Goal: Task Accomplishment & Management: Manage account settings

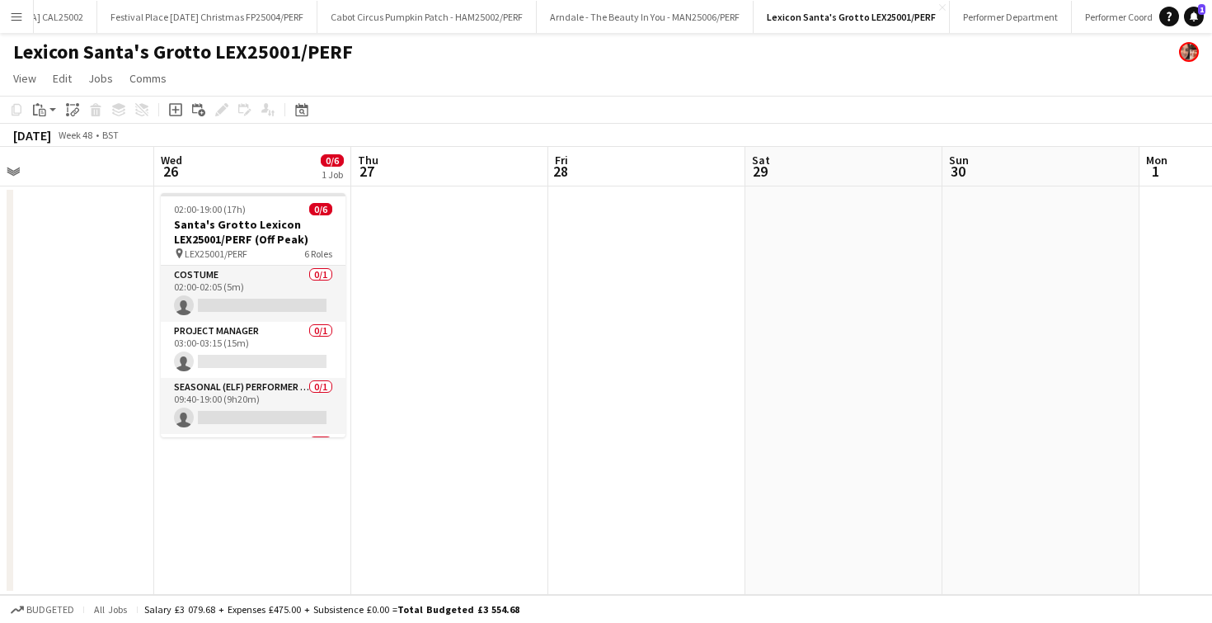
scroll to position [0, 698]
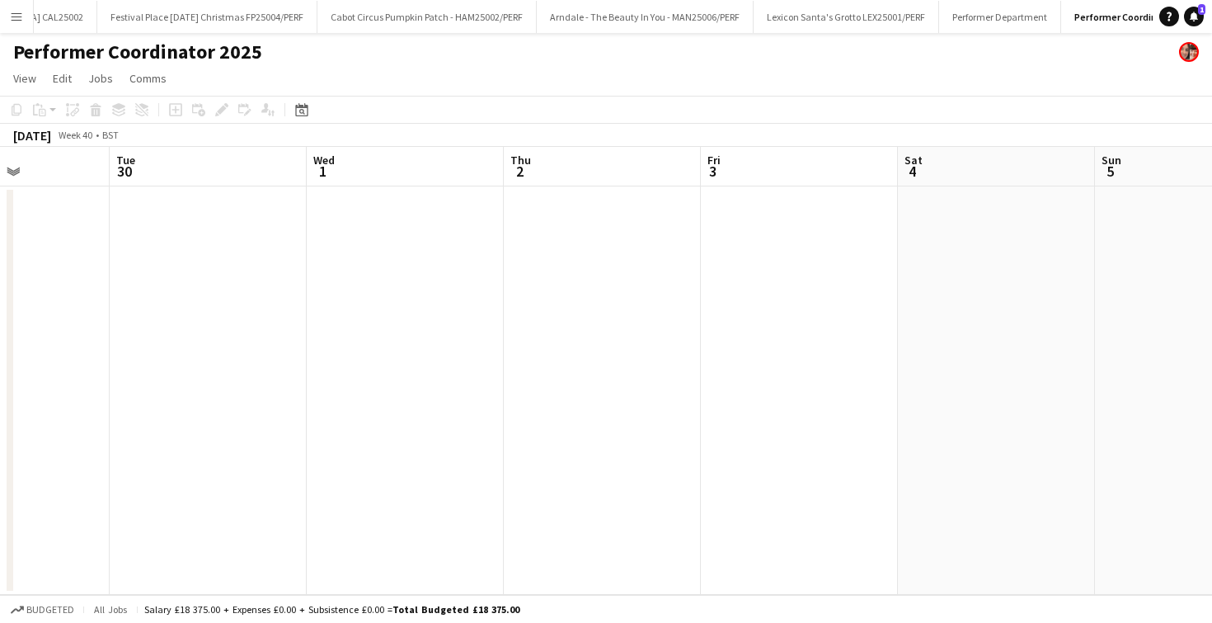
scroll to position [0, 489]
click at [754, 25] on button "Lexicon Santa's Grotto LEX25001/PERF Close" at bounding box center [847, 17] width 186 height 32
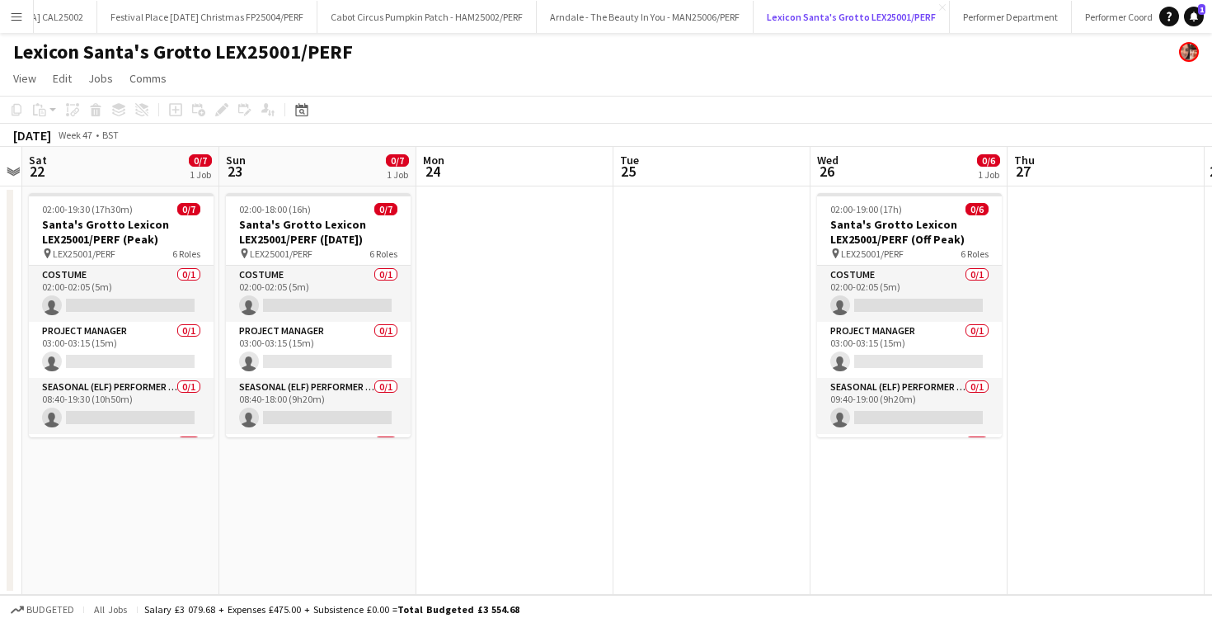
scroll to position [0, 533]
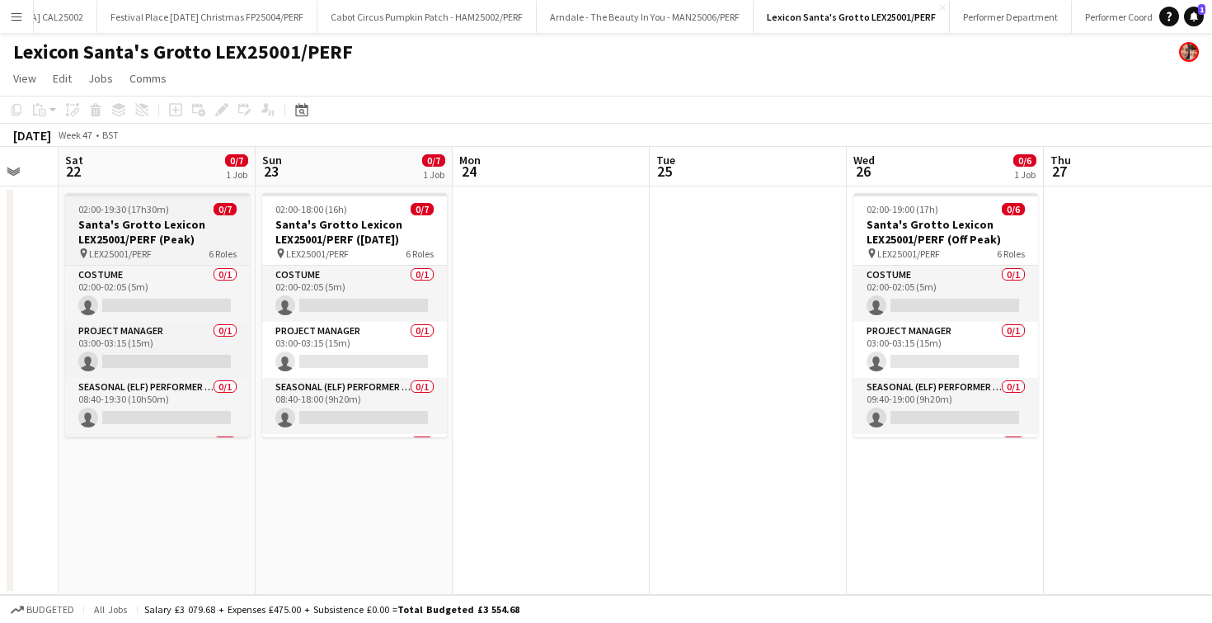
click at [186, 212] on div "02:00-19:30 (17h30m) 0/7" at bounding box center [157, 209] width 185 height 12
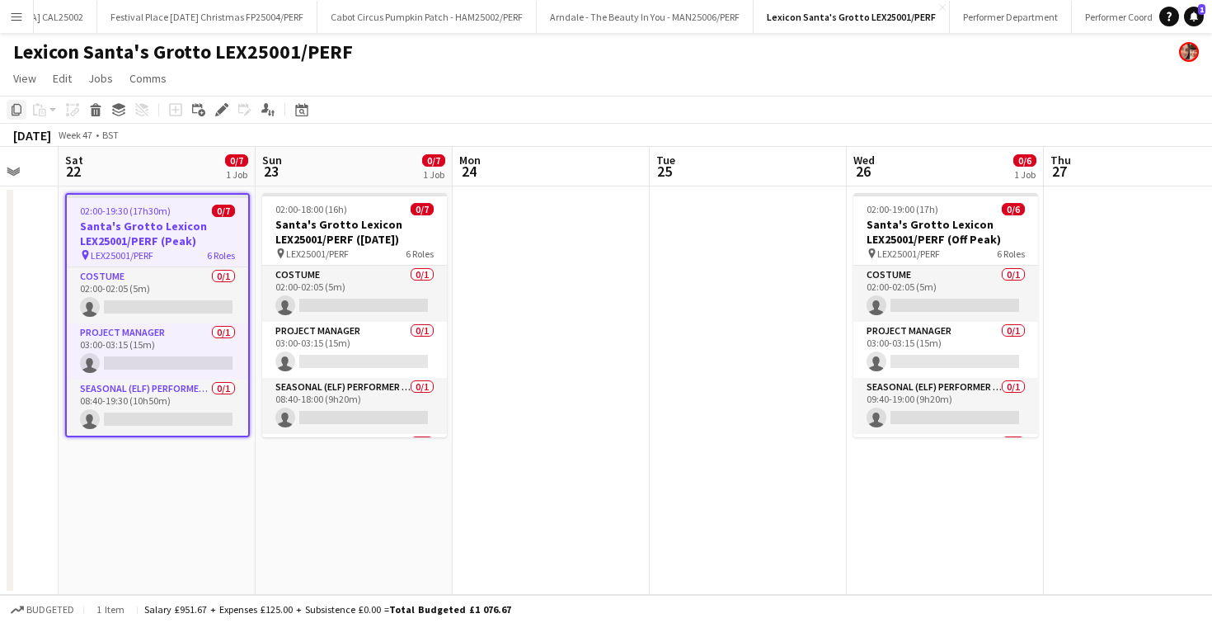
click at [7, 106] on div "Copy" at bounding box center [17, 110] width 20 height 20
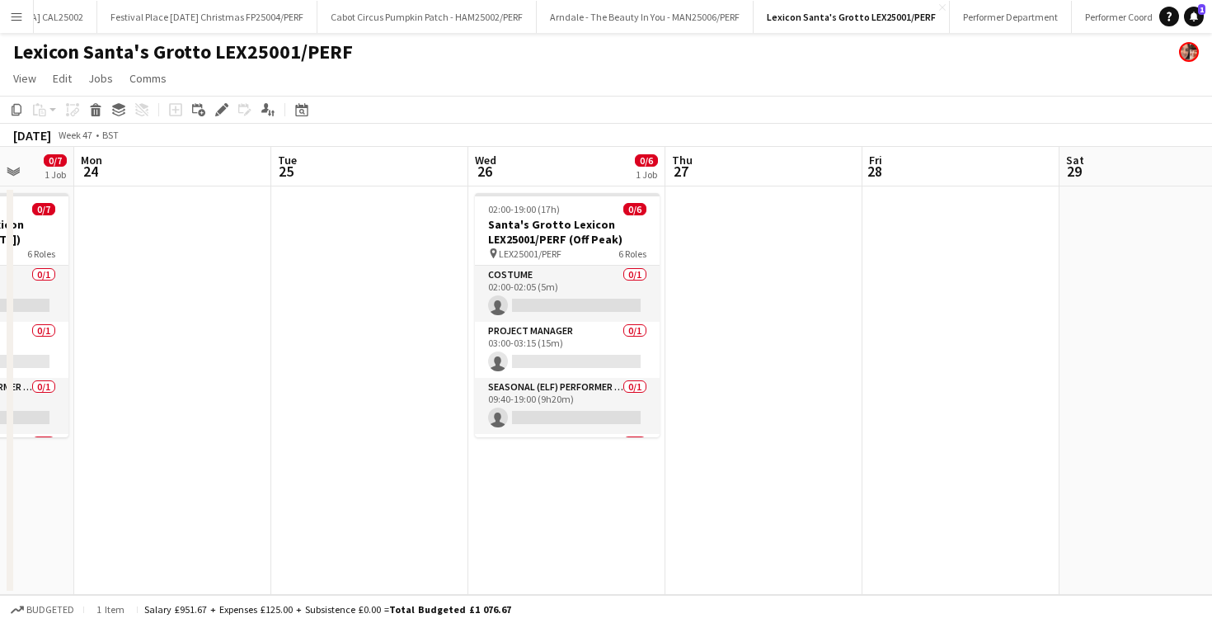
scroll to position [0, 516]
click at [1092, 247] on app-date-cell at bounding box center [1158, 390] width 197 height 408
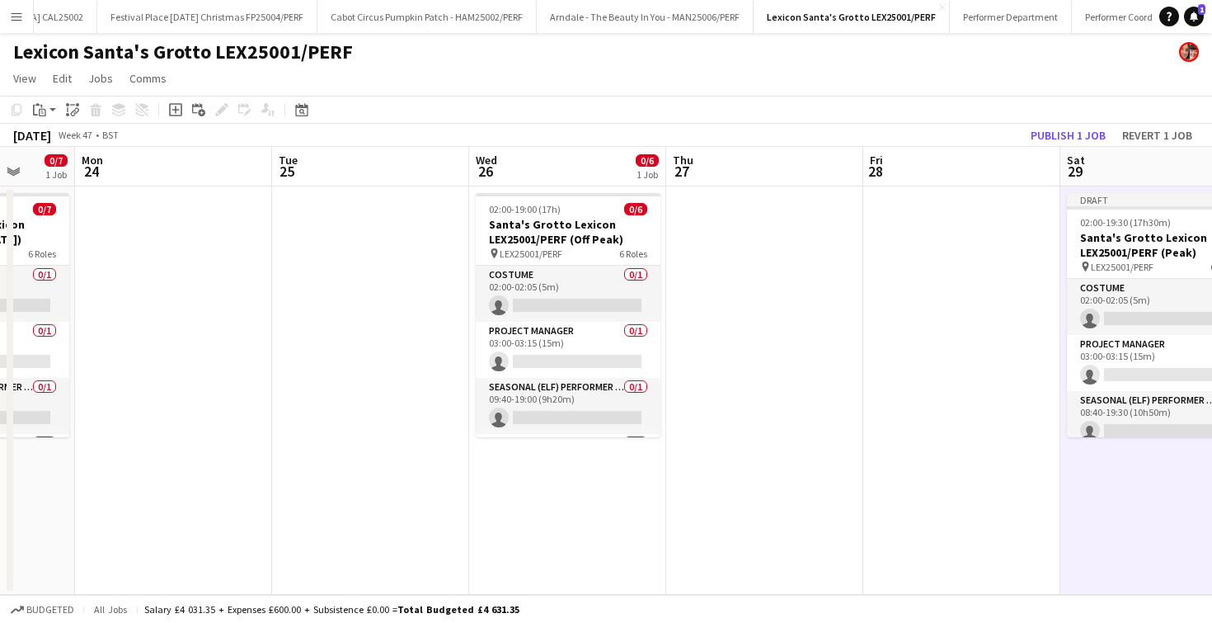
click at [998, 272] on app-date-cell at bounding box center [961, 390] width 197 height 408
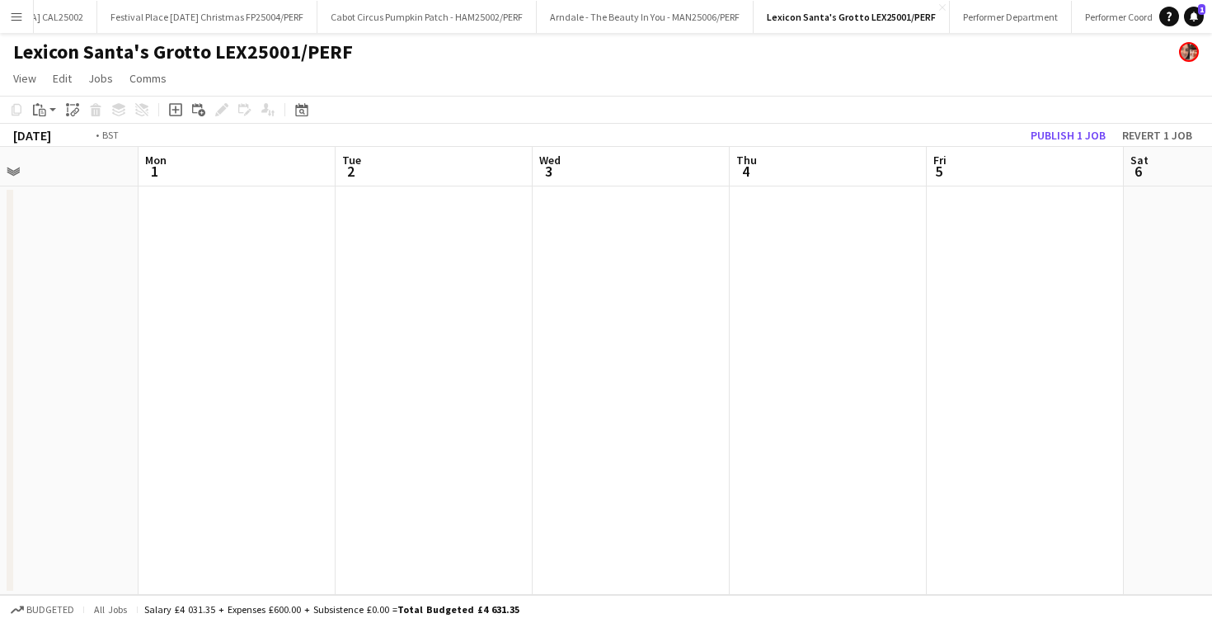
scroll to position [0, 520]
click at [998, 272] on app-date-cell at bounding box center [957, 390] width 197 height 408
click at [883, 240] on app-date-cell at bounding box center [938, 390] width 197 height 408
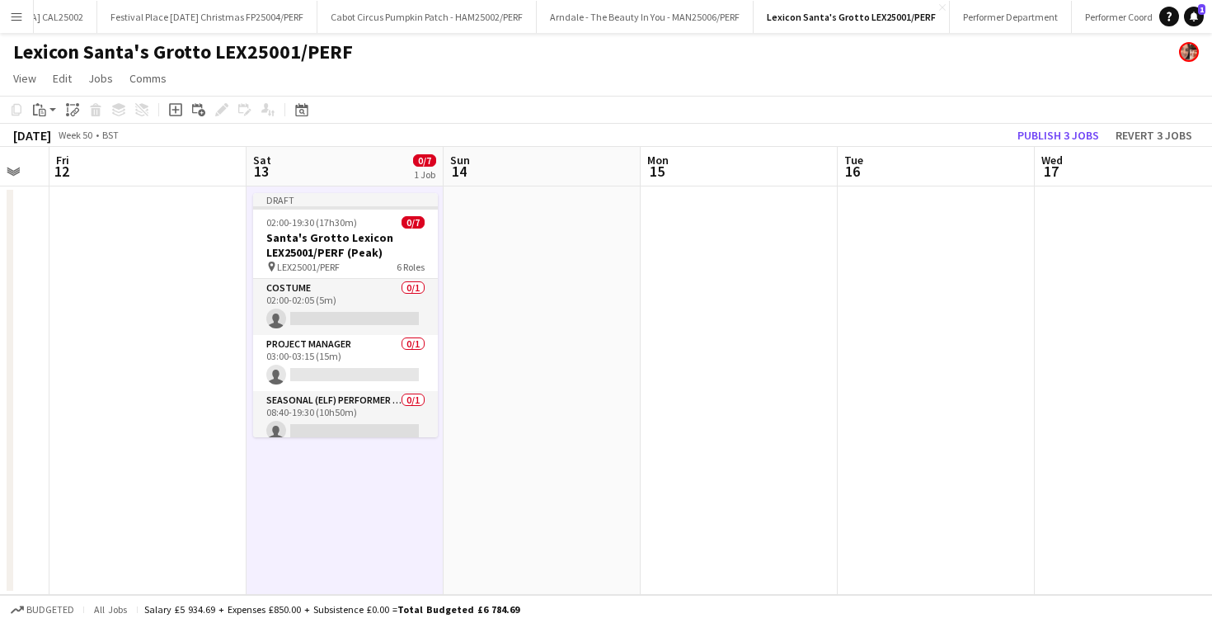
scroll to position [0, 557]
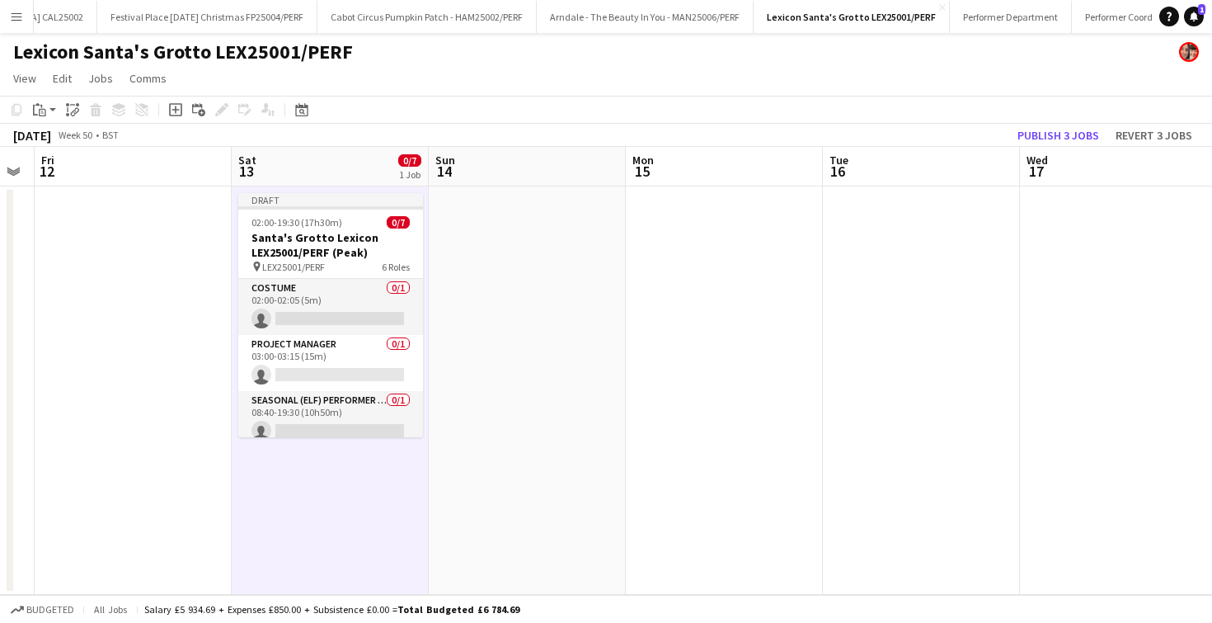
click at [714, 276] on app-date-cell at bounding box center [724, 390] width 197 height 408
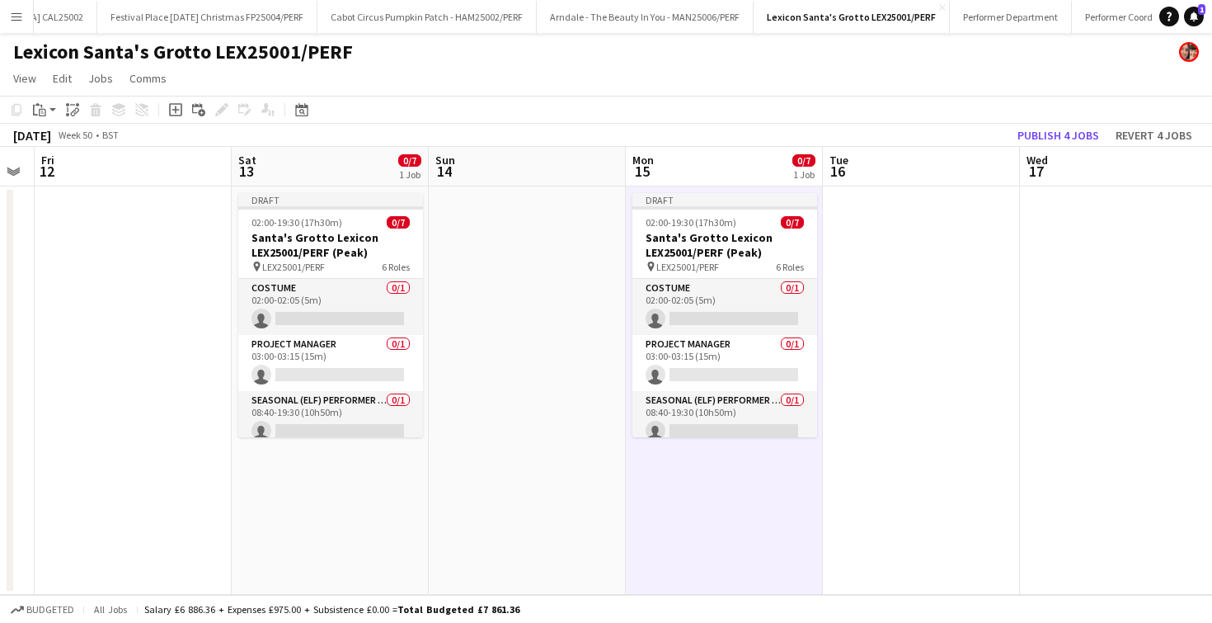
click at [888, 225] on app-date-cell at bounding box center [921, 390] width 197 height 408
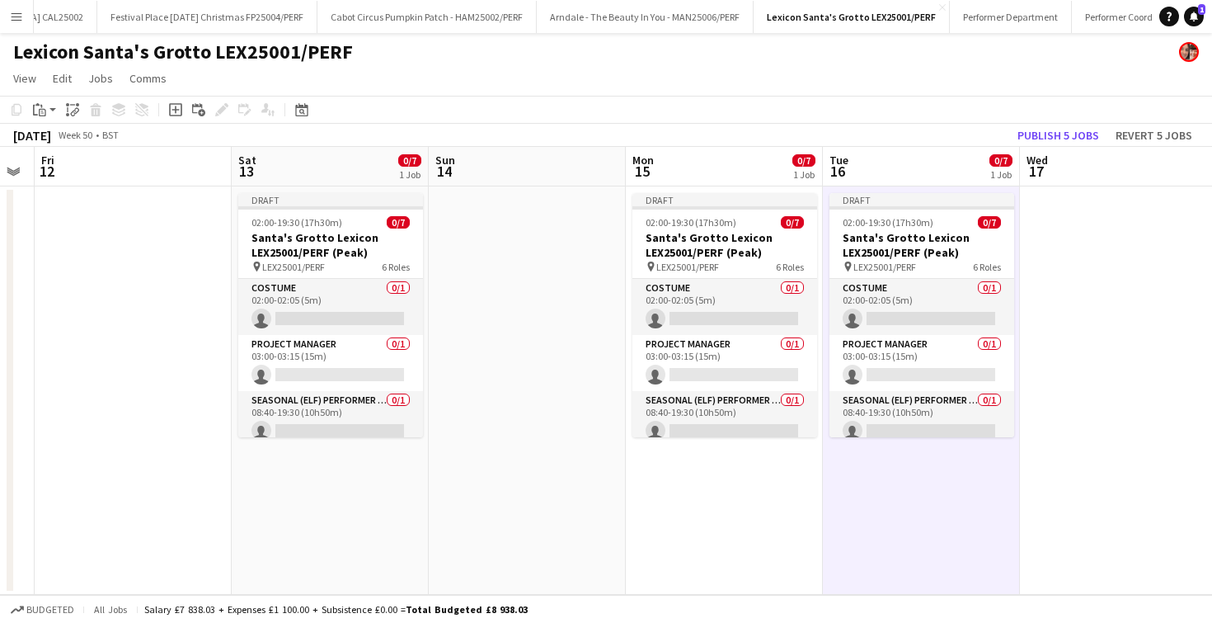
click at [1076, 225] on app-date-cell at bounding box center [1118, 390] width 197 height 408
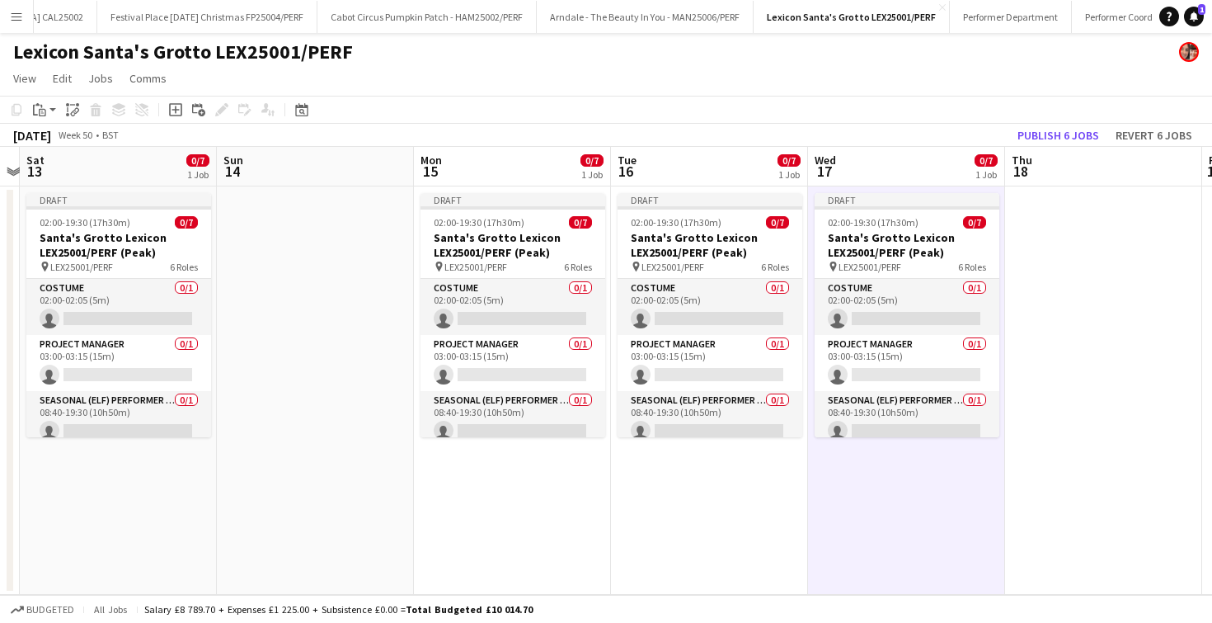
scroll to position [0, 814]
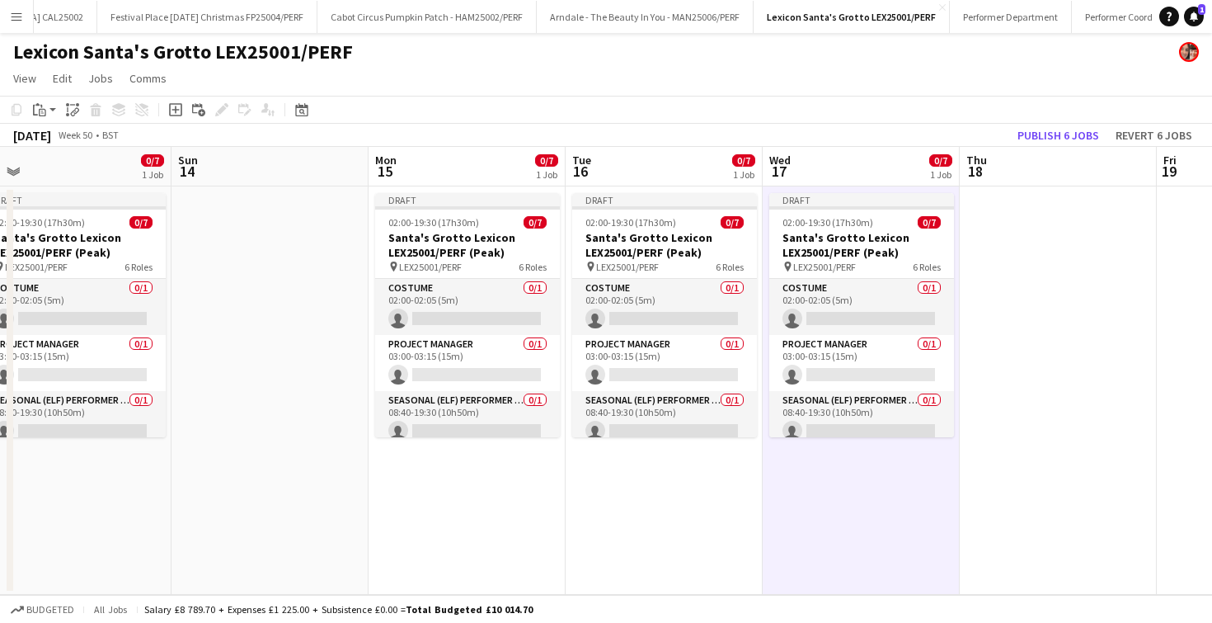
click at [1076, 225] on app-date-cell at bounding box center [1058, 390] width 197 height 408
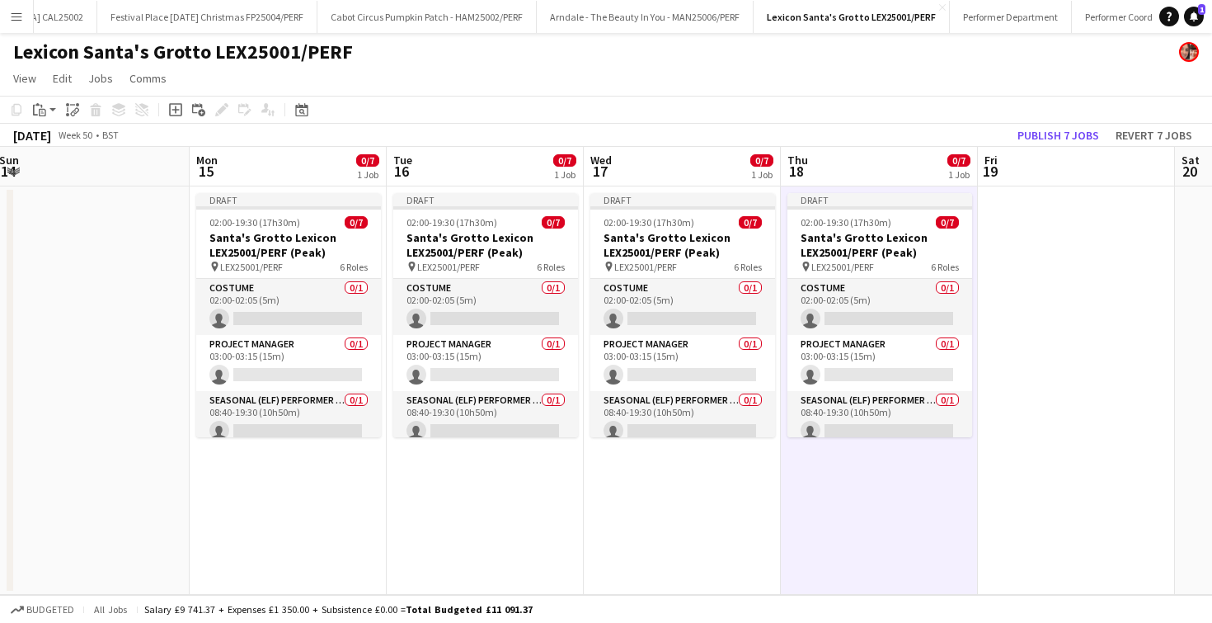
scroll to position [0, 637]
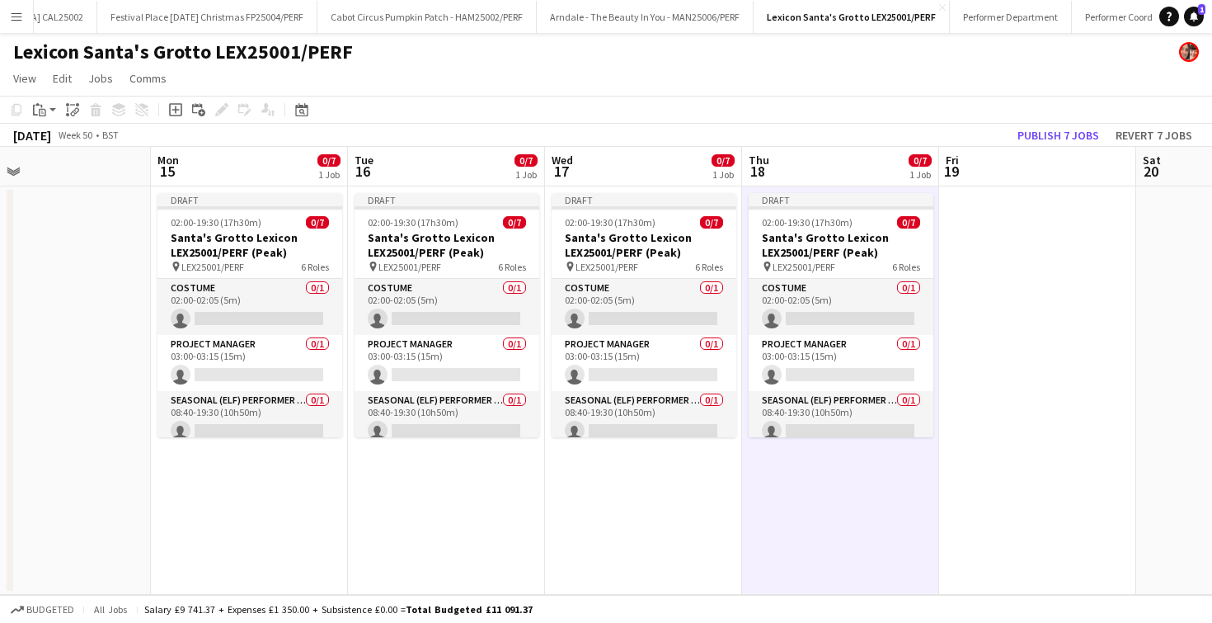
click at [1076, 225] on app-date-cell at bounding box center [1037, 390] width 197 height 408
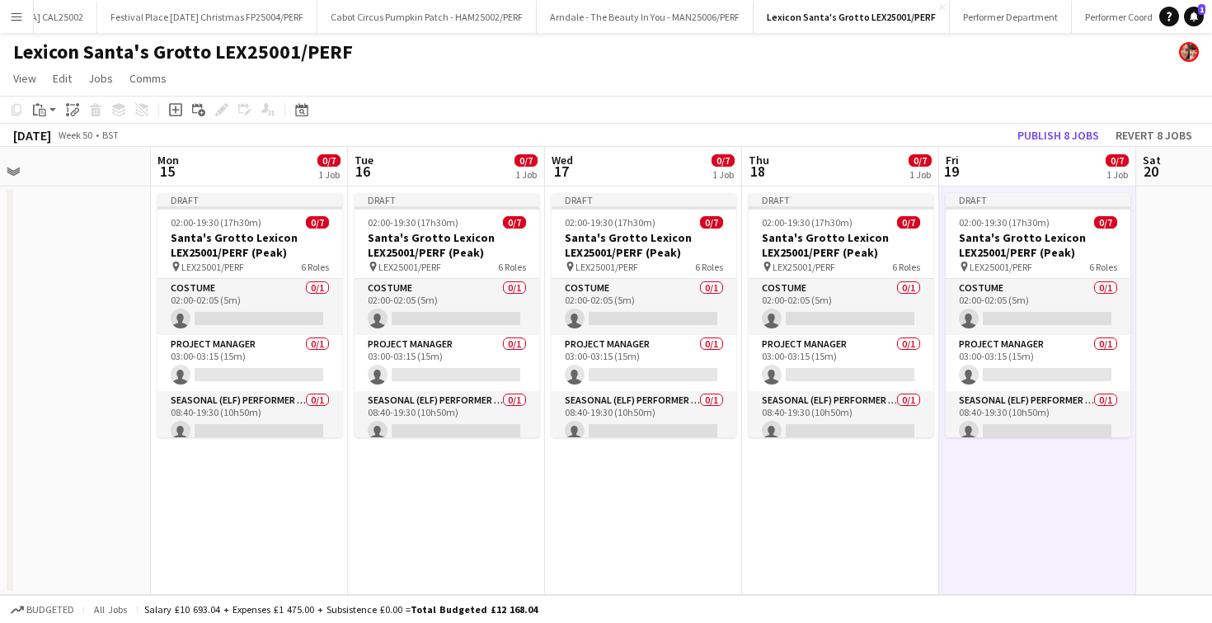
click at [1139, 231] on app-date-cell at bounding box center [1234, 390] width 197 height 408
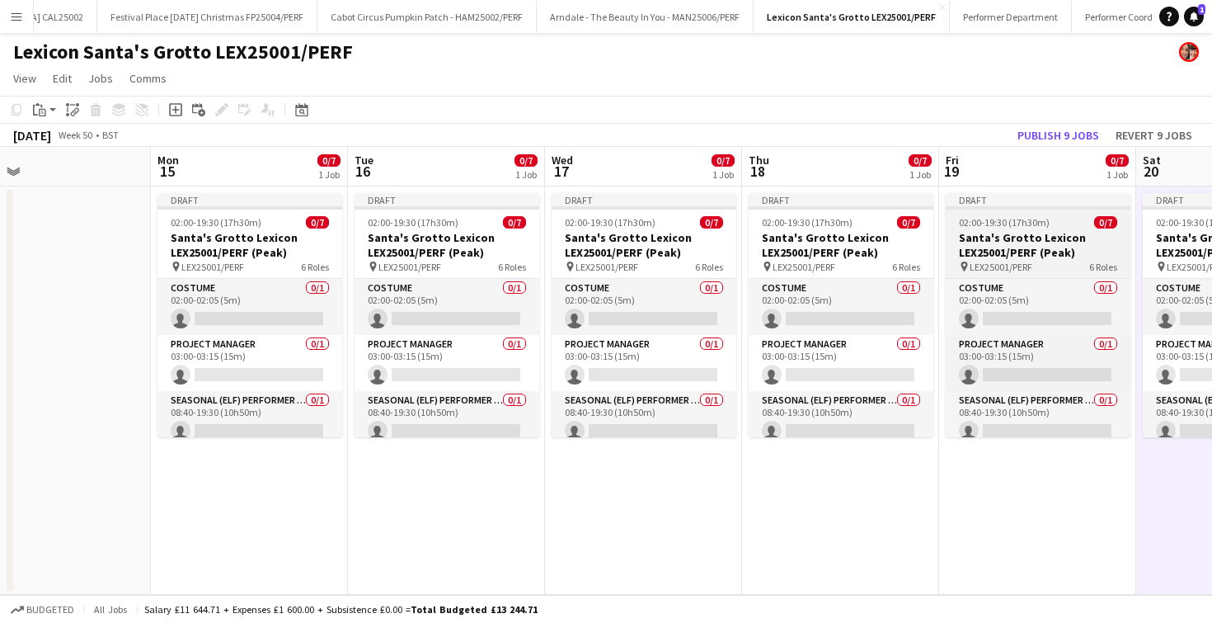
click at [1037, 220] on span "02:00-19:30 (17h30m)" at bounding box center [1004, 222] width 91 height 12
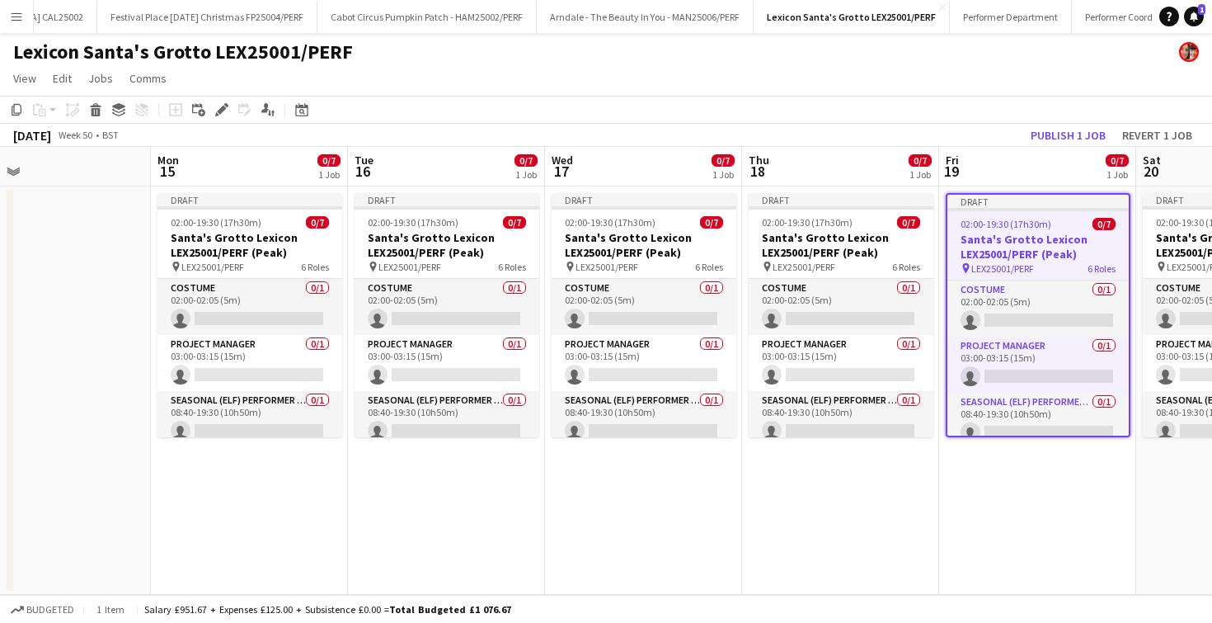
click at [232, 103] on div "Add job Add linked Job Edit Edit linked Job Applicants" at bounding box center [215, 110] width 126 height 20
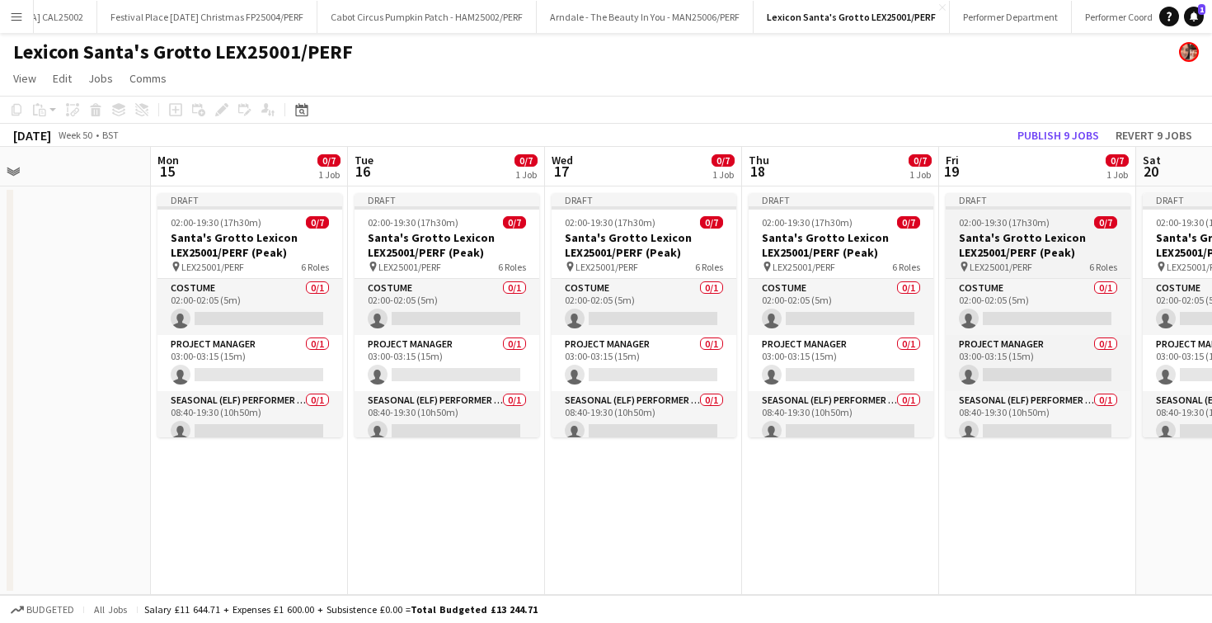
click at [1014, 224] on span "02:00-19:30 (17h30m)" at bounding box center [1004, 222] width 91 height 12
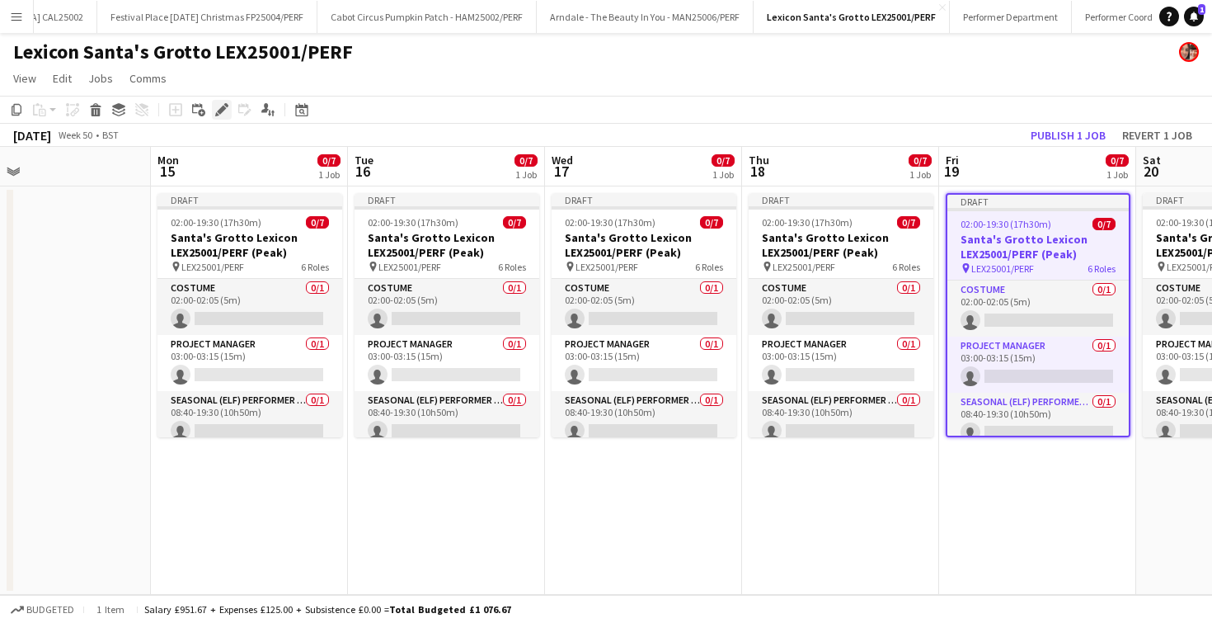
click at [224, 101] on div "Edit" at bounding box center [222, 110] width 20 height 20
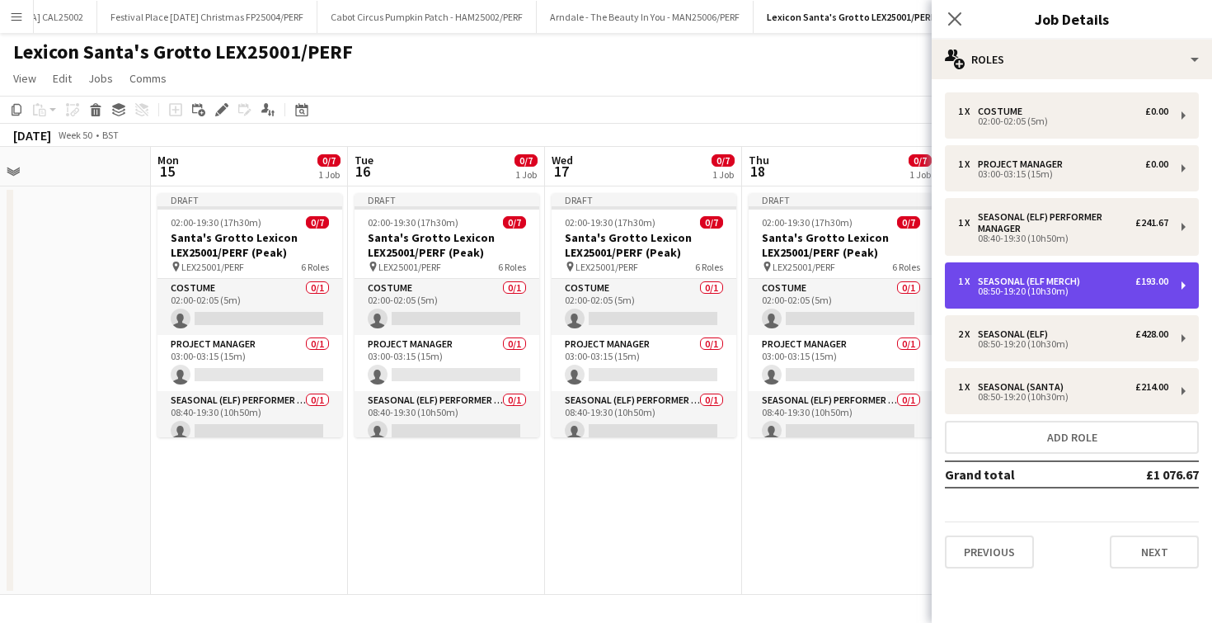
click at [988, 283] on div "Seasonal (Elf Merch)" at bounding box center [1032, 281] width 109 height 12
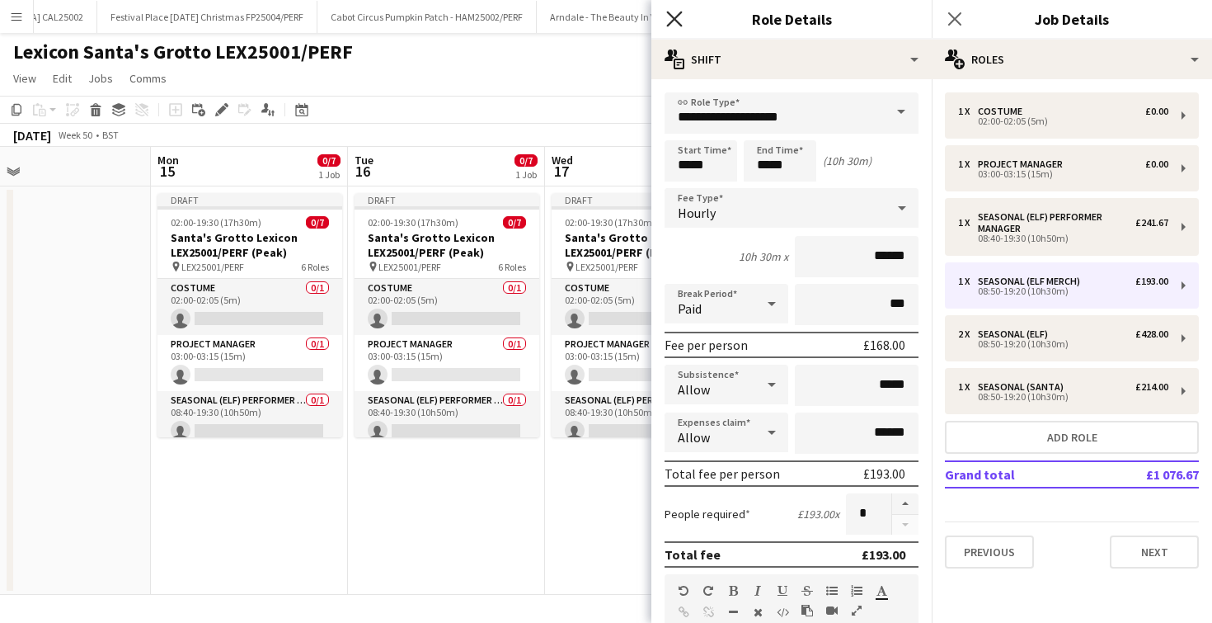
click at [668, 22] on icon "Close pop-in" at bounding box center [674, 19] width 16 height 16
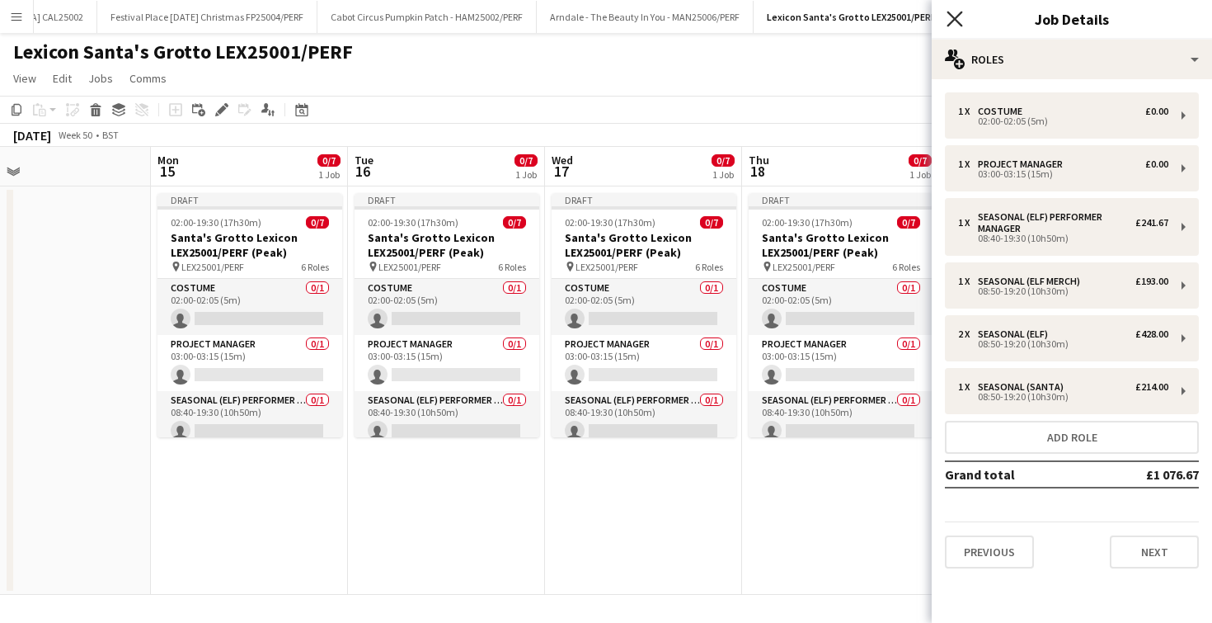
click at [954, 21] on icon "Close pop-in" at bounding box center [955, 19] width 16 height 16
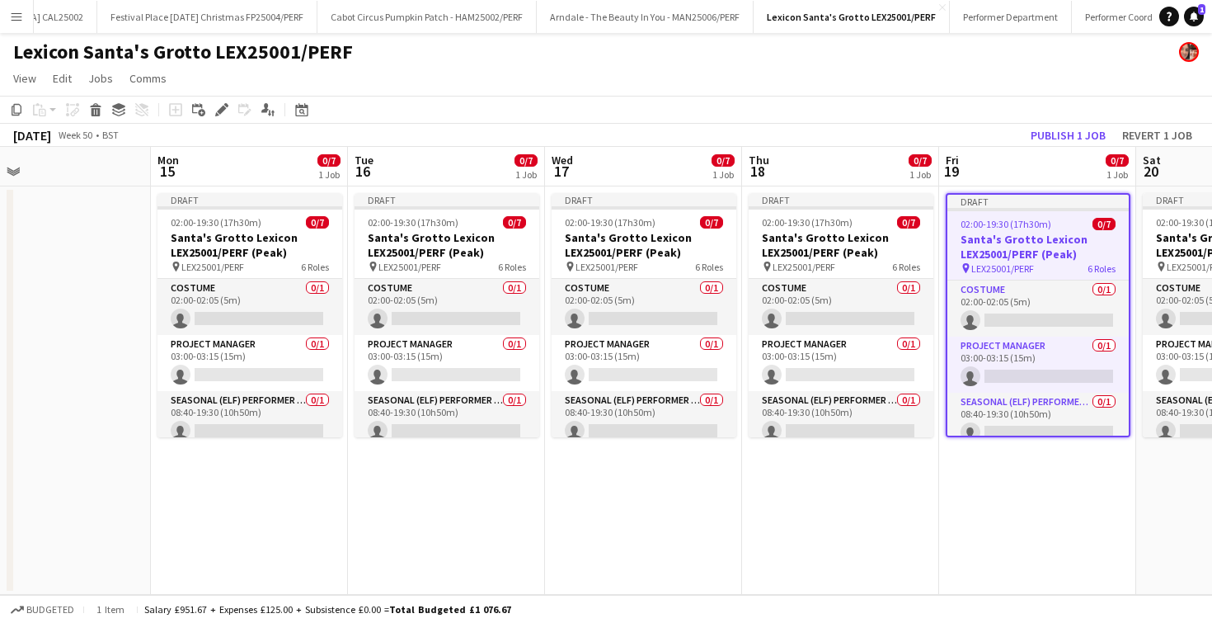
click at [867, 81] on app-page-menu "View Day view expanded Day view collapsed Month view Date picker Jump to [DATE]…" at bounding box center [606, 79] width 1212 height 31
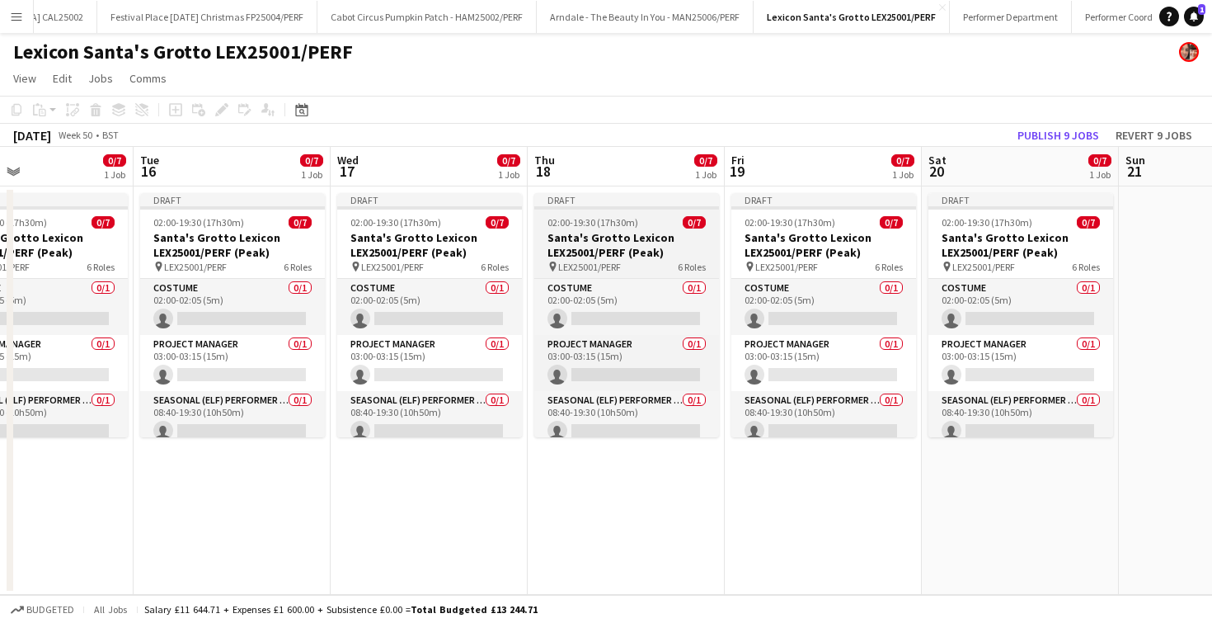
scroll to position [0, 458]
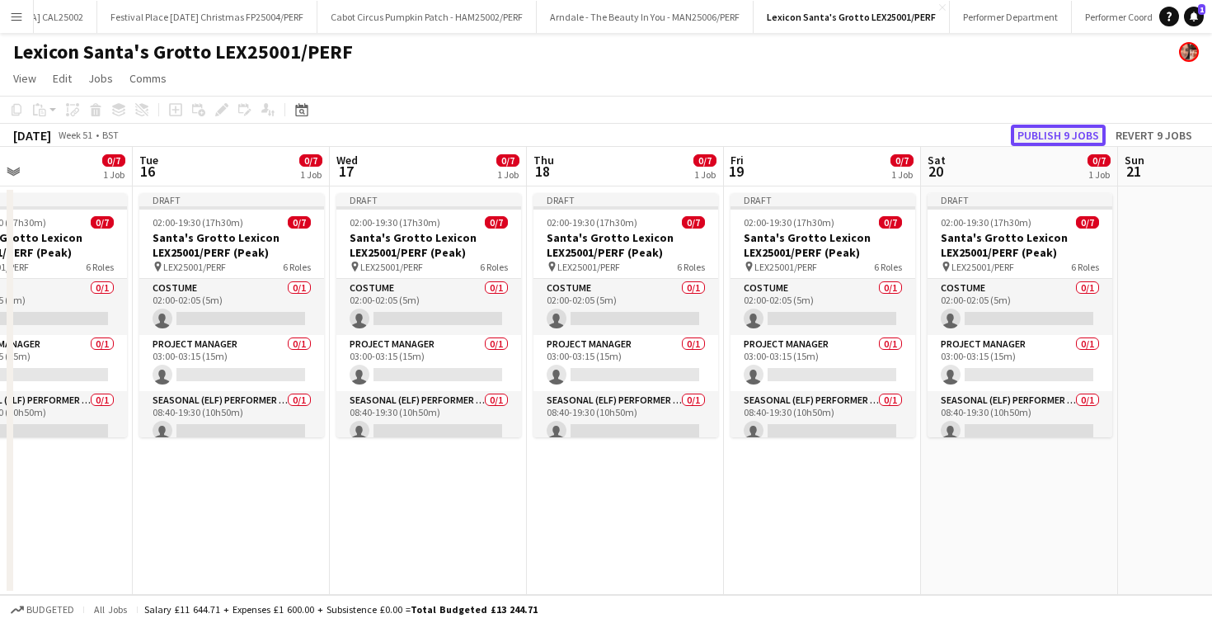
click at [1054, 133] on button "Publish 9 jobs" at bounding box center [1058, 135] width 95 height 21
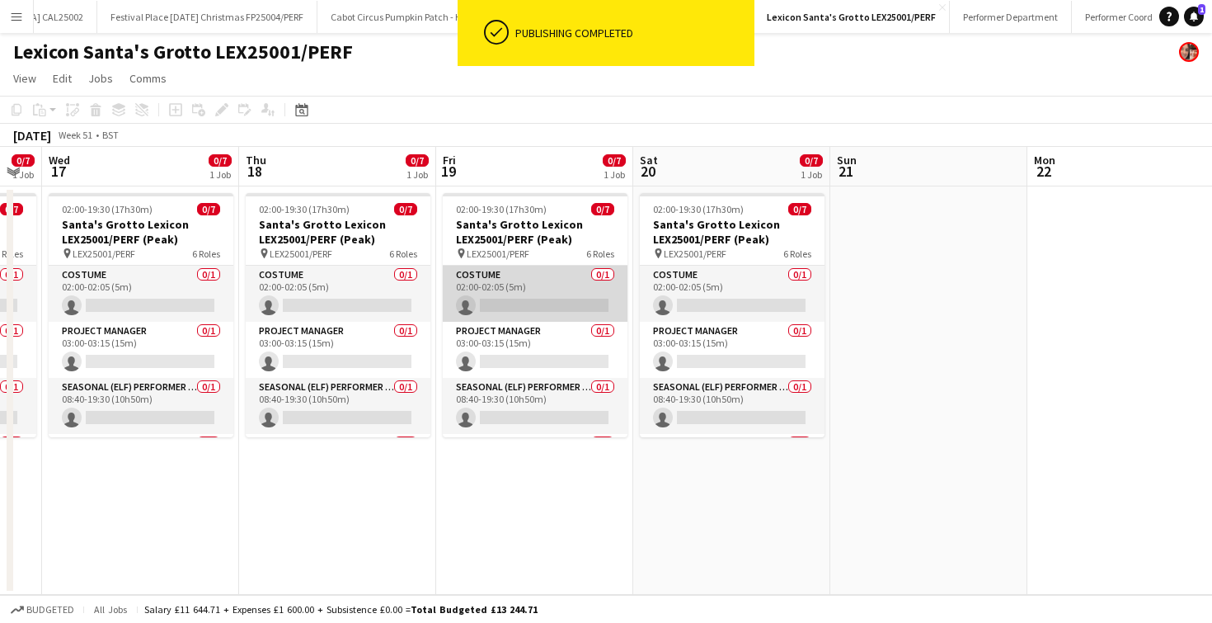
scroll to position [0, 745]
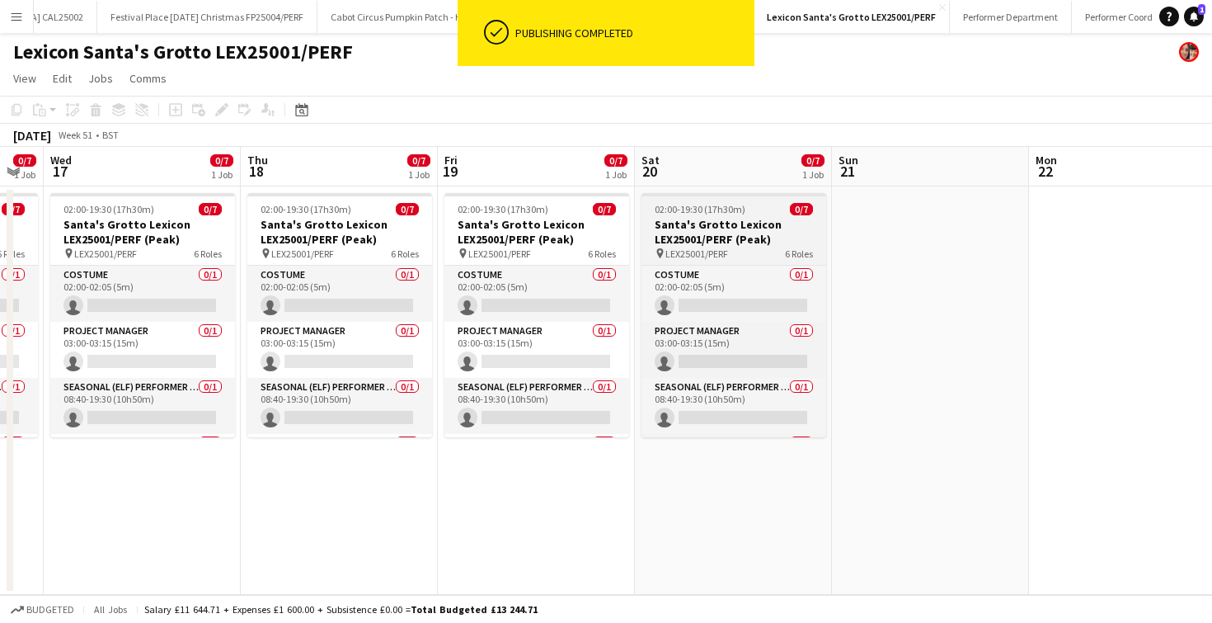
click at [717, 235] on h3 "Santa's Grotto Lexicon LEX25001/PERF (Peak)" at bounding box center [733, 232] width 185 height 30
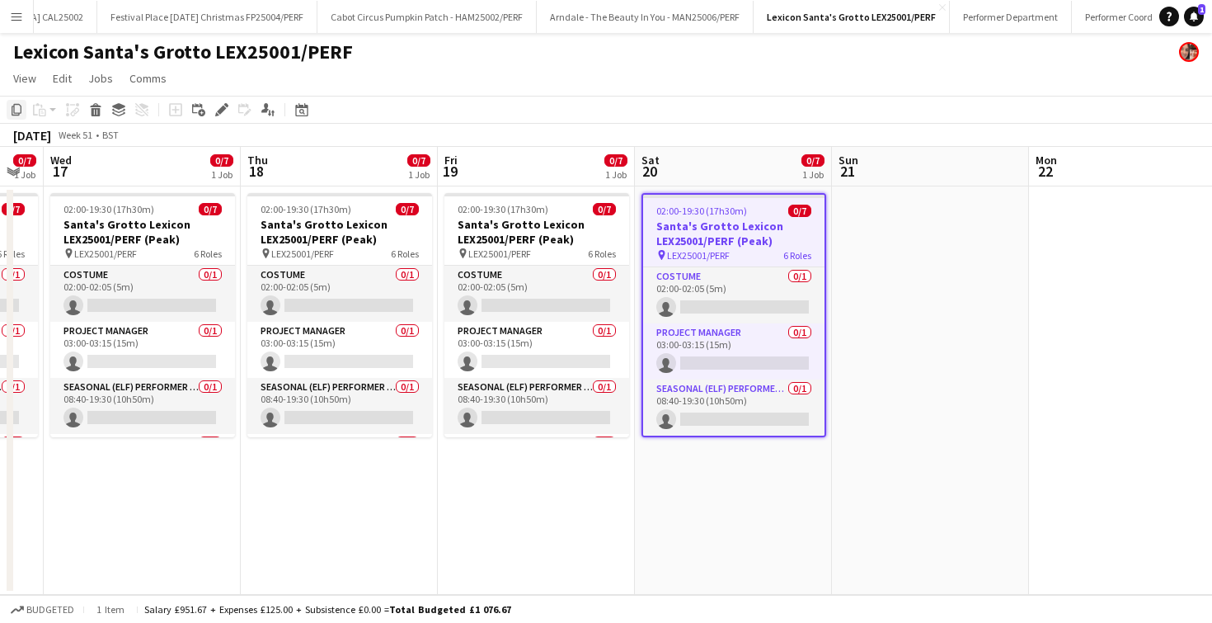
click at [17, 105] on icon at bounding box center [17, 110] width 10 height 12
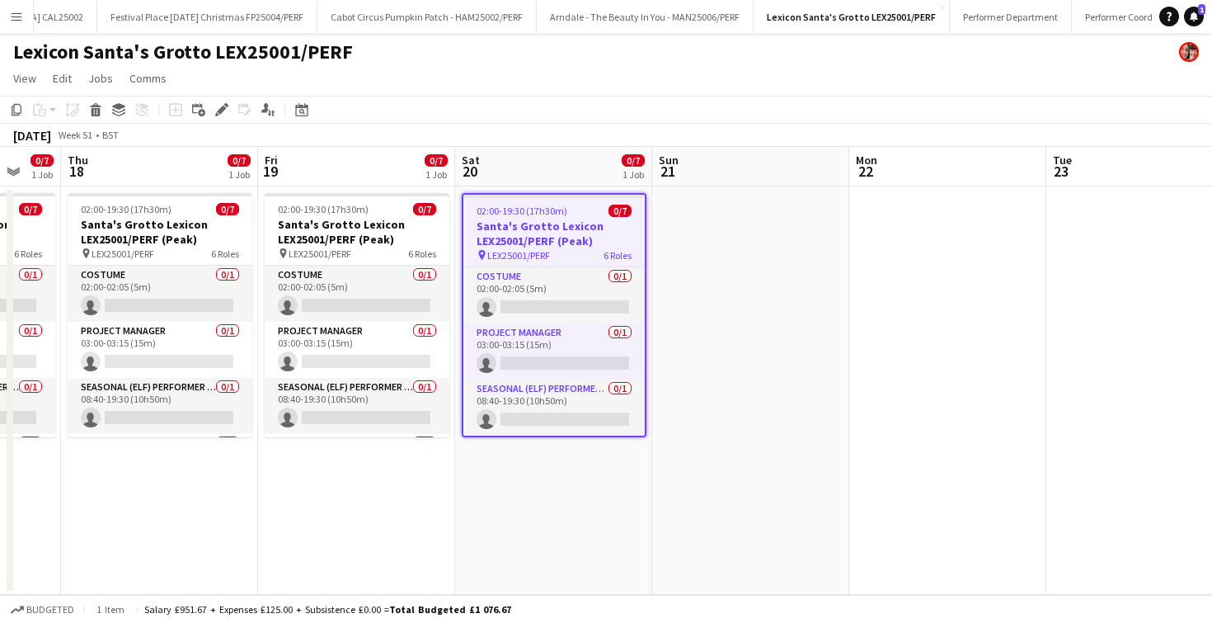
click at [948, 253] on app-date-cell at bounding box center [947, 390] width 197 height 408
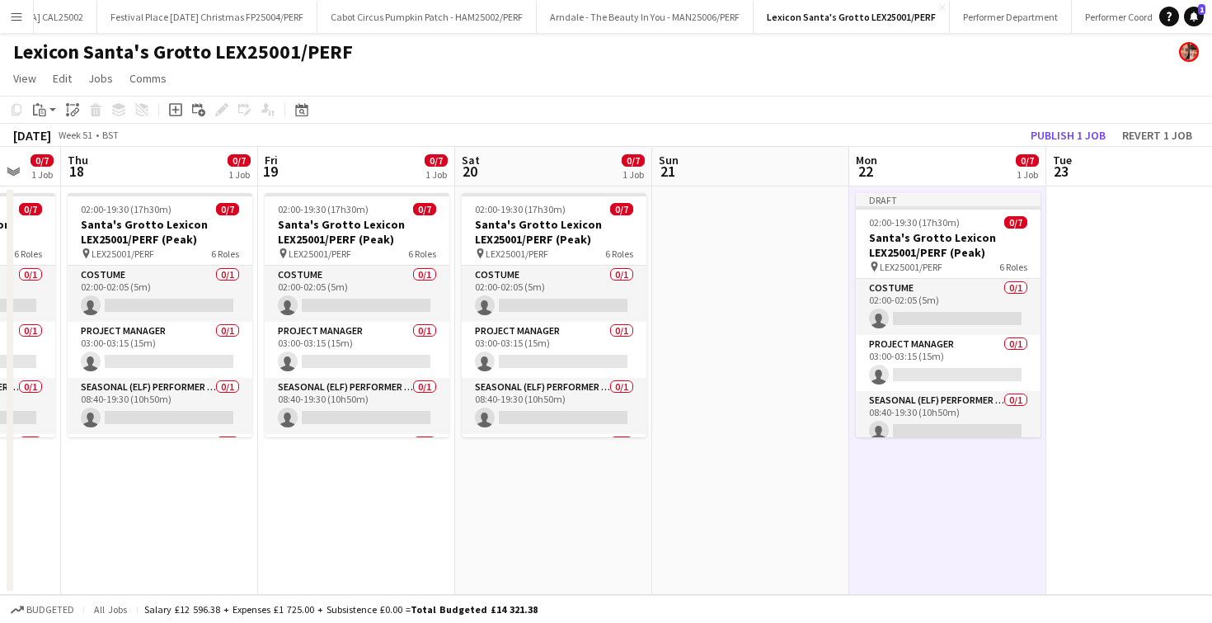
click at [1063, 236] on app-date-cell at bounding box center [1144, 390] width 197 height 408
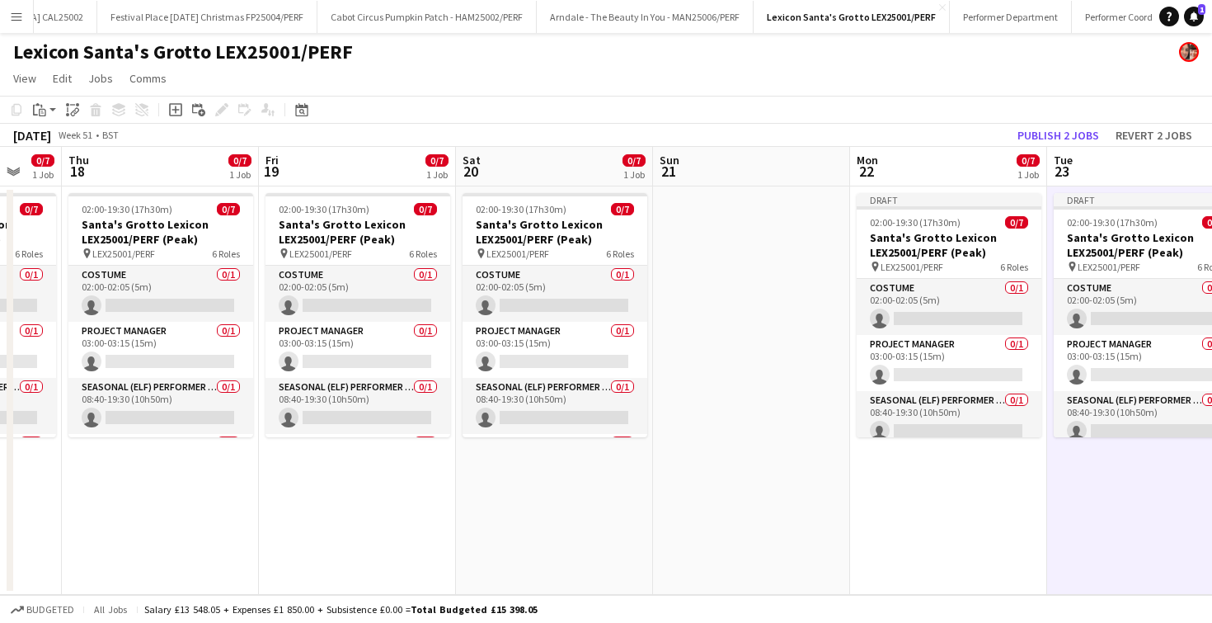
click at [720, 260] on app-date-cell at bounding box center [751, 390] width 197 height 408
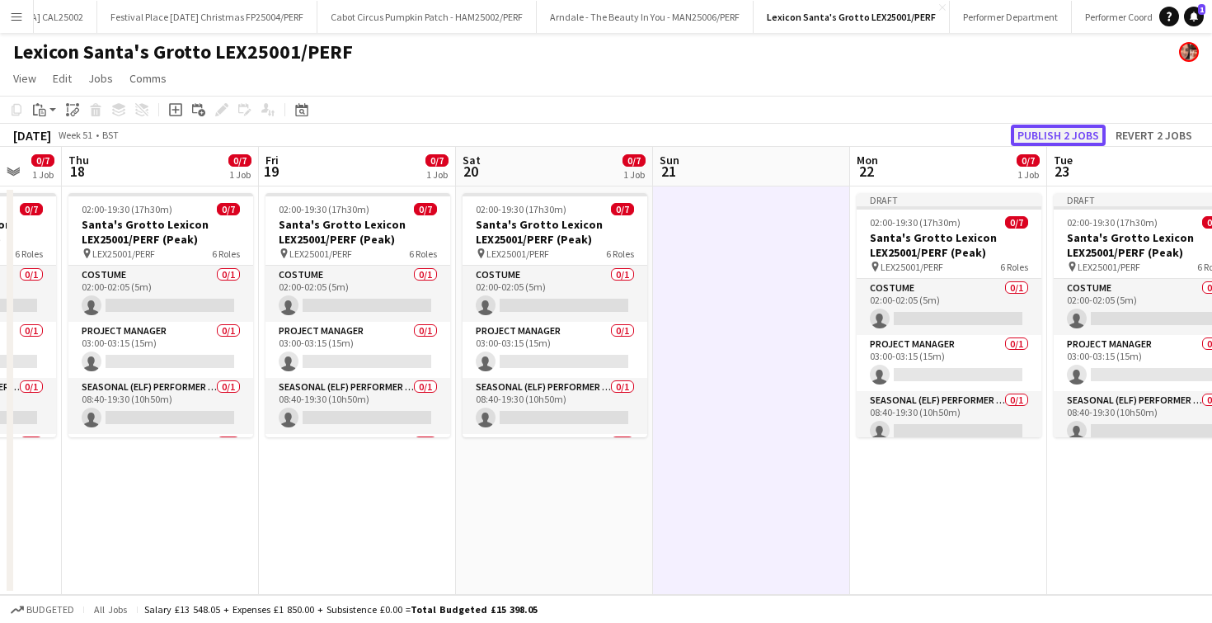
click at [1056, 133] on button "Publish 2 jobs" at bounding box center [1058, 135] width 95 height 21
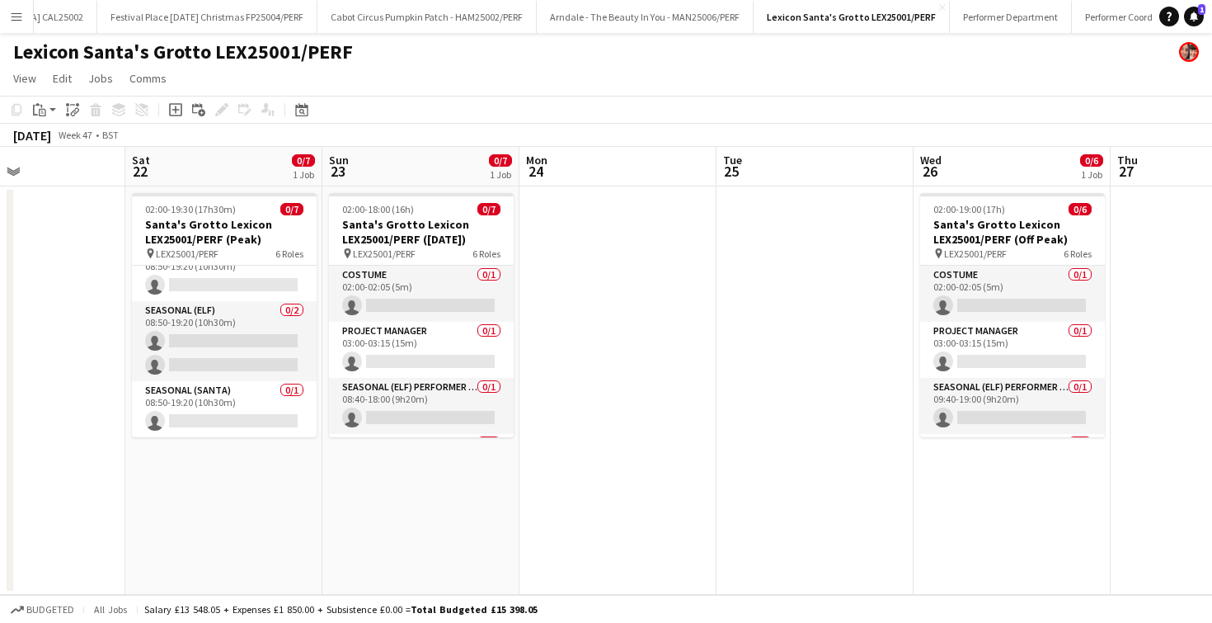
scroll to position [0, 467]
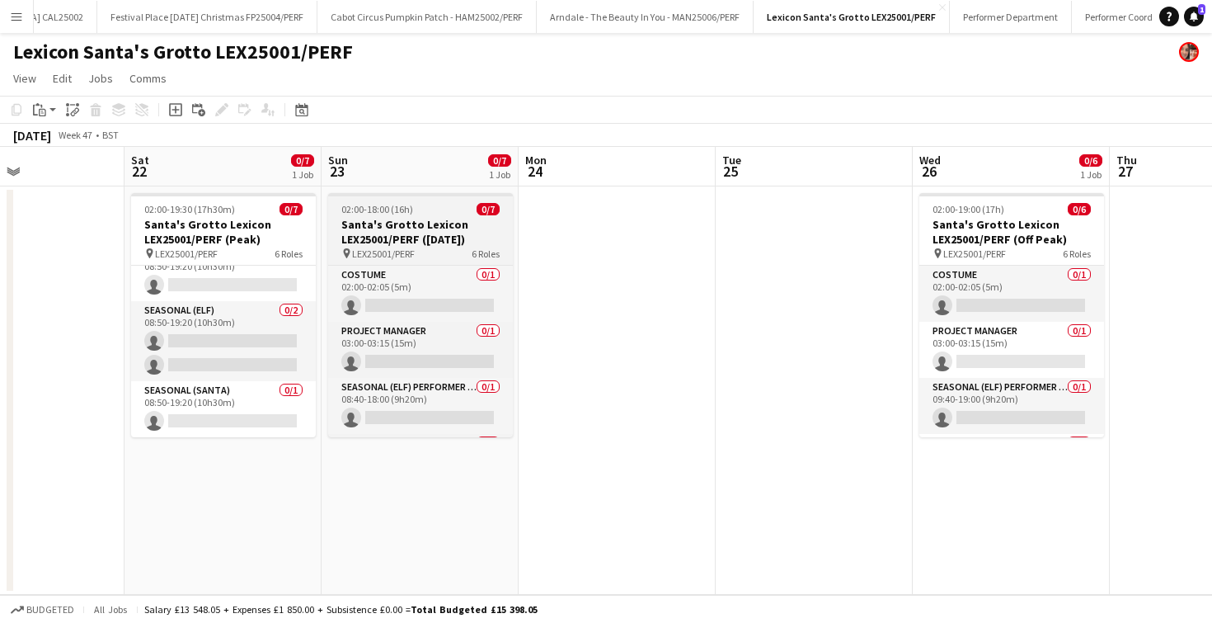
click at [364, 217] on h3 "Santa's Grotto Lexicon LEX25001/PERF ([DATE])" at bounding box center [420, 232] width 185 height 30
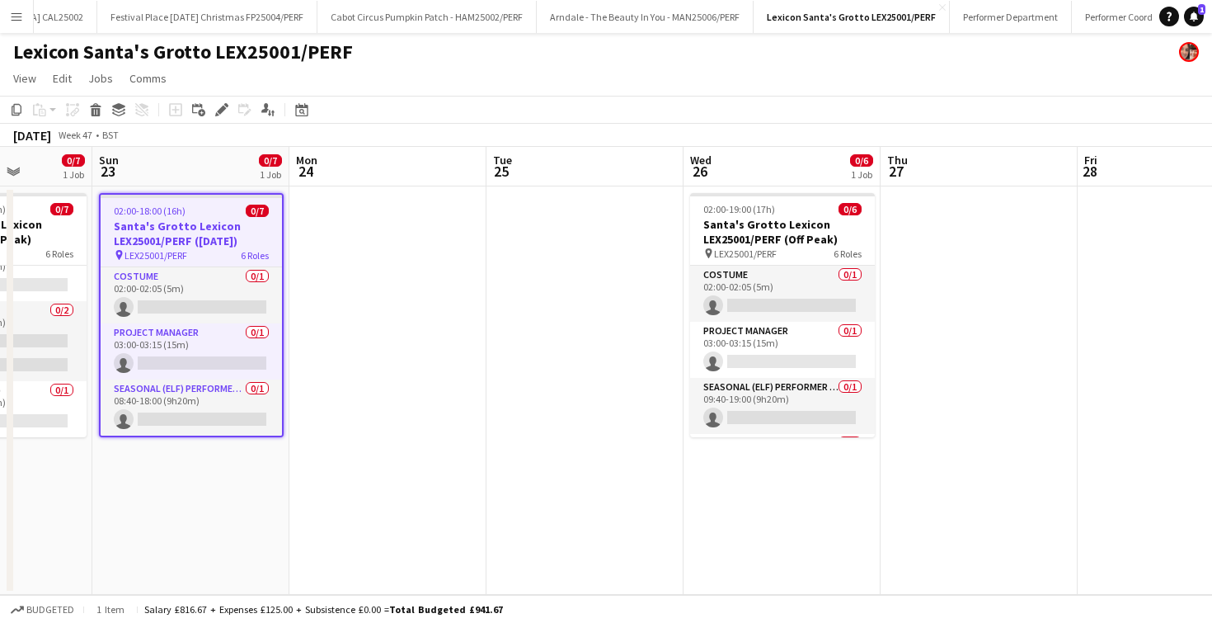
scroll to position [0, 698]
click at [596, 251] on app-date-cell at bounding box center [583, 390] width 197 height 408
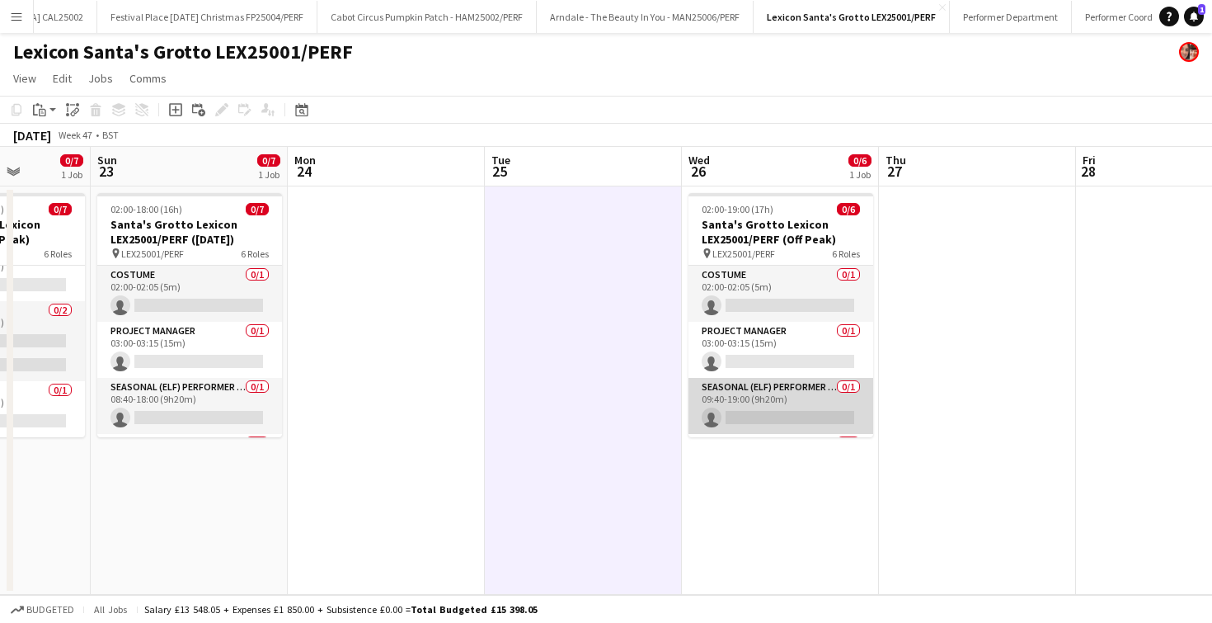
scroll to position [165, 0]
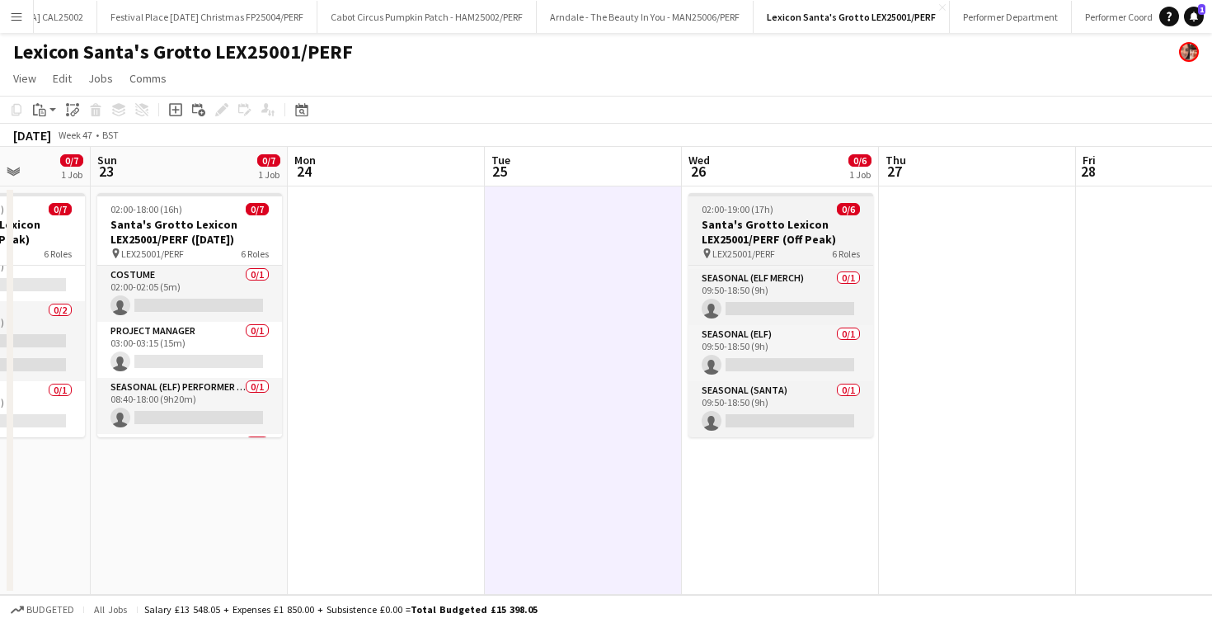
click at [750, 224] on h3 "Santa's Grotto Lexicon LEX25001/PERF (Off Peak)" at bounding box center [780, 232] width 185 height 30
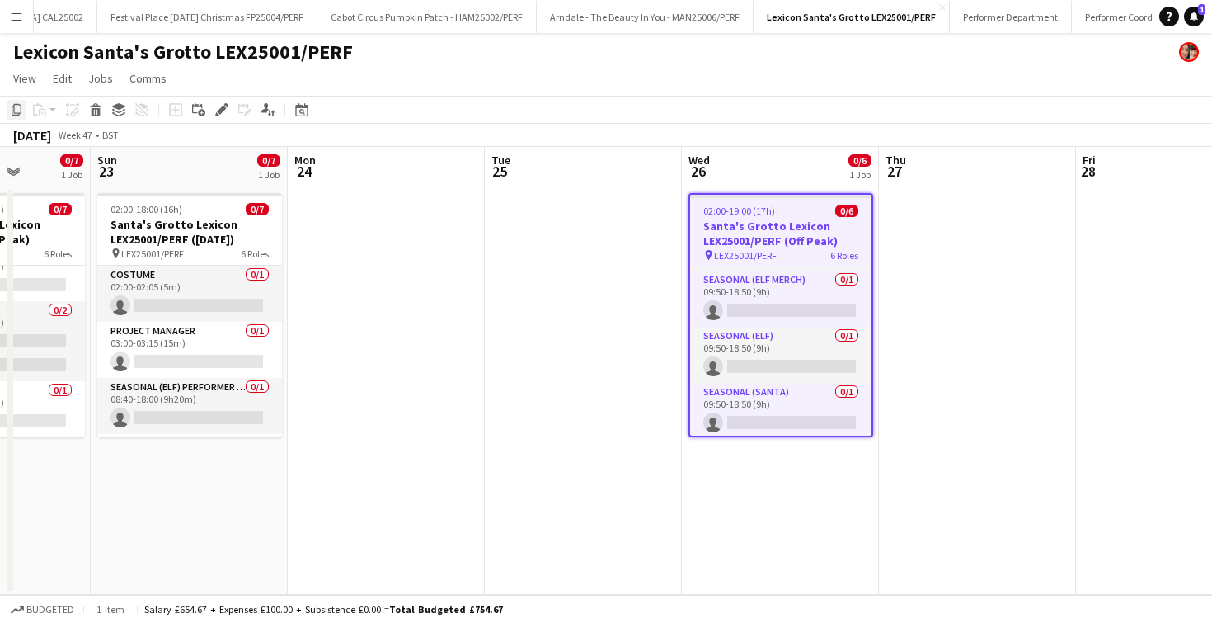
click at [14, 115] on icon at bounding box center [17, 110] width 10 height 12
click at [944, 230] on app-date-cell at bounding box center [977, 390] width 197 height 408
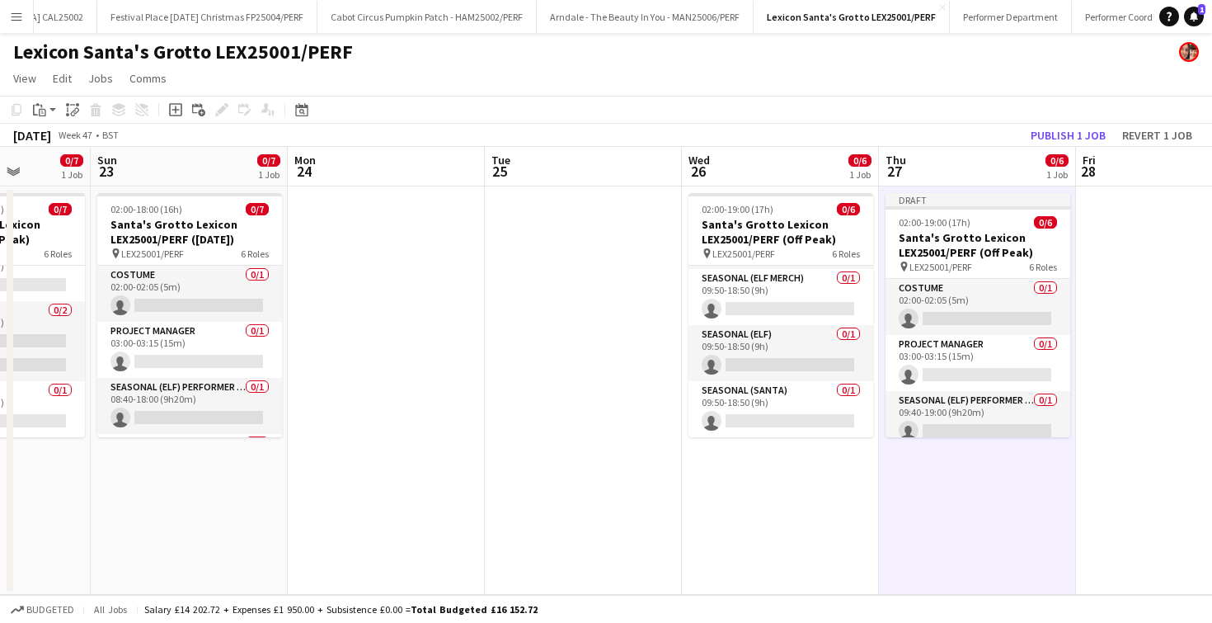
click at [1106, 225] on app-date-cell at bounding box center [1174, 390] width 197 height 408
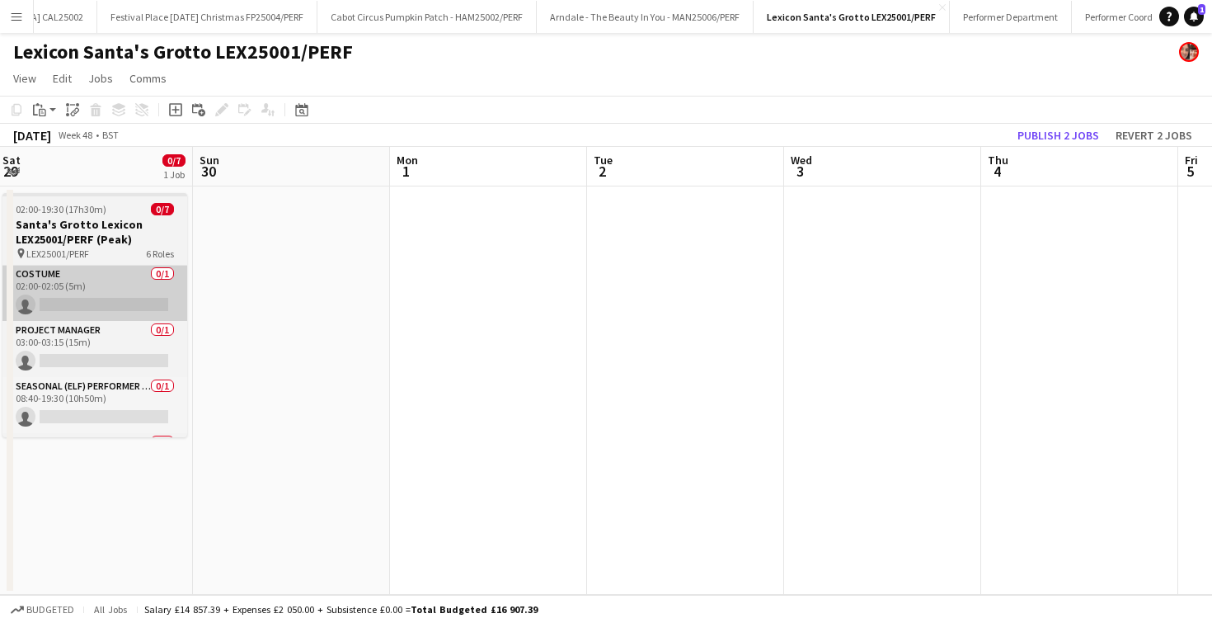
scroll to position [0, 797]
click at [864, 306] on app-date-cell at bounding box center [877, 390] width 197 height 408
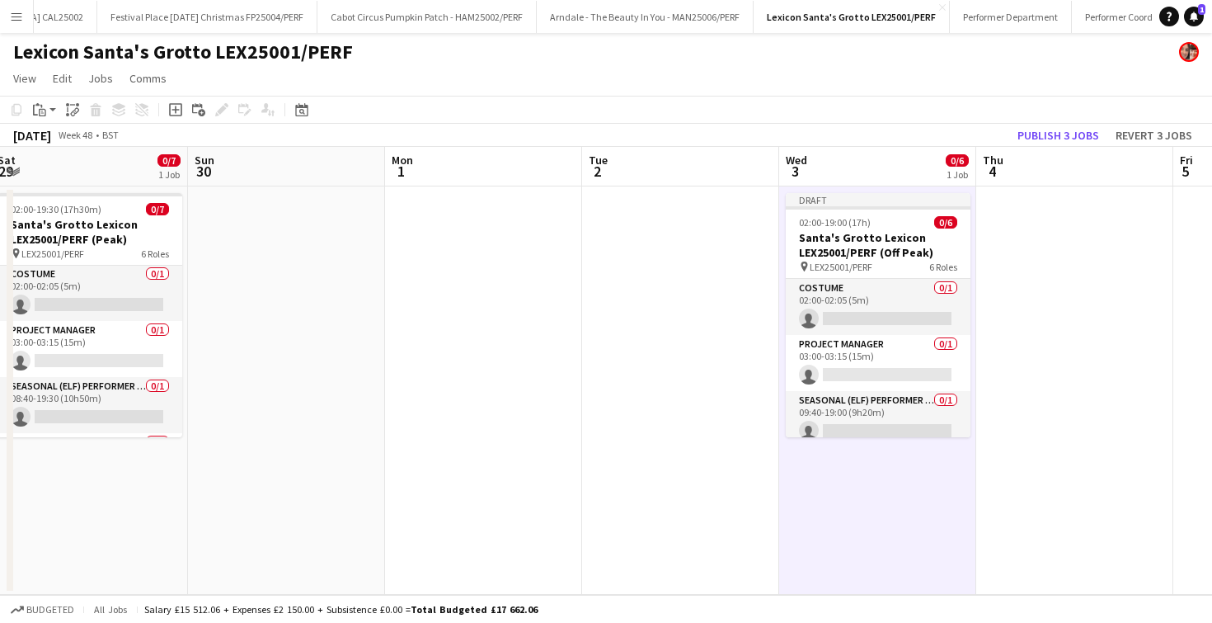
click at [1055, 250] on app-date-cell at bounding box center [1074, 390] width 197 height 408
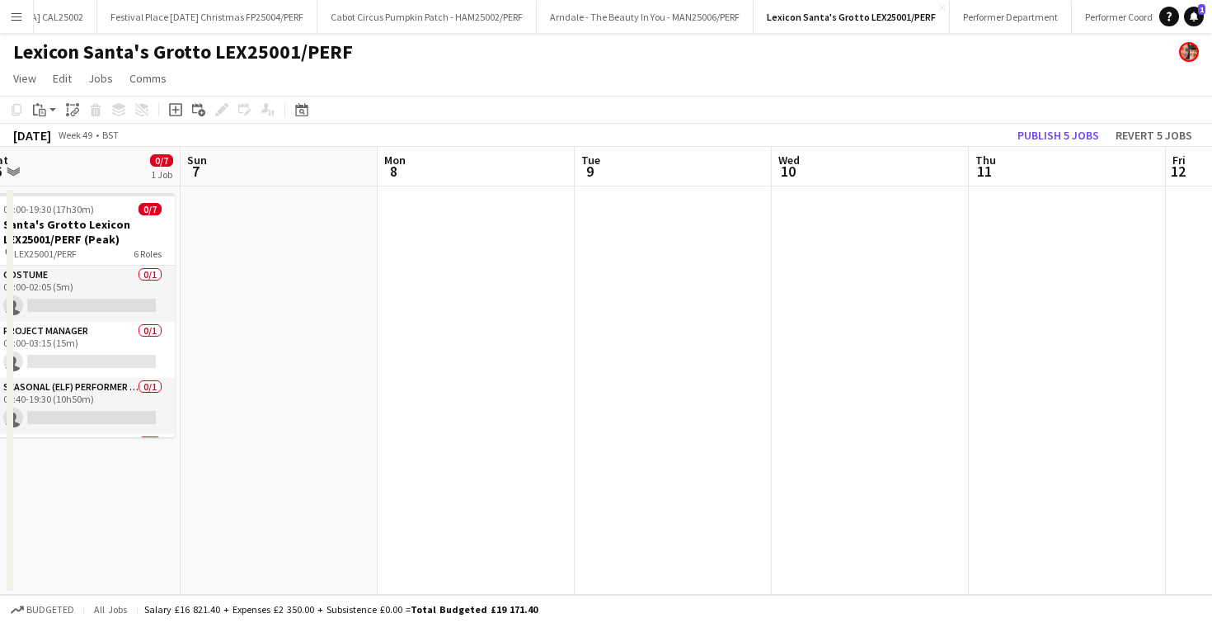
scroll to position [0, 616]
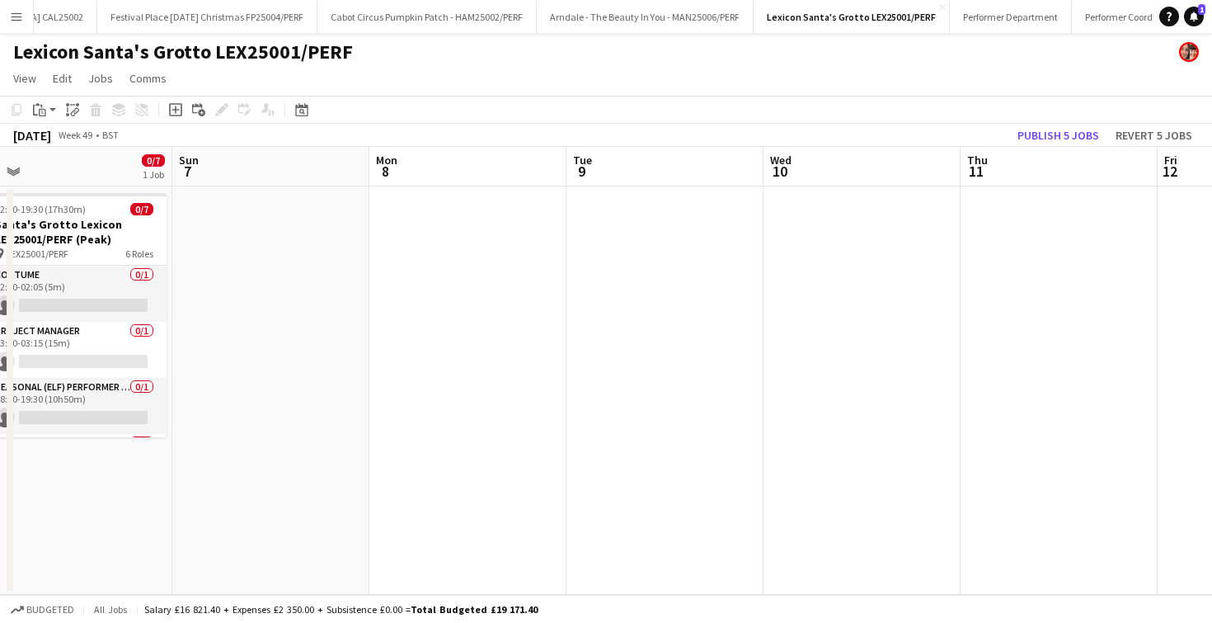
click at [807, 273] on app-date-cell at bounding box center [862, 390] width 197 height 408
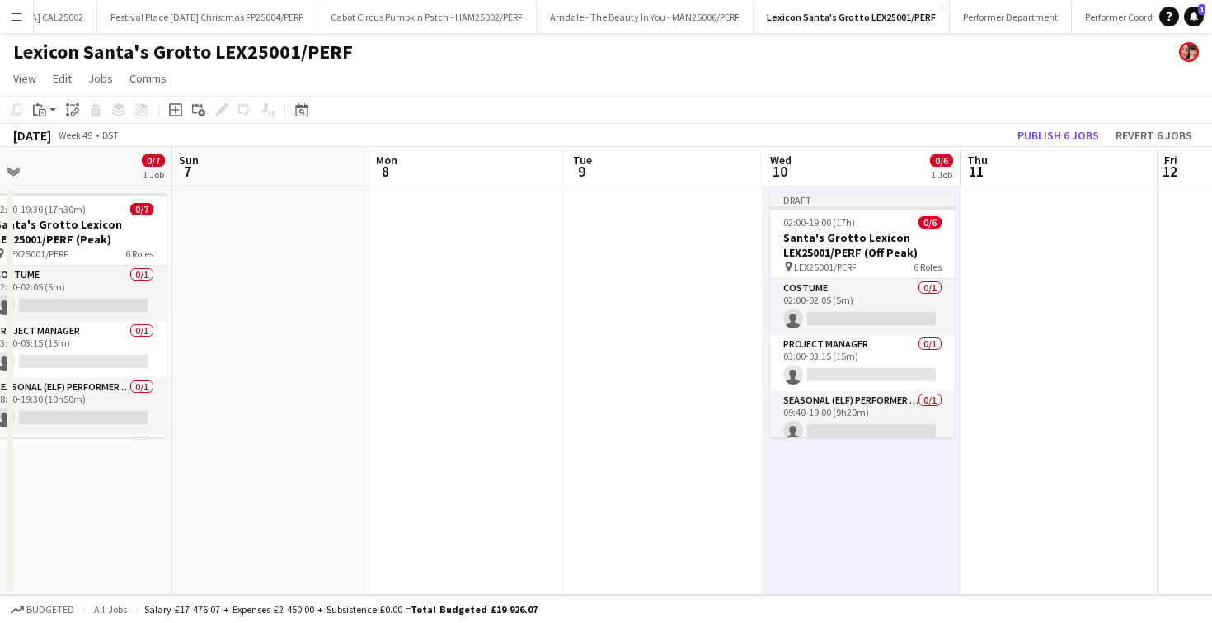
click at [1073, 256] on app-date-cell at bounding box center [1059, 390] width 197 height 408
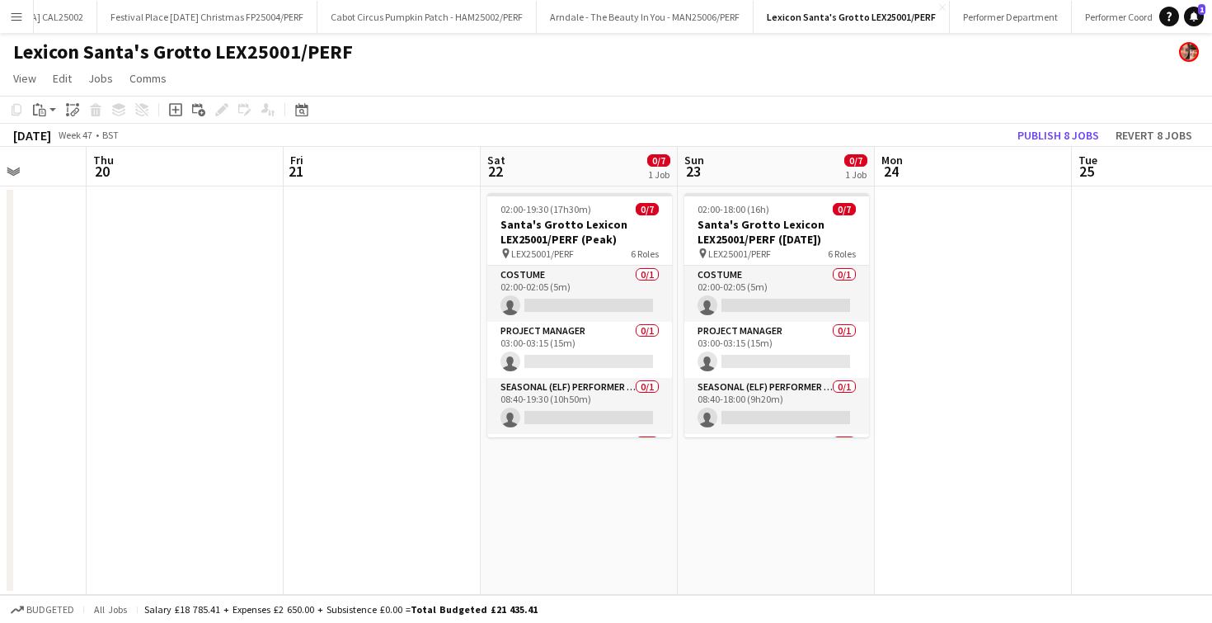
scroll to position [0, 500]
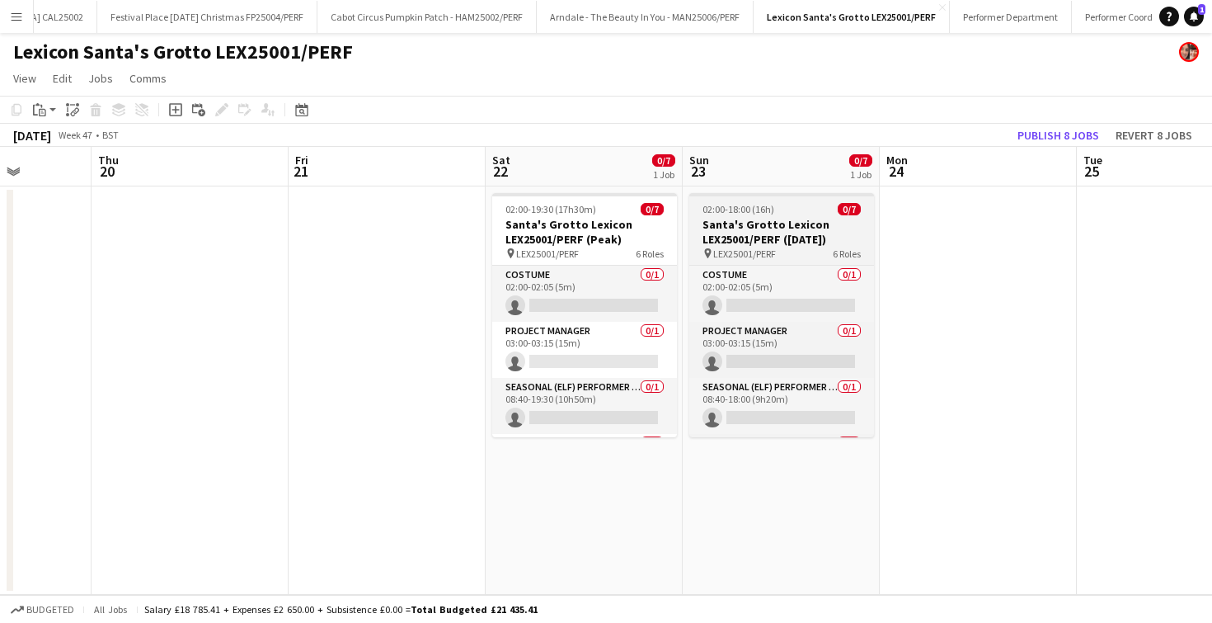
click at [806, 224] on h3 "Santa's Grotto Lexicon LEX25001/PERF ([DATE])" at bounding box center [781, 232] width 185 height 30
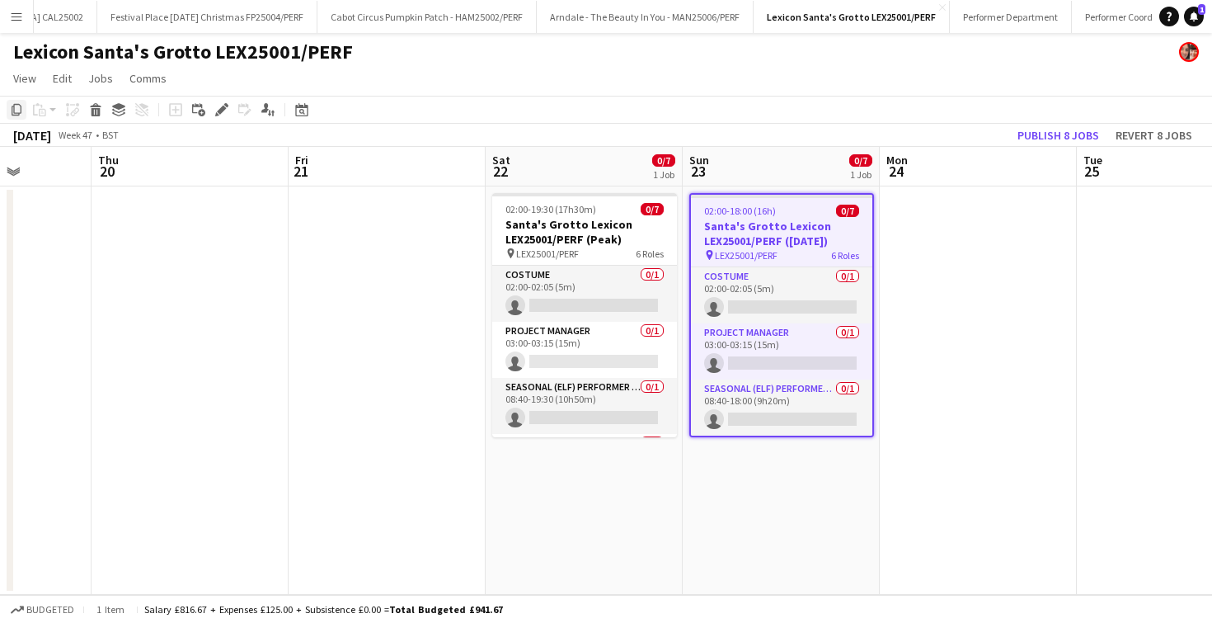
click at [13, 105] on icon at bounding box center [17, 110] width 10 height 12
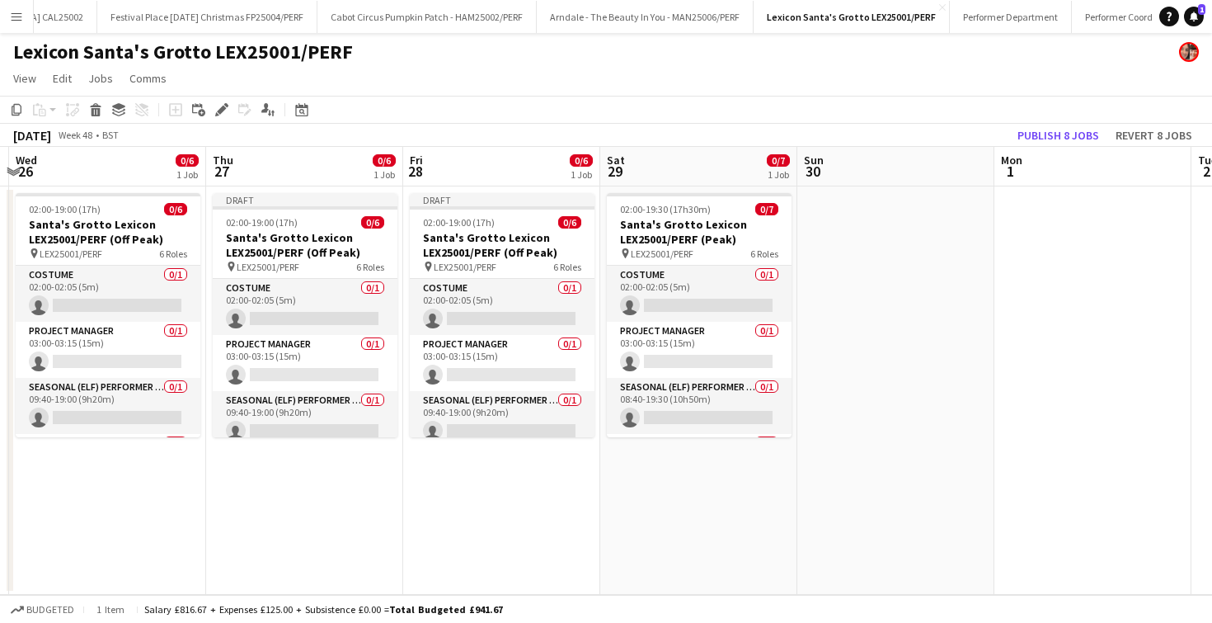
scroll to position [0, 596]
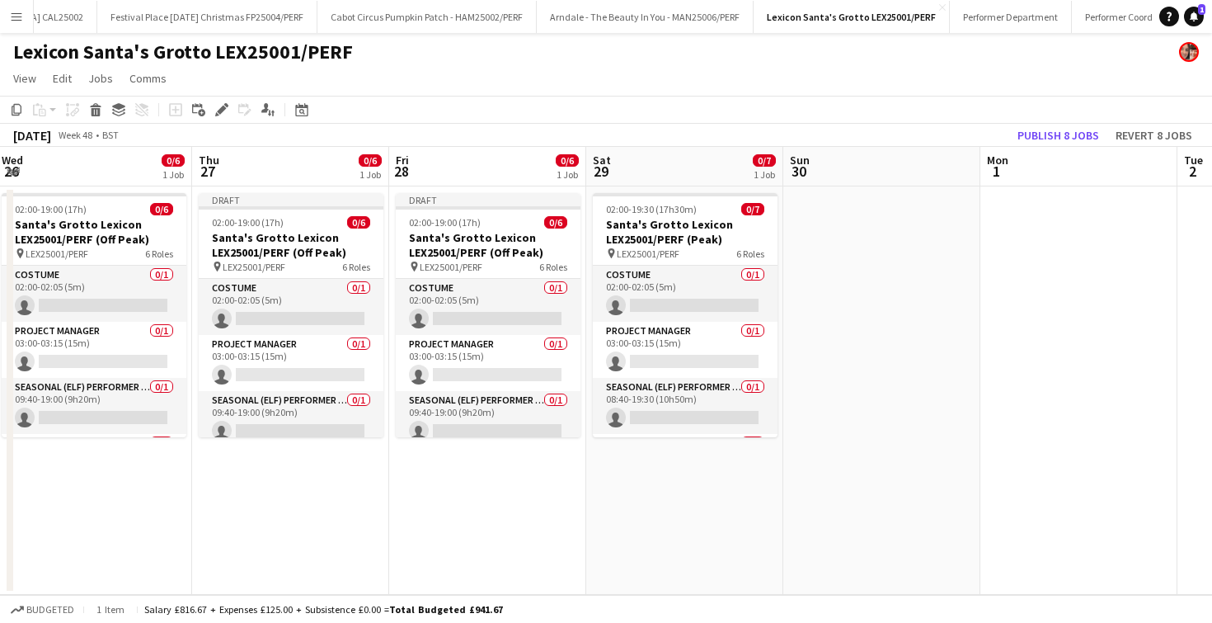
click at [829, 243] on app-date-cell at bounding box center [881, 390] width 197 height 408
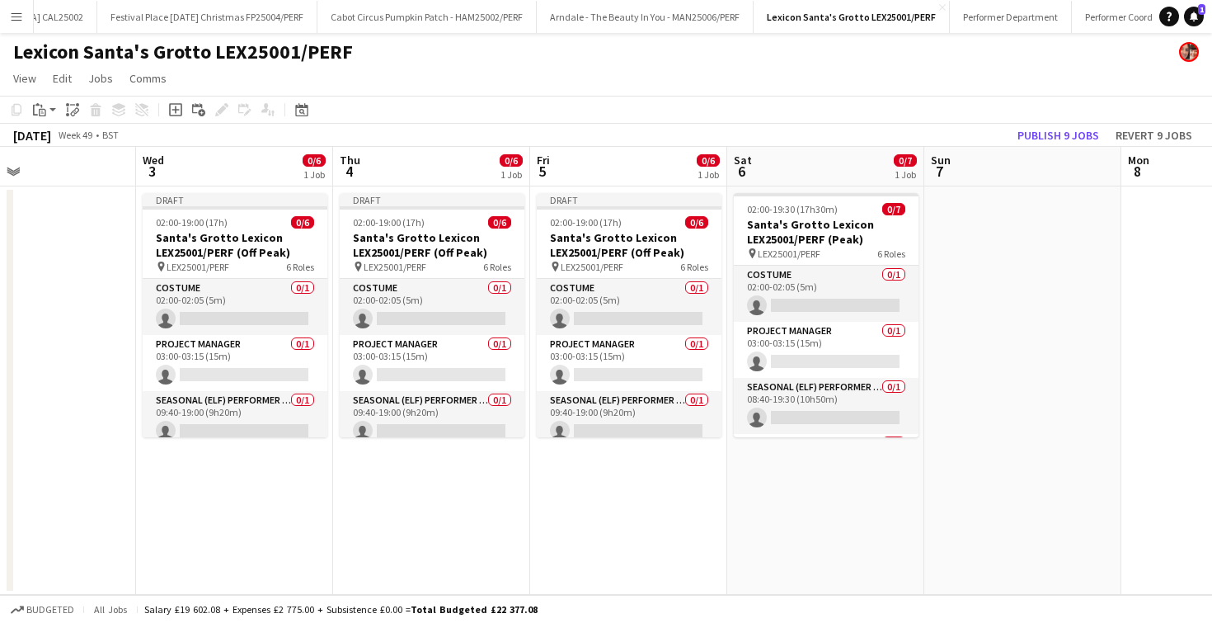
scroll to position [0, 760]
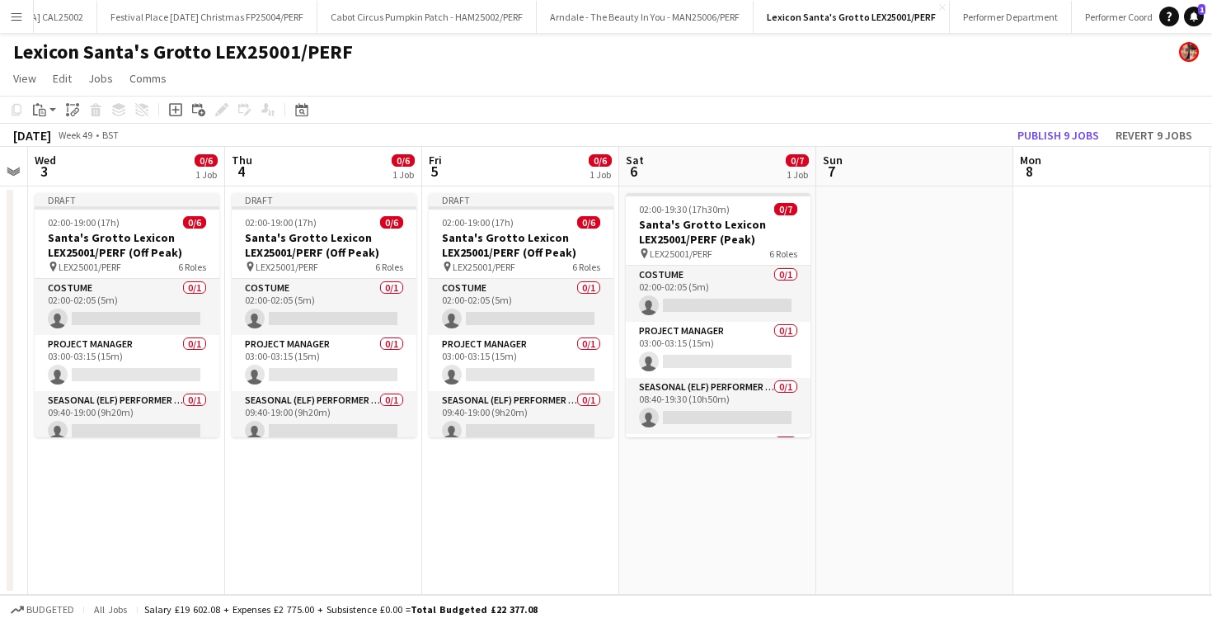
click at [1006, 268] on app-date-cell at bounding box center [914, 390] width 197 height 408
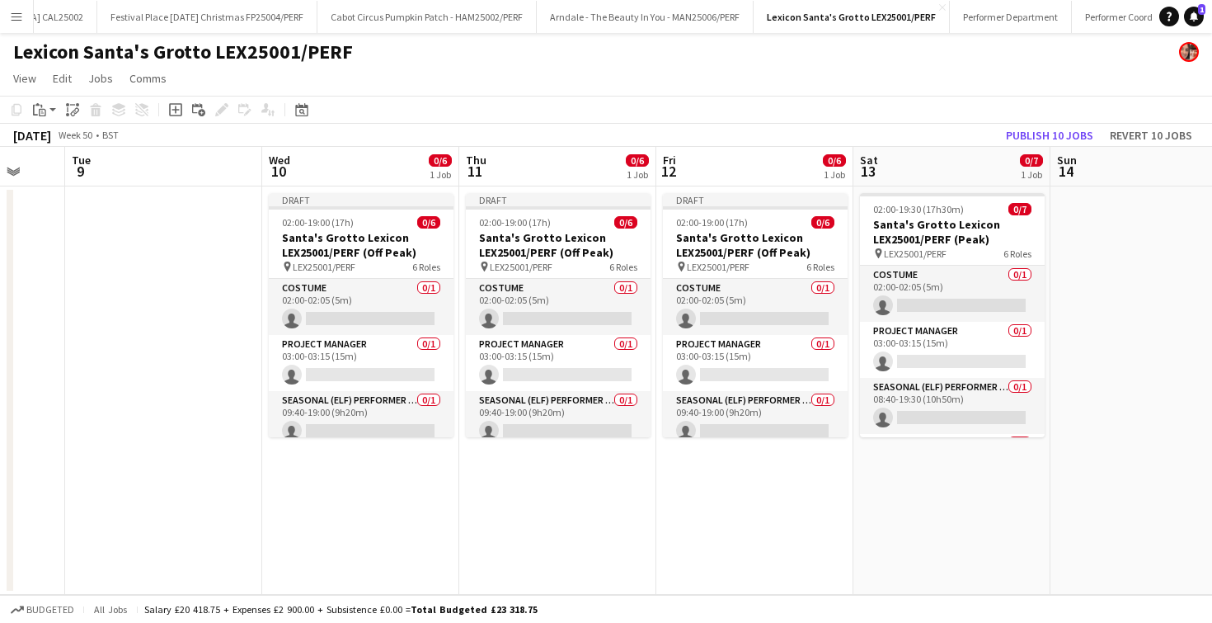
scroll to position [0, 589]
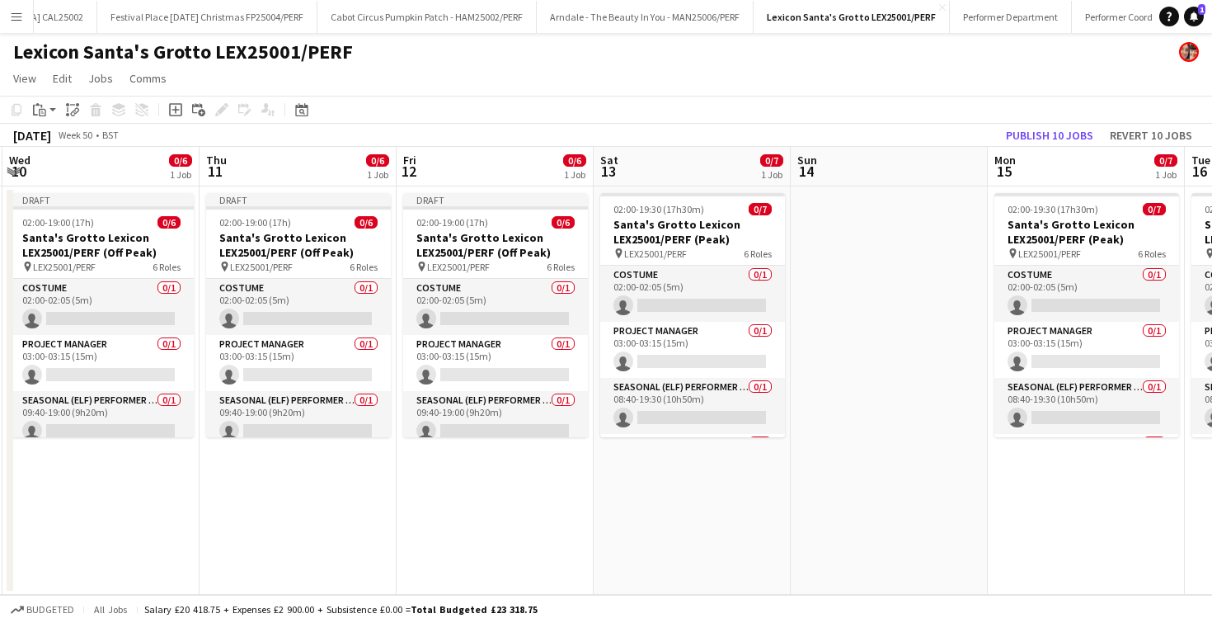
click at [932, 246] on app-date-cell at bounding box center [889, 390] width 197 height 408
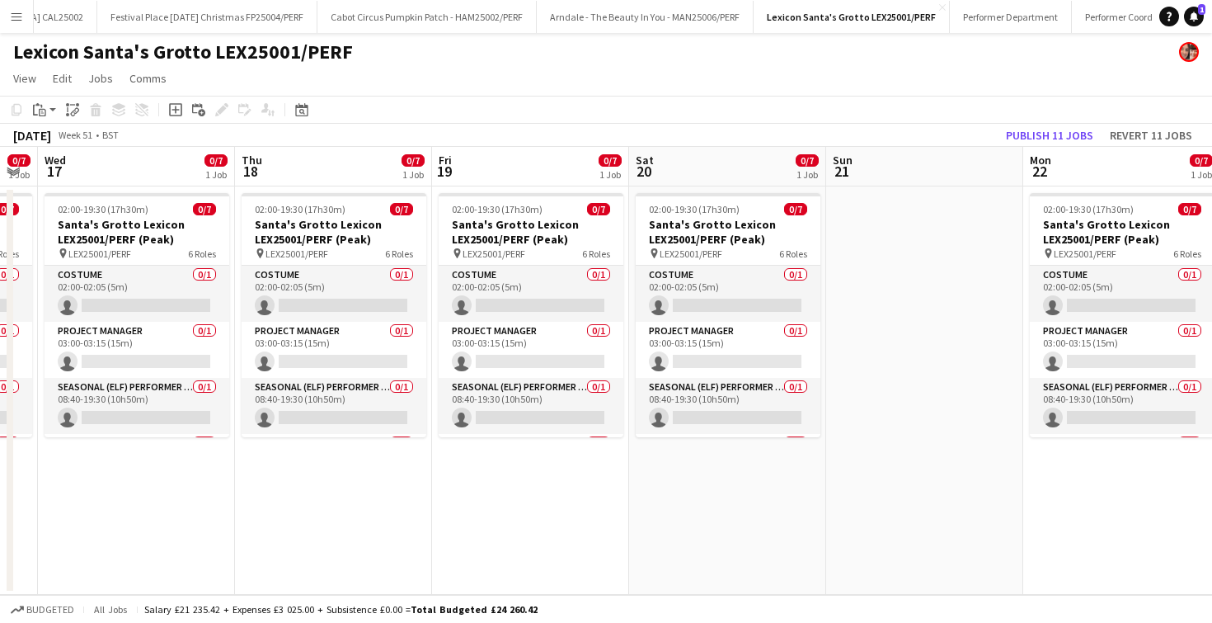
scroll to position [0, 786]
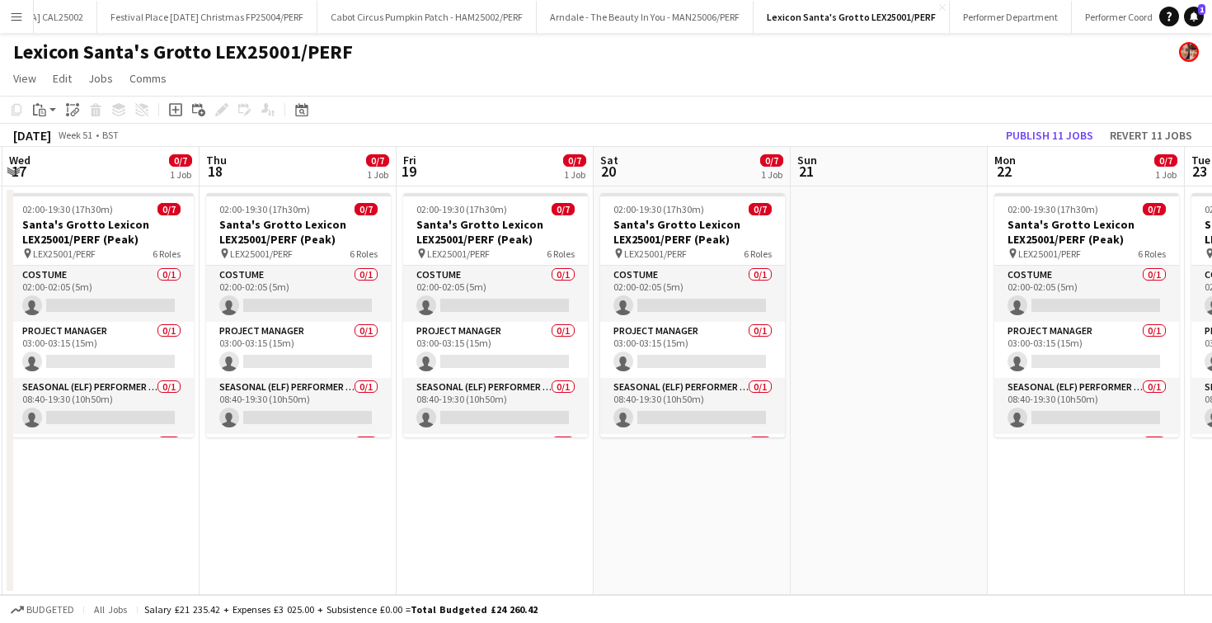
click at [932, 246] on app-date-cell at bounding box center [889, 390] width 197 height 408
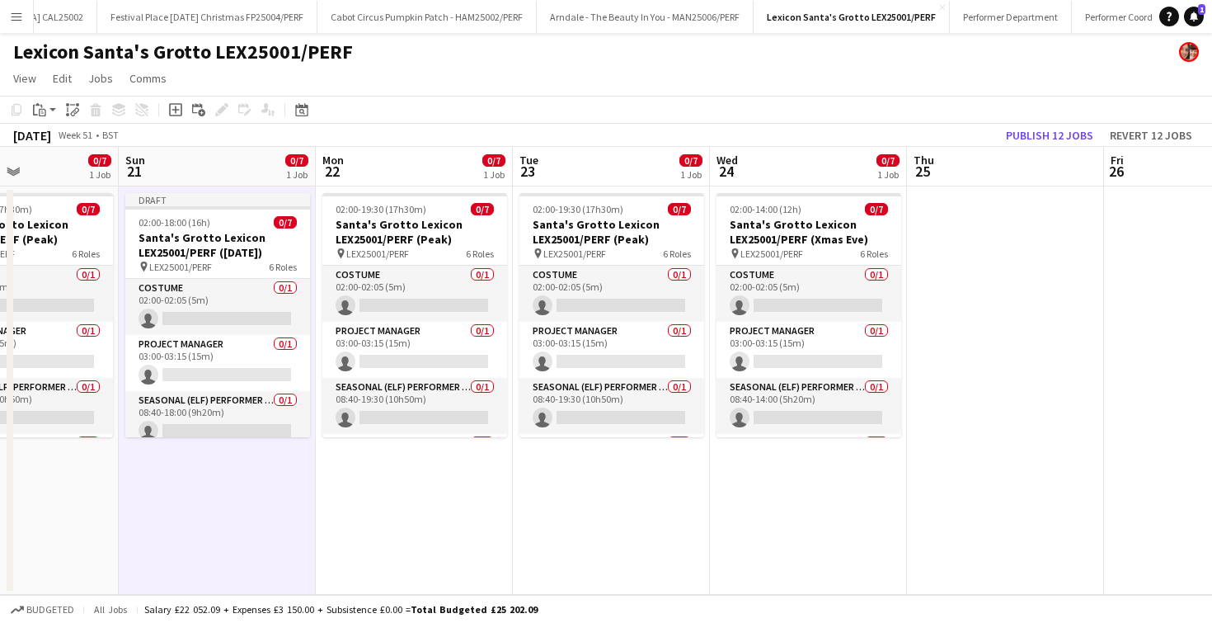
scroll to position [0, 670]
click at [1023, 143] on button "Publish 12 jobs" at bounding box center [1049, 135] width 101 height 21
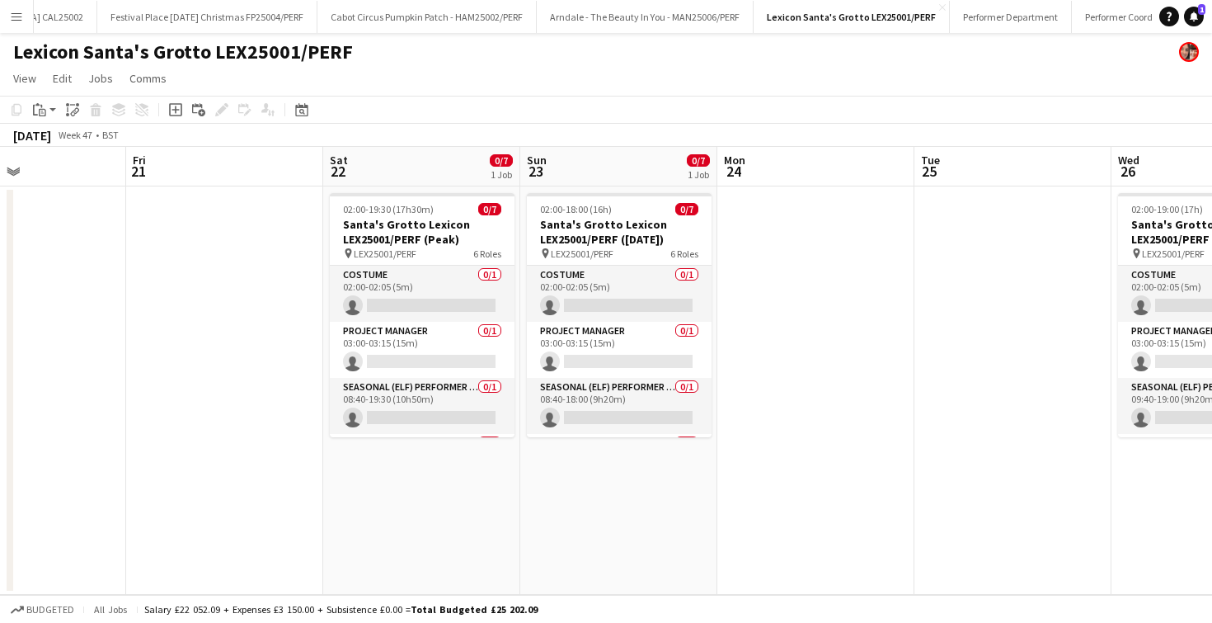
scroll to position [0, 476]
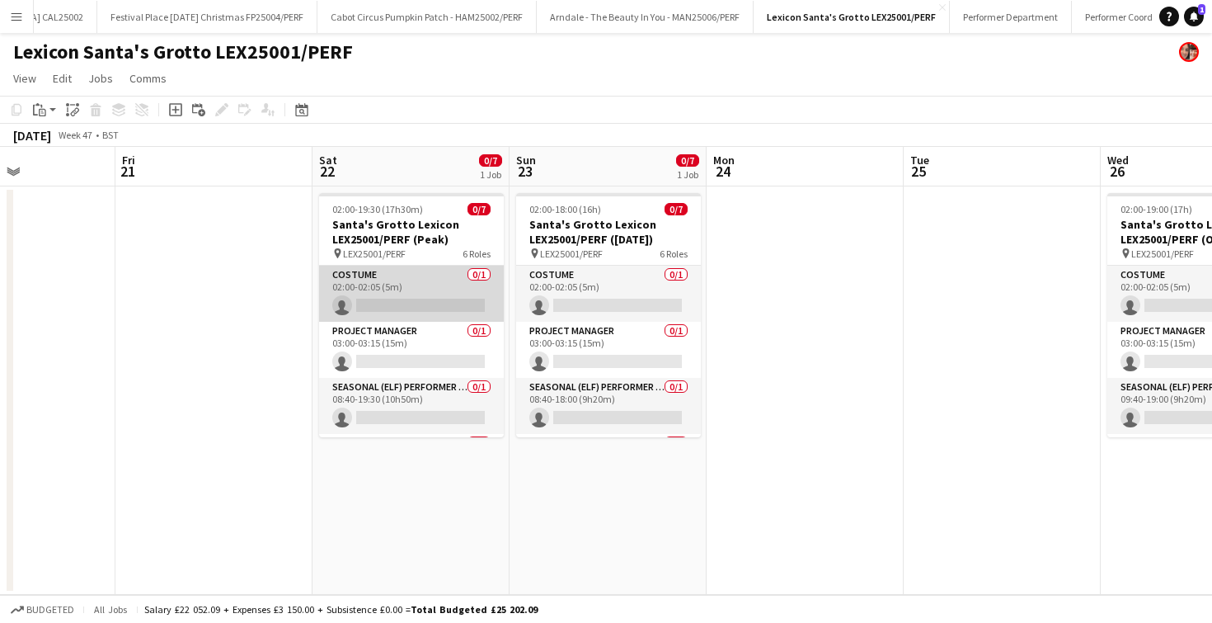
click at [392, 285] on app-card-role "Costume 0/1 02:00-02:05 (5m) single-neutral-actions" at bounding box center [411, 293] width 185 height 56
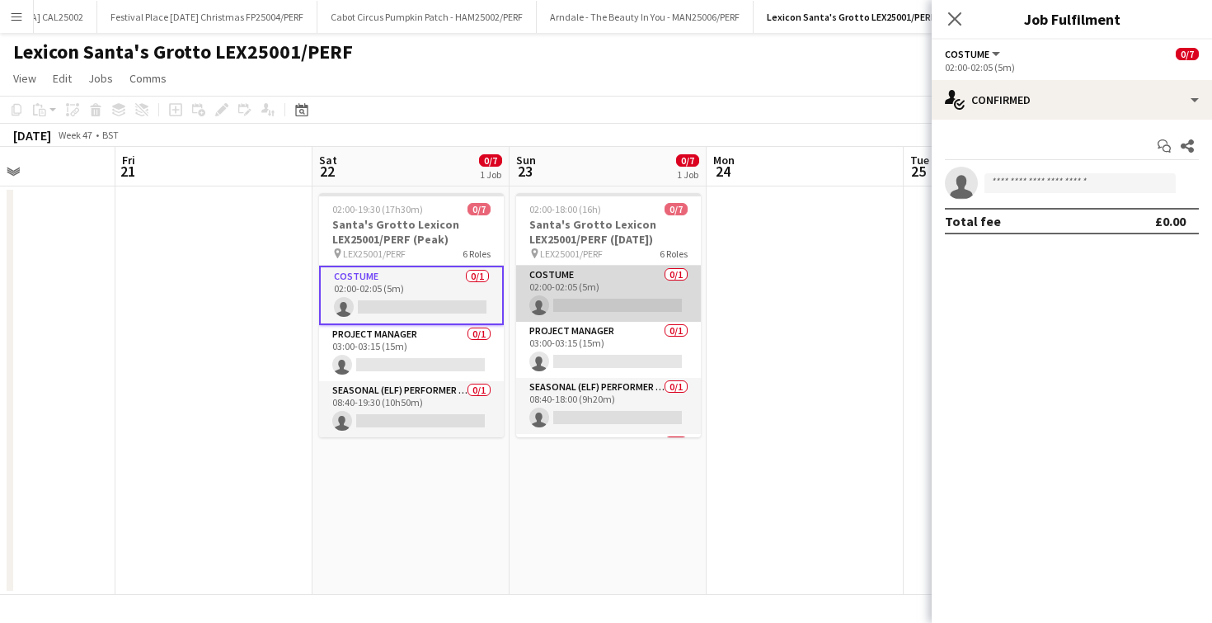
click at [573, 299] on app-card-role "Costume 0/1 02:00-02:05 (5m) single-neutral-actions" at bounding box center [608, 293] width 185 height 56
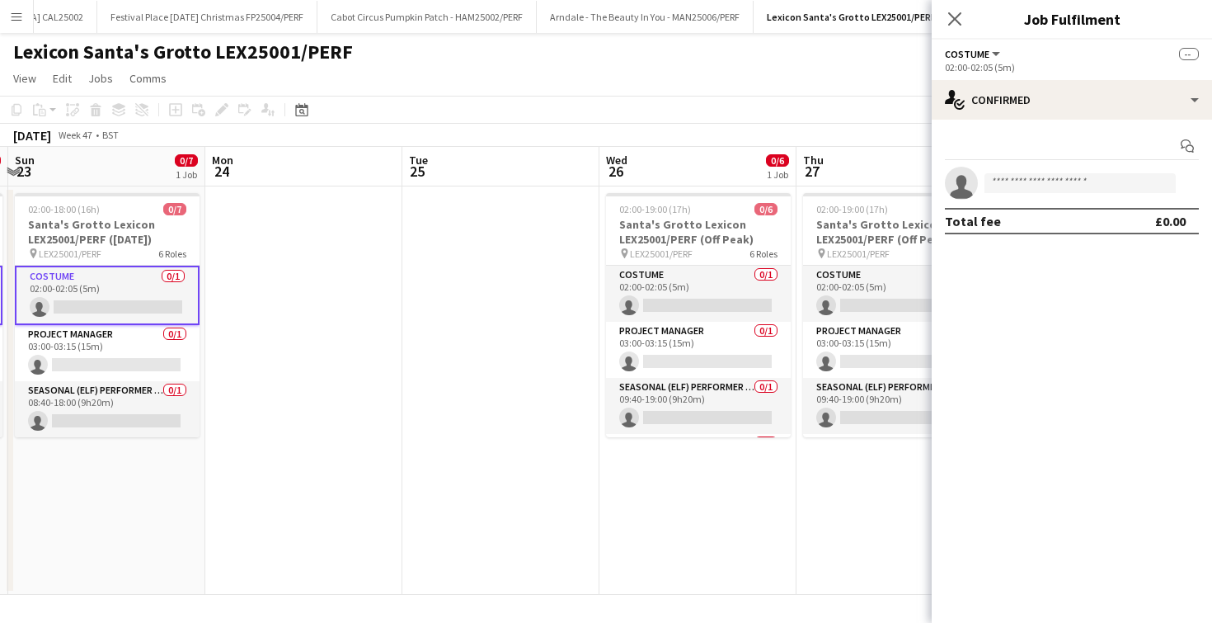
scroll to position [0, 599]
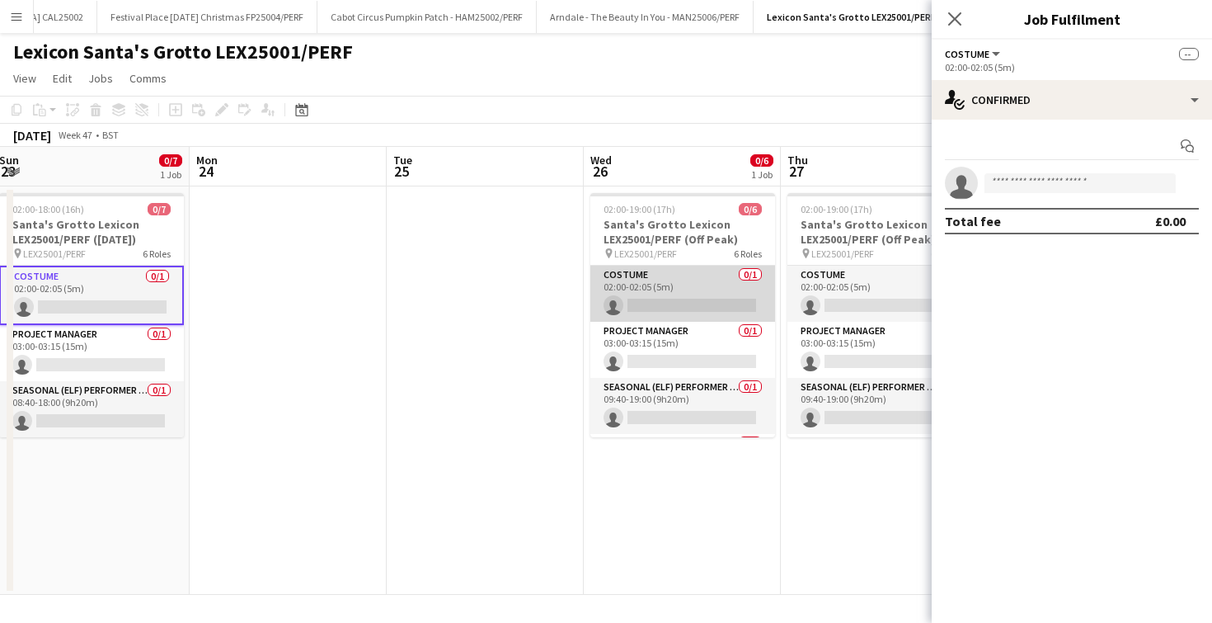
click at [678, 296] on app-card-role "Costume 0/1 02:00-02:05 (5m) single-neutral-actions" at bounding box center [682, 293] width 185 height 56
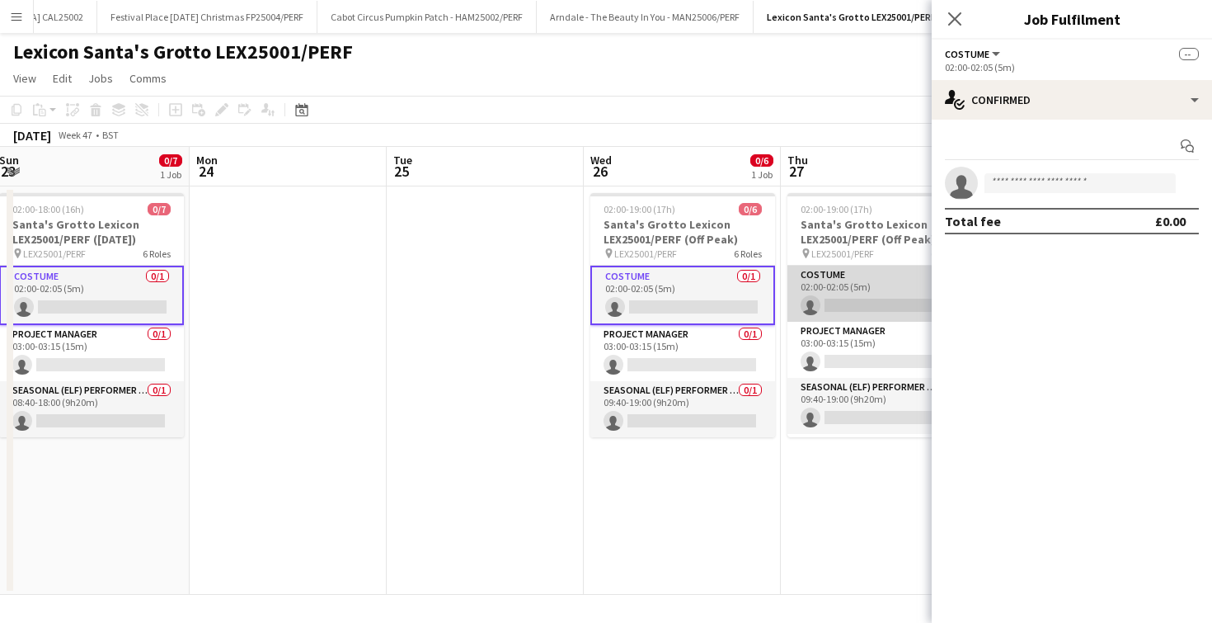
click at [838, 306] on app-card-role "Costume 0/1 02:00-02:05 (5m) single-neutral-actions" at bounding box center [879, 293] width 185 height 56
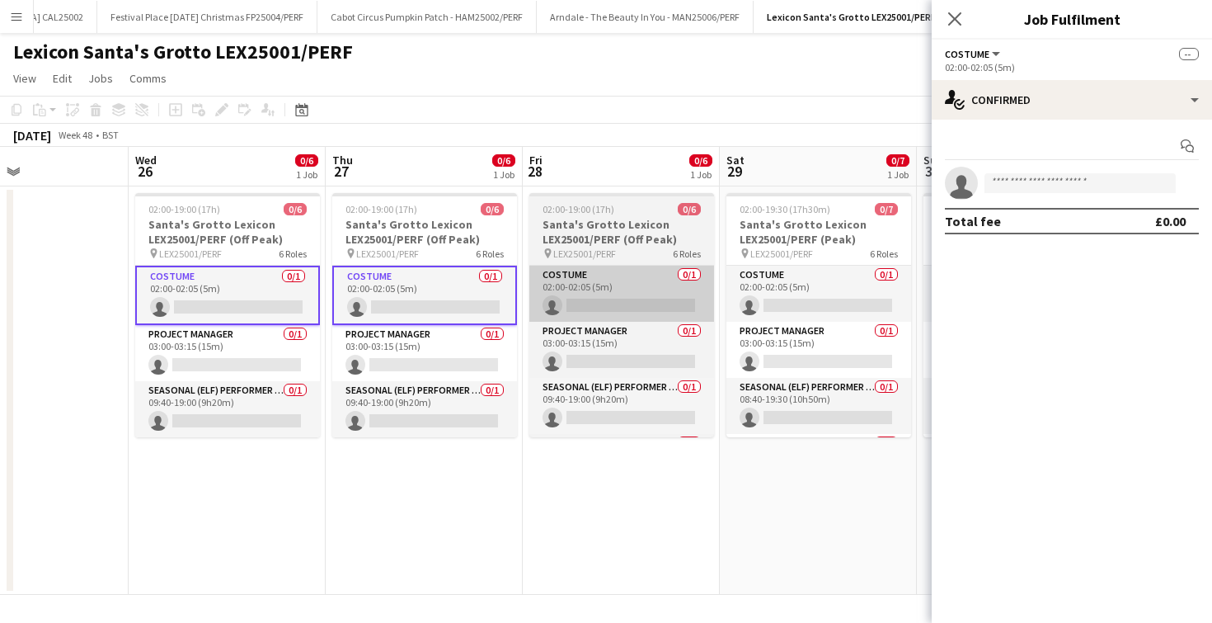
scroll to position [0, 669]
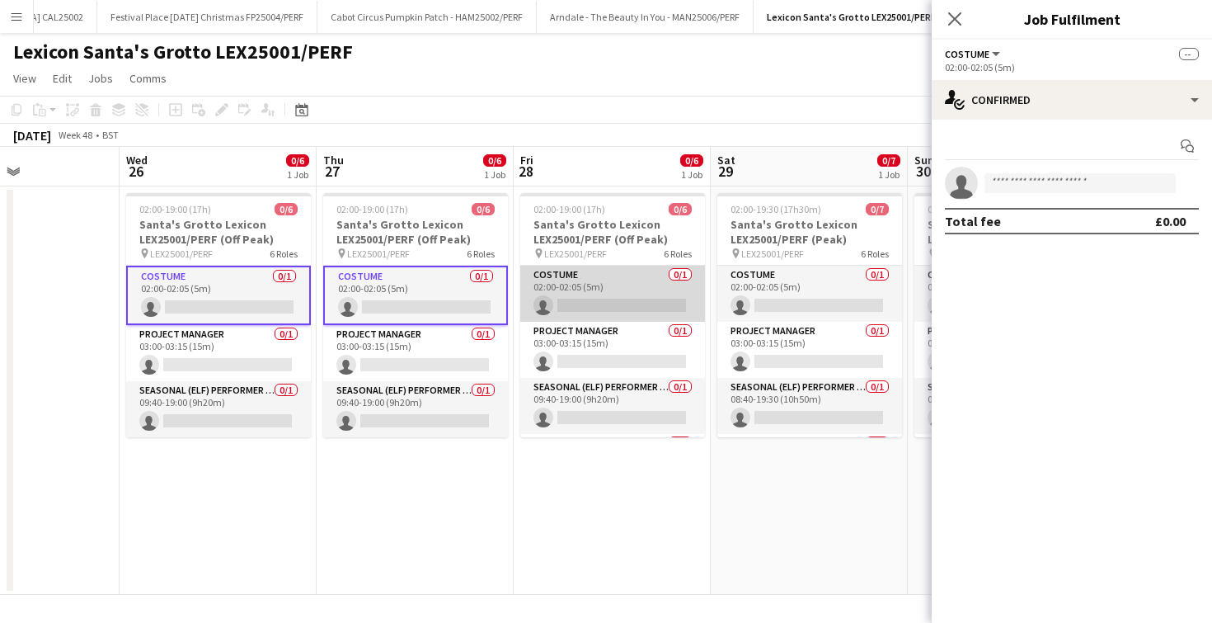
click at [585, 281] on app-card-role "Costume 0/1 02:00-02:05 (5m) single-neutral-actions" at bounding box center [612, 293] width 185 height 56
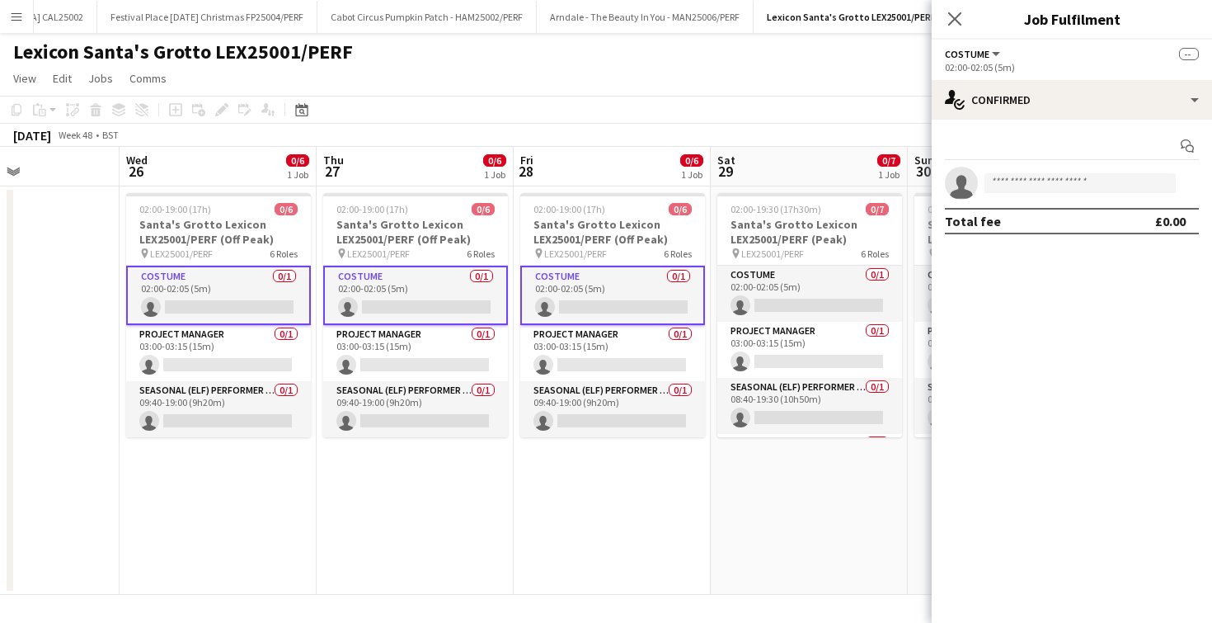
click at [711, 293] on app-date-cell "02:00-19:30 (17h30m) 0/7 Santa's Grotto Lexicon LEX25001/PERF (Peak) pin LEX250…" at bounding box center [809, 390] width 197 height 408
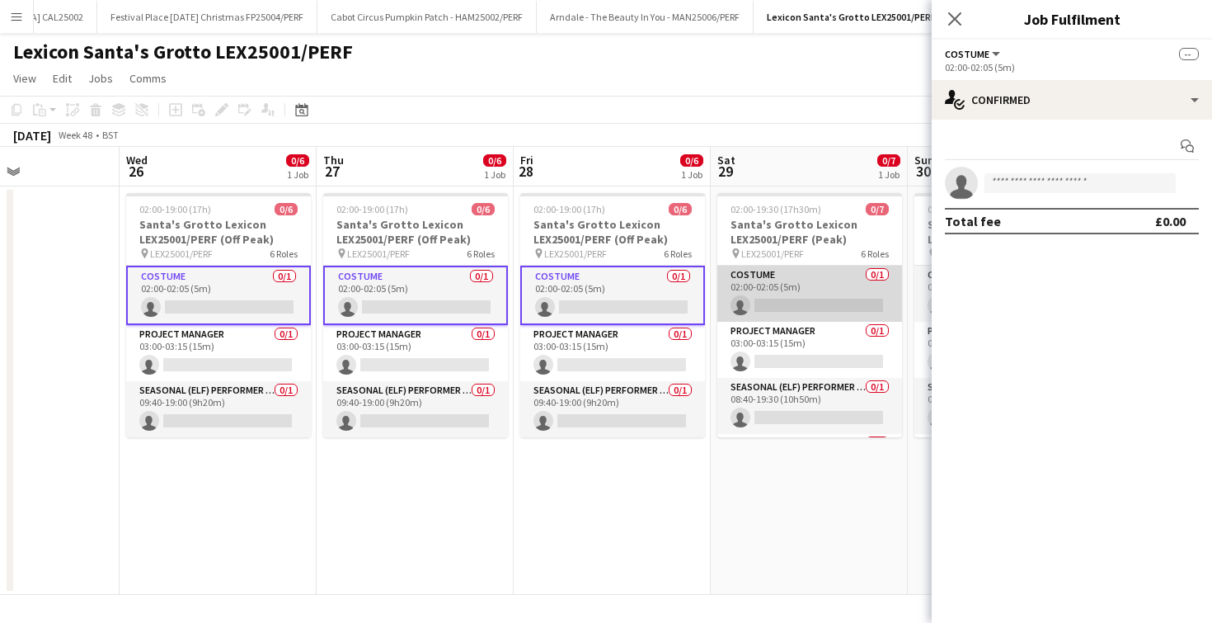
click at [758, 294] on app-card-role "Costume 0/1 02:00-02:05 (5m) single-neutral-actions" at bounding box center [809, 293] width 185 height 56
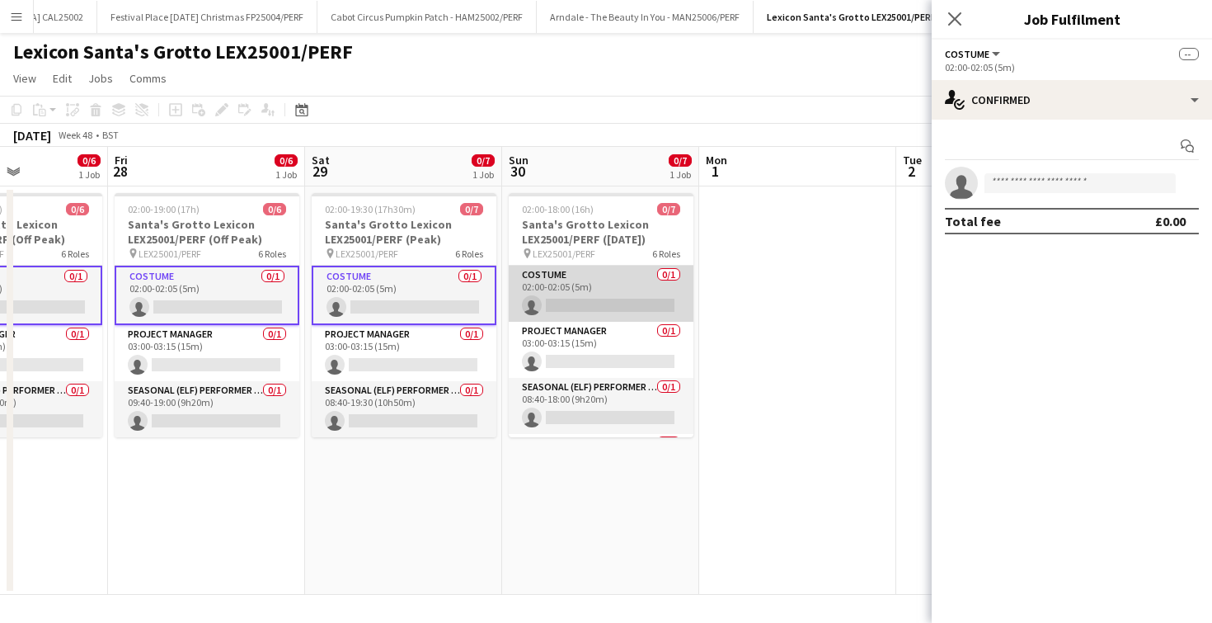
click at [632, 296] on app-card-role "Costume 0/1 02:00-02:05 (5m) single-neutral-actions" at bounding box center [601, 293] width 185 height 56
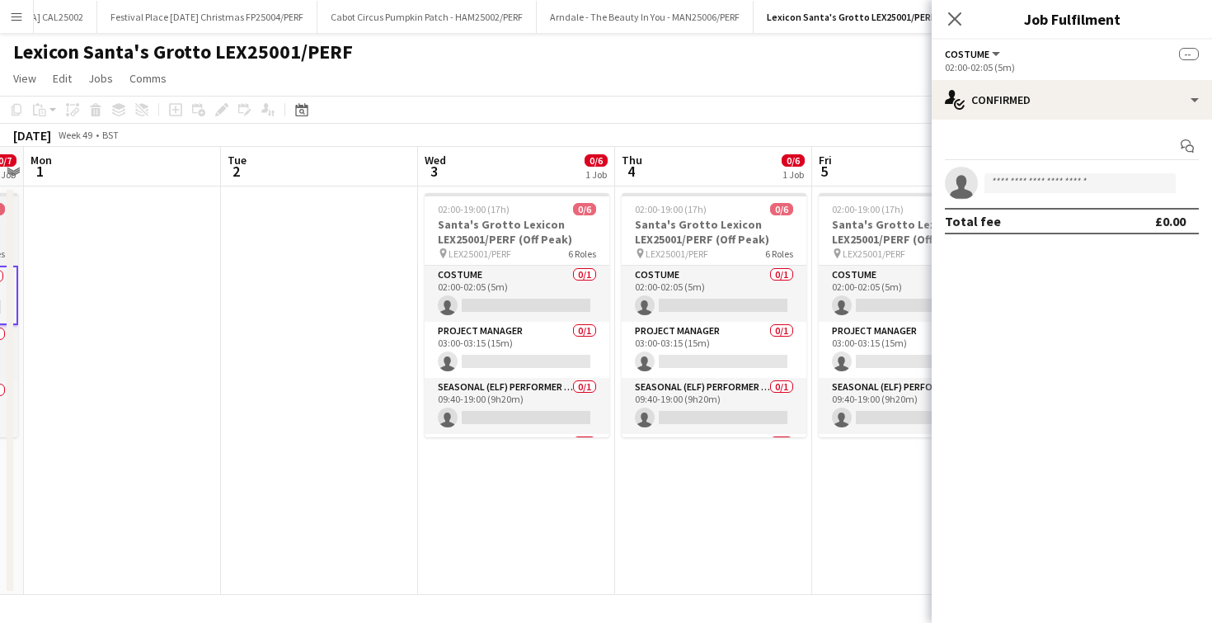
scroll to position [0, 368]
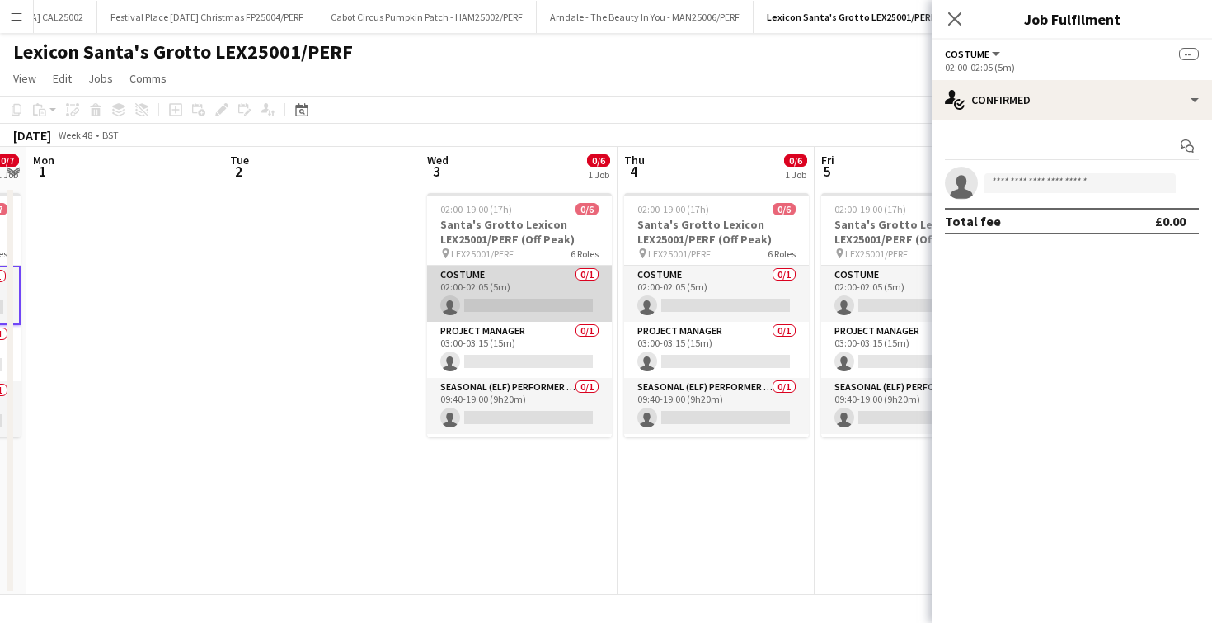
click at [537, 295] on app-card-role "Costume 0/1 02:00-02:05 (5m) single-neutral-actions" at bounding box center [519, 293] width 185 height 56
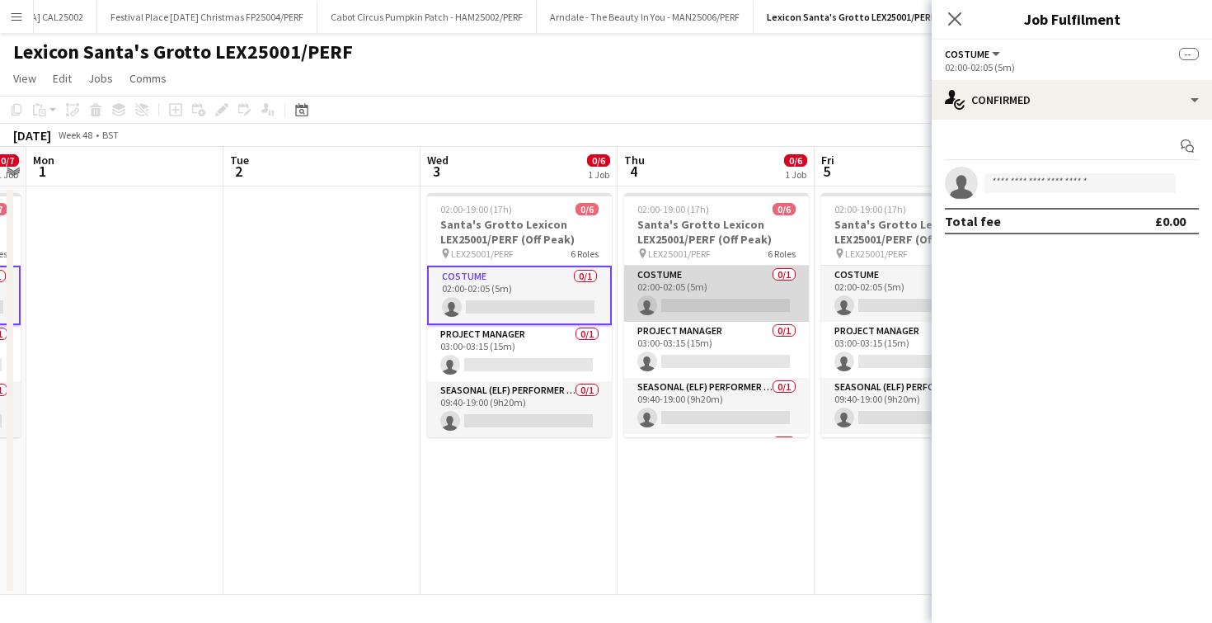
click at [678, 307] on app-card-role "Costume 0/1 02:00-02:05 (5m) single-neutral-actions" at bounding box center [716, 293] width 185 height 56
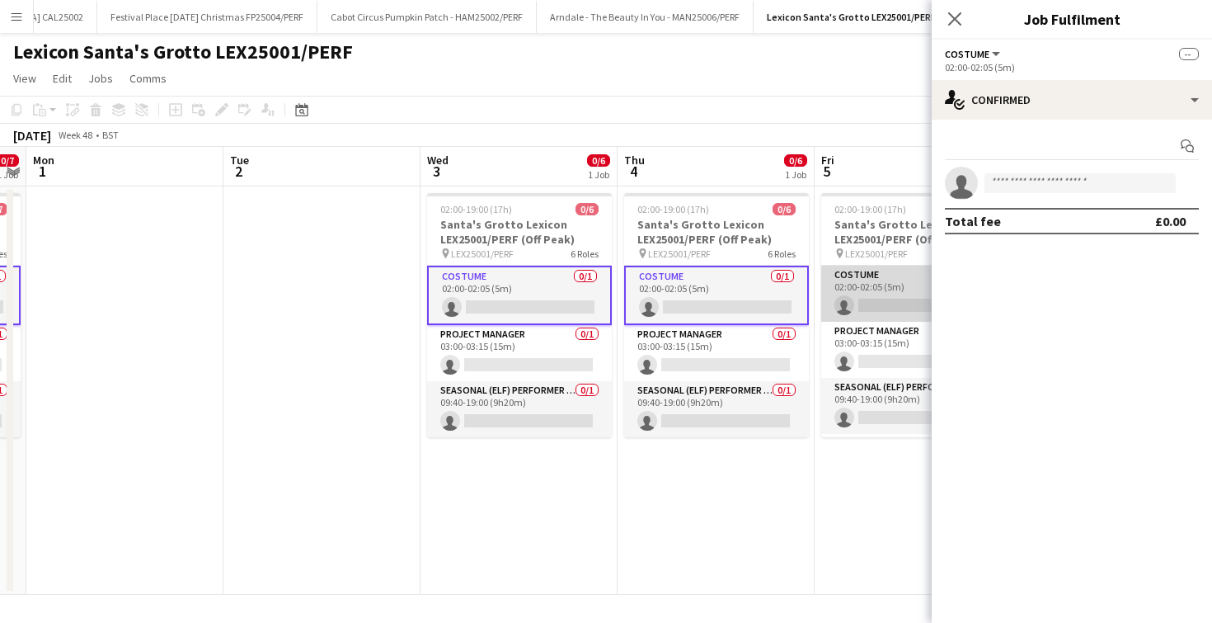
click at [857, 298] on app-card-role "Costume 0/1 02:00-02:05 (5m) single-neutral-actions" at bounding box center [913, 293] width 185 height 56
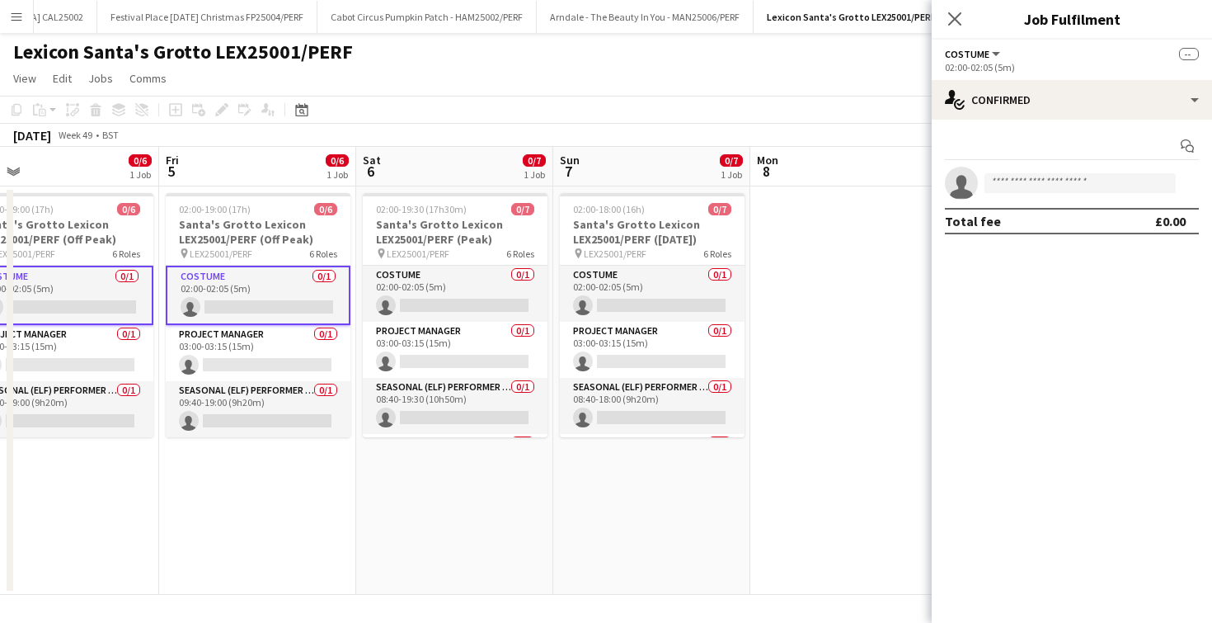
scroll to position [0, 641]
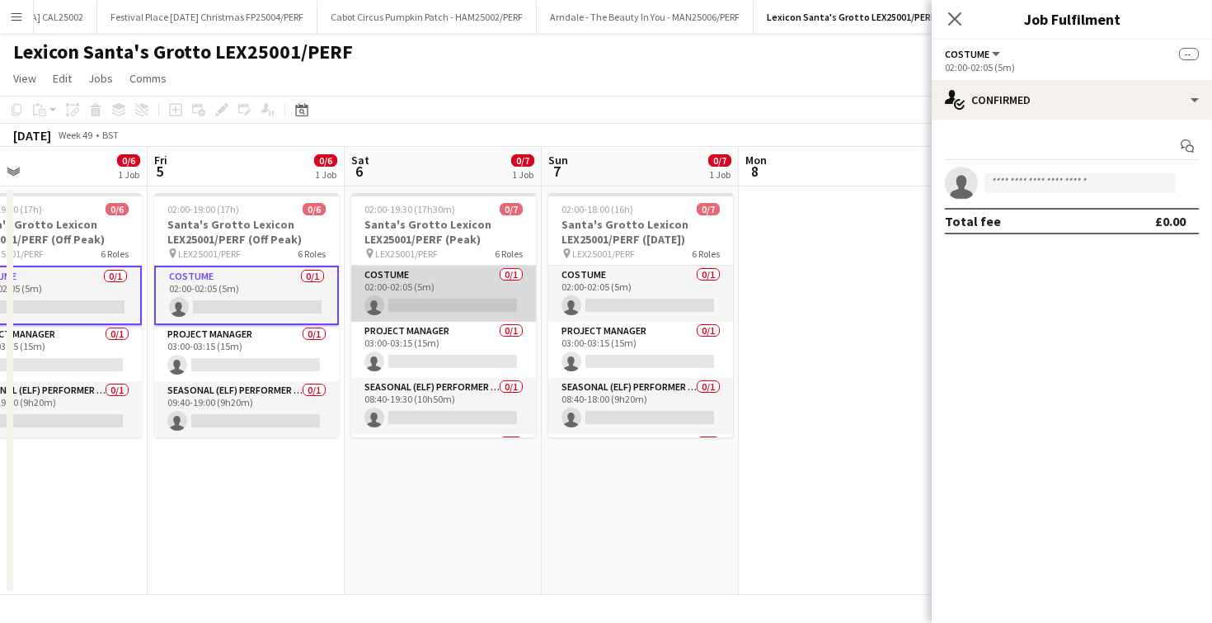
click at [406, 275] on app-card-role "Costume 0/1 02:00-02:05 (5m) single-neutral-actions" at bounding box center [443, 293] width 185 height 56
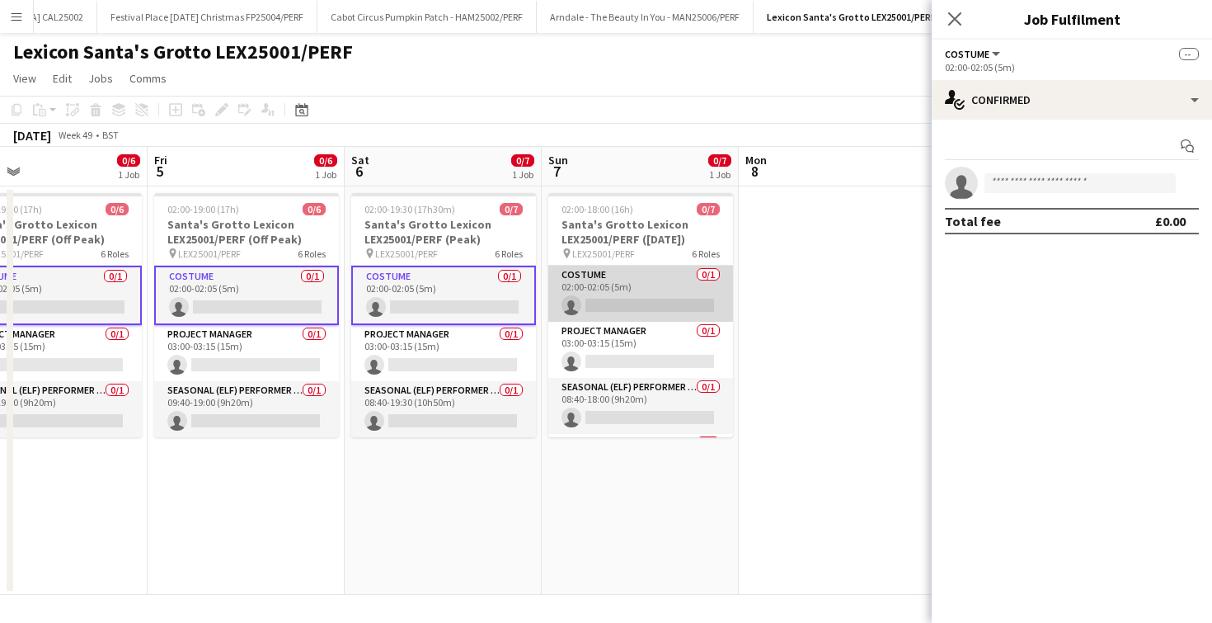
click at [610, 303] on app-card-role "Costume 0/1 02:00-02:05 (5m) single-neutral-actions" at bounding box center [640, 293] width 185 height 56
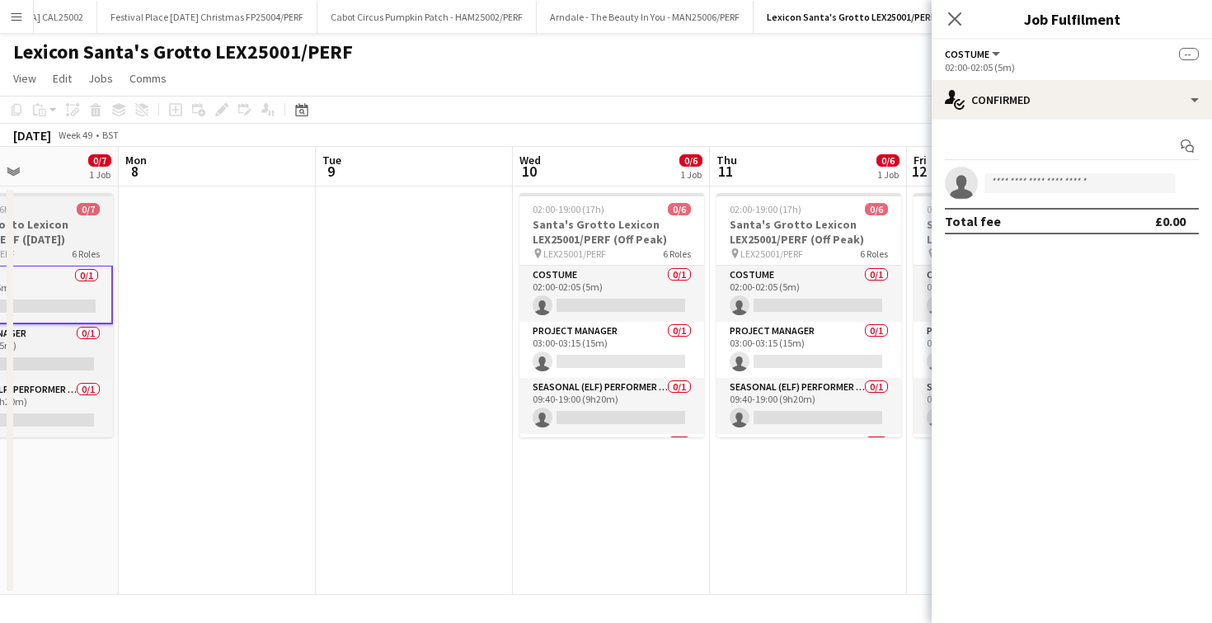
scroll to position [0, 476]
click at [610, 303] on app-card-role "Costume 0/1 02:00-02:05 (5m) single-neutral-actions" at bounding box center [608, 293] width 185 height 56
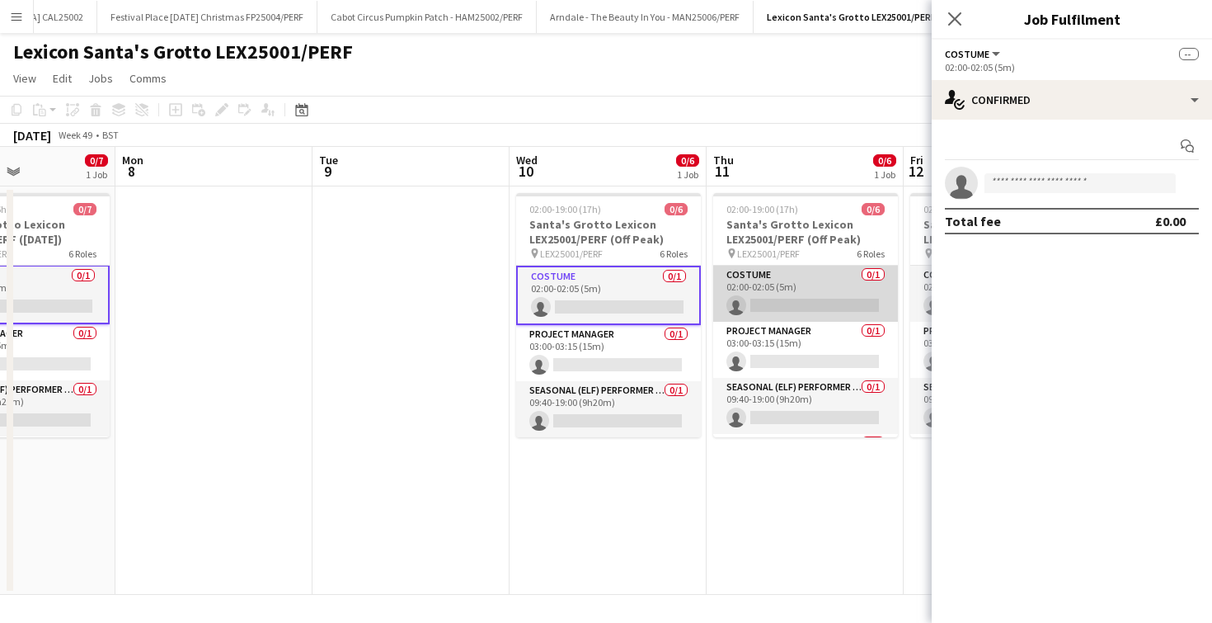
click at [779, 300] on app-card-role "Costume 0/1 02:00-02:05 (5m) single-neutral-actions" at bounding box center [805, 293] width 185 height 56
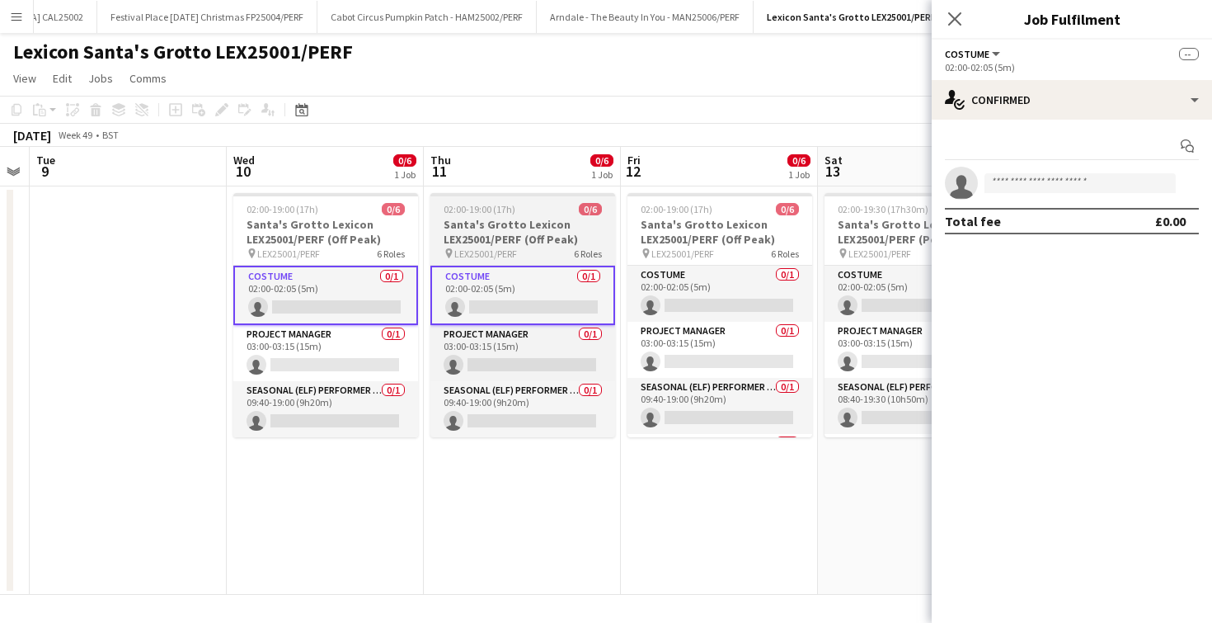
scroll to position [0, 766]
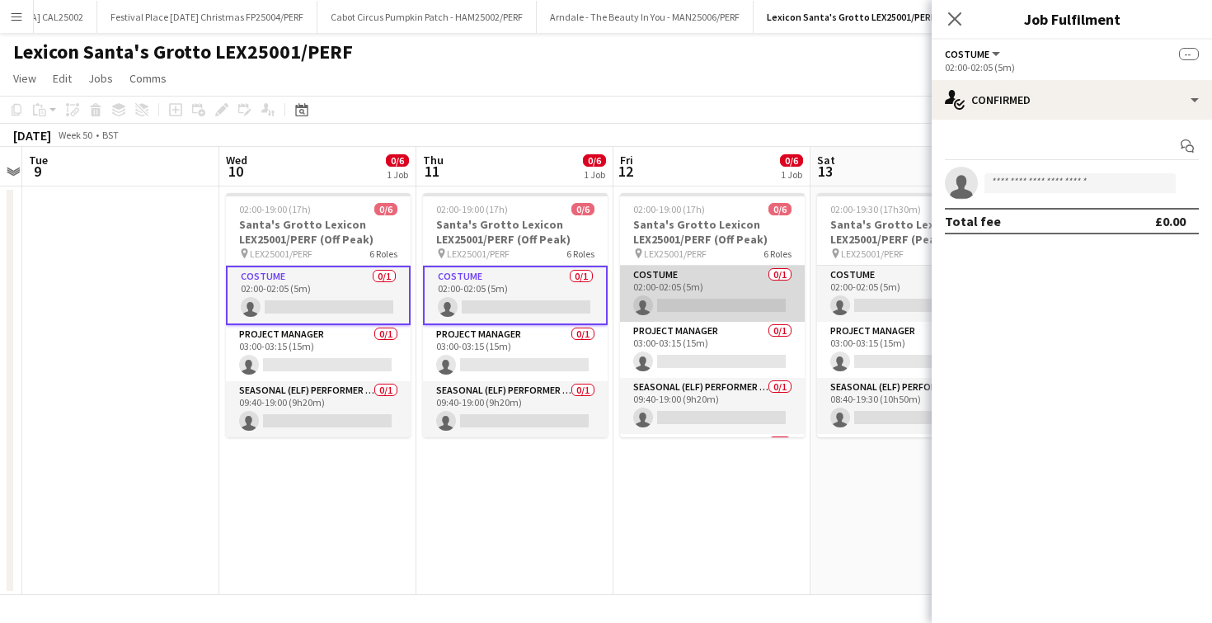
click at [730, 286] on app-card-role "Costume 0/1 02:00-02:05 (5m) single-neutral-actions" at bounding box center [712, 293] width 185 height 56
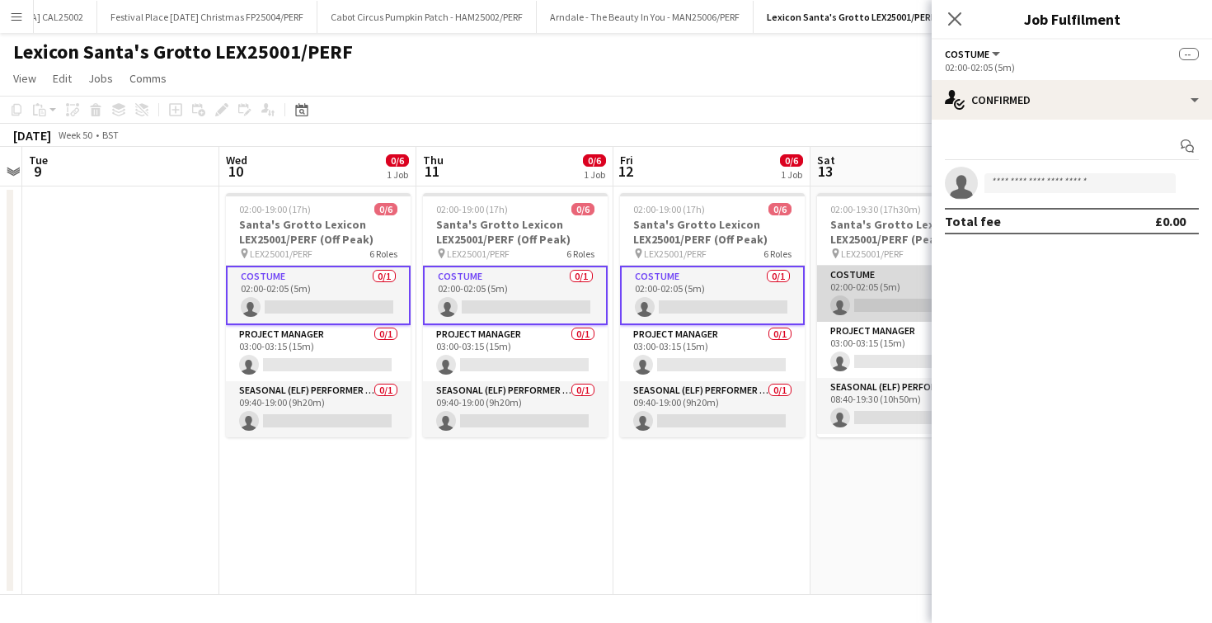
click at [867, 297] on app-card-role "Costume 0/1 02:00-02:05 (5m) single-neutral-actions" at bounding box center [909, 293] width 185 height 56
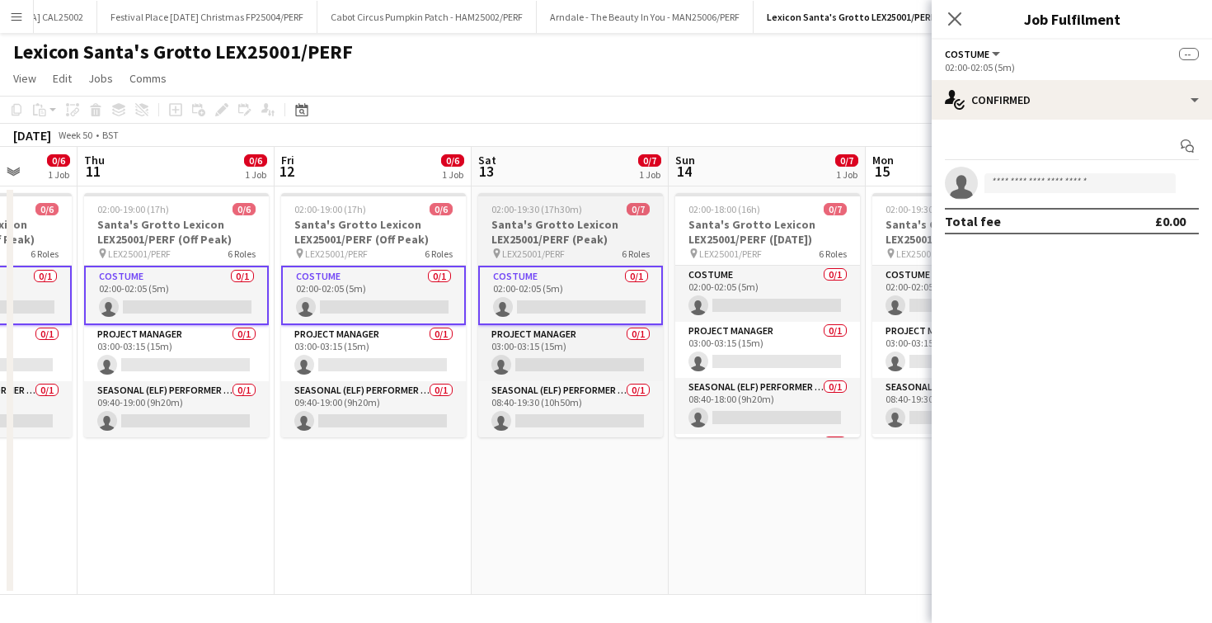
scroll to position [0, 717]
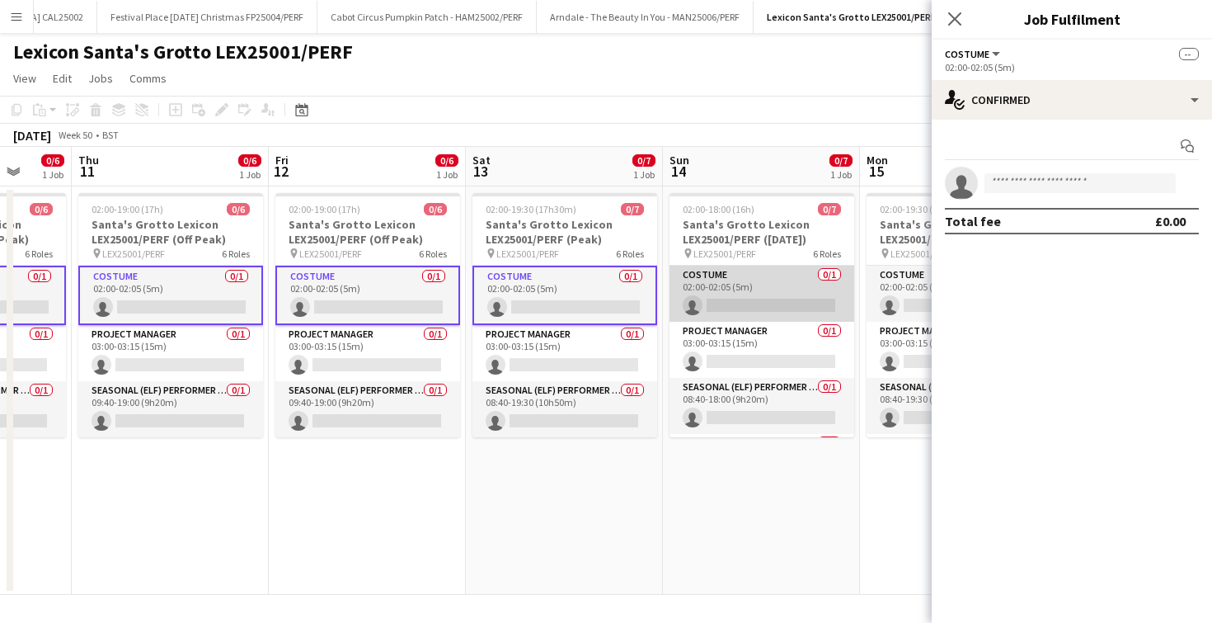
click at [761, 289] on app-card-role "Costume 0/1 02:00-02:05 (5m) single-neutral-actions" at bounding box center [762, 293] width 185 height 56
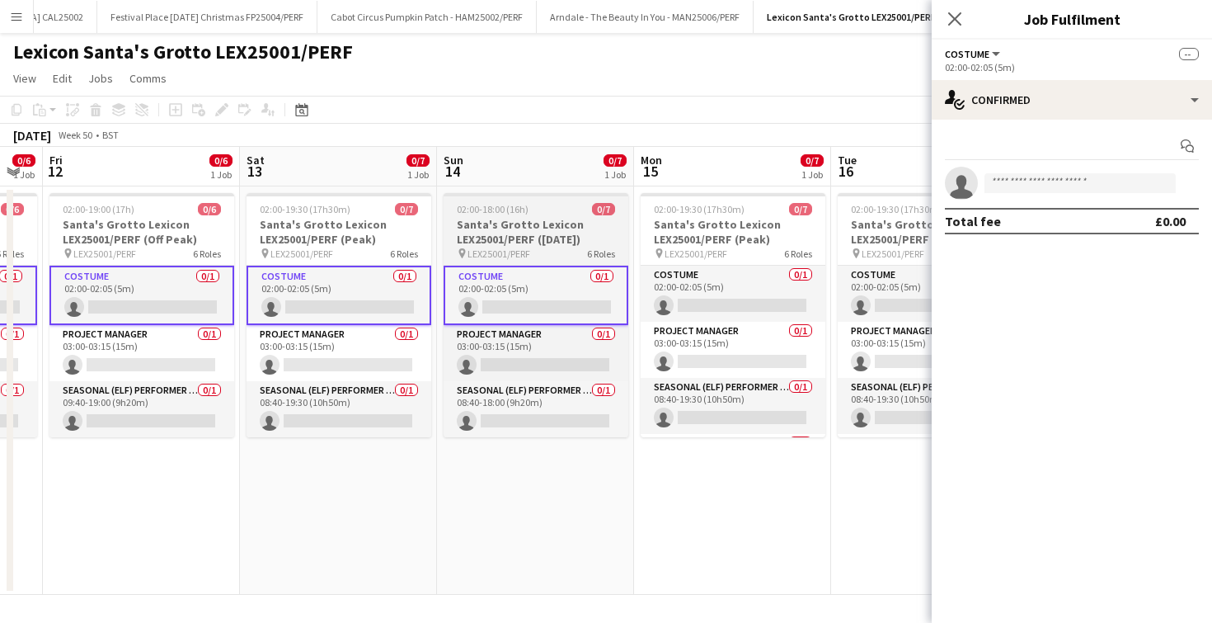
scroll to position [0, 565]
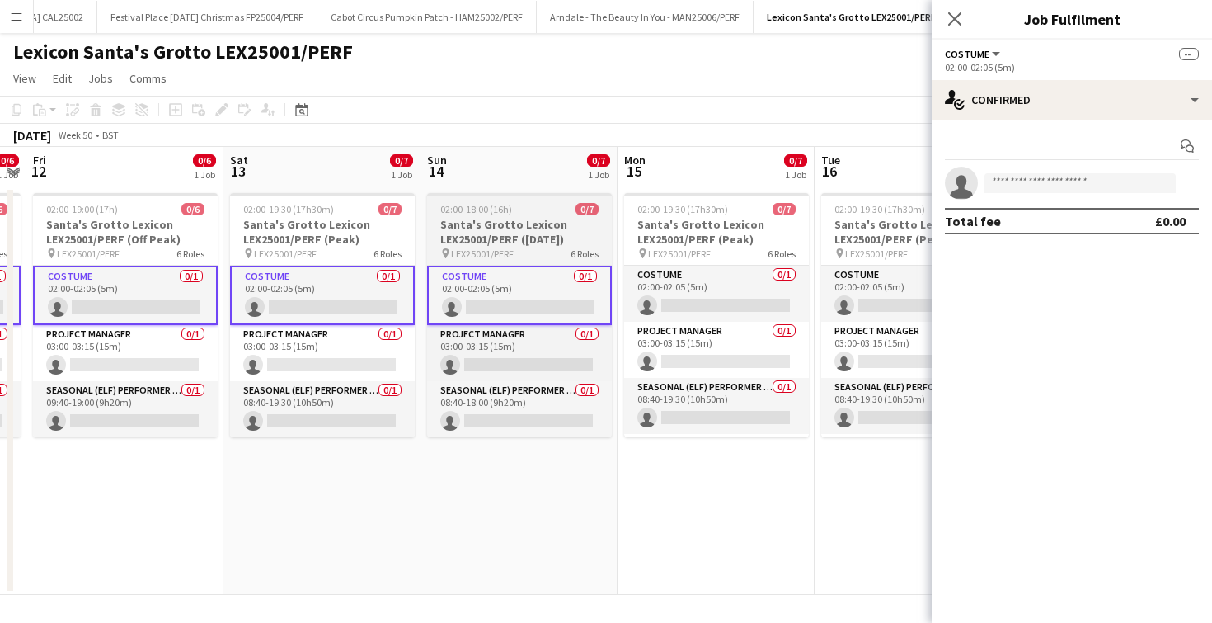
click at [761, 289] on app-card-role "Costume 0/1 02:00-02:05 (5m) single-neutral-actions" at bounding box center [716, 293] width 185 height 56
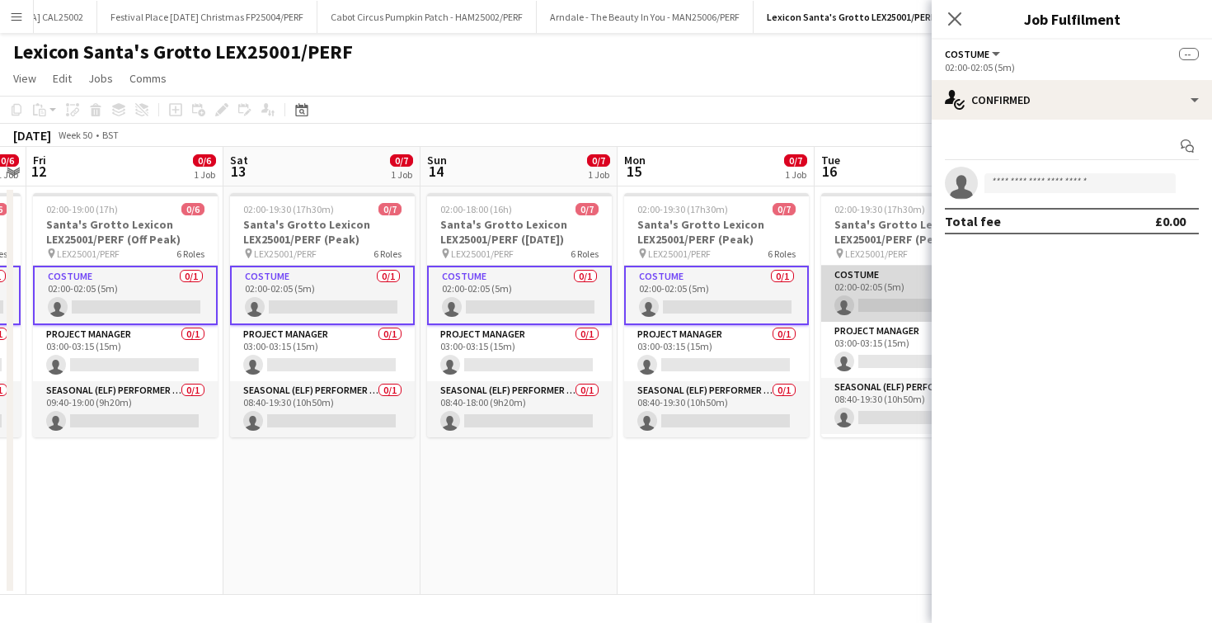
click at [876, 299] on app-card-role "Costume 0/1 02:00-02:05 (5m) single-neutral-actions" at bounding box center [913, 293] width 185 height 56
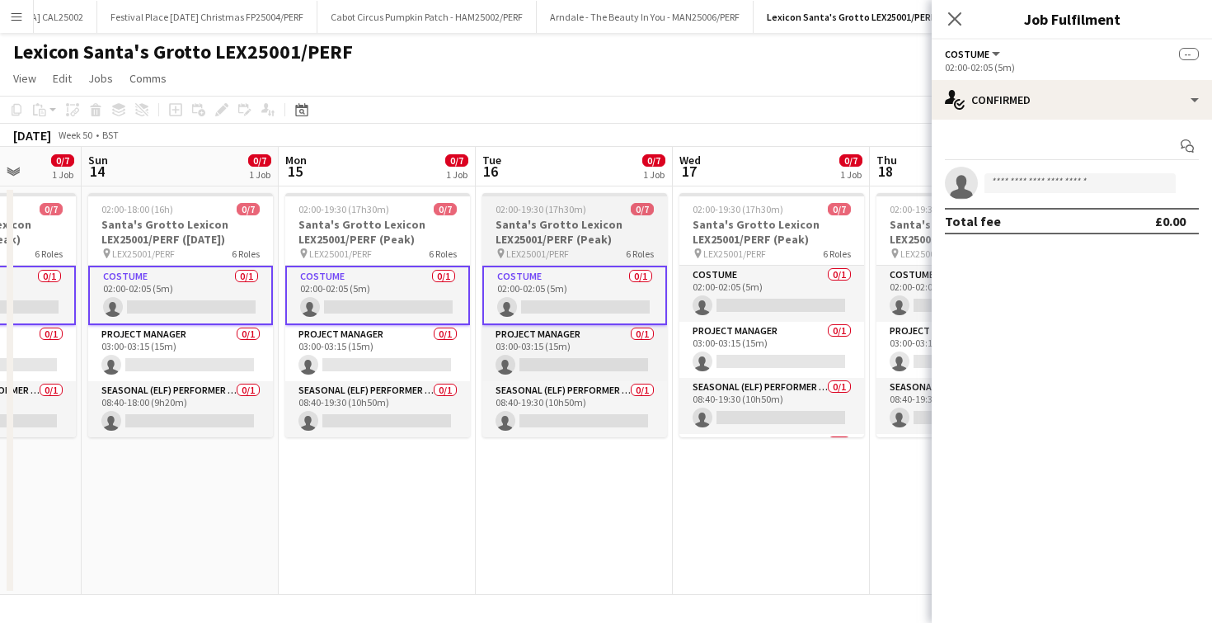
scroll to position [0, 535]
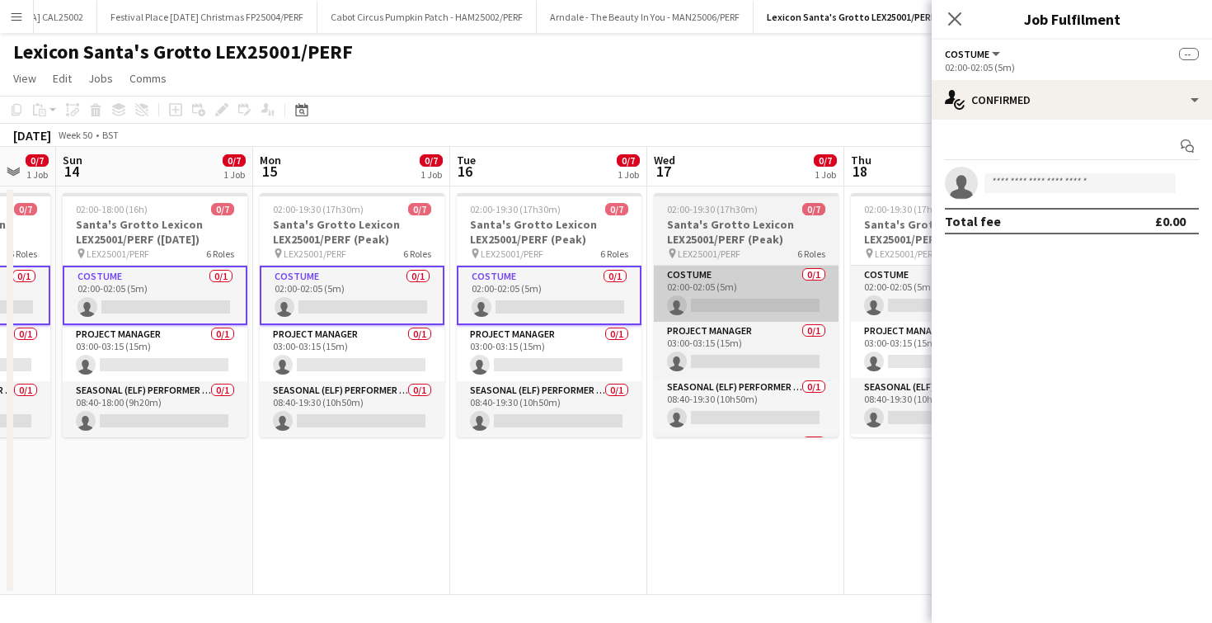
click at [794, 303] on app-card-role "Costume 0/1 02:00-02:05 (5m) single-neutral-actions" at bounding box center [746, 293] width 185 height 56
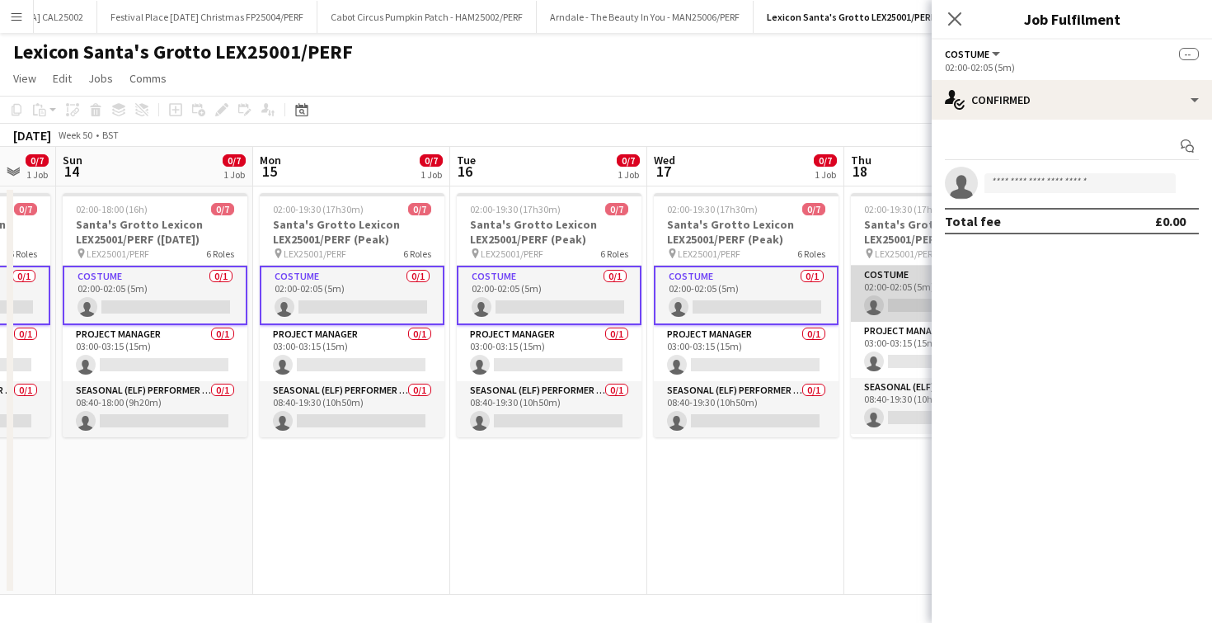
click at [889, 306] on app-card-role "Costume 0/1 02:00-02:05 (5m) single-neutral-actions" at bounding box center [943, 293] width 185 height 56
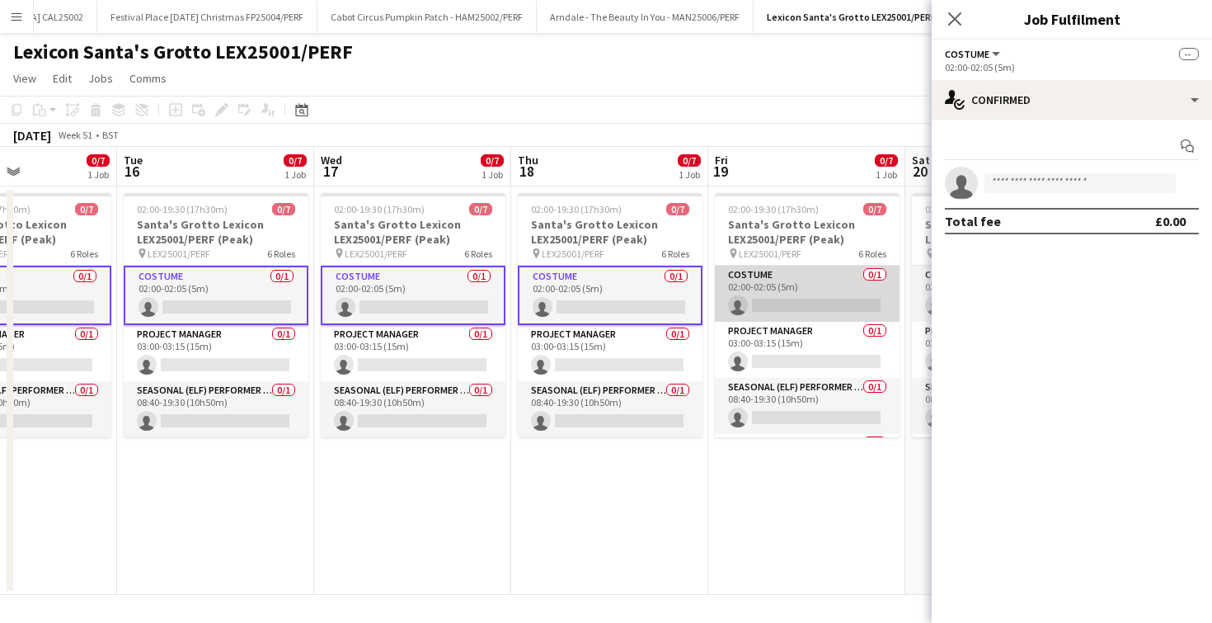
click at [815, 300] on app-card-role "Costume 0/1 02:00-02:05 (5m) single-neutral-actions" at bounding box center [807, 293] width 185 height 56
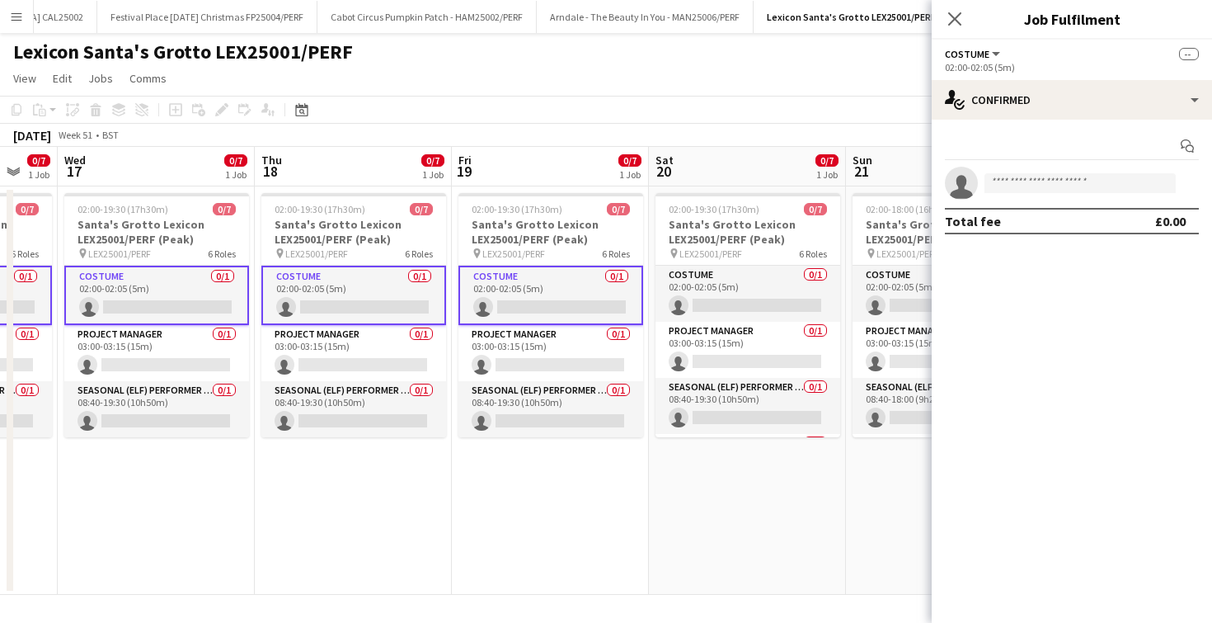
scroll to position [0, 748]
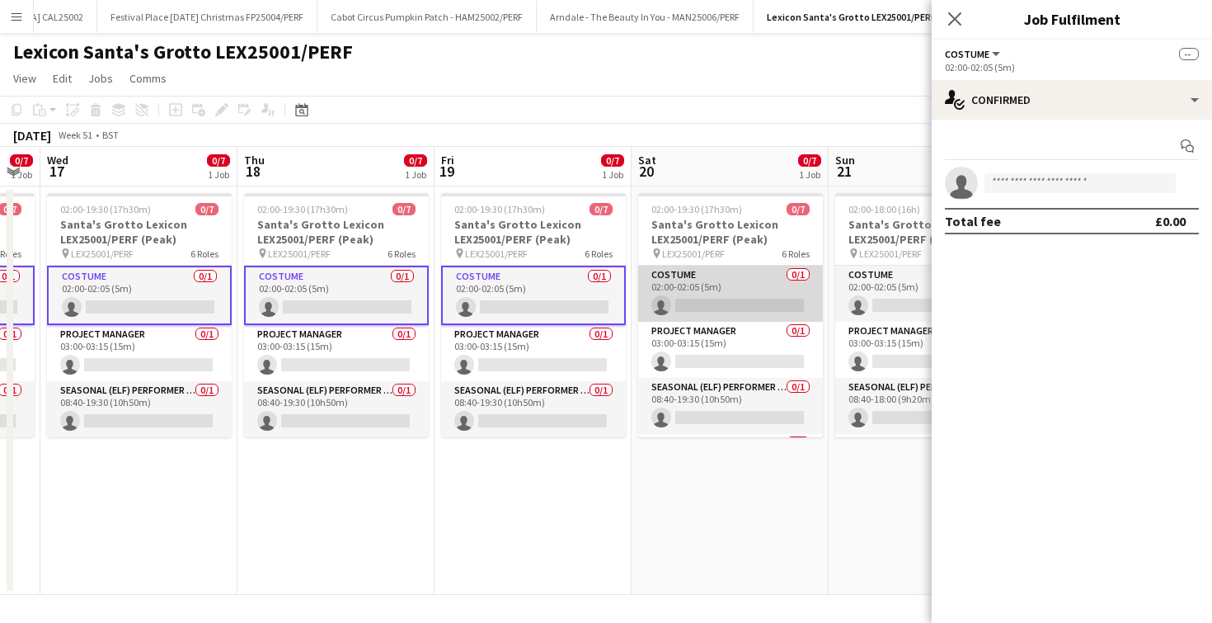
click at [756, 297] on app-card-role "Costume 0/1 02:00-02:05 (5m) single-neutral-actions" at bounding box center [730, 293] width 185 height 56
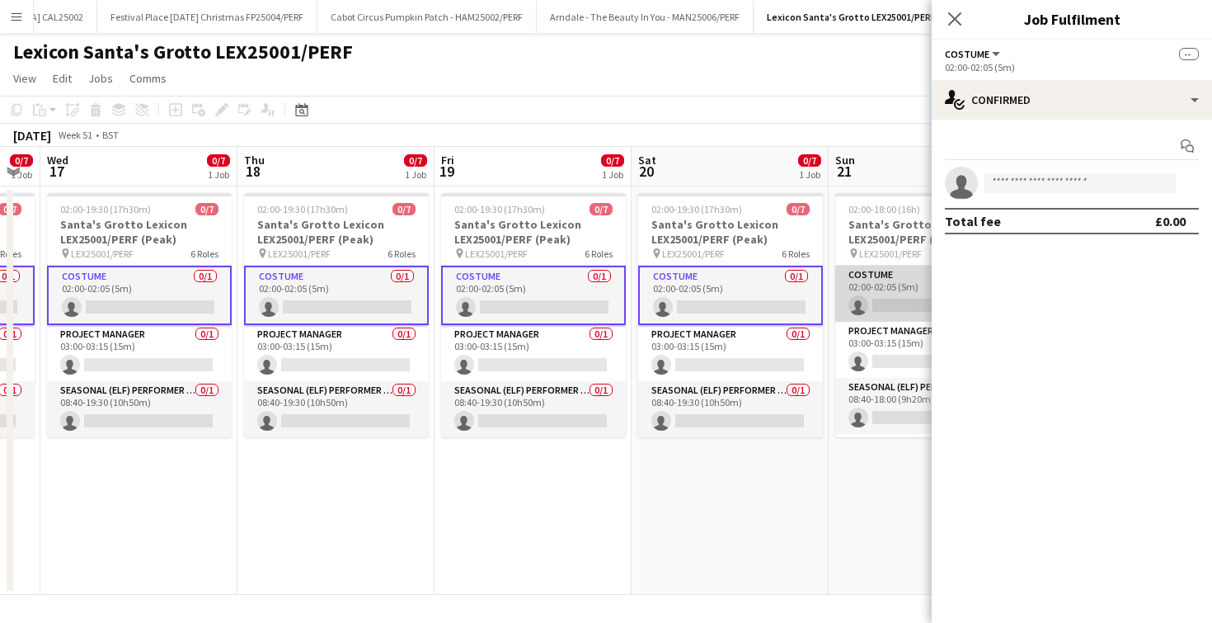
click at [873, 303] on app-card-role "Costume 0/1 02:00-02:05 (5m) single-neutral-actions" at bounding box center [927, 293] width 185 height 56
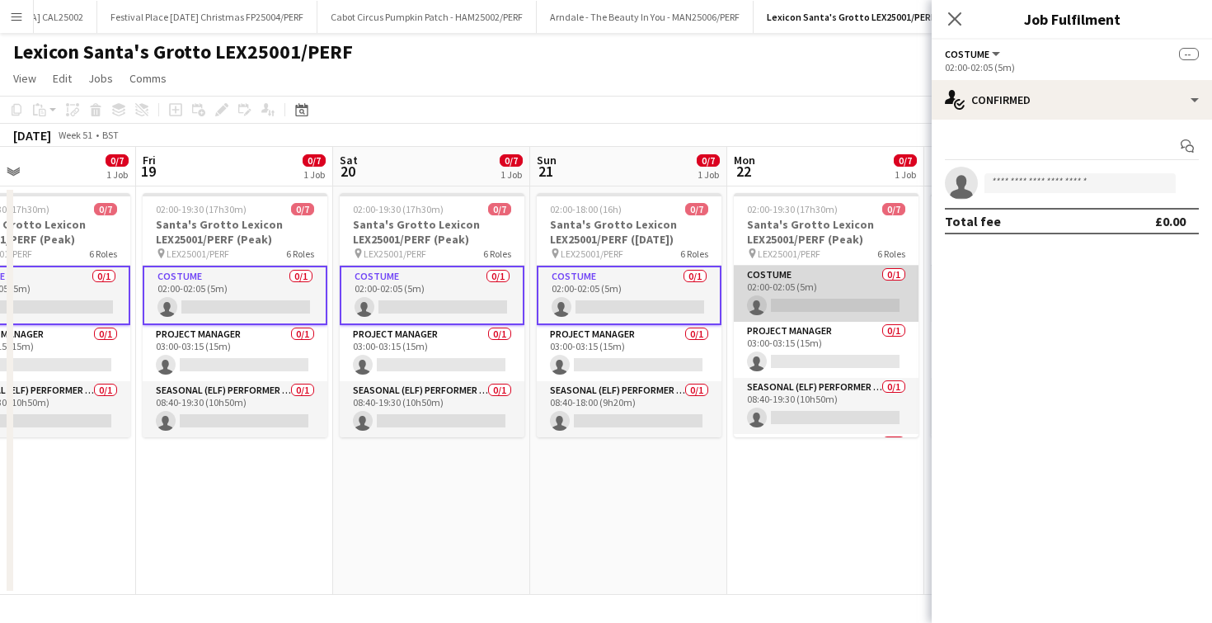
click at [860, 303] on app-card-role "Costume 0/1 02:00-02:05 (5m) single-neutral-actions" at bounding box center [826, 293] width 185 height 56
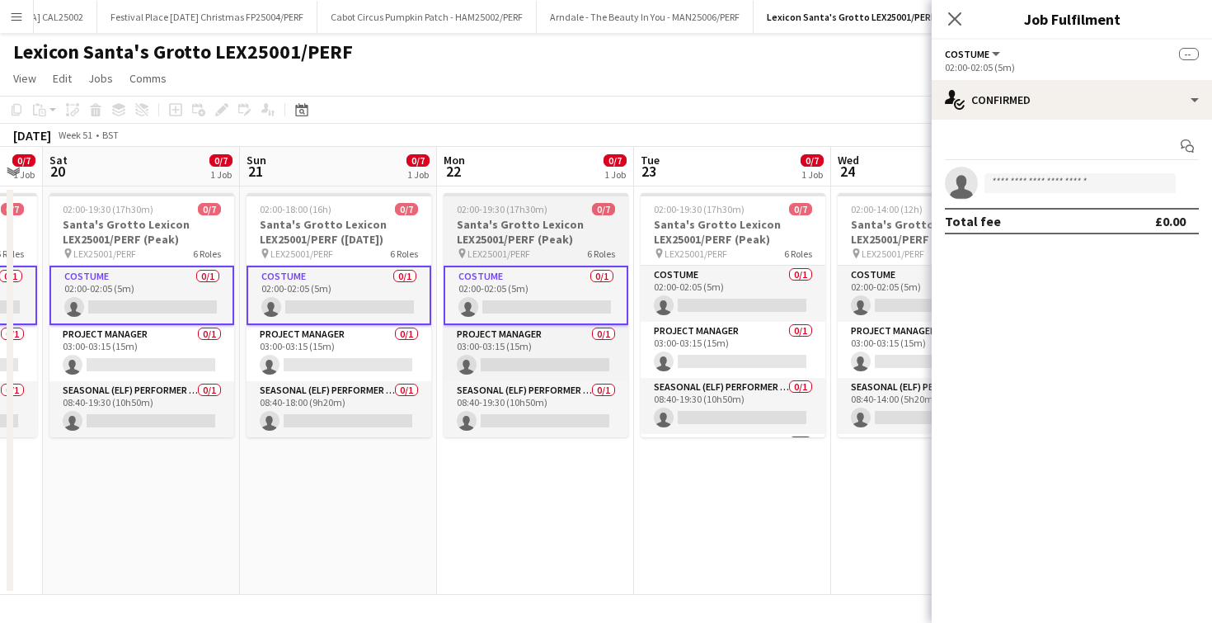
scroll to position [0, 553]
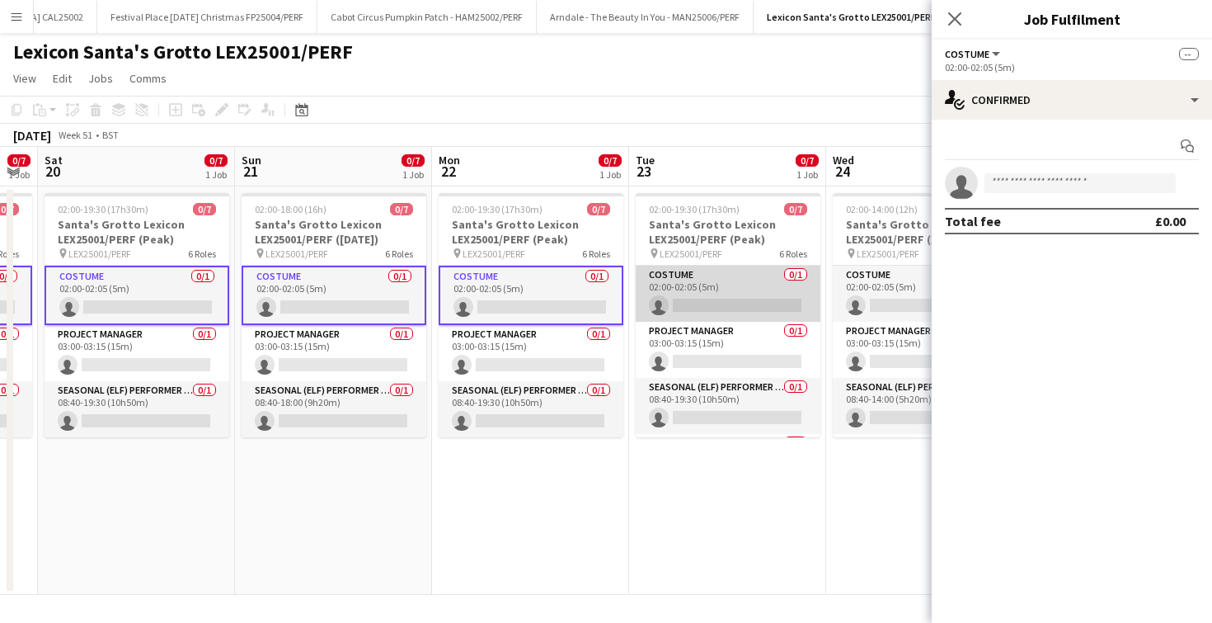
click at [773, 298] on app-card-role "Costume 0/1 02:00-02:05 (5m) single-neutral-actions" at bounding box center [728, 293] width 185 height 56
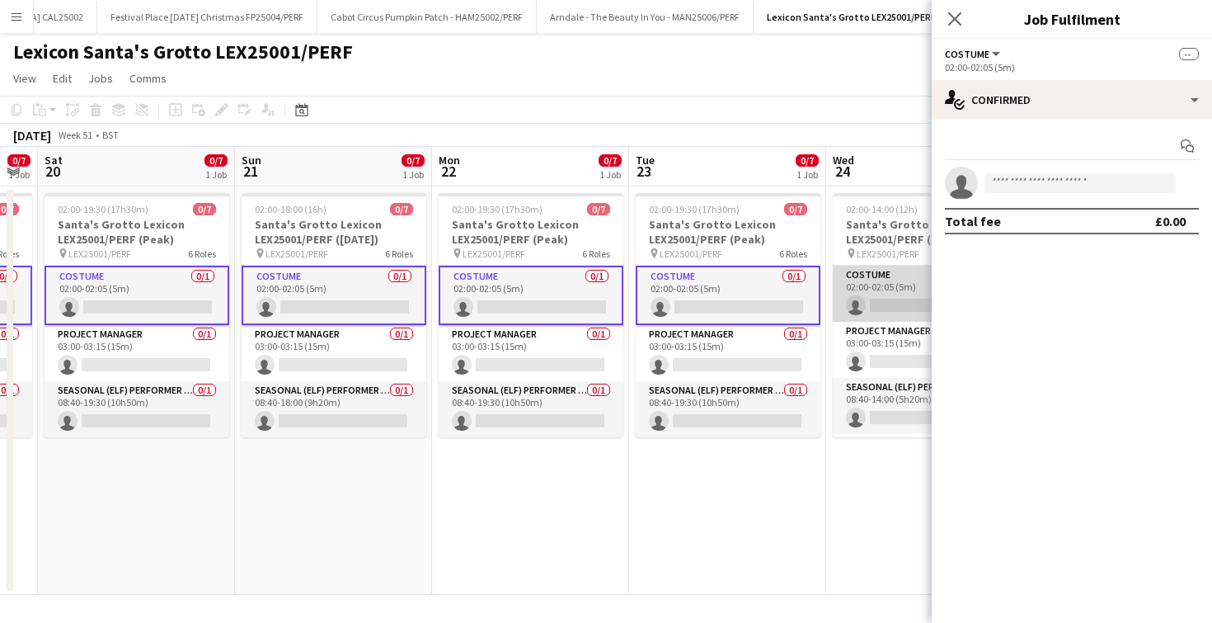
click at [892, 308] on app-card-role "Costume 0/1 02:00-02:05 (5m) single-neutral-actions" at bounding box center [925, 293] width 185 height 56
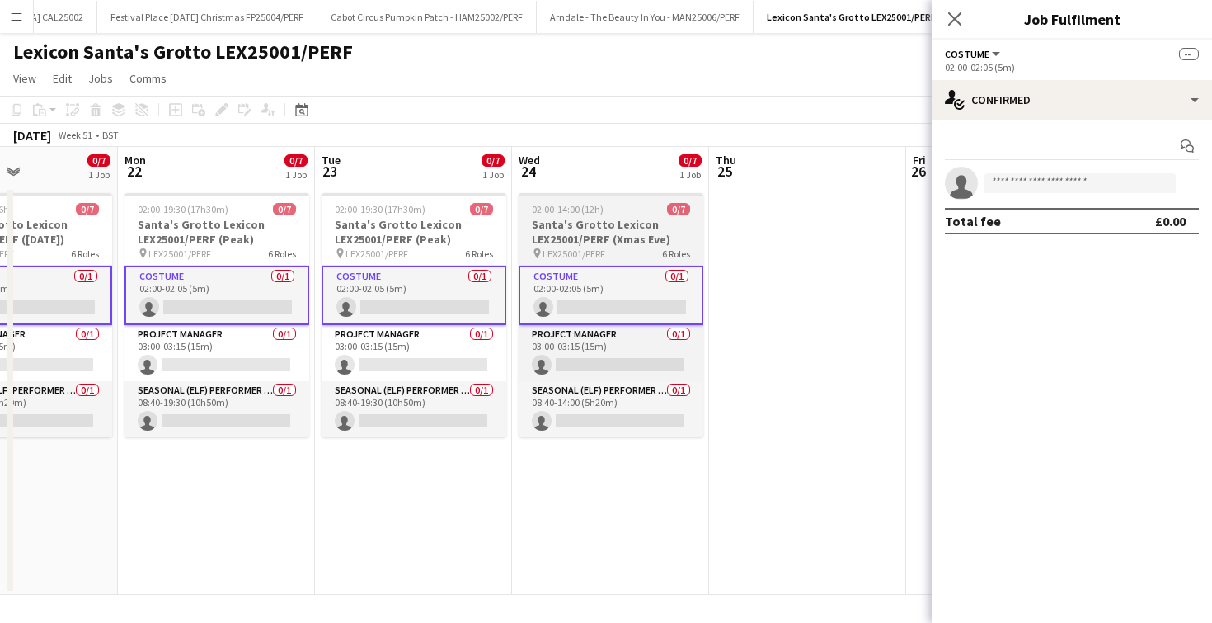
scroll to position [0, 500]
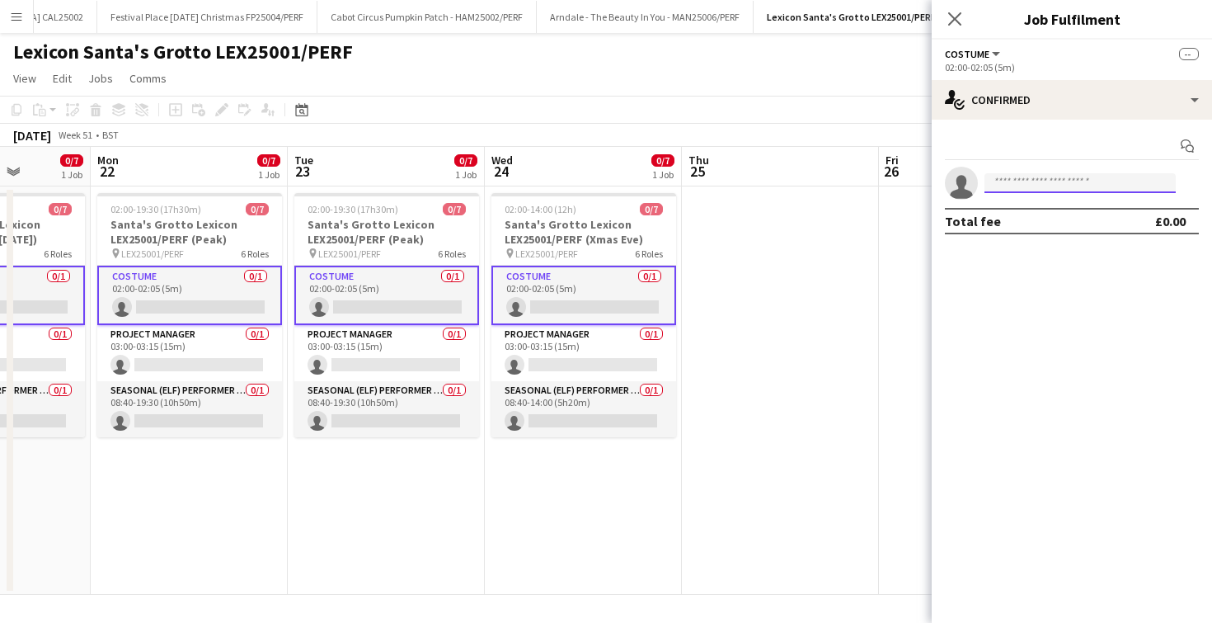
click at [1041, 184] on input at bounding box center [1079, 183] width 191 height 20
type input "****"
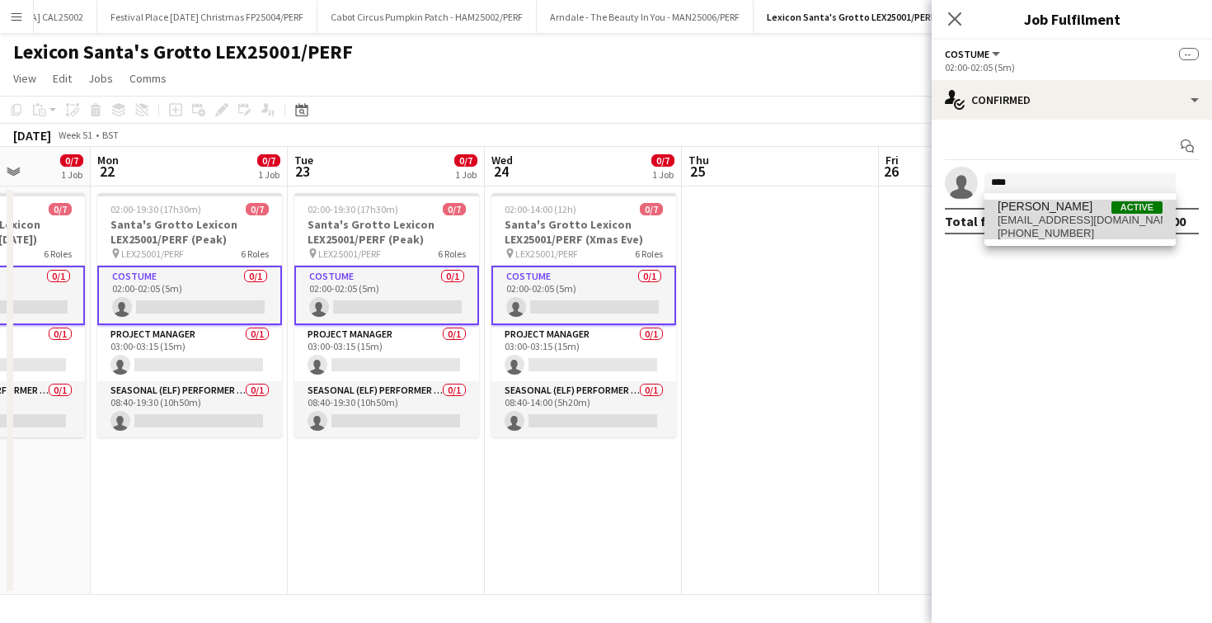
click at [1035, 201] on span "[PERSON_NAME]" at bounding box center [1045, 207] width 95 height 14
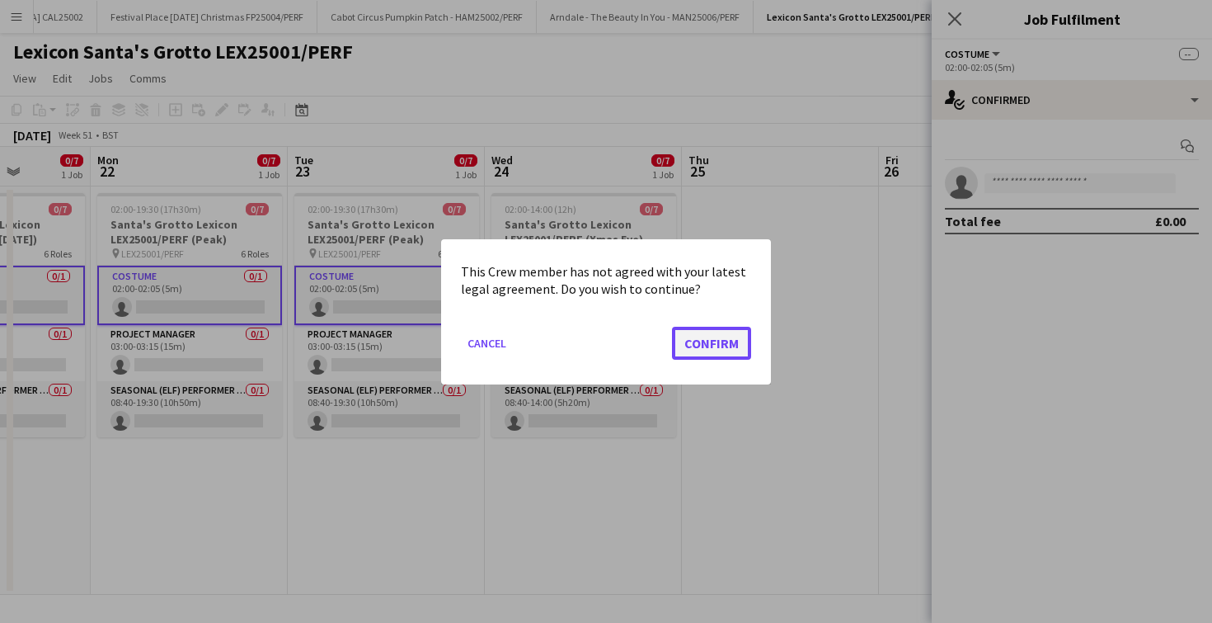
click at [725, 344] on button "Confirm" at bounding box center [711, 342] width 79 height 33
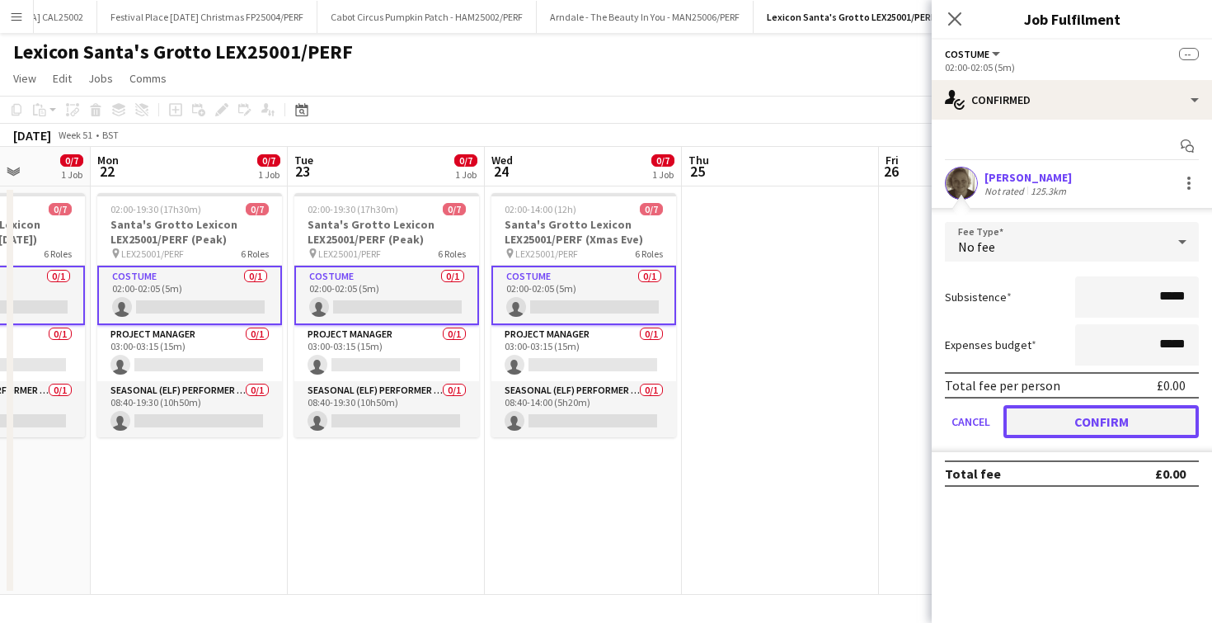
click at [1145, 414] on button "Confirm" at bounding box center [1100, 421] width 195 height 33
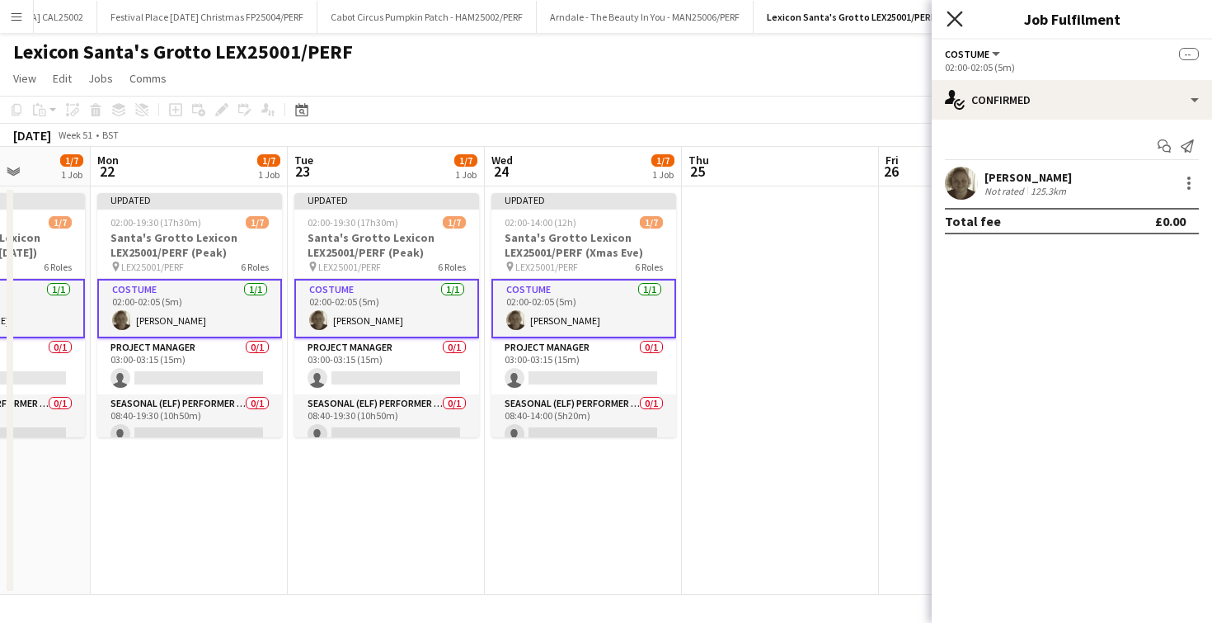
click at [956, 18] on icon "Close pop-in" at bounding box center [955, 19] width 16 height 16
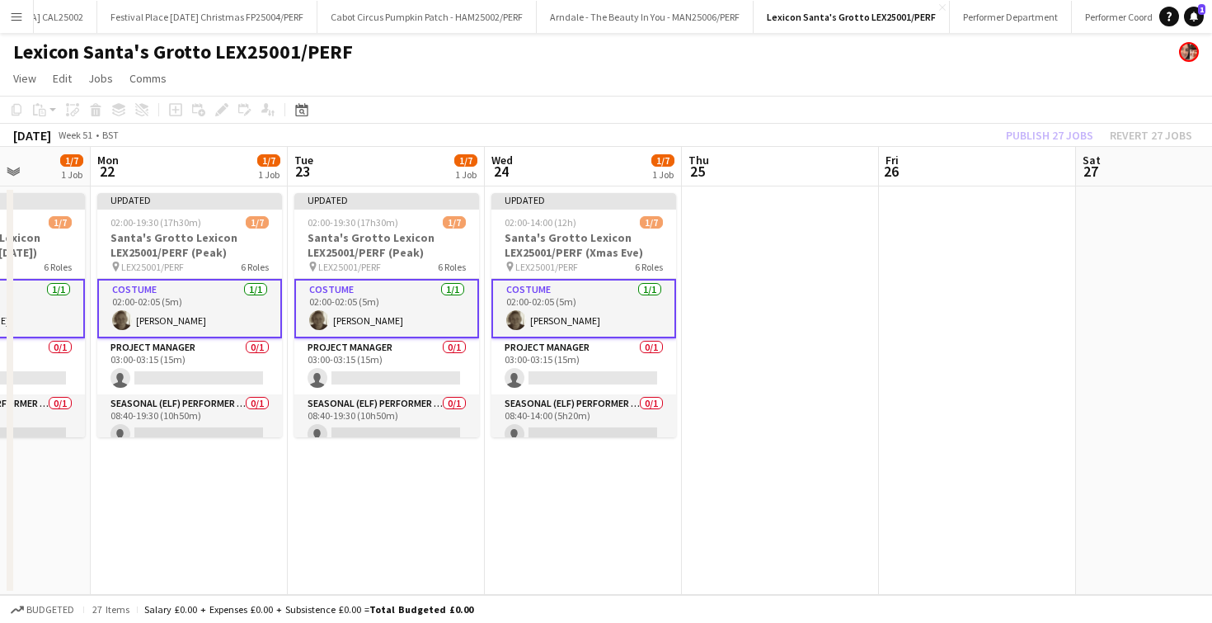
click at [773, 312] on app-date-cell at bounding box center [780, 390] width 197 height 408
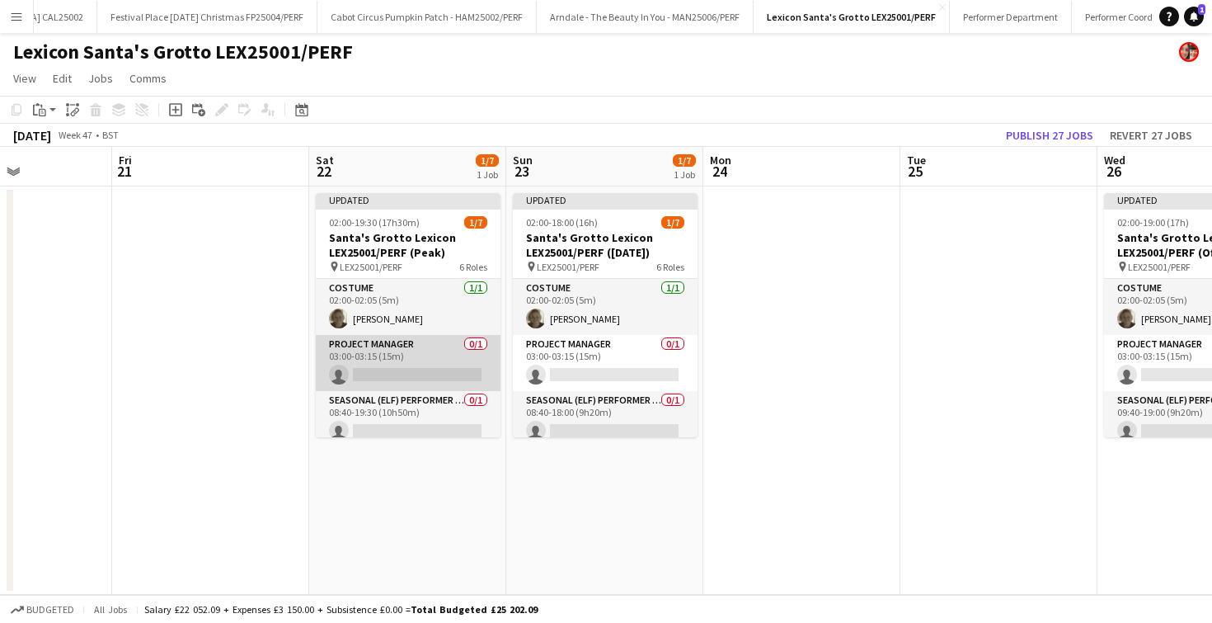
scroll to position [13, 0]
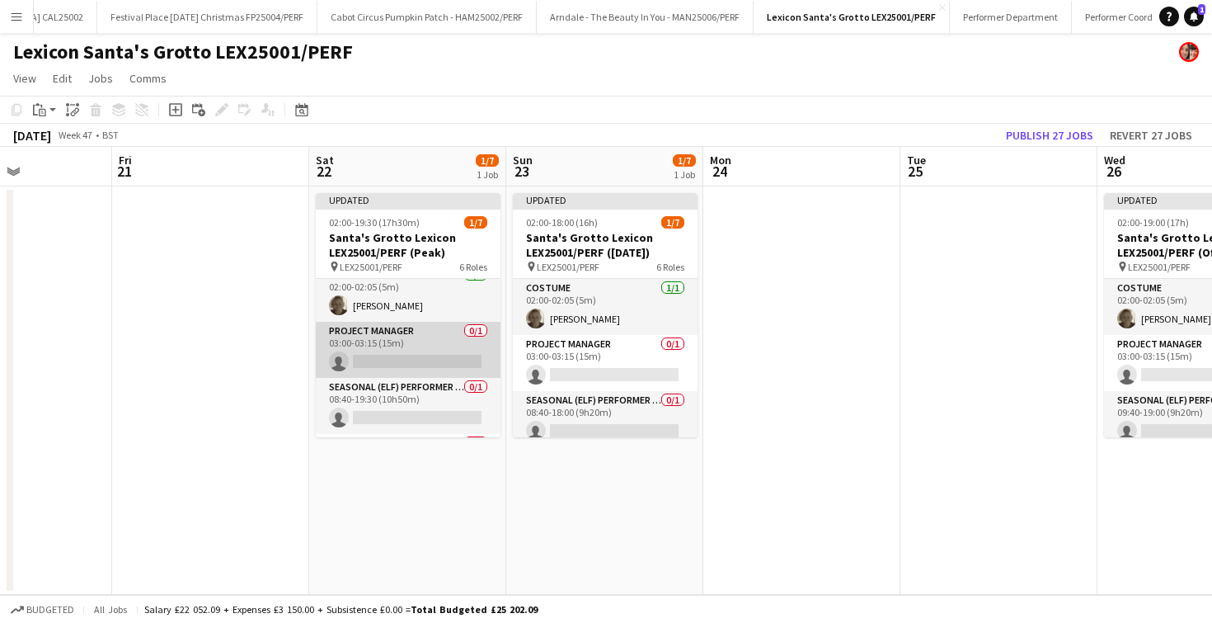
click at [380, 354] on app-card-role "Project Manager 0/1 03:00-03:15 (15m) single-neutral-actions" at bounding box center [408, 350] width 185 height 56
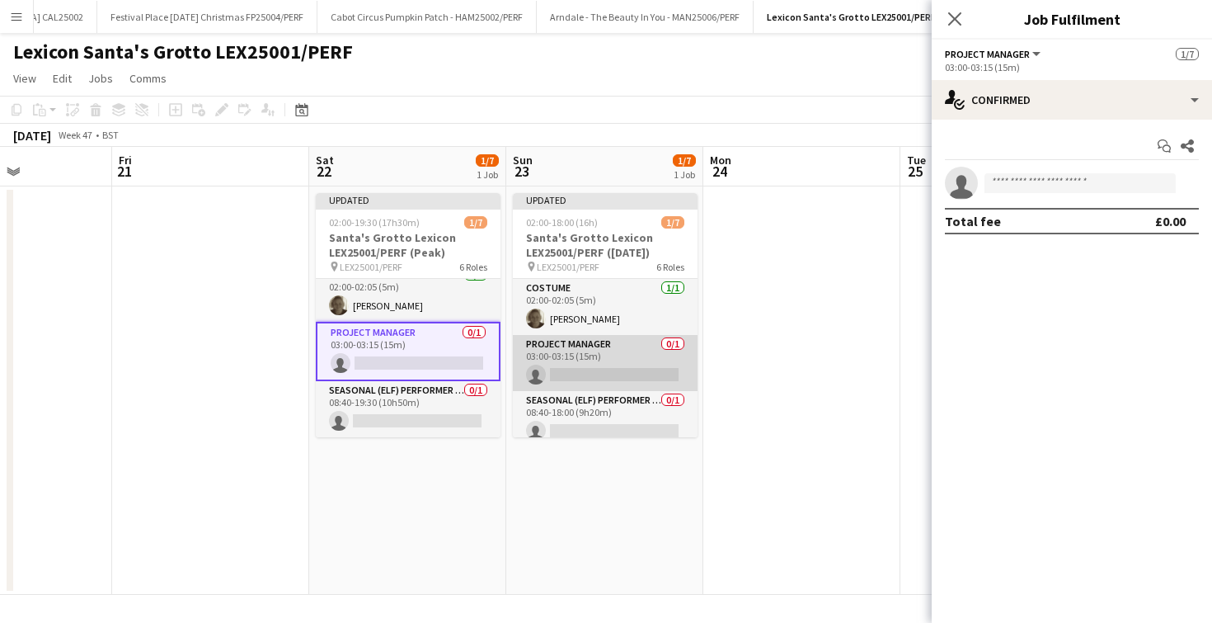
click at [618, 357] on app-card-role "Project Manager 0/1 03:00-03:15 (15m) single-neutral-actions" at bounding box center [605, 363] width 185 height 56
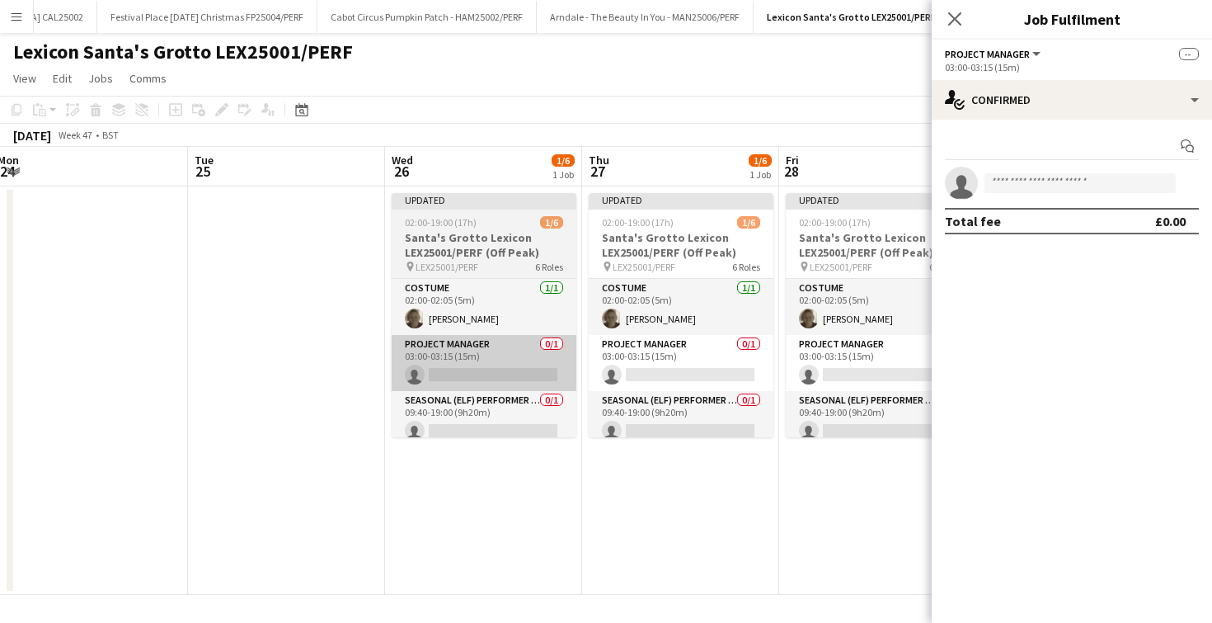
scroll to position [0, 799]
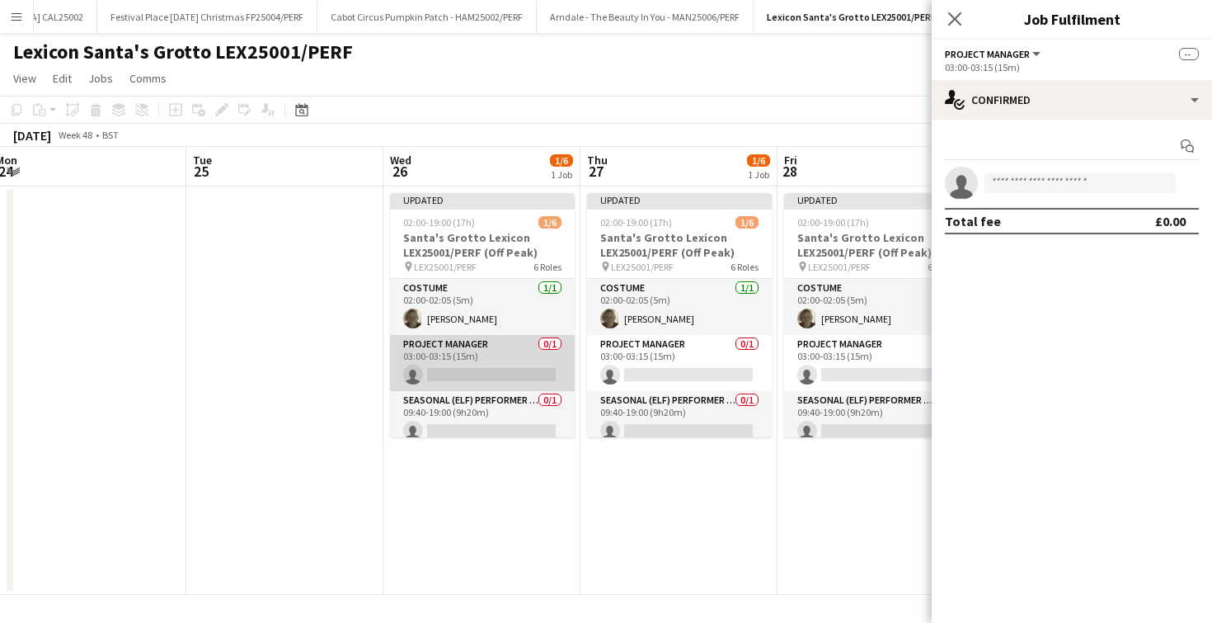
click at [511, 370] on app-card-role "Project Manager 0/1 03:00-03:15 (15m) single-neutral-actions" at bounding box center [482, 363] width 185 height 56
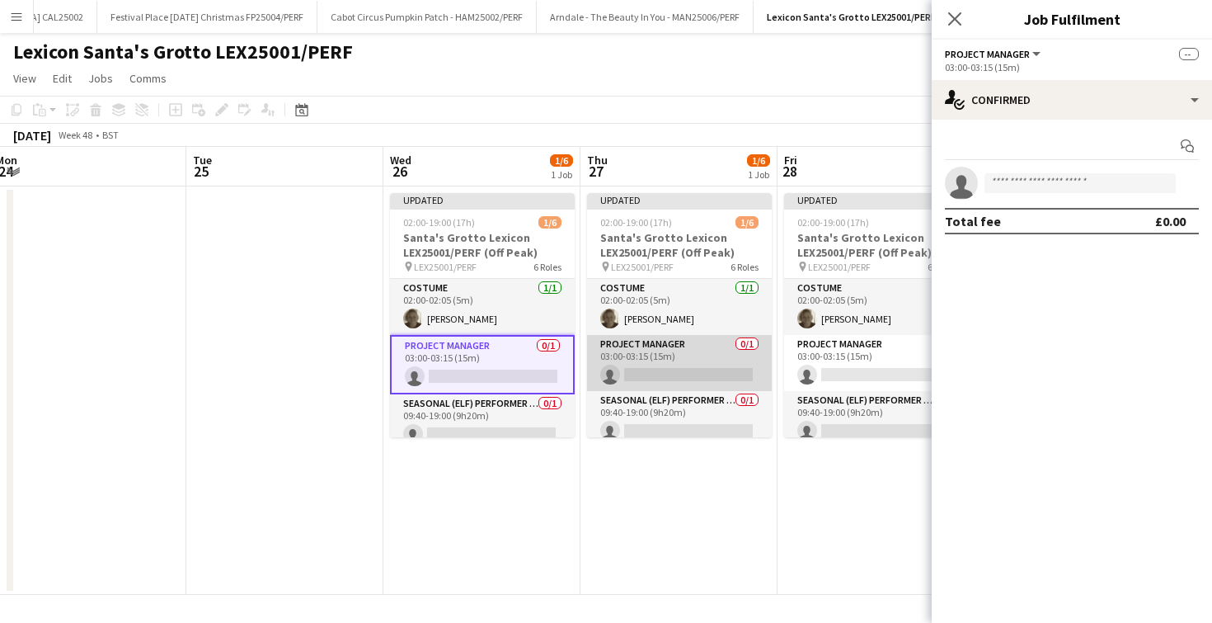
click at [642, 376] on app-card-role "Project Manager 0/1 03:00-03:15 (15m) single-neutral-actions" at bounding box center [679, 363] width 185 height 56
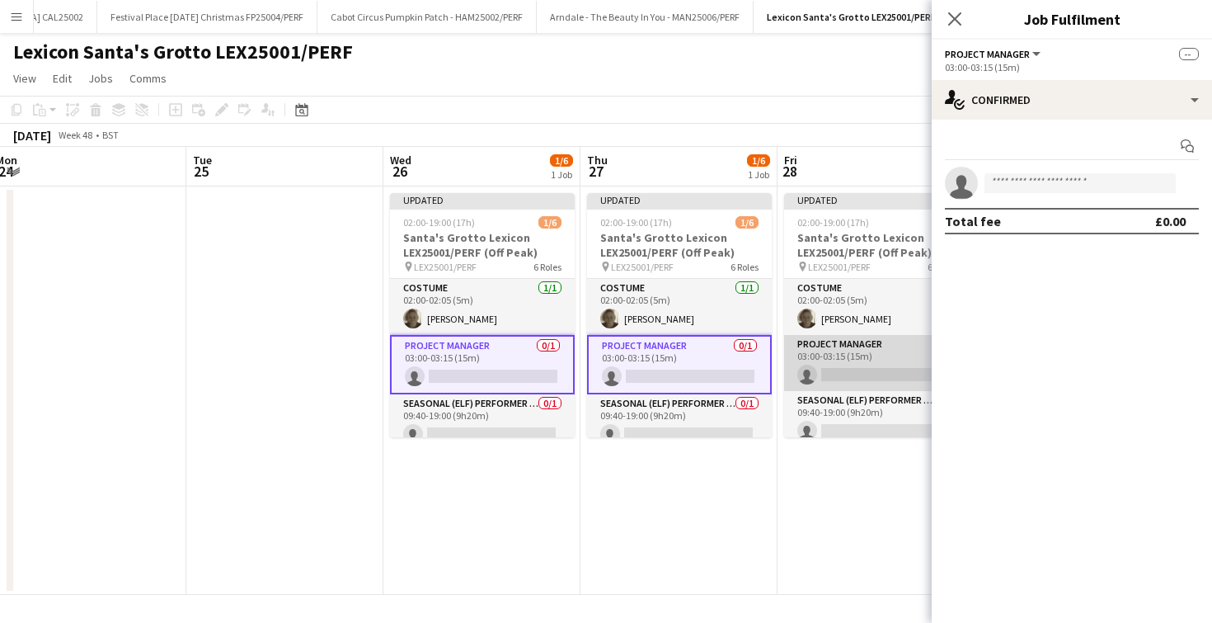
click at [862, 374] on app-card-role "Project Manager 0/1 03:00-03:15 (15m) single-neutral-actions" at bounding box center [876, 363] width 185 height 56
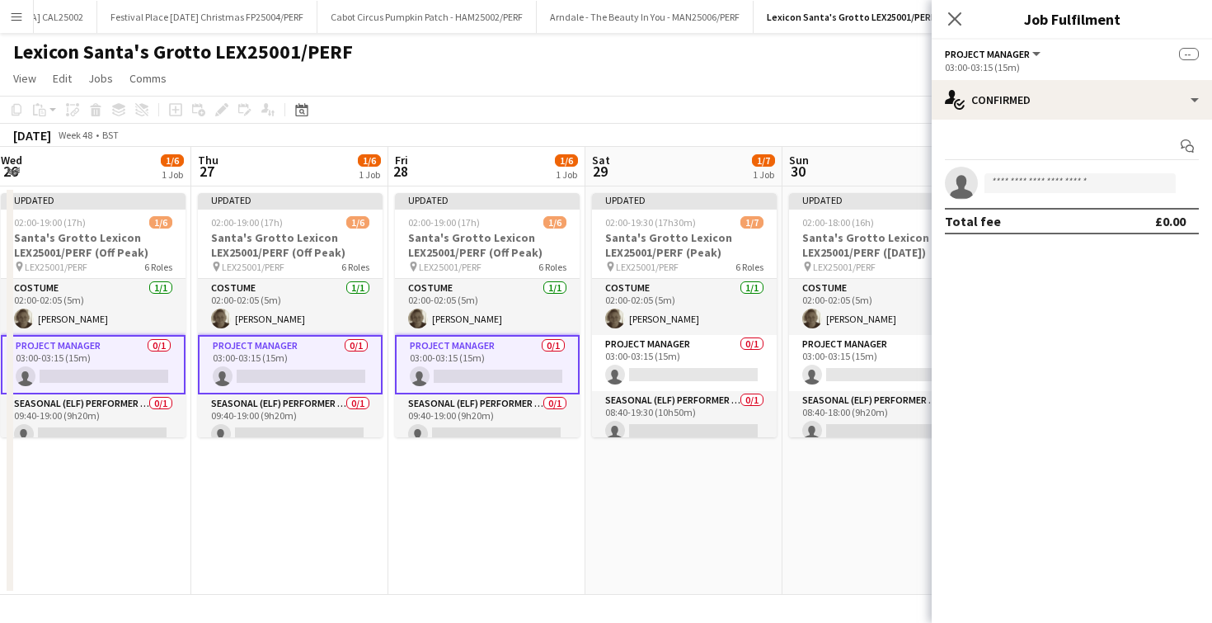
scroll to position [0, 804]
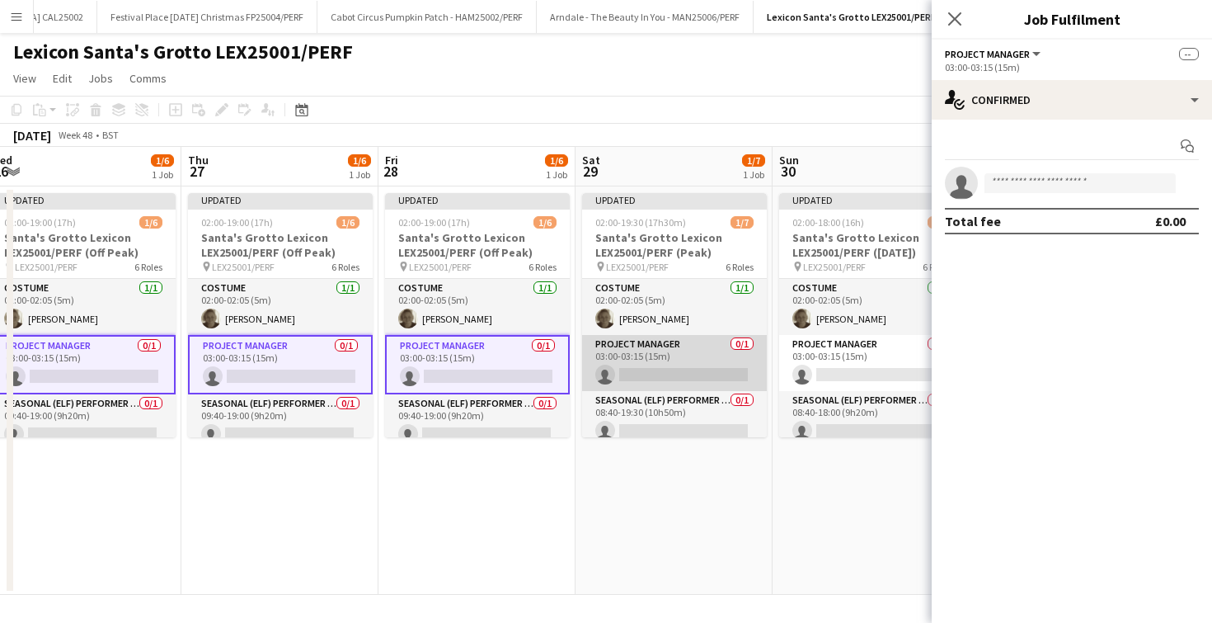
click at [698, 368] on app-card-role "Project Manager 0/1 03:00-03:15 (15m) single-neutral-actions" at bounding box center [674, 363] width 185 height 56
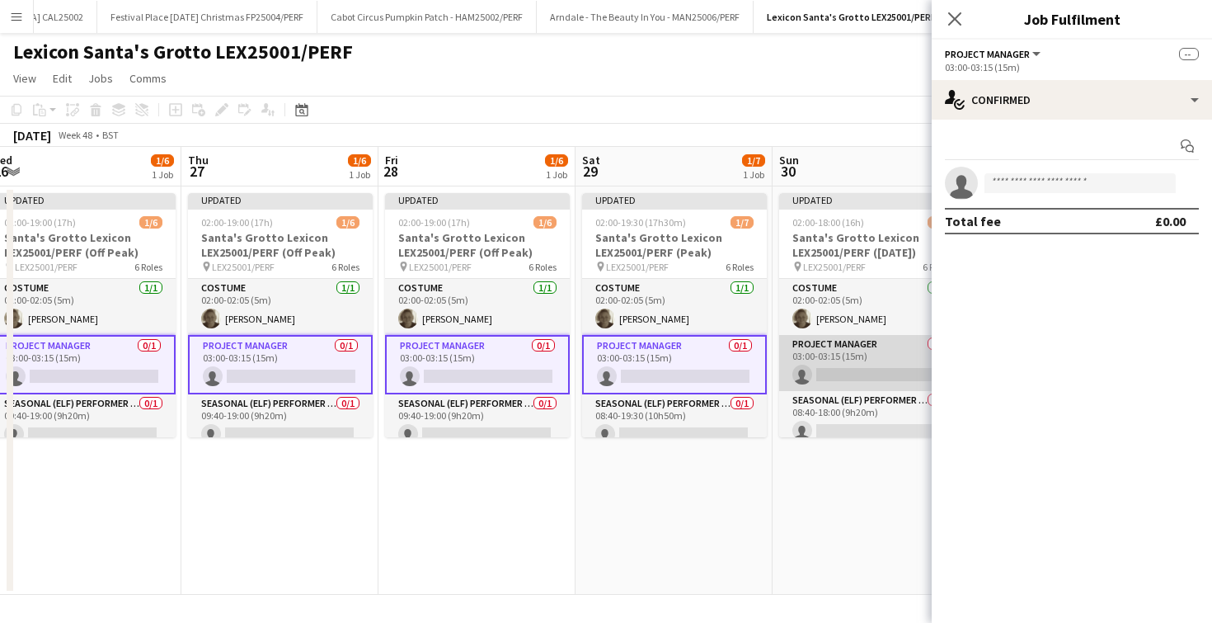
click at [811, 370] on app-card-role "Project Manager 0/1 03:00-03:15 (15m) single-neutral-actions" at bounding box center [871, 363] width 185 height 56
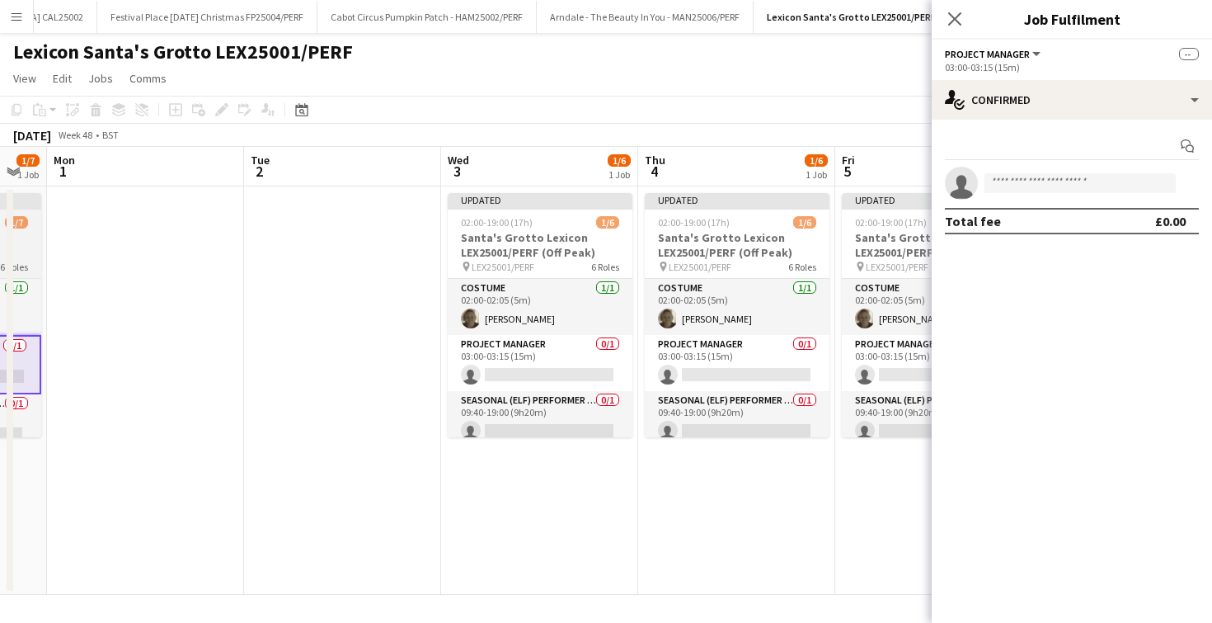
scroll to position [0, 545]
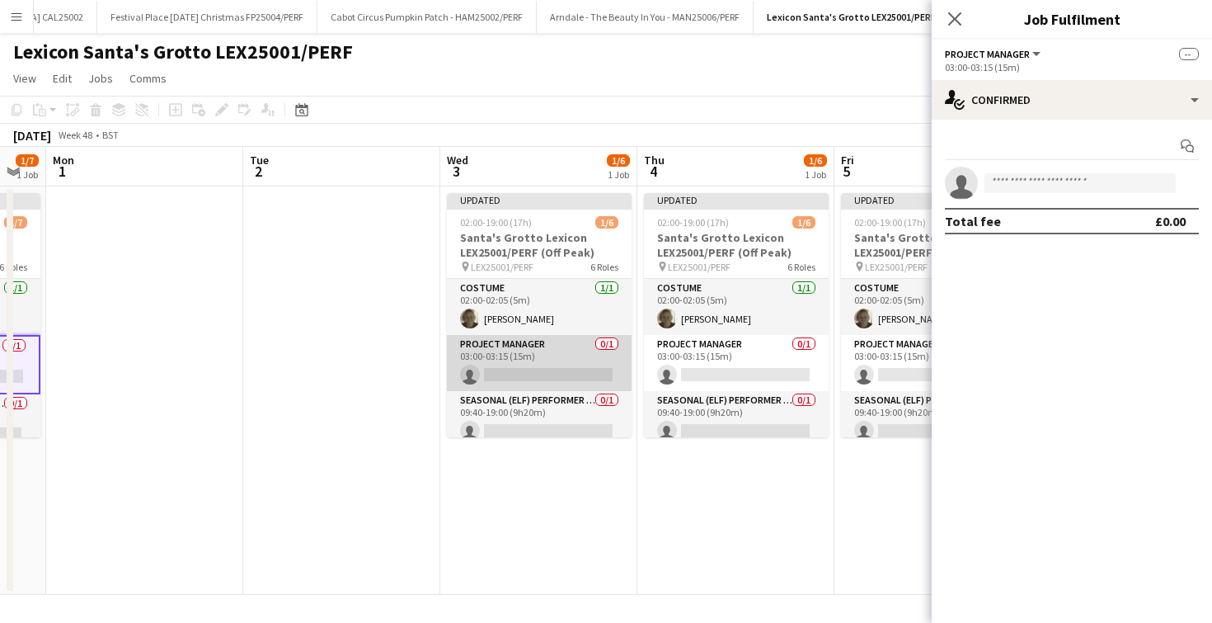
click at [617, 364] on app-card-role "Project Manager 0/1 03:00-03:15 (15m) single-neutral-actions" at bounding box center [539, 363] width 185 height 56
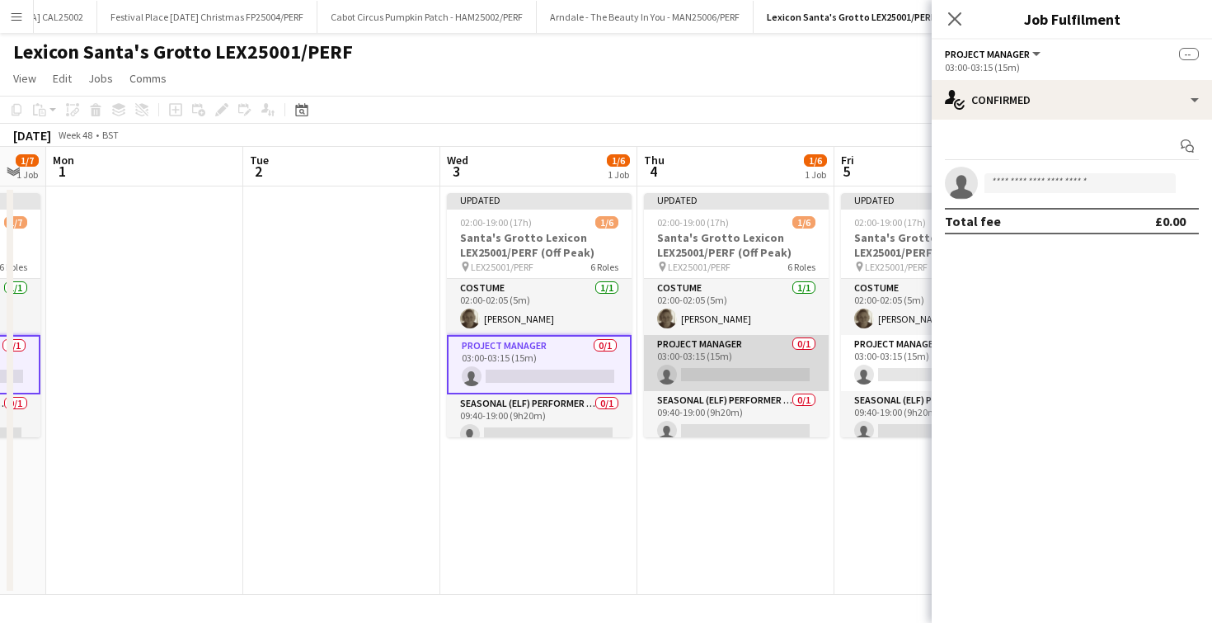
click at [716, 356] on app-card-role "Project Manager 0/1 03:00-03:15 (15m) single-neutral-actions" at bounding box center [736, 363] width 185 height 56
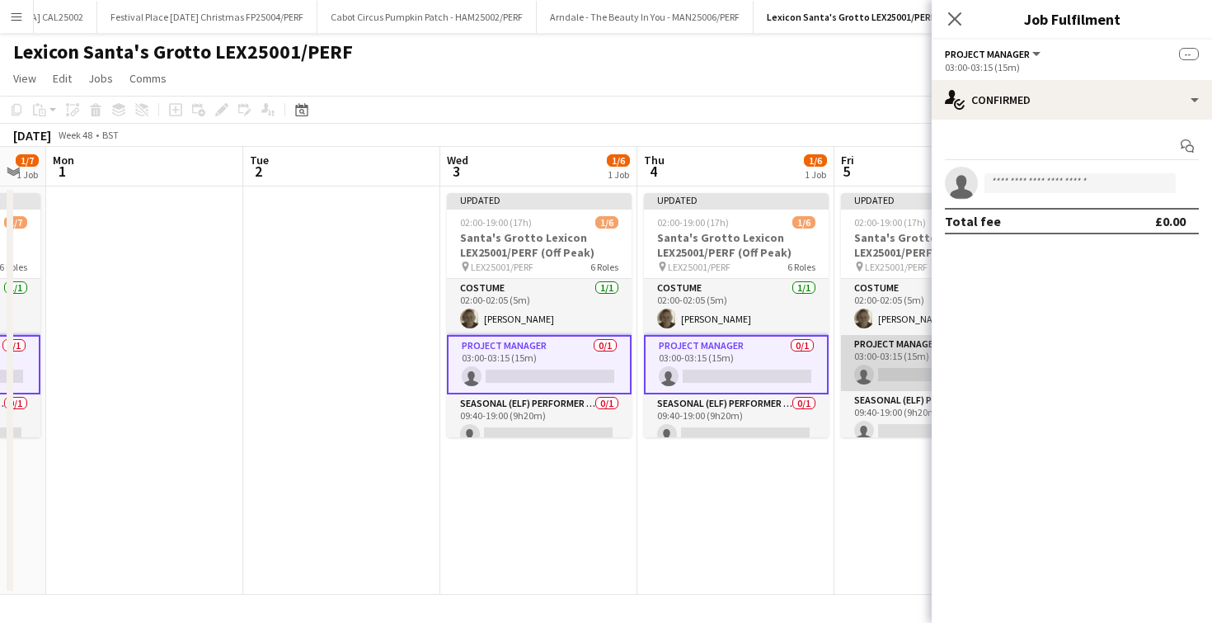
click at [879, 366] on app-card-role "Project Manager 0/1 03:00-03:15 (15m) single-neutral-actions" at bounding box center [933, 363] width 185 height 56
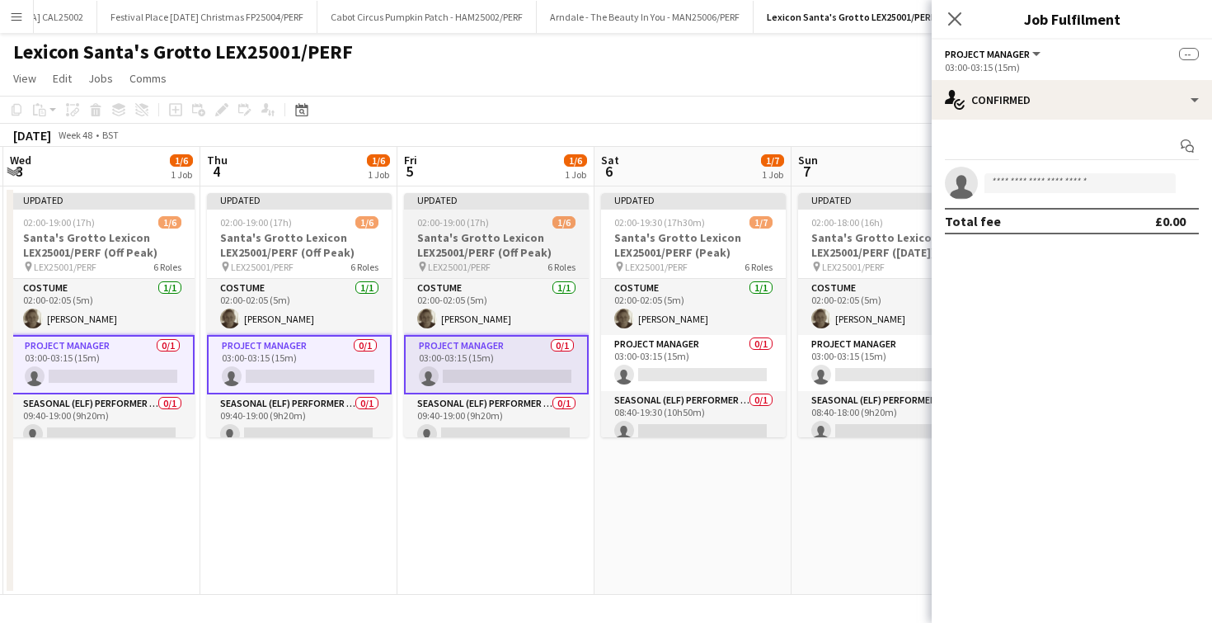
scroll to position [0, 593]
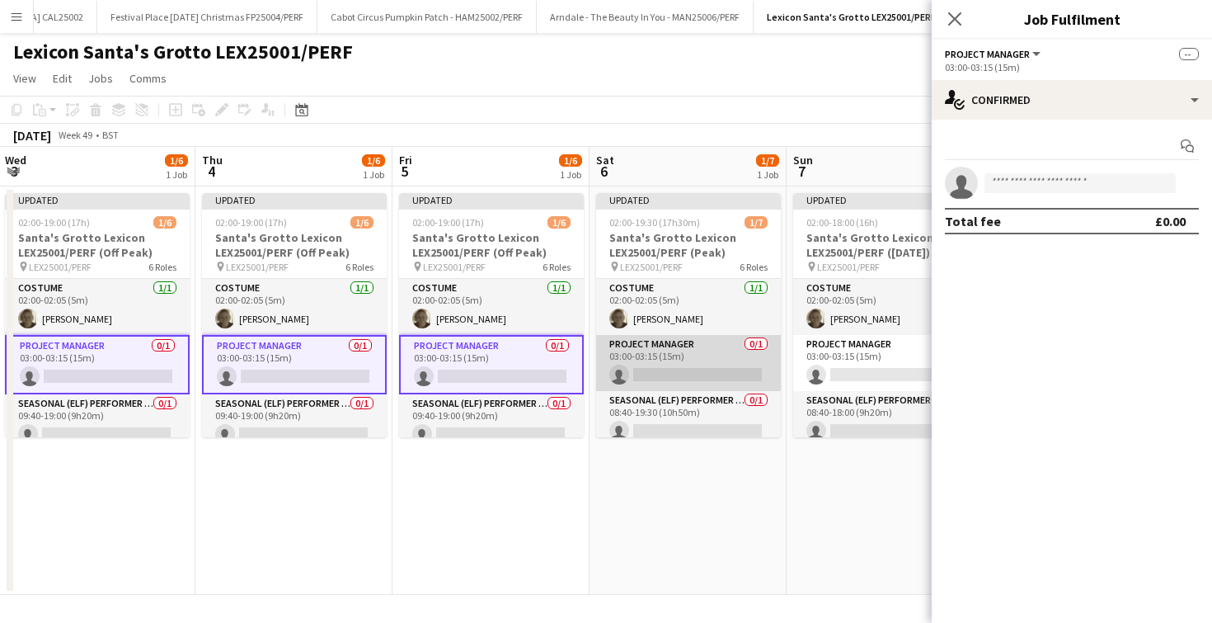
click at [703, 387] on app-card-role "Project Manager 0/1 03:00-03:15 (15m) single-neutral-actions" at bounding box center [688, 363] width 185 height 56
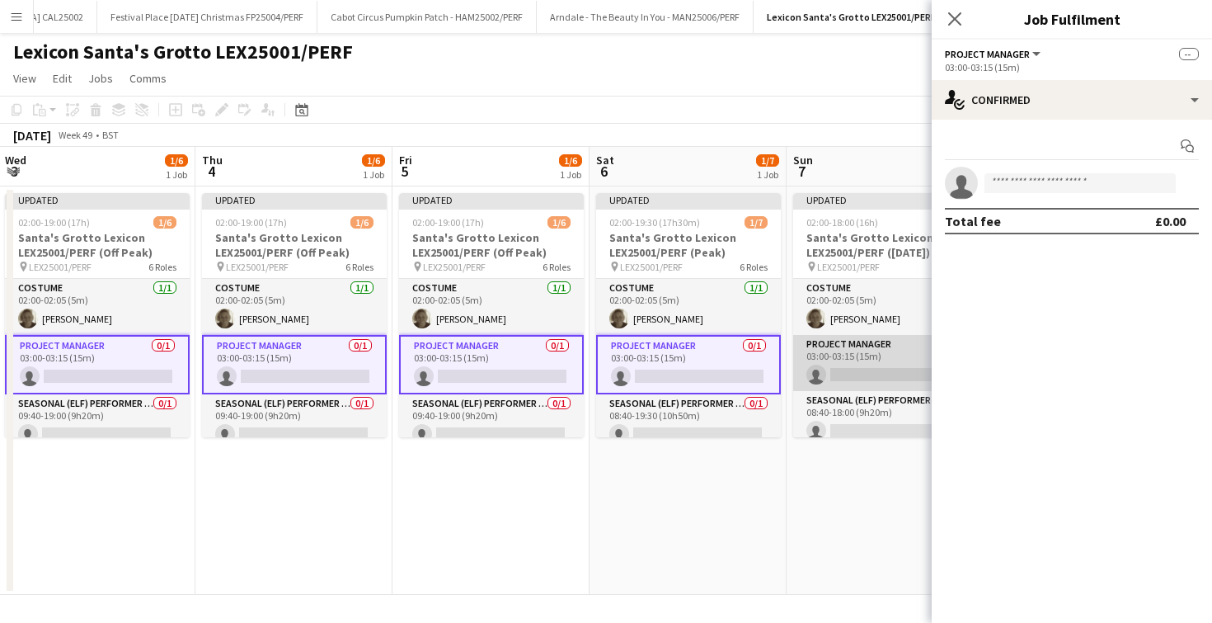
click at [872, 369] on app-card-role "Project Manager 0/1 03:00-03:15 (15m) single-neutral-actions" at bounding box center [885, 363] width 185 height 56
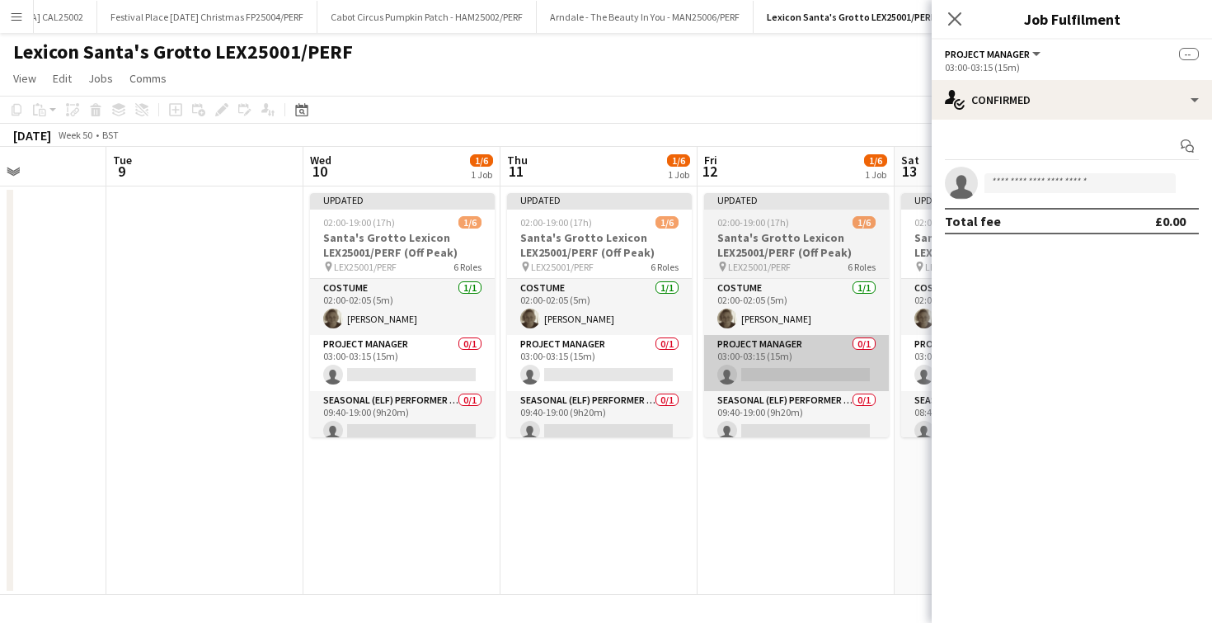
scroll to position [0, 503]
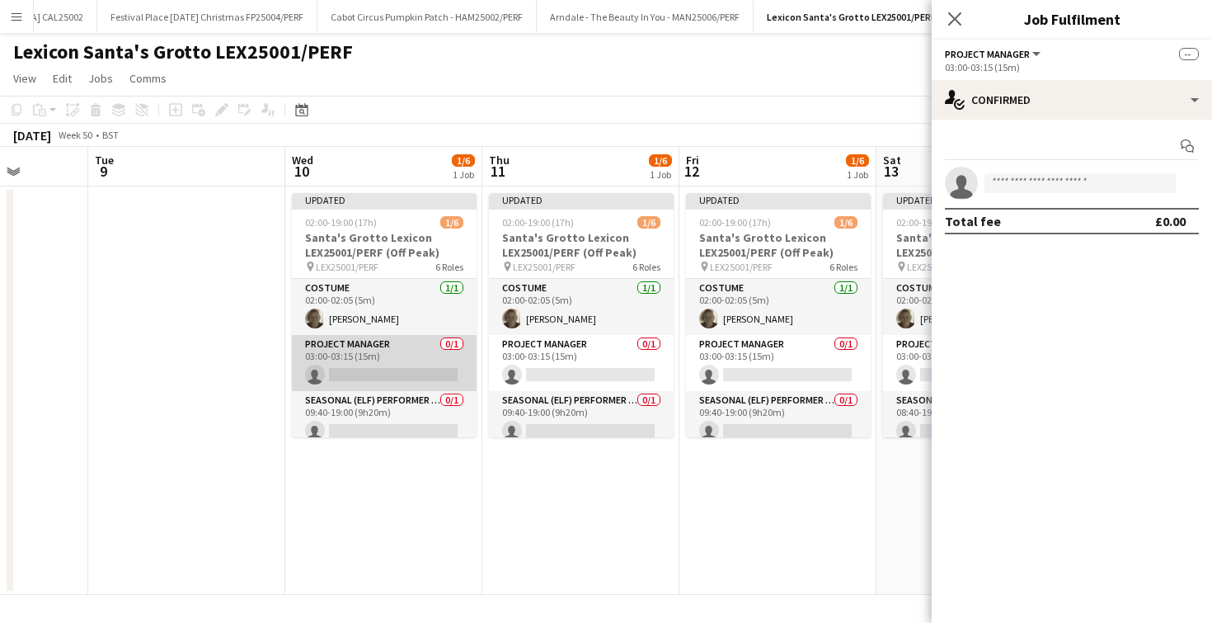
click at [380, 359] on app-card-role "Project Manager 0/1 03:00-03:15 (15m) single-neutral-actions" at bounding box center [384, 363] width 185 height 56
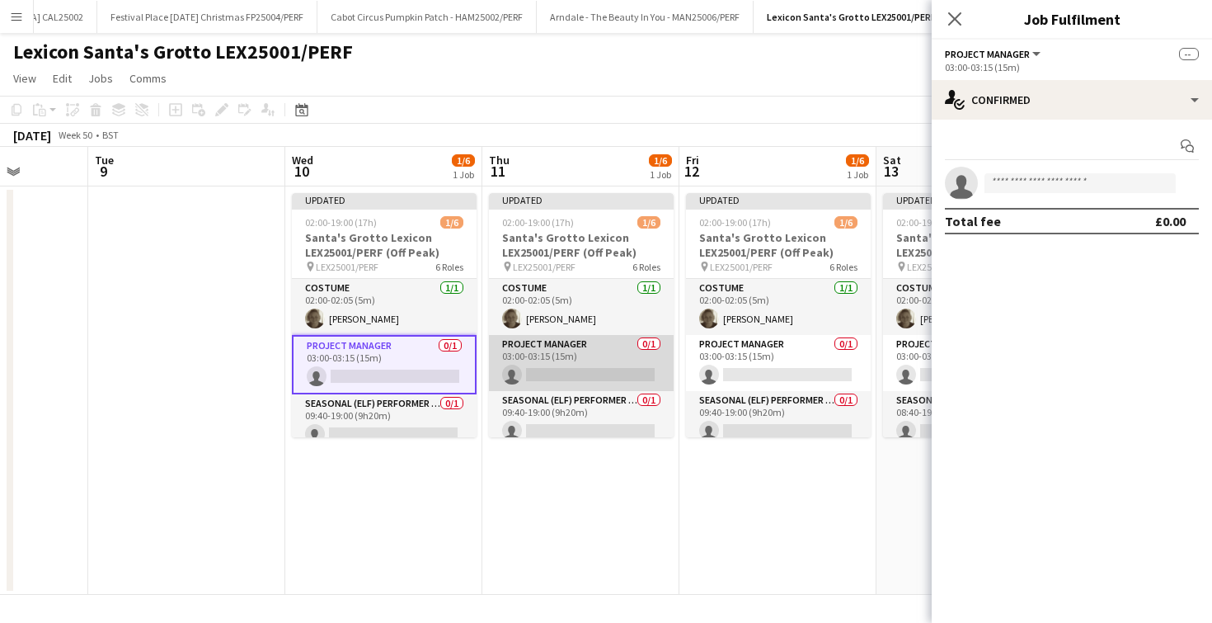
click at [533, 366] on app-card-role "Project Manager 0/1 03:00-03:15 (15m) single-neutral-actions" at bounding box center [581, 363] width 185 height 56
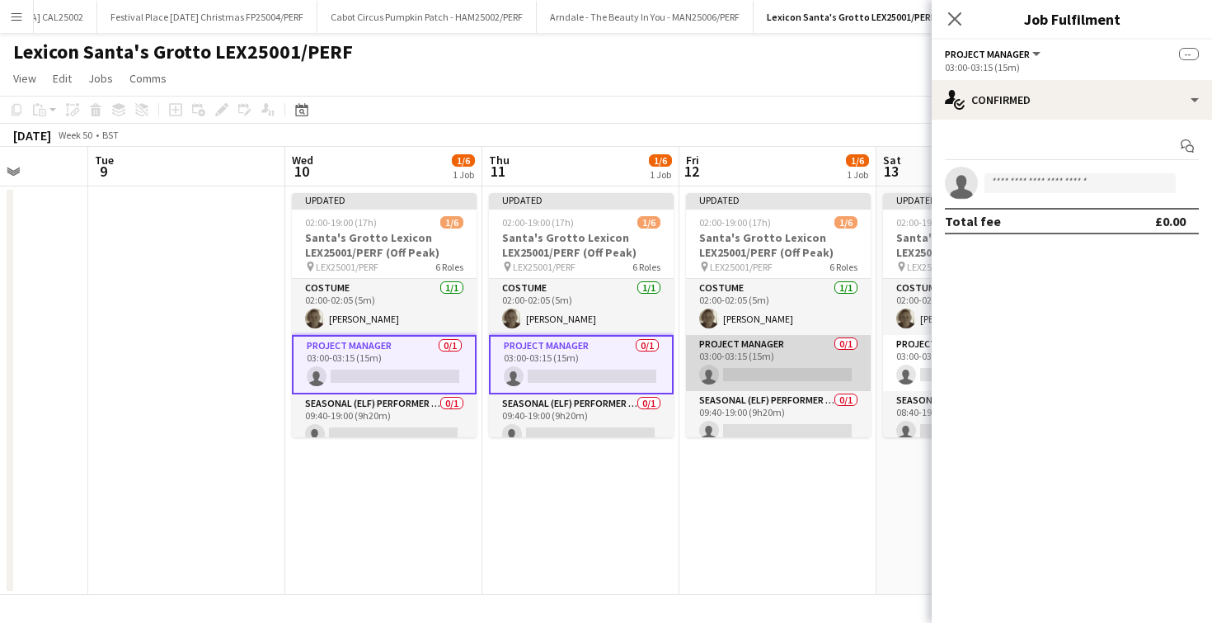
click at [770, 358] on app-card-role "Project Manager 0/1 03:00-03:15 (15m) single-neutral-actions" at bounding box center [778, 363] width 185 height 56
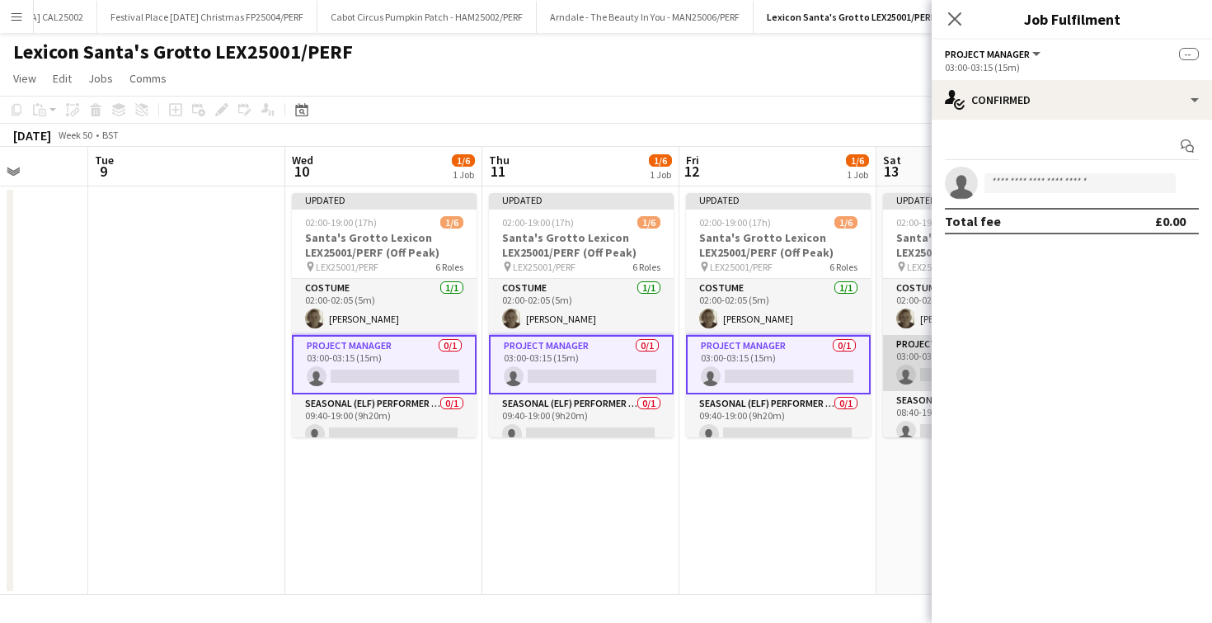
click at [901, 373] on app-card-role "Project Manager 0/1 03:00-03:15 (15m) single-neutral-actions" at bounding box center [975, 363] width 185 height 56
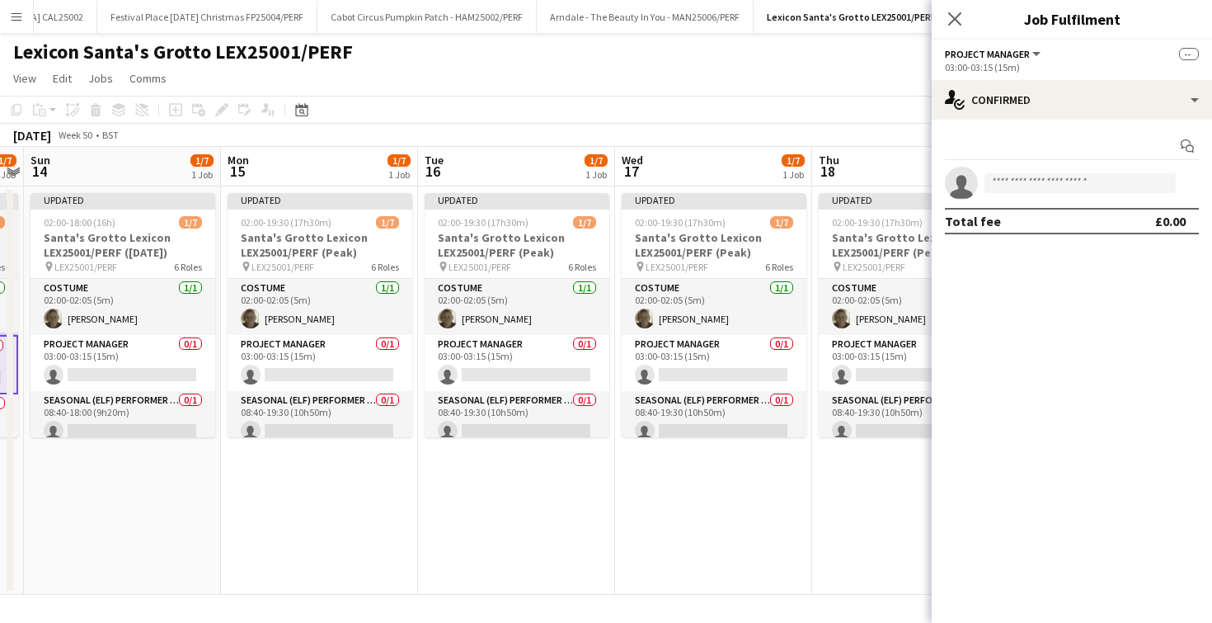
scroll to position [0, 499]
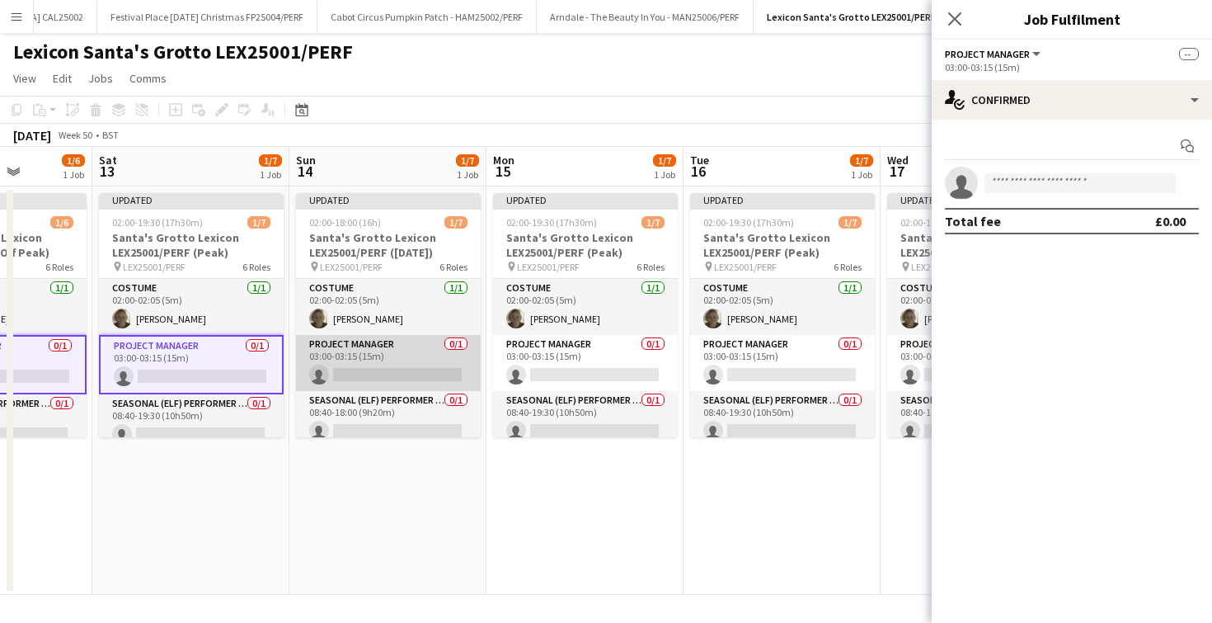
click at [401, 361] on app-card-role "Project Manager 0/1 03:00-03:15 (15m) single-neutral-actions" at bounding box center [388, 363] width 185 height 56
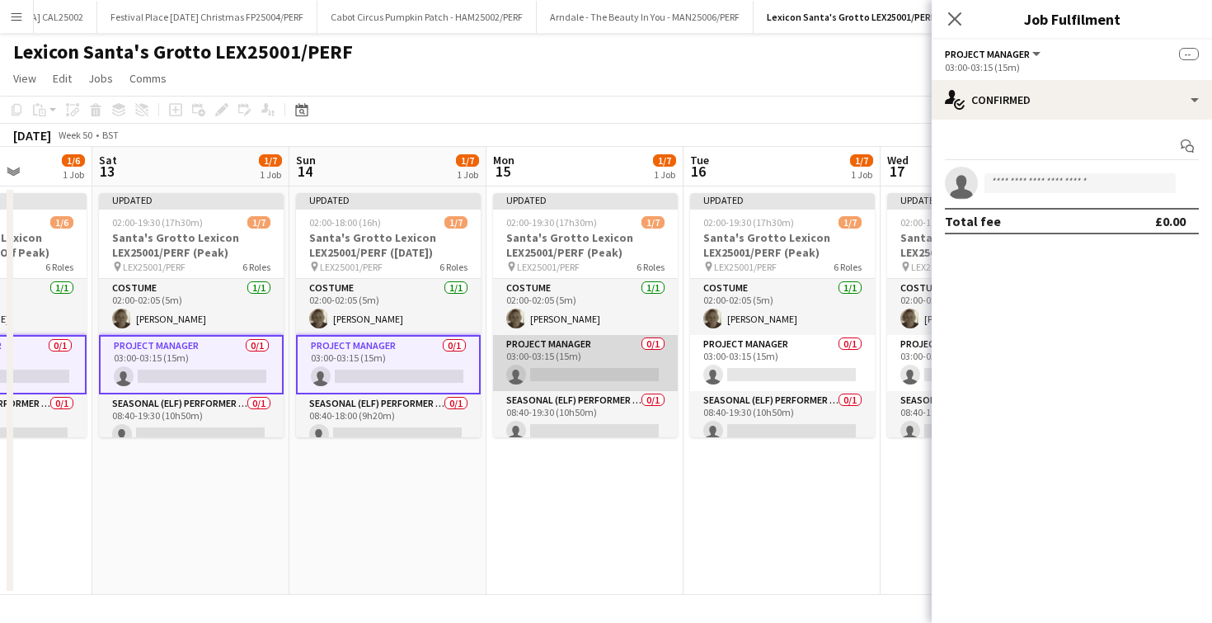
click at [538, 368] on app-card-role "Project Manager 0/1 03:00-03:15 (15m) single-neutral-actions" at bounding box center [585, 363] width 185 height 56
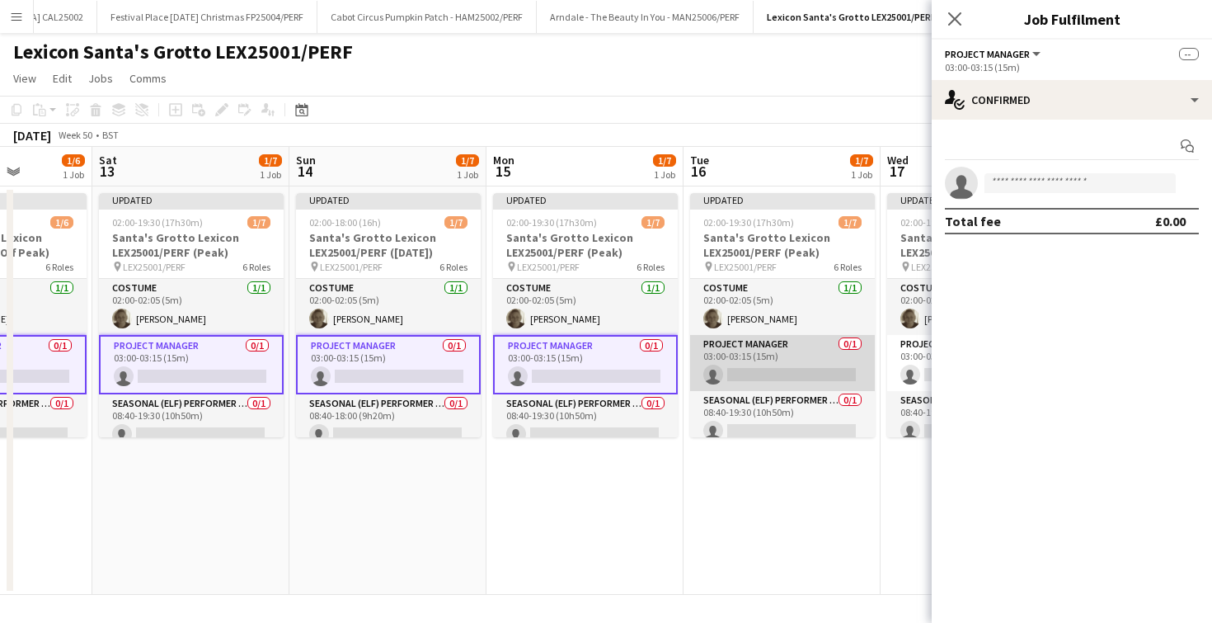
click at [749, 374] on app-card-role "Project Manager 0/1 03:00-03:15 (15m) single-neutral-actions" at bounding box center [782, 363] width 185 height 56
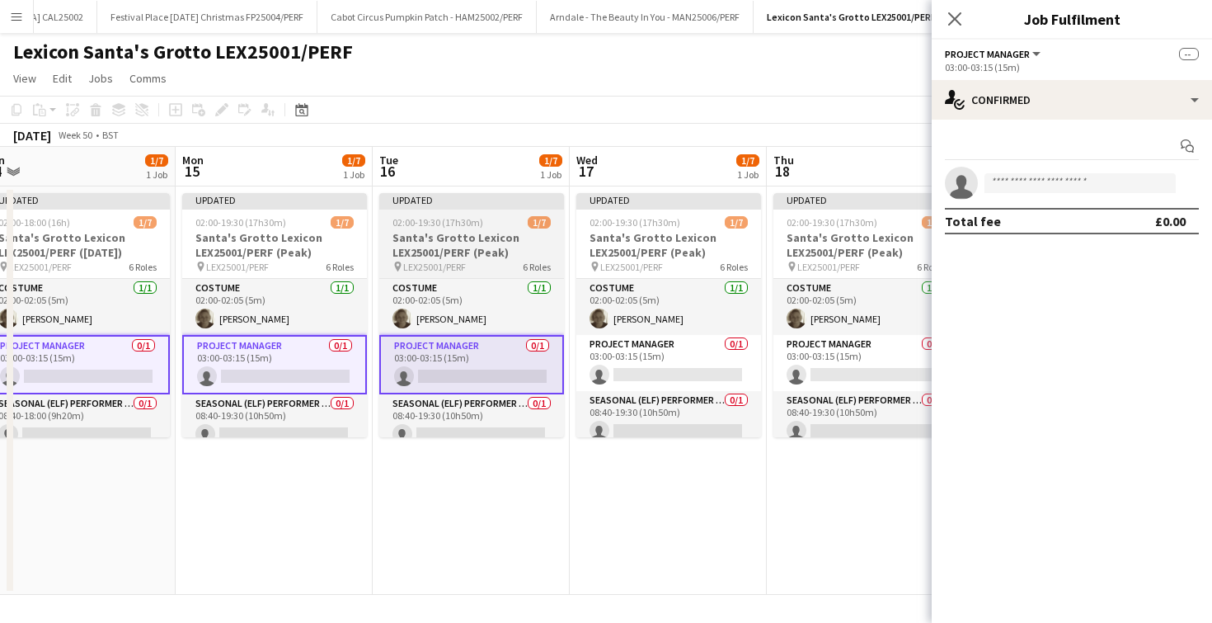
scroll to position [0, 445]
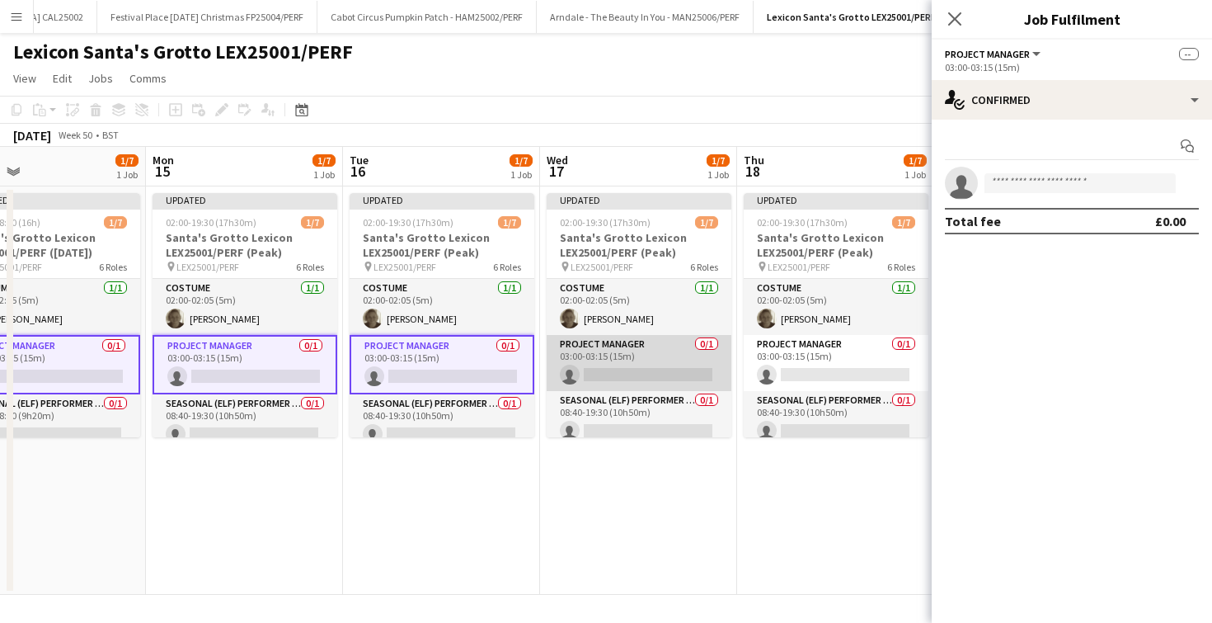
click at [646, 362] on app-card-role "Project Manager 0/1 03:00-03:15 (15m) single-neutral-actions" at bounding box center [639, 363] width 185 height 56
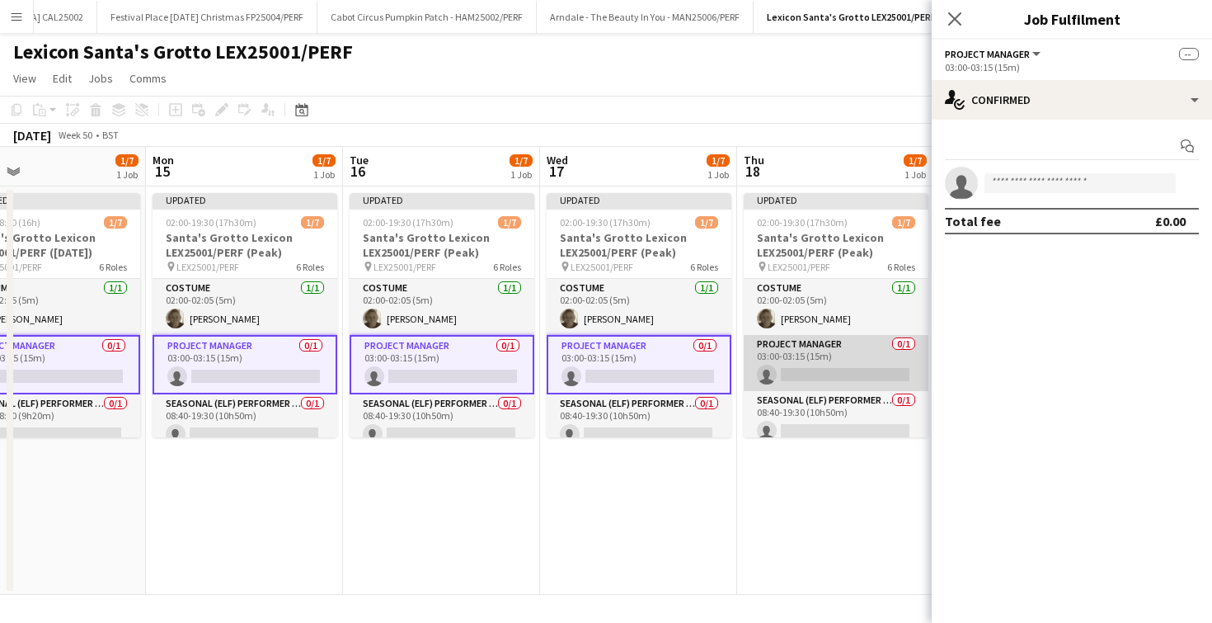
click at [805, 353] on app-card-role "Project Manager 0/1 03:00-03:15 (15m) single-neutral-actions" at bounding box center [836, 363] width 185 height 56
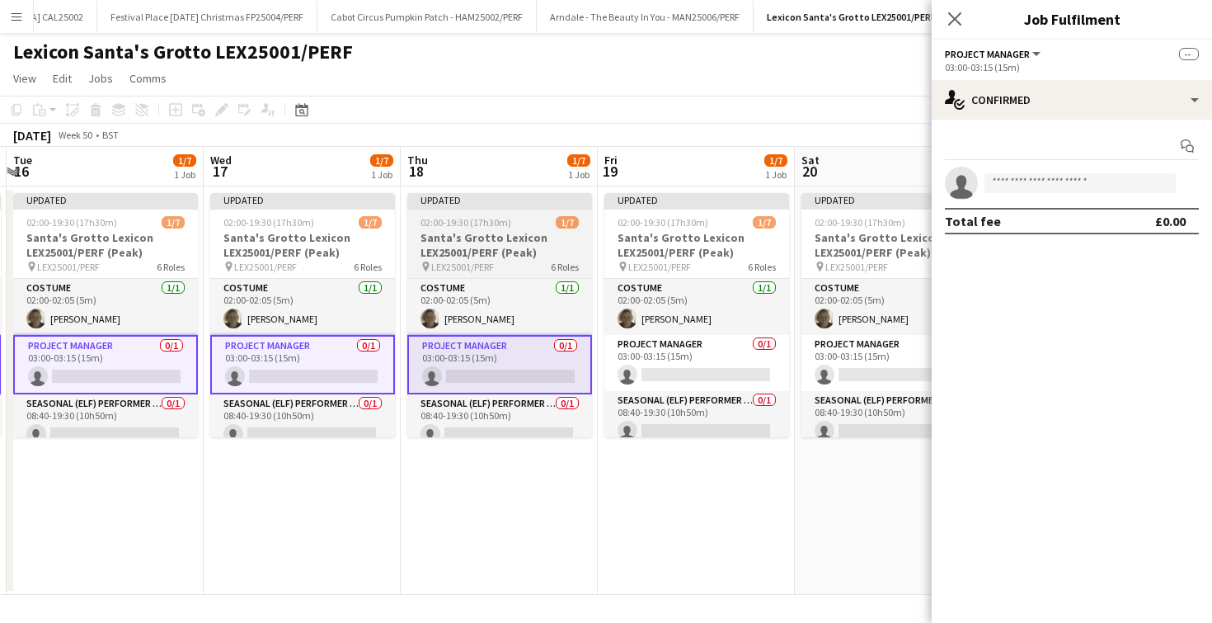
scroll to position [0, 802]
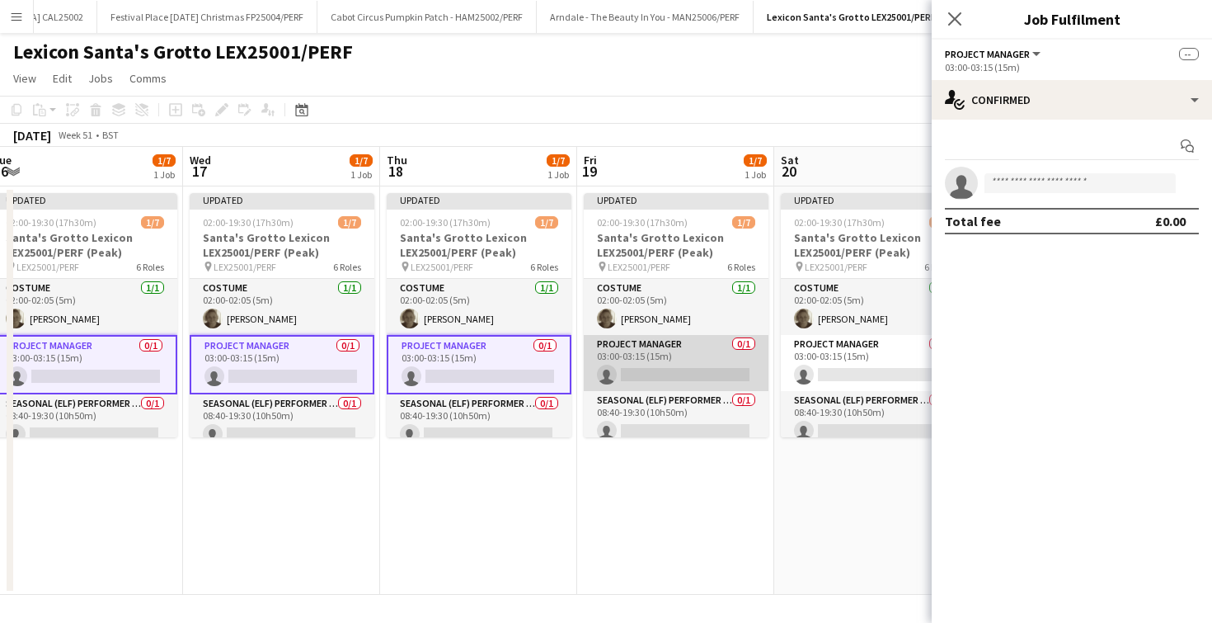
click at [720, 360] on app-card-role "Project Manager 0/1 03:00-03:15 (15m) single-neutral-actions" at bounding box center [676, 363] width 185 height 56
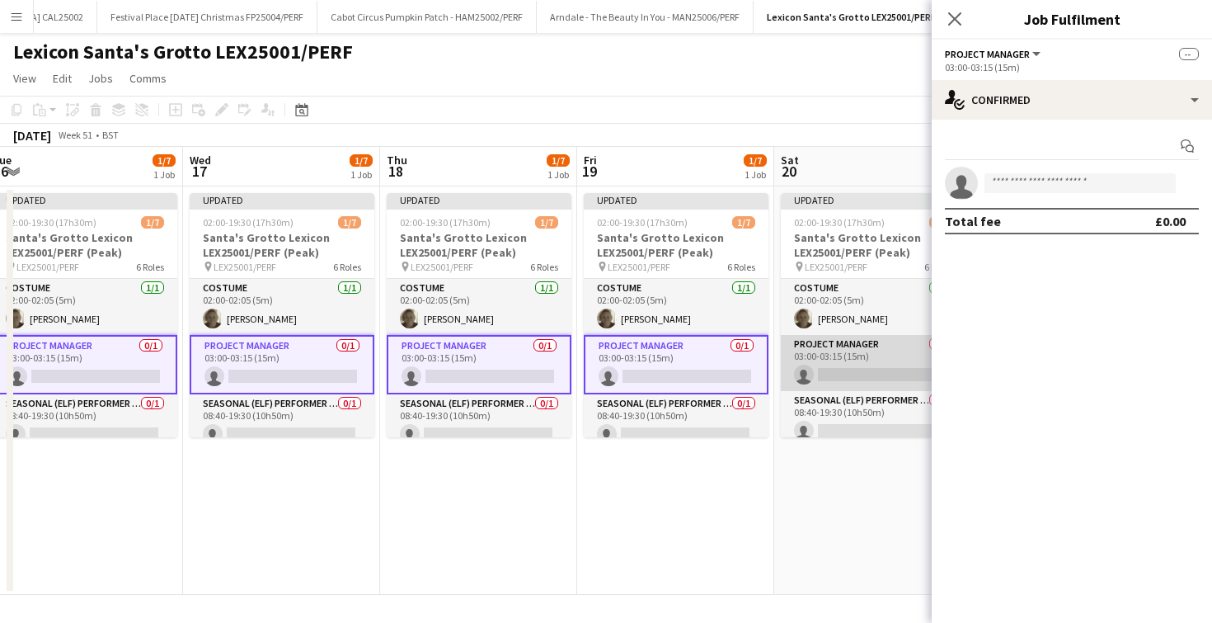
click at [832, 365] on app-card-role "Project Manager 0/1 03:00-03:15 (15m) single-neutral-actions" at bounding box center [873, 363] width 185 height 56
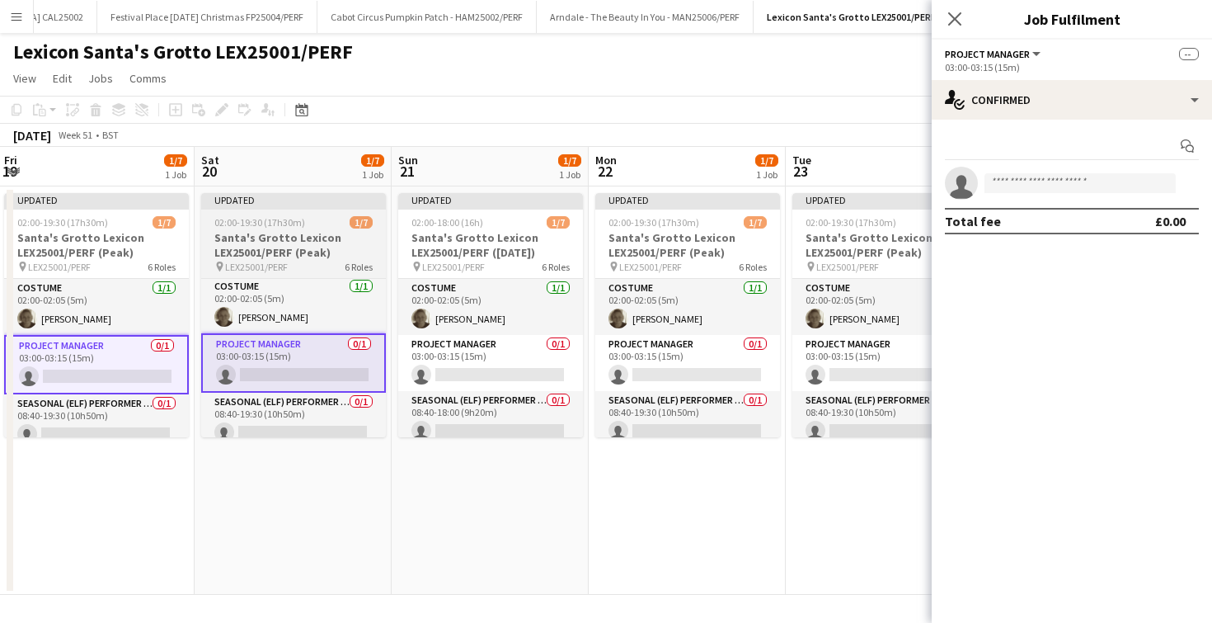
scroll to position [0, 599]
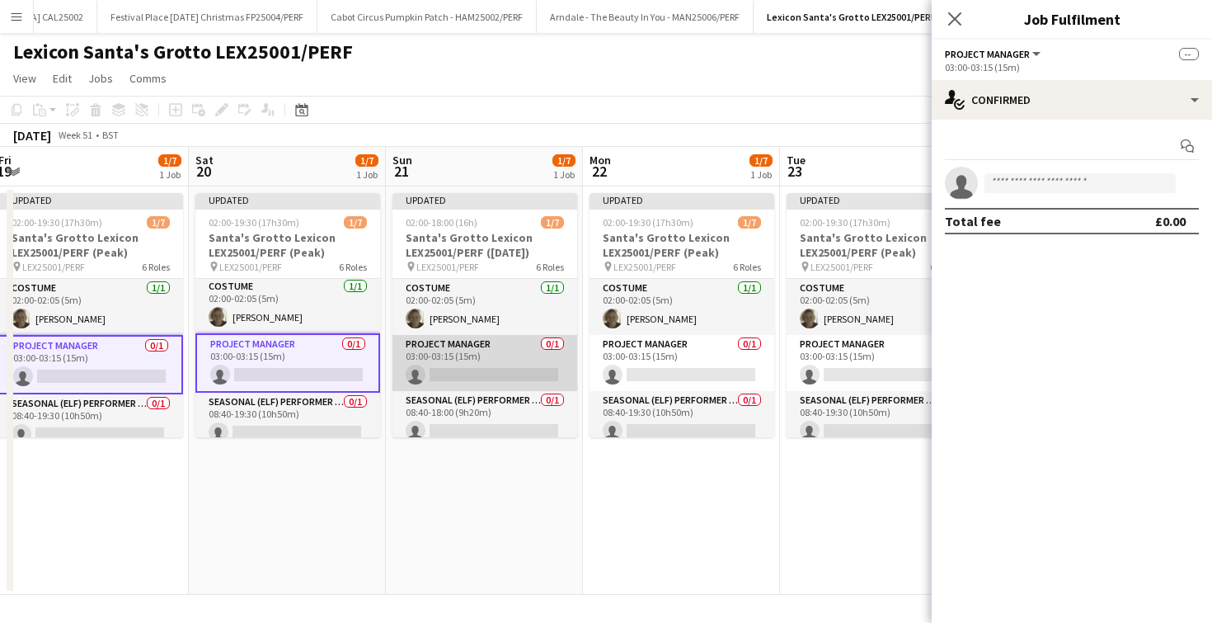
click at [522, 373] on app-card-role "Project Manager 0/1 03:00-03:15 (15m) single-neutral-actions" at bounding box center [484, 363] width 185 height 56
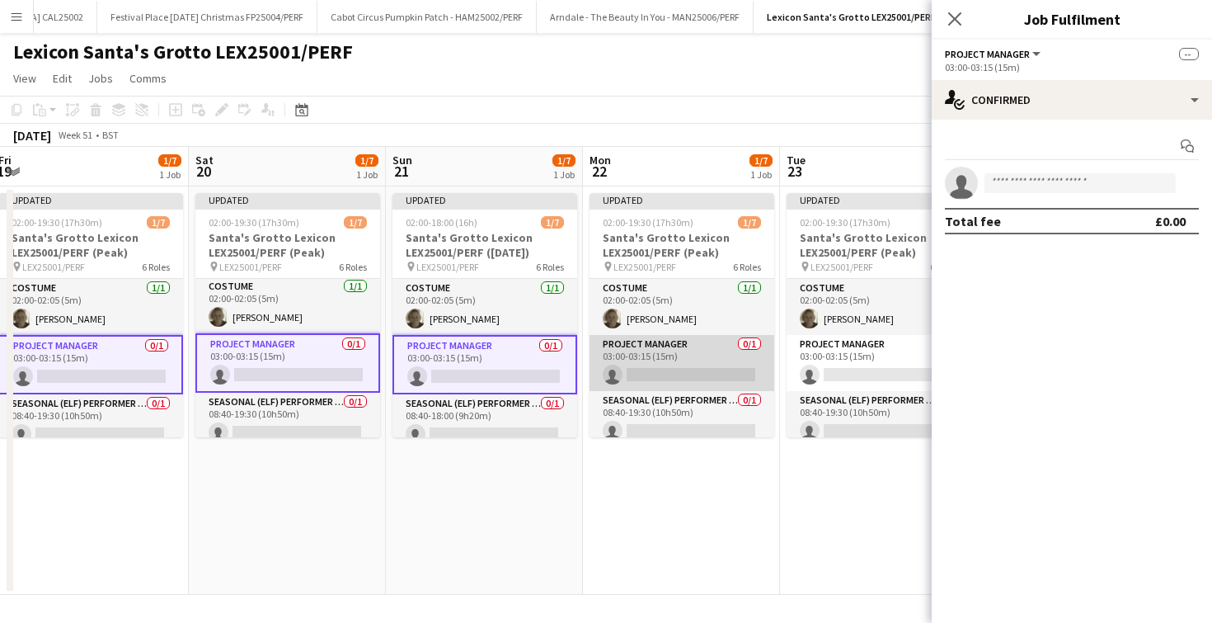
click at [655, 379] on app-card-role "Project Manager 0/1 03:00-03:15 (15m) single-neutral-actions" at bounding box center [682, 363] width 185 height 56
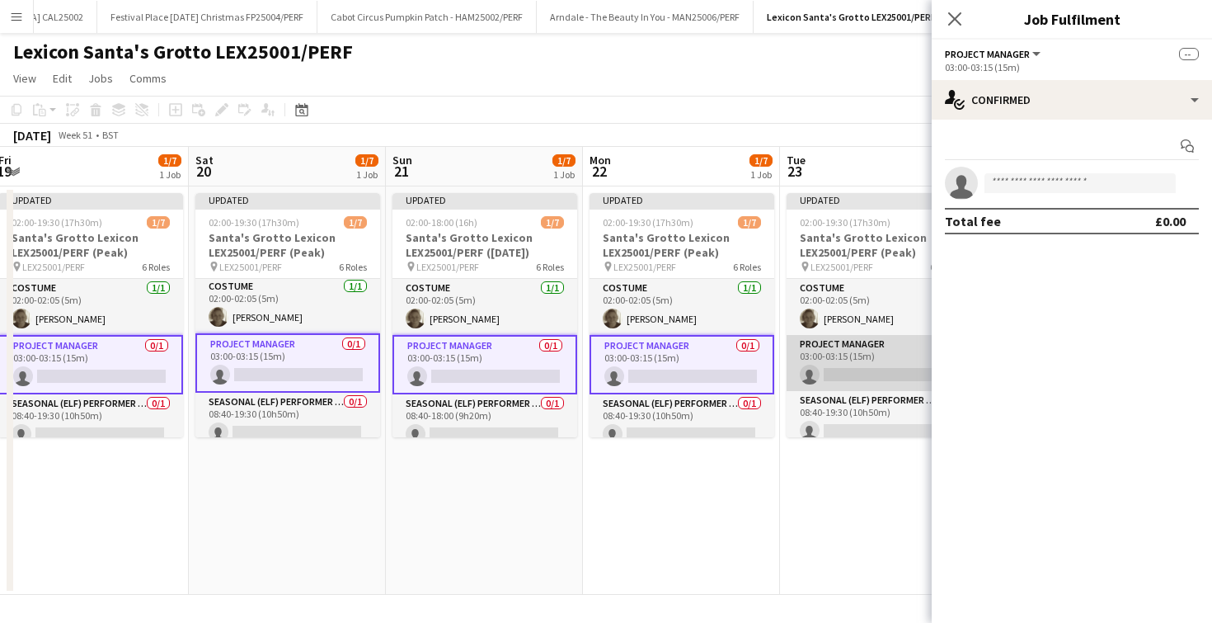
click at [852, 376] on app-card-role "Project Manager 0/1 03:00-03:15 (15m) single-neutral-actions" at bounding box center [879, 363] width 185 height 56
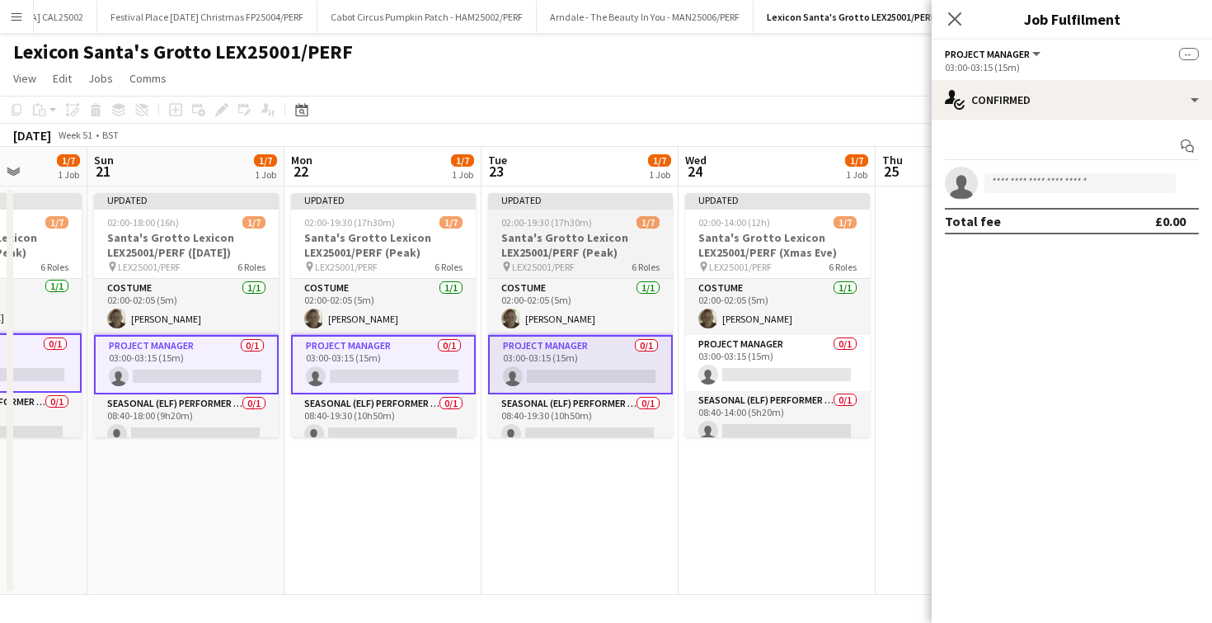
scroll to position [0, 513]
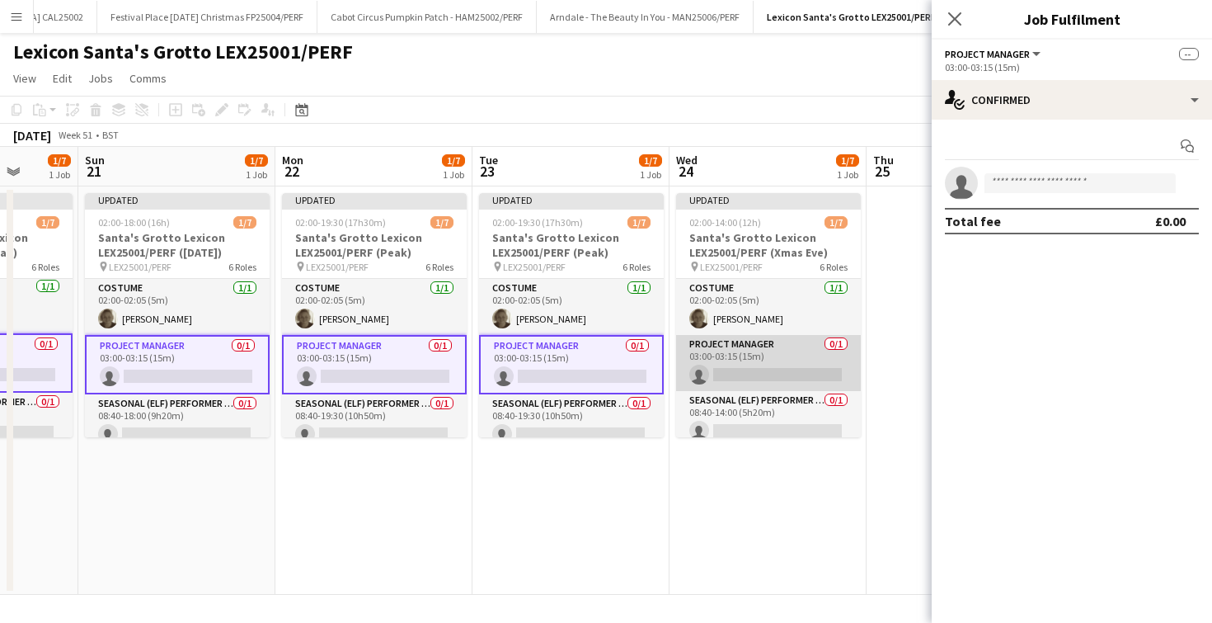
click at [787, 374] on app-card-role "Project Manager 0/1 03:00-03:15 (15m) single-neutral-actions" at bounding box center [768, 363] width 185 height 56
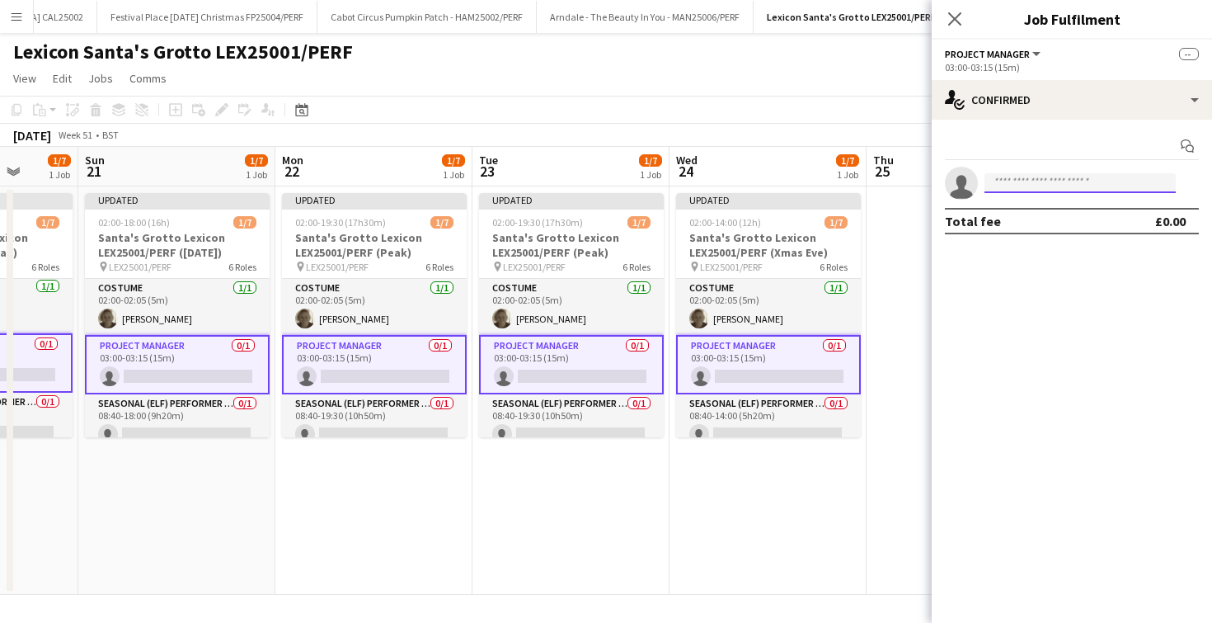
click at [1055, 175] on input at bounding box center [1079, 183] width 191 height 20
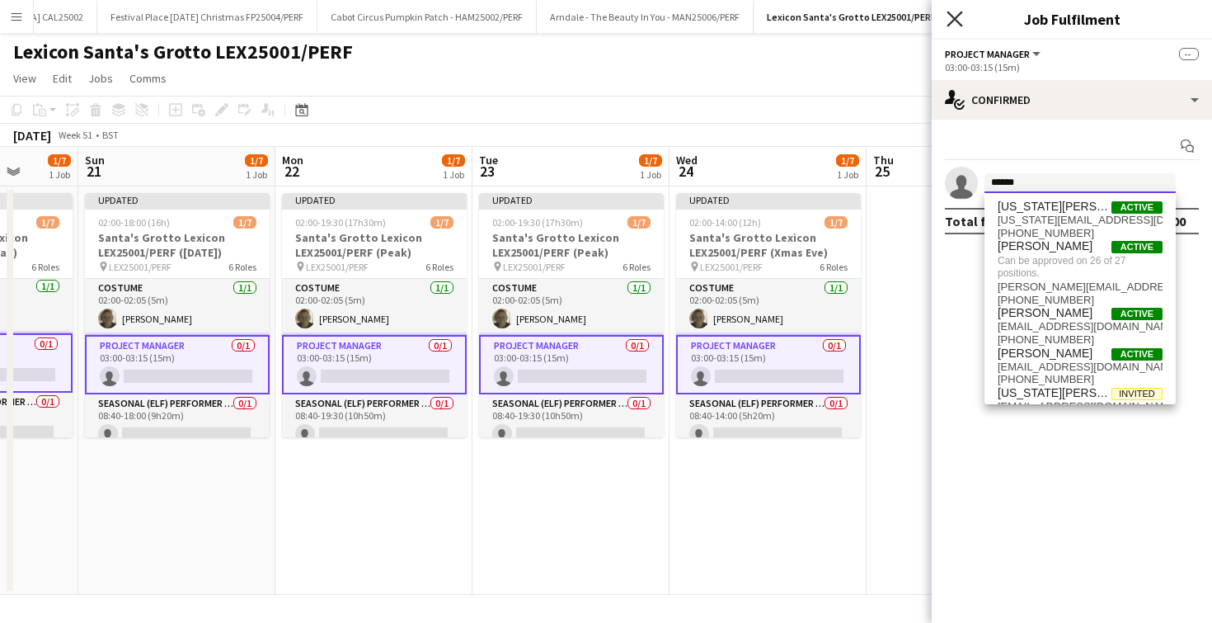
type input "******"
click at [961, 16] on icon "Close pop-in" at bounding box center [955, 19] width 16 height 16
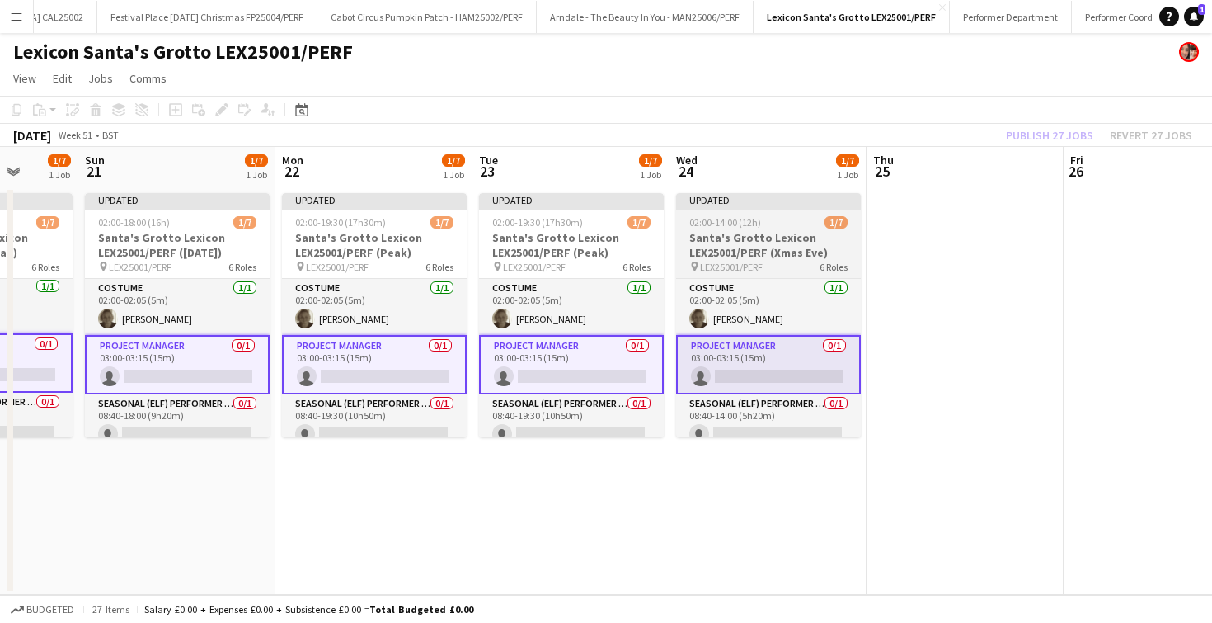
click at [707, 237] on h3 "Santa's Grotto Lexicon LEX25001/PERF (Xmas Eve)" at bounding box center [768, 245] width 185 height 30
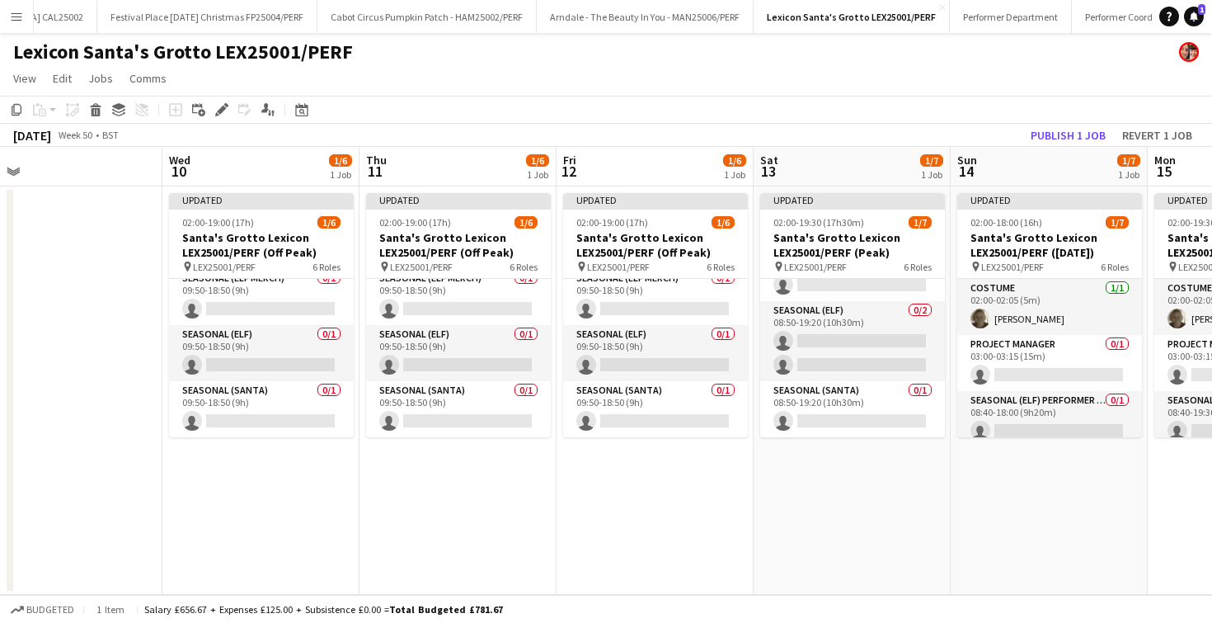
scroll to position [0, 737]
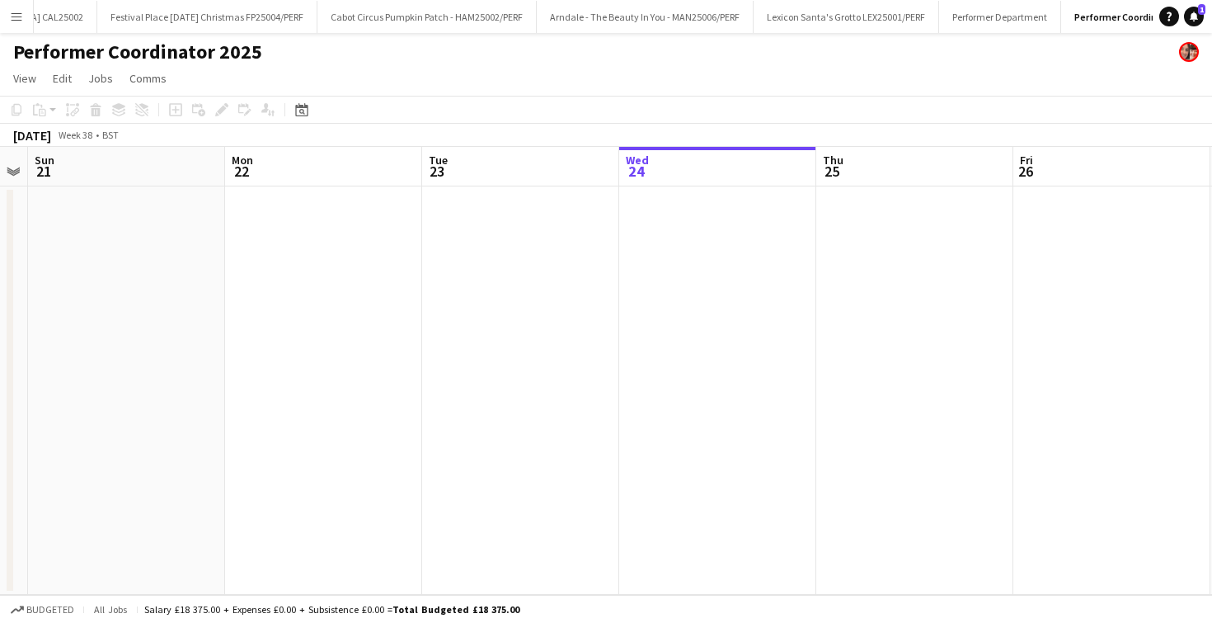
scroll to position [0, 673]
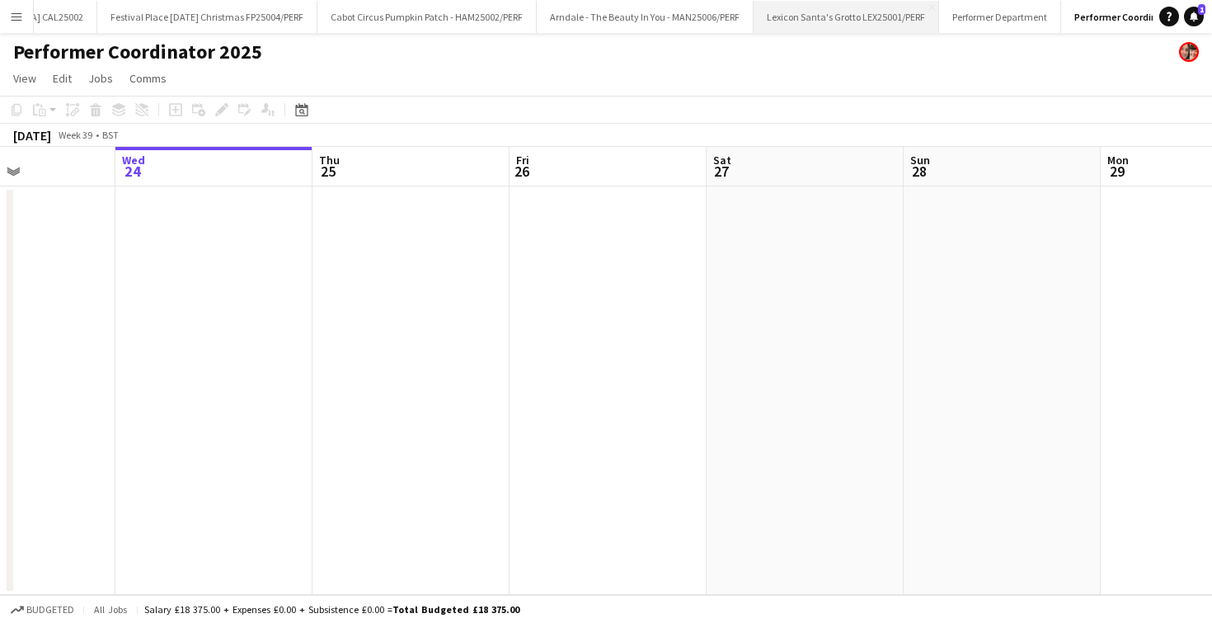
click at [777, 18] on button "Lexicon Santa's Grotto LEX25001/PERF Close" at bounding box center [847, 17] width 186 height 32
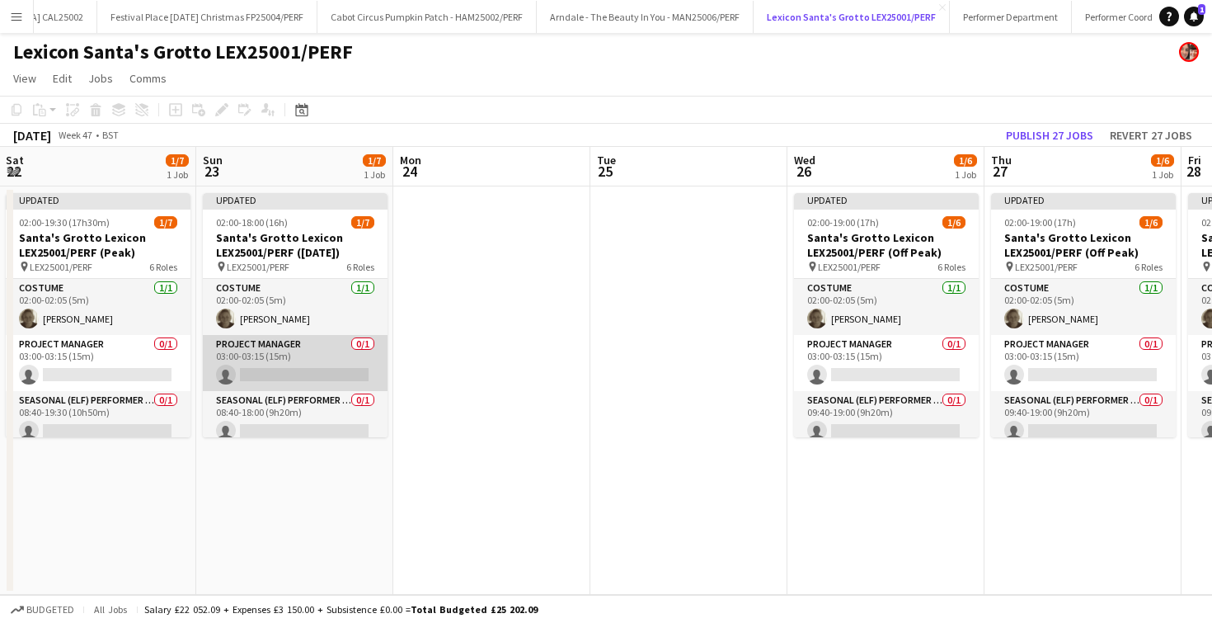
scroll to position [202, 0]
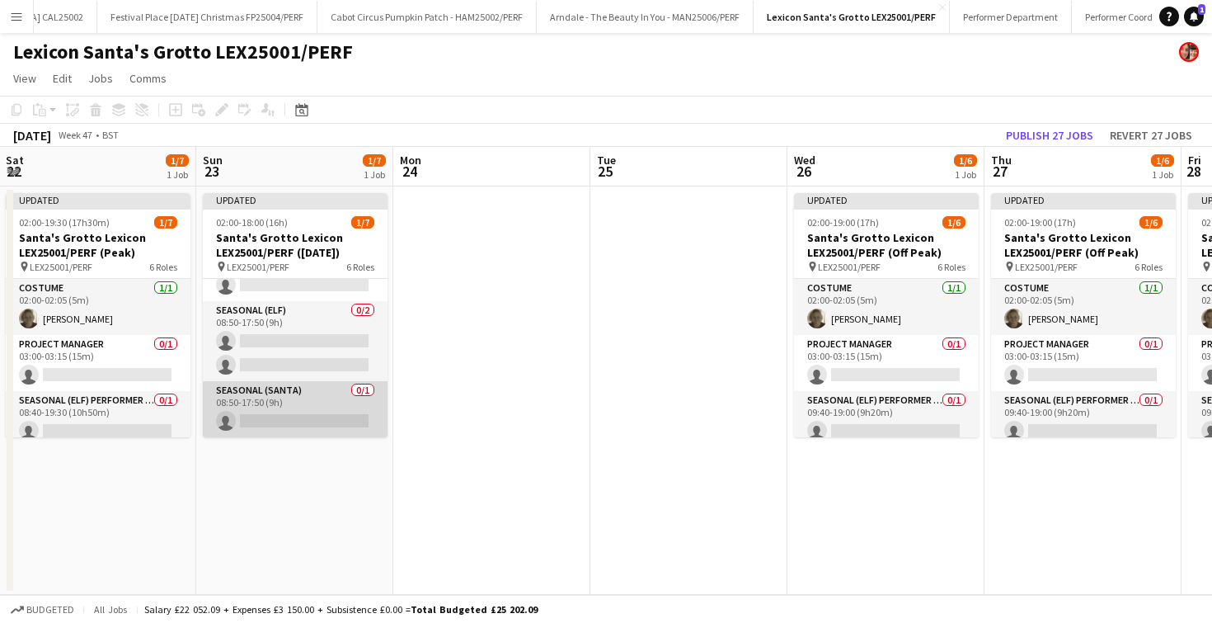
click at [270, 404] on app-card-role "Seasonal (Santa) 0/1 08:50-17:50 (9h) single-neutral-actions" at bounding box center [295, 409] width 185 height 56
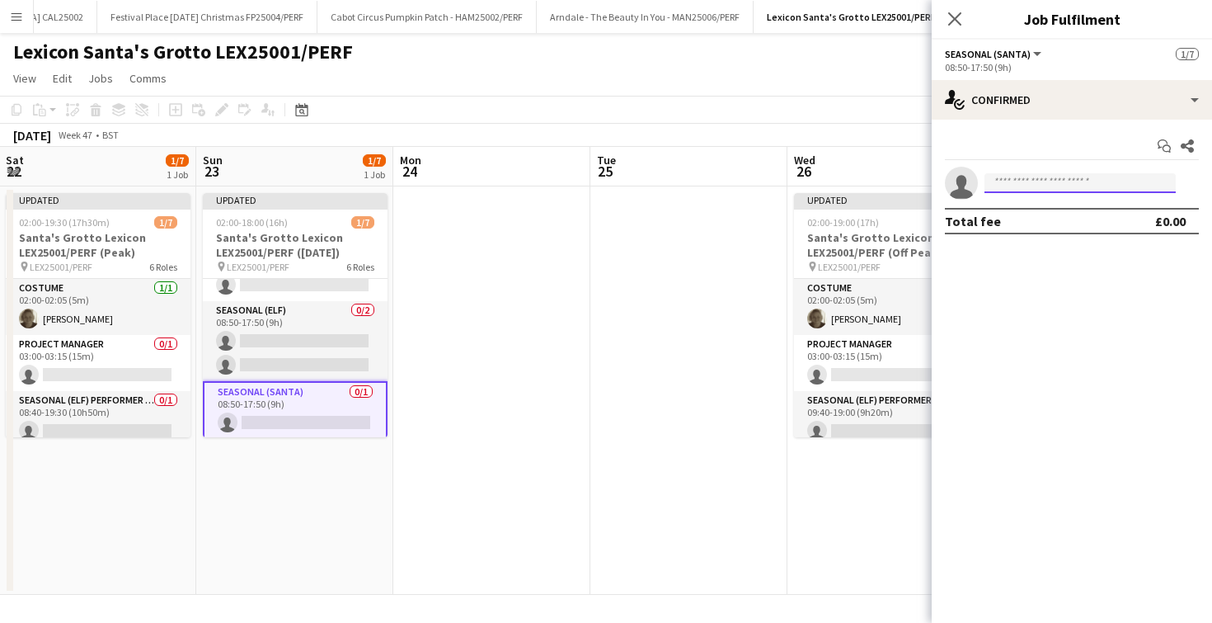
click at [1107, 178] on input at bounding box center [1079, 183] width 191 height 20
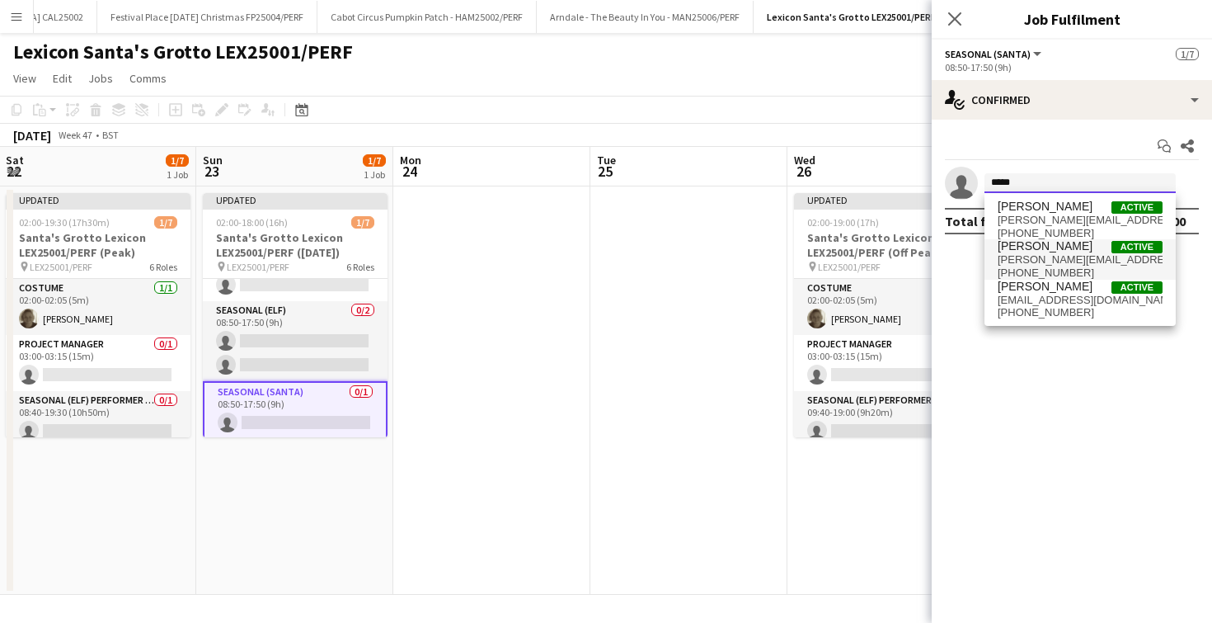
type input "*****"
click at [1085, 256] on span "[PERSON_NAME][EMAIL_ADDRESS][DOMAIN_NAME]" at bounding box center [1080, 259] width 165 height 13
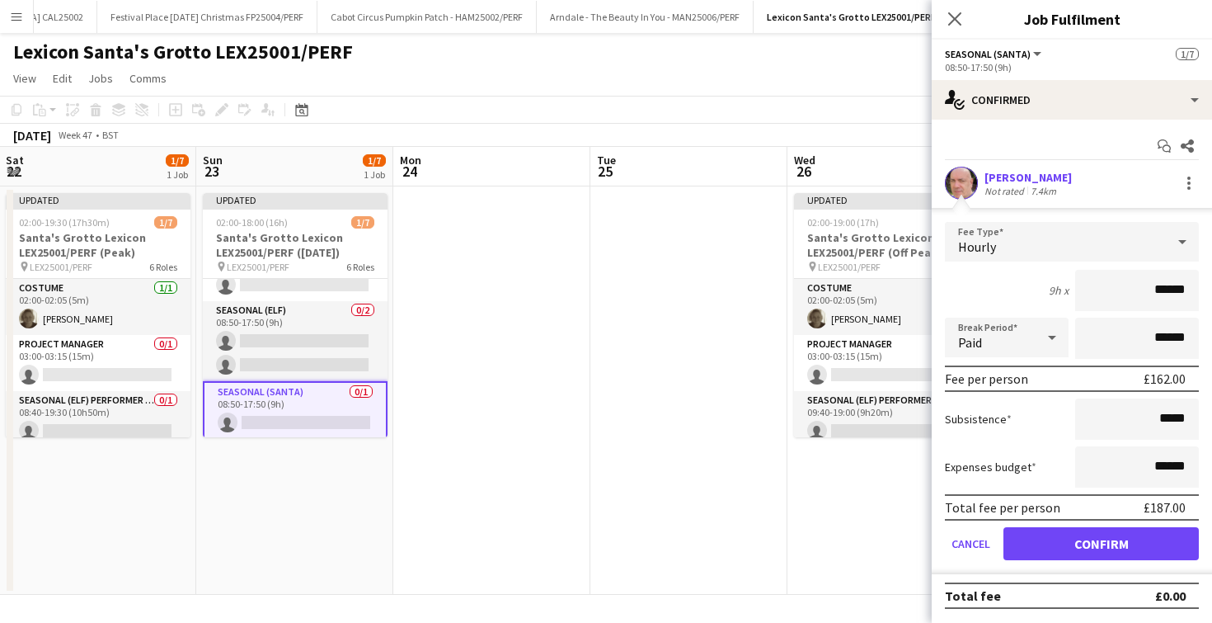
click at [1028, 517] on div "Total fee per person £187.00" at bounding box center [1072, 507] width 254 height 26
click at [1032, 531] on button "Confirm" at bounding box center [1100, 543] width 195 height 33
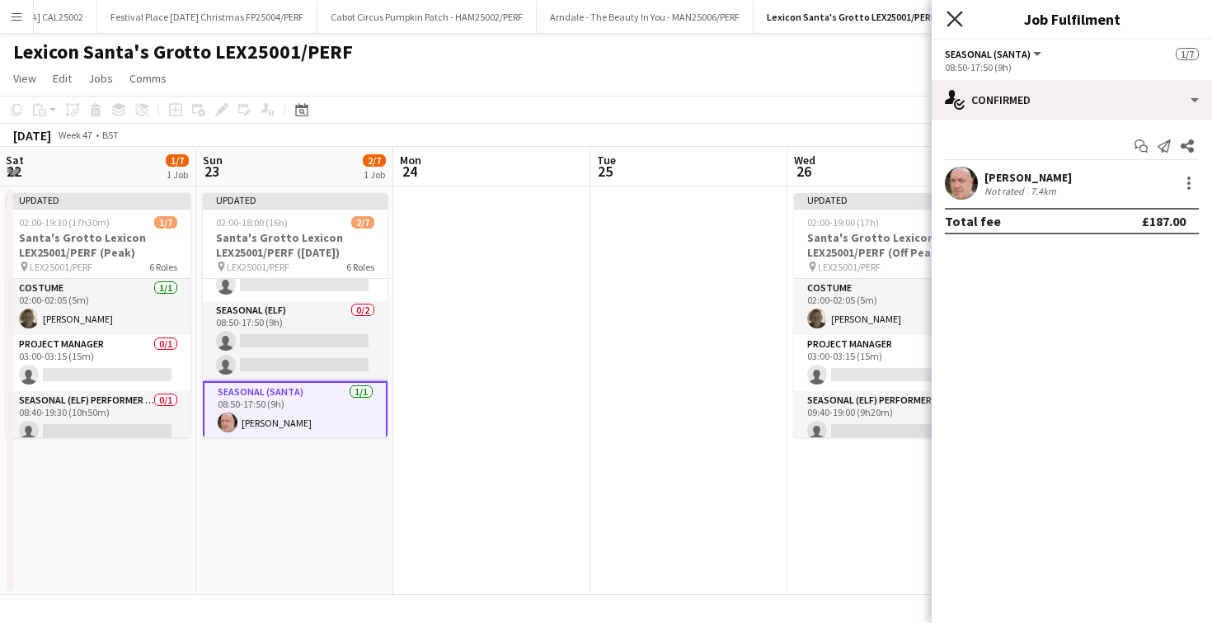
click at [948, 13] on icon at bounding box center [955, 19] width 16 height 16
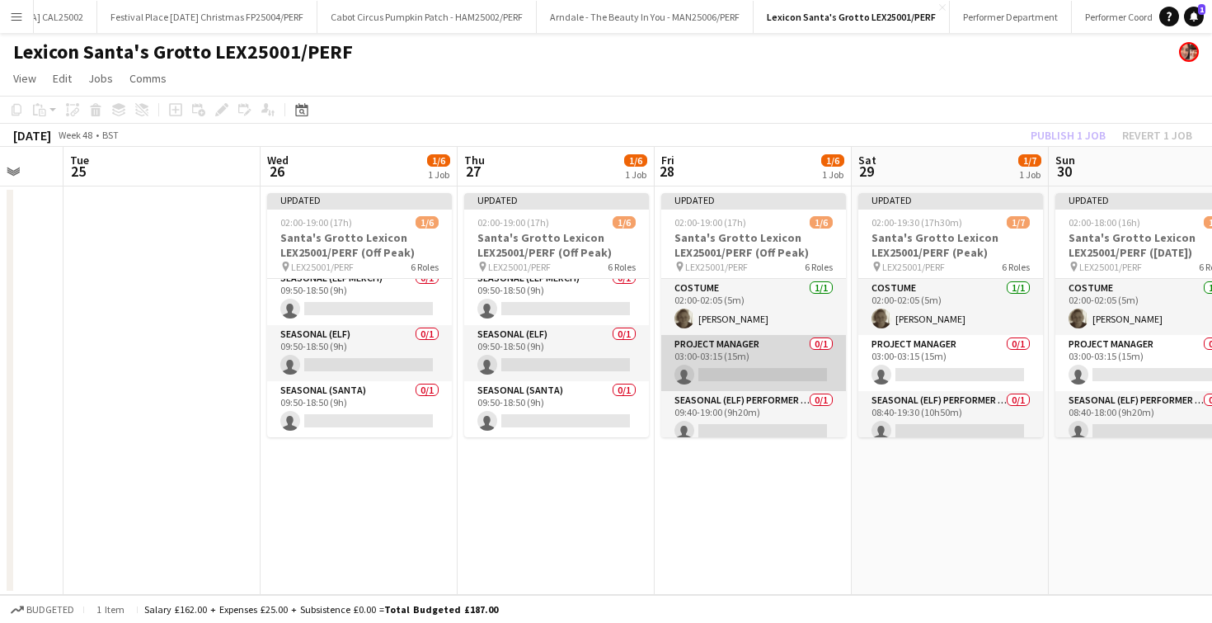
scroll to position [178, 0]
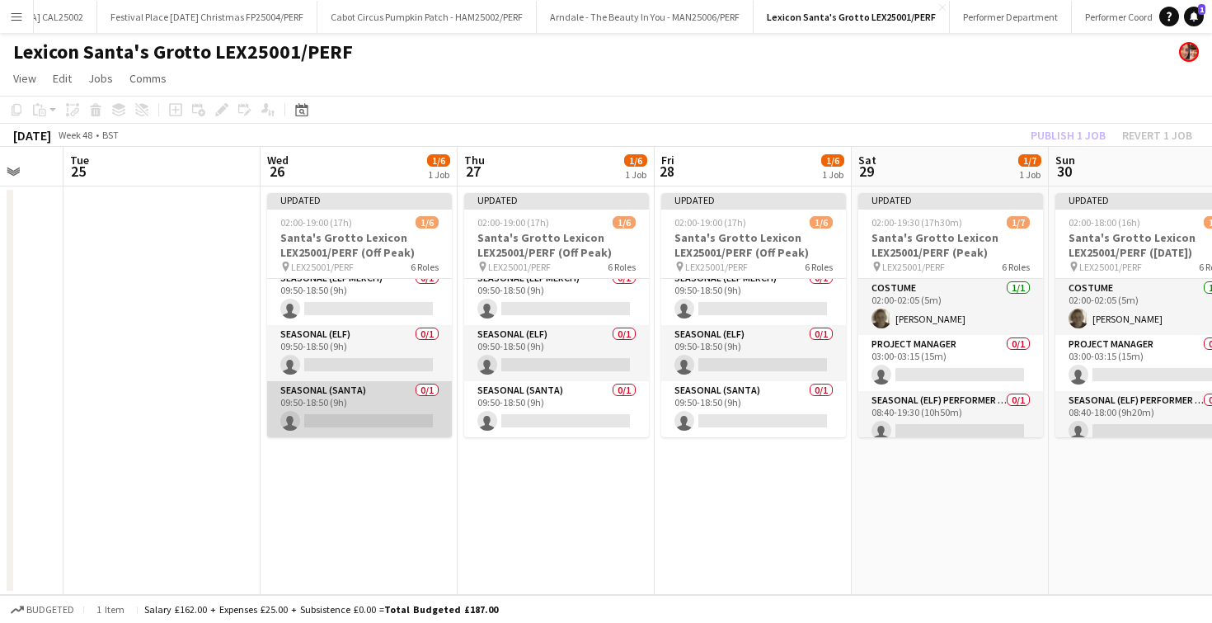
click at [348, 397] on app-card-role "Seasonal (Santa) 0/1 09:50-18:50 (9h) single-neutral-actions" at bounding box center [359, 409] width 185 height 56
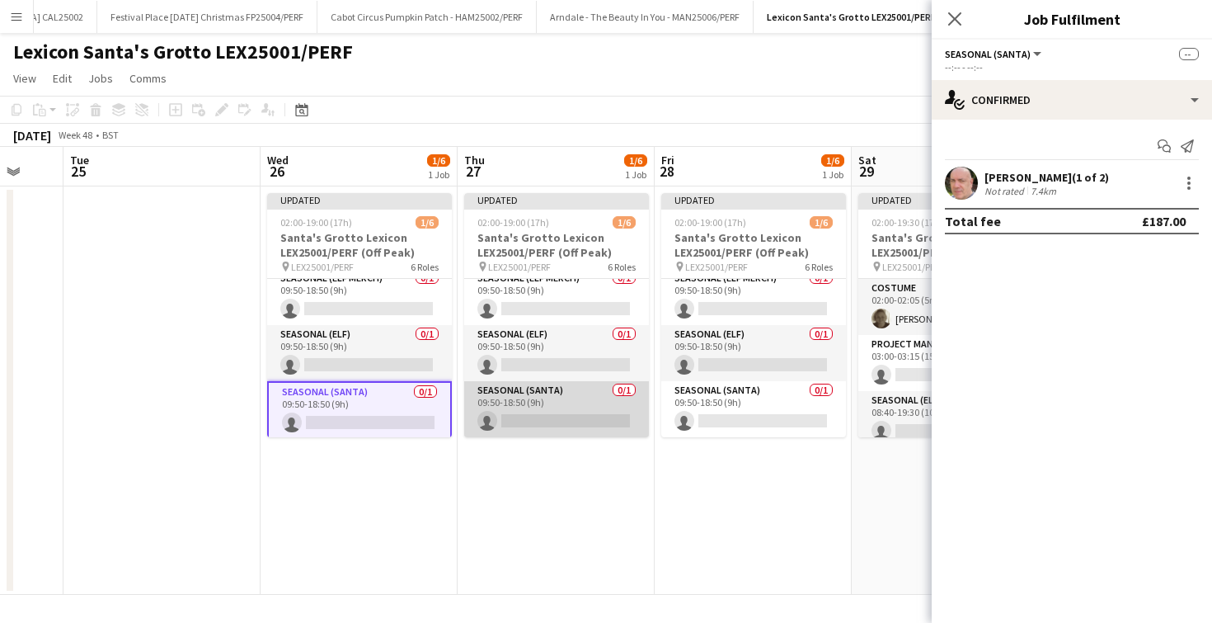
click at [559, 392] on app-card-role "Seasonal (Santa) 0/1 09:50-18:50 (9h) single-neutral-actions" at bounding box center [556, 409] width 185 height 56
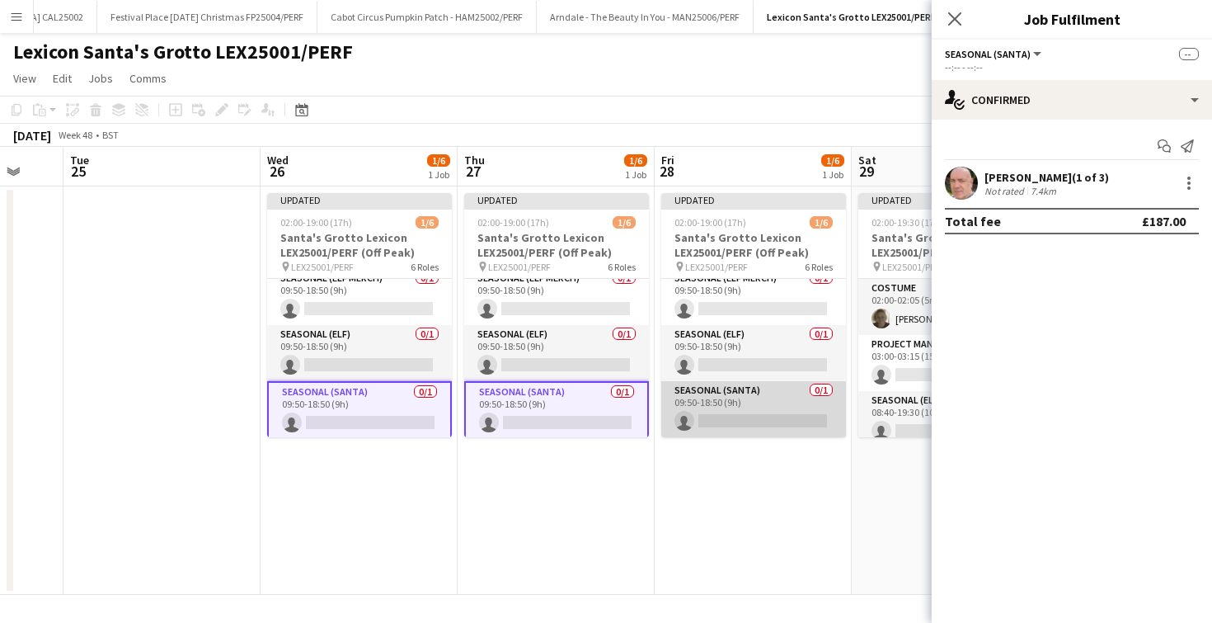
click at [755, 396] on app-card-role "Seasonal (Santa) 0/1 09:50-18:50 (9h) single-neutral-actions" at bounding box center [753, 409] width 185 height 56
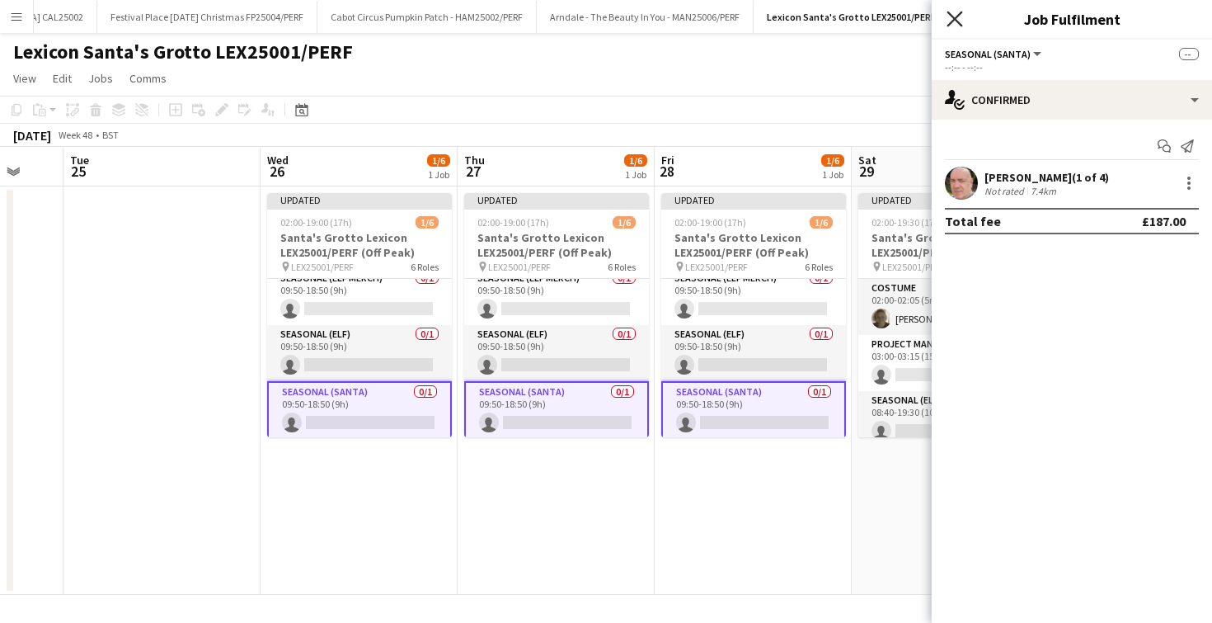
click at [953, 14] on icon "Close pop-in" at bounding box center [955, 19] width 16 height 16
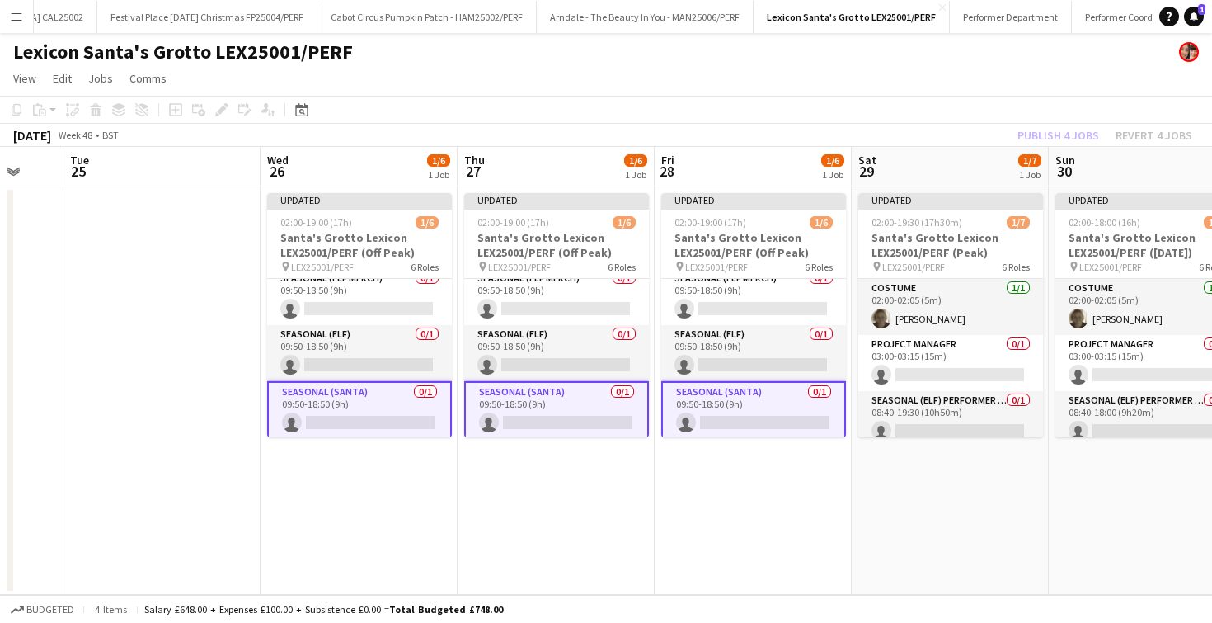
click at [211, 408] on app-date-cell at bounding box center [161, 390] width 197 height 408
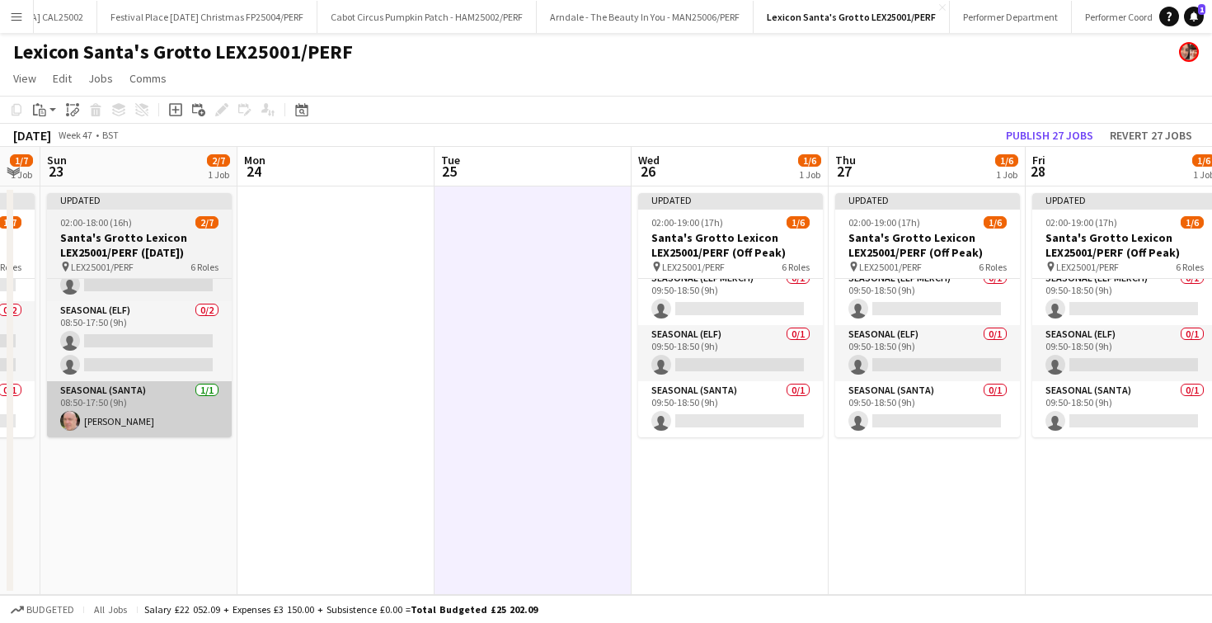
scroll to position [0, 686]
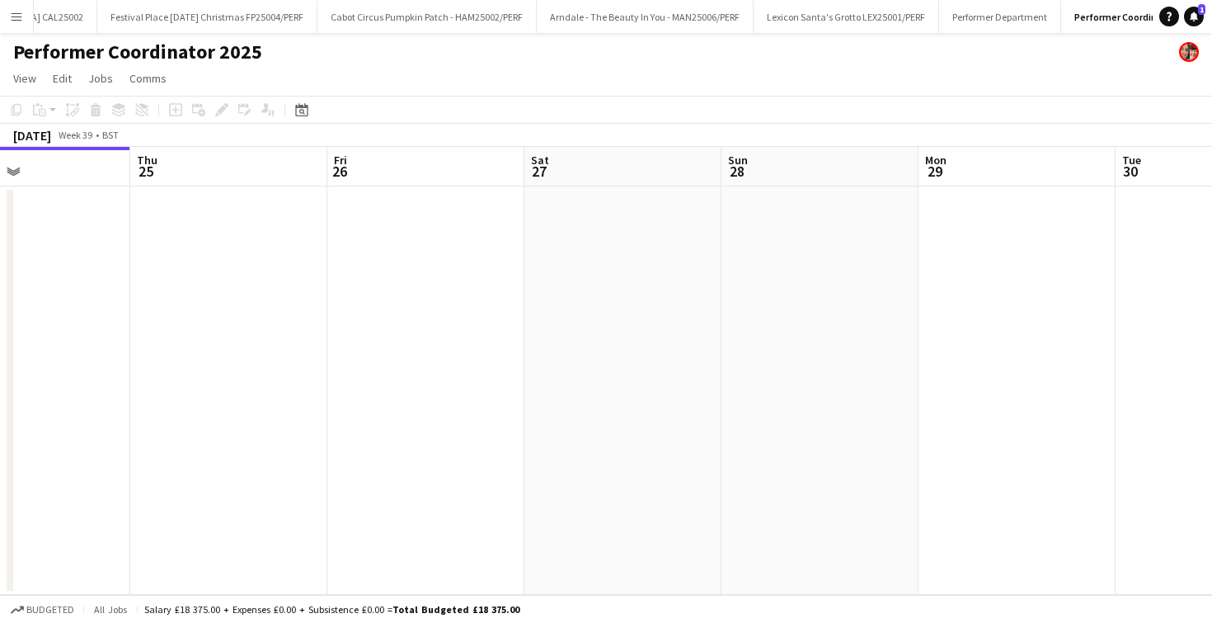
scroll to position [0, 666]
click at [143, 8] on button "Festival Place [DATE] Christmas FP25004/PERF Close" at bounding box center [207, 17] width 220 height 32
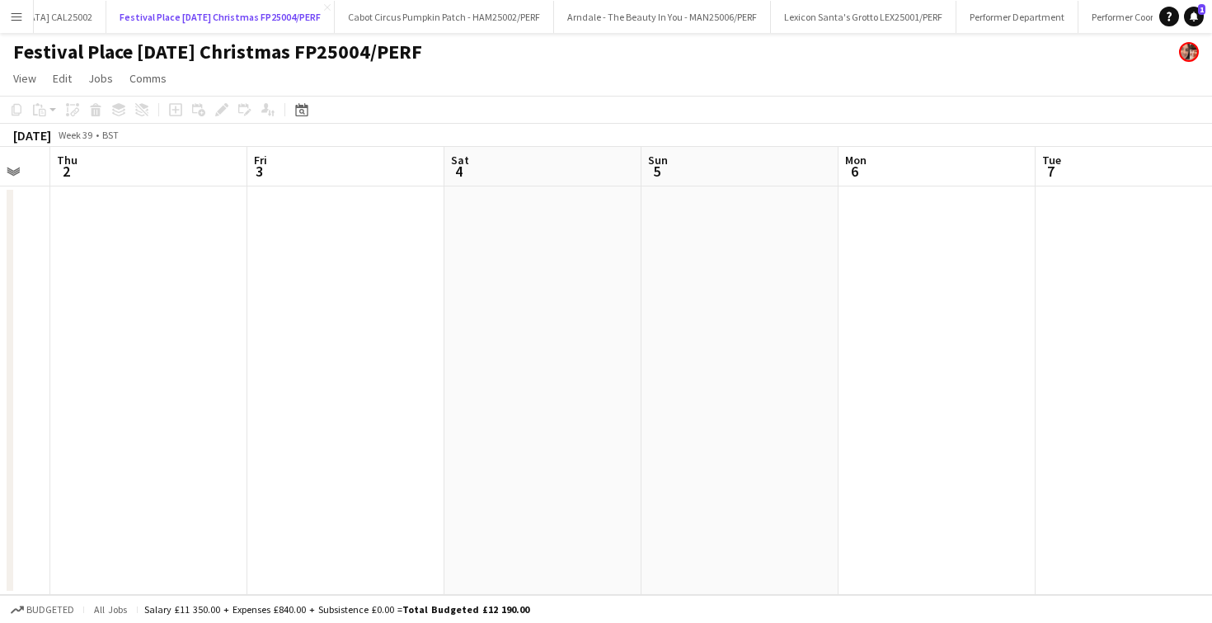
scroll to position [0, 736]
click at [771, 16] on button "Lexicon Santa's Grotto LEX25001/PERF Close" at bounding box center [864, 17] width 186 height 32
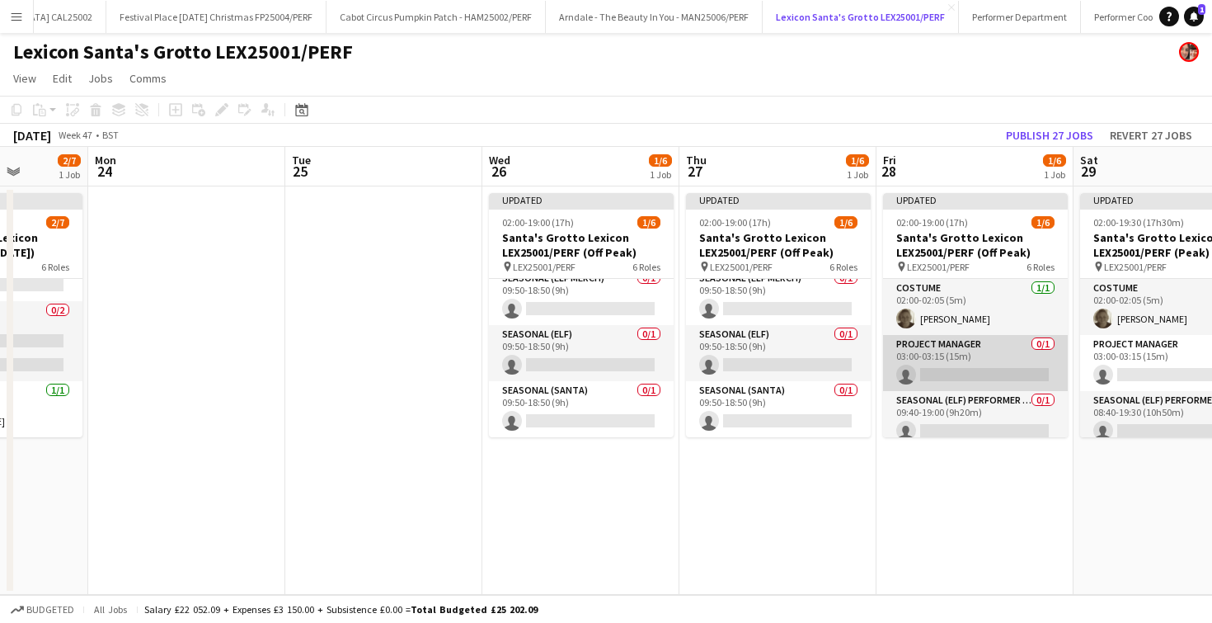
scroll to position [178, 0]
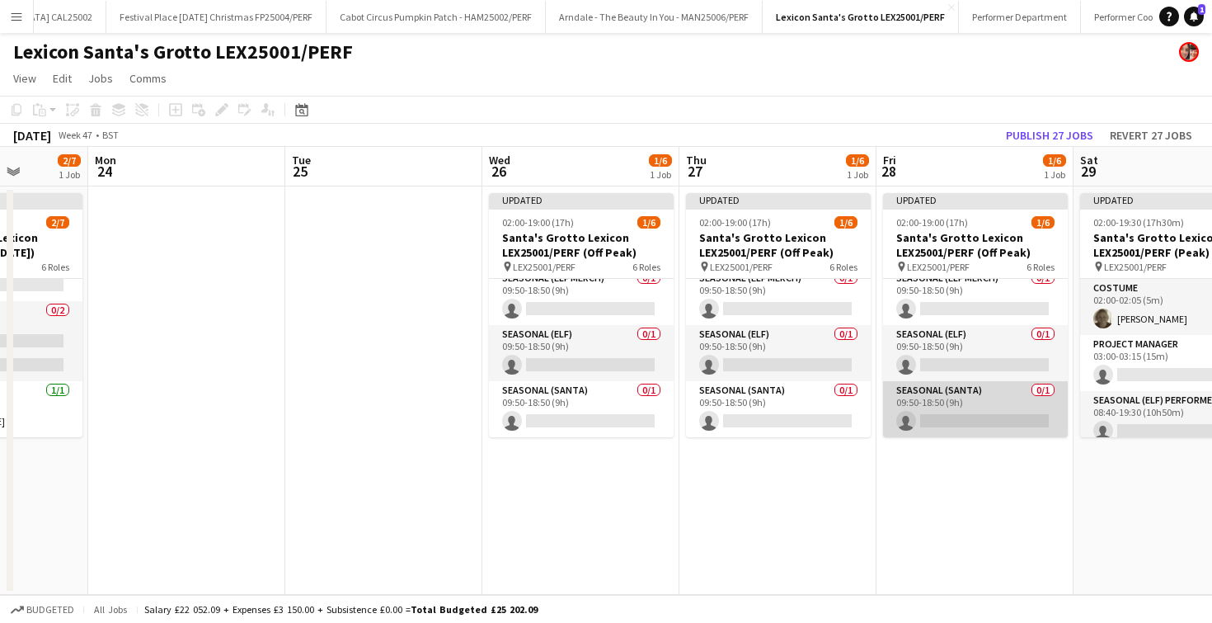
click at [1001, 407] on app-card-role "Seasonal (Santa) 0/1 09:50-18:50 (9h) single-neutral-actions" at bounding box center [975, 409] width 185 height 56
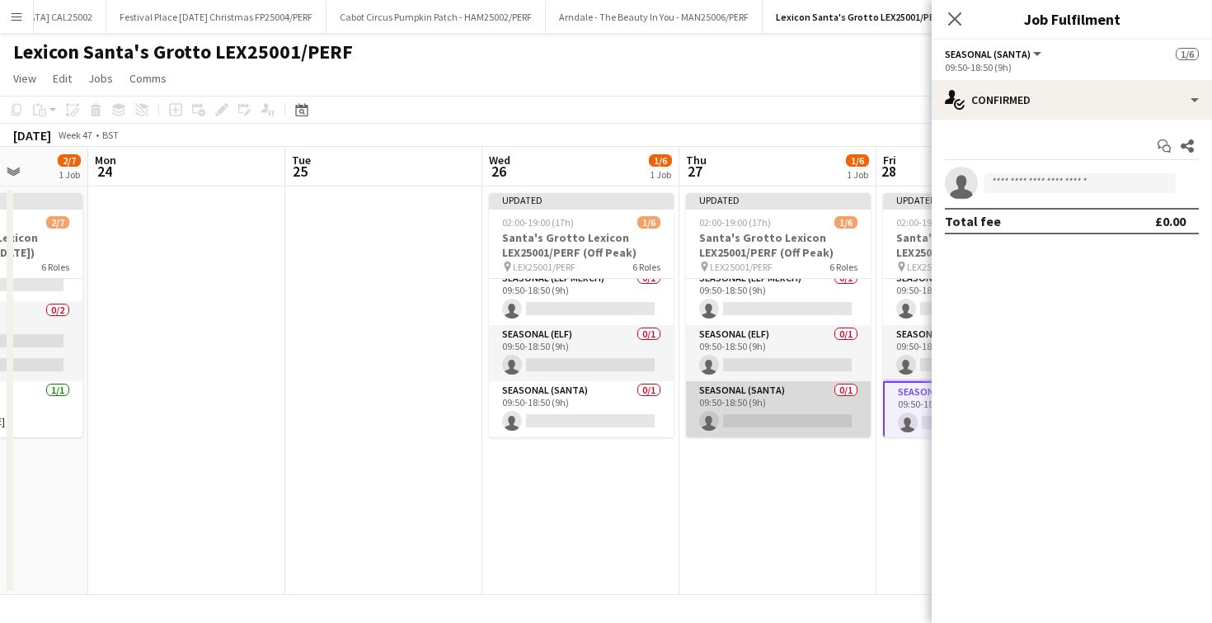
click at [778, 396] on app-card-role "Seasonal (Santa) 0/1 09:50-18:50 (9h) single-neutral-actions" at bounding box center [778, 409] width 185 height 56
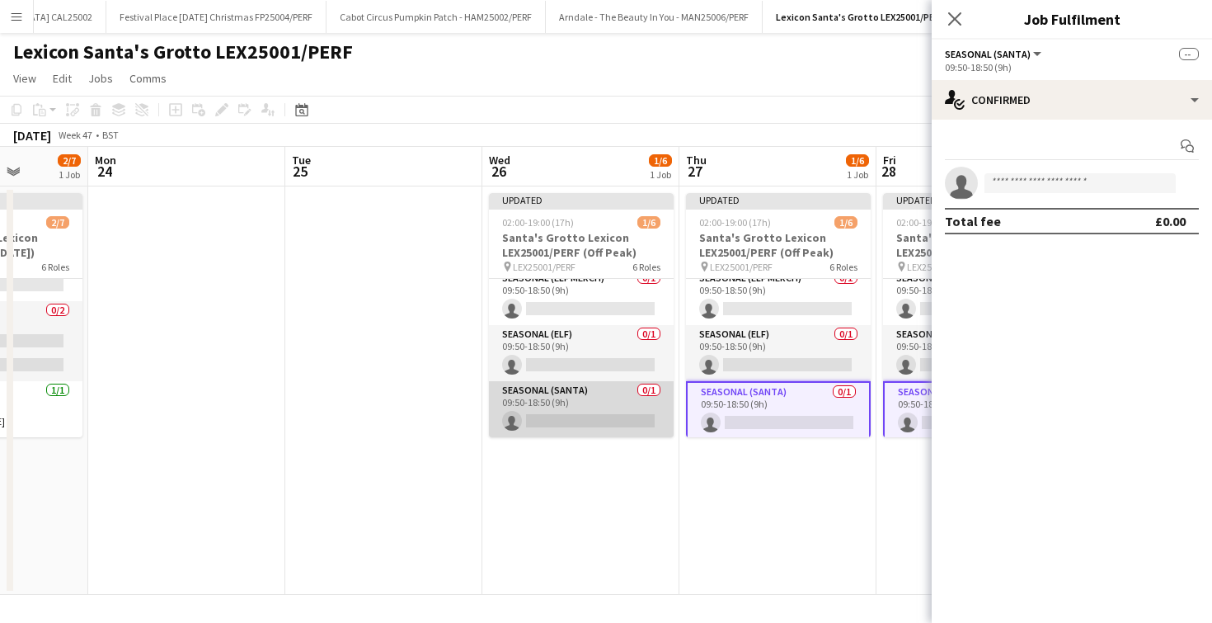
click at [586, 411] on app-card-role "Seasonal (Santa) 0/1 09:50-18:50 (9h) single-neutral-actions" at bounding box center [581, 409] width 185 height 56
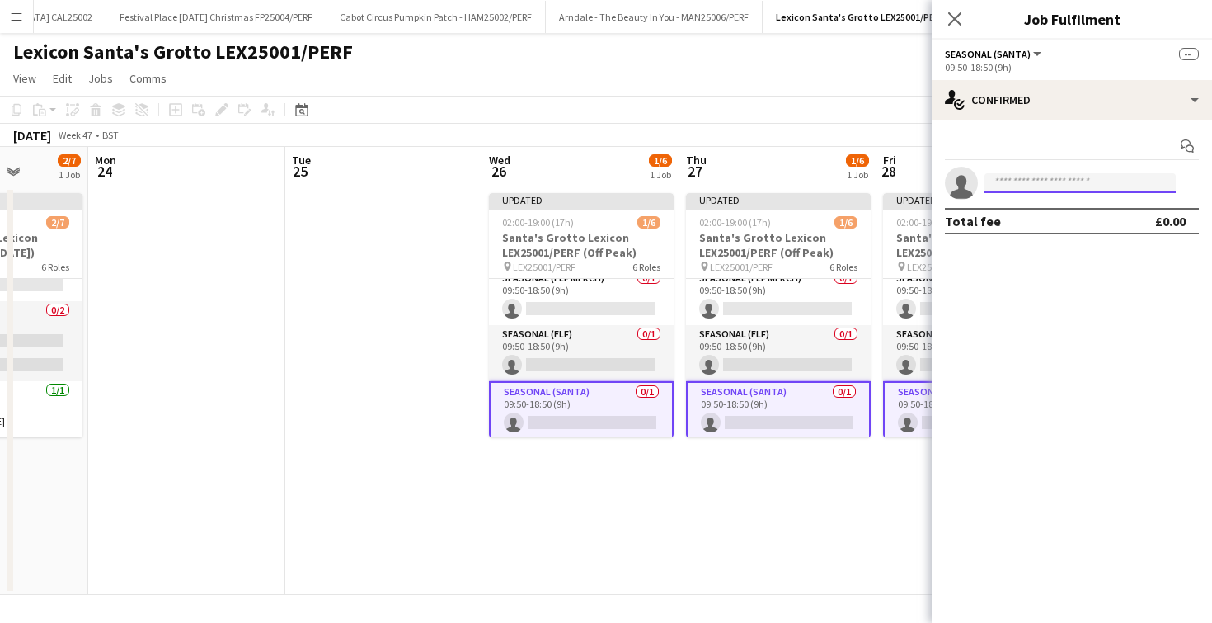
click at [1050, 178] on input at bounding box center [1079, 183] width 191 height 20
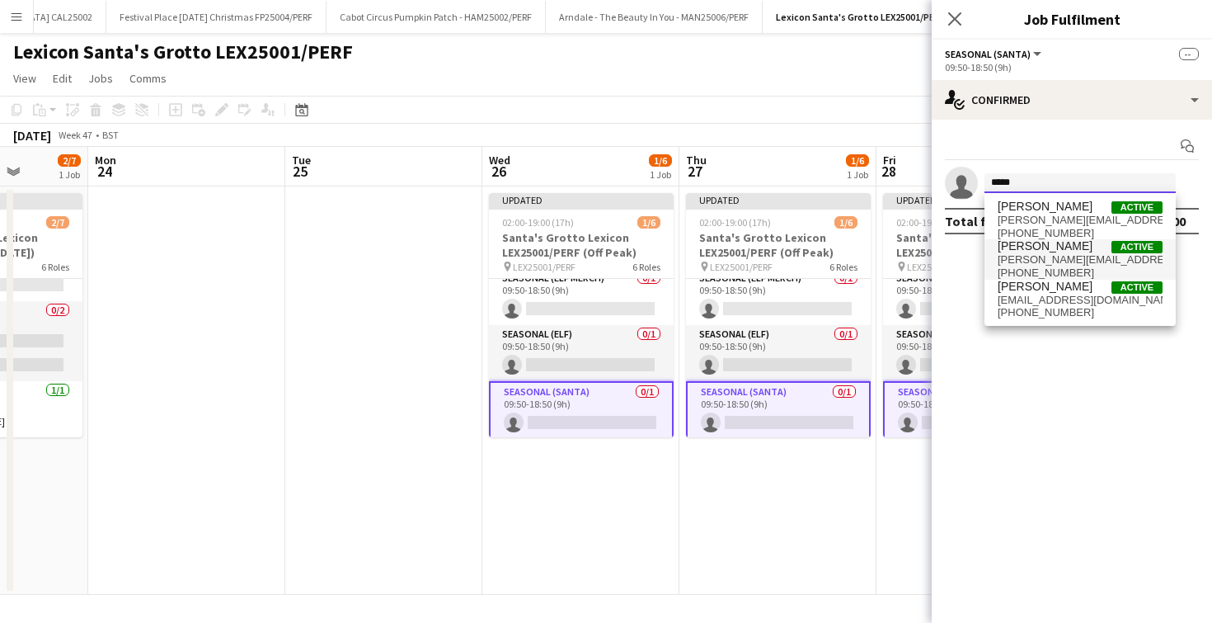
type input "*****"
click at [1052, 247] on span "[PERSON_NAME]" at bounding box center [1045, 246] width 95 height 14
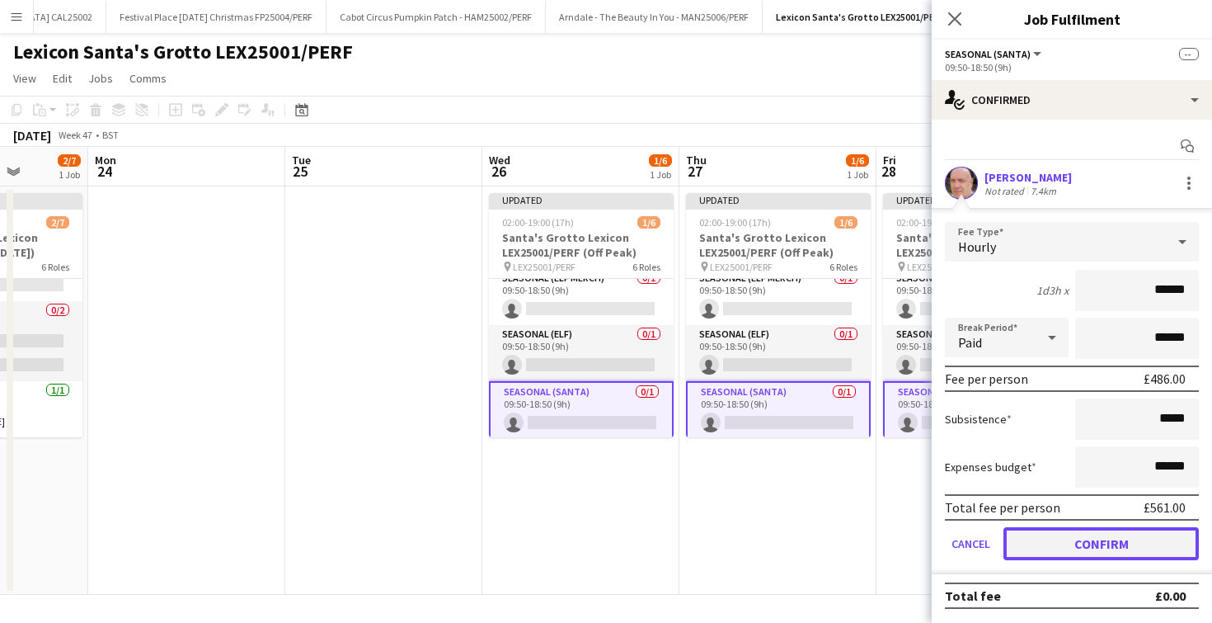
click at [1060, 551] on button "Confirm" at bounding box center [1100, 543] width 195 height 33
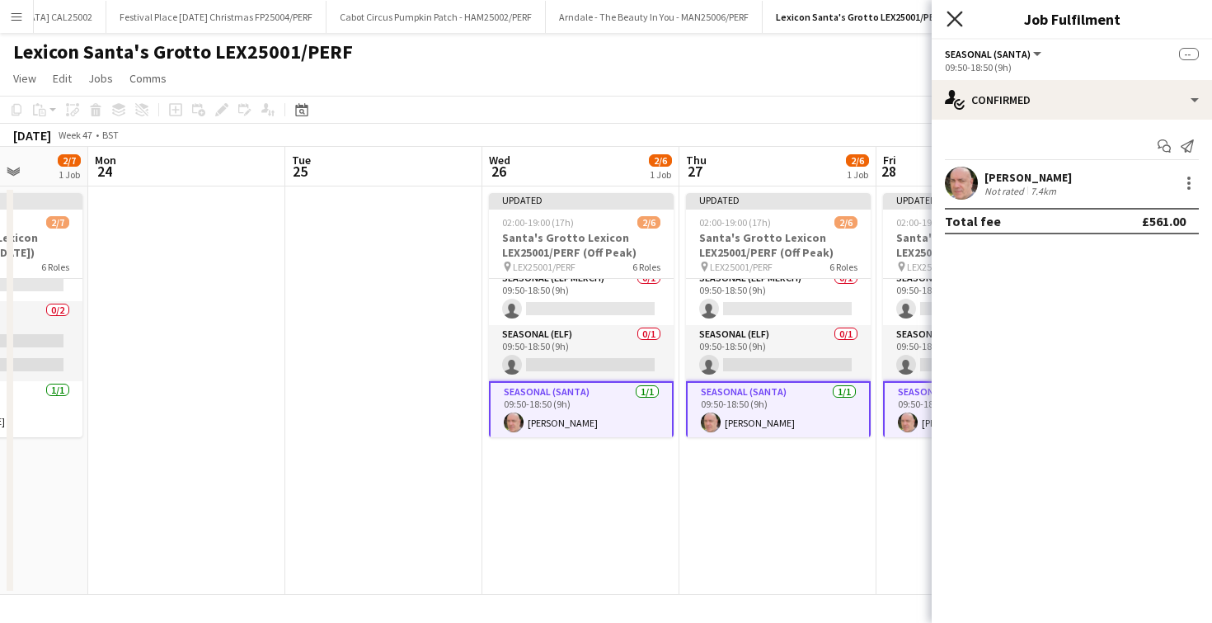
click at [959, 22] on icon at bounding box center [955, 19] width 16 height 16
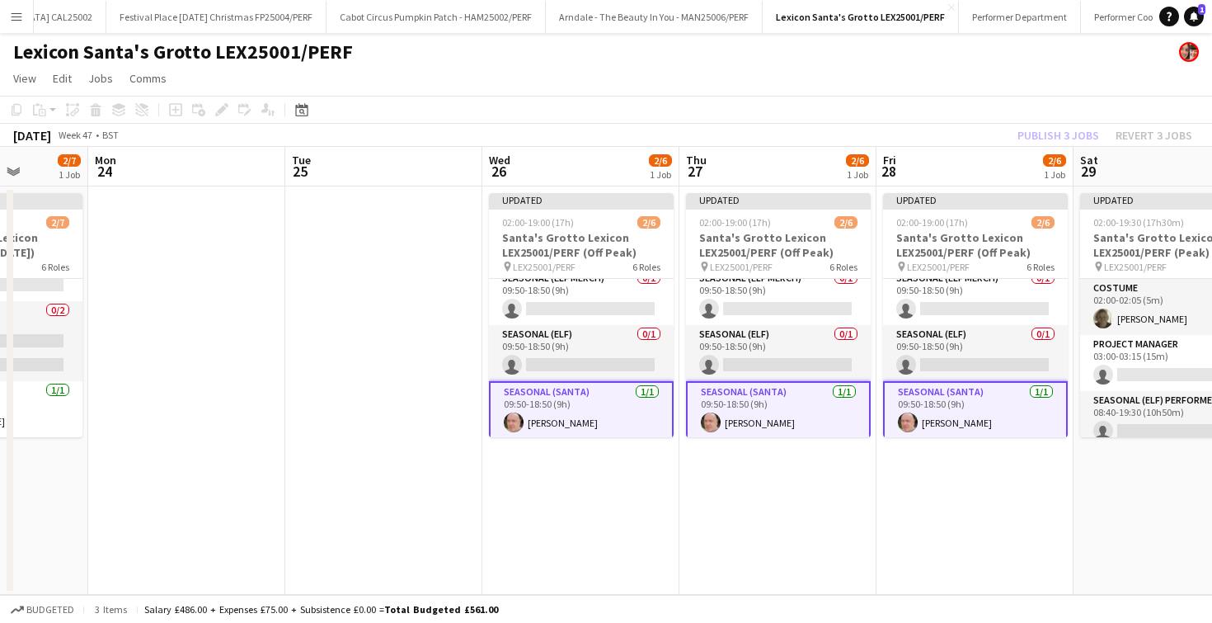
click at [914, 482] on app-date-cell "Updated 02:00-19:00 (17h) 2/6 [GEOGRAPHIC_DATA] Lexicon LEX25001/PERF (Off Peak…" at bounding box center [974, 390] width 197 height 408
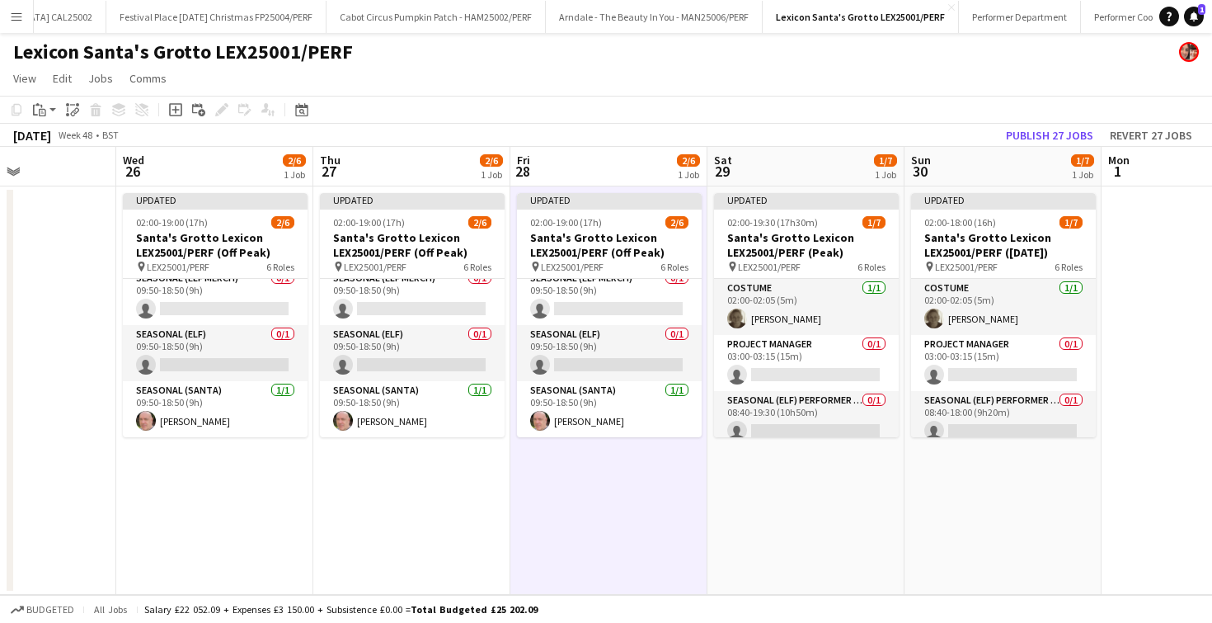
scroll to position [0, 479]
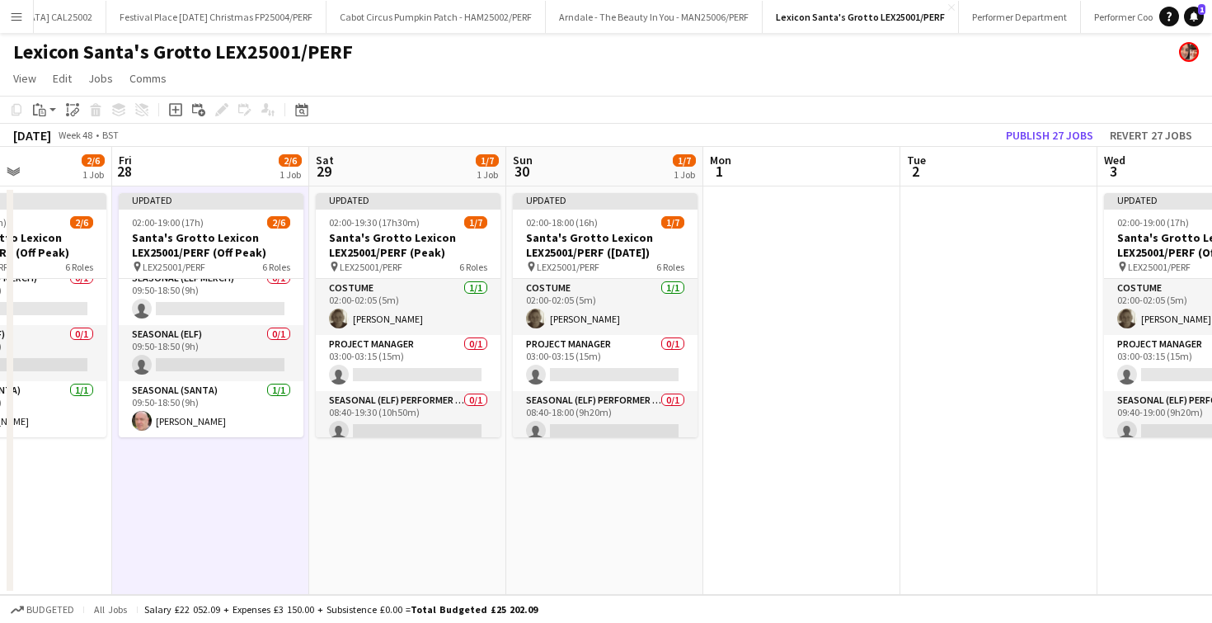
click at [834, 402] on app-date-cell at bounding box center [801, 390] width 197 height 408
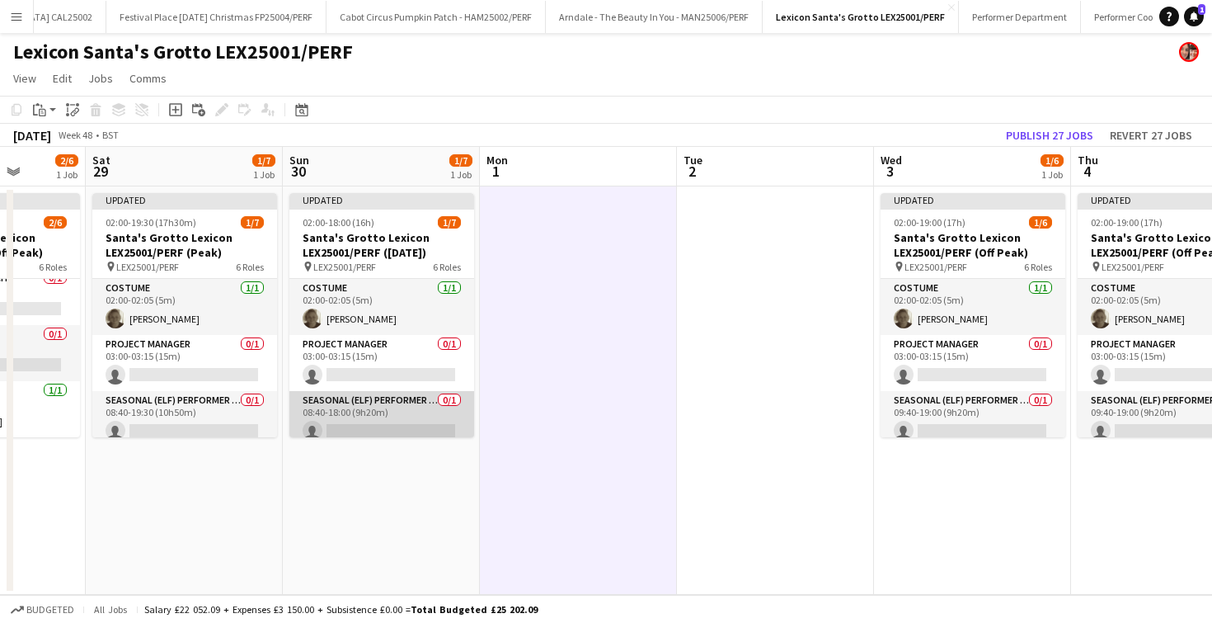
scroll to position [202, 0]
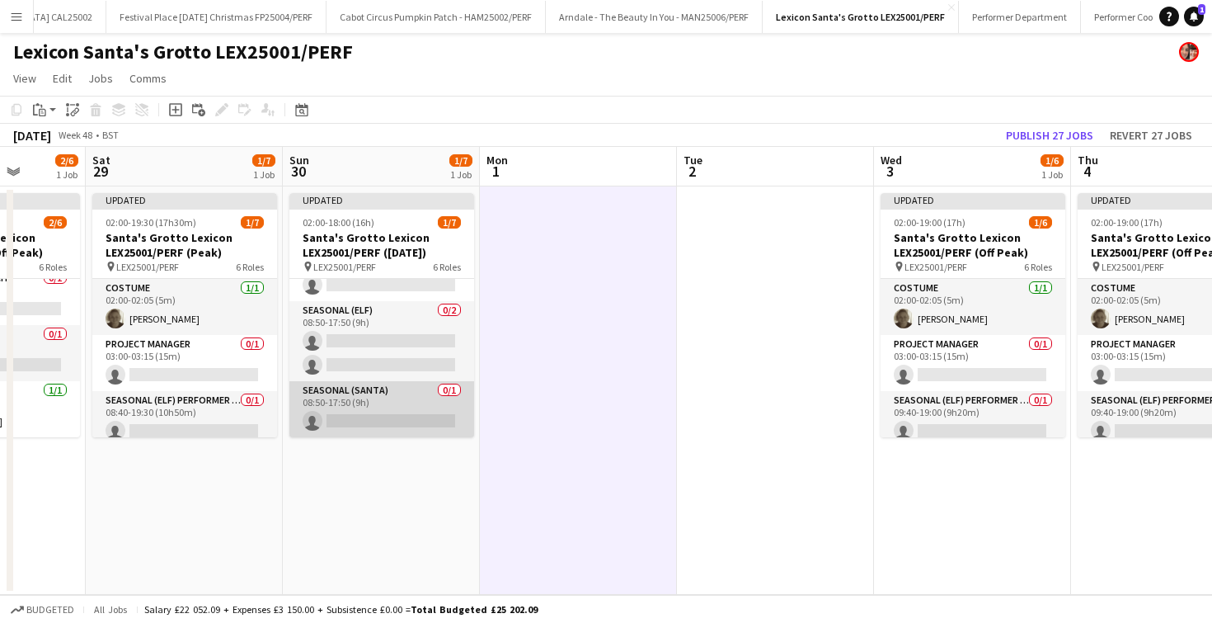
click at [392, 412] on app-card-role "Seasonal (Santa) 0/1 08:50-17:50 (9h) single-neutral-actions" at bounding box center [381, 409] width 185 height 56
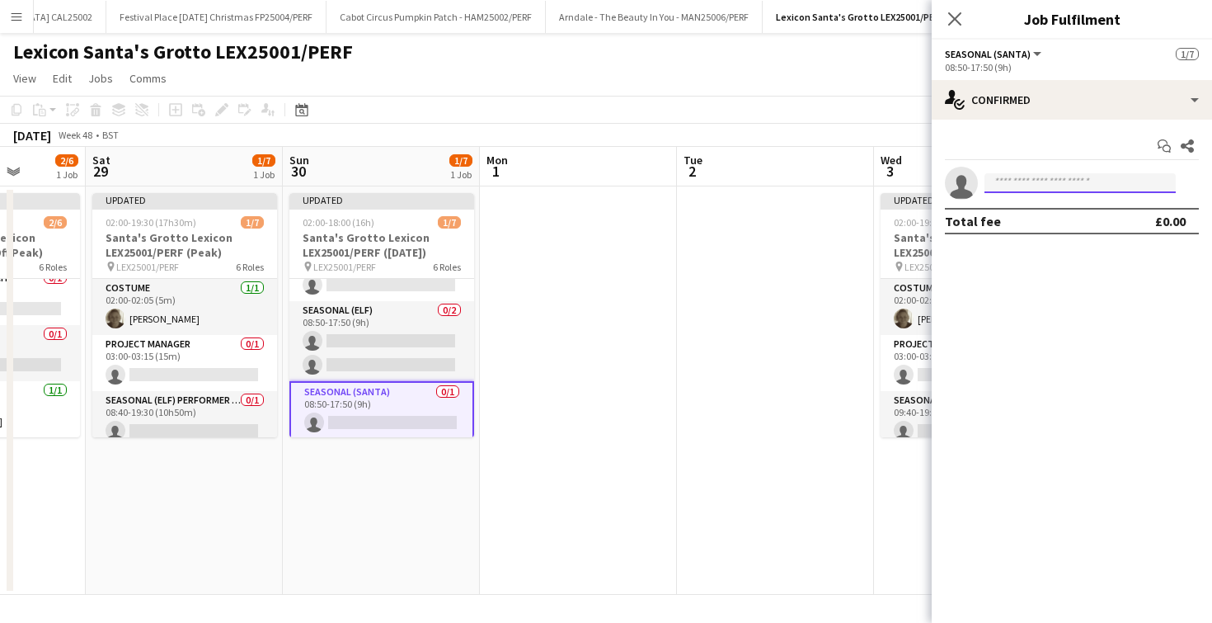
click at [1082, 186] on input at bounding box center [1079, 183] width 191 height 20
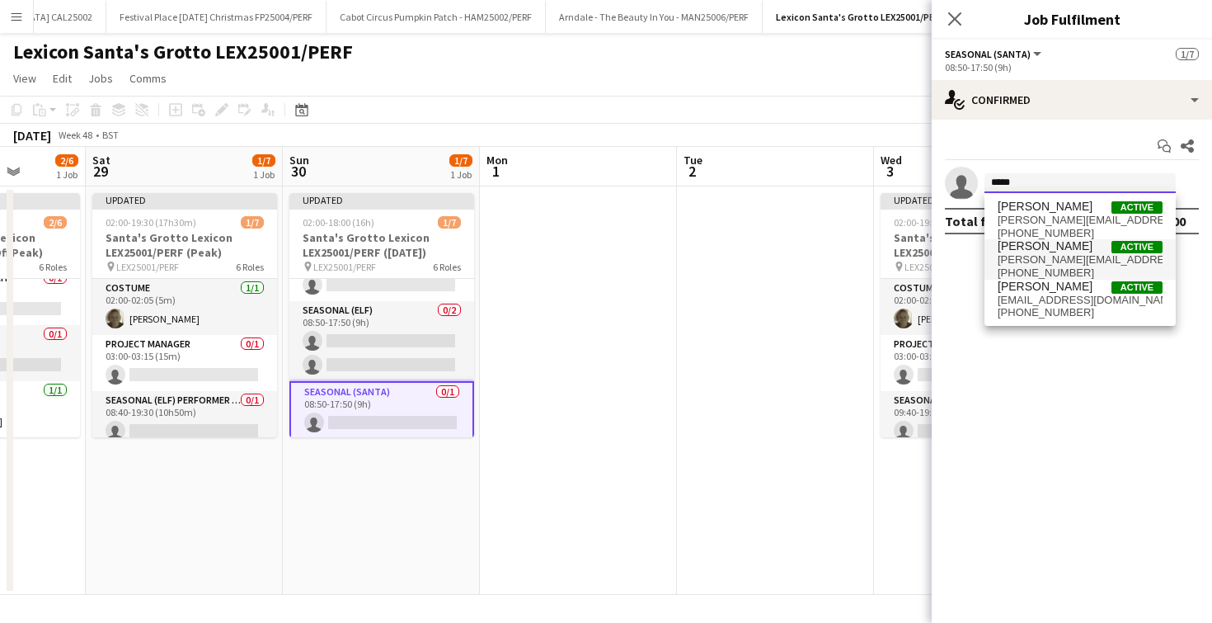
type input "*****"
click at [1064, 260] on span "[PERSON_NAME][EMAIL_ADDRESS][DOMAIN_NAME]" at bounding box center [1080, 259] width 165 height 13
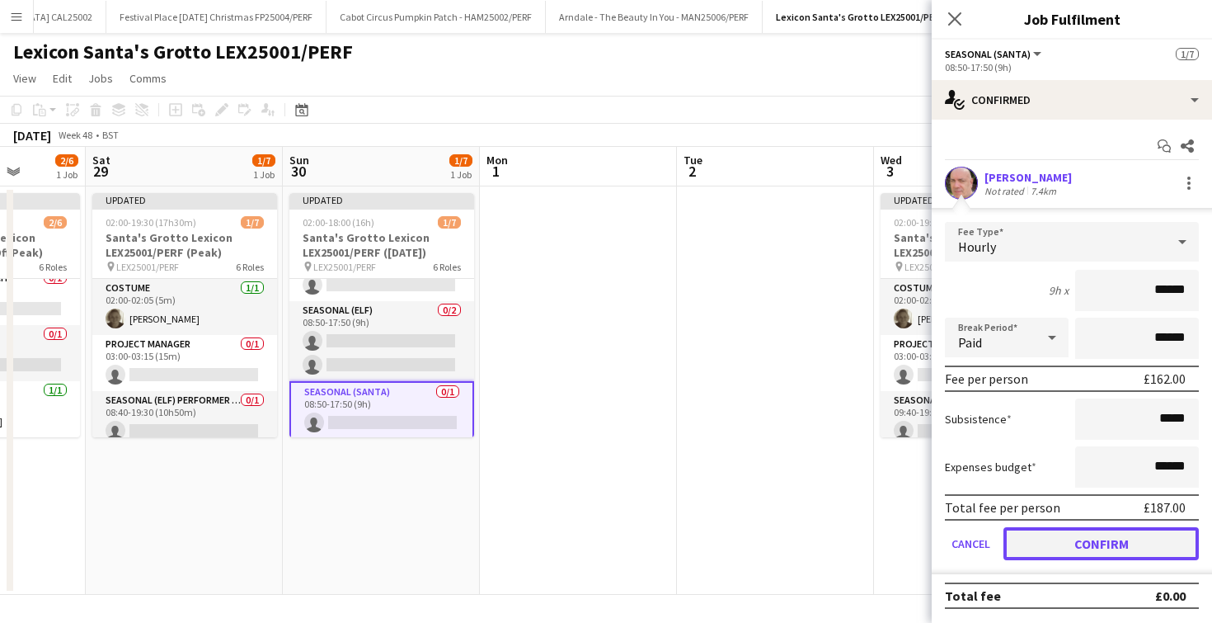
click at [1065, 537] on button "Confirm" at bounding box center [1100, 543] width 195 height 33
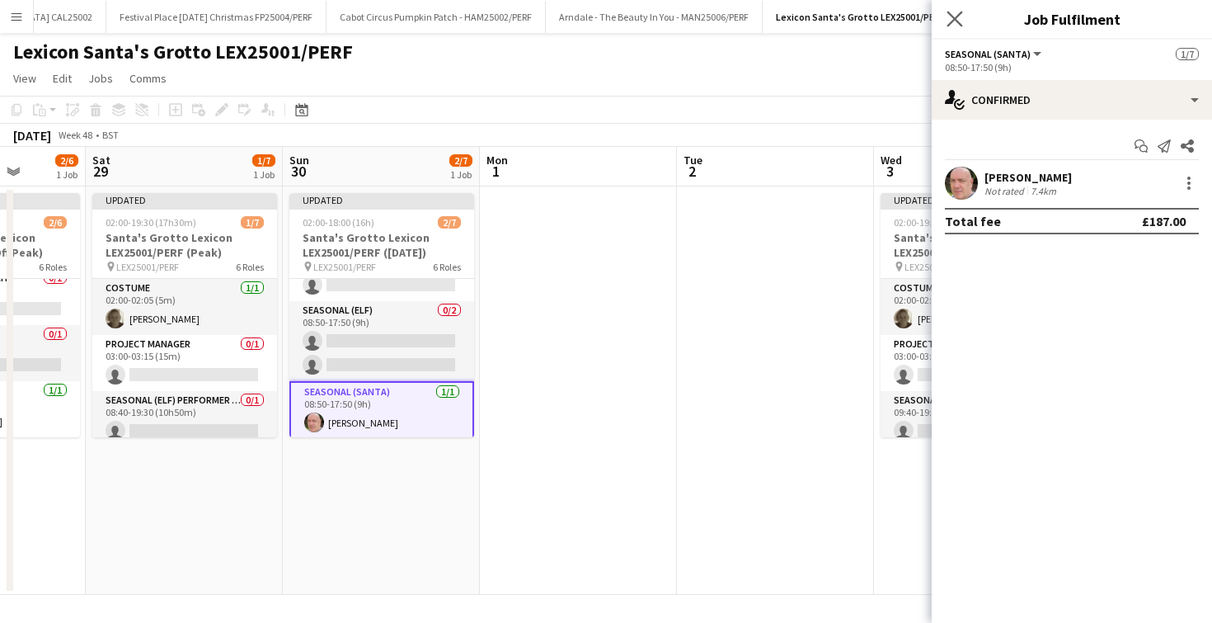
click at [961, 10] on app-icon "Close pop-in" at bounding box center [955, 19] width 24 height 24
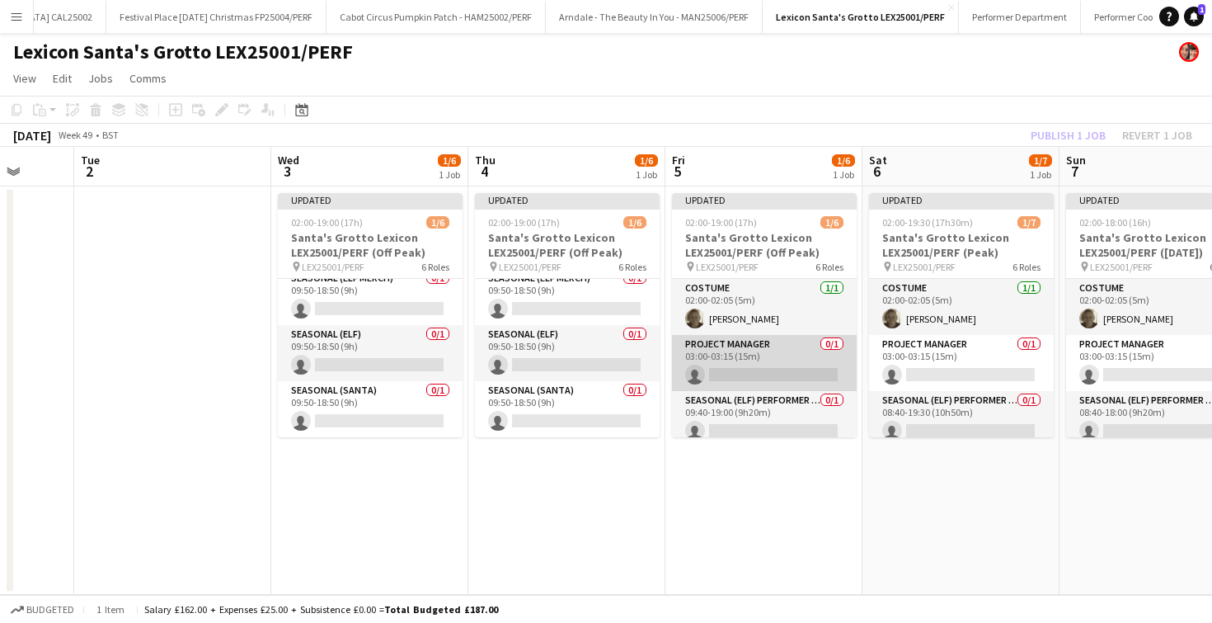
scroll to position [178, 0]
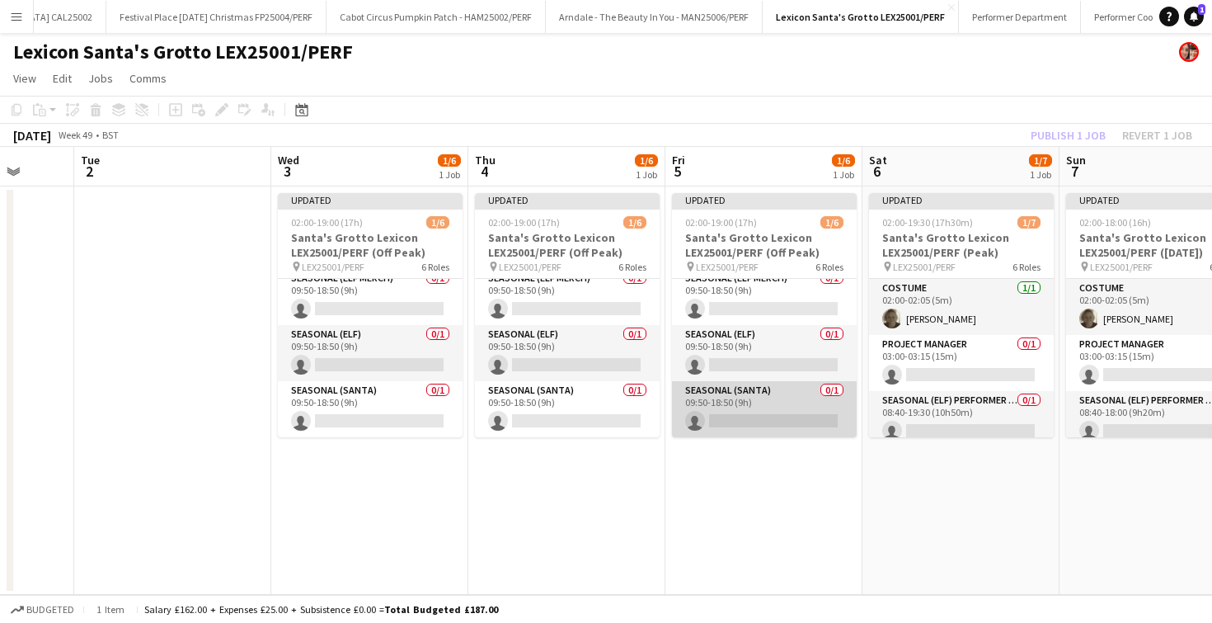
click at [757, 413] on app-card-role "Seasonal (Santa) 0/1 09:50-18:50 (9h) single-neutral-actions" at bounding box center [764, 409] width 185 height 56
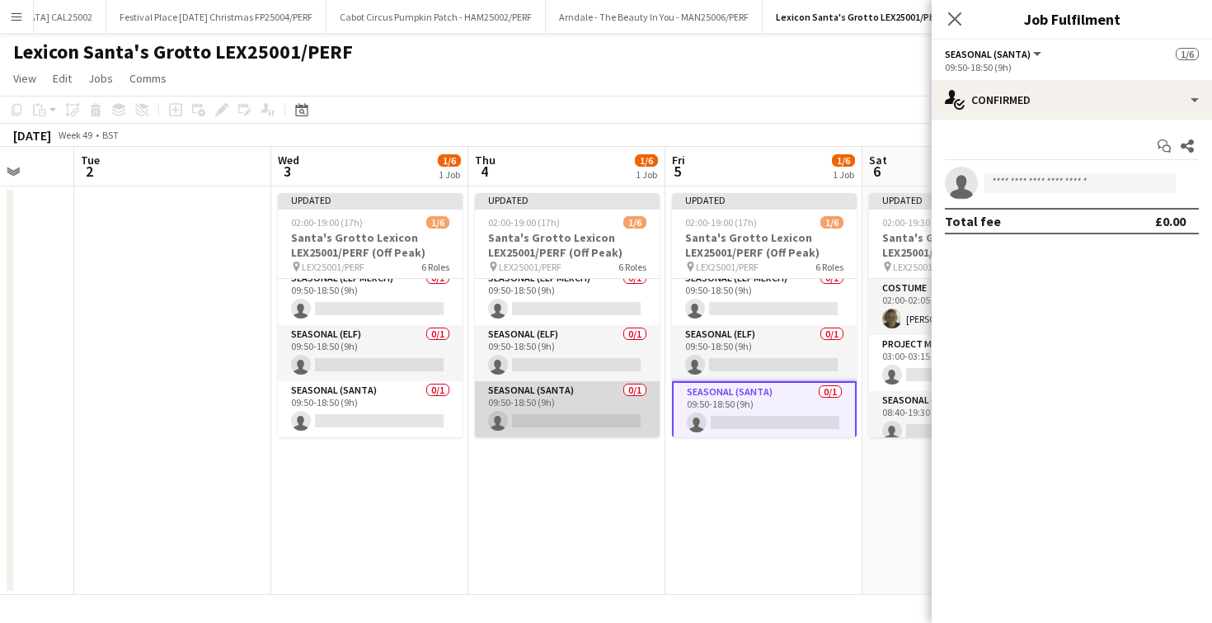
click at [585, 412] on app-card-role "Seasonal (Santa) 0/1 09:50-18:50 (9h) single-neutral-actions" at bounding box center [567, 409] width 185 height 56
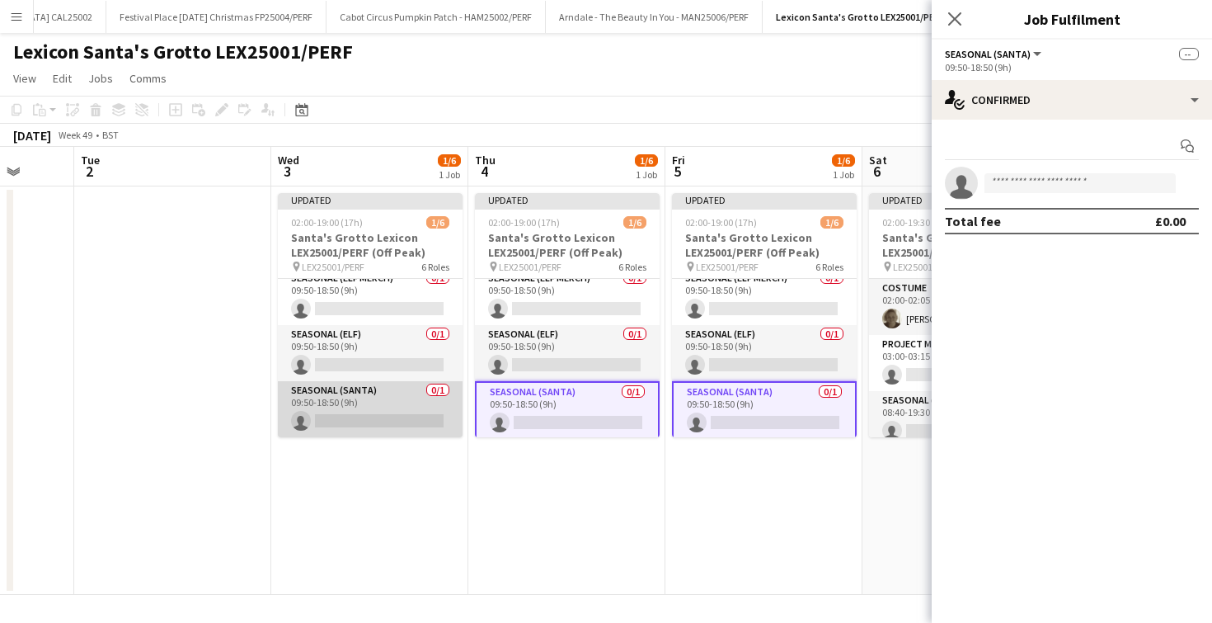
click at [397, 414] on app-card-role "Seasonal (Santa) 0/1 09:50-18:50 (9h) single-neutral-actions" at bounding box center [370, 409] width 185 height 56
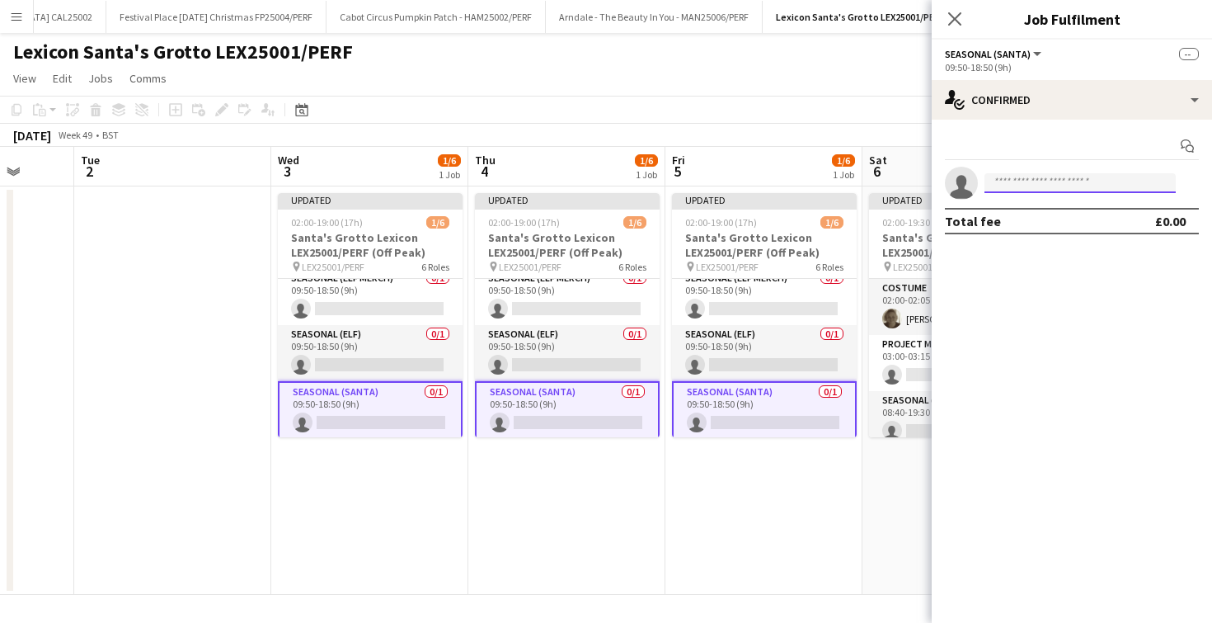
click at [1010, 182] on input at bounding box center [1079, 183] width 191 height 20
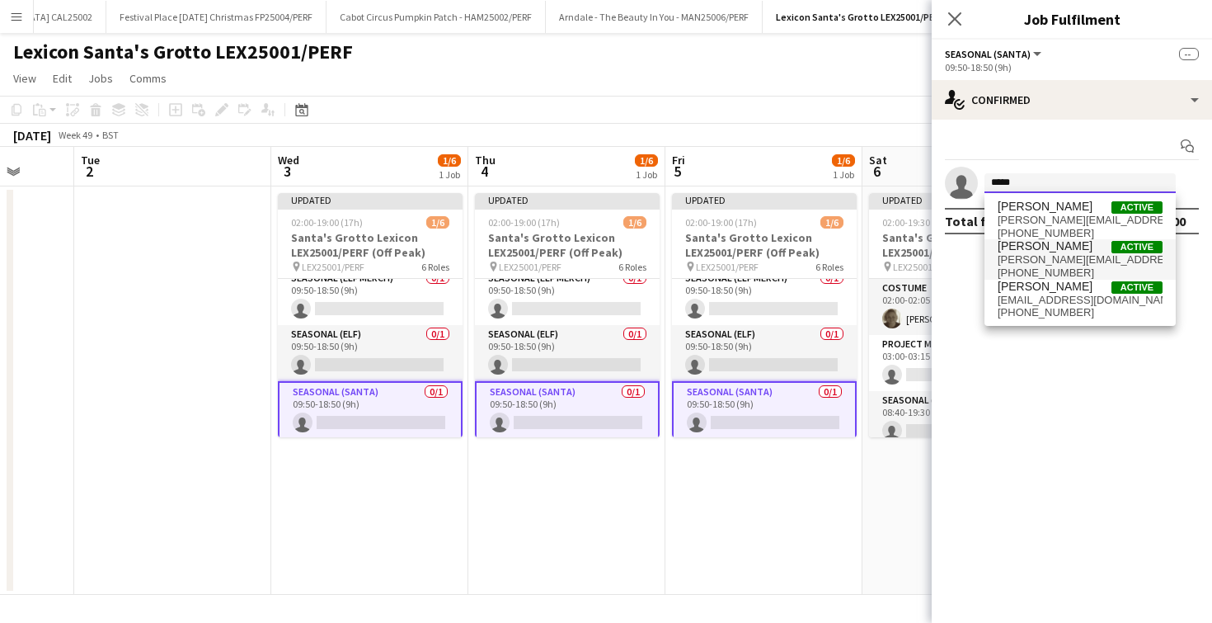
type input "*****"
click at [1042, 252] on span "[PERSON_NAME]" at bounding box center [1045, 246] width 95 height 14
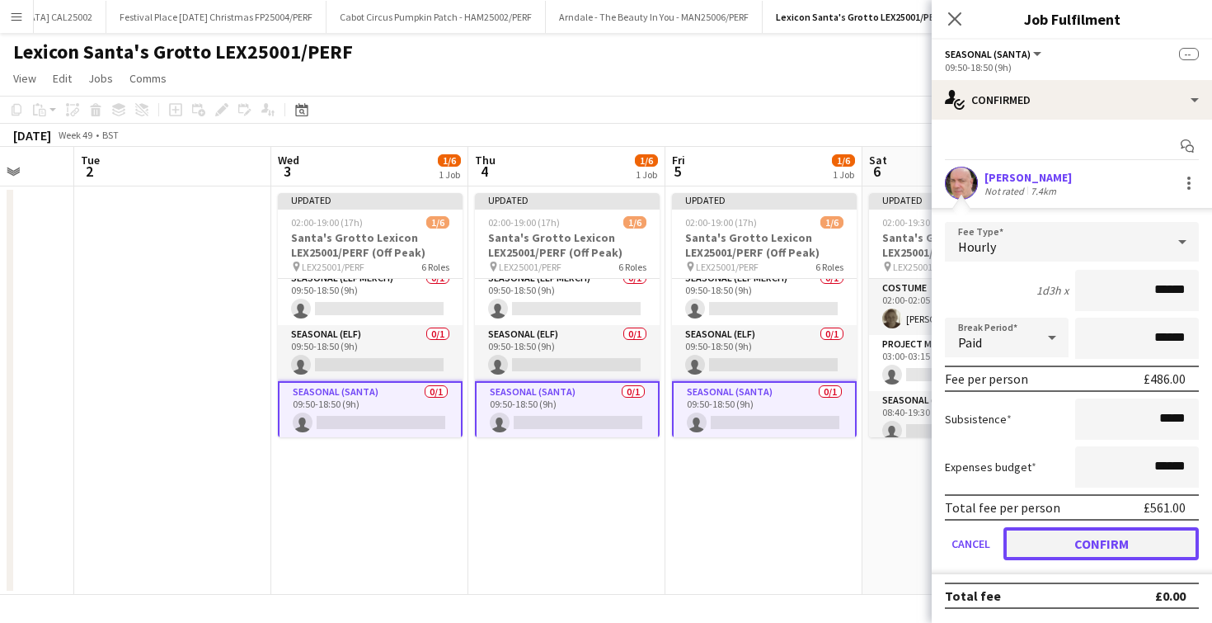
click at [1058, 538] on button "Confirm" at bounding box center [1100, 543] width 195 height 33
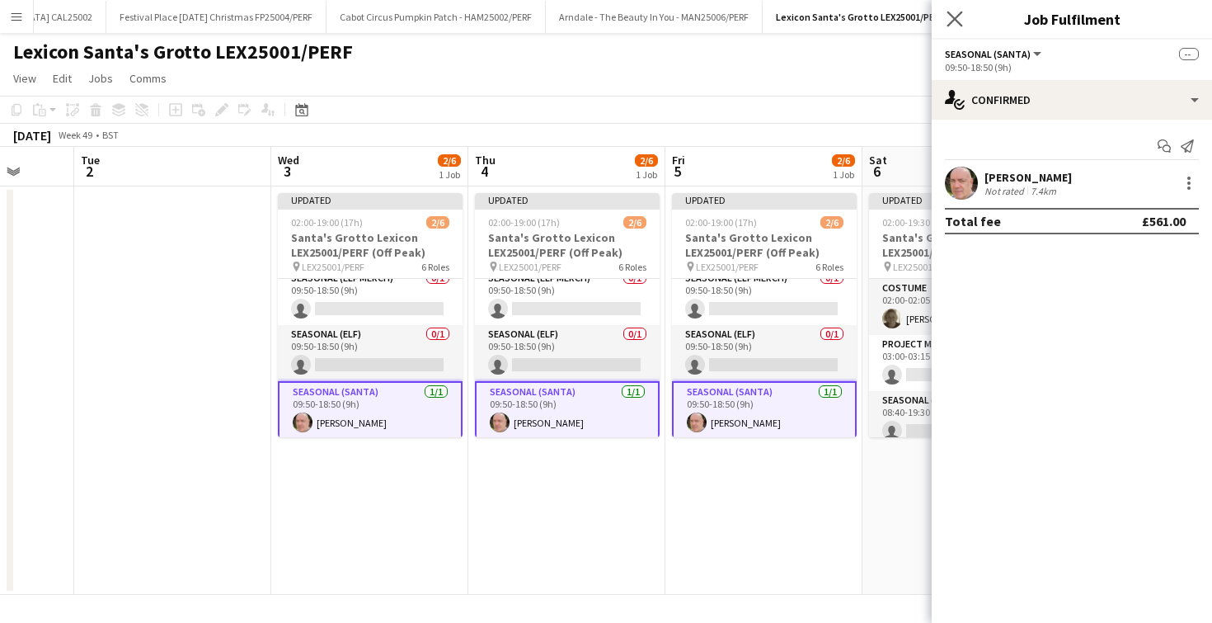
click at [962, 12] on app-icon "Close pop-in" at bounding box center [955, 19] width 24 height 24
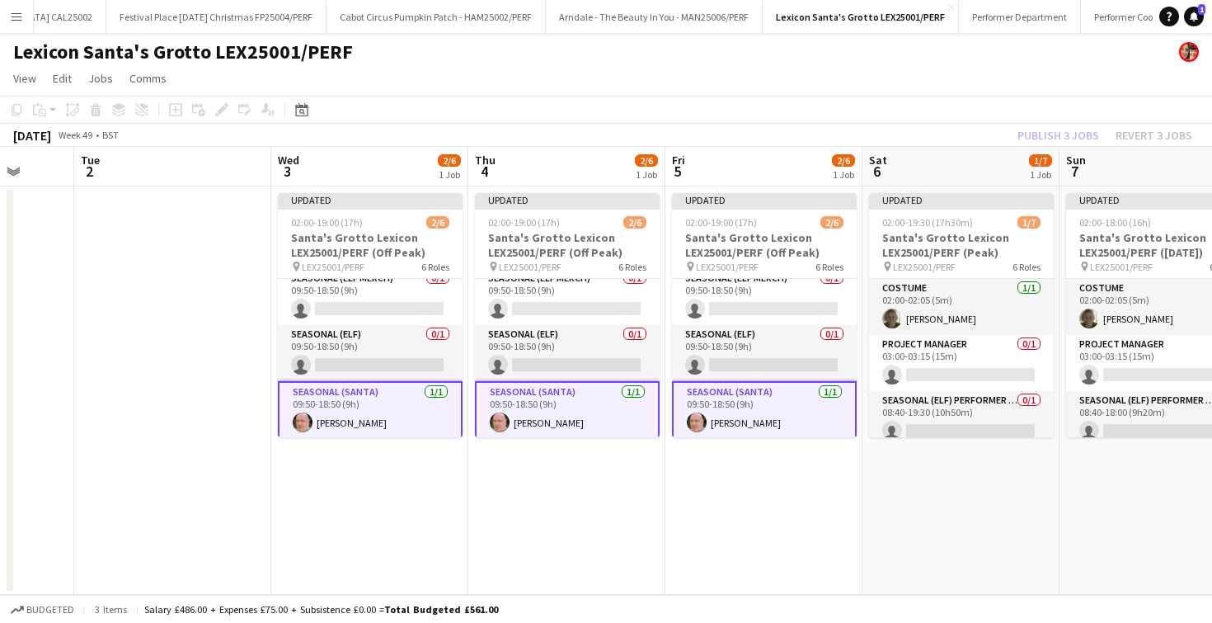
click at [738, 493] on app-date-cell "Updated 02:00-19:00 (17h) 2/6 [GEOGRAPHIC_DATA] Lexicon LEX25001/PERF (Off Peak…" at bounding box center [763, 390] width 197 height 408
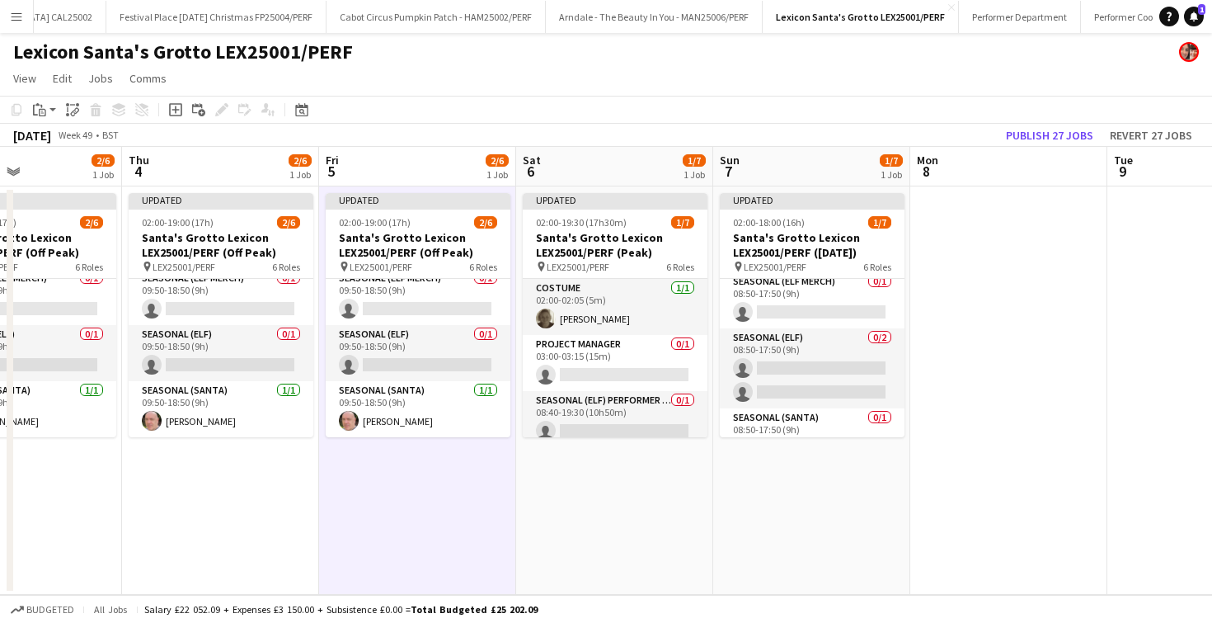
scroll to position [202, 0]
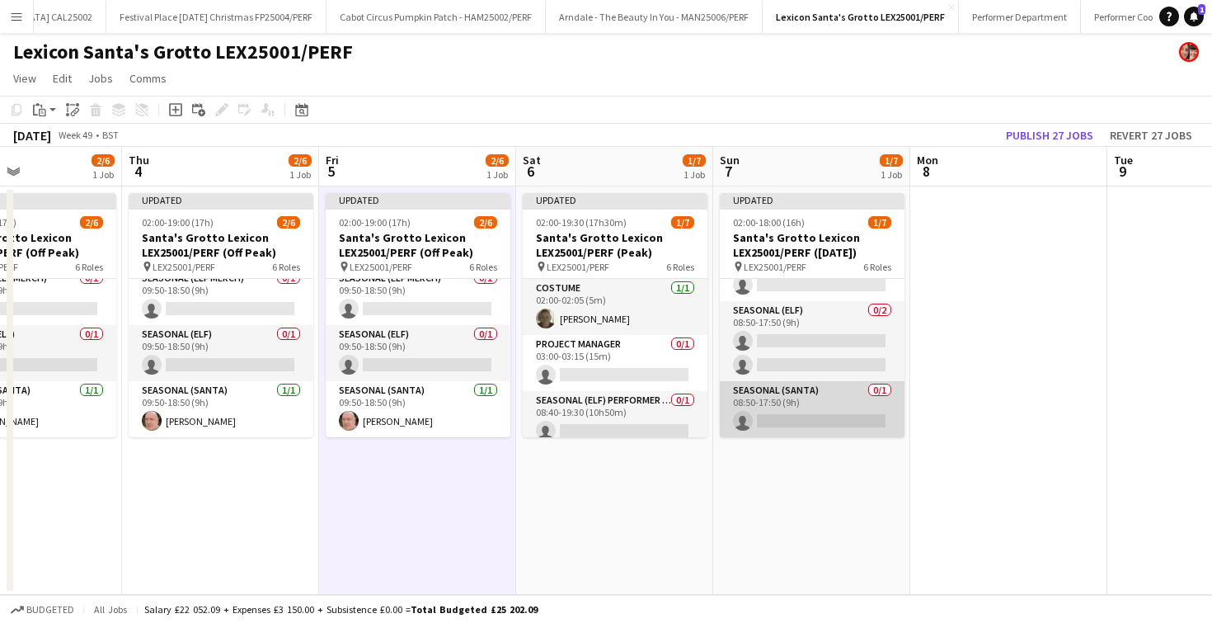
click at [796, 399] on app-card-role "Seasonal (Santa) 0/1 08:50-17:50 (9h) single-neutral-actions" at bounding box center [812, 409] width 185 height 56
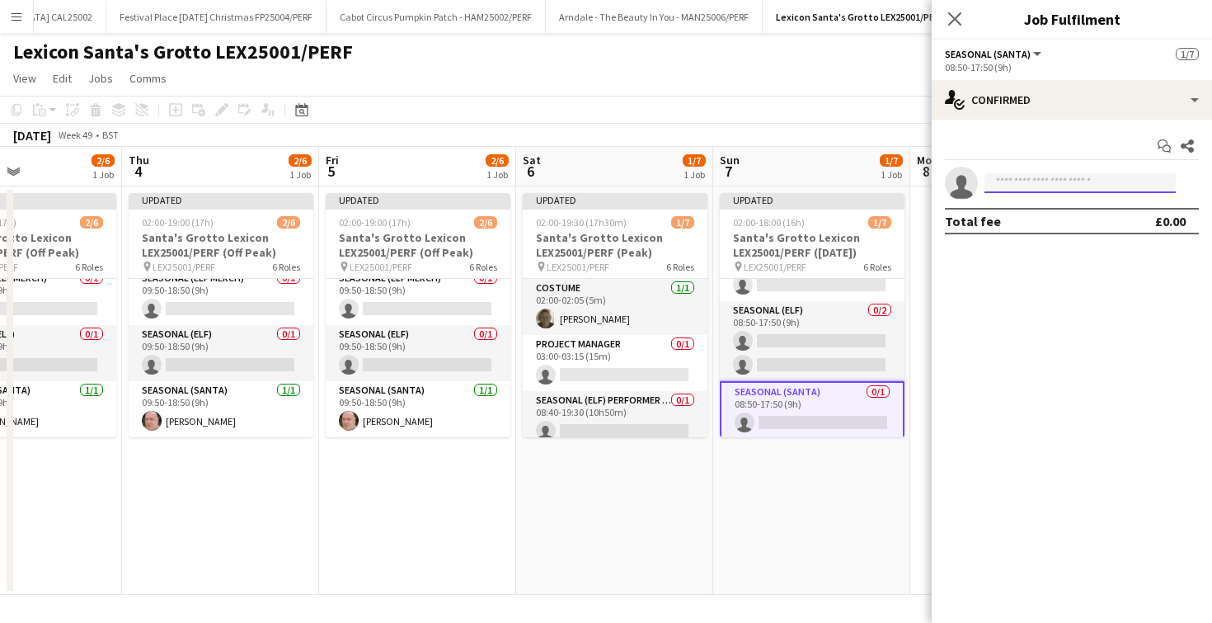
click at [1028, 180] on input at bounding box center [1079, 183] width 191 height 20
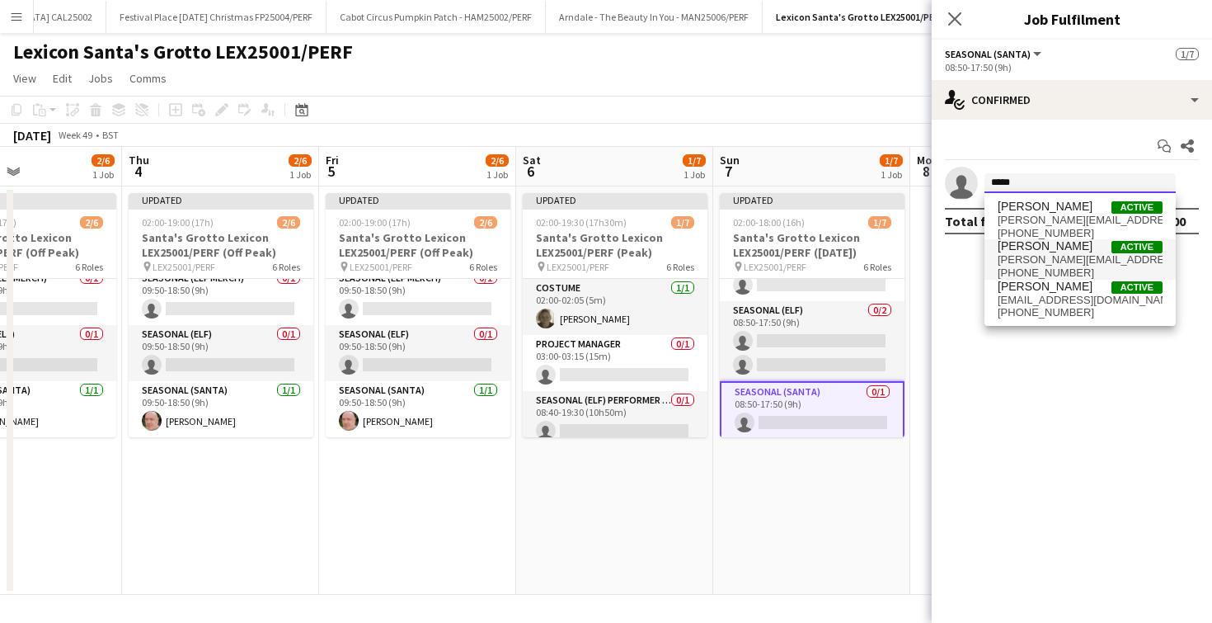
type input "*****"
click at [1039, 260] on span "[PERSON_NAME][EMAIL_ADDRESS][DOMAIN_NAME]" at bounding box center [1080, 259] width 165 height 13
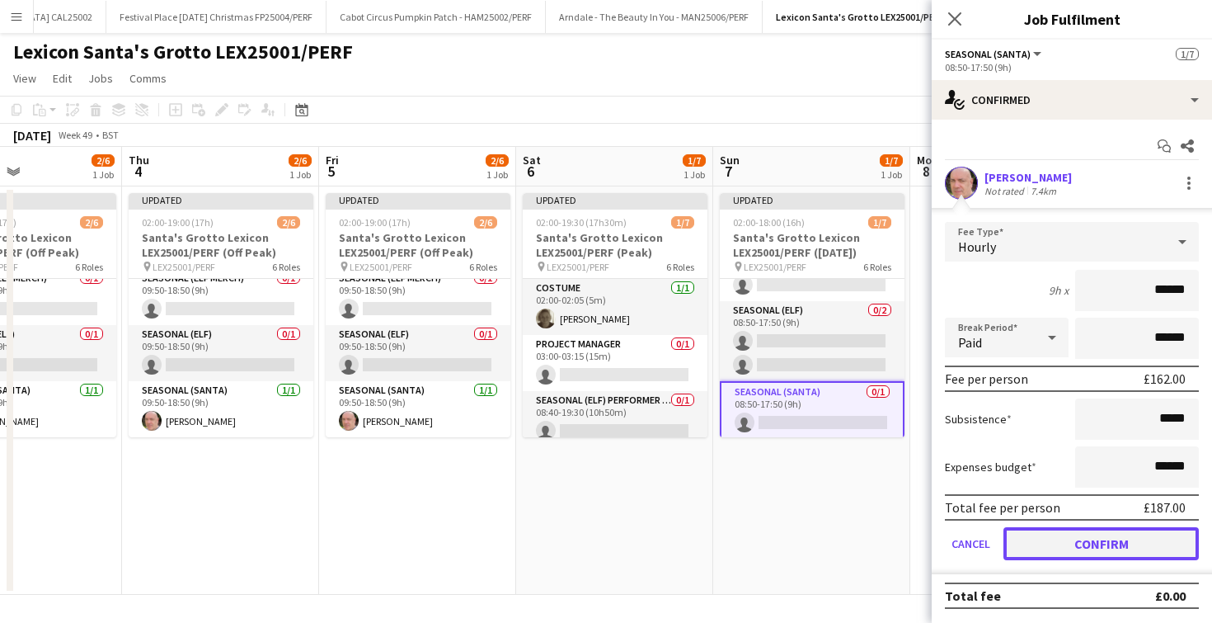
click at [1094, 550] on button "Confirm" at bounding box center [1100, 543] width 195 height 33
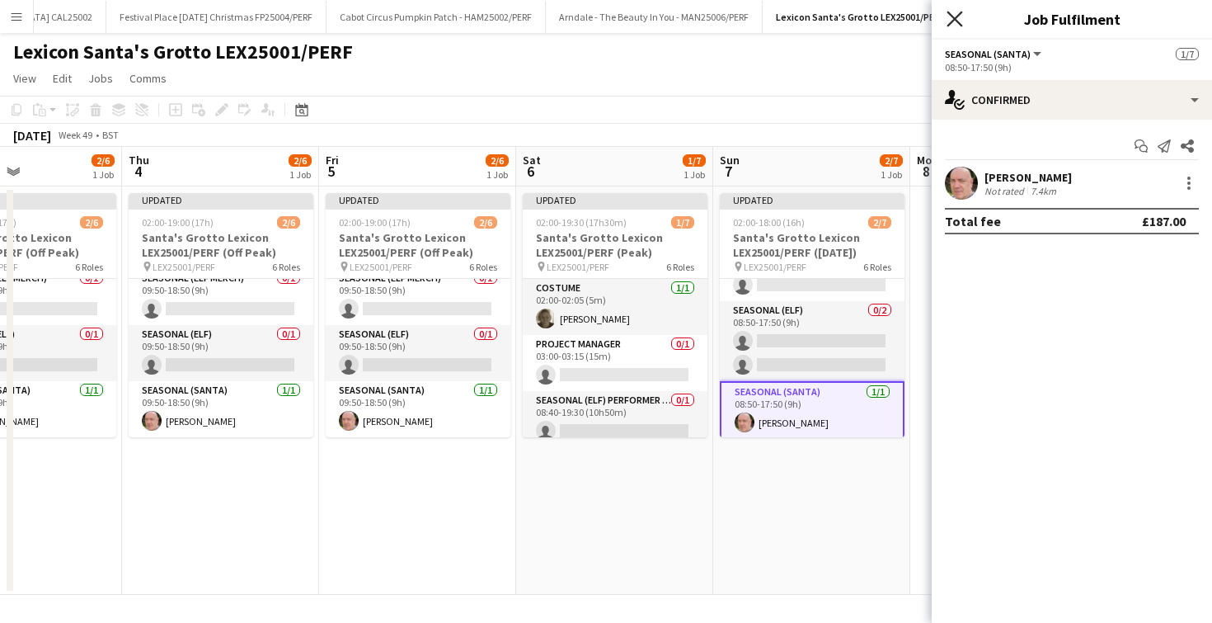
click at [958, 16] on icon at bounding box center [955, 19] width 16 height 16
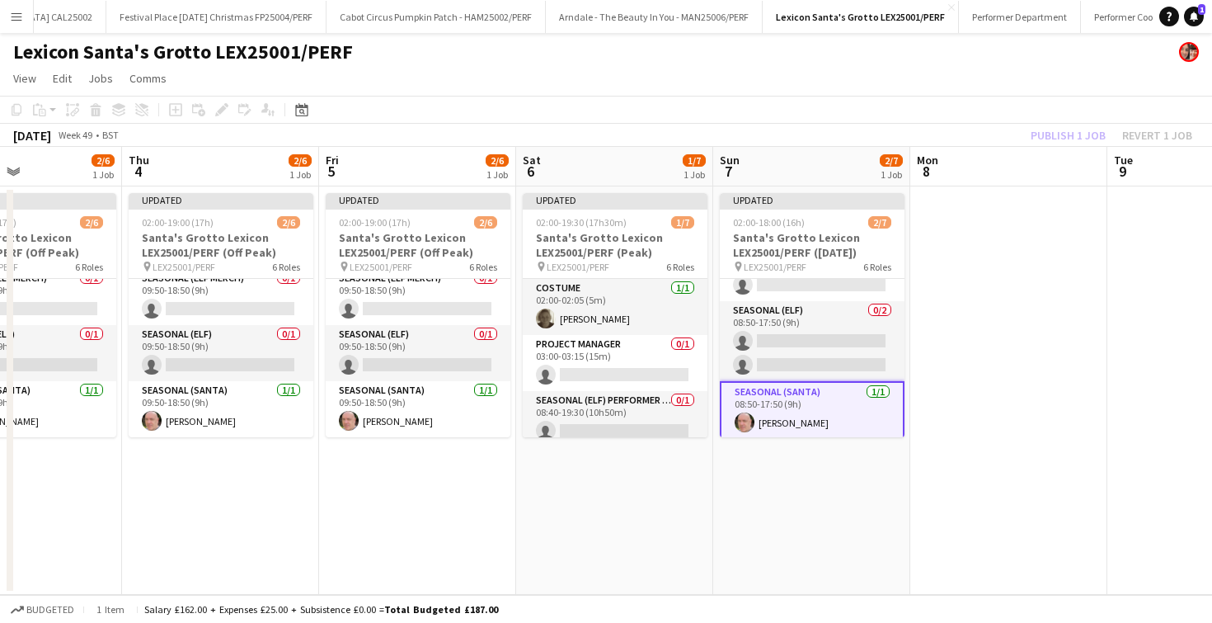
click at [969, 347] on app-date-cell at bounding box center [1008, 390] width 197 height 408
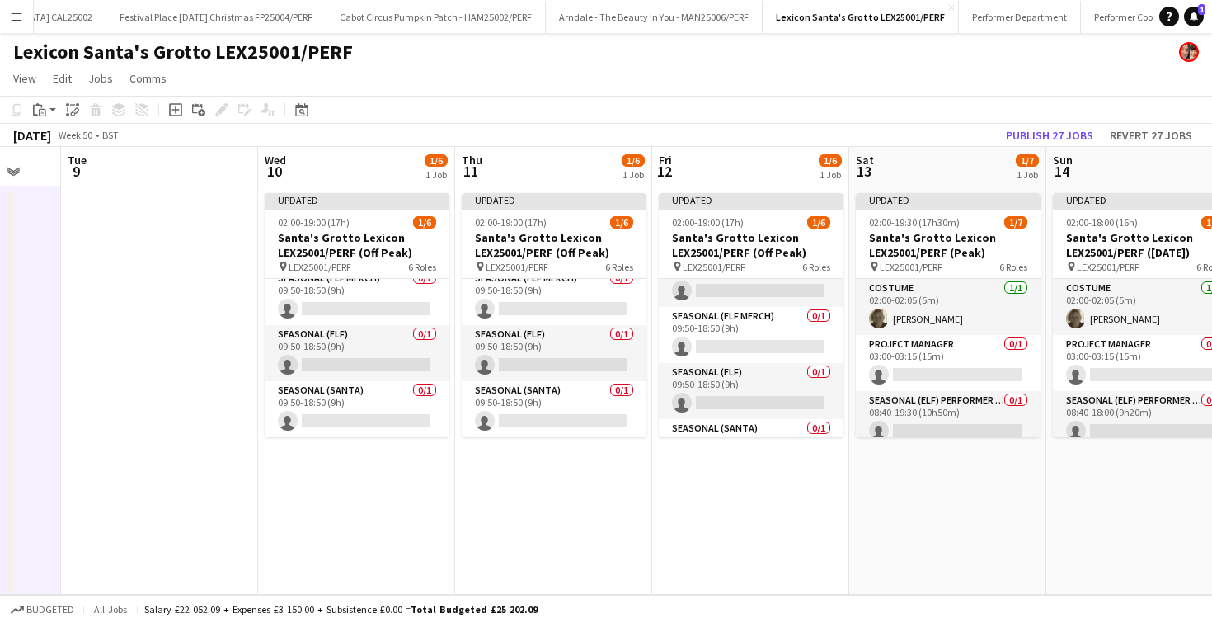
scroll to position [178, 0]
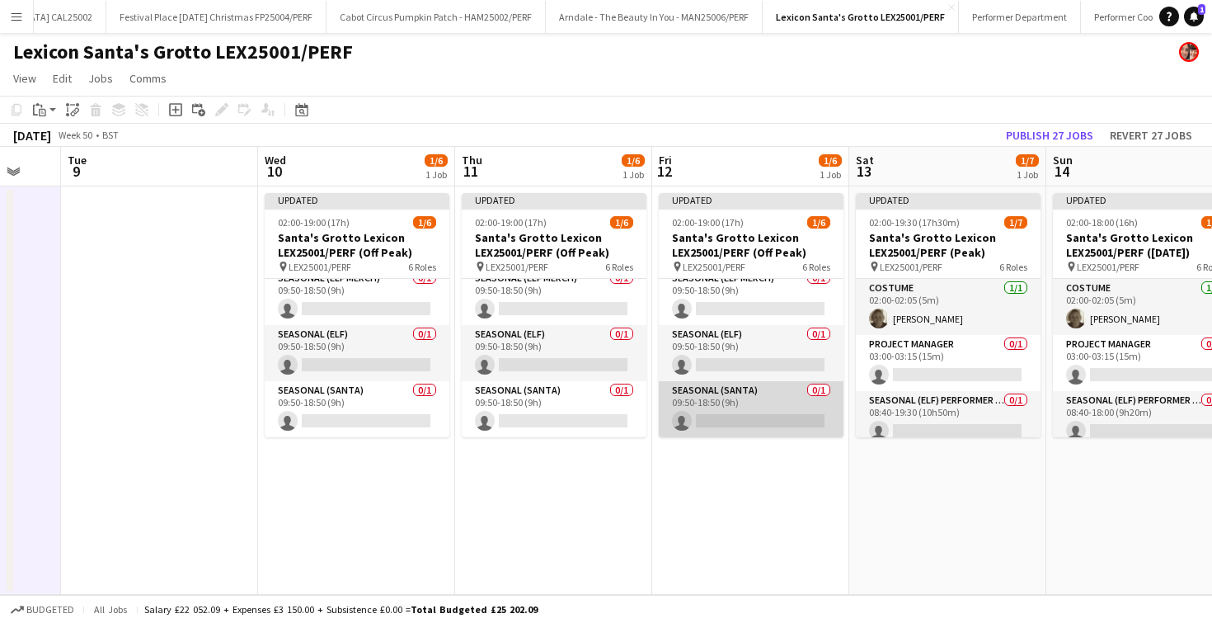
click at [745, 411] on app-card-role "Seasonal (Santa) 0/1 09:50-18:50 (9h) single-neutral-actions" at bounding box center [751, 409] width 185 height 56
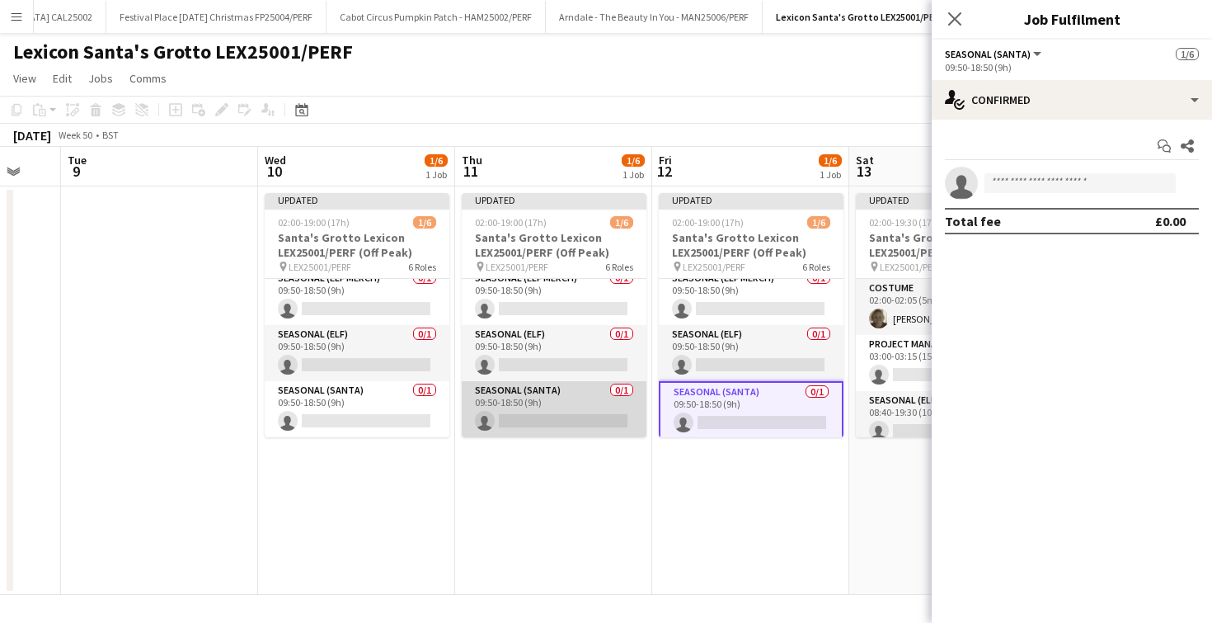
click at [594, 405] on app-card-role "Seasonal (Santa) 0/1 09:50-18:50 (9h) single-neutral-actions" at bounding box center [554, 409] width 185 height 56
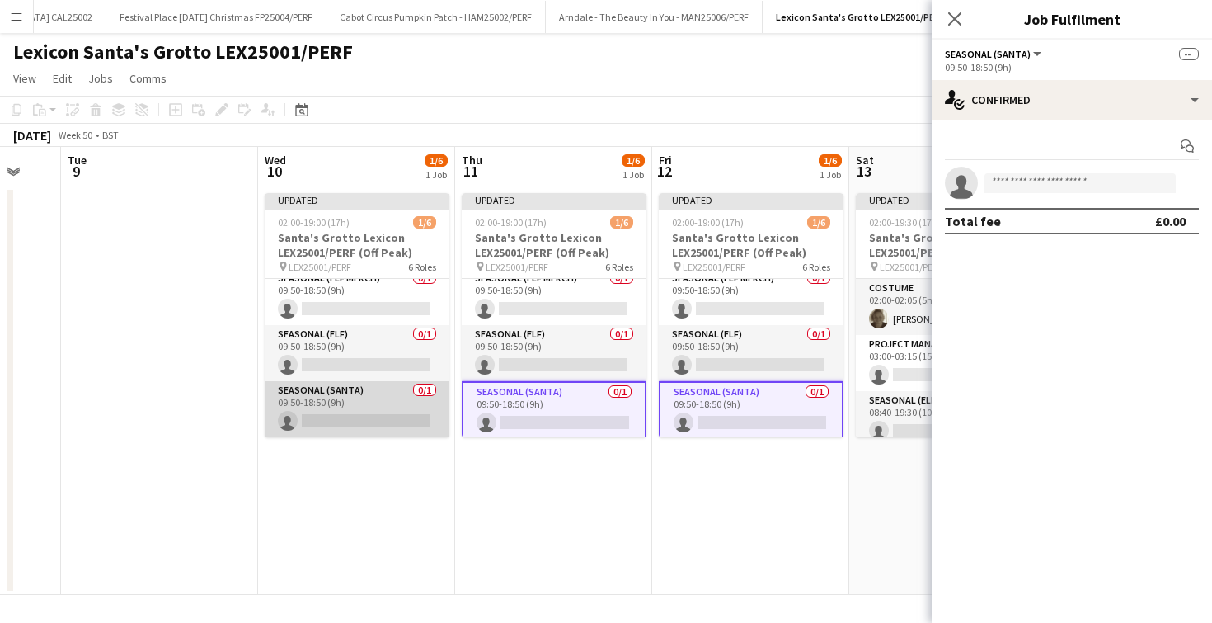
click at [358, 402] on app-card-role "Seasonal (Santa) 0/1 09:50-18:50 (9h) single-neutral-actions" at bounding box center [357, 409] width 185 height 56
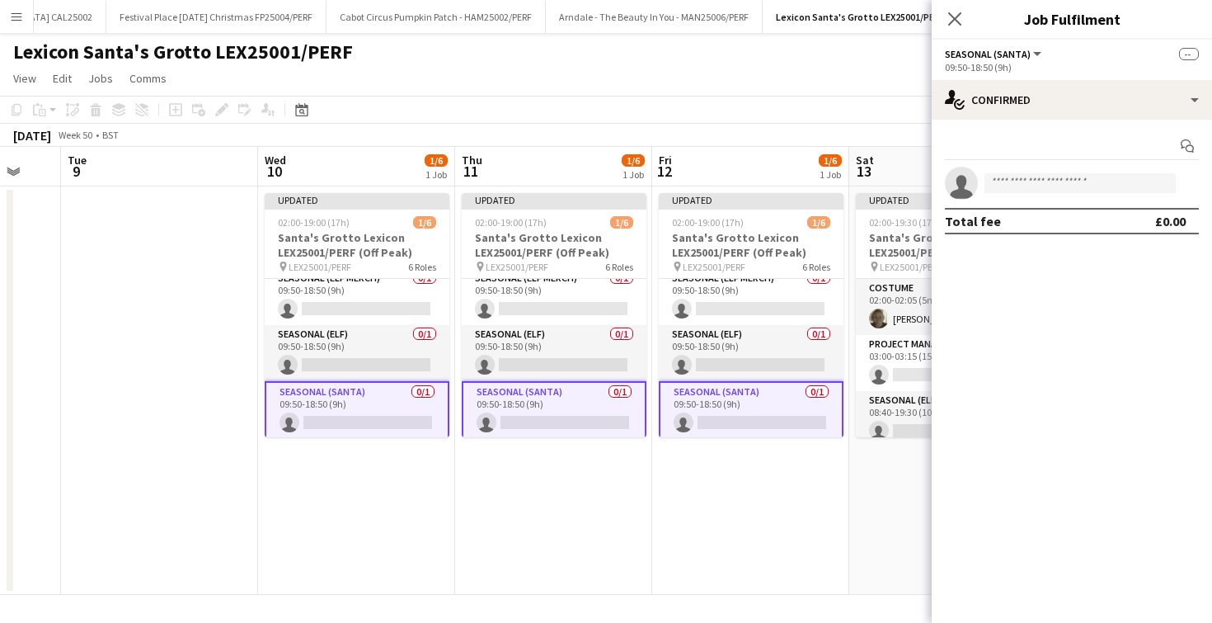
click at [989, 194] on app-invite-slot "single-neutral-actions" at bounding box center [1072, 183] width 280 height 33
click at [1007, 177] on input at bounding box center [1079, 183] width 191 height 20
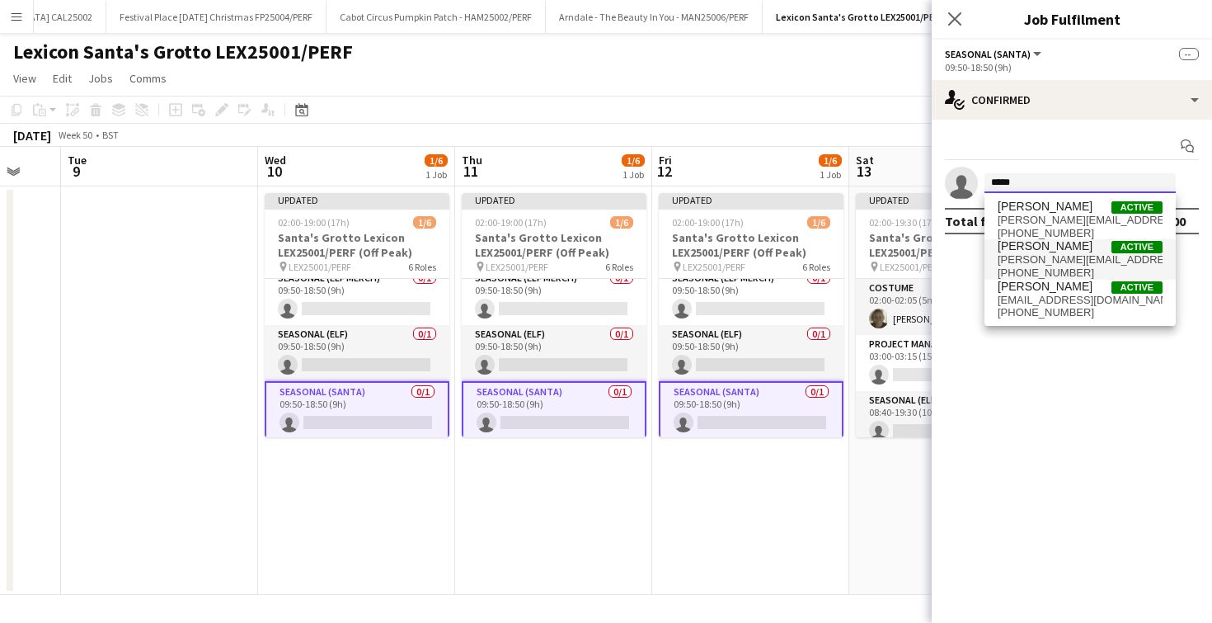
type input "*****"
click at [1026, 254] on span "[PERSON_NAME][EMAIL_ADDRESS][DOMAIN_NAME]" at bounding box center [1080, 259] width 165 height 13
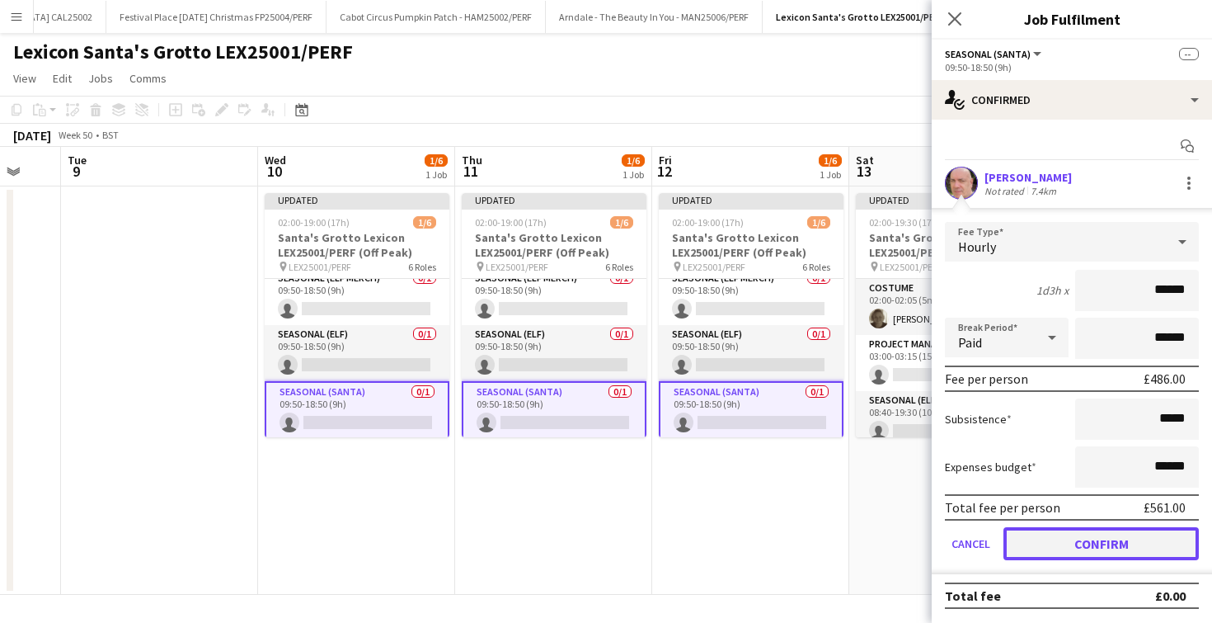
click at [1032, 543] on button "Confirm" at bounding box center [1100, 543] width 195 height 33
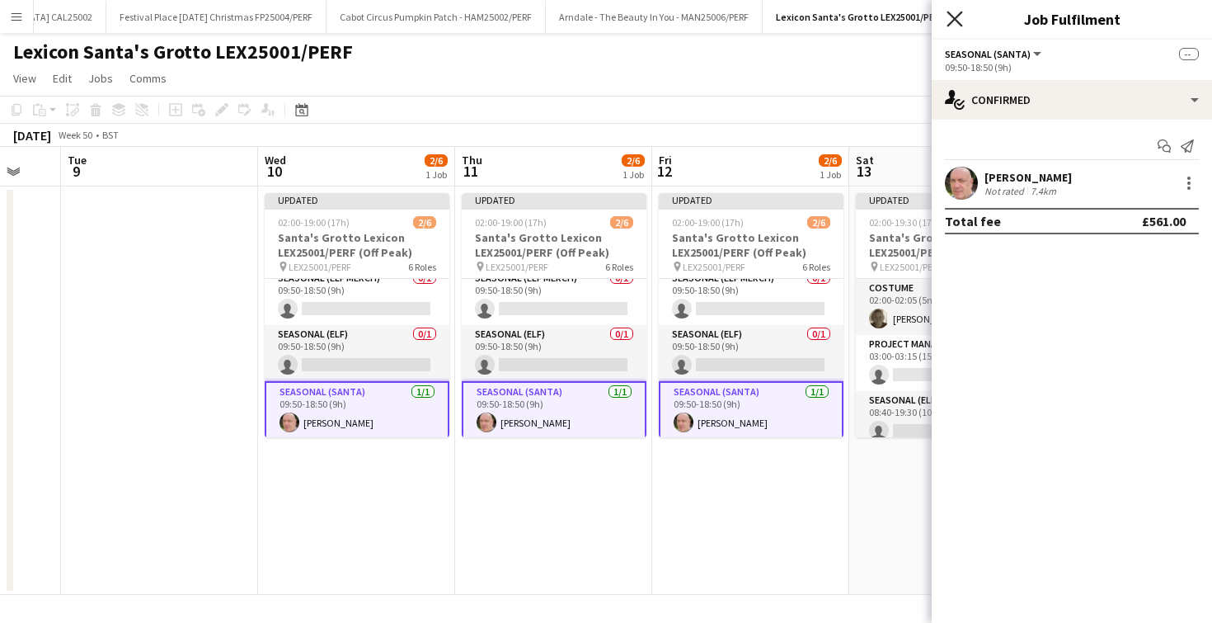
click at [951, 19] on icon "Close pop-in" at bounding box center [955, 19] width 16 height 16
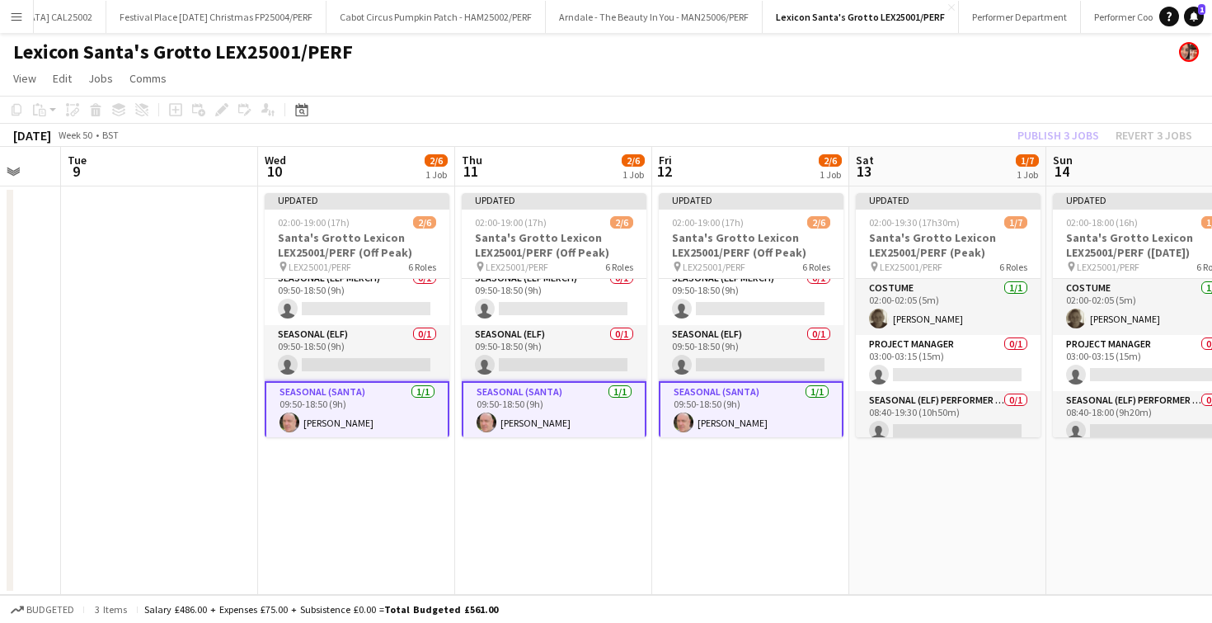
click at [669, 542] on app-date-cell "Updated 02:00-19:00 (17h) 2/6 [GEOGRAPHIC_DATA] Lexicon LEX25001/PERF (Off Peak…" at bounding box center [750, 390] width 197 height 408
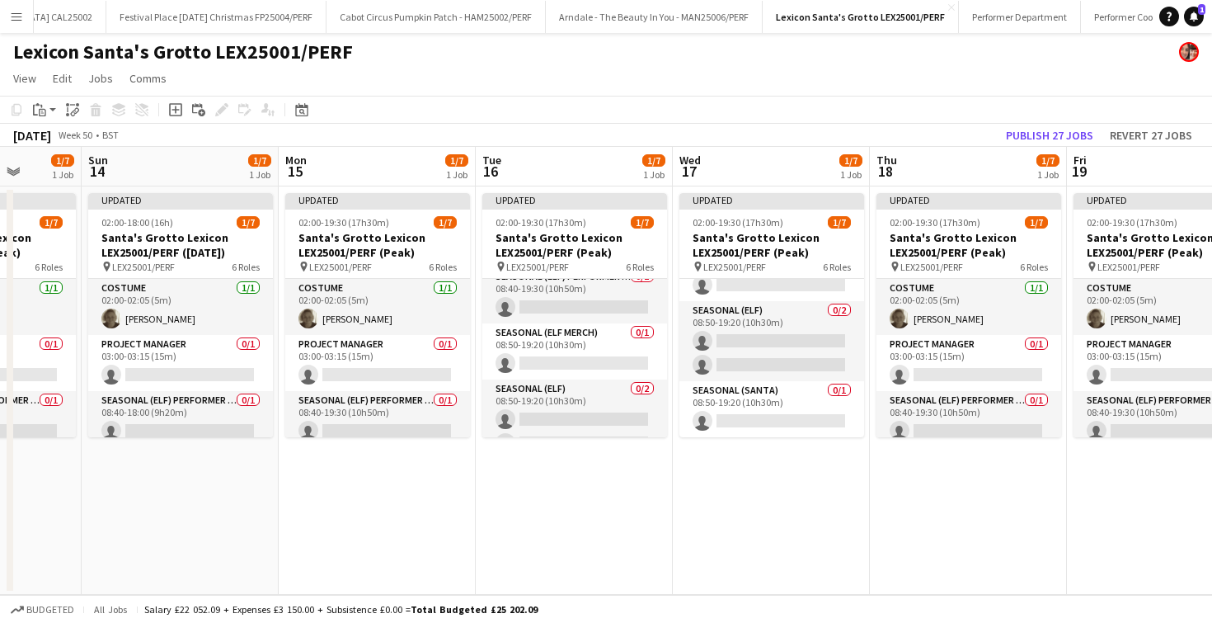
scroll to position [202, 0]
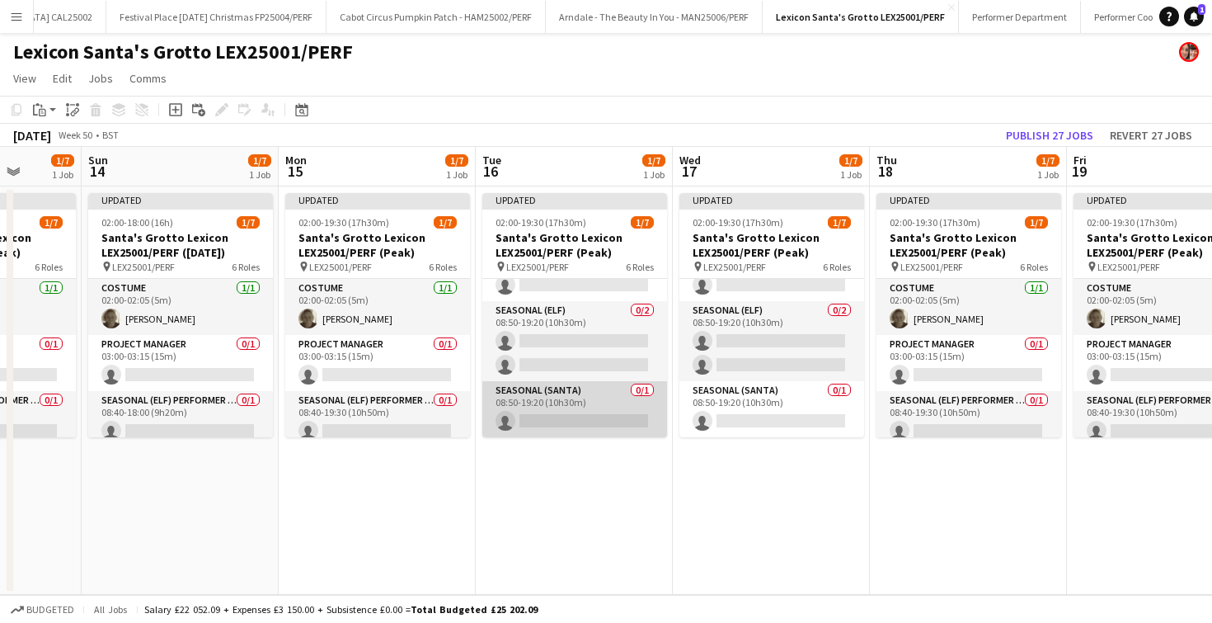
click at [624, 408] on app-card-role "Seasonal (Santa) 0/1 08:50-19:20 (10h30m) single-neutral-actions" at bounding box center [574, 409] width 185 height 56
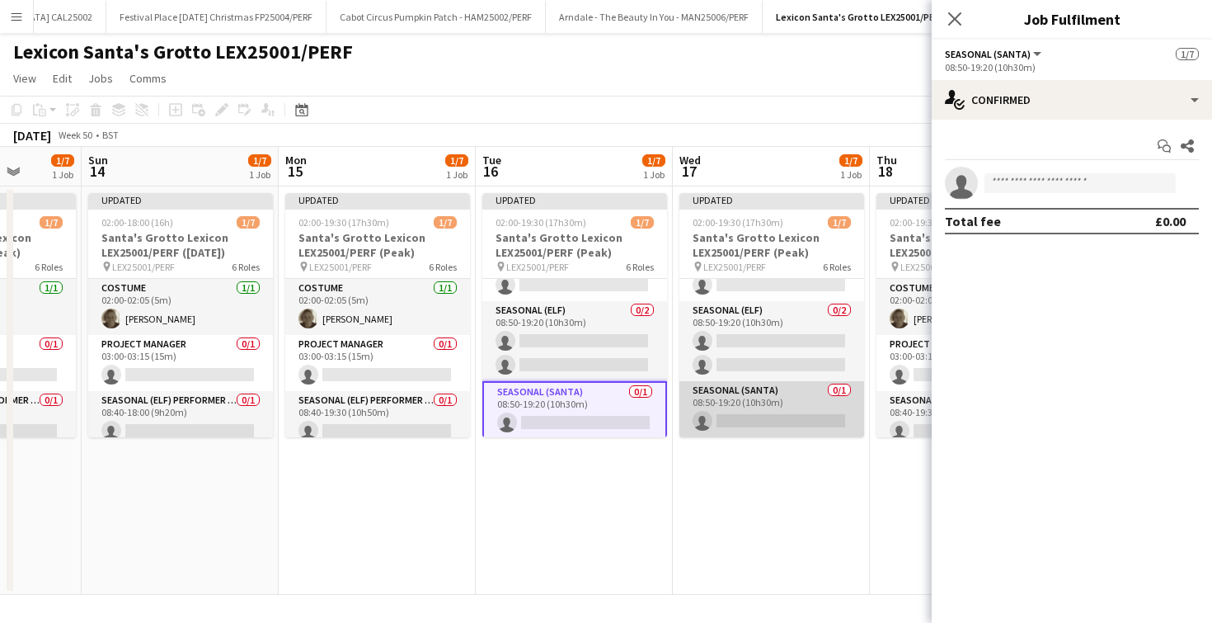
click at [733, 408] on app-card-role "Seasonal (Santa) 0/1 08:50-19:20 (10h30m) single-neutral-actions" at bounding box center [771, 409] width 185 height 56
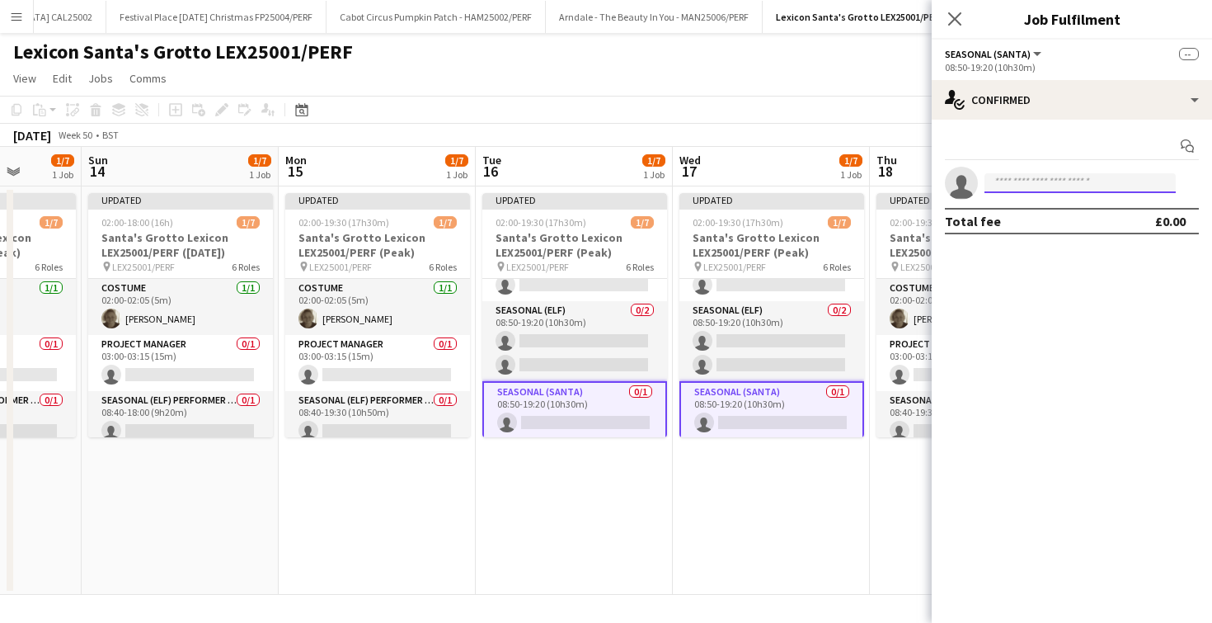
click at [1039, 181] on input at bounding box center [1079, 183] width 191 height 20
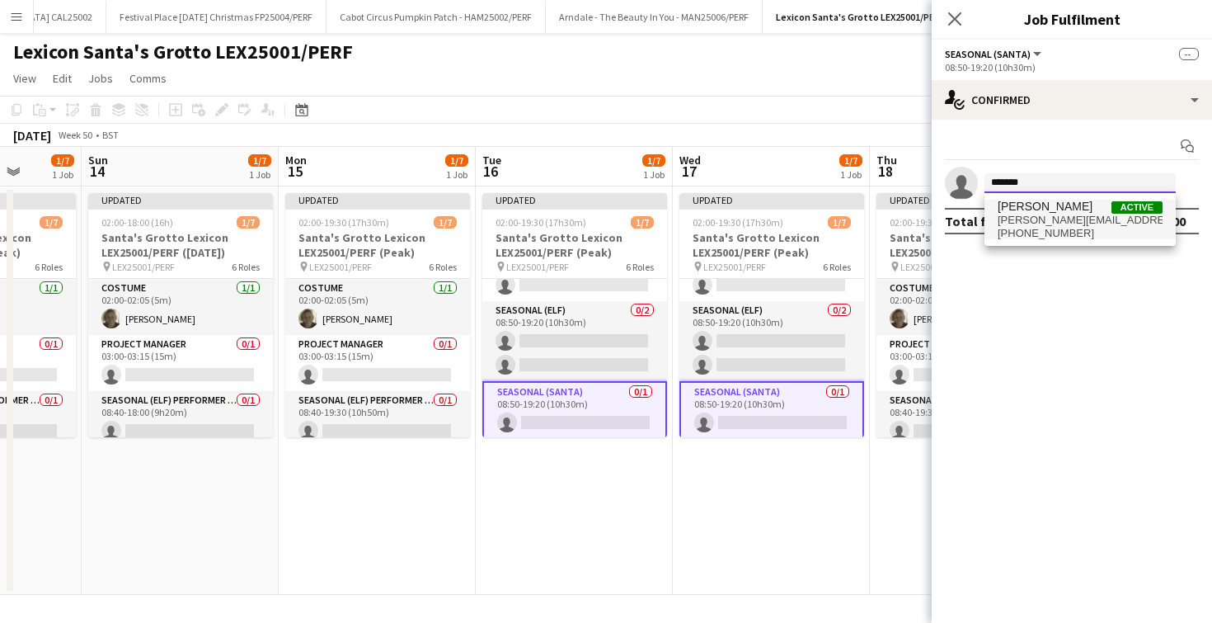
type input "*******"
click at [1048, 206] on span "[PERSON_NAME]" at bounding box center [1045, 207] width 95 height 14
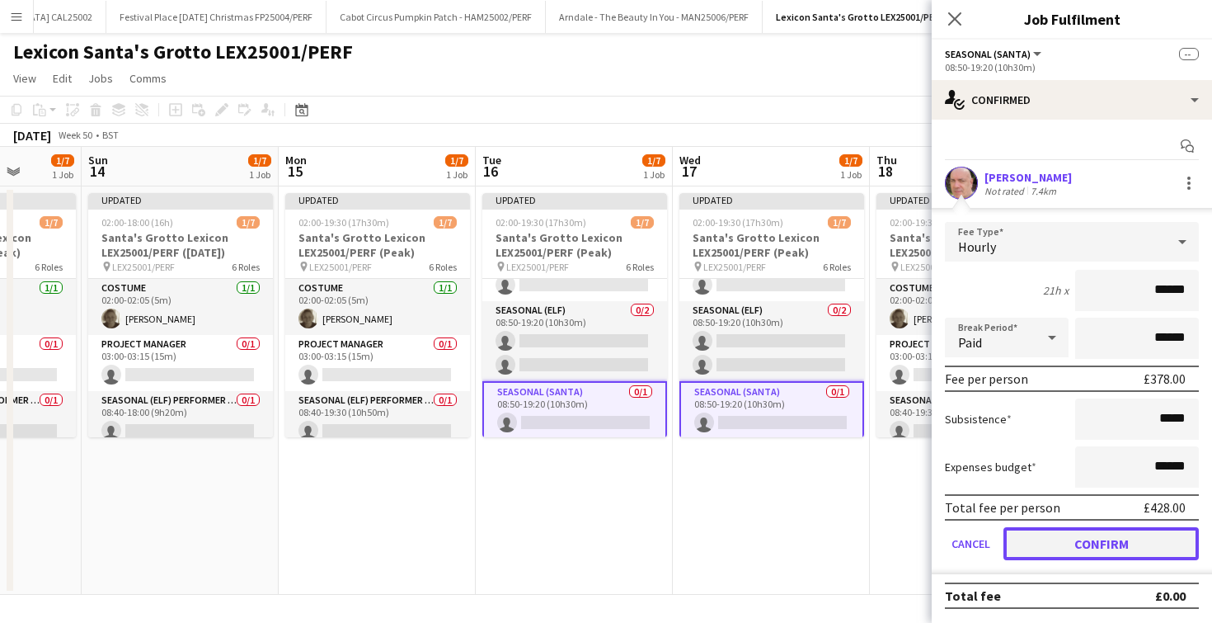
click at [1096, 559] on button "Confirm" at bounding box center [1100, 543] width 195 height 33
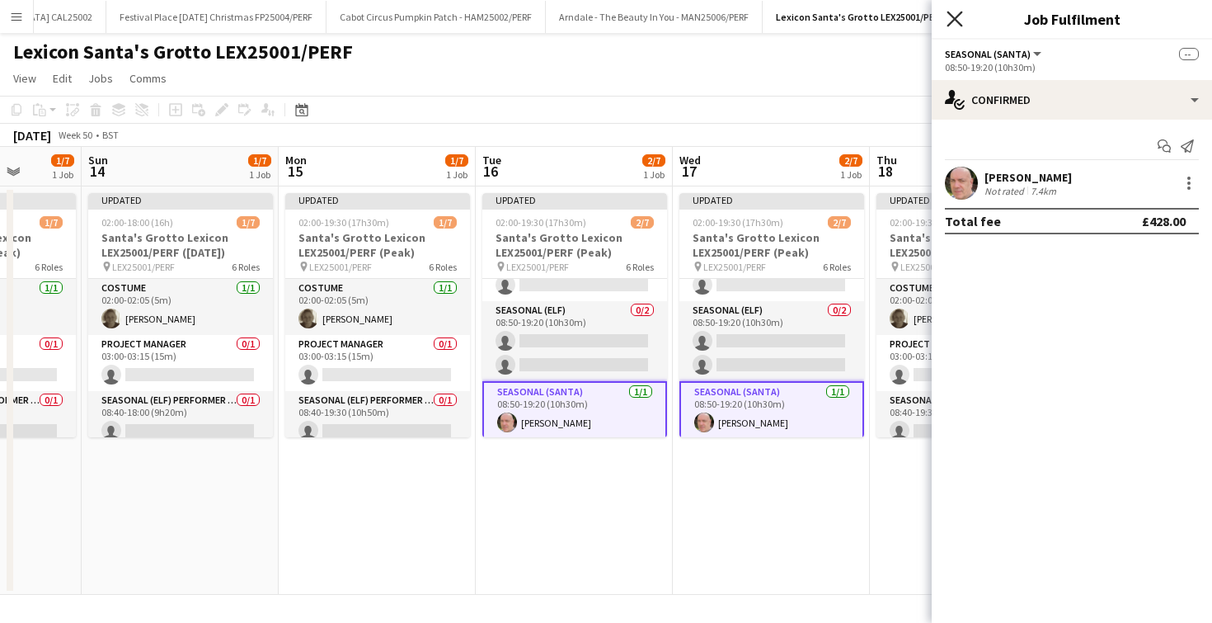
click at [956, 25] on icon "Close pop-in" at bounding box center [955, 19] width 16 height 16
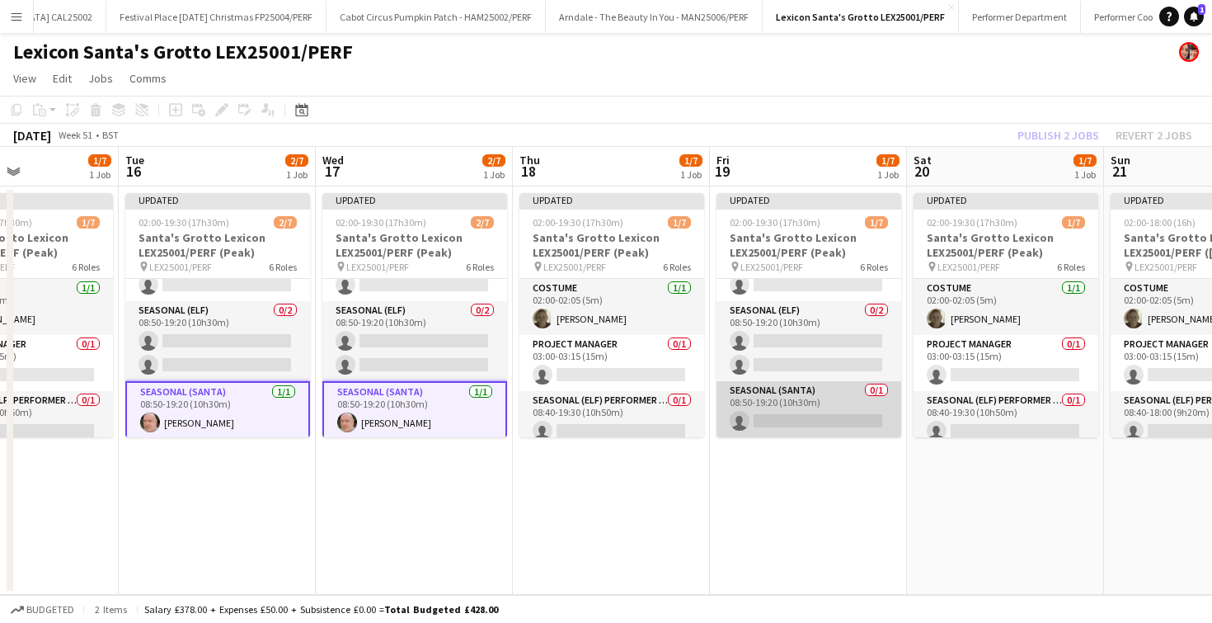
click at [782, 417] on app-card-role "Seasonal (Santa) 0/1 08:50-19:20 (10h30m) single-neutral-actions" at bounding box center [809, 409] width 185 height 56
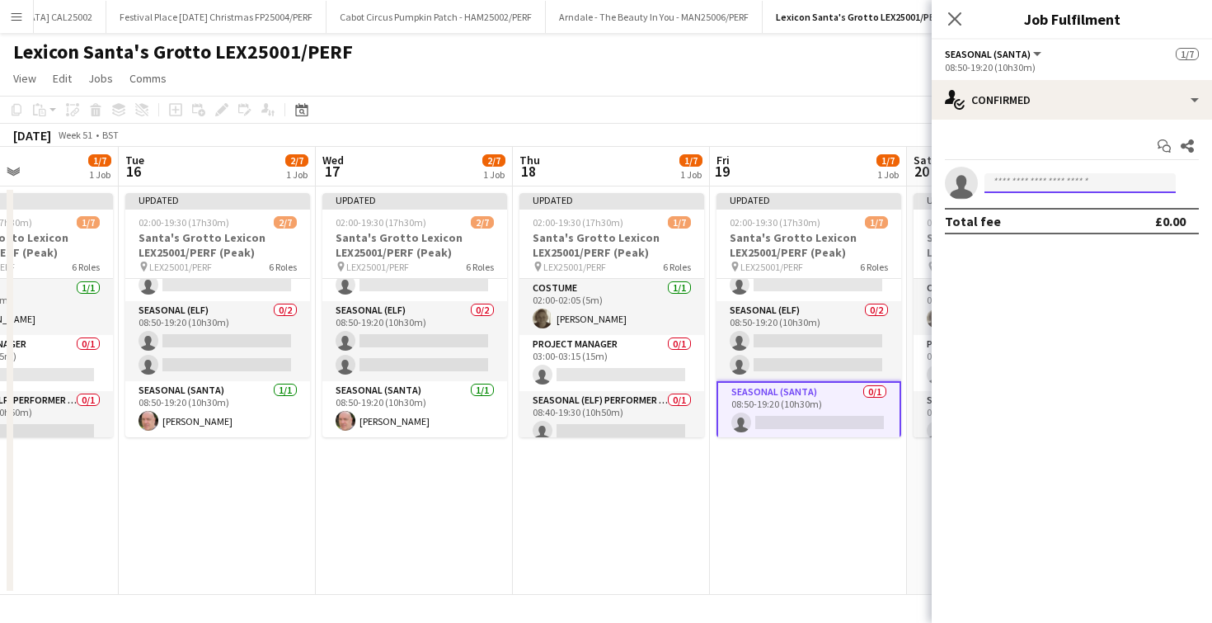
click at [1018, 190] on input at bounding box center [1079, 183] width 191 height 20
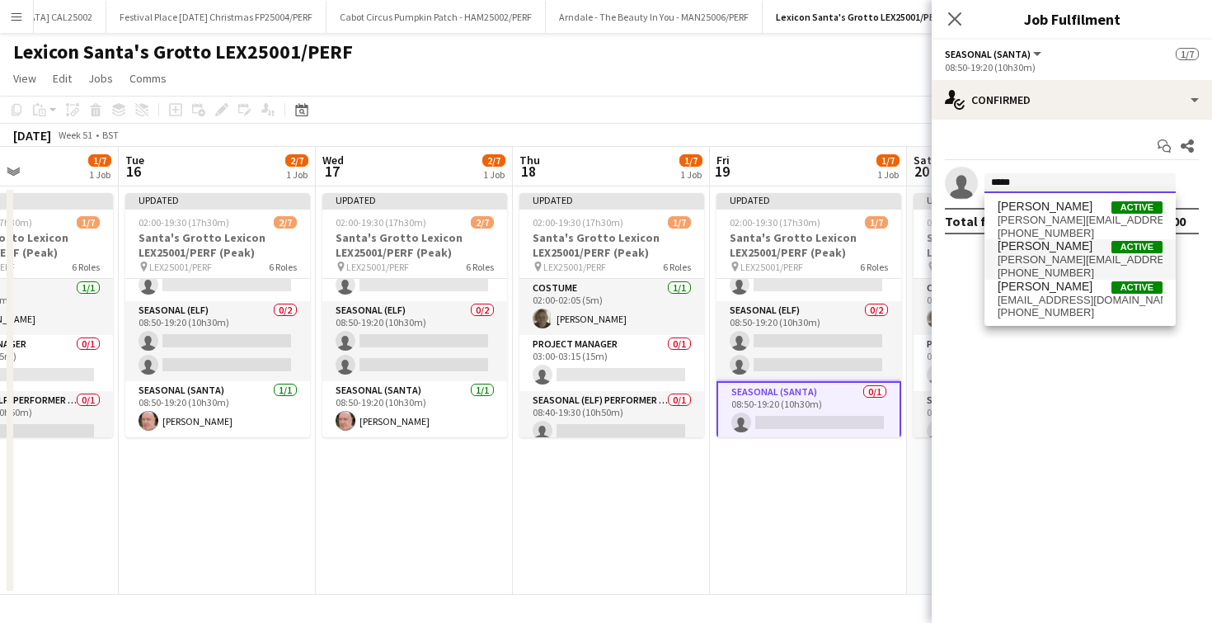
type input "*****"
click at [1031, 263] on span "[PERSON_NAME][EMAIL_ADDRESS][DOMAIN_NAME]" at bounding box center [1080, 259] width 165 height 13
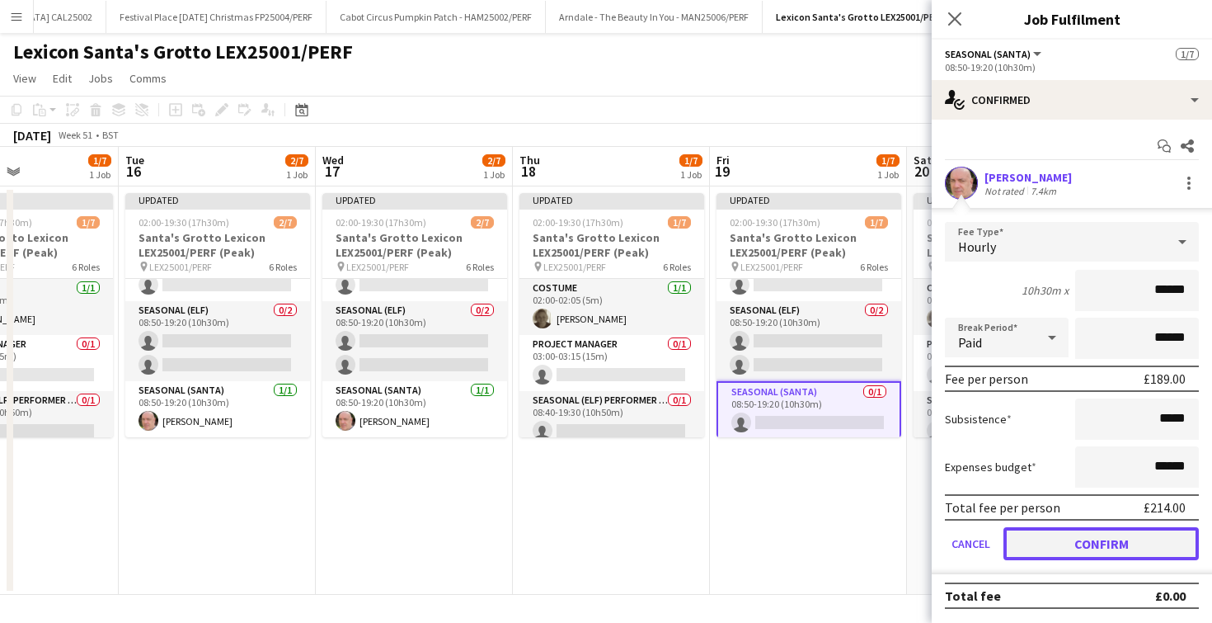
click at [1084, 545] on button "Confirm" at bounding box center [1100, 543] width 195 height 33
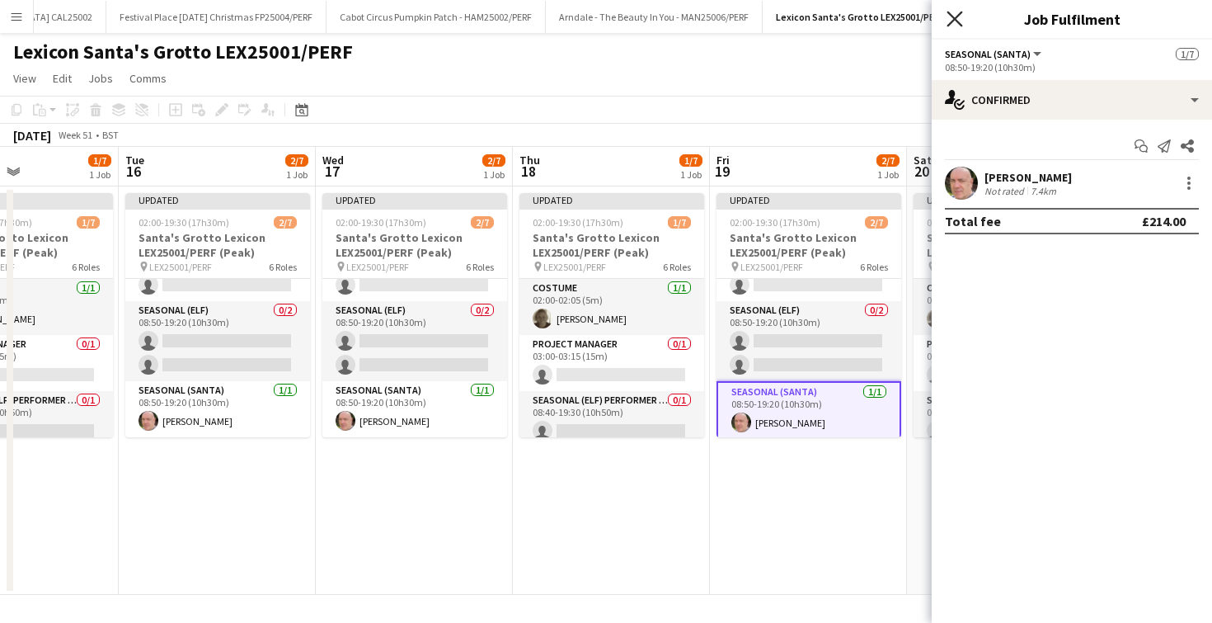
click at [956, 16] on icon at bounding box center [955, 19] width 16 height 16
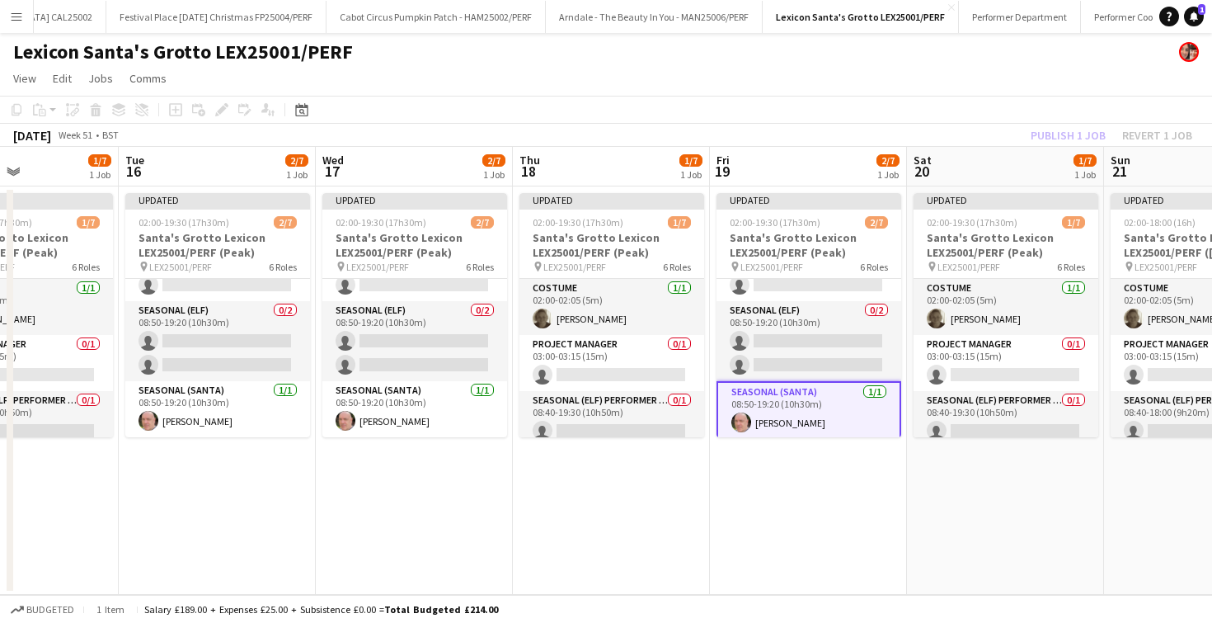
click at [754, 526] on app-date-cell "Updated 02:00-19:30 (17h30m) 2/7 Santa's Grotto Lexicon LEX25001/PERF (Peak) pi…" at bounding box center [808, 390] width 197 height 408
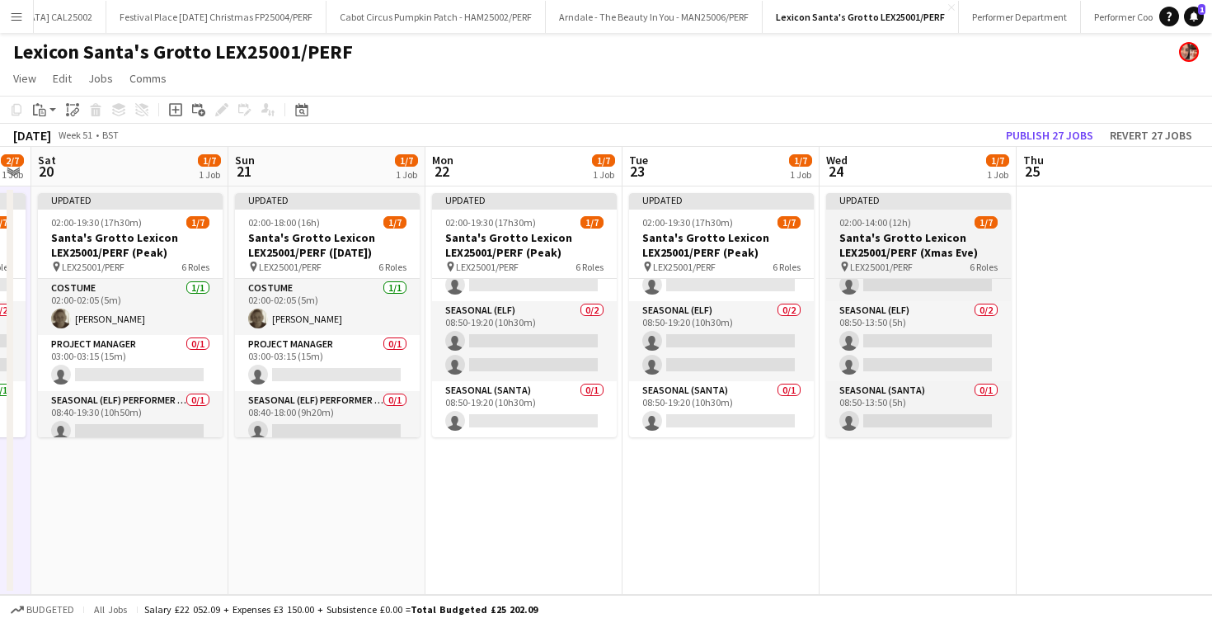
scroll to position [0, 566]
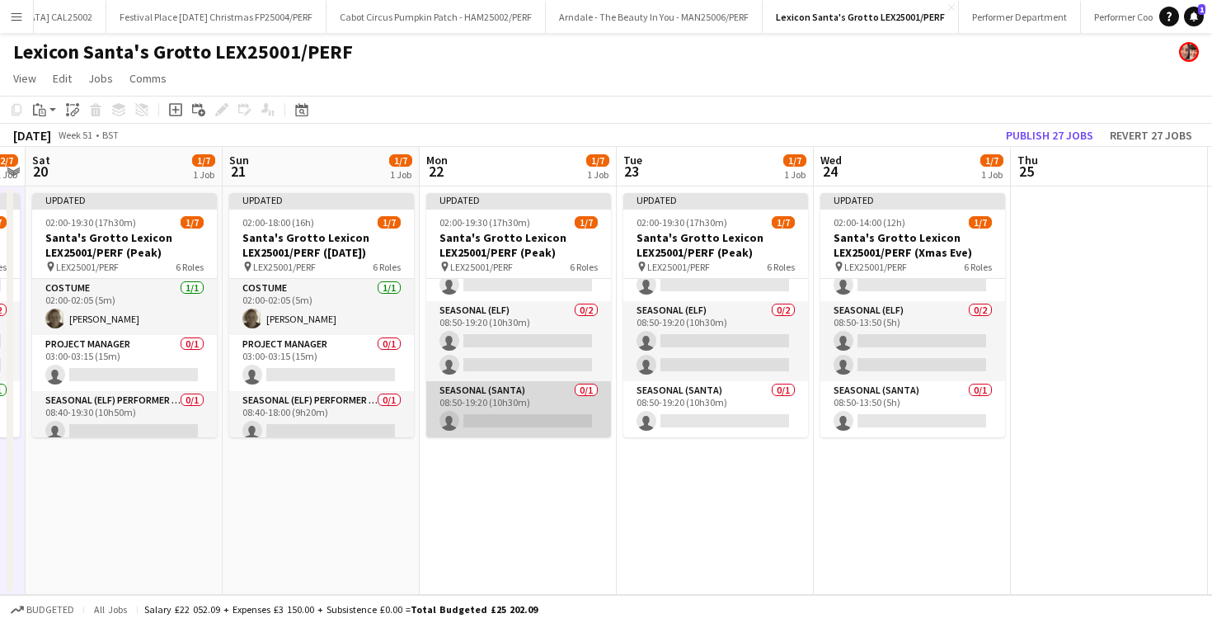
click at [553, 398] on app-card-role "Seasonal (Santa) 0/1 08:50-19:20 (10h30m) single-neutral-actions" at bounding box center [518, 409] width 185 height 56
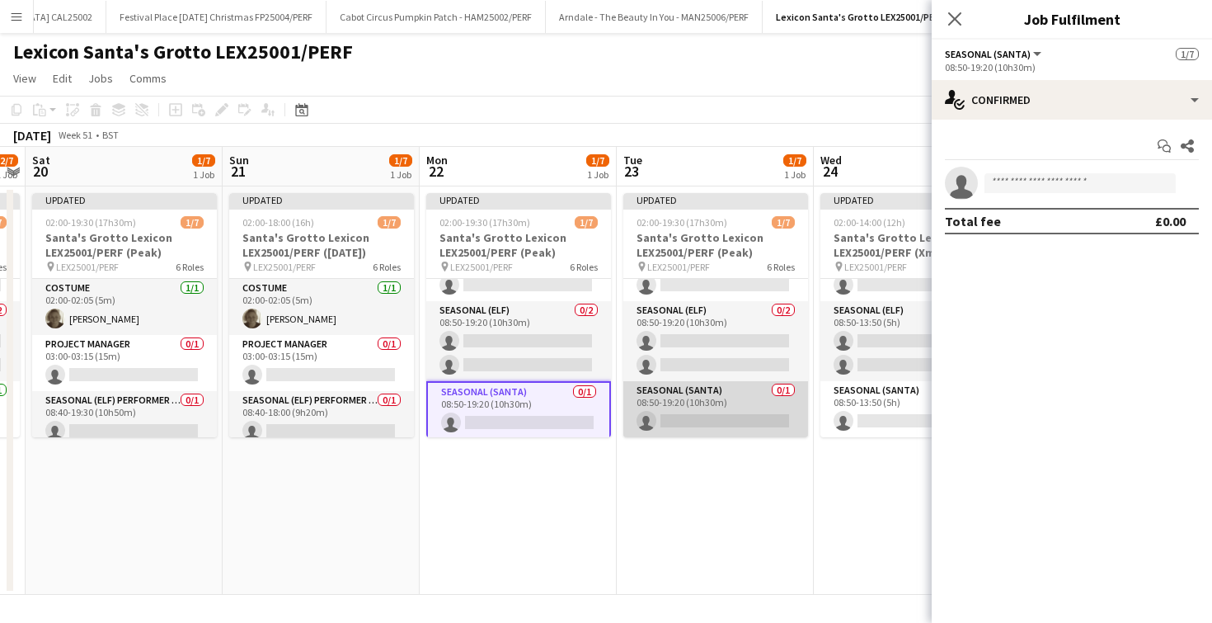
click at [681, 405] on app-card-role "Seasonal (Santa) 0/1 08:50-19:20 (10h30m) single-neutral-actions" at bounding box center [715, 409] width 185 height 56
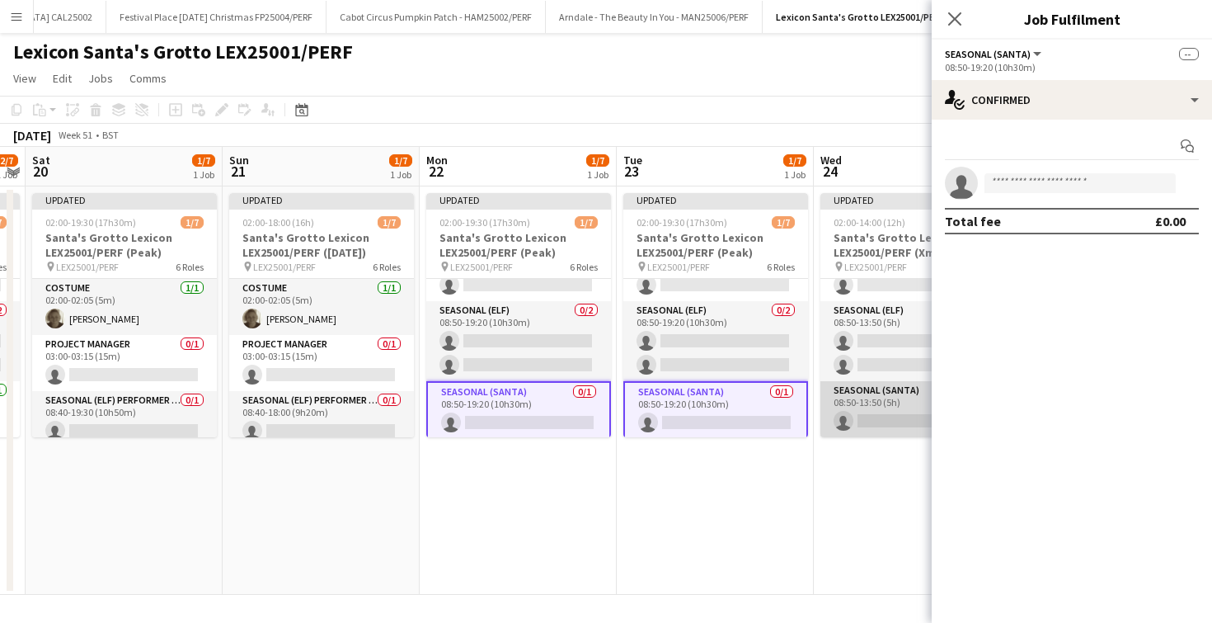
click at [848, 407] on app-card-role "Seasonal (Santa) 0/1 08:50-13:50 (5h) single-neutral-actions" at bounding box center [912, 409] width 185 height 56
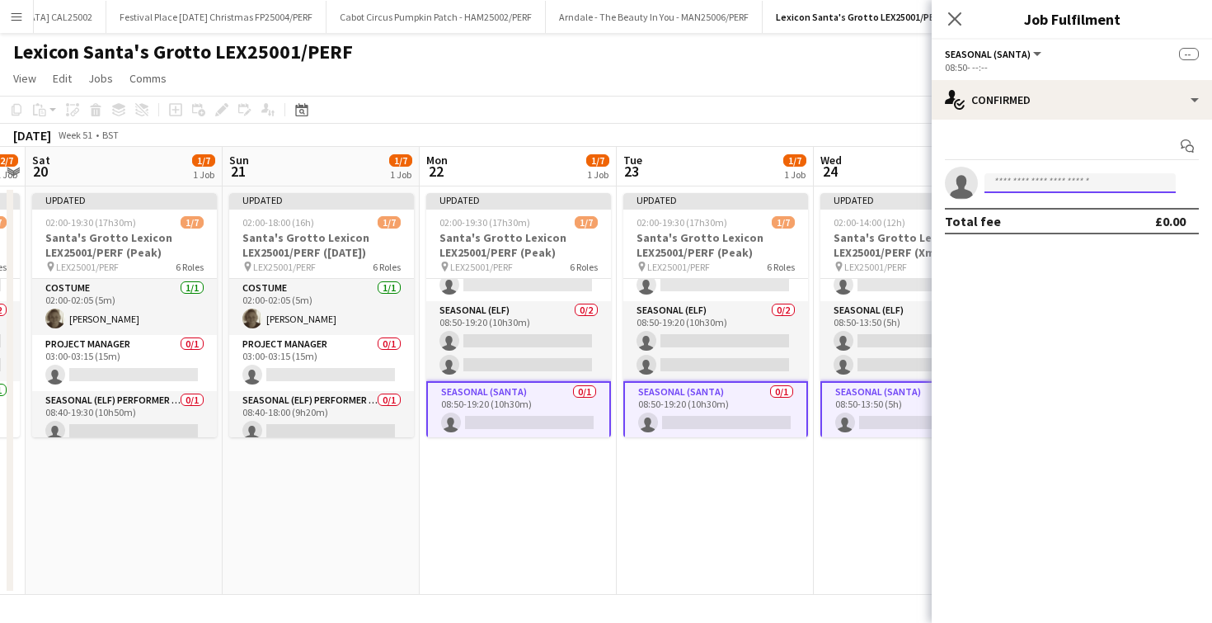
click at [1027, 174] on input at bounding box center [1079, 183] width 191 height 20
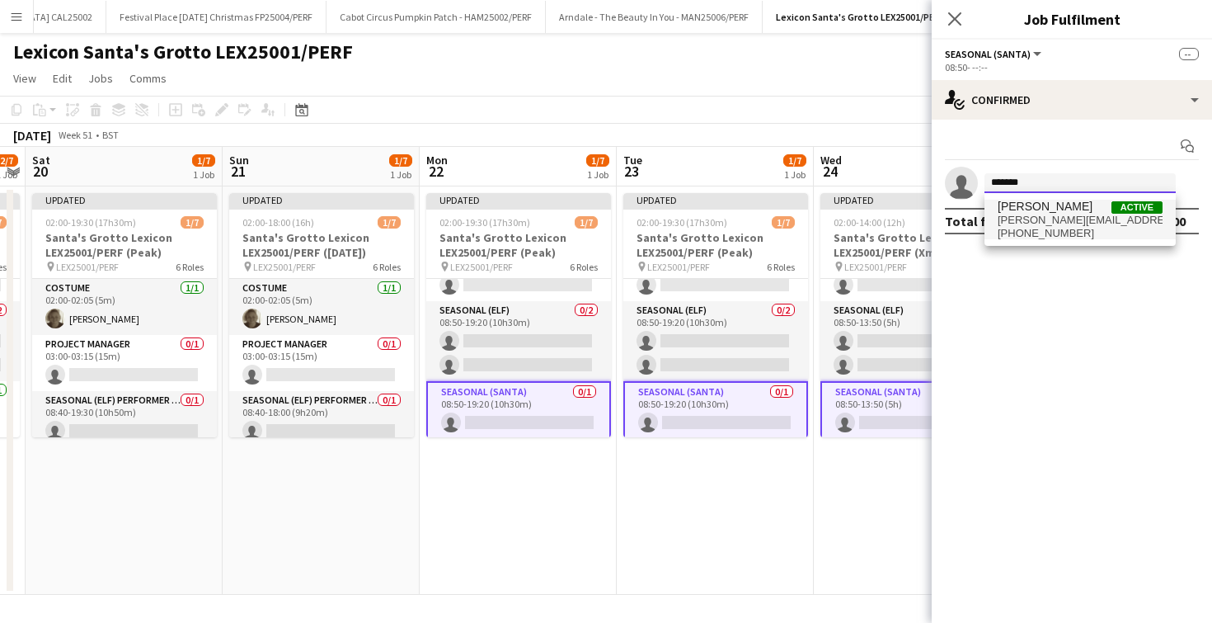
type input "*******"
click at [1029, 212] on span "[PERSON_NAME]" at bounding box center [1045, 207] width 95 height 14
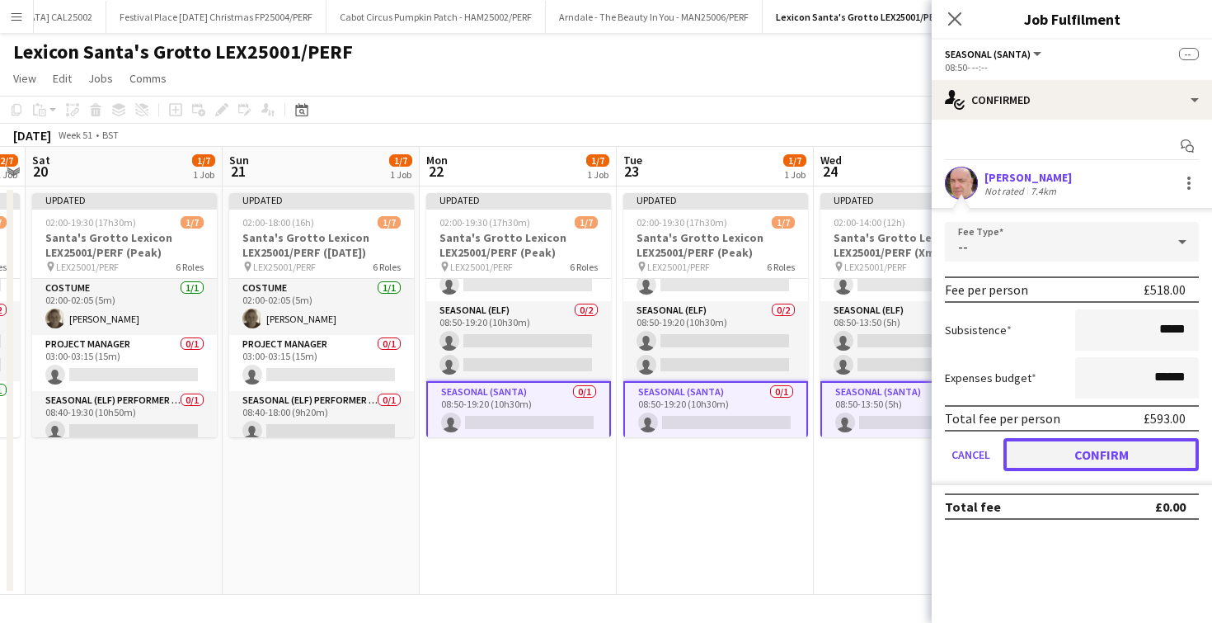
click at [1079, 453] on button "Confirm" at bounding box center [1100, 454] width 195 height 33
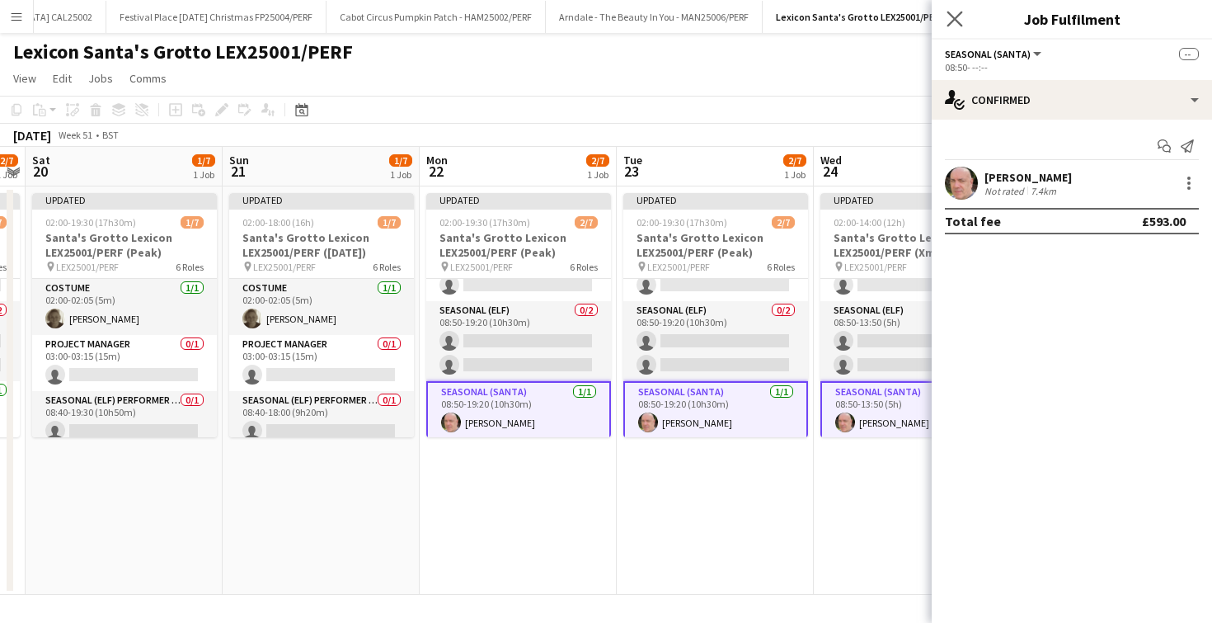
click at [956, 28] on app-icon "Close pop-in" at bounding box center [955, 19] width 24 height 24
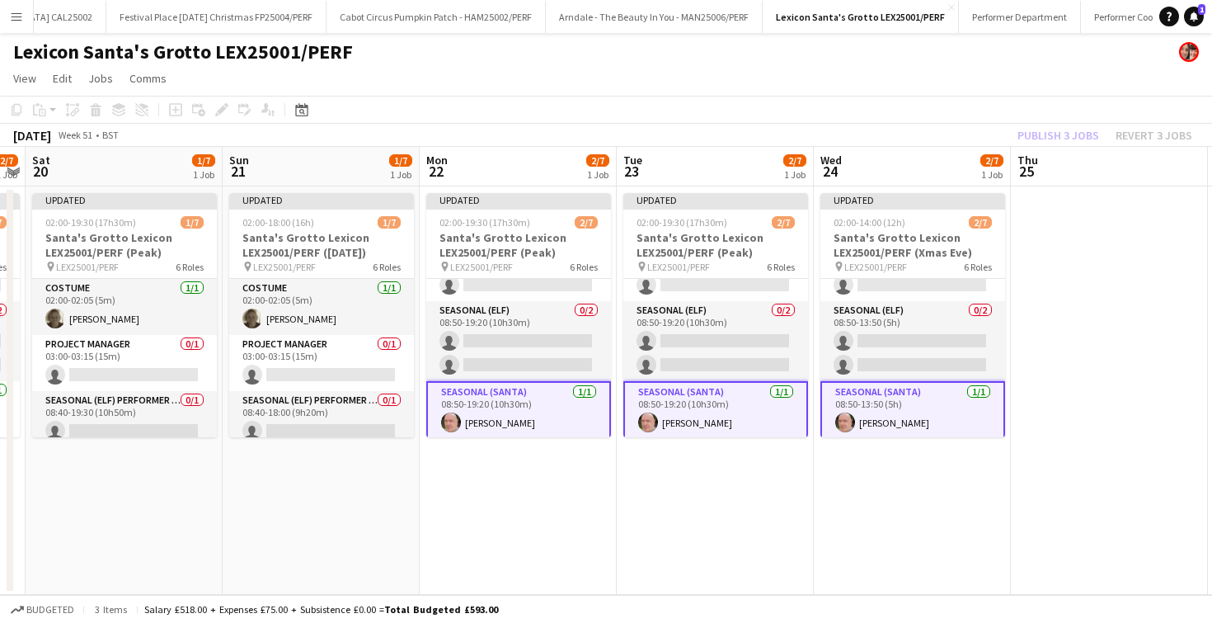
click at [923, 151] on app-board-header-date "Wed 24 2/7 1 Job" at bounding box center [912, 167] width 197 height 40
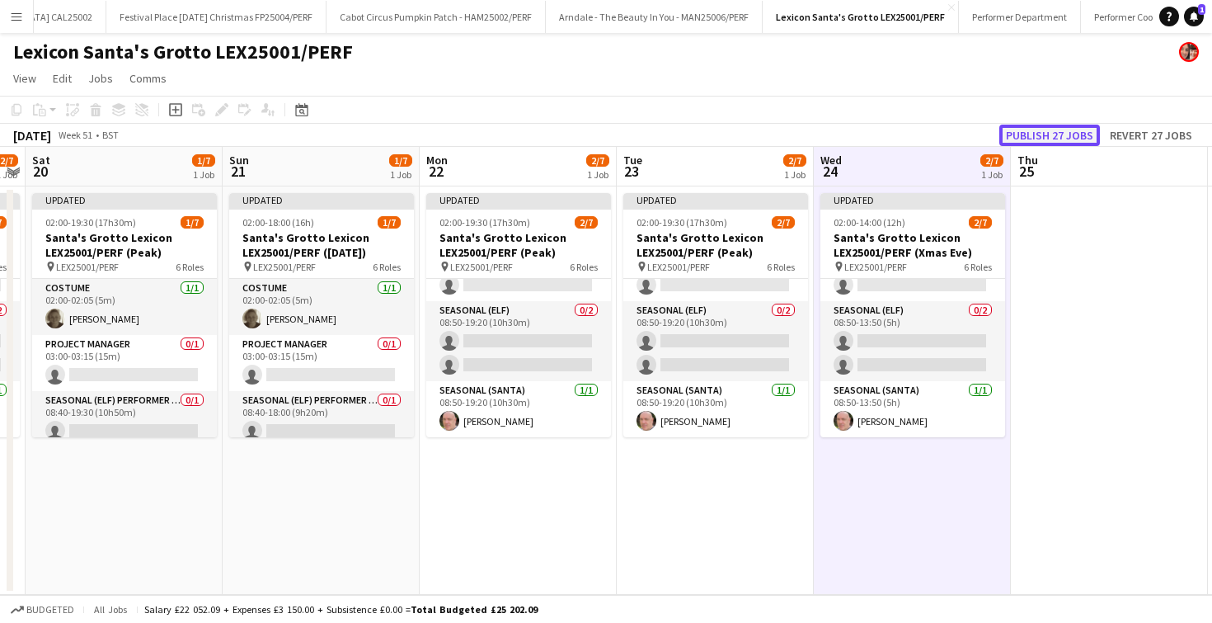
click at [1027, 125] on button "Publish 27 jobs" at bounding box center [1049, 135] width 101 height 21
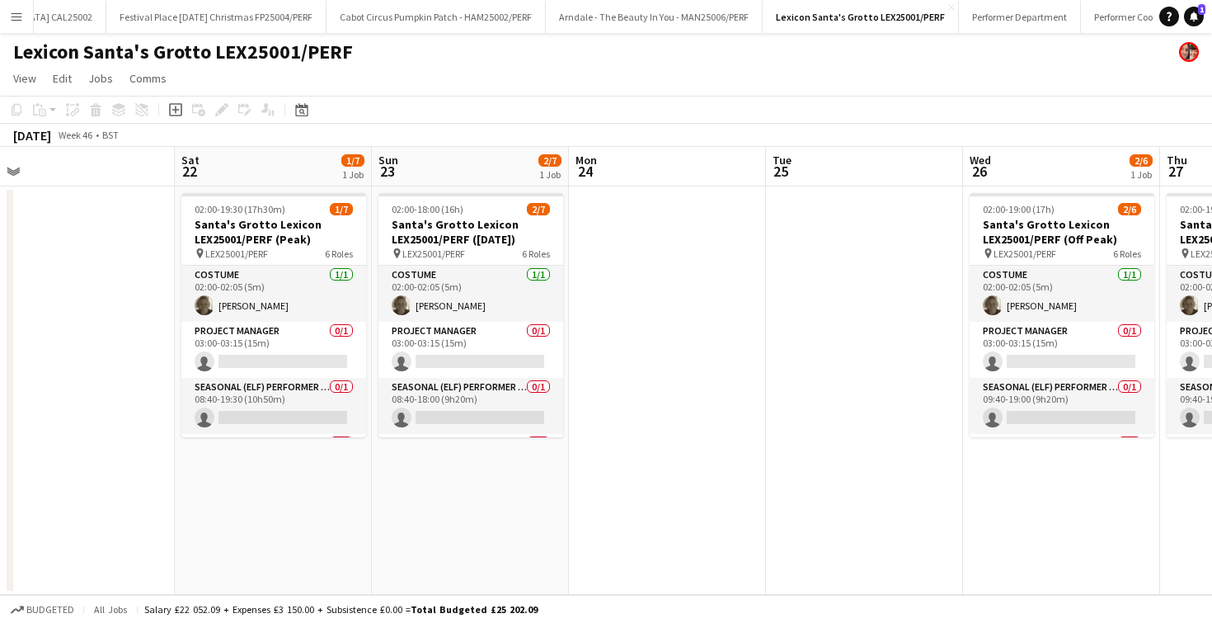
scroll to position [0, 818]
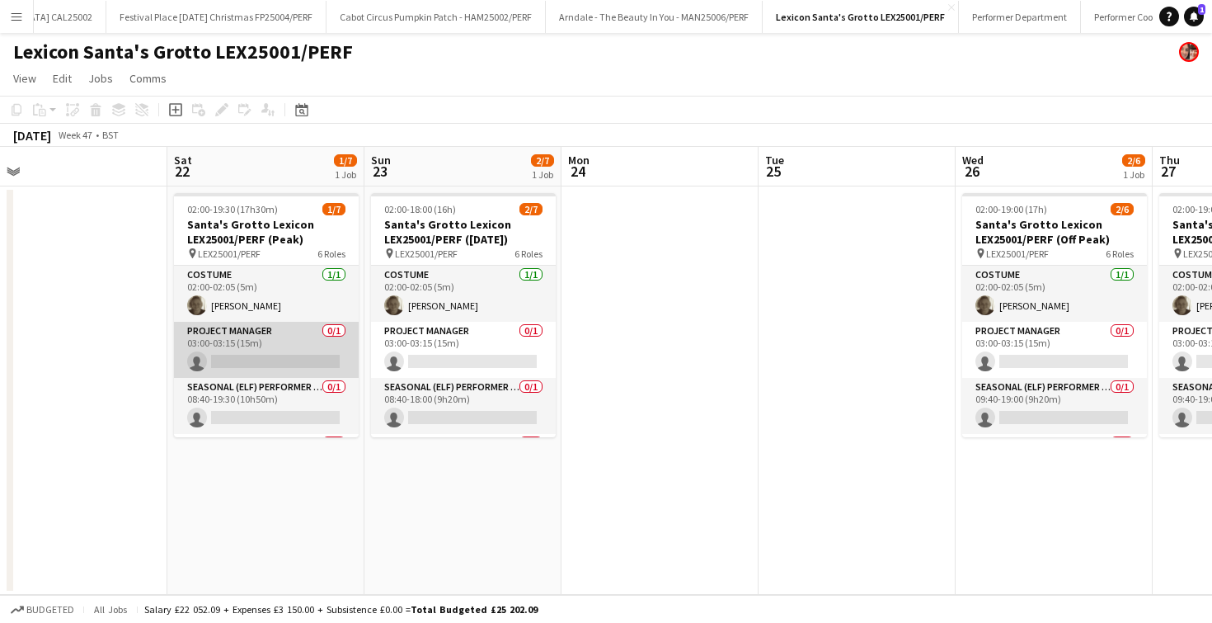
click at [200, 349] on app-card-role "Project Manager 0/1 03:00-03:15 (15m) single-neutral-actions" at bounding box center [266, 350] width 185 height 56
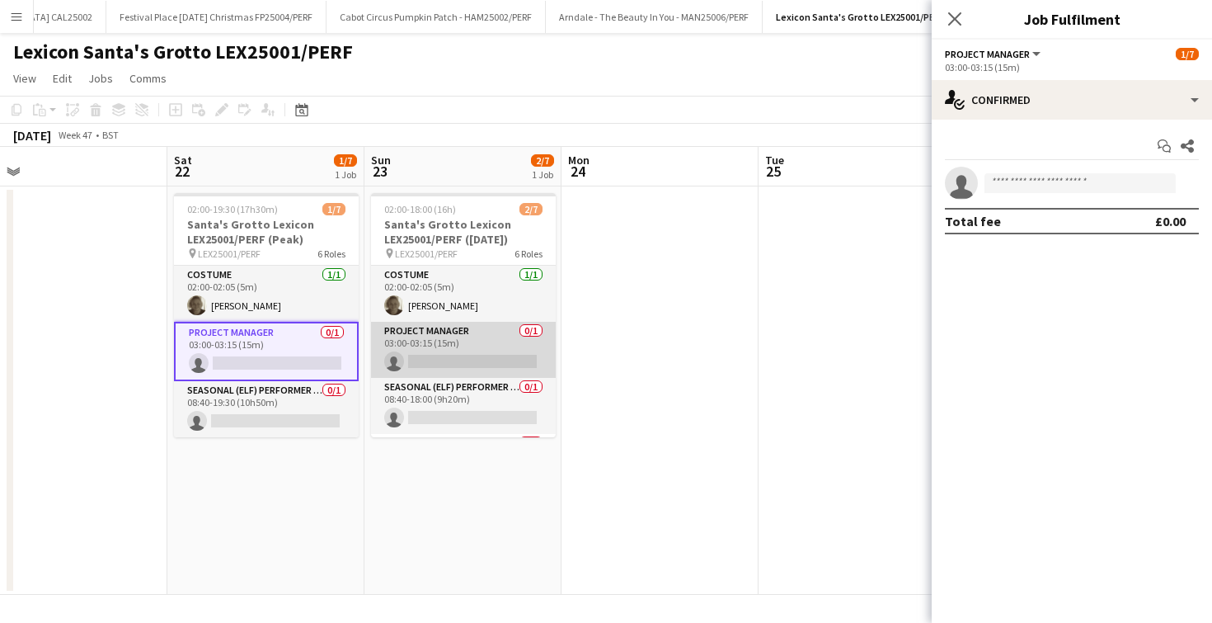
click at [459, 347] on app-card-role "Project Manager 0/1 03:00-03:15 (15m) single-neutral-actions" at bounding box center [463, 350] width 185 height 56
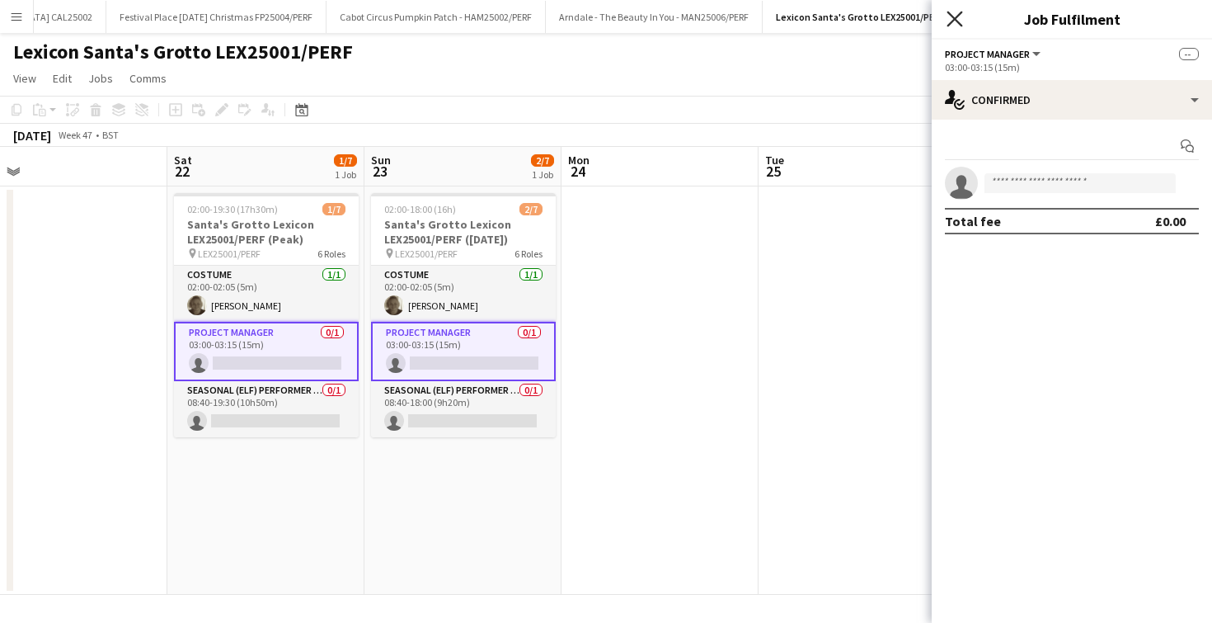
click at [959, 21] on icon "Close pop-in" at bounding box center [955, 19] width 16 height 16
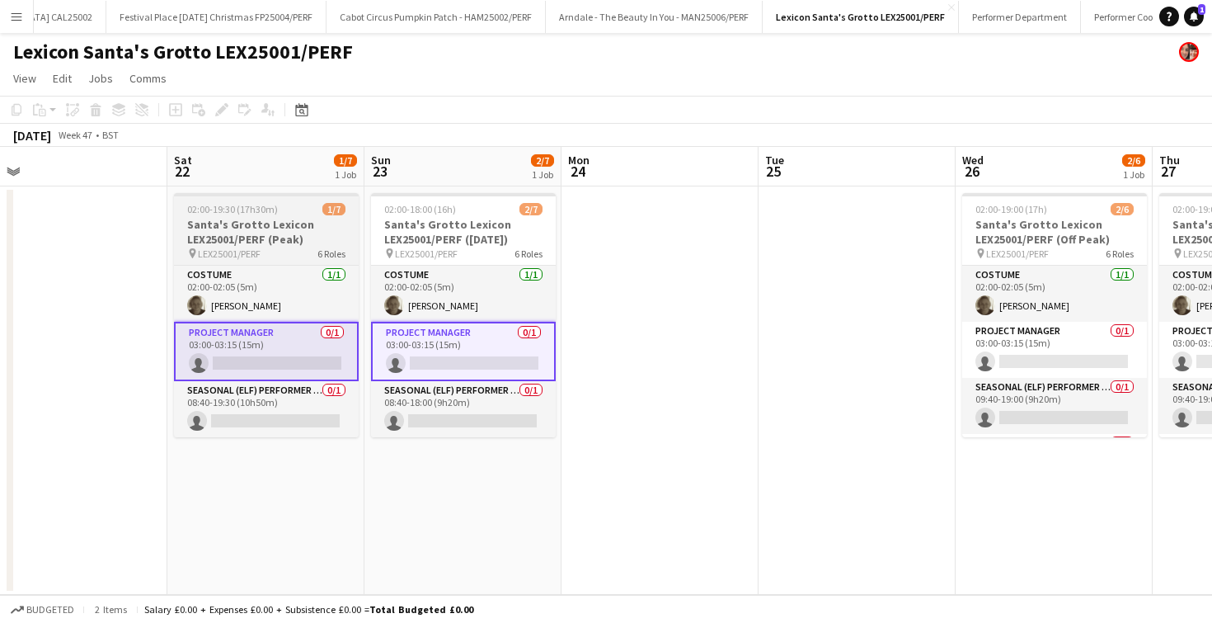
click at [186, 243] on h3 "Santa's Grotto Lexicon LEX25001/PERF (Peak)" at bounding box center [266, 232] width 185 height 30
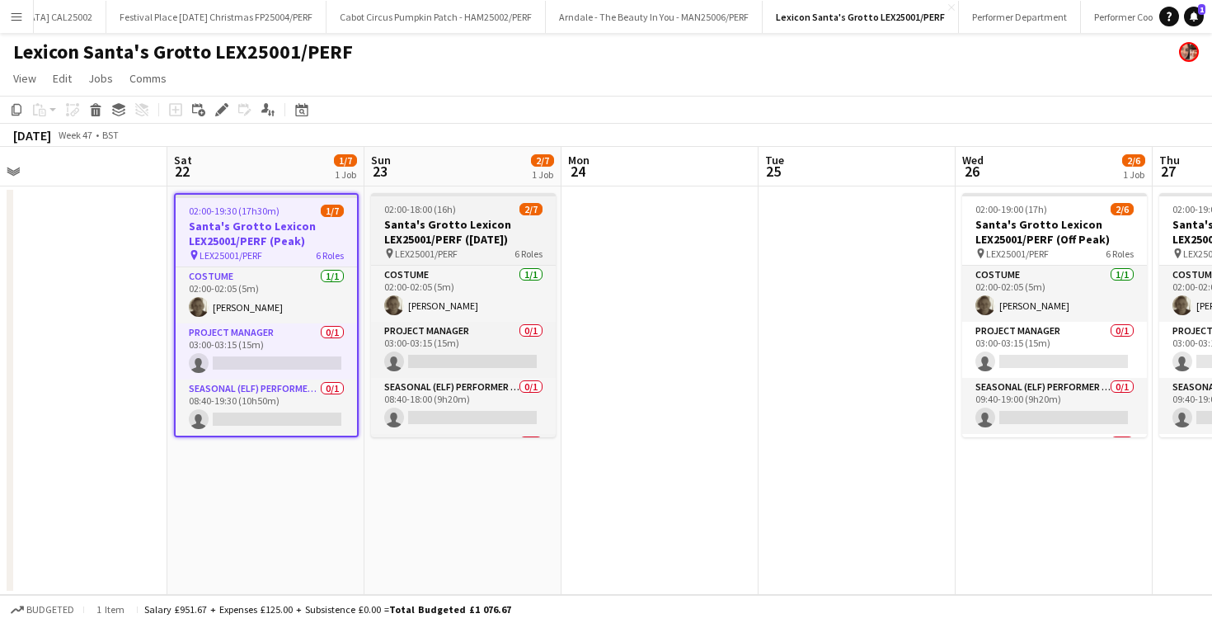
click at [459, 209] on div "02:00-18:00 (16h) 2/7" at bounding box center [463, 209] width 185 height 12
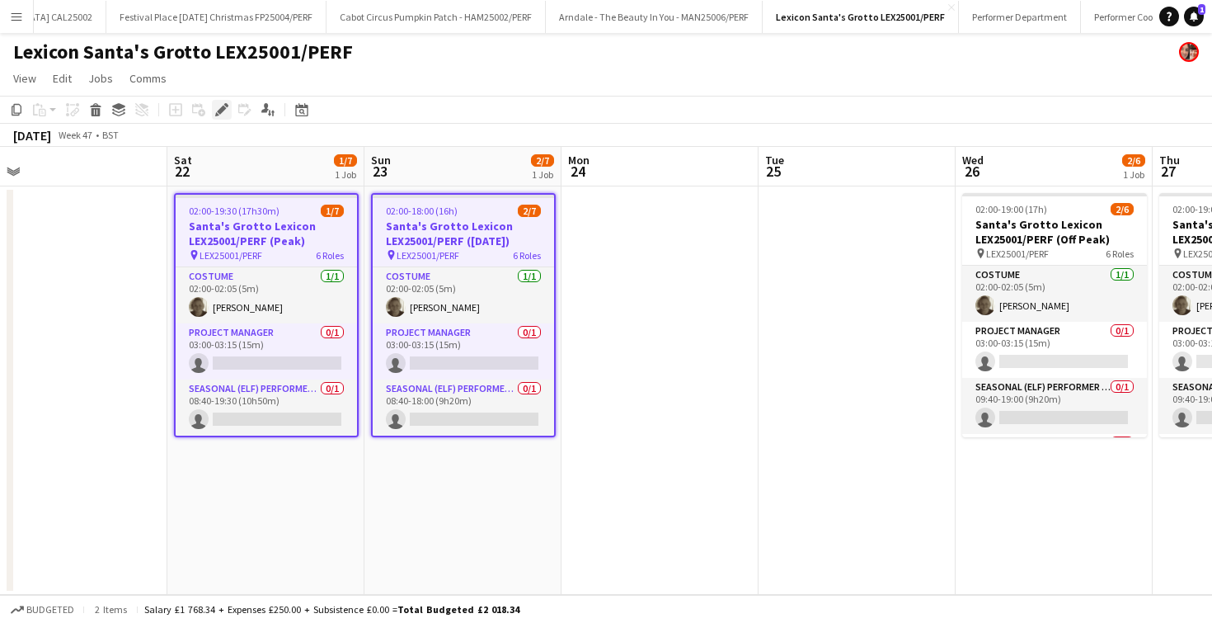
click at [223, 110] on icon at bounding box center [221, 110] width 9 height 9
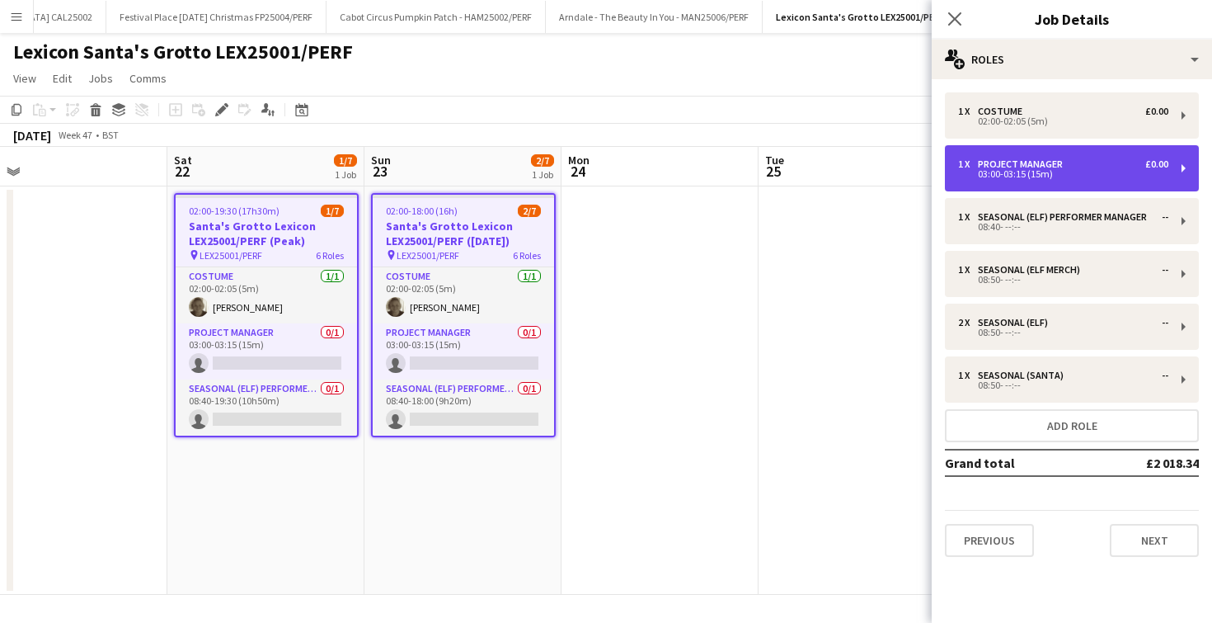
click at [989, 174] on div "03:00-03:15 (15m)" at bounding box center [1063, 174] width 210 height 8
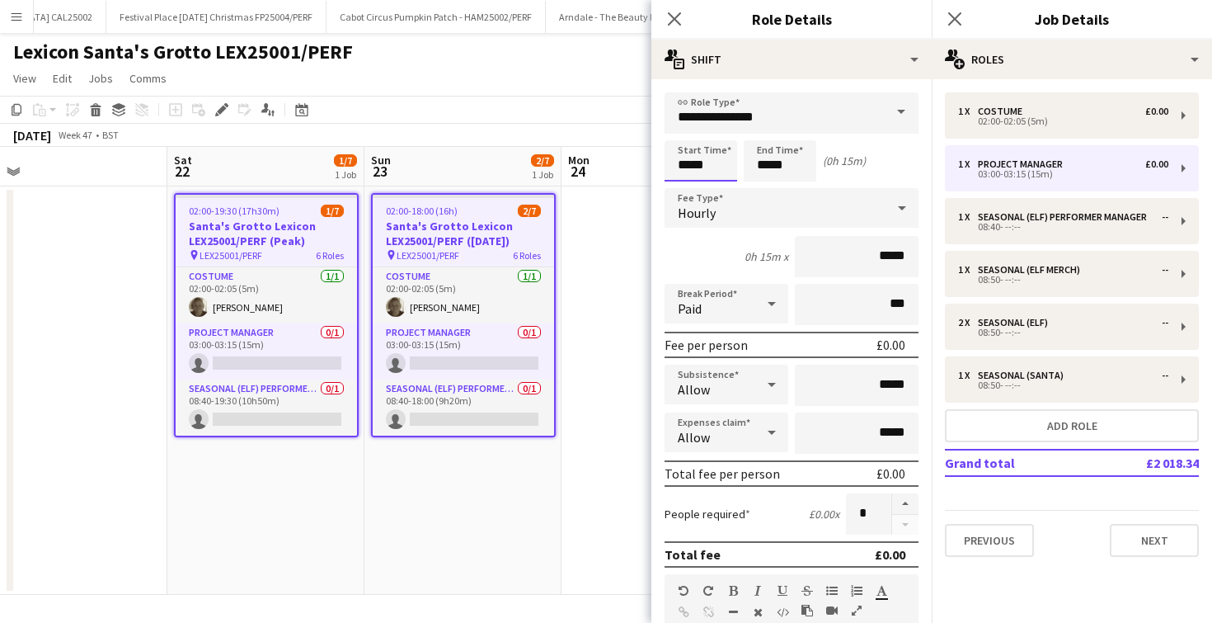
click at [688, 166] on input "*****" at bounding box center [701, 160] width 73 height 41
type input "*****"
click at [767, 162] on input "*****" at bounding box center [780, 160] width 73 height 41
click at [784, 162] on input "*****" at bounding box center [780, 160] width 73 height 41
type input "*****"
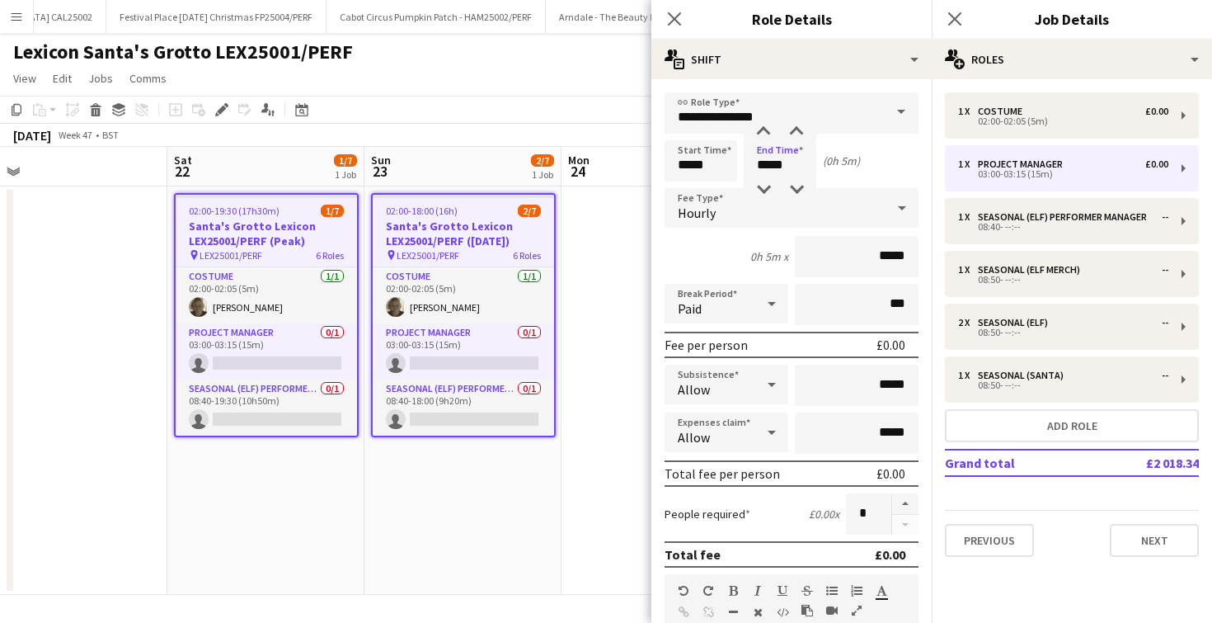
click at [758, 216] on div "Hourly" at bounding box center [775, 208] width 221 height 40
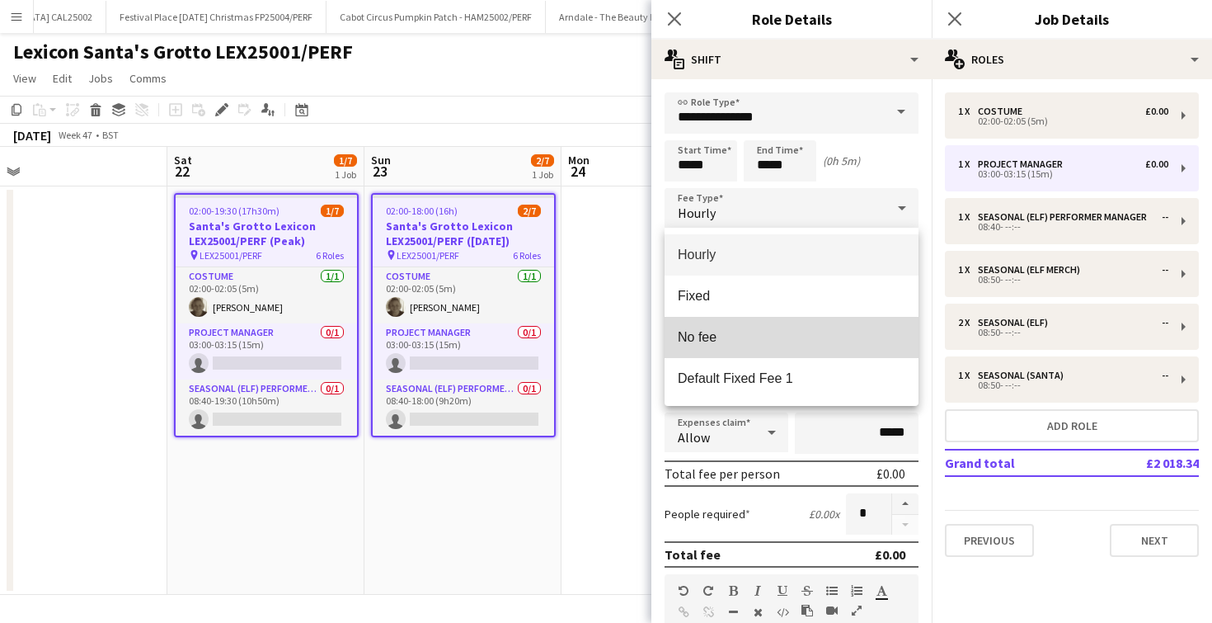
click at [731, 327] on mat-option "No fee" at bounding box center [792, 337] width 254 height 41
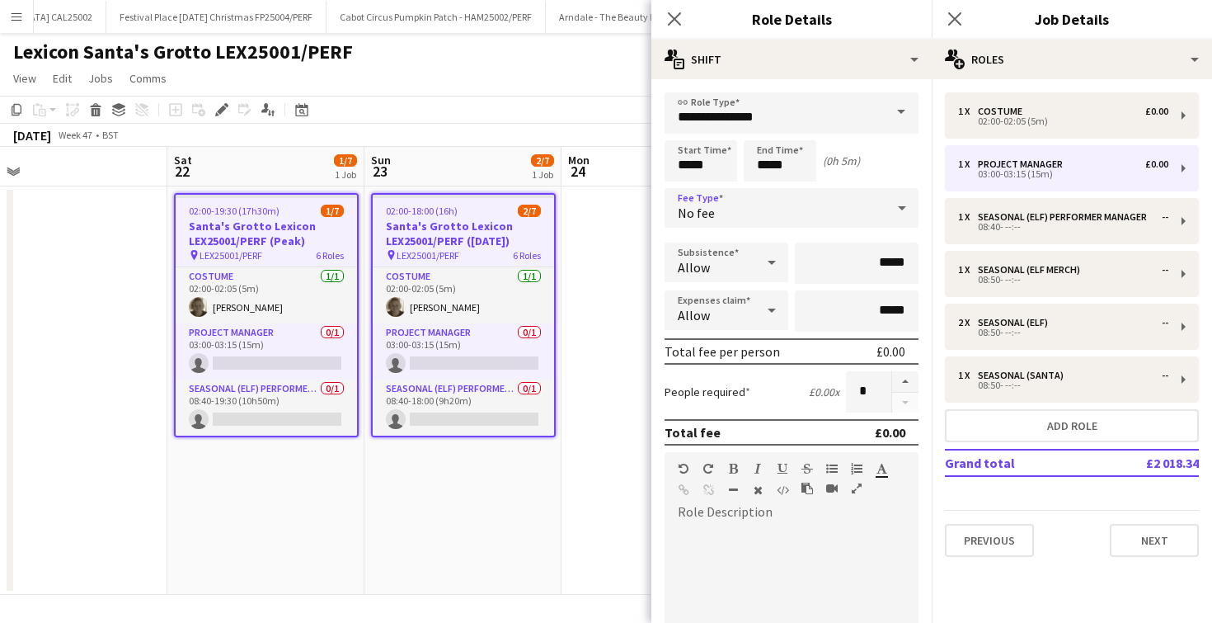
scroll to position [288, 0]
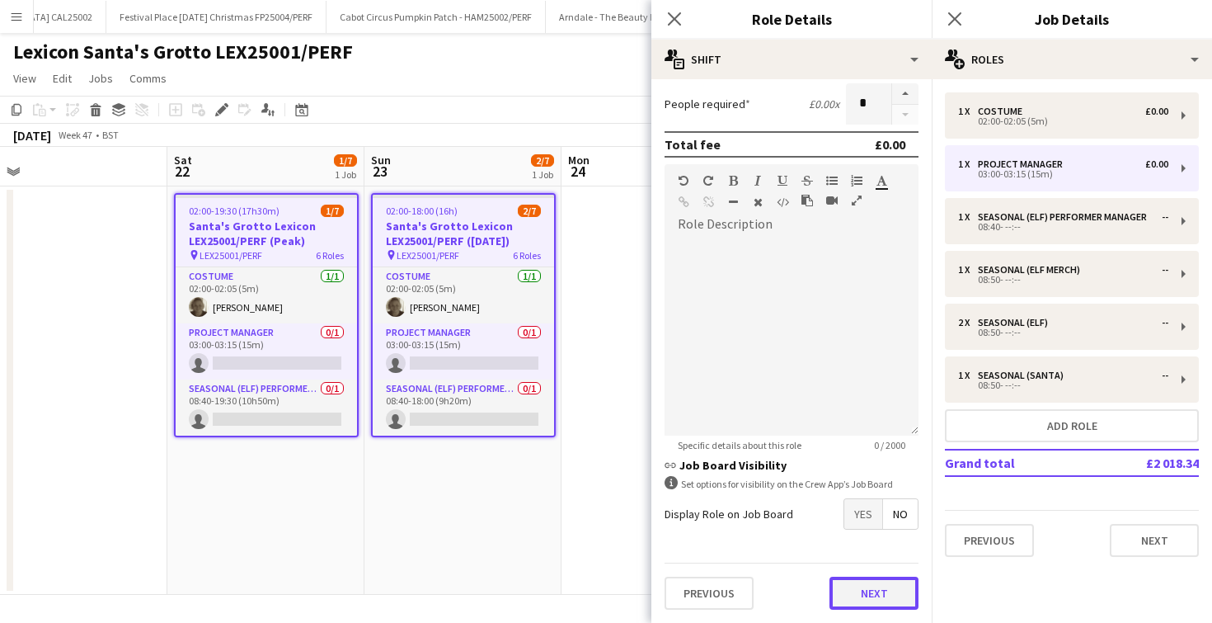
click at [839, 607] on button "Next" at bounding box center [873, 592] width 89 height 33
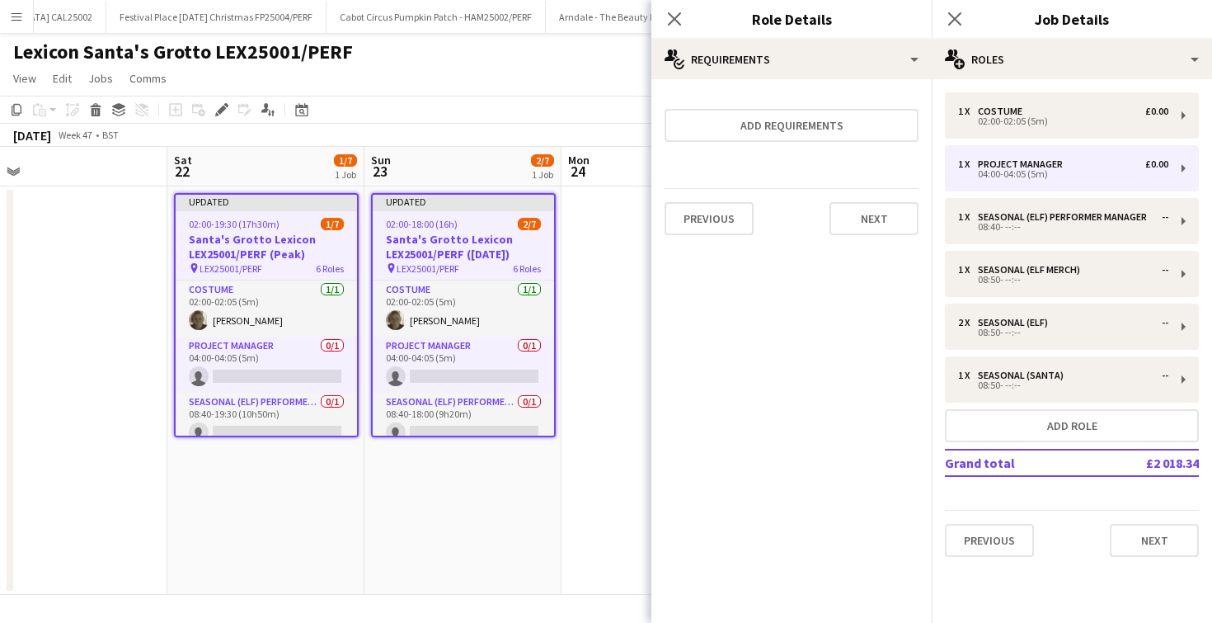
scroll to position [0, 0]
click at [682, 25] on app-icon "Close pop-in" at bounding box center [675, 19] width 24 height 24
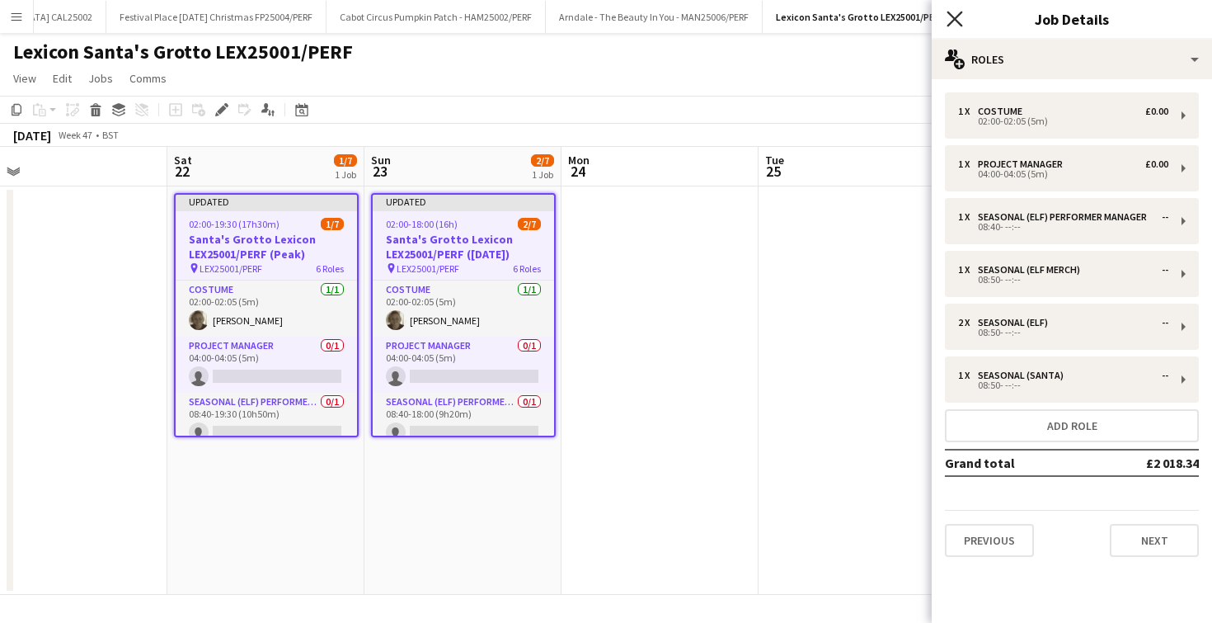
click at [956, 19] on icon at bounding box center [955, 19] width 16 height 16
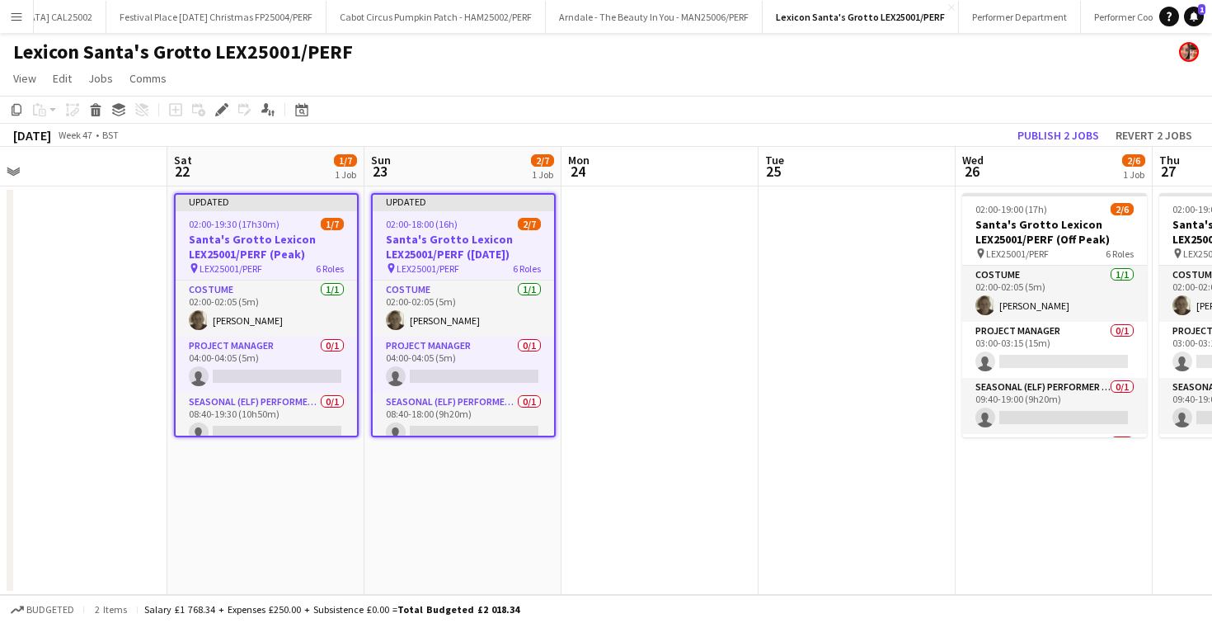
click at [688, 304] on app-date-cell at bounding box center [659, 390] width 197 height 408
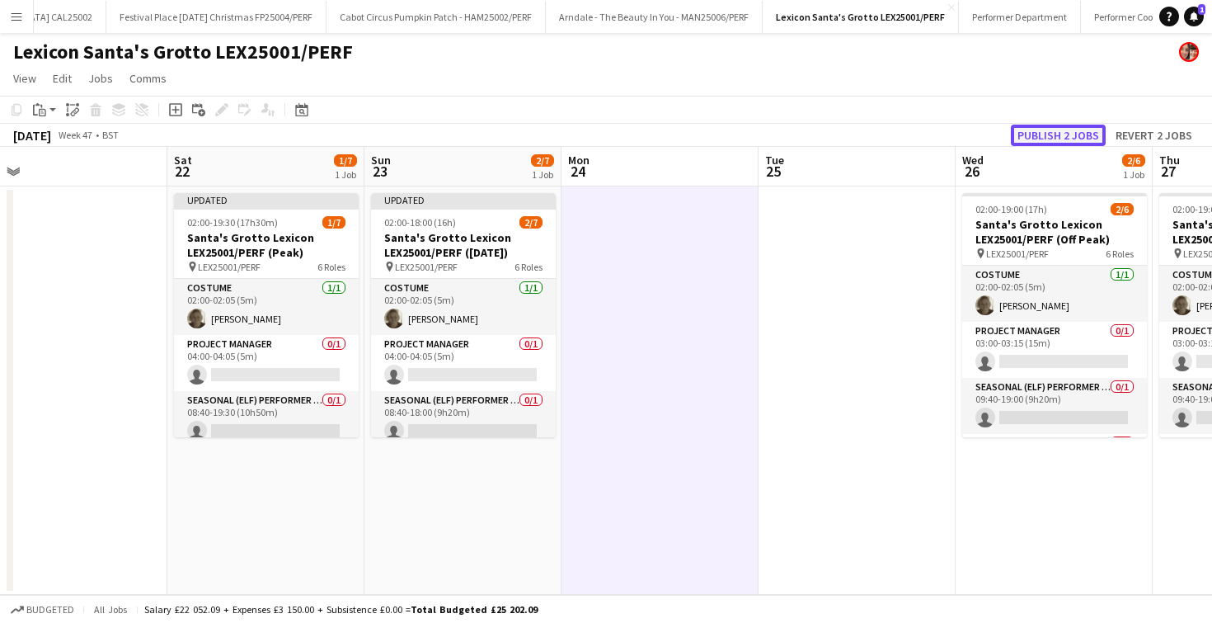
click at [1030, 128] on button "Publish 2 jobs" at bounding box center [1058, 135] width 95 height 21
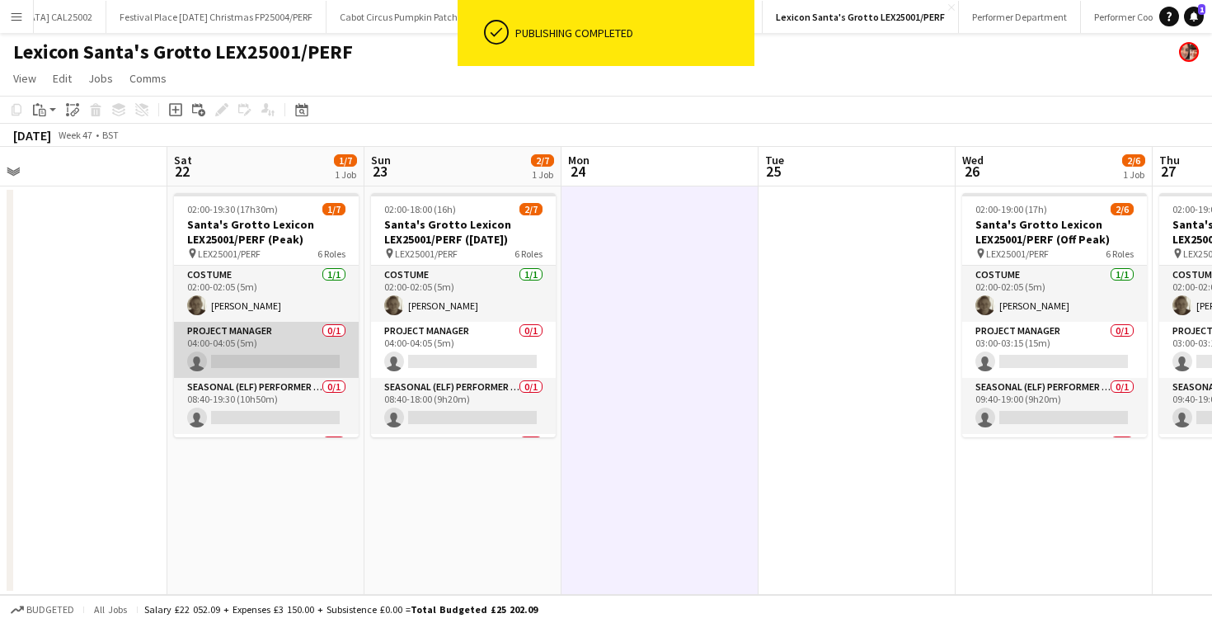
click at [284, 352] on app-card-role "Project Manager 0/1 04:00-04:05 (5m) single-neutral-actions" at bounding box center [266, 350] width 185 height 56
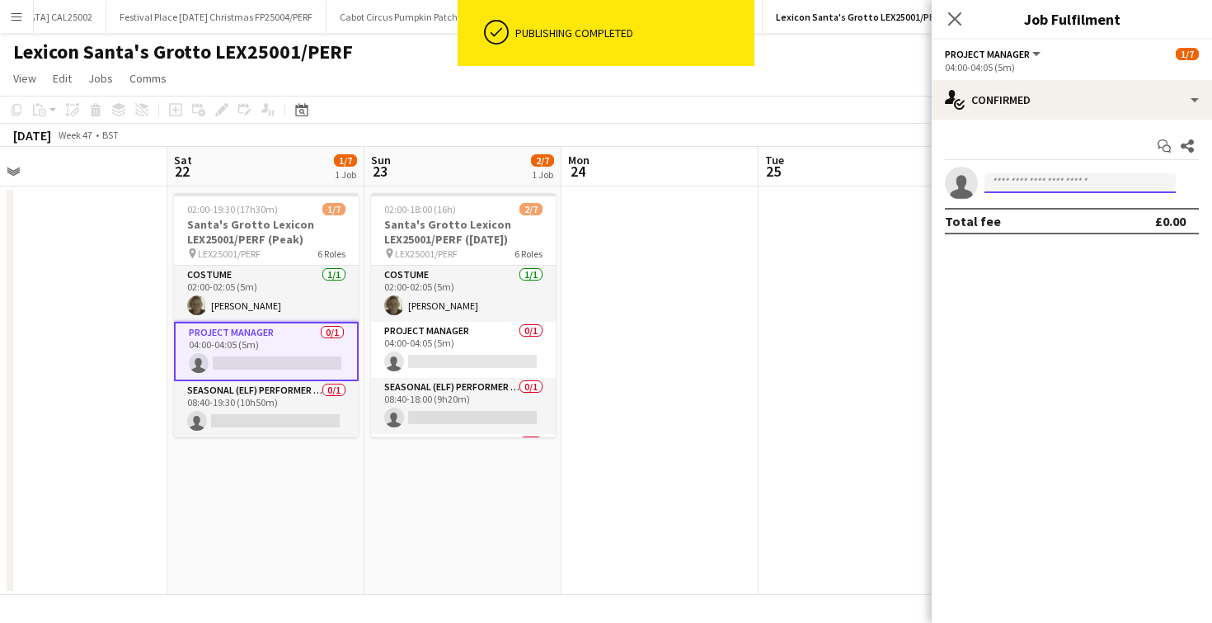
click at [1060, 181] on input at bounding box center [1079, 183] width 191 height 20
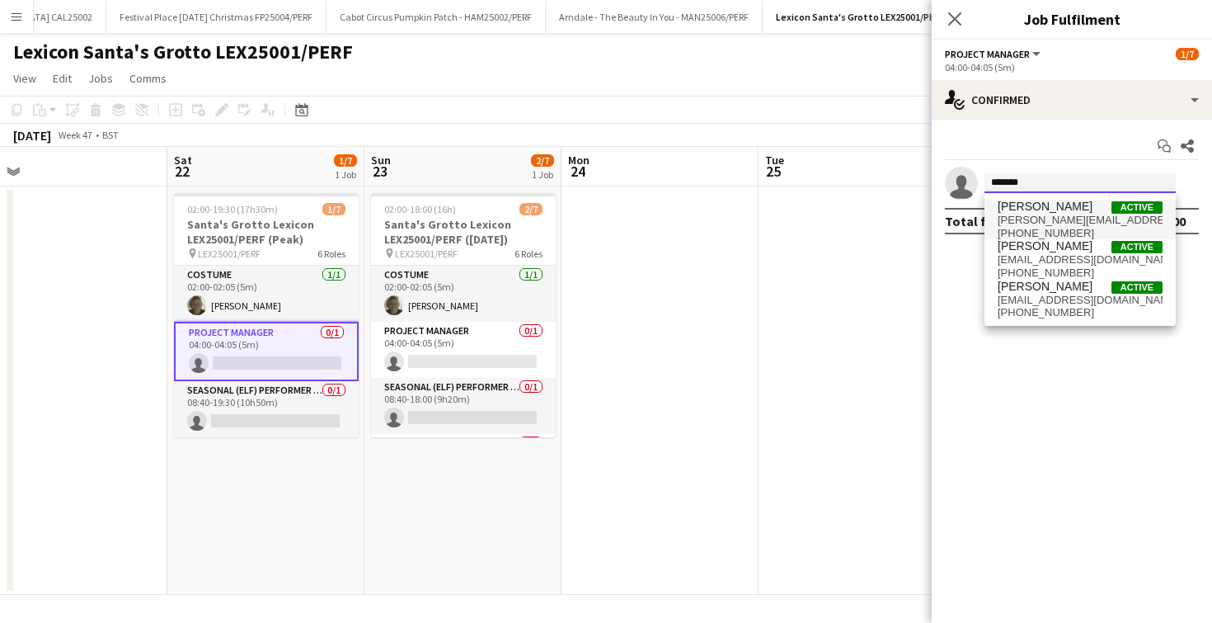
type input "*******"
click at [1055, 200] on span "[PERSON_NAME]" at bounding box center [1045, 207] width 95 height 14
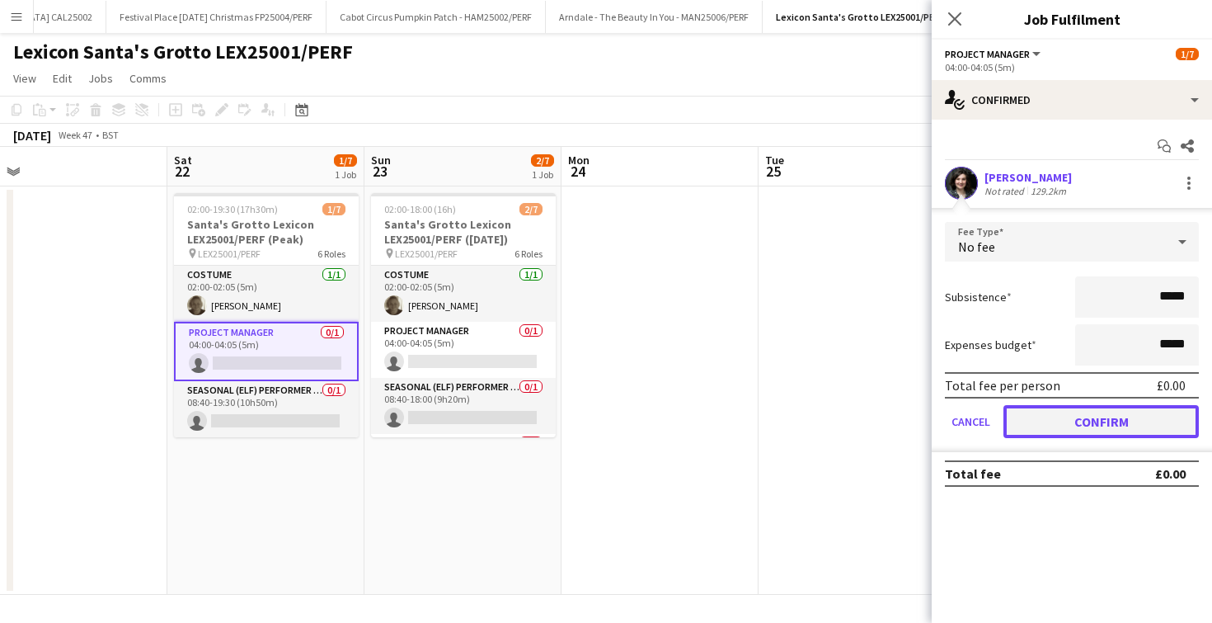
click at [1088, 409] on button "Confirm" at bounding box center [1100, 421] width 195 height 33
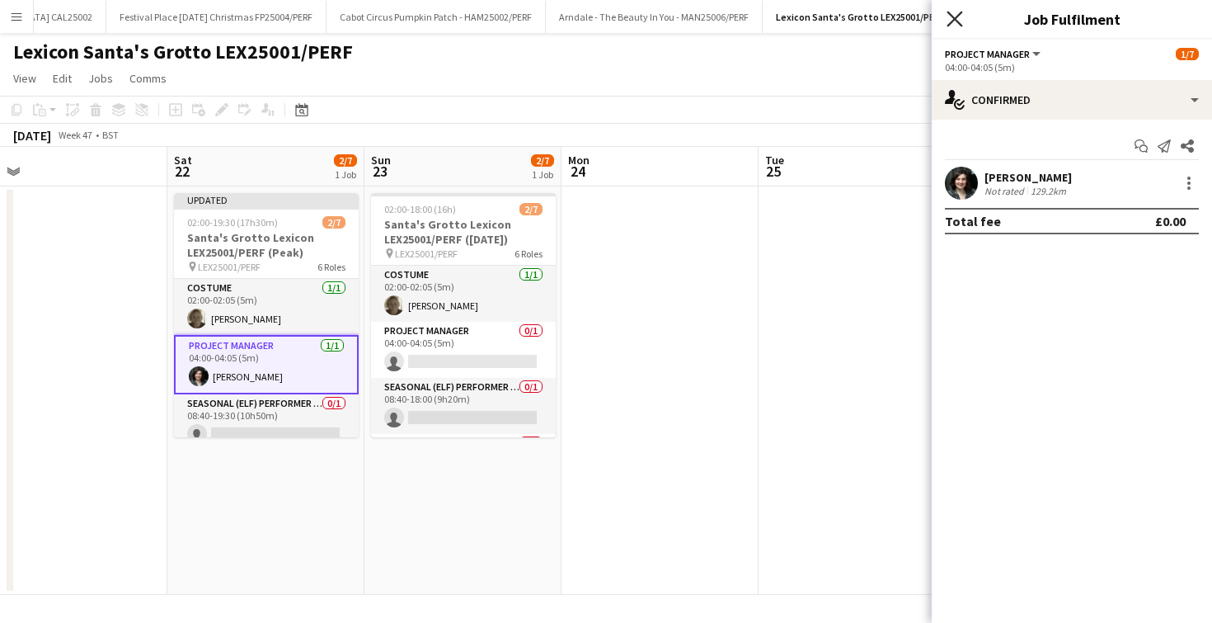
click at [958, 22] on icon at bounding box center [955, 19] width 16 height 16
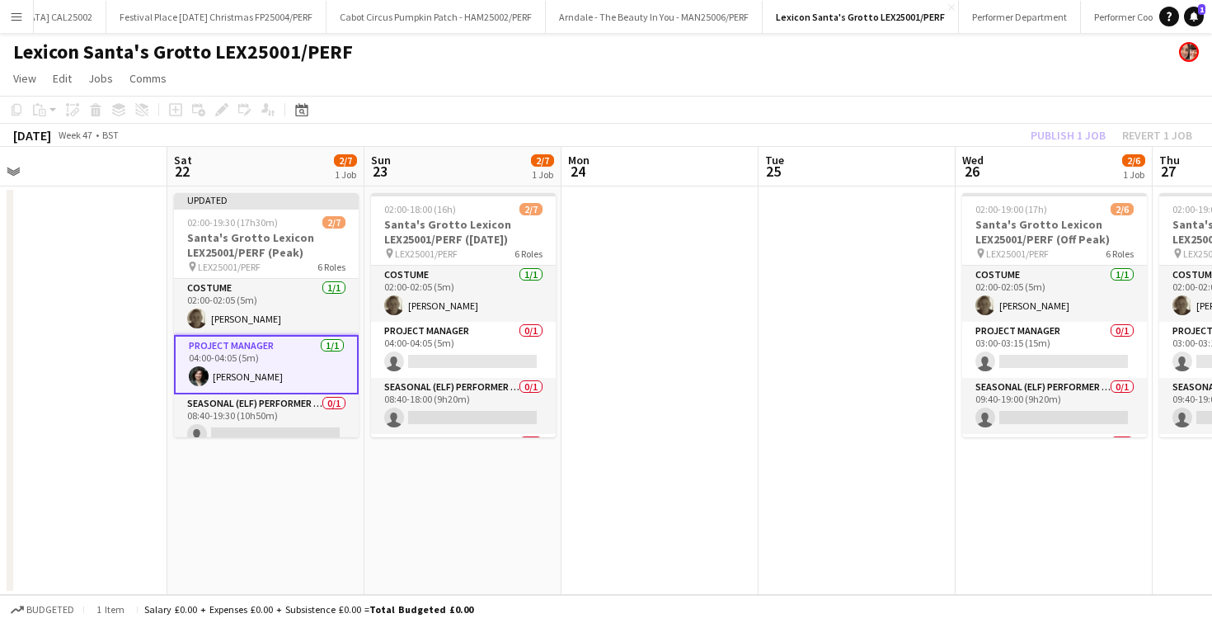
click at [744, 419] on app-date-cell at bounding box center [659, 390] width 197 height 408
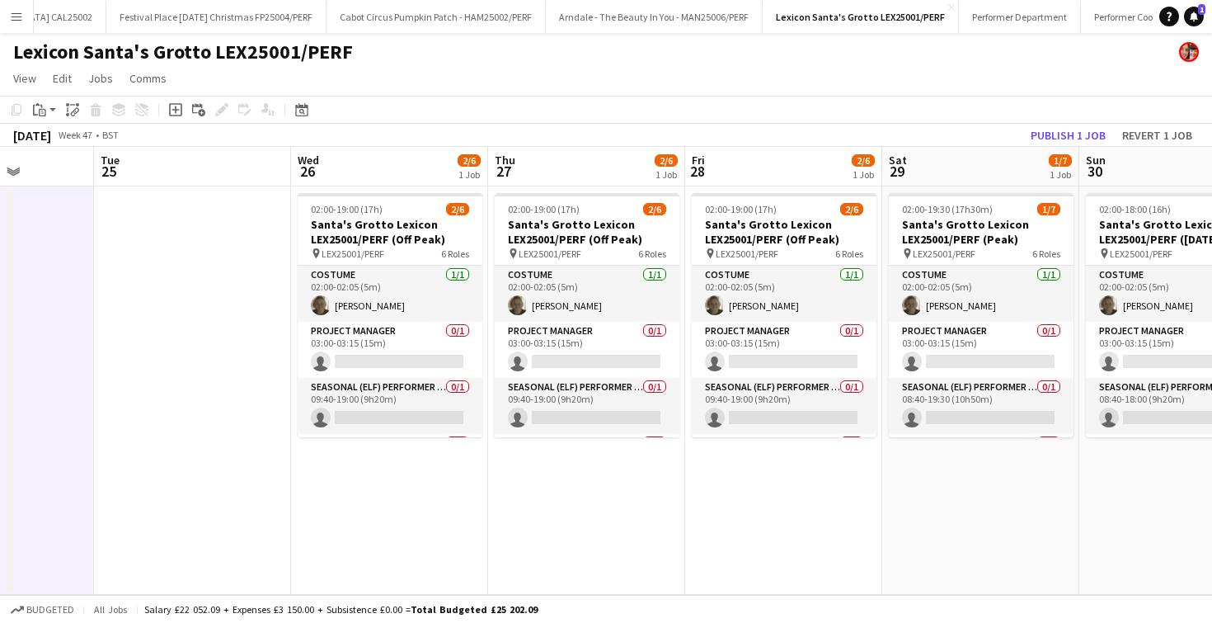
scroll to position [0, 704]
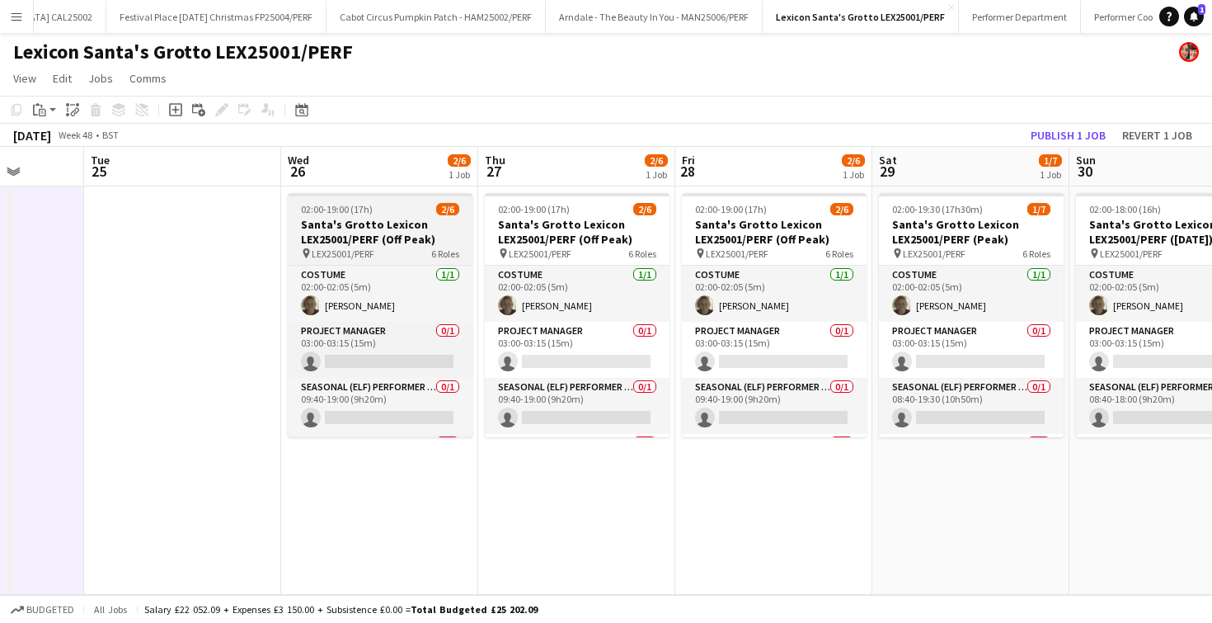
click at [383, 241] on h3 "Santa's Grotto Lexicon LEX25001/PERF (Off Peak)" at bounding box center [380, 232] width 185 height 30
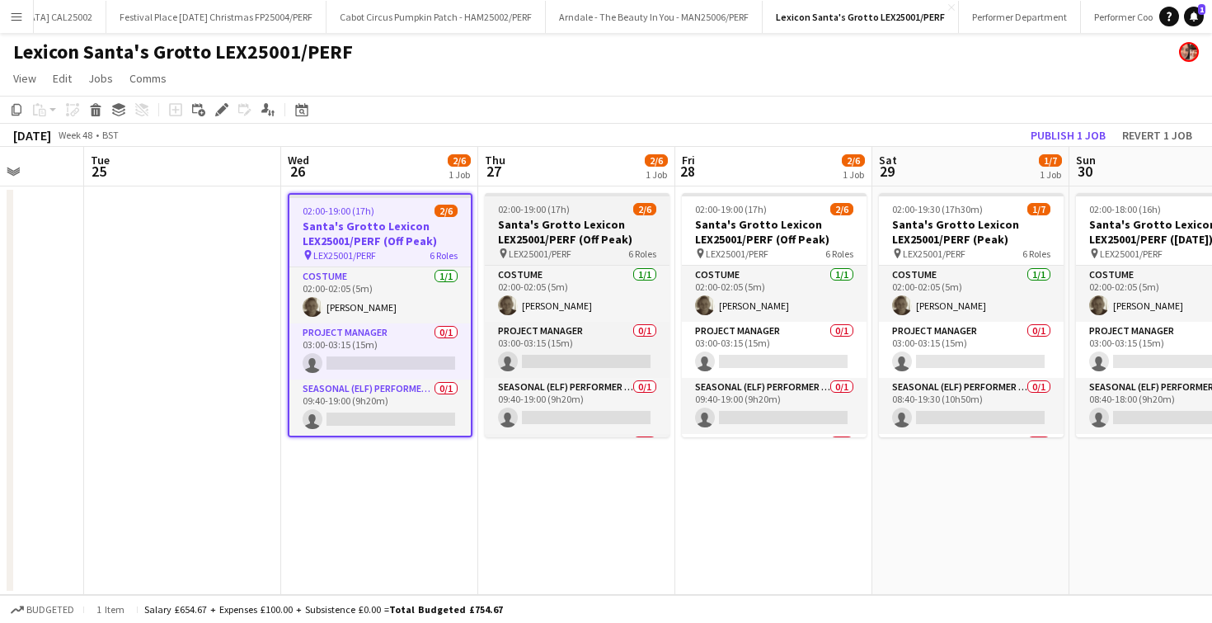
click at [529, 252] on span "LEX25001/PERF" at bounding box center [540, 253] width 63 height 12
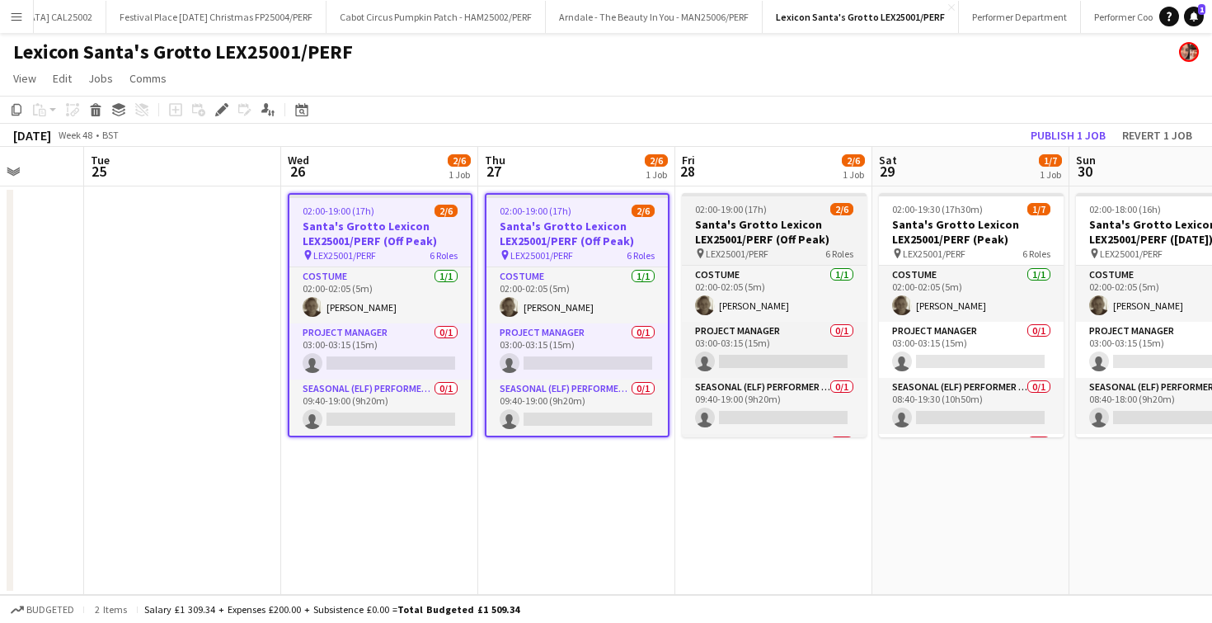
click at [754, 221] on h3 "Santa's Grotto Lexicon LEX25001/PERF (Off Peak)" at bounding box center [774, 232] width 185 height 30
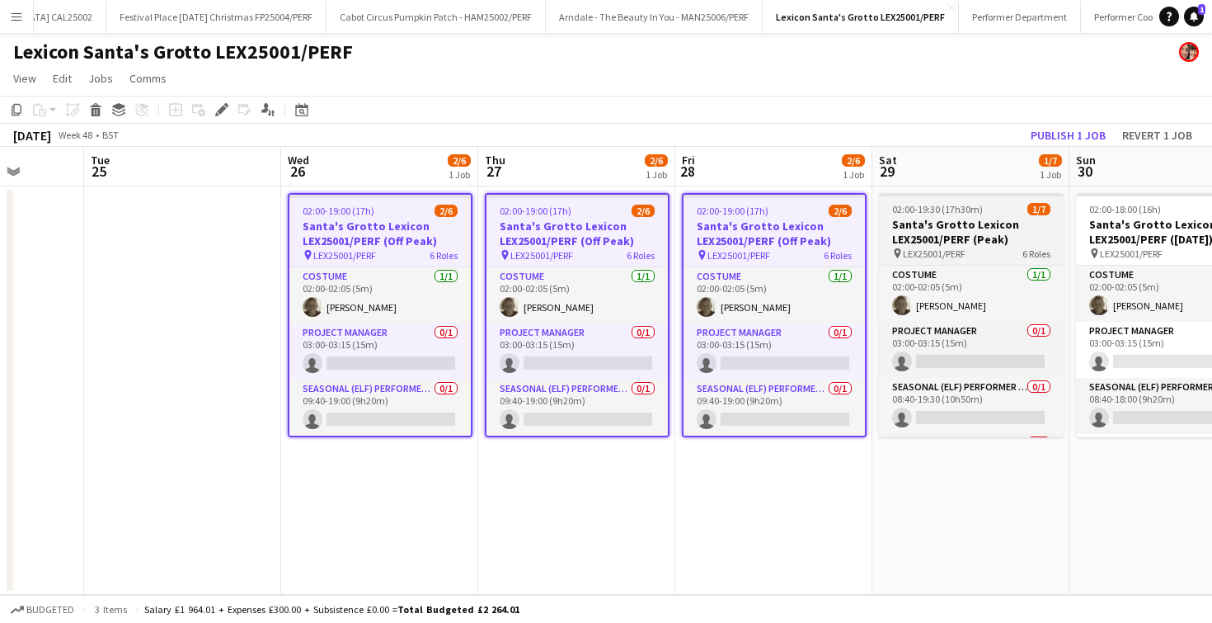
click at [990, 243] on h3 "Santa's Grotto Lexicon LEX25001/PERF (Peak)" at bounding box center [971, 232] width 185 height 30
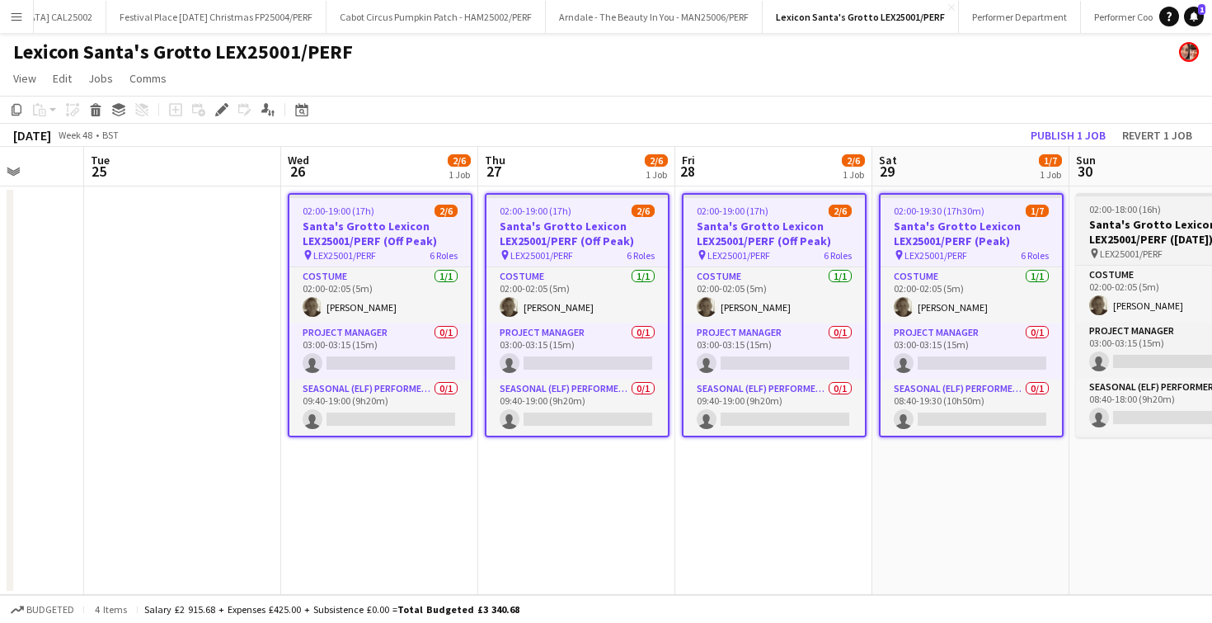
click at [1135, 237] on h3 "Santa's Grotto Lexicon LEX25001/PERF ([DATE])" at bounding box center [1168, 232] width 185 height 30
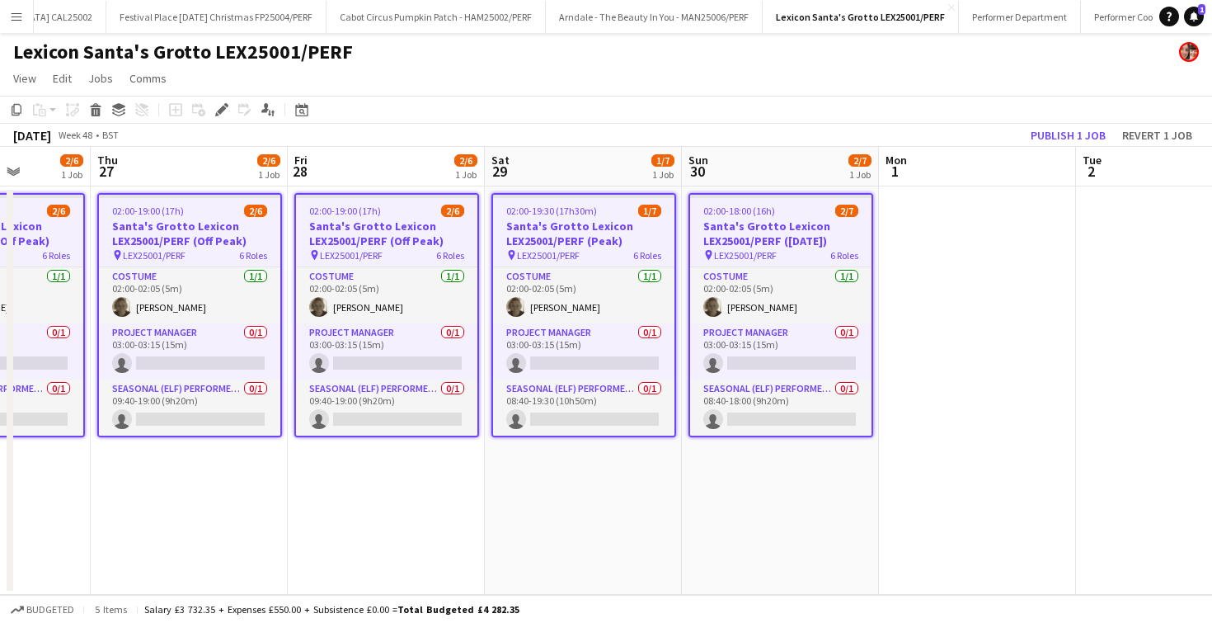
scroll to position [0, 698]
click at [225, 115] on icon "Edit" at bounding box center [221, 109] width 13 height 13
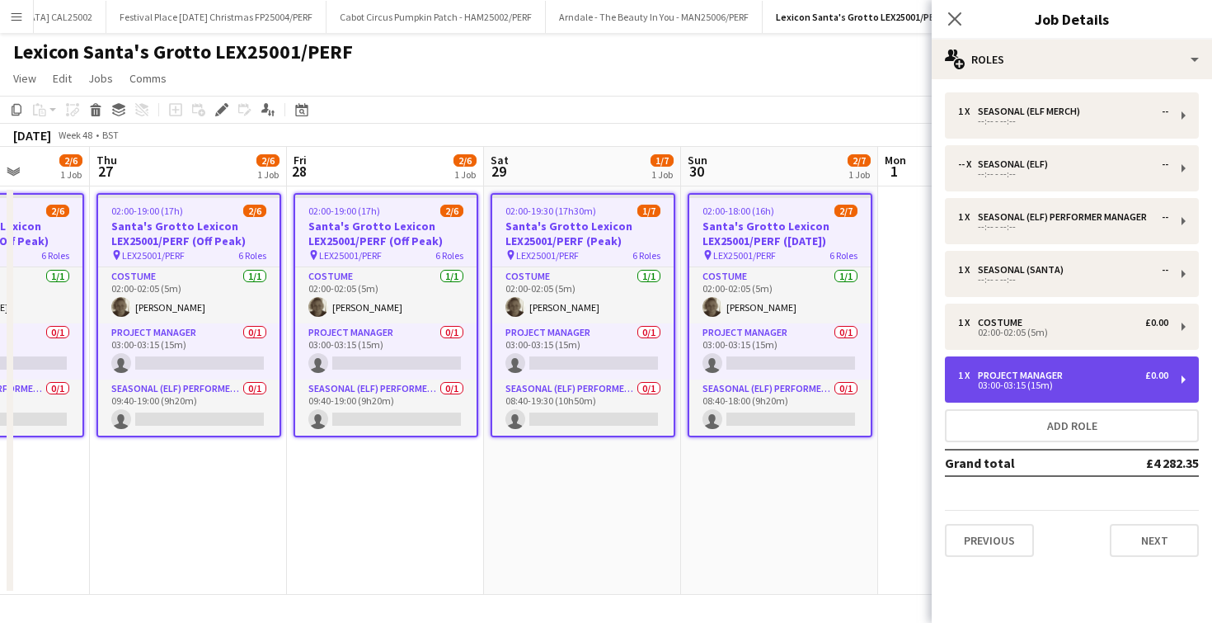
click at [979, 389] on div "03:00-03:15 (15m)" at bounding box center [1063, 385] width 210 height 8
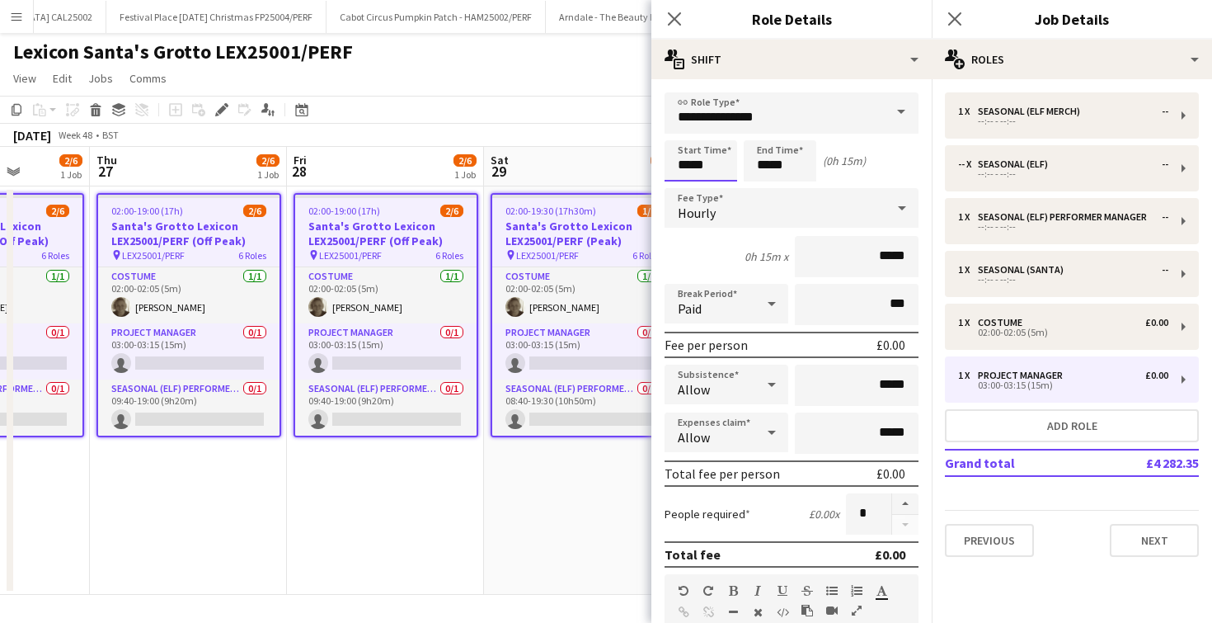
click at [692, 157] on input "*****" at bounding box center [701, 160] width 73 height 41
type input "*****"
click at [772, 162] on input "*****" at bounding box center [780, 160] width 73 height 41
click at [782, 168] on input "*****" at bounding box center [780, 160] width 73 height 41
type input "*****"
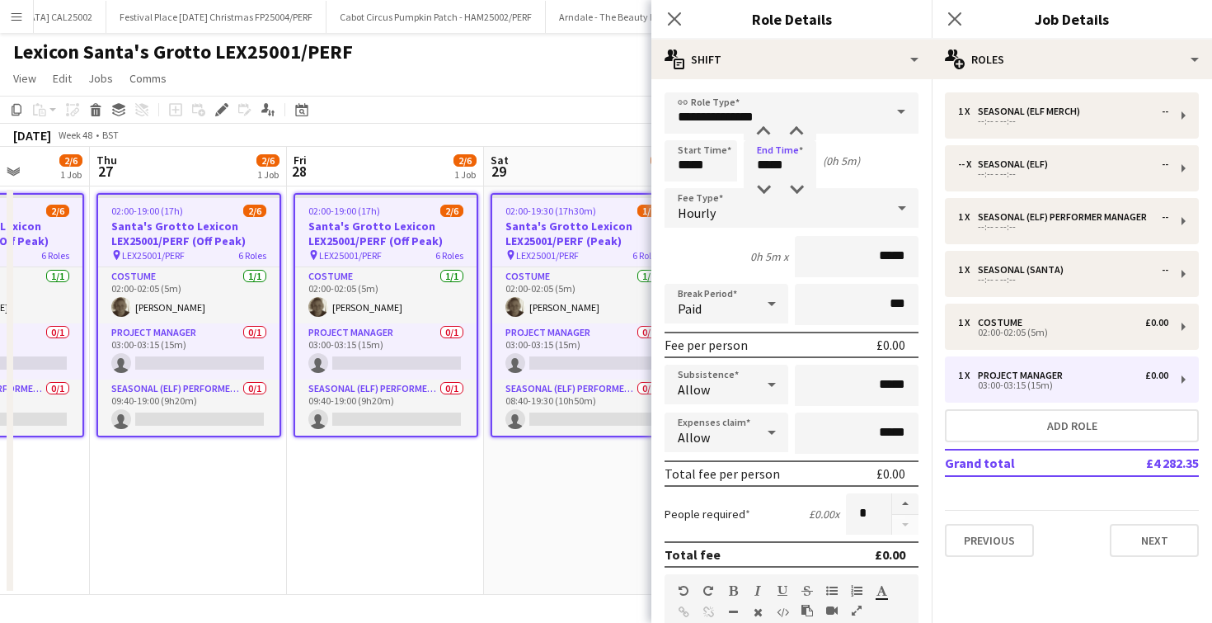
click at [782, 220] on div "Hourly" at bounding box center [775, 208] width 221 height 40
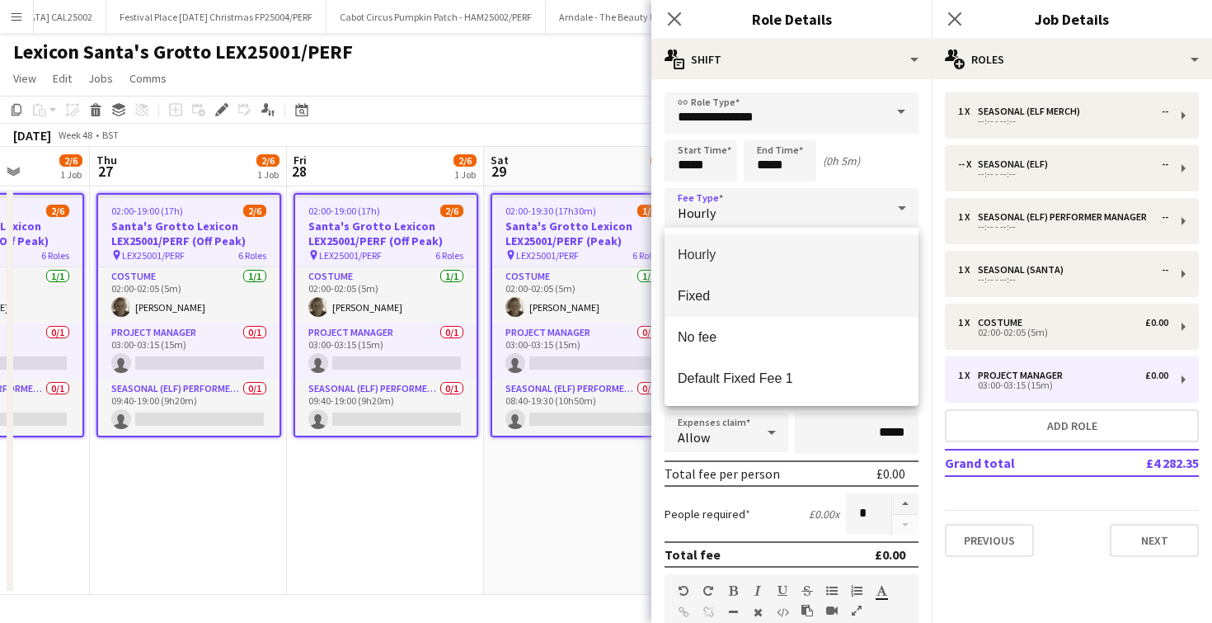
click at [749, 308] on mat-option "Fixed" at bounding box center [792, 295] width 254 height 41
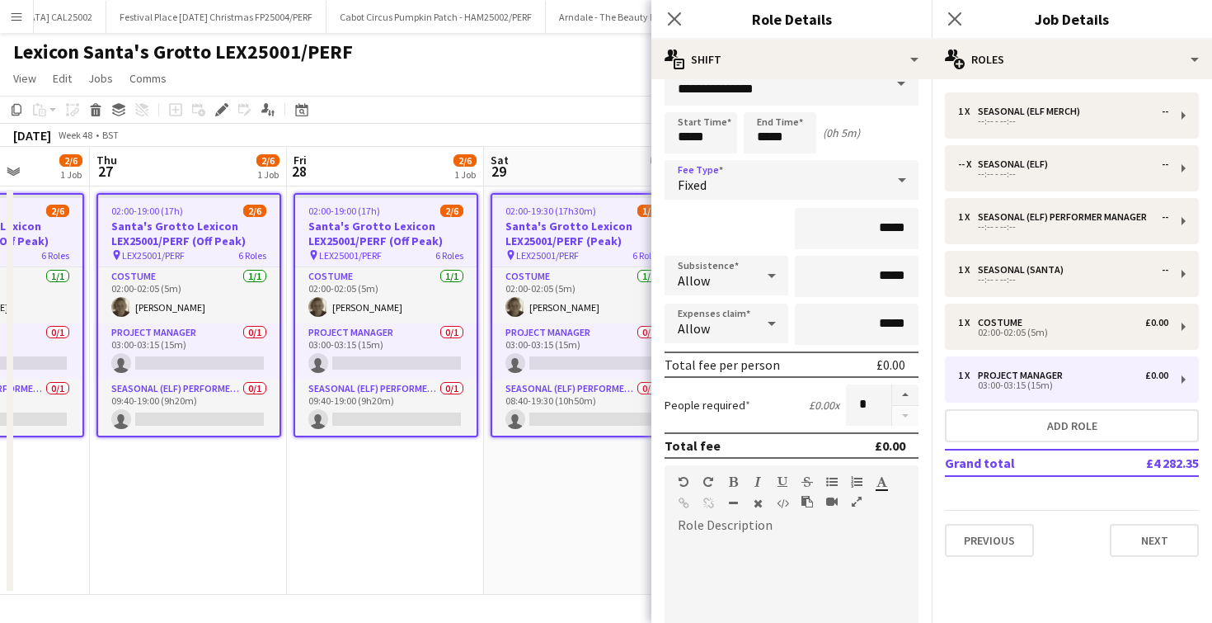
scroll to position [0, 0]
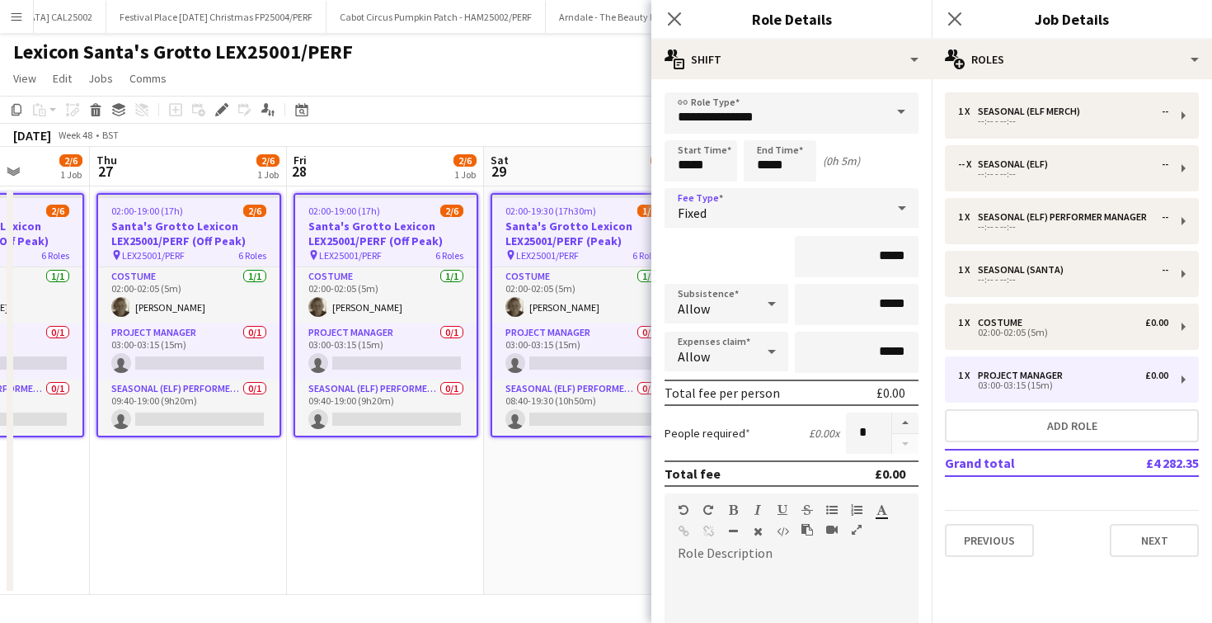
click at [767, 214] on div "Fixed" at bounding box center [775, 208] width 221 height 40
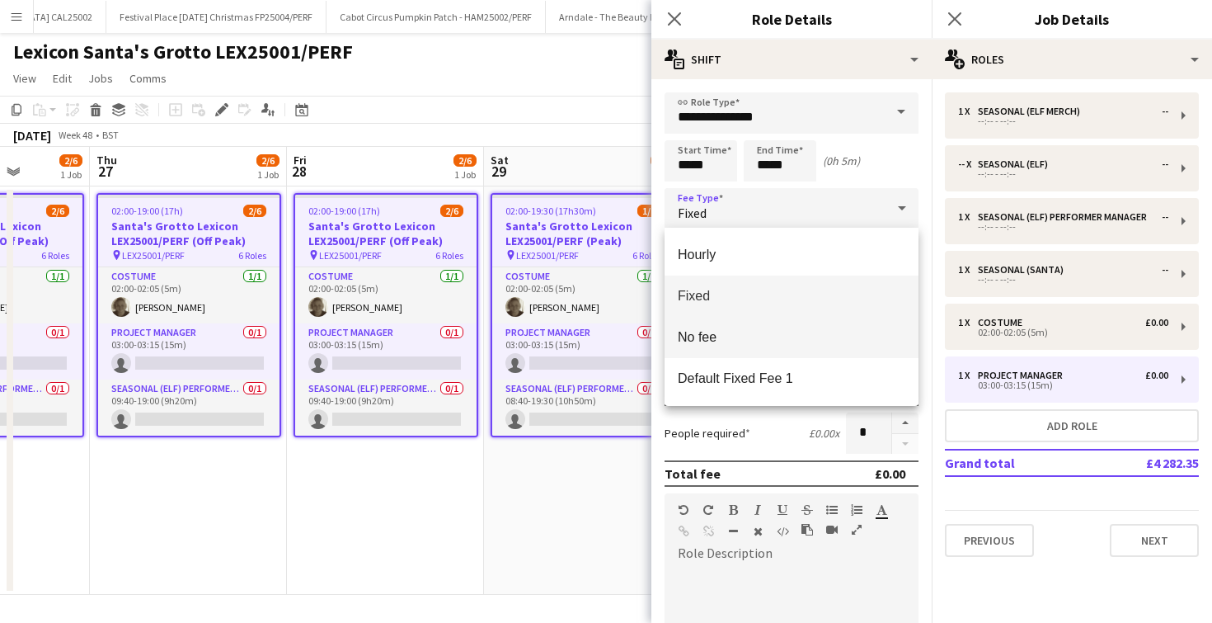
click at [736, 327] on mat-option "No fee" at bounding box center [792, 337] width 254 height 41
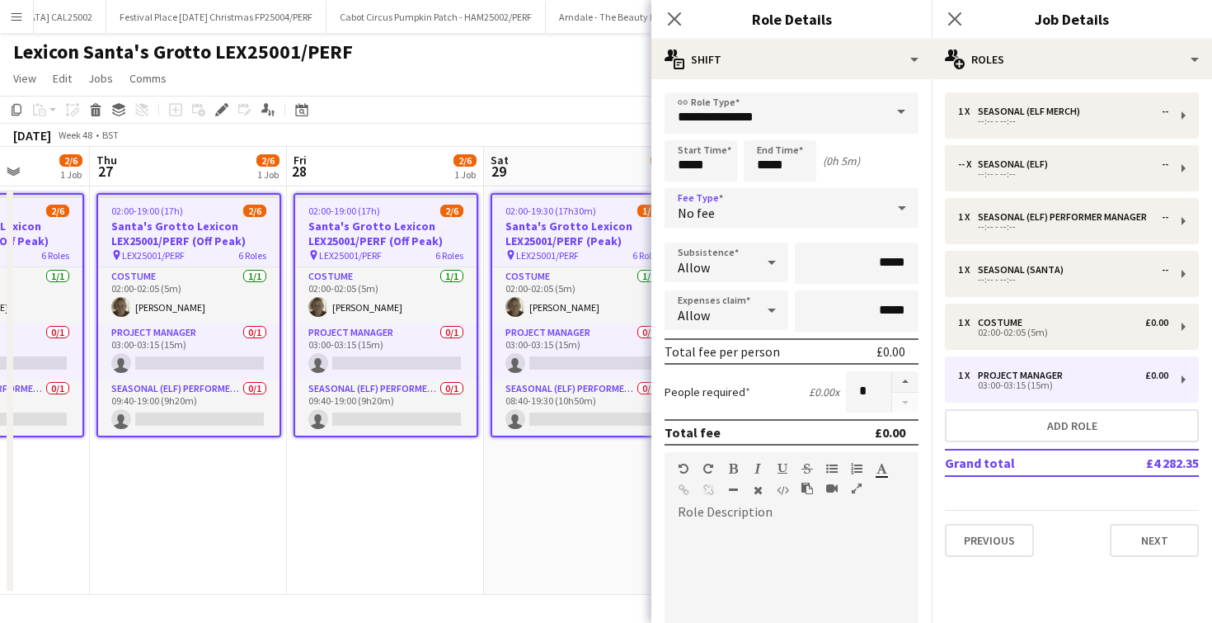
scroll to position [288, 0]
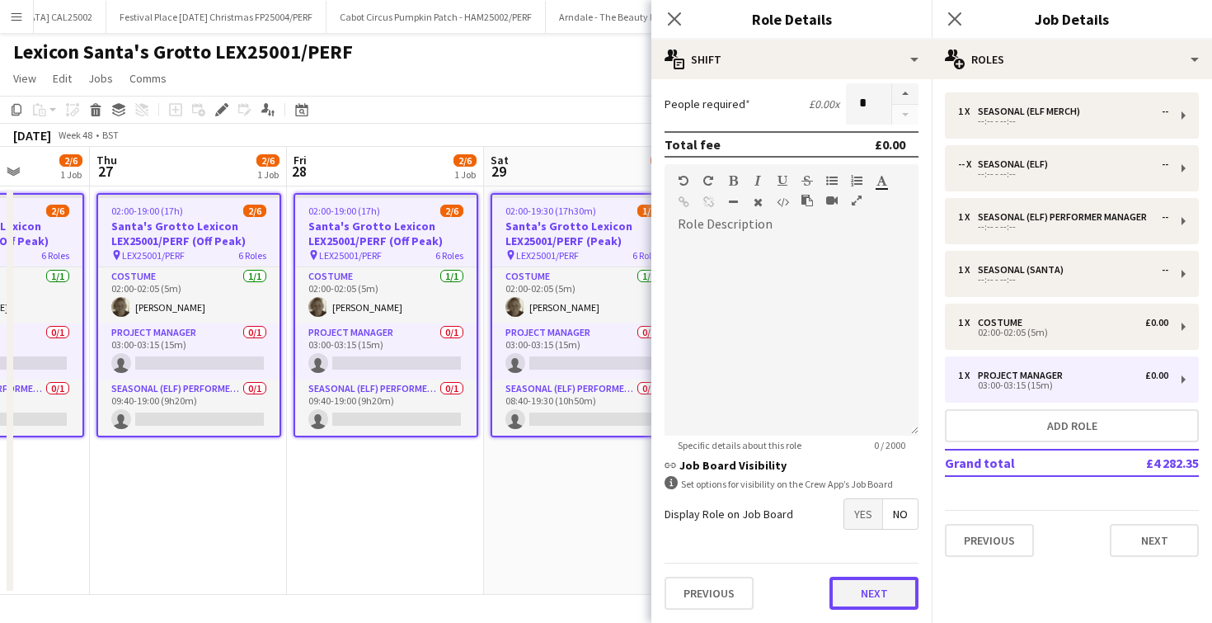
click at [846, 605] on button "Next" at bounding box center [873, 592] width 89 height 33
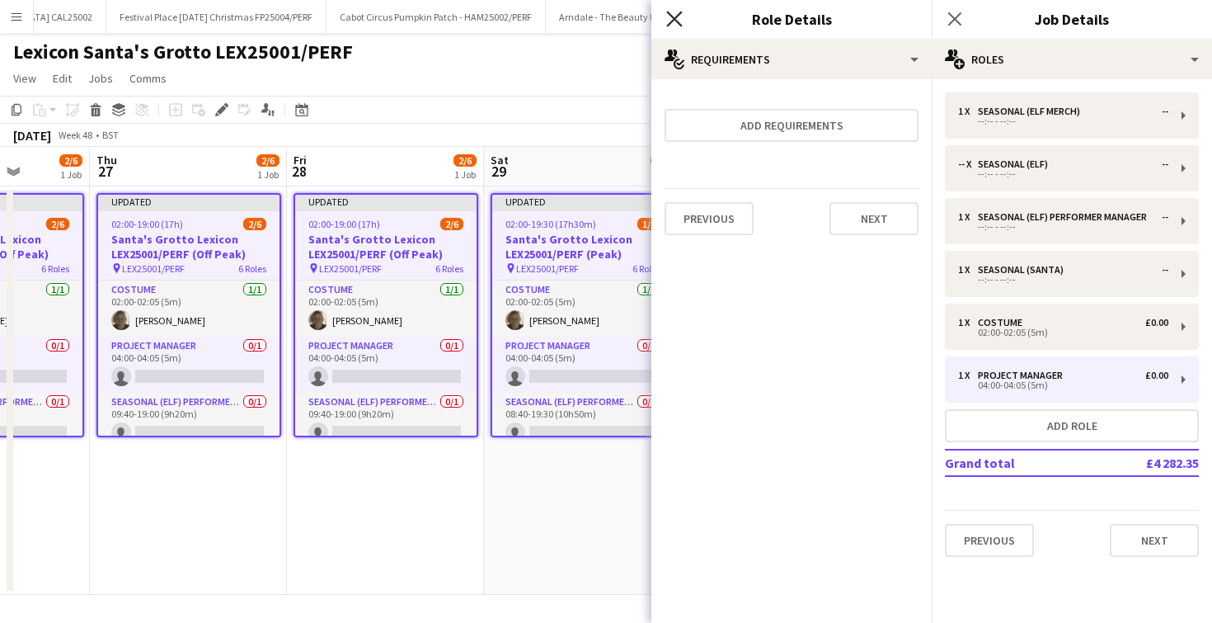
click at [671, 18] on icon "Close pop-in" at bounding box center [674, 19] width 16 height 16
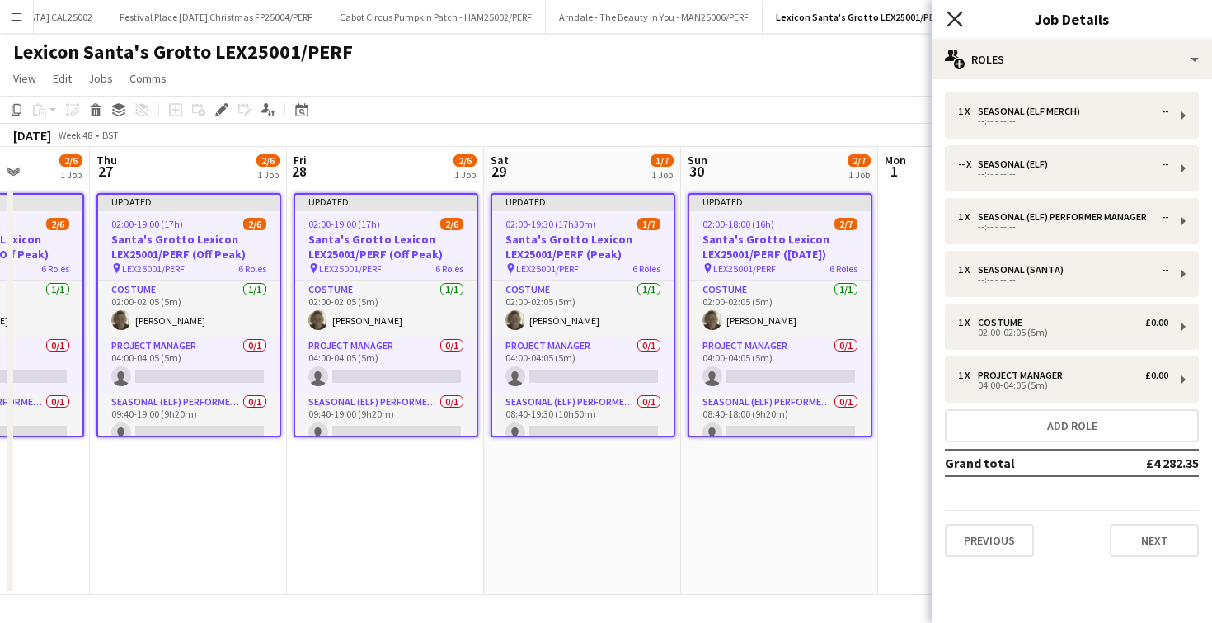
click at [956, 16] on icon "Close pop-in" at bounding box center [955, 19] width 16 height 16
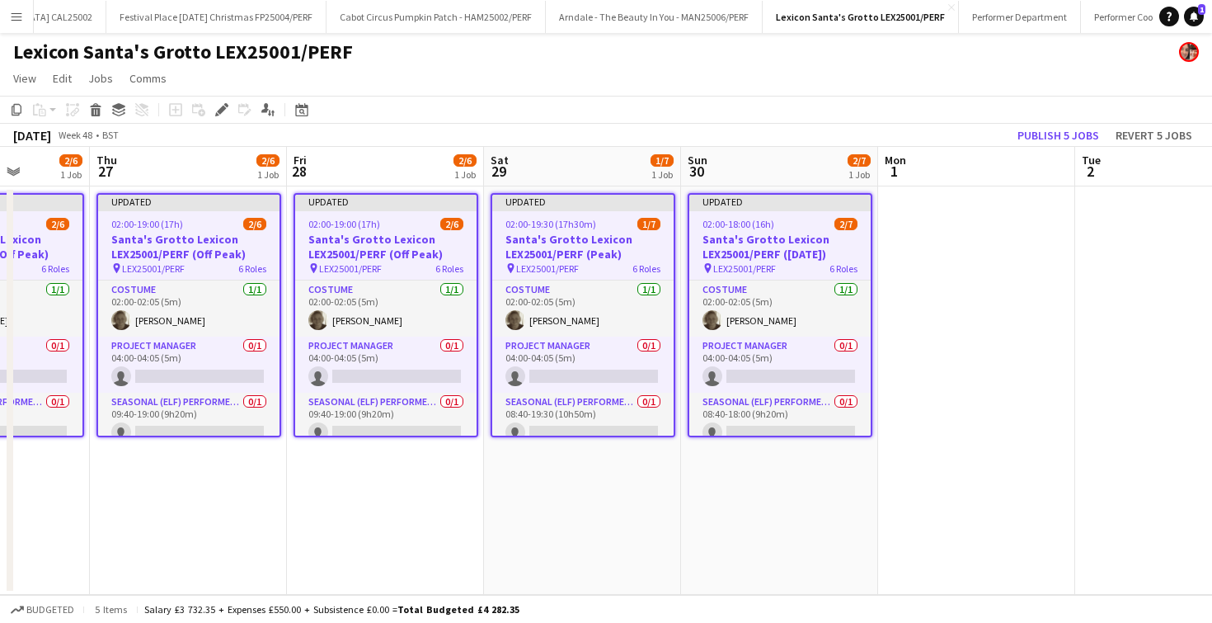
click at [599, 540] on app-date-cell "Updated 02:00-19:30 (17h30m) 1/7 Santa's Grotto Lexicon LEX25001/PERF (Peak) pi…" at bounding box center [582, 390] width 197 height 408
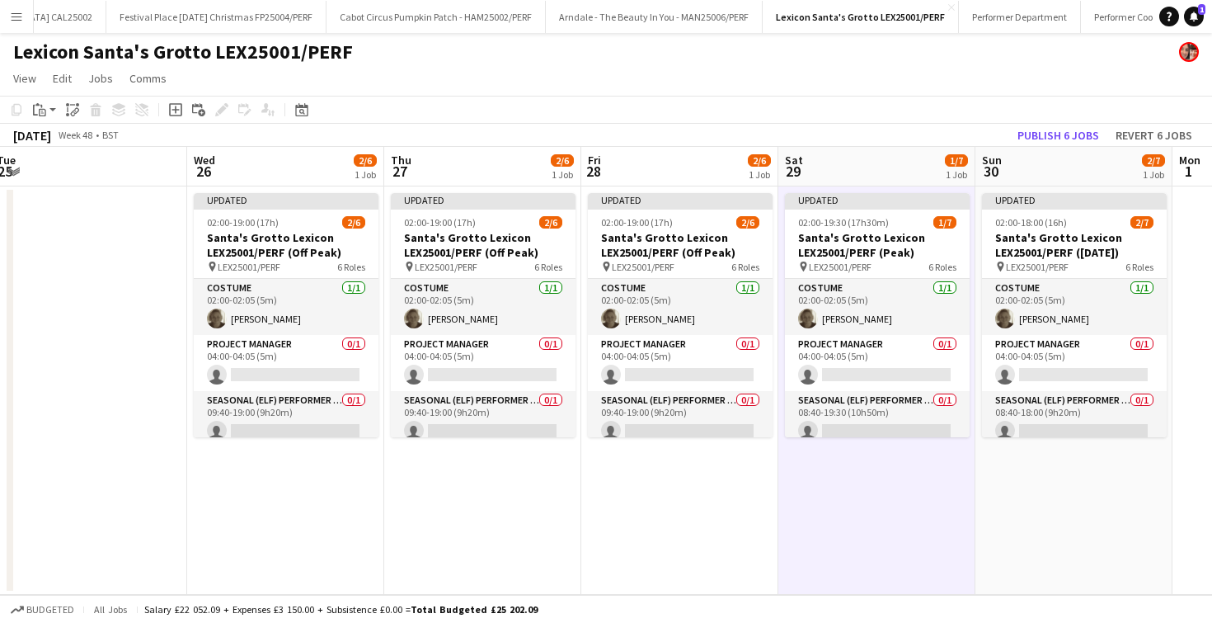
scroll to position [0, 402]
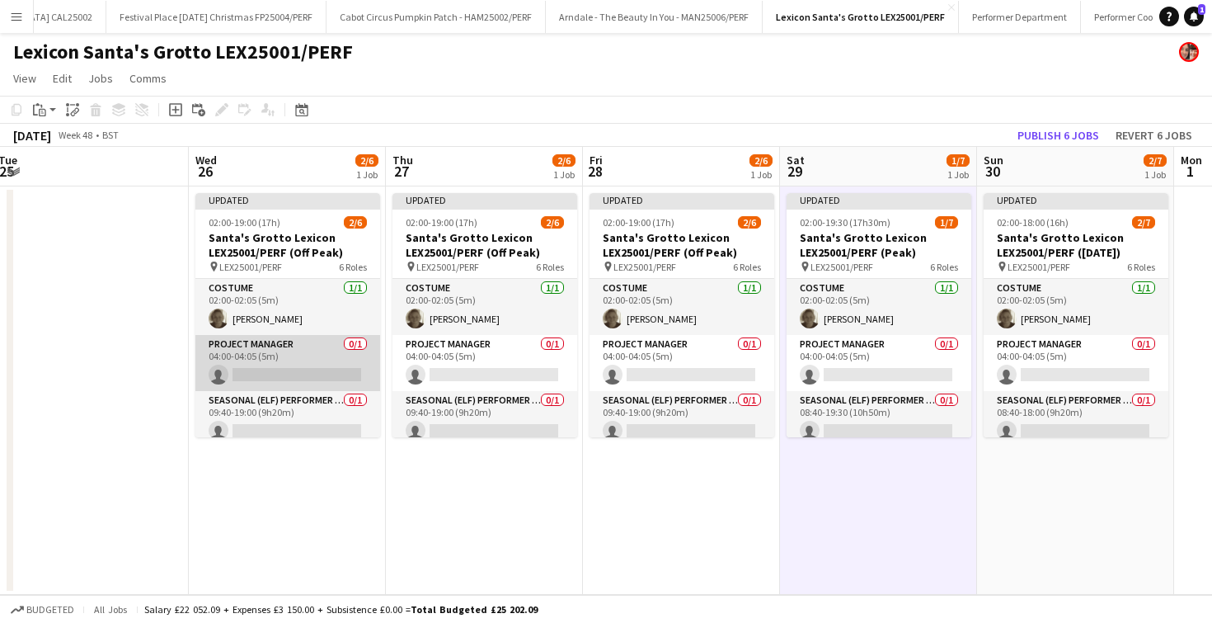
click at [344, 377] on app-card-role "Project Manager 0/1 04:00-04:05 (5m) single-neutral-actions" at bounding box center [287, 363] width 185 height 56
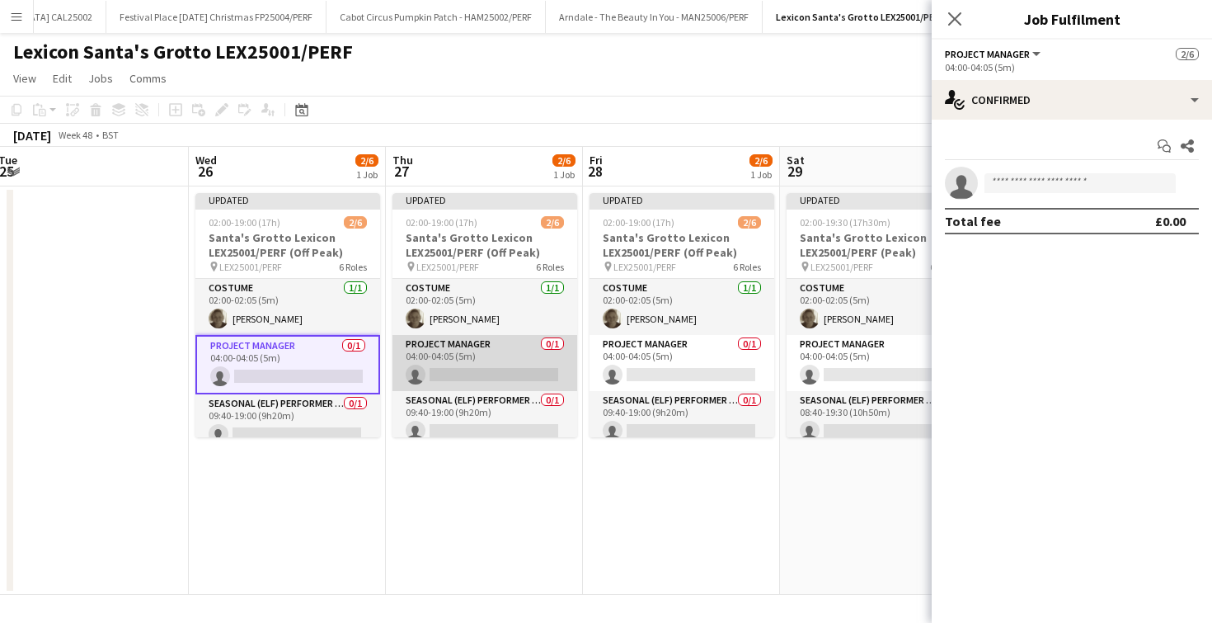
click at [444, 369] on app-card-role "Project Manager 0/1 04:00-04:05 (5m) single-neutral-actions" at bounding box center [484, 363] width 185 height 56
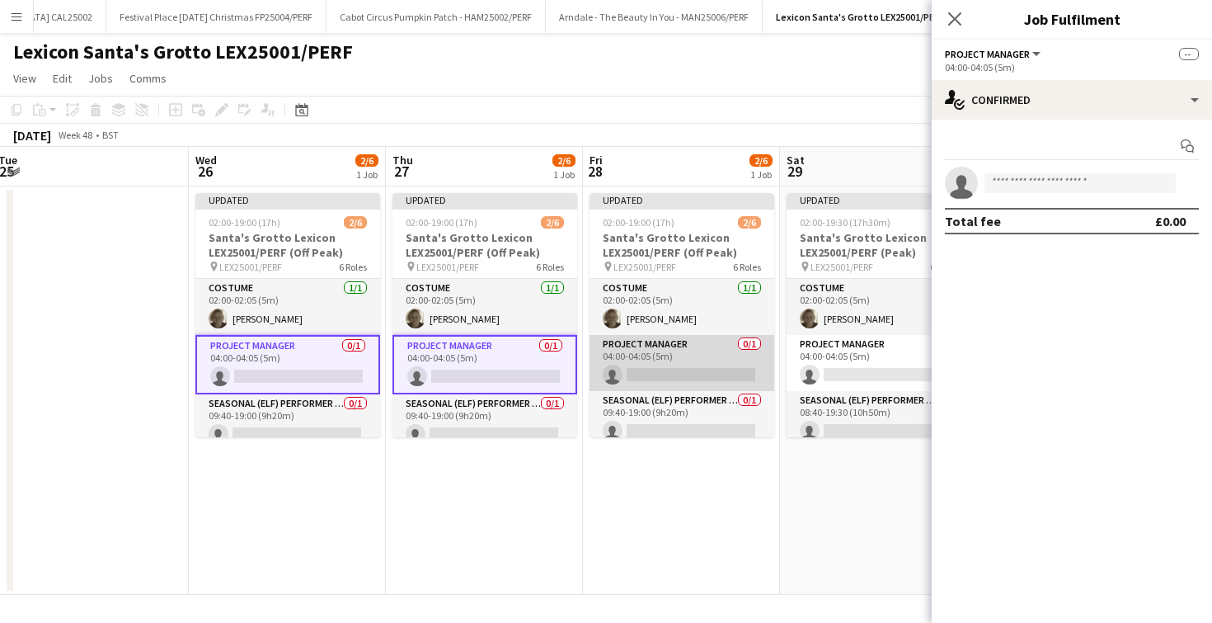
click at [671, 375] on app-card-role "Project Manager 0/1 04:00-04:05 (5m) single-neutral-actions" at bounding box center [682, 363] width 185 height 56
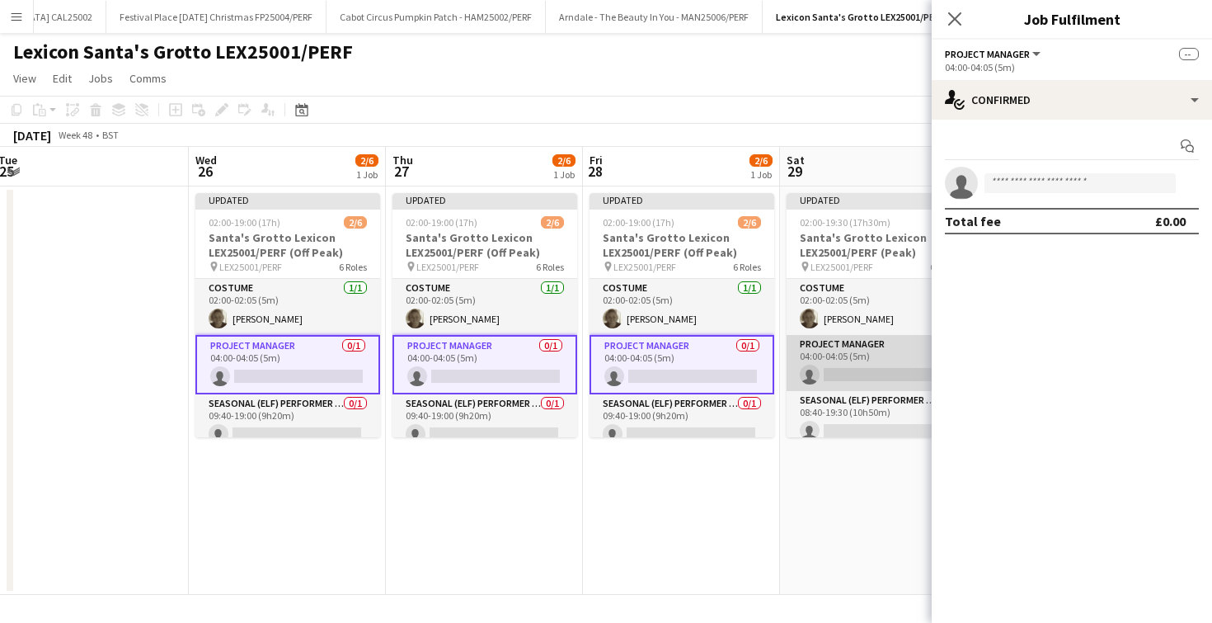
click at [841, 375] on app-card-role "Project Manager 0/1 04:00-04:05 (5m) single-neutral-actions" at bounding box center [879, 363] width 185 height 56
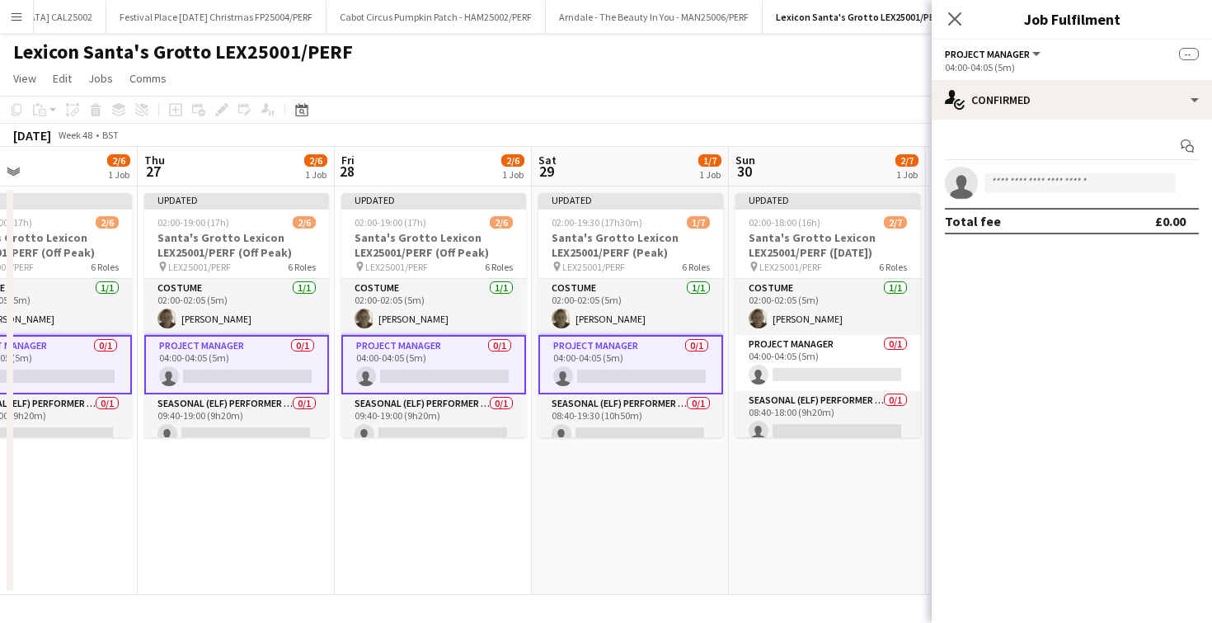
scroll to position [0, 658]
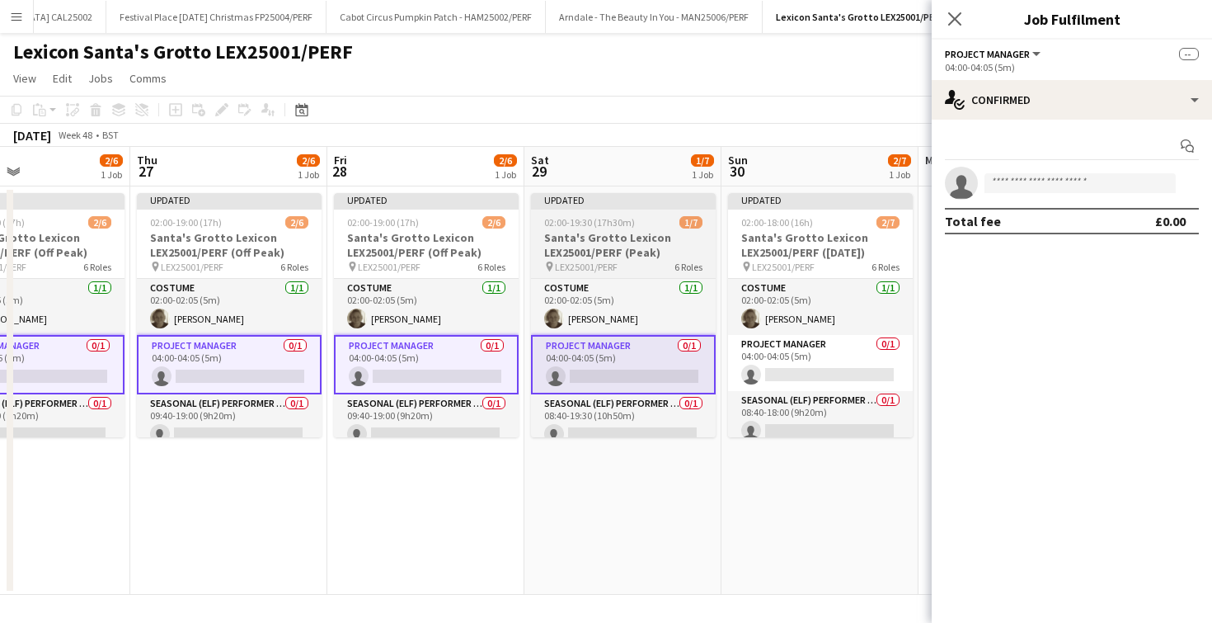
click at [841, 375] on app-card-role "Project Manager 0/1 04:00-04:05 (5m) single-neutral-actions" at bounding box center [820, 363] width 185 height 56
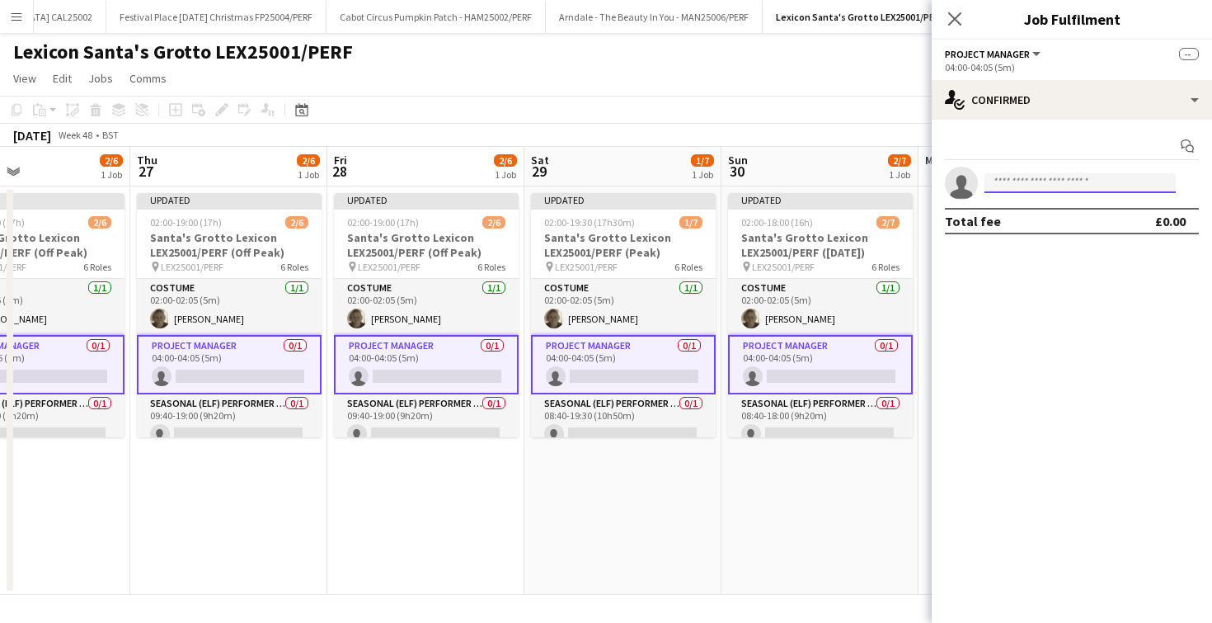
click at [1029, 182] on input at bounding box center [1079, 183] width 191 height 20
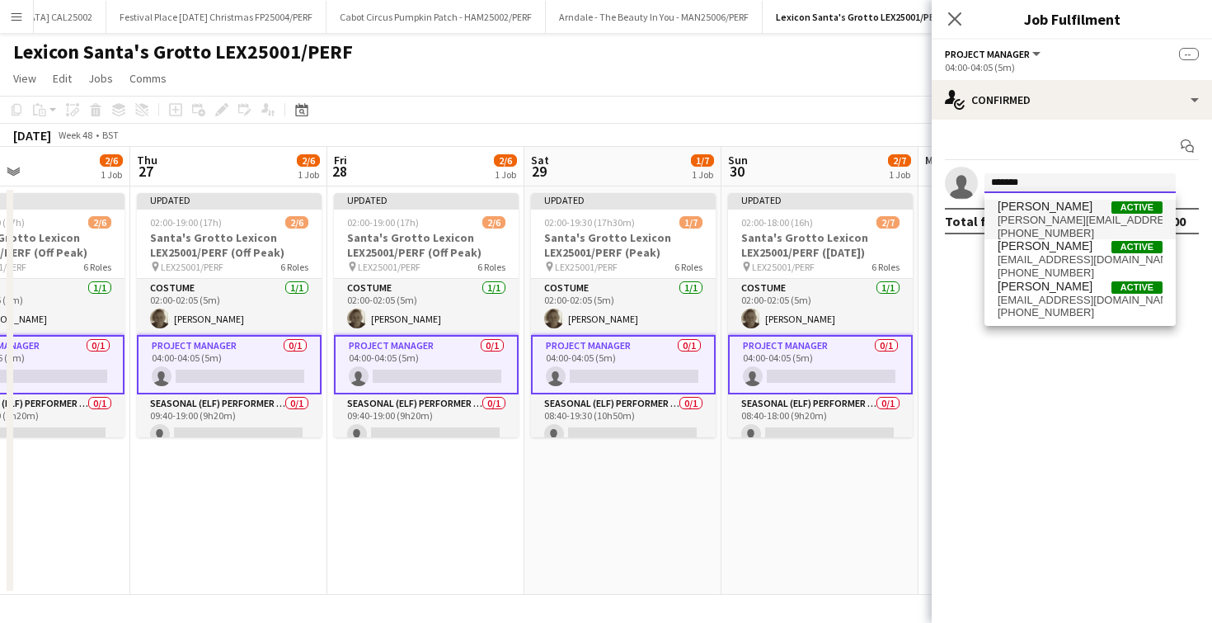
type input "*******"
click at [1024, 213] on span "[PERSON_NAME]" at bounding box center [1045, 207] width 95 height 14
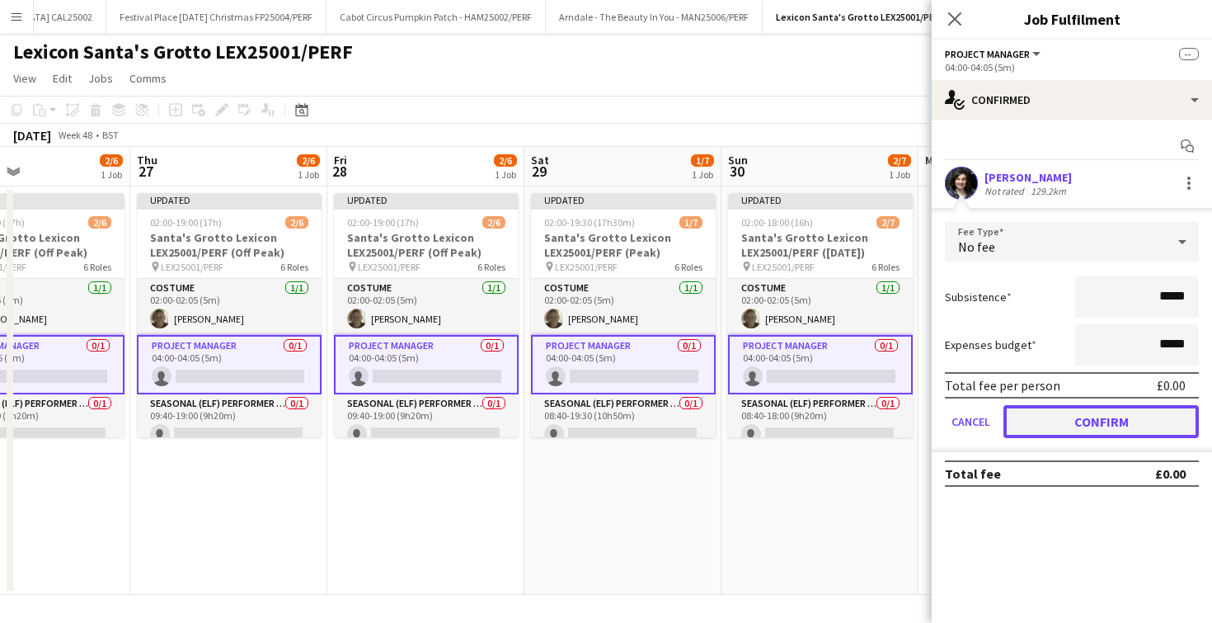
click at [1021, 421] on button "Confirm" at bounding box center [1100, 421] width 195 height 33
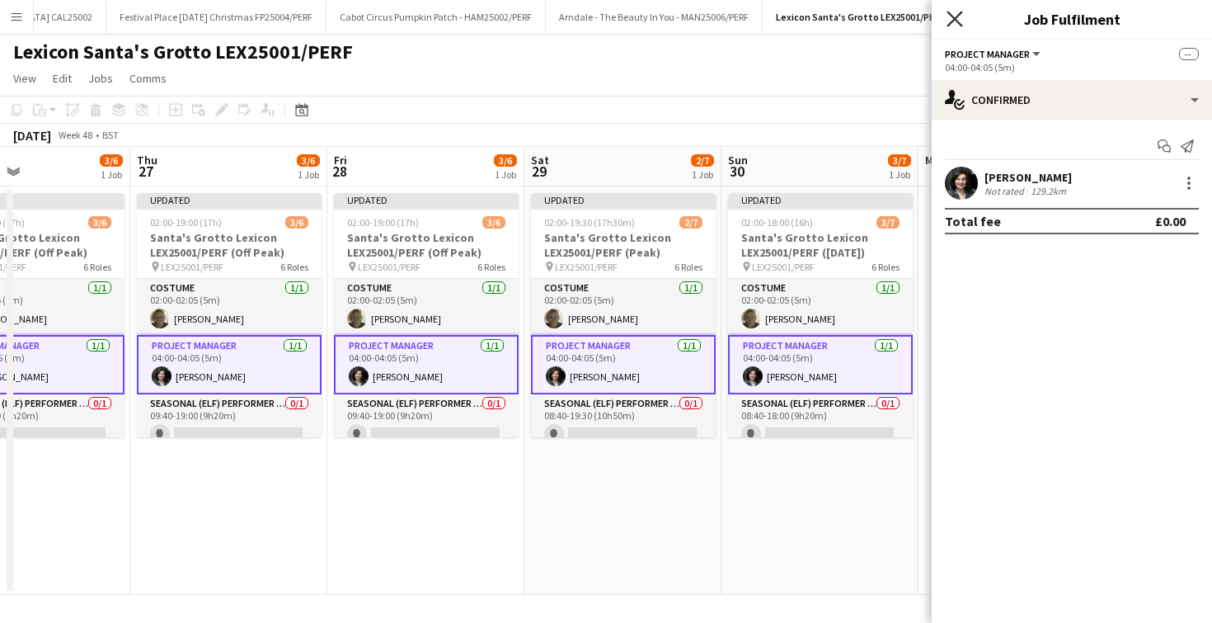
click at [954, 12] on icon "Close pop-in" at bounding box center [955, 19] width 16 height 16
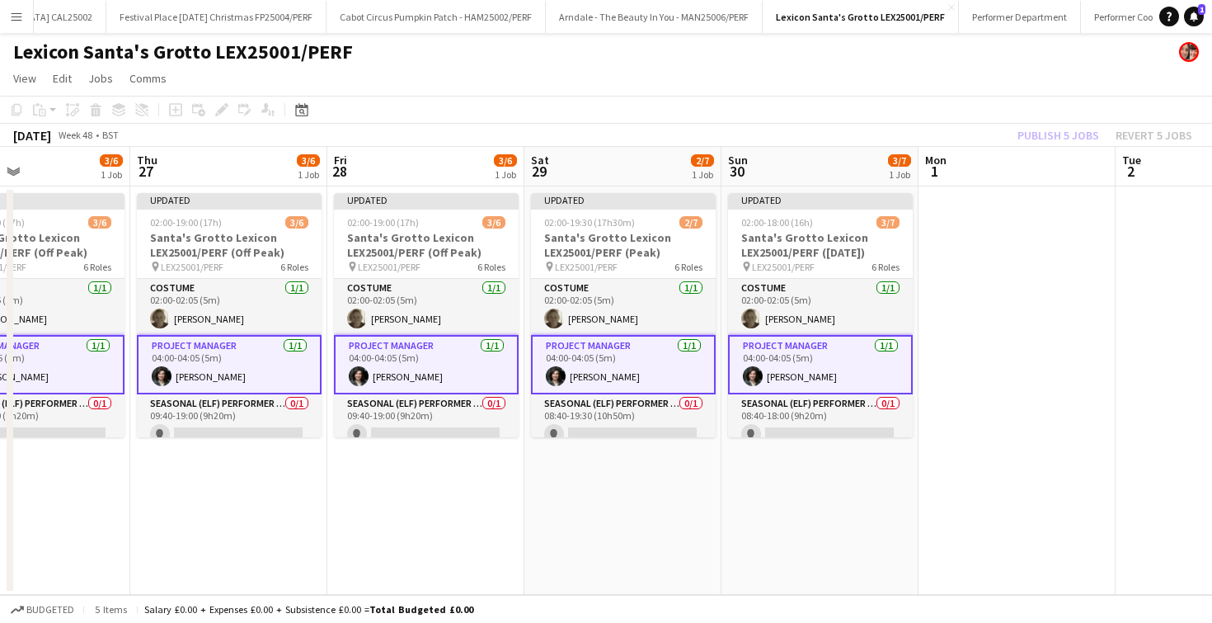
click at [736, 472] on app-date-cell "Updated 02:00-18:00 (16h) 3/7 Santa's Grotto Lexicon LEX25001/PERF ([DATE]) pin…" at bounding box center [819, 390] width 197 height 408
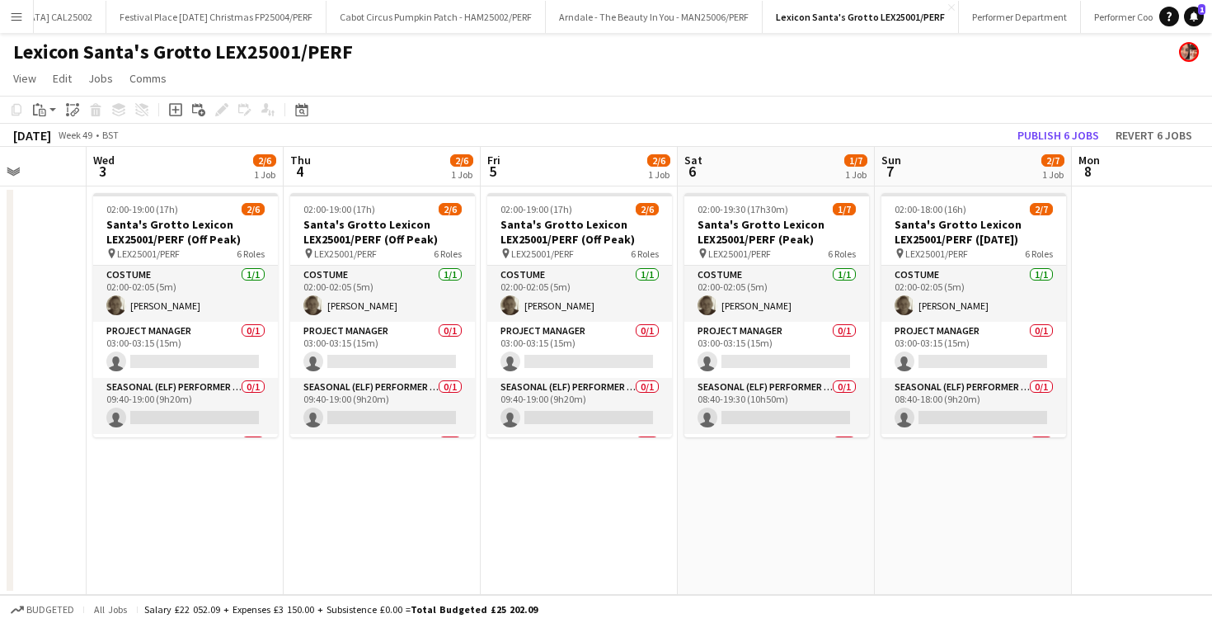
scroll to position [0, 701]
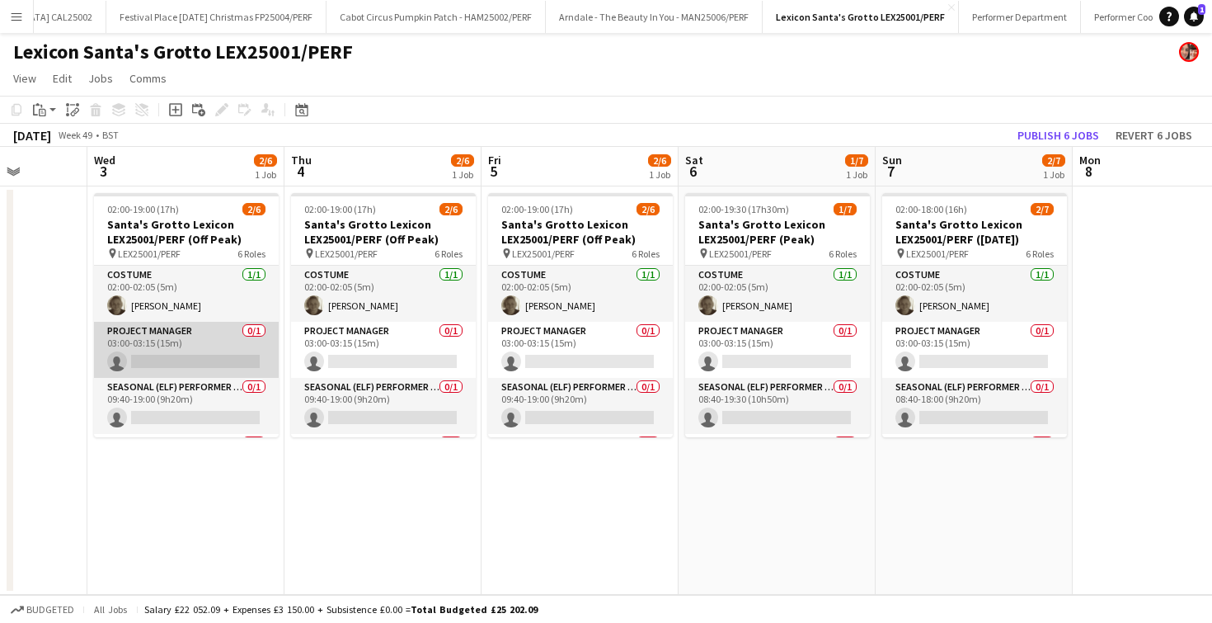
click at [167, 326] on app-card-role "Project Manager 0/1 03:00-03:15 (15m) single-neutral-actions" at bounding box center [186, 350] width 185 height 56
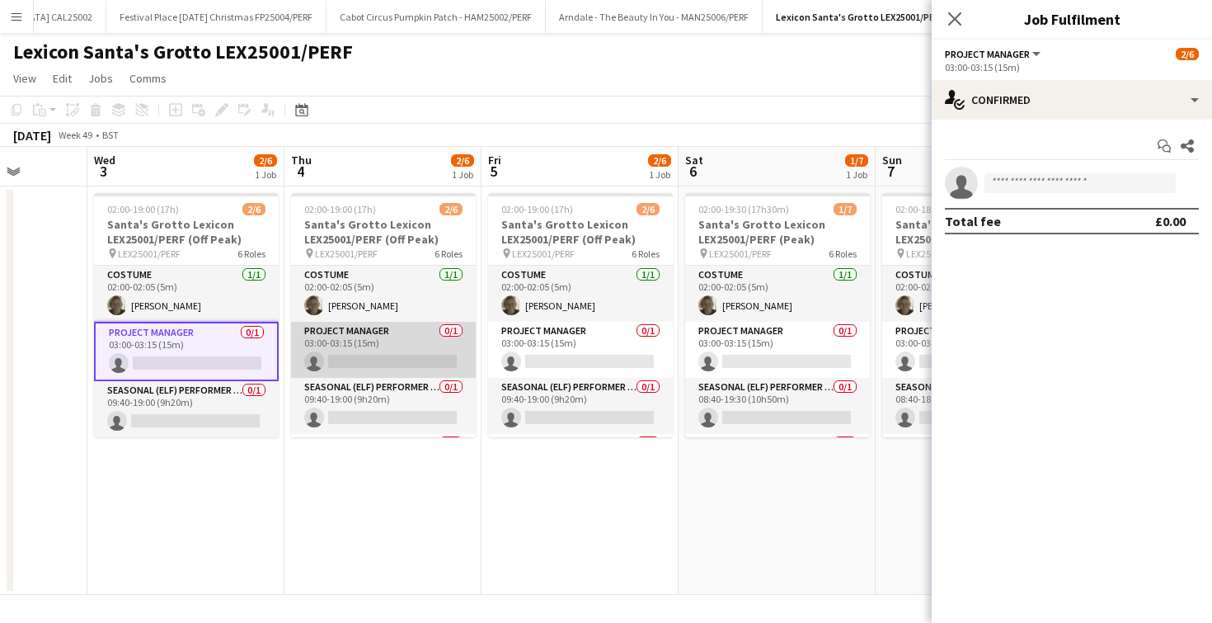
click at [390, 355] on app-card-role "Project Manager 0/1 03:00-03:15 (15m) single-neutral-actions" at bounding box center [383, 350] width 185 height 56
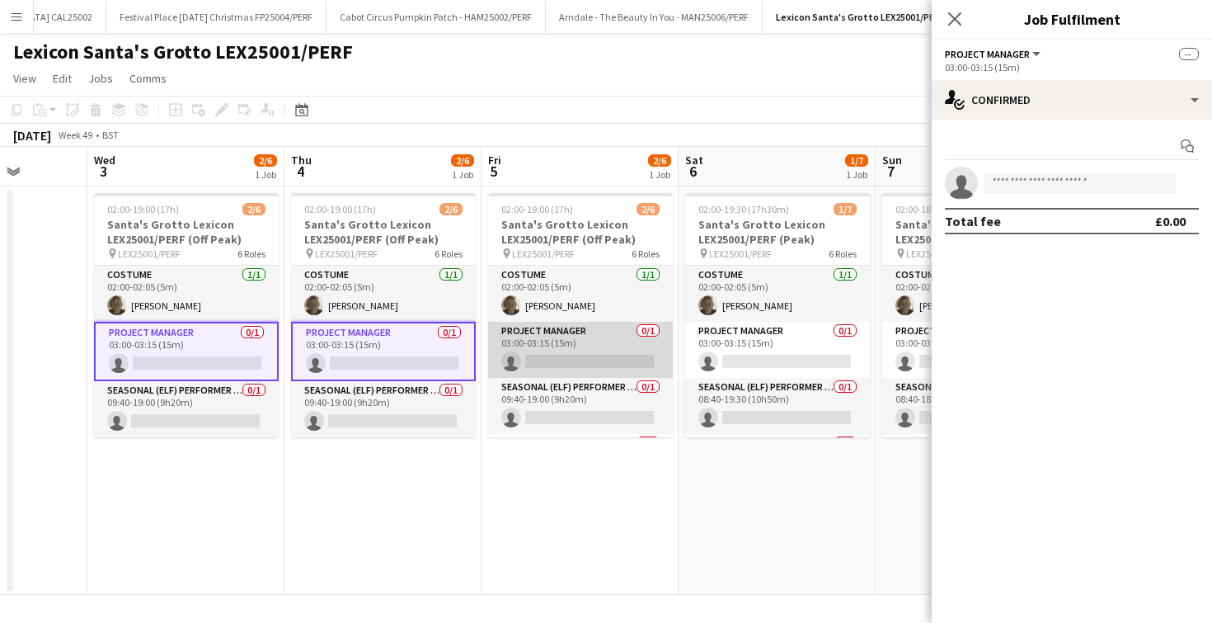
click at [557, 348] on app-card-role "Project Manager 0/1 03:00-03:15 (15m) single-neutral-actions" at bounding box center [580, 350] width 185 height 56
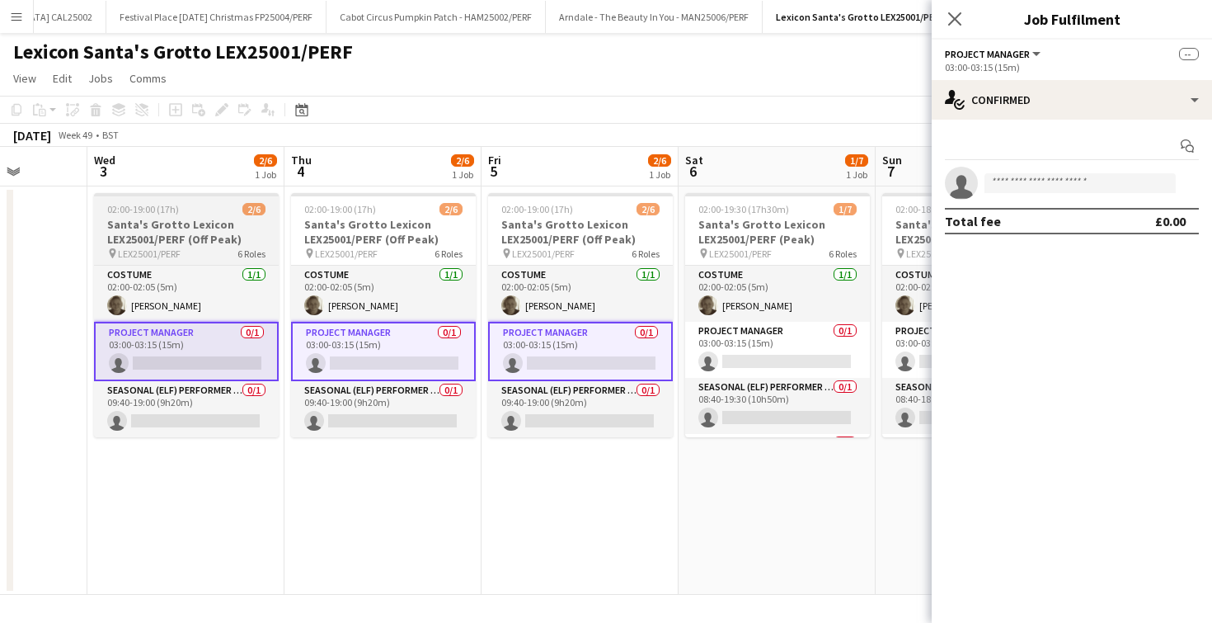
click at [221, 241] on h3 "Santa's Grotto Lexicon LEX25001/PERF (Off Peak)" at bounding box center [186, 232] width 185 height 30
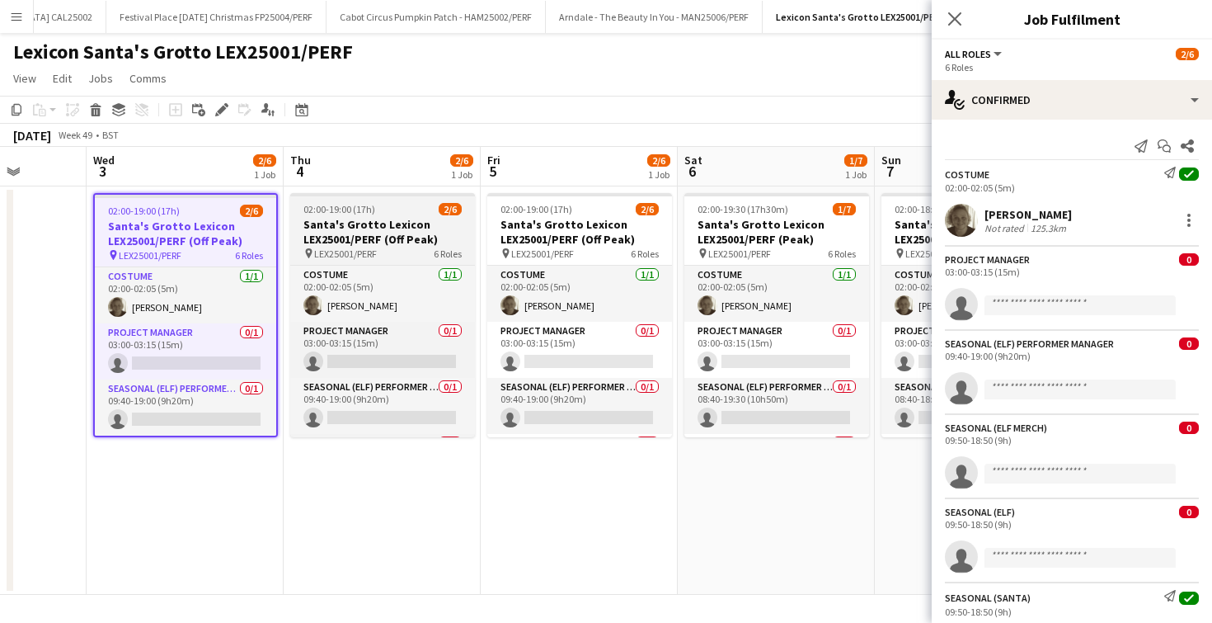
click at [391, 241] on h3 "Santa's Grotto Lexicon LEX25001/PERF (Off Peak)" at bounding box center [382, 232] width 185 height 30
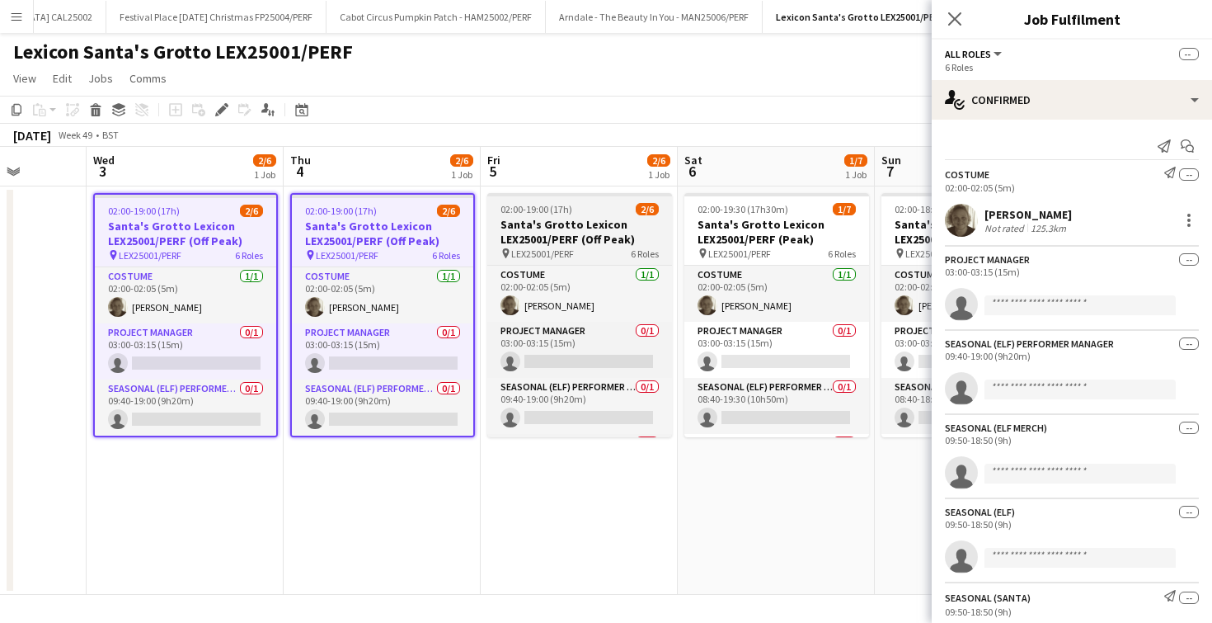
click at [563, 230] on h3 "Santa's Grotto Lexicon LEX25001/PERF (Off Peak)" at bounding box center [579, 232] width 185 height 30
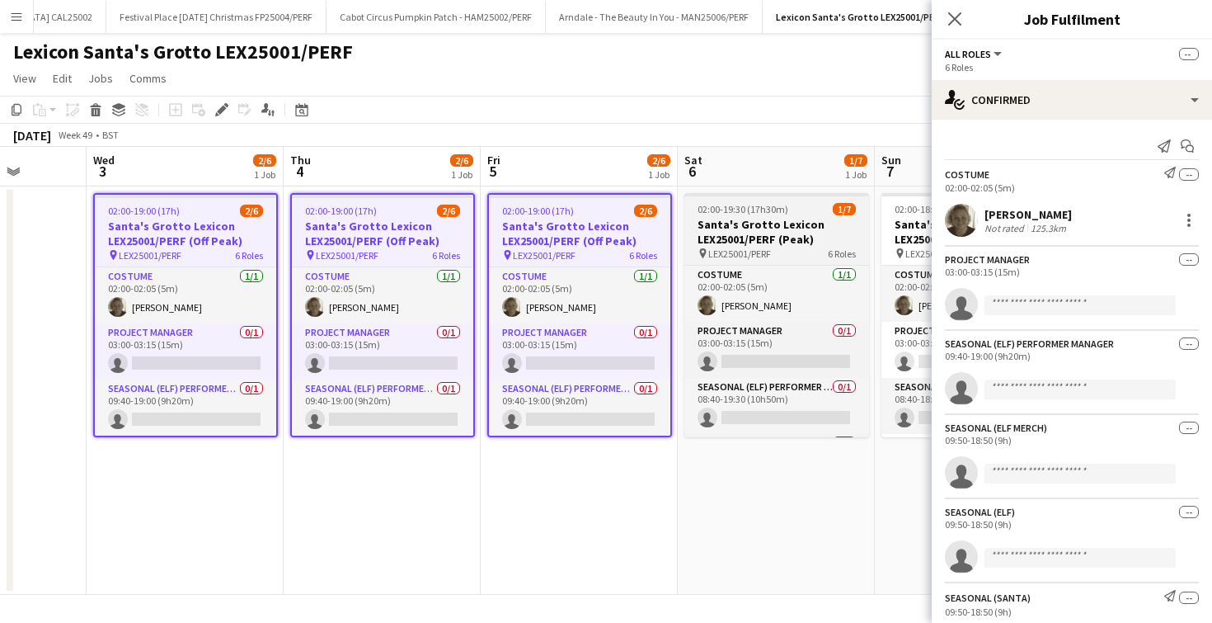
click at [779, 215] on app-job-card "02:00-19:30 (17h30m) 1/7 Santa's Grotto Lexicon LEX25001/PERF (Peak) pin LEX250…" at bounding box center [776, 315] width 185 height 244
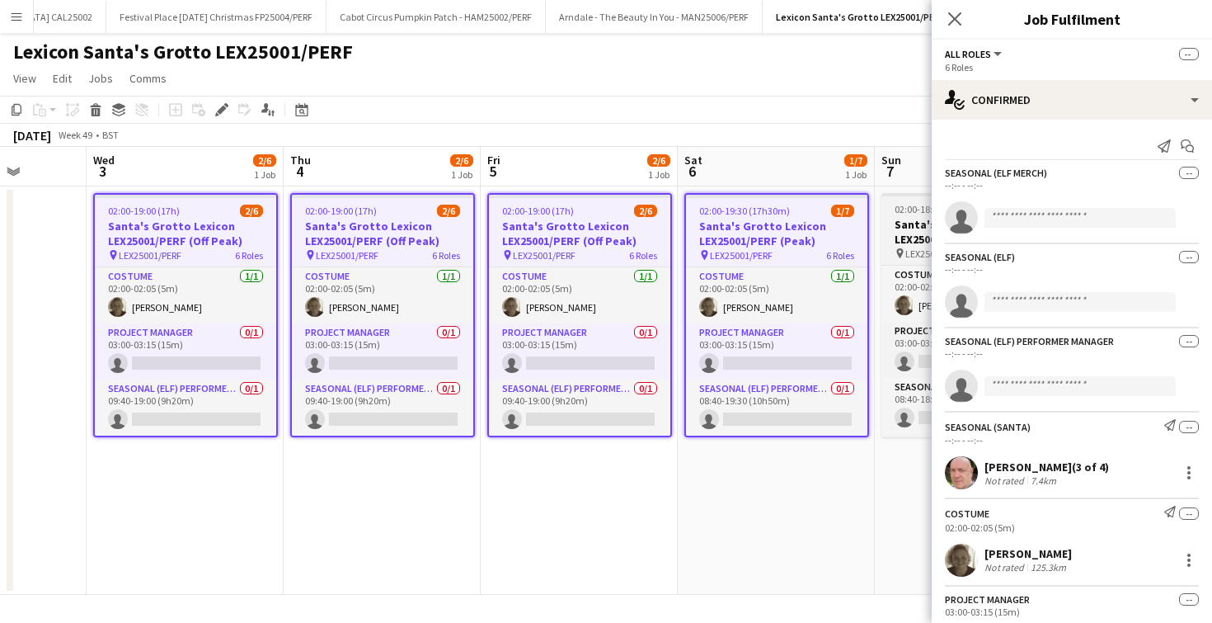
click at [906, 225] on h3 "Santa's Grotto Lexicon LEX25001/PERF ([DATE])" at bounding box center [973, 232] width 185 height 30
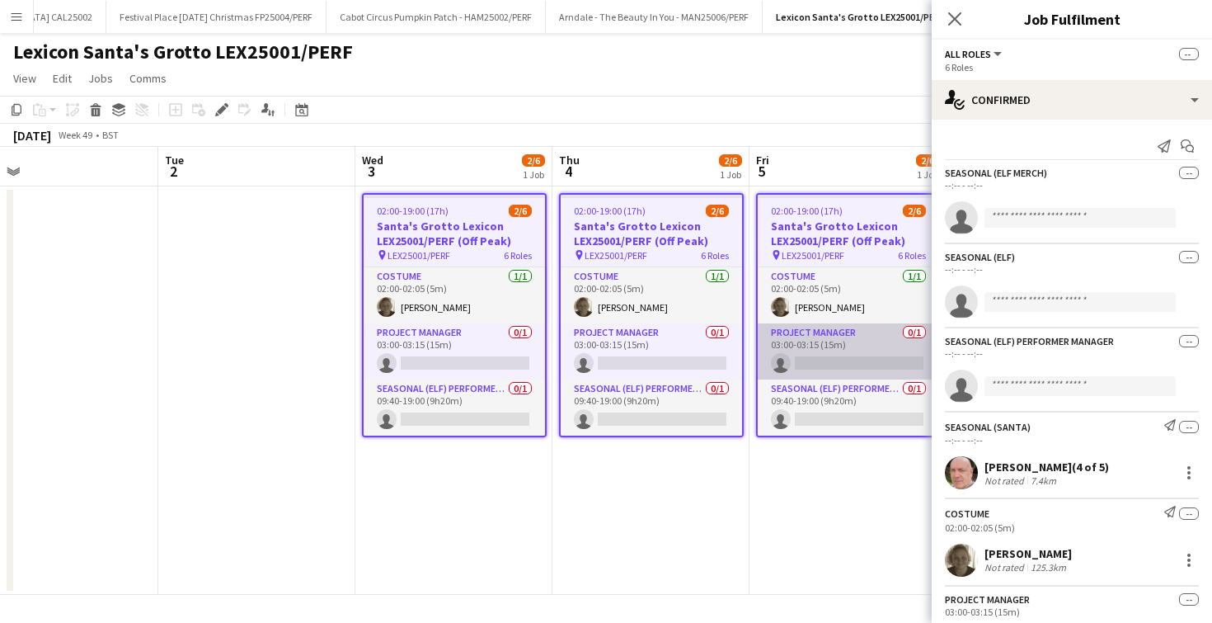
scroll to position [0, 631]
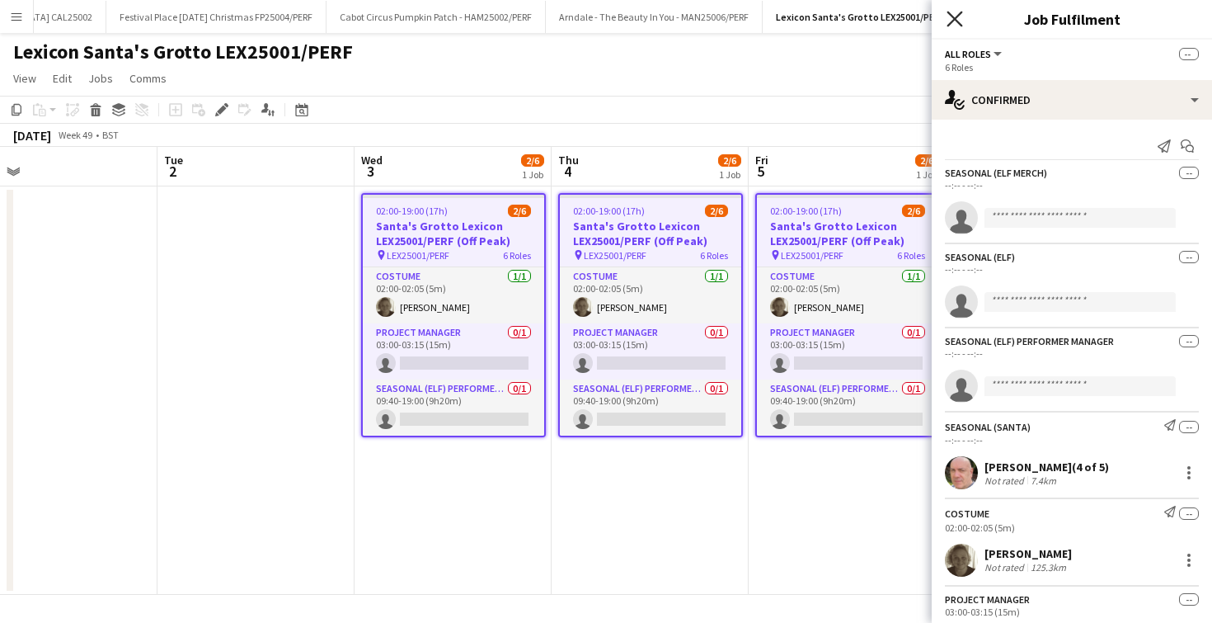
click at [958, 18] on icon "Close pop-in" at bounding box center [955, 19] width 16 height 16
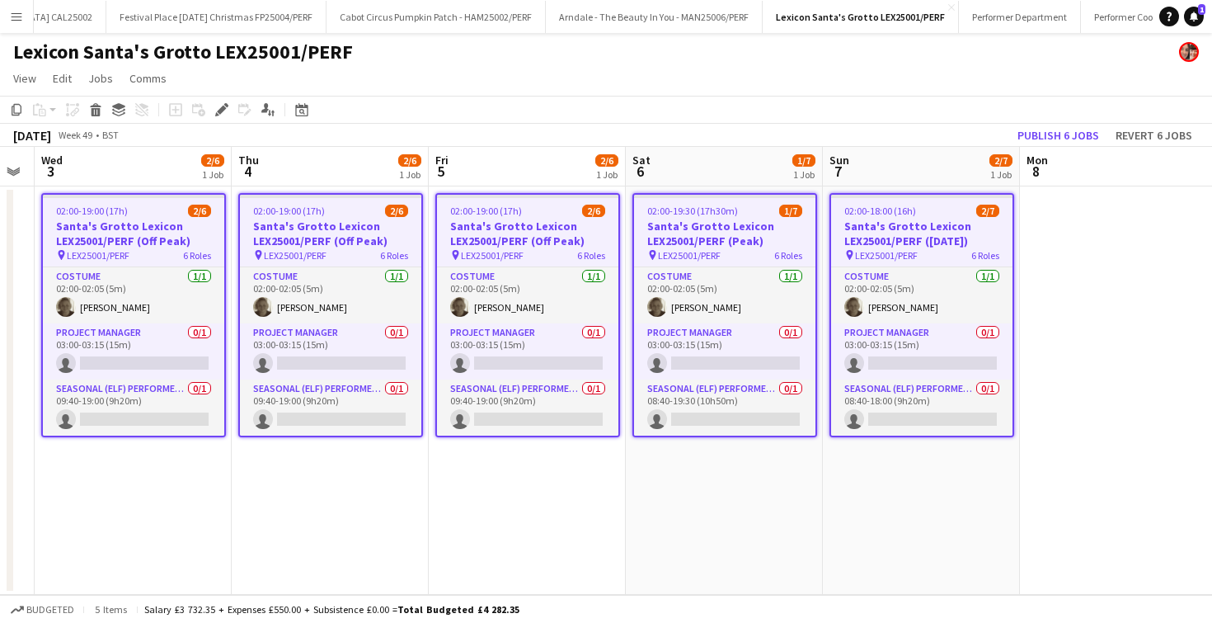
scroll to position [0, 556]
click at [227, 114] on icon "Edit" at bounding box center [221, 109] width 13 height 13
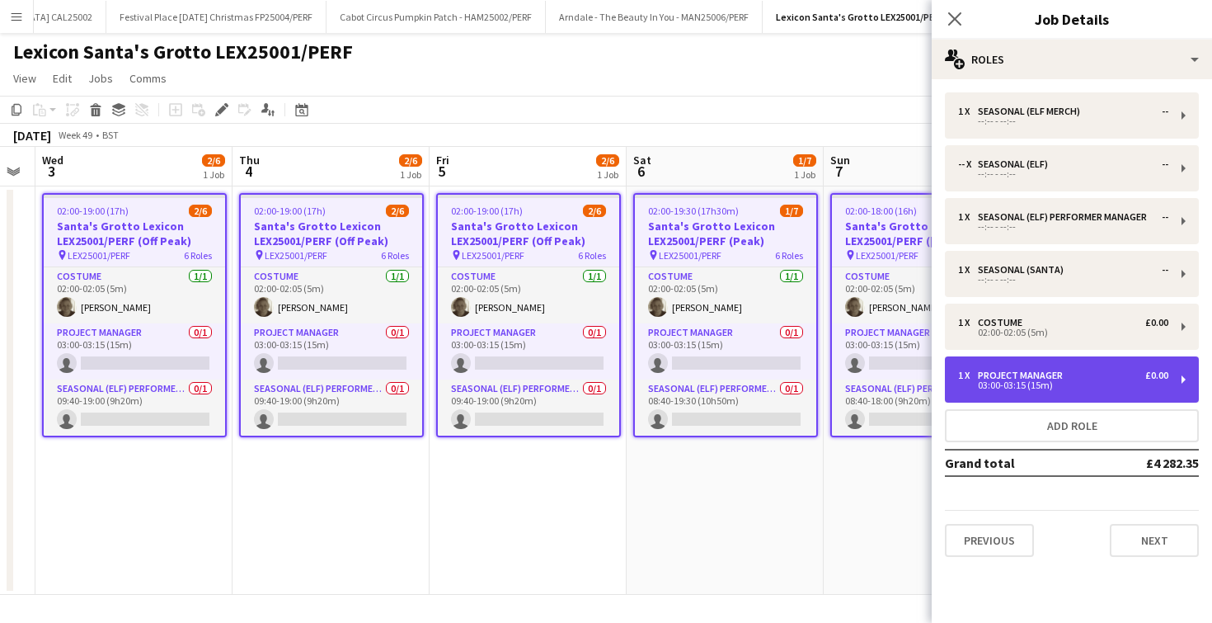
click at [1019, 367] on div "1 x Project Manager £0.00 03:00-03:15 (15m)" at bounding box center [1072, 379] width 254 height 46
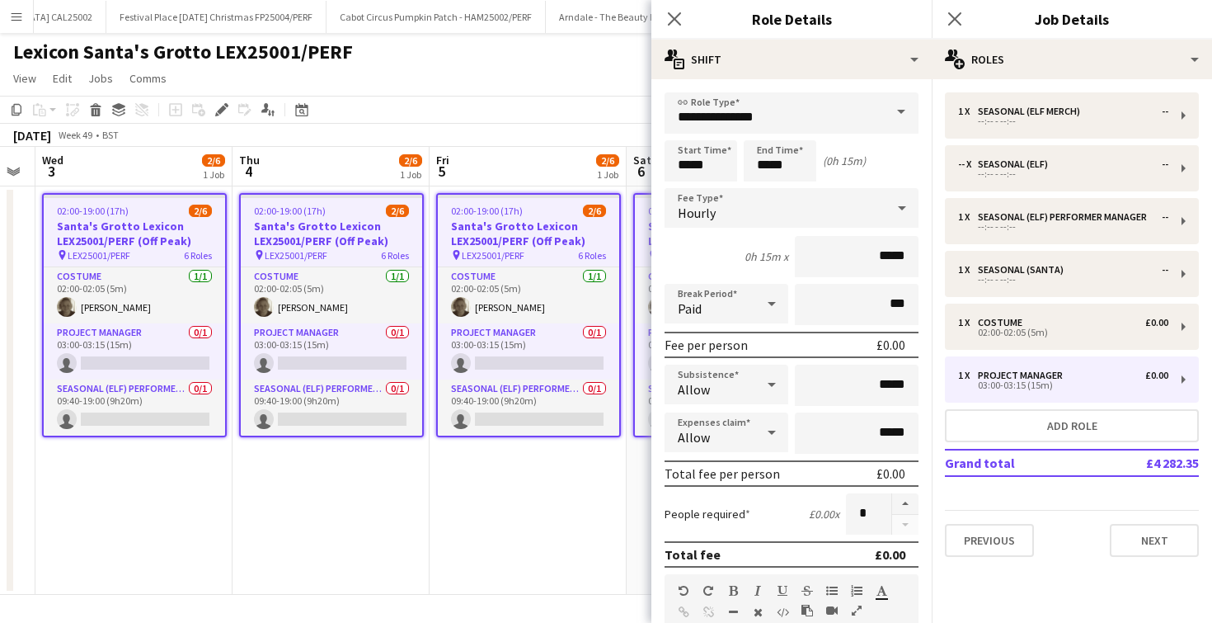
click at [745, 209] on div "Hourly" at bounding box center [775, 208] width 221 height 40
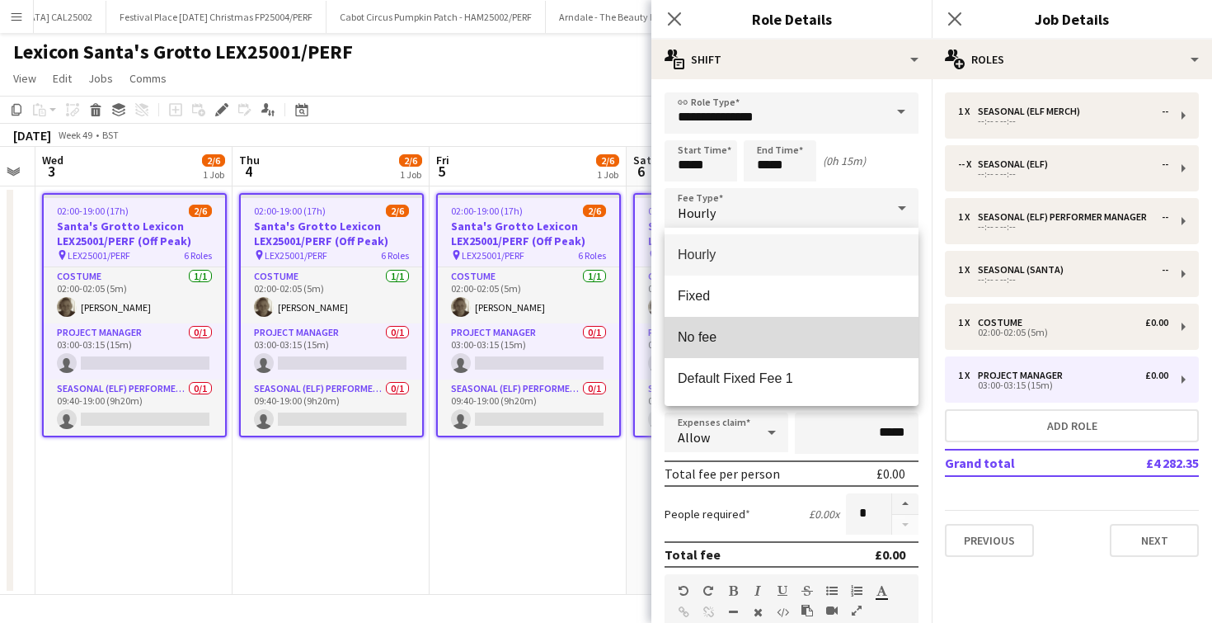
click at [711, 332] on span "No fee" at bounding box center [792, 337] width 228 height 16
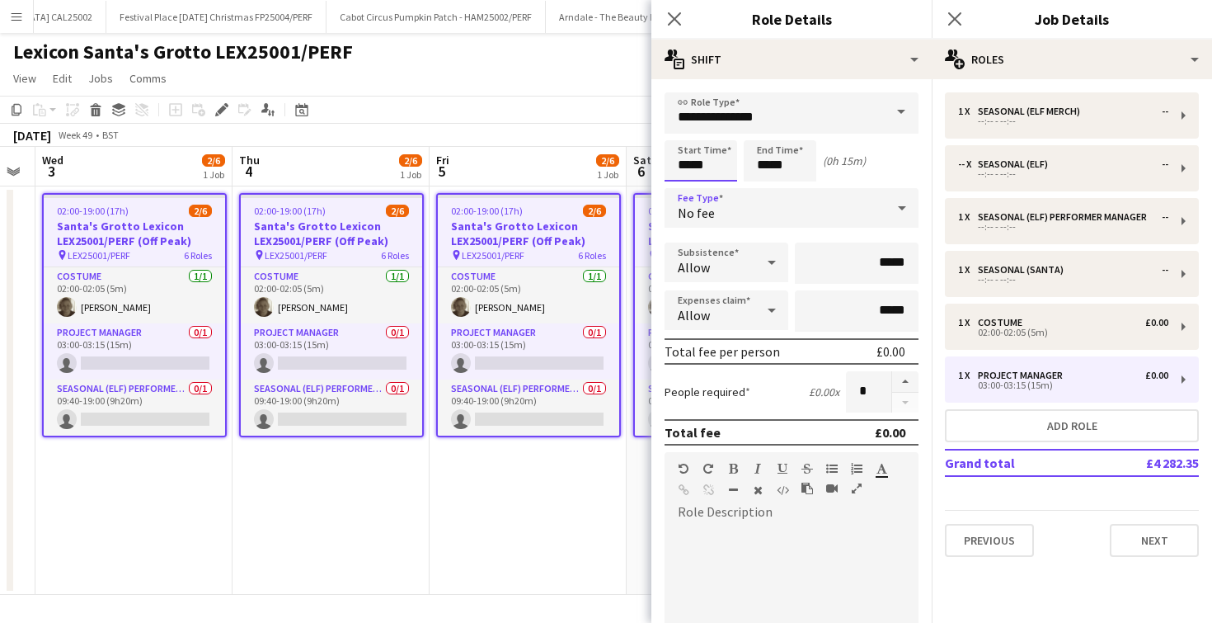
click at [689, 165] on input "*****" at bounding box center [701, 160] width 73 height 41
type input "*****"
click at [773, 162] on input "*****" at bounding box center [780, 160] width 73 height 41
type input "*****"
click at [766, 216] on div "No fee" at bounding box center [775, 208] width 221 height 40
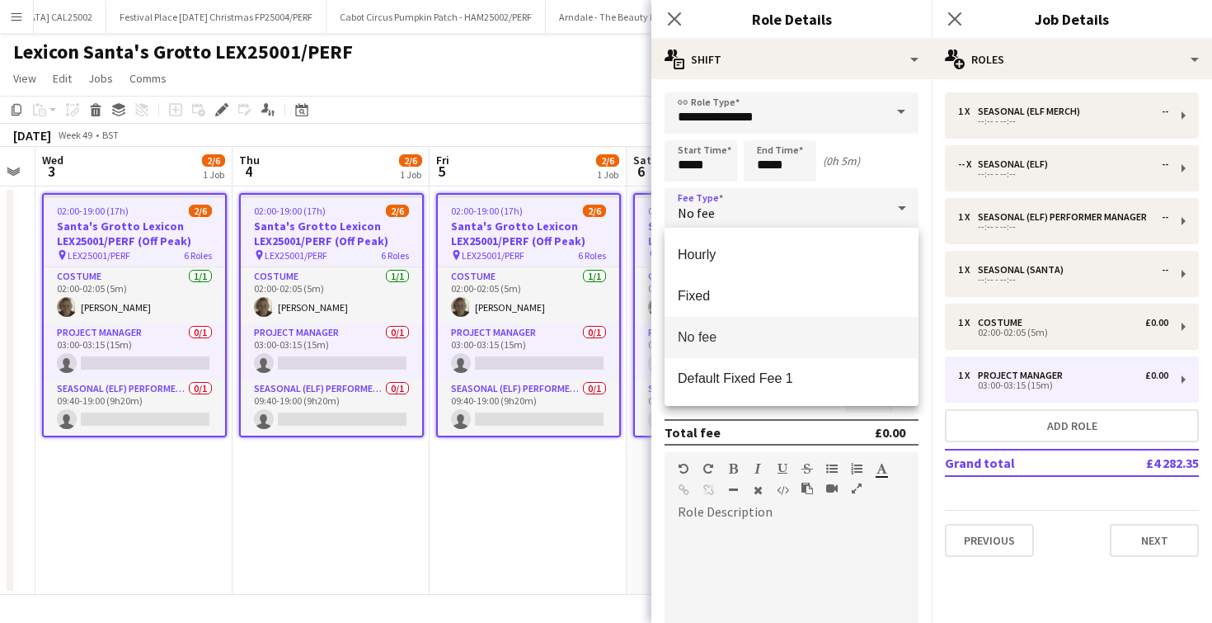
click at [766, 216] on div at bounding box center [606, 311] width 1212 height 623
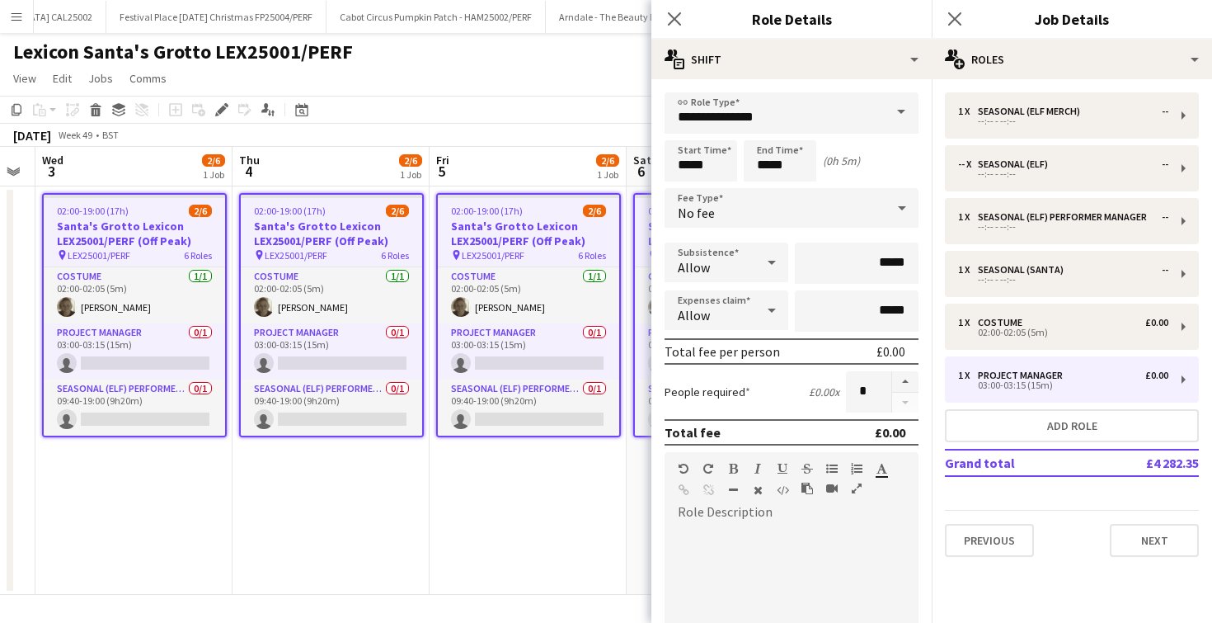
scroll to position [288, 0]
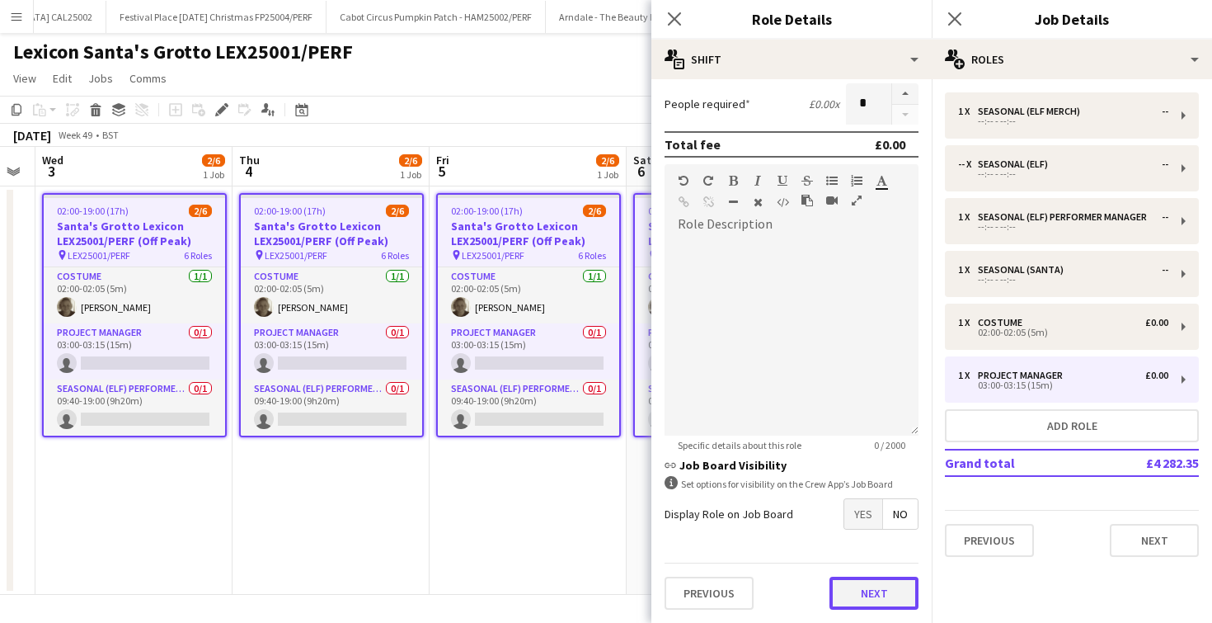
click at [864, 593] on button "Next" at bounding box center [873, 592] width 89 height 33
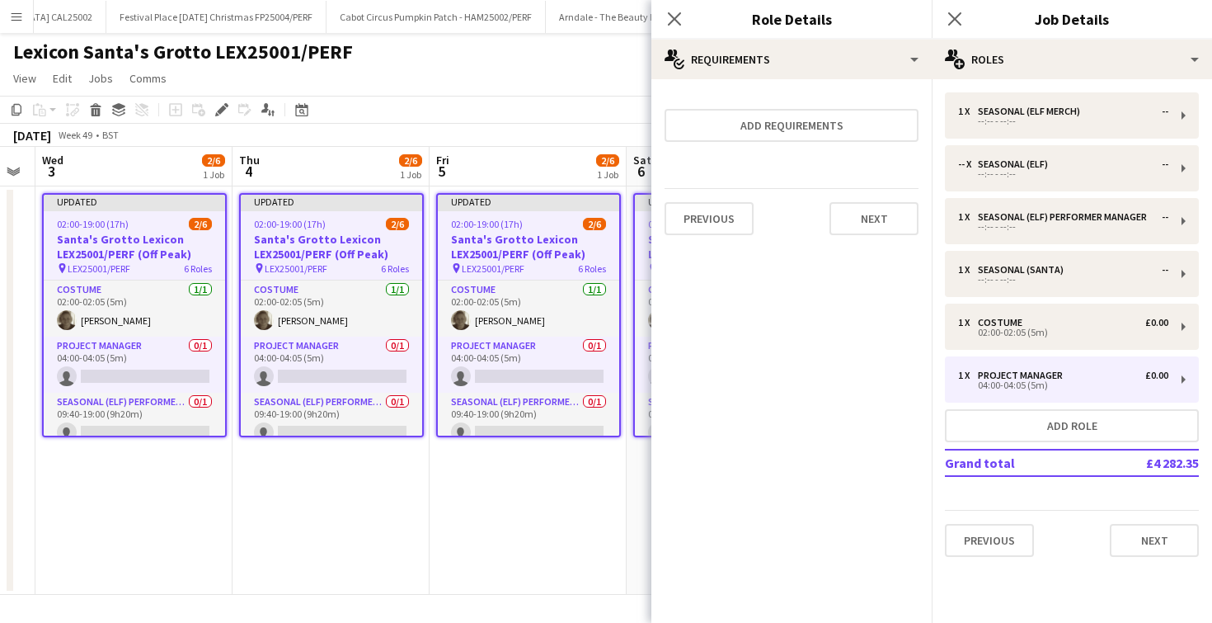
scroll to position [0, 0]
click at [677, 26] on icon "Close pop-in" at bounding box center [674, 19] width 16 height 16
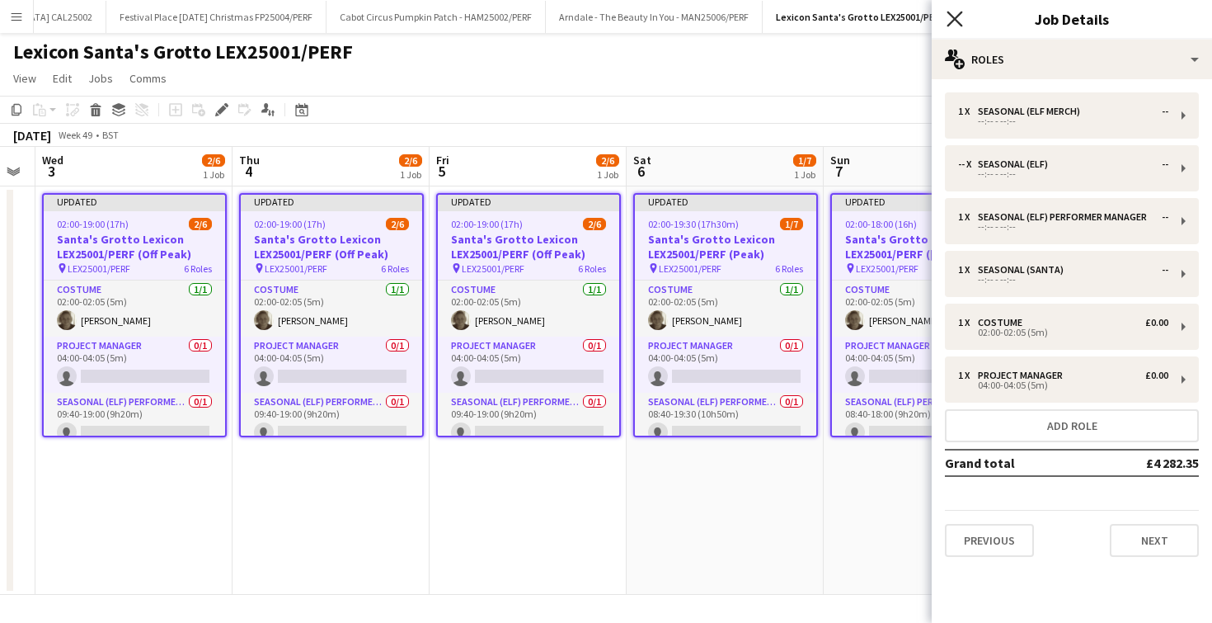
click at [952, 16] on icon at bounding box center [955, 19] width 16 height 16
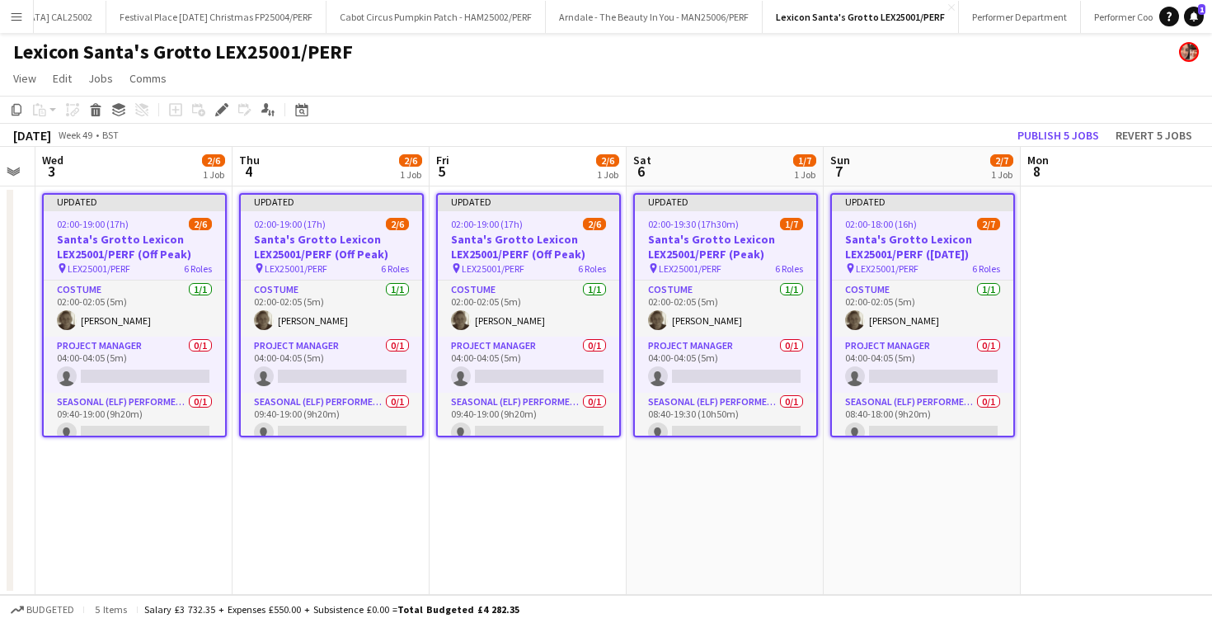
click at [312, 572] on app-date-cell "Updated 02:00-19:00 (17h) 2/6 [GEOGRAPHIC_DATA] Lexicon LEX25001/PERF (Off Peak…" at bounding box center [331, 390] width 197 height 408
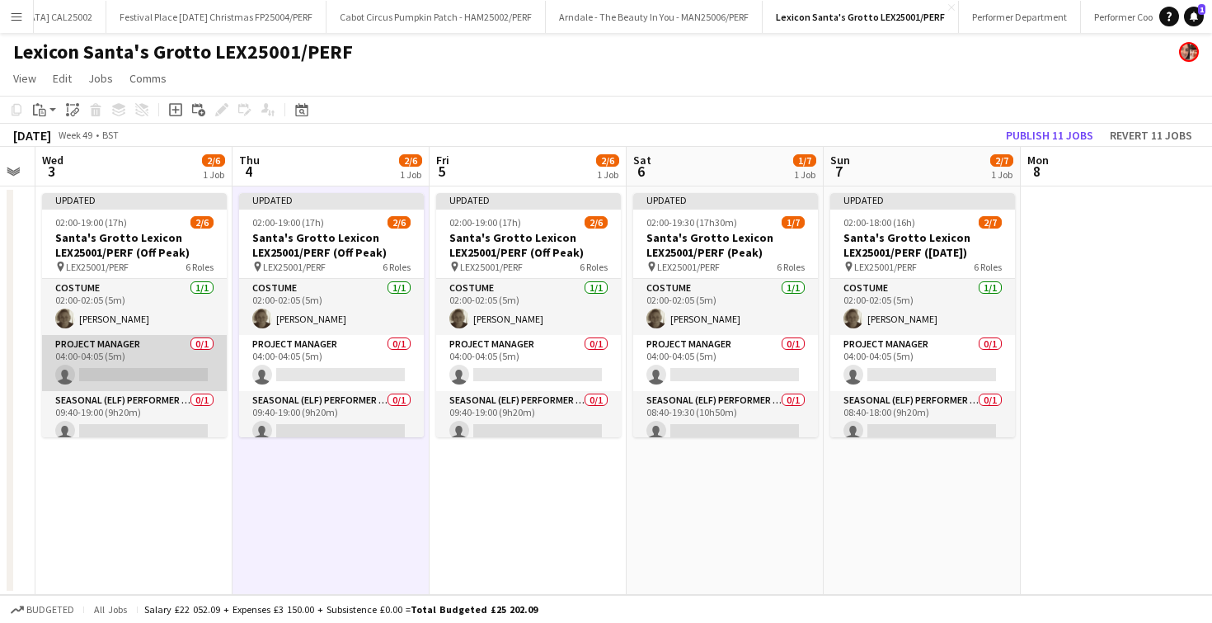
click at [173, 374] on app-card-role "Project Manager 0/1 04:00-04:05 (5m) single-neutral-actions" at bounding box center [134, 363] width 185 height 56
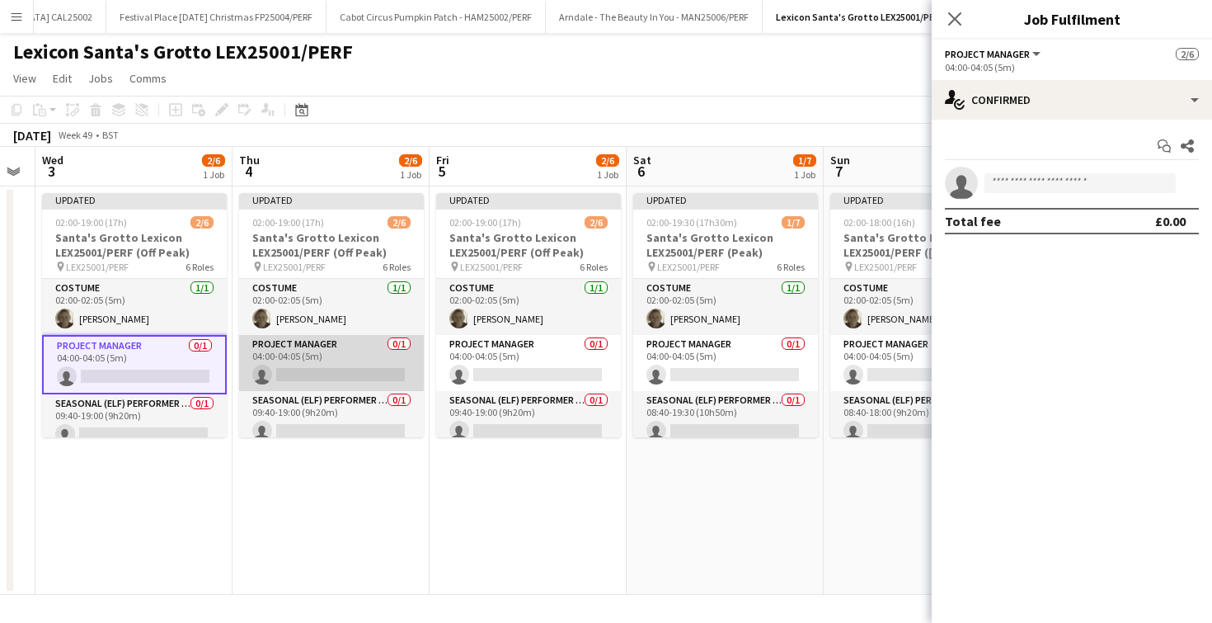
click at [325, 367] on app-card-role "Project Manager 0/1 04:00-04:05 (5m) single-neutral-actions" at bounding box center [331, 363] width 185 height 56
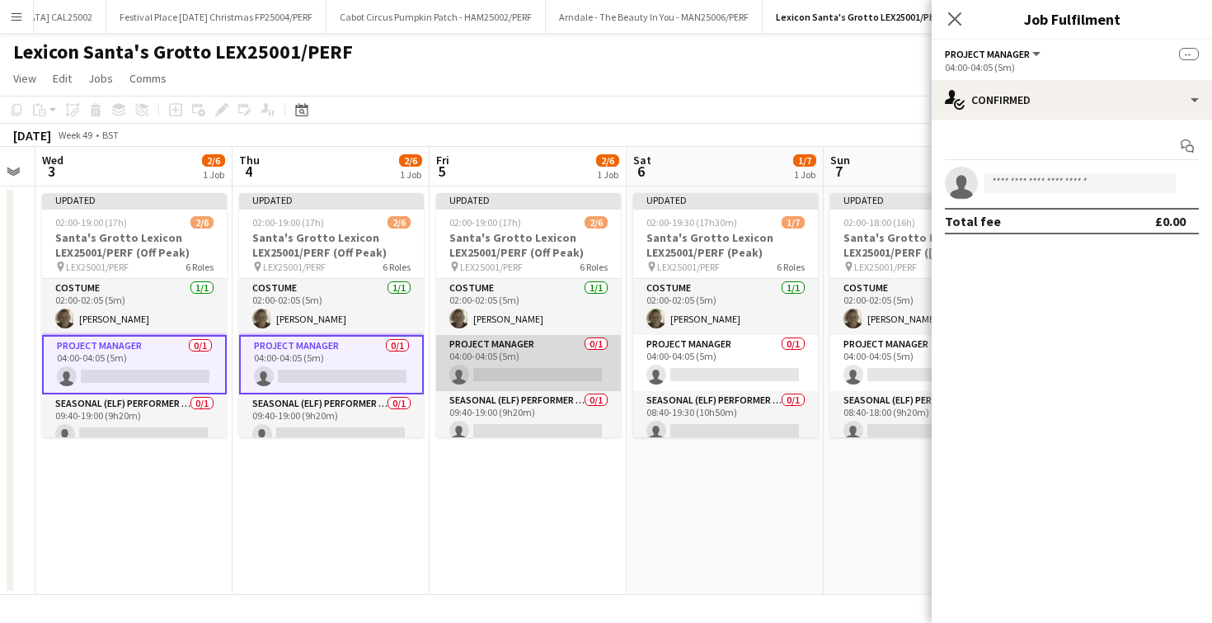
click at [485, 365] on app-card-role "Project Manager 0/1 04:00-04:05 (5m) single-neutral-actions" at bounding box center [528, 363] width 185 height 56
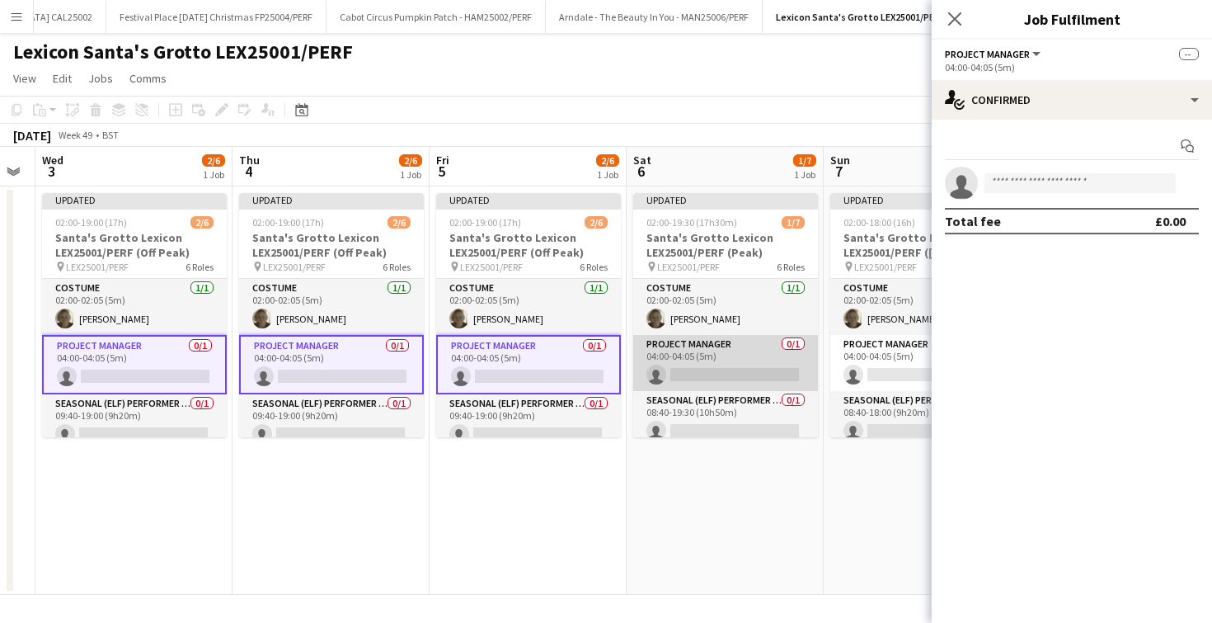
click at [699, 361] on app-card-role "Project Manager 0/1 04:00-04:05 (5m) single-neutral-actions" at bounding box center [725, 363] width 185 height 56
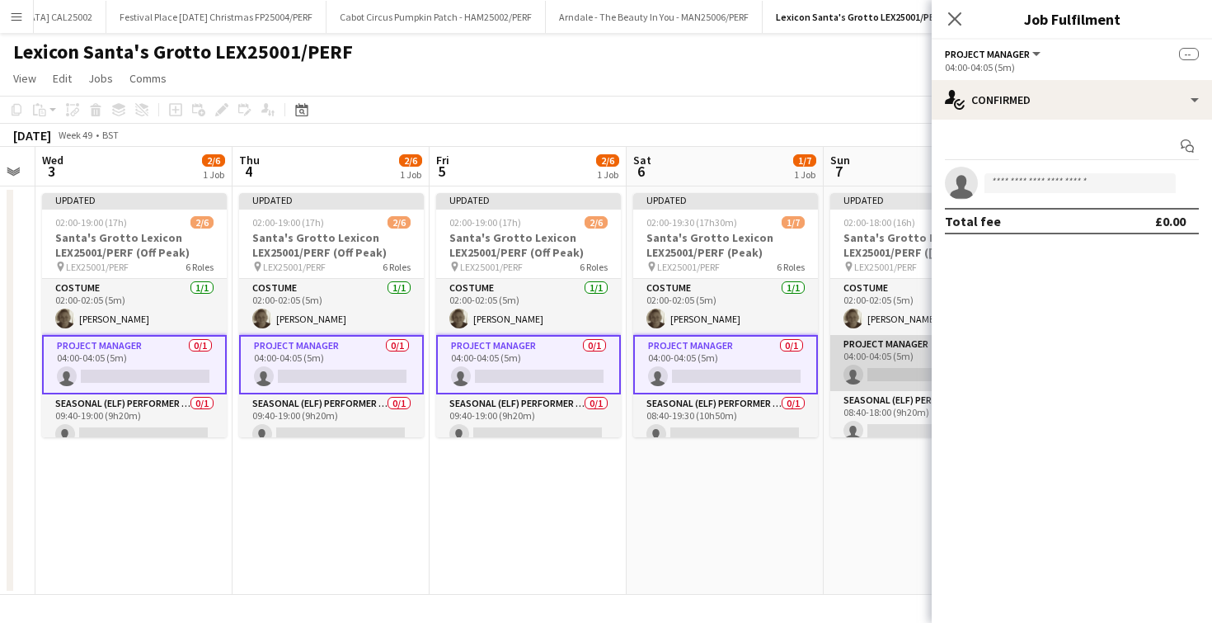
click at [861, 365] on app-card-role "Project Manager 0/1 04:00-04:05 (5m) single-neutral-actions" at bounding box center [922, 363] width 185 height 56
click at [1042, 190] on input at bounding box center [1079, 183] width 191 height 20
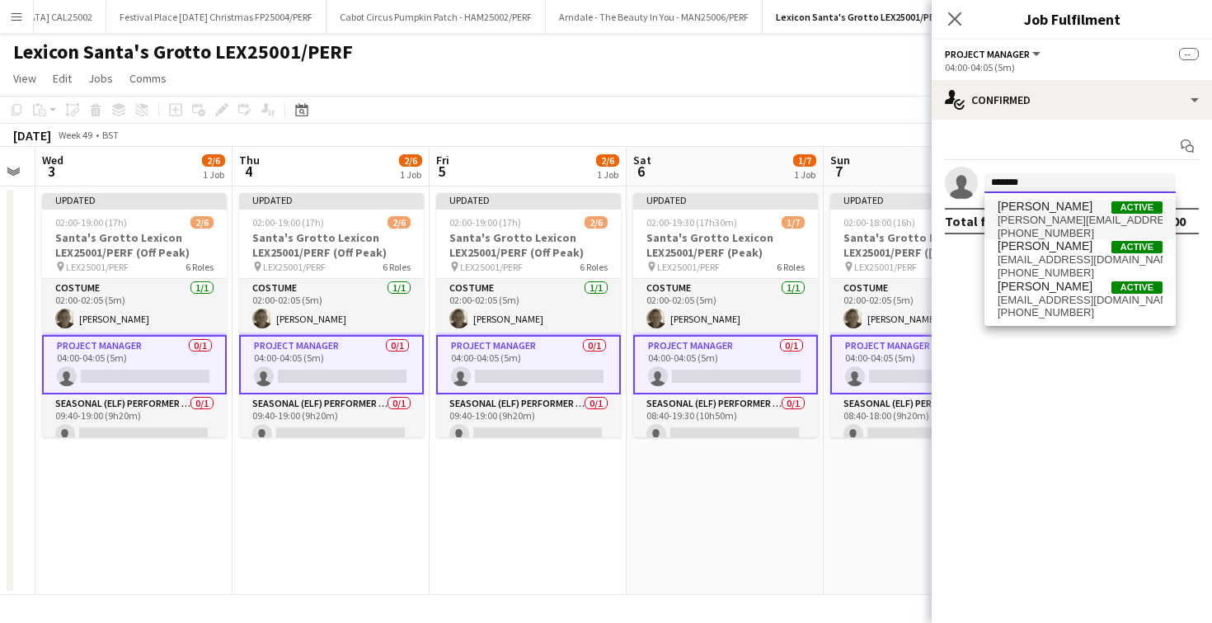
type input "*******"
click at [1027, 219] on span "[PERSON_NAME][EMAIL_ADDRESS][DOMAIN_NAME]" at bounding box center [1080, 220] width 165 height 13
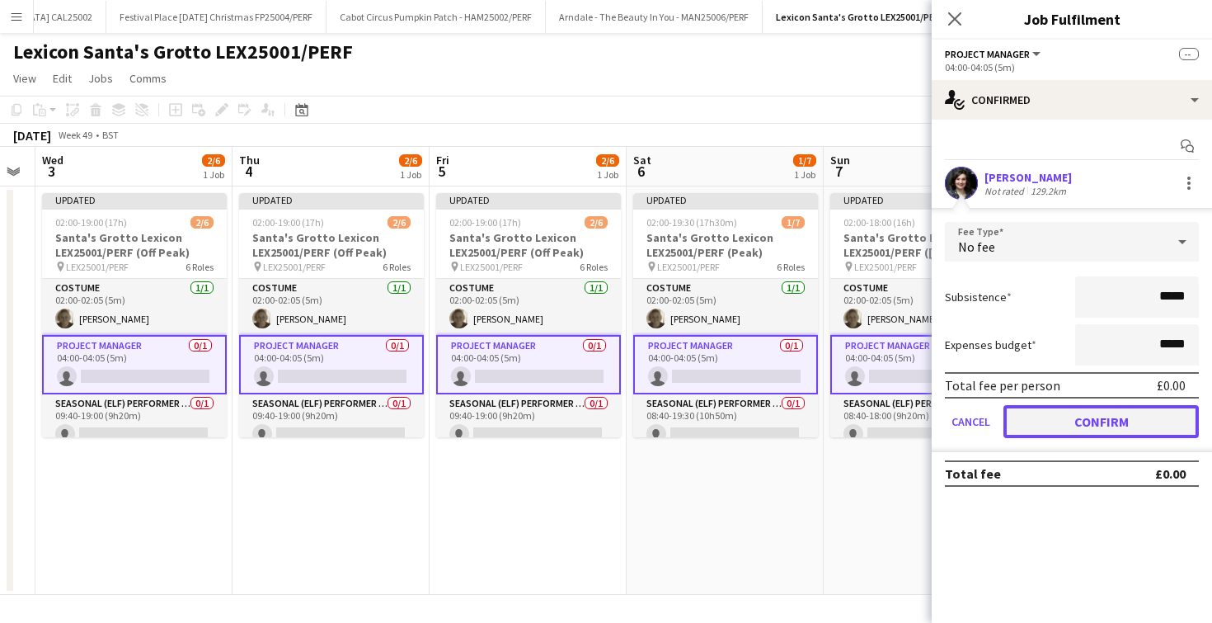
click at [1028, 423] on button "Confirm" at bounding box center [1100, 421] width 195 height 33
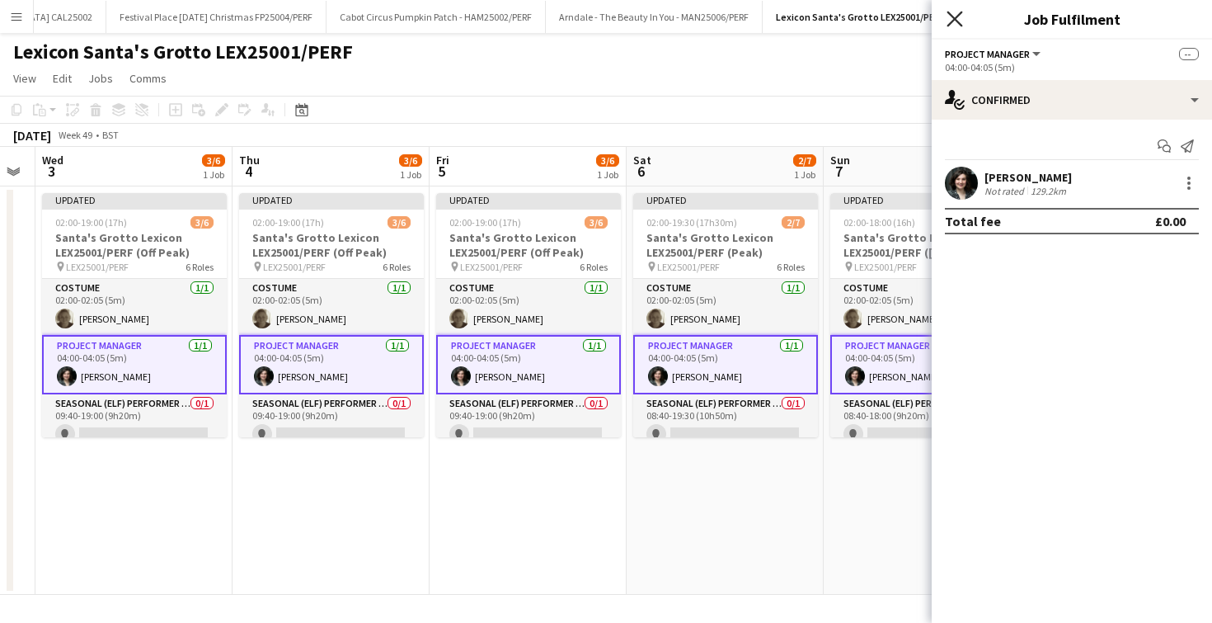
click at [959, 22] on icon "Close pop-in" at bounding box center [955, 19] width 16 height 16
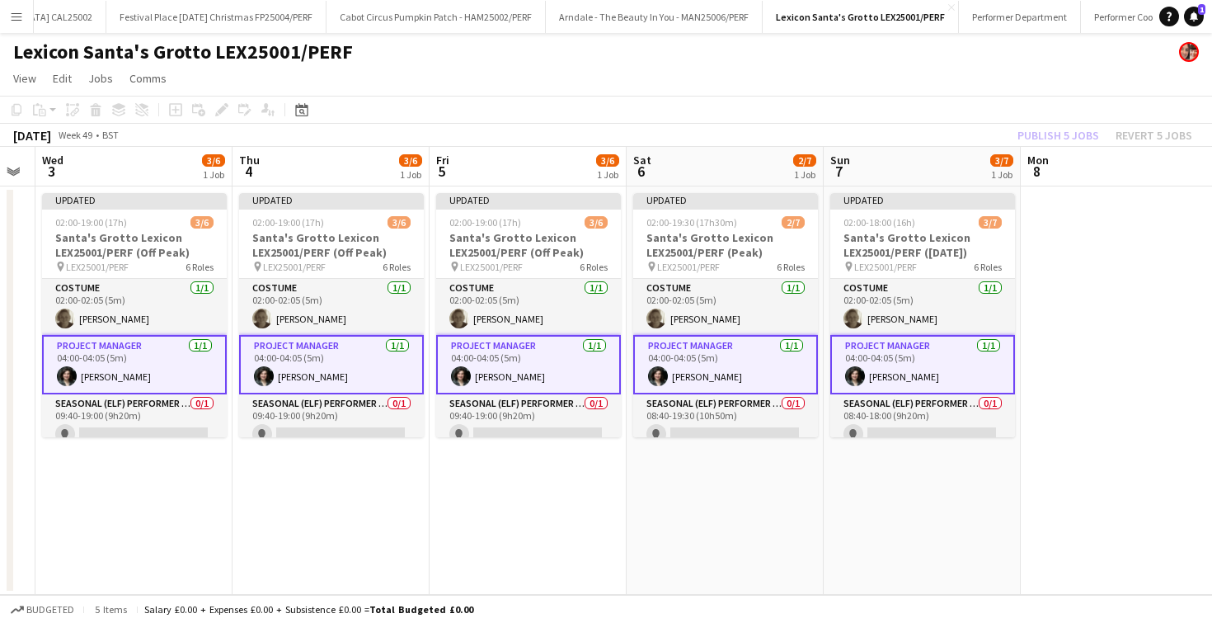
click at [813, 491] on app-date-cell "Updated 02:00-19:30 (17h30m) 2/7 Santa's Grotto Lexicon LEX25001/PERF (Peak) pi…" at bounding box center [725, 390] width 197 height 408
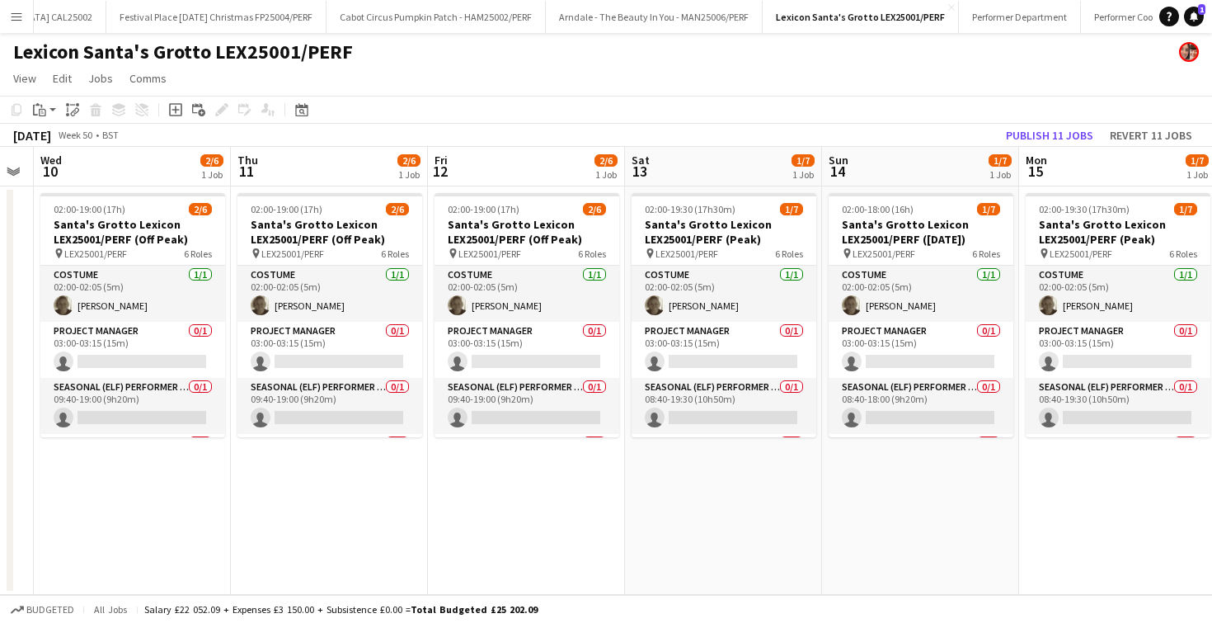
scroll to position [0, 359]
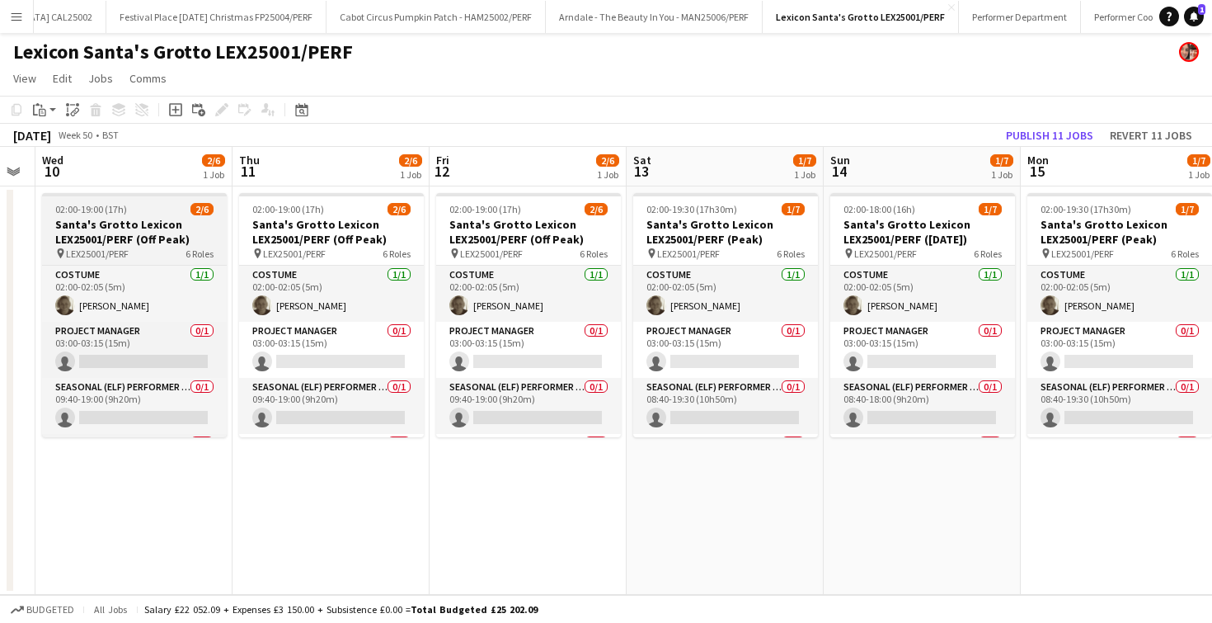
click at [125, 209] on span "02:00-19:00 (17h)" at bounding box center [91, 209] width 72 height 12
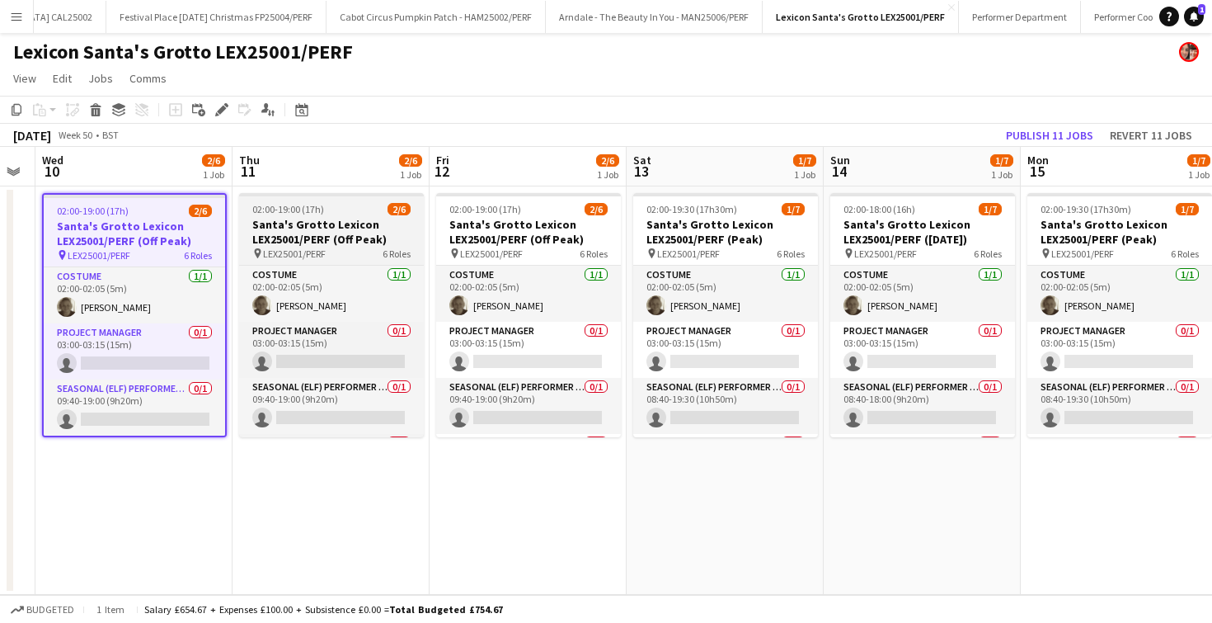
click at [310, 215] on app-job-card "02:00-19:00 (17h) 2/6 Santa's Grotto Lexicon LEX25001/PERF (Off Peak) pin LEX25…" at bounding box center [331, 315] width 185 height 244
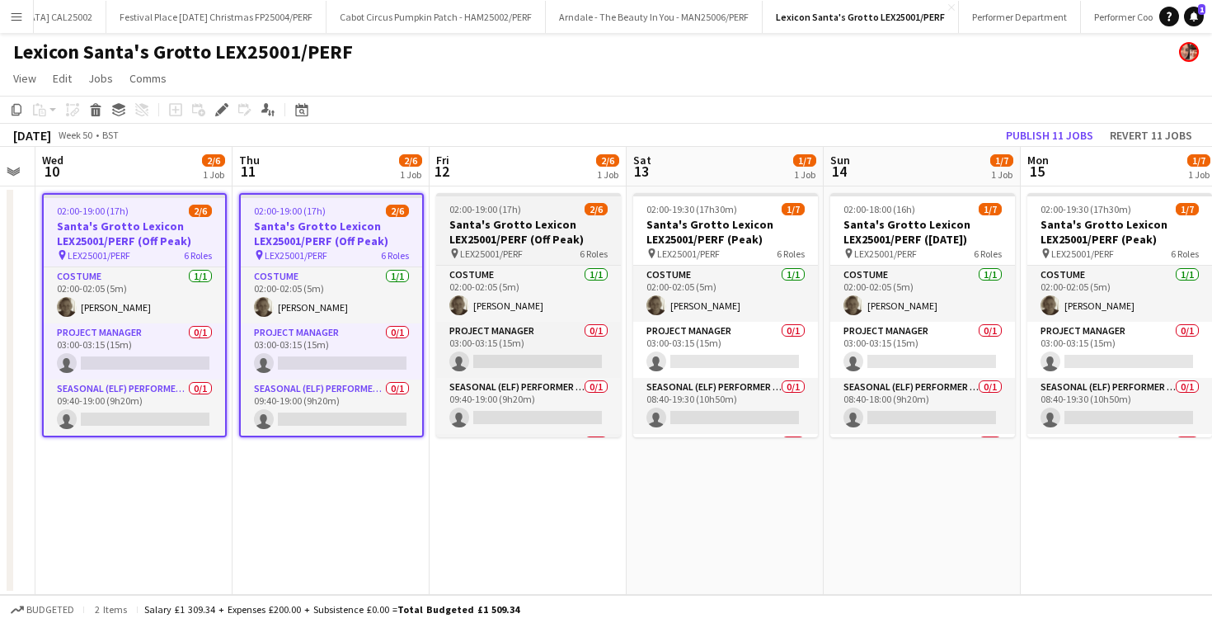
click at [501, 223] on h3 "Santa's Grotto Lexicon LEX25001/PERF (Off Peak)" at bounding box center [528, 232] width 185 height 30
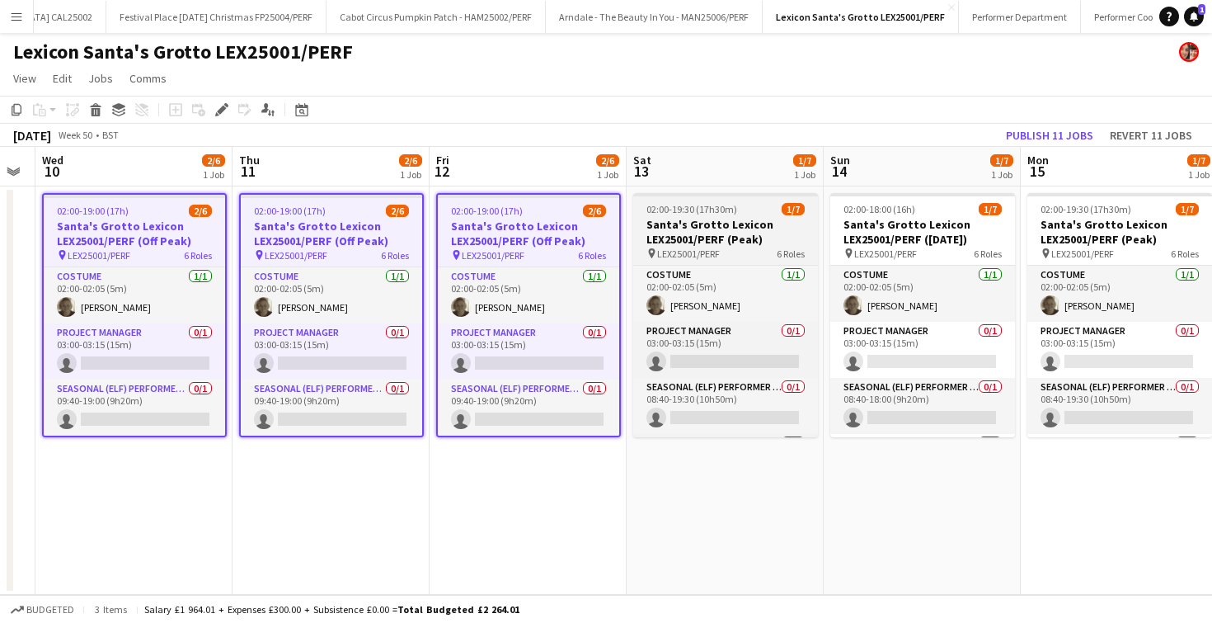
click at [742, 223] on h3 "Santa's Grotto Lexicon LEX25001/PERF (Peak)" at bounding box center [725, 232] width 185 height 30
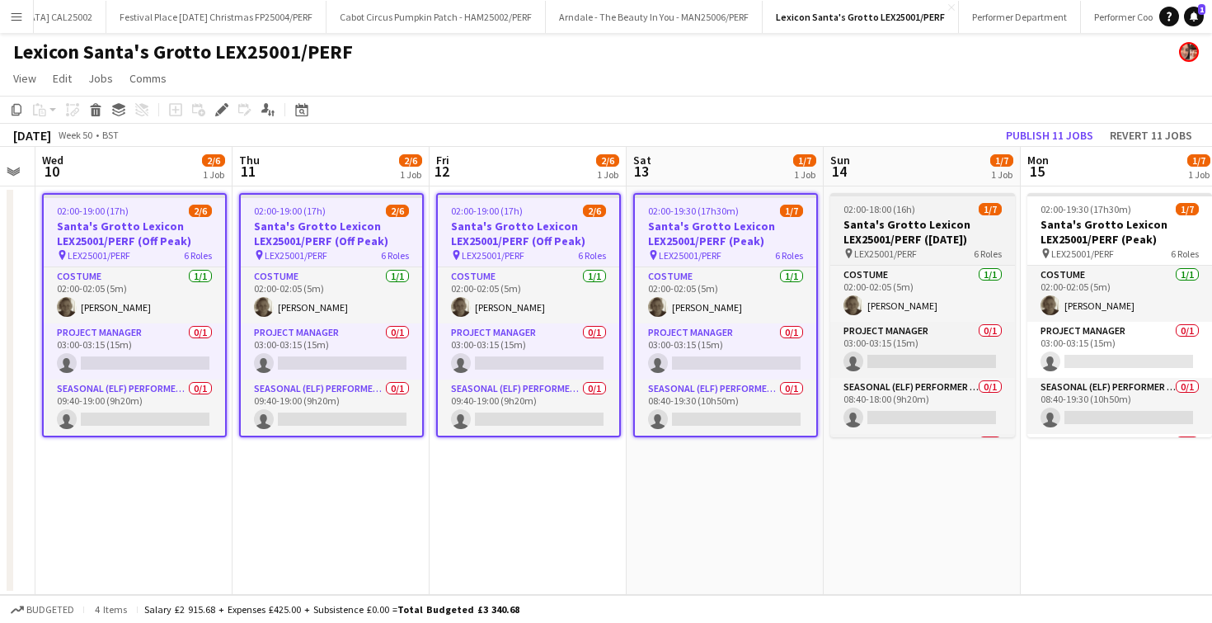
click at [910, 228] on h3 "Santa's Grotto Lexicon LEX25001/PERF ([DATE])" at bounding box center [922, 232] width 185 height 30
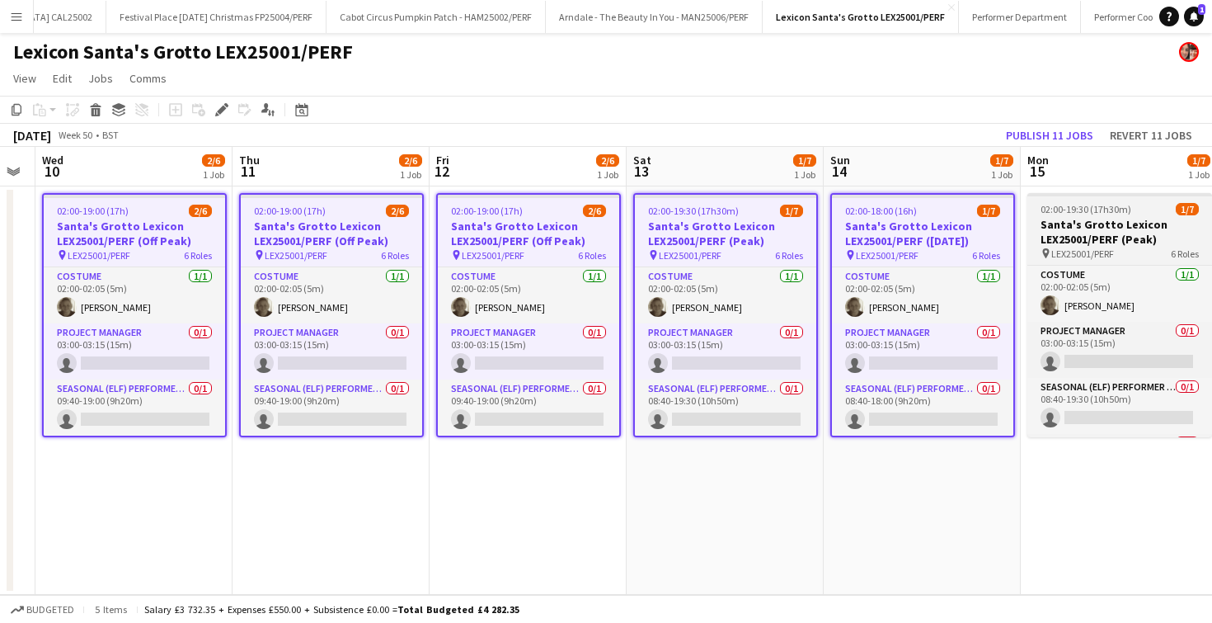
click at [1116, 232] on h3 "Santa's Grotto Lexicon LEX25001/PERF (Peak)" at bounding box center [1119, 232] width 185 height 30
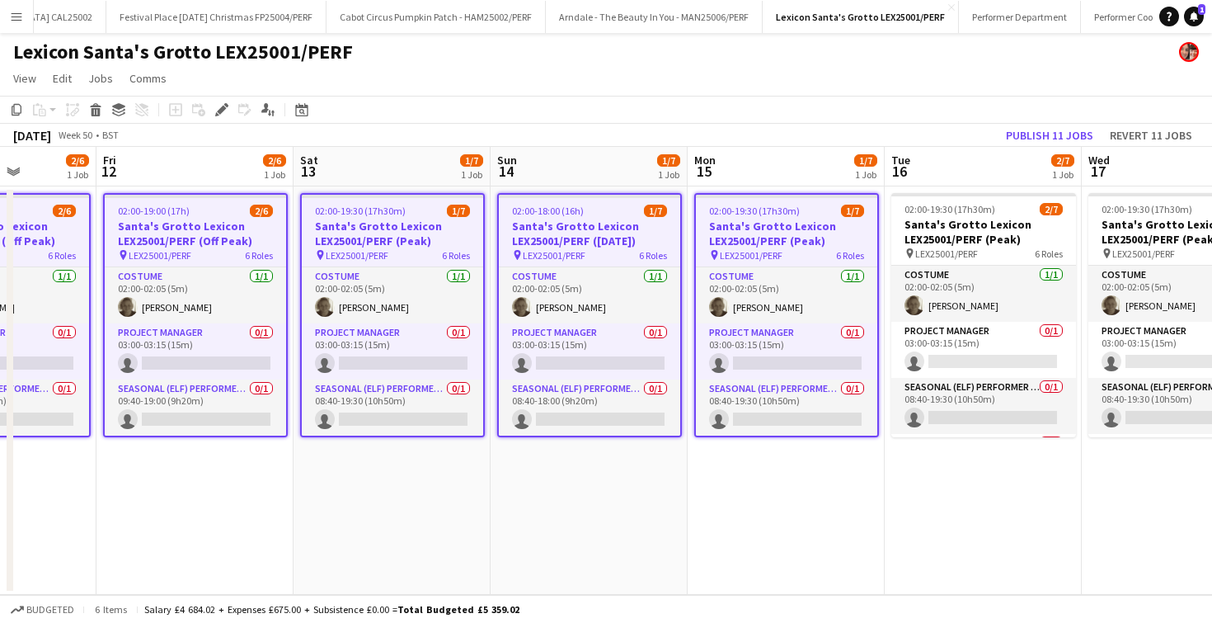
scroll to position [0, 696]
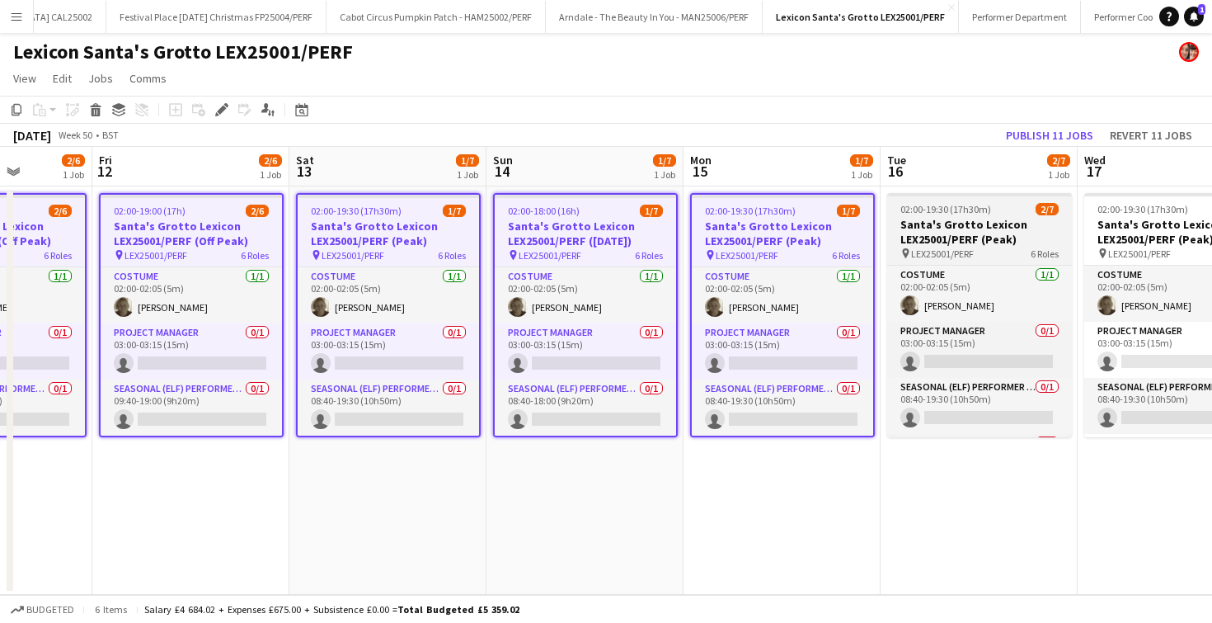
click at [994, 227] on h3 "Santa's Grotto Lexicon LEX25001/PERF (Peak)" at bounding box center [979, 232] width 185 height 30
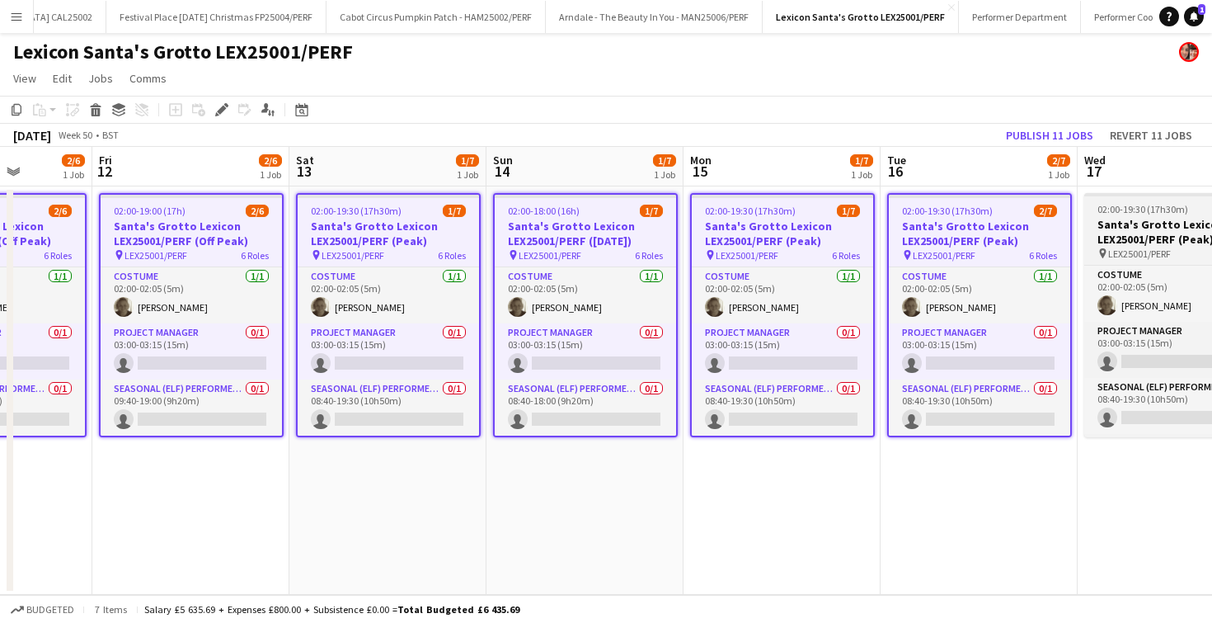
click at [1107, 234] on h3 "Santa's Grotto Lexicon LEX25001/PERF (Peak)" at bounding box center [1176, 232] width 185 height 30
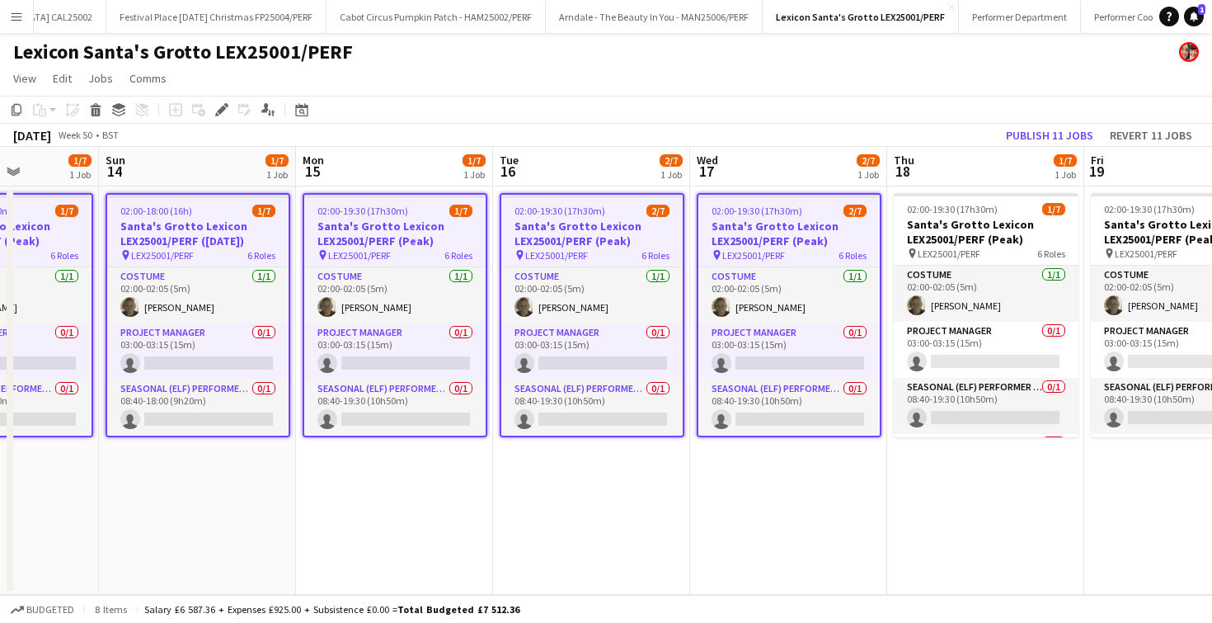
scroll to position [0, 688]
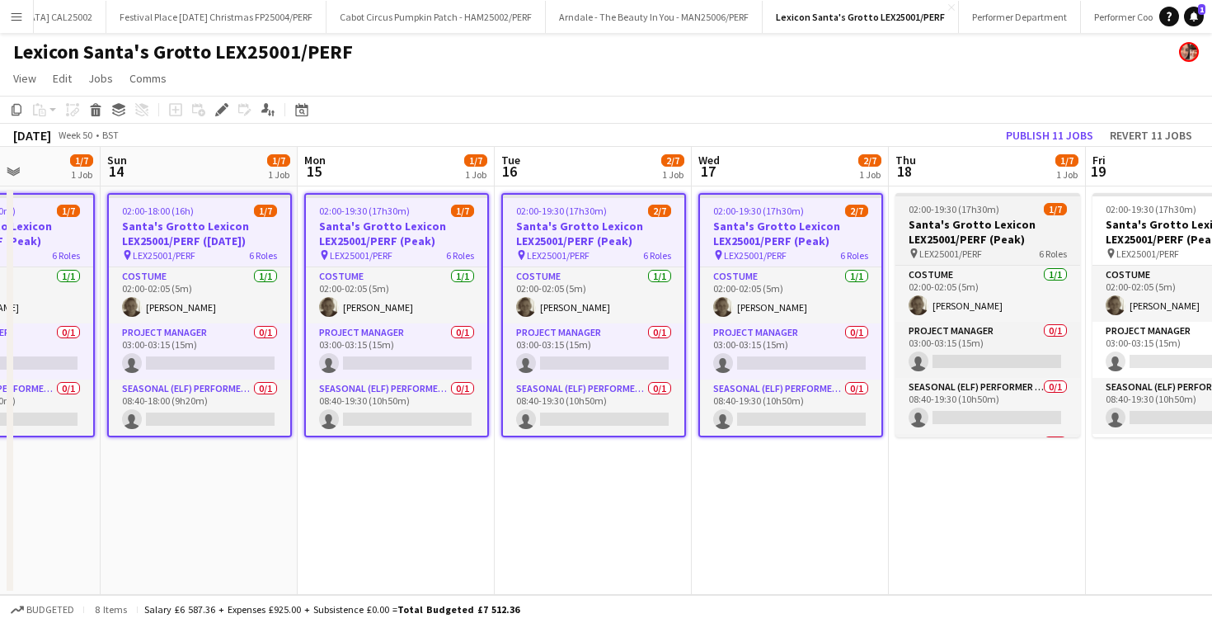
click at [960, 231] on h3 "Santa's Grotto Lexicon LEX25001/PERF (Peak)" at bounding box center [987, 232] width 185 height 30
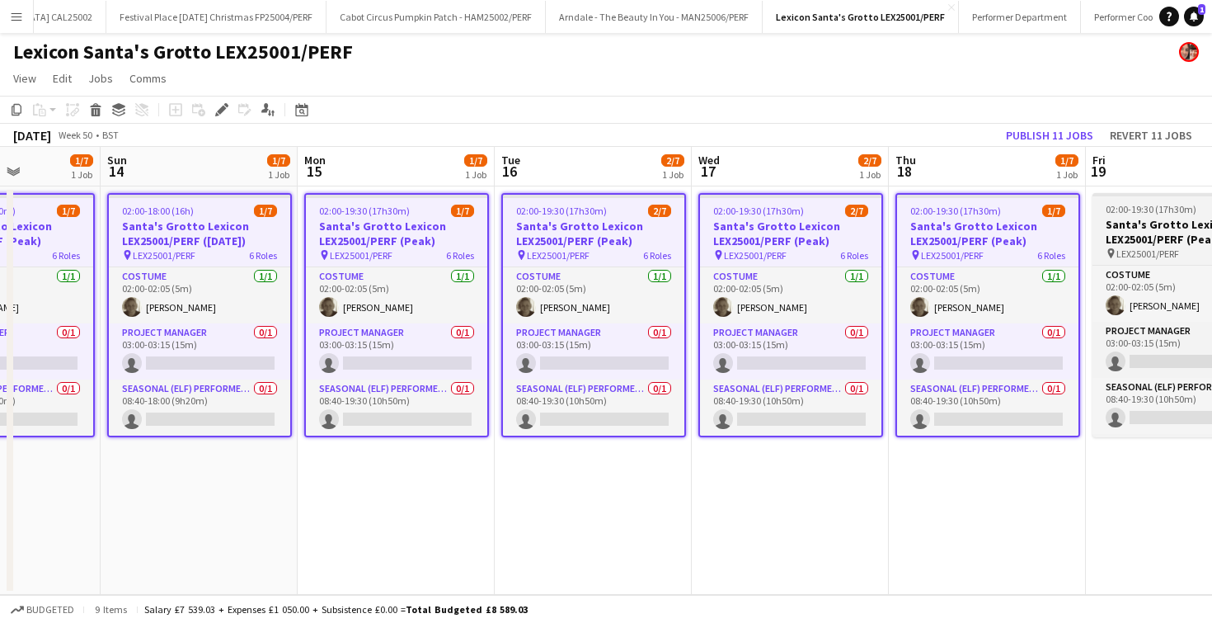
click at [1097, 234] on h3 "Santa's Grotto Lexicon LEX25001/PERF (Peak)" at bounding box center [1184, 232] width 185 height 30
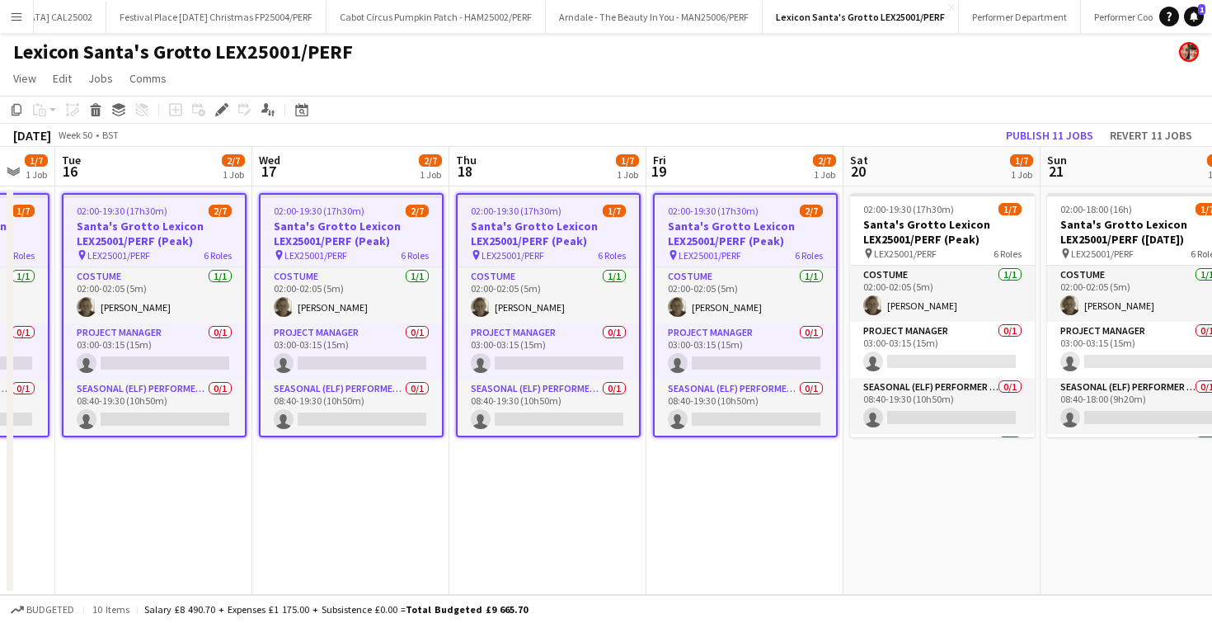
scroll to position [0, 819]
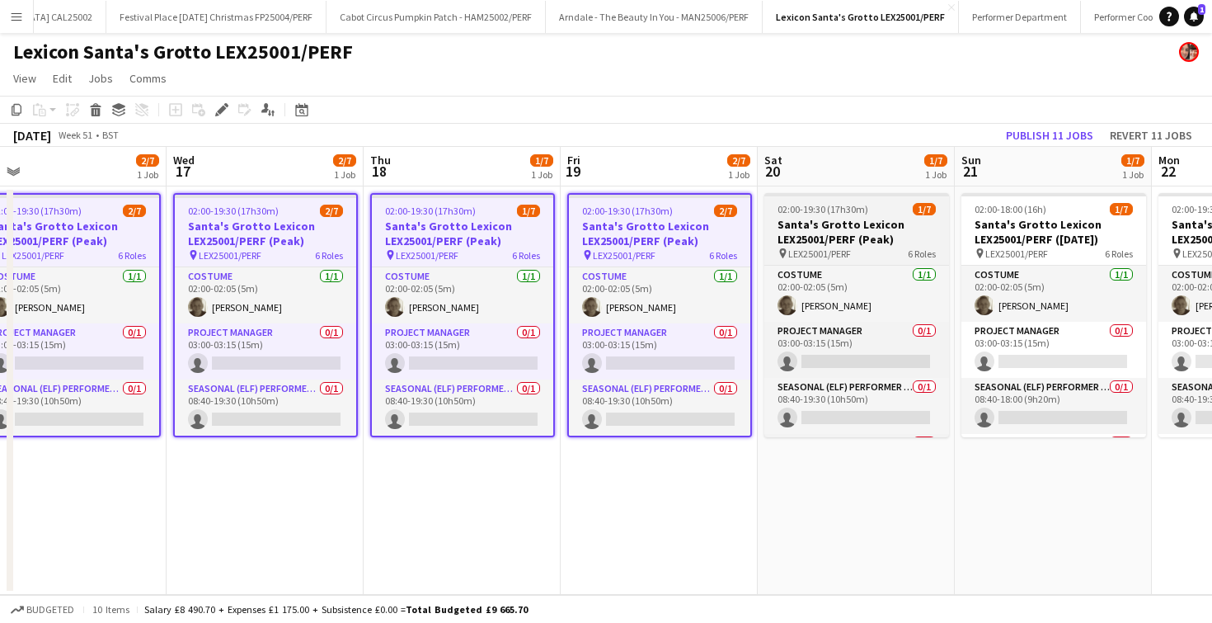
click at [853, 223] on h3 "Santa's Grotto Lexicon LEX25001/PERF (Peak)" at bounding box center [856, 232] width 185 height 30
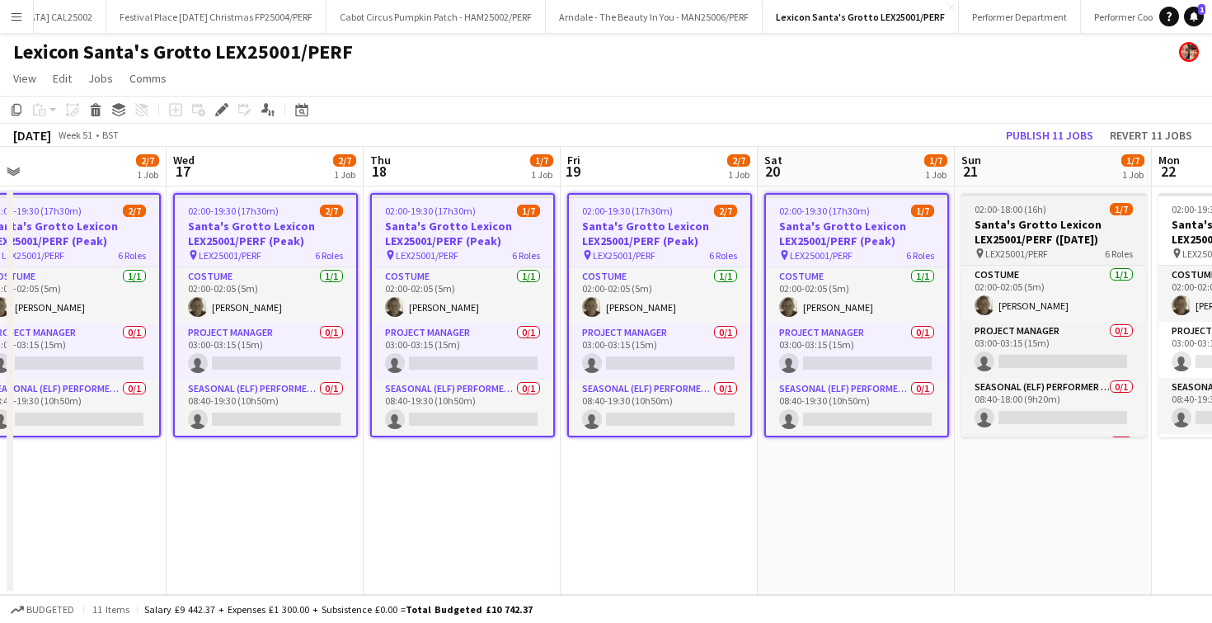
click at [993, 230] on h3 "Santa's Grotto Lexicon LEX25001/PERF ([DATE])" at bounding box center [1053, 232] width 185 height 30
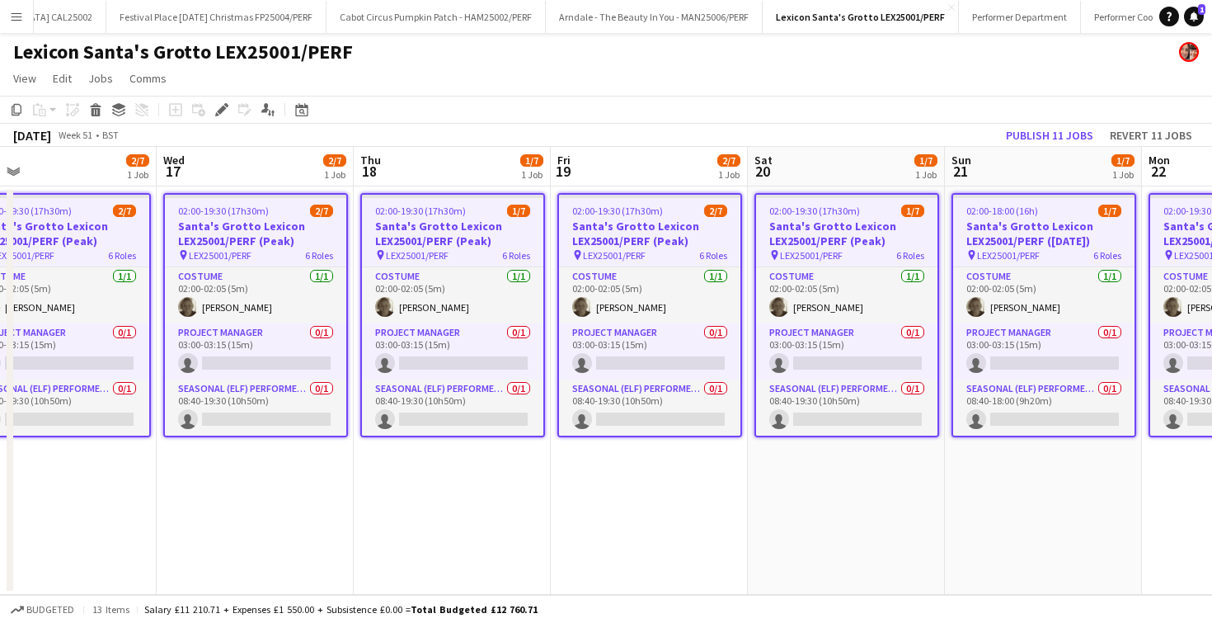
scroll to position [0, 469]
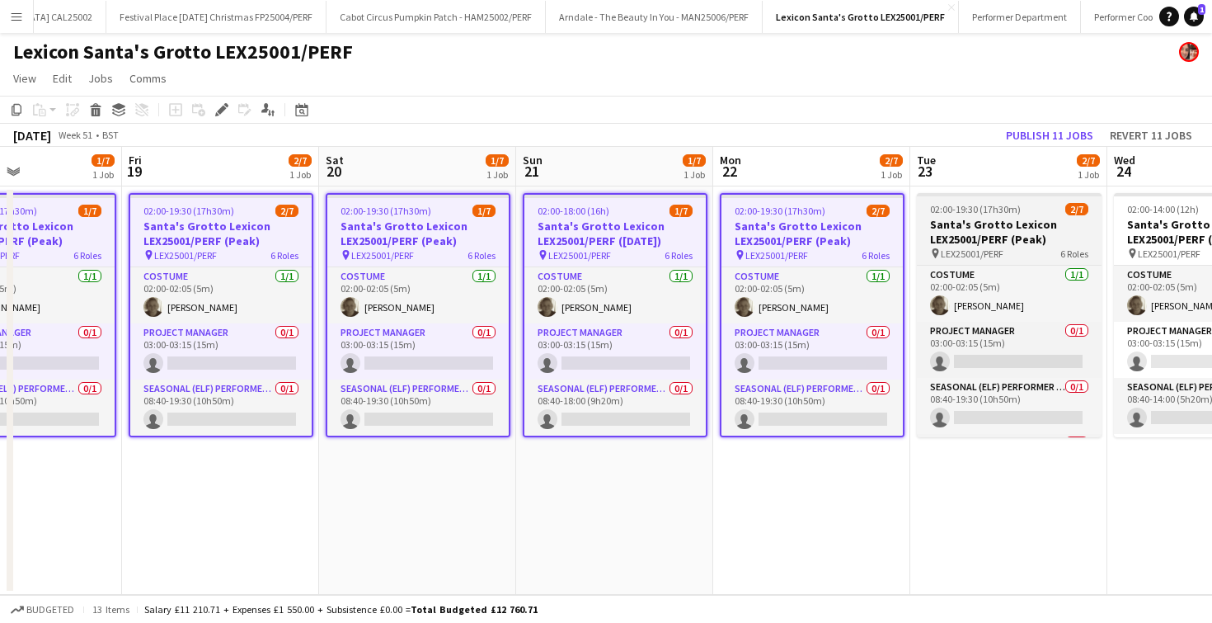
click at [1005, 222] on h3 "Santa's Grotto Lexicon LEX25001/PERF (Peak)" at bounding box center [1009, 232] width 185 height 30
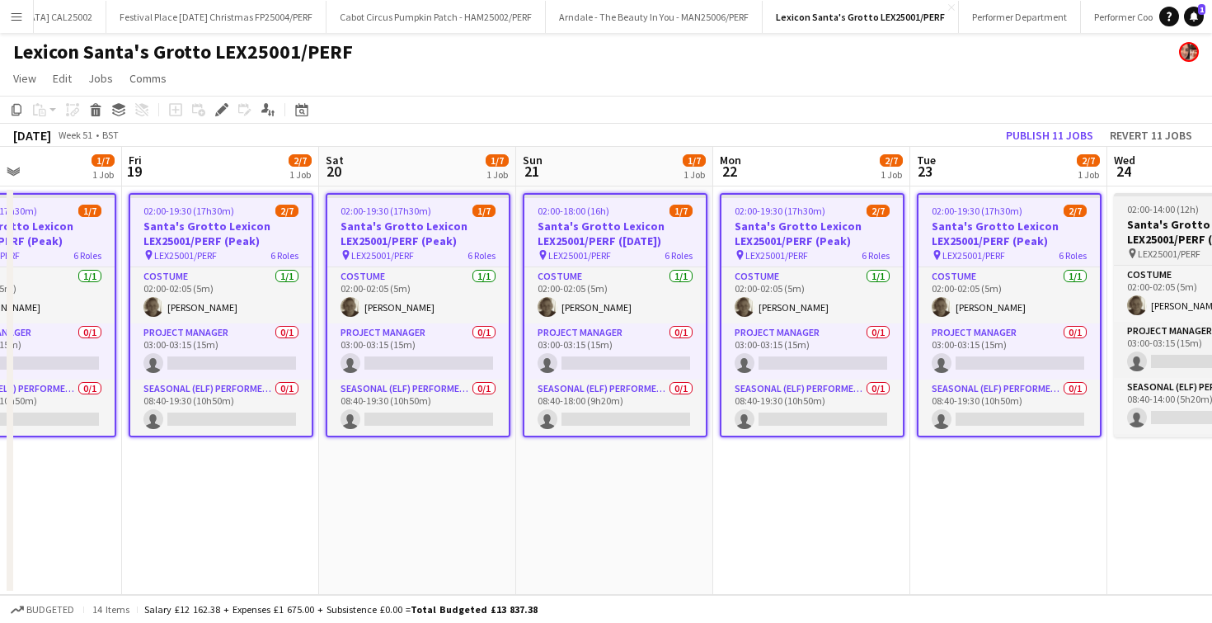
click at [1151, 225] on h3 "Santa's Grotto Lexicon LEX25001/PERF (Xmas Eve)" at bounding box center [1206, 232] width 185 height 30
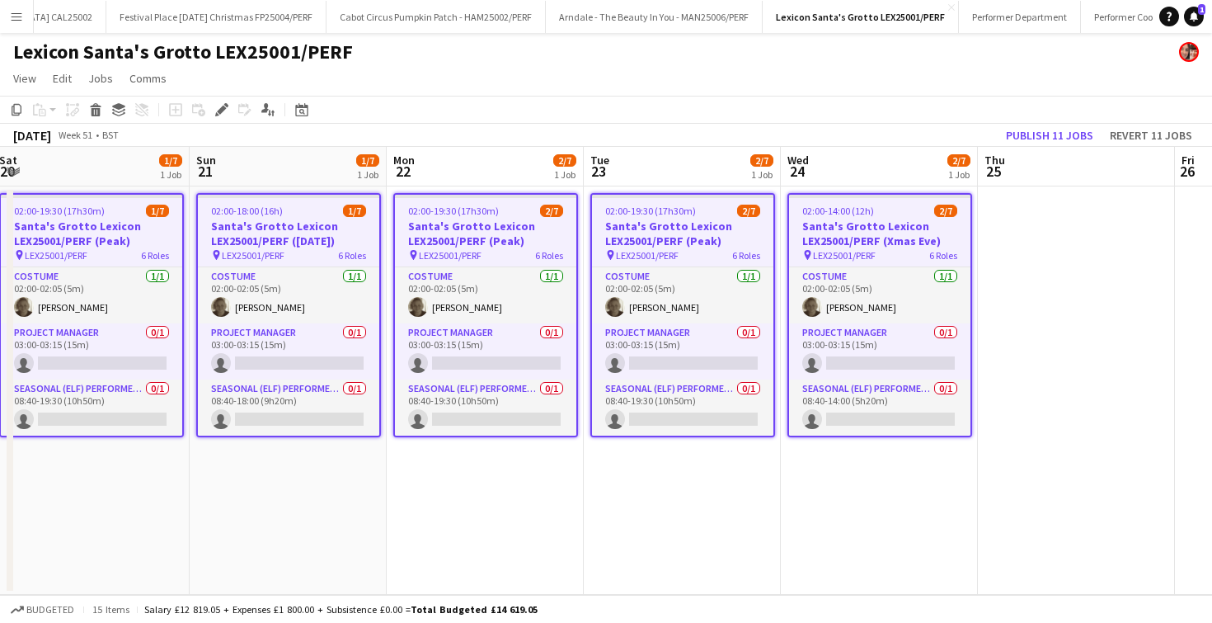
scroll to position [0, 798]
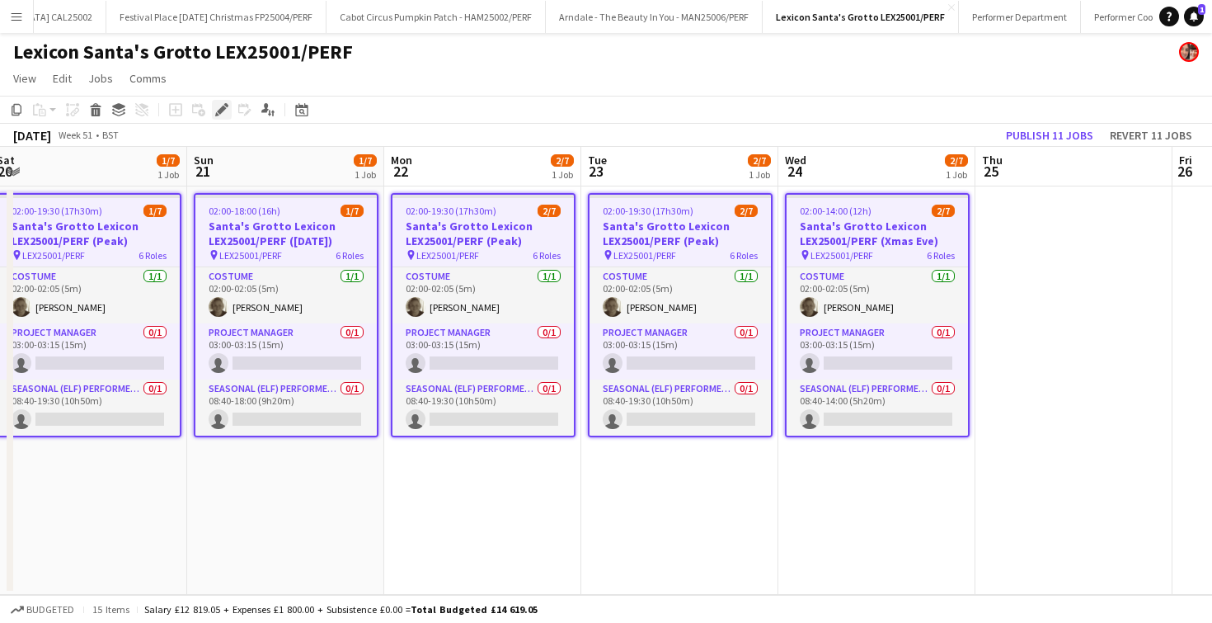
click at [228, 106] on icon at bounding box center [226, 105] width 4 height 4
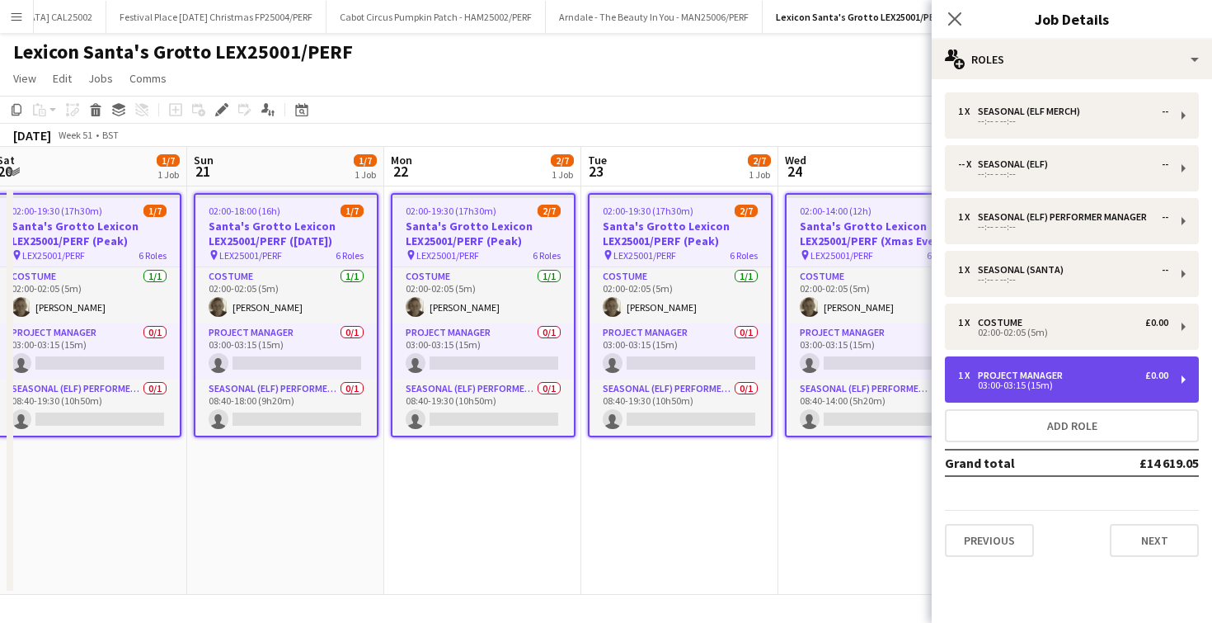
click at [1027, 369] on div "1 x Project Manager £0.00 03:00-03:15 (15m)" at bounding box center [1072, 379] width 254 height 46
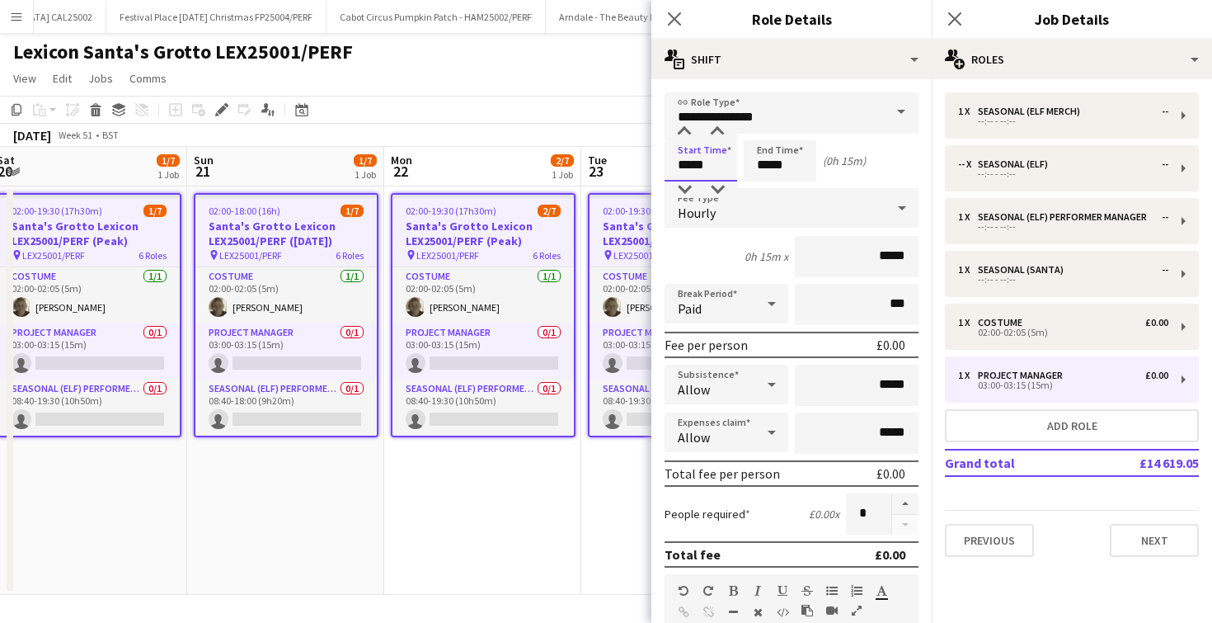
click at [689, 166] on input "*****" at bounding box center [701, 160] width 73 height 41
type input "*****"
click at [768, 161] on input "*****" at bounding box center [780, 160] width 73 height 41
type input "*****"
click at [737, 212] on div "Hourly" at bounding box center [775, 208] width 221 height 40
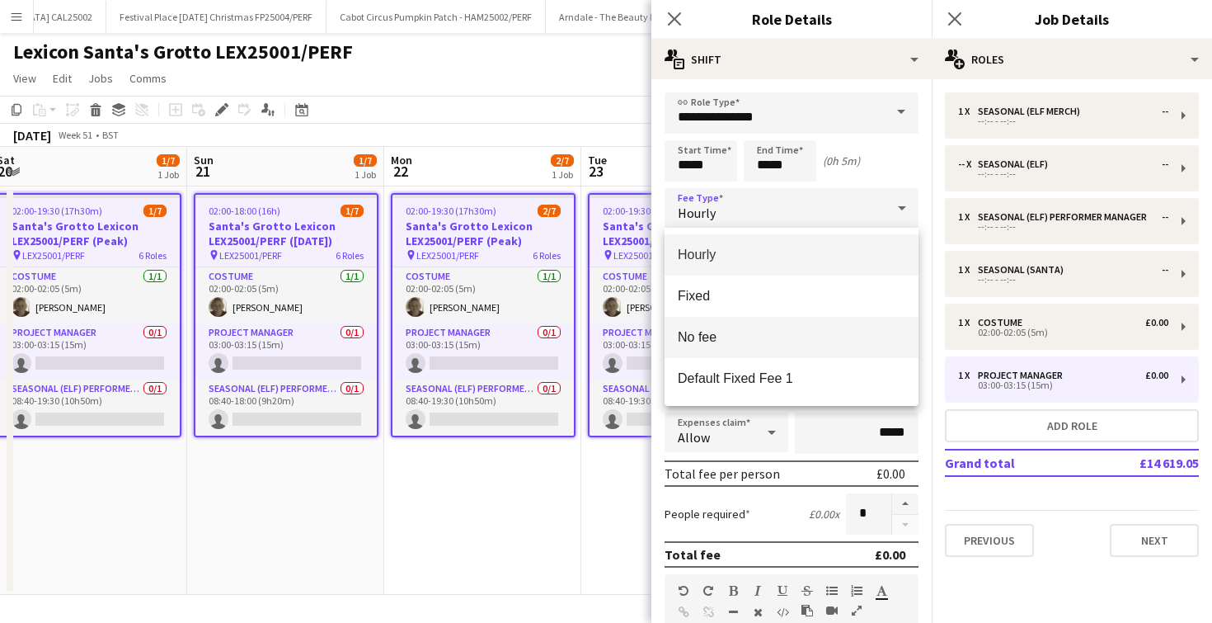
click at [715, 333] on span "No fee" at bounding box center [792, 337] width 228 height 16
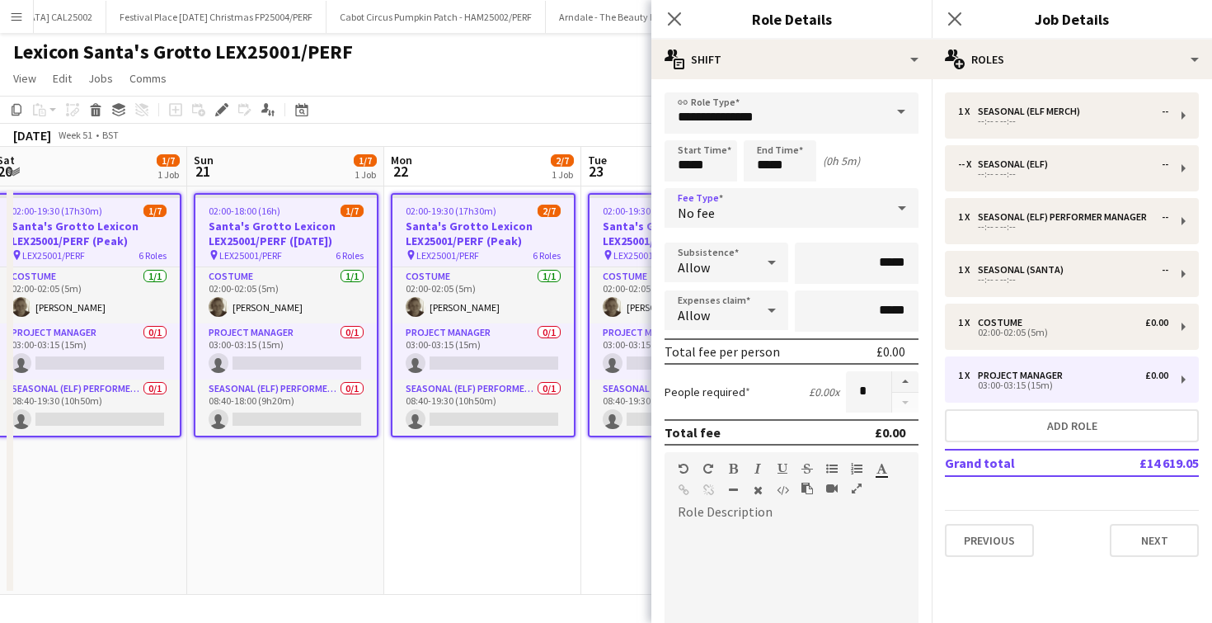
scroll to position [288, 0]
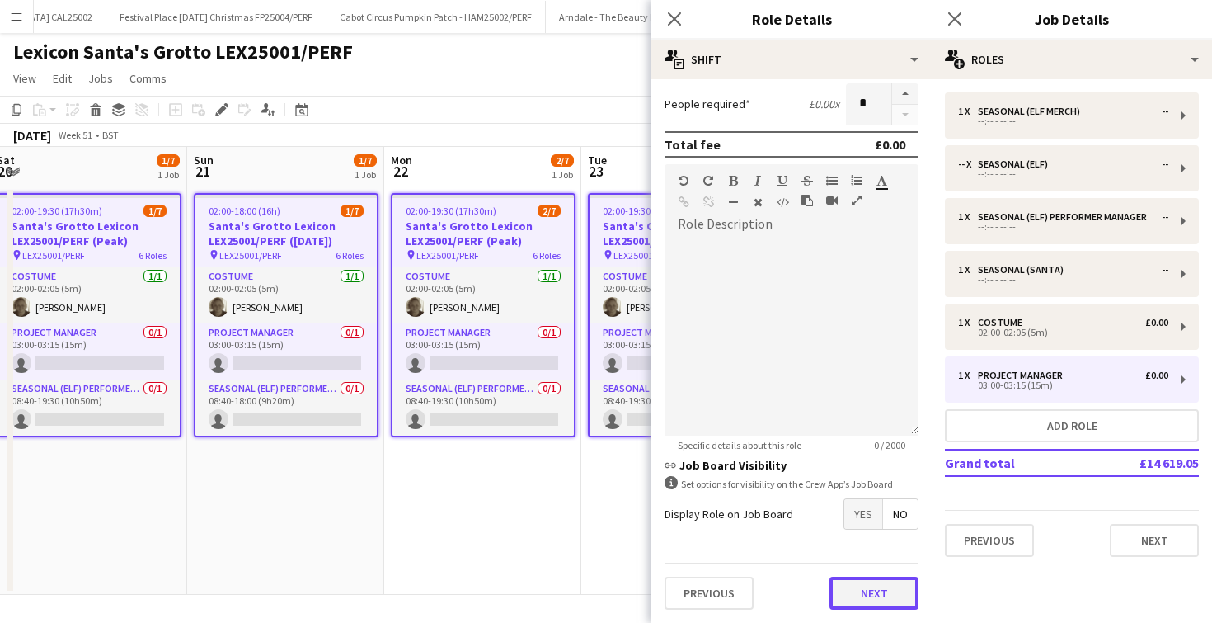
click at [848, 608] on button "Next" at bounding box center [873, 592] width 89 height 33
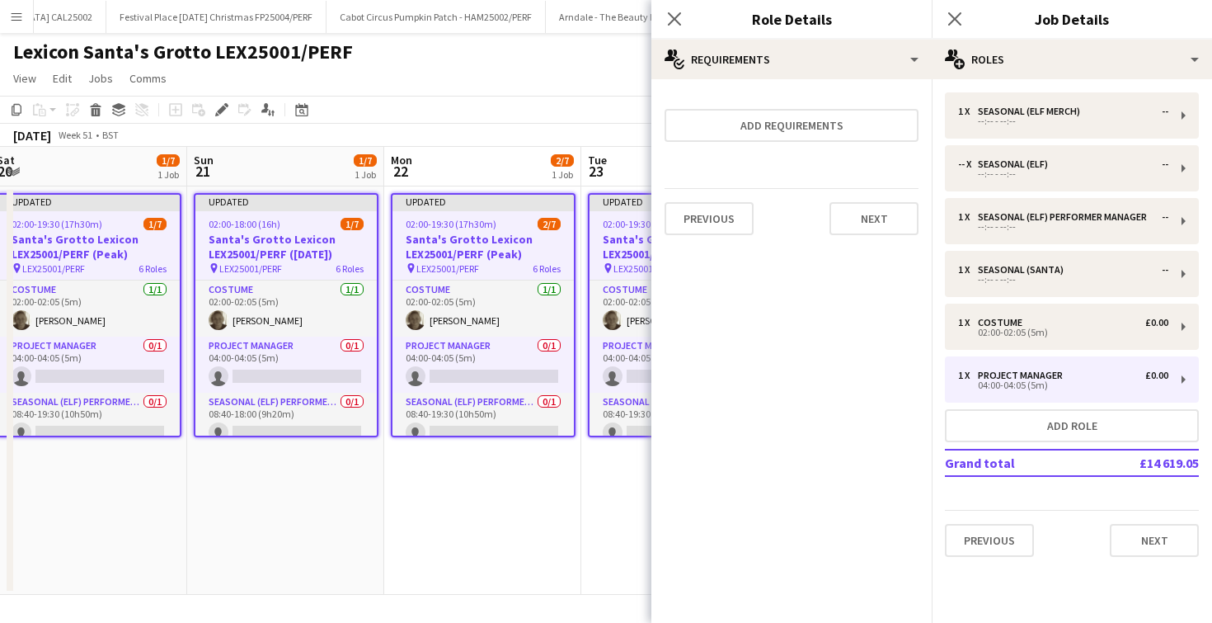
scroll to position [0, 0]
click at [670, 21] on icon "Close pop-in" at bounding box center [674, 19] width 16 height 16
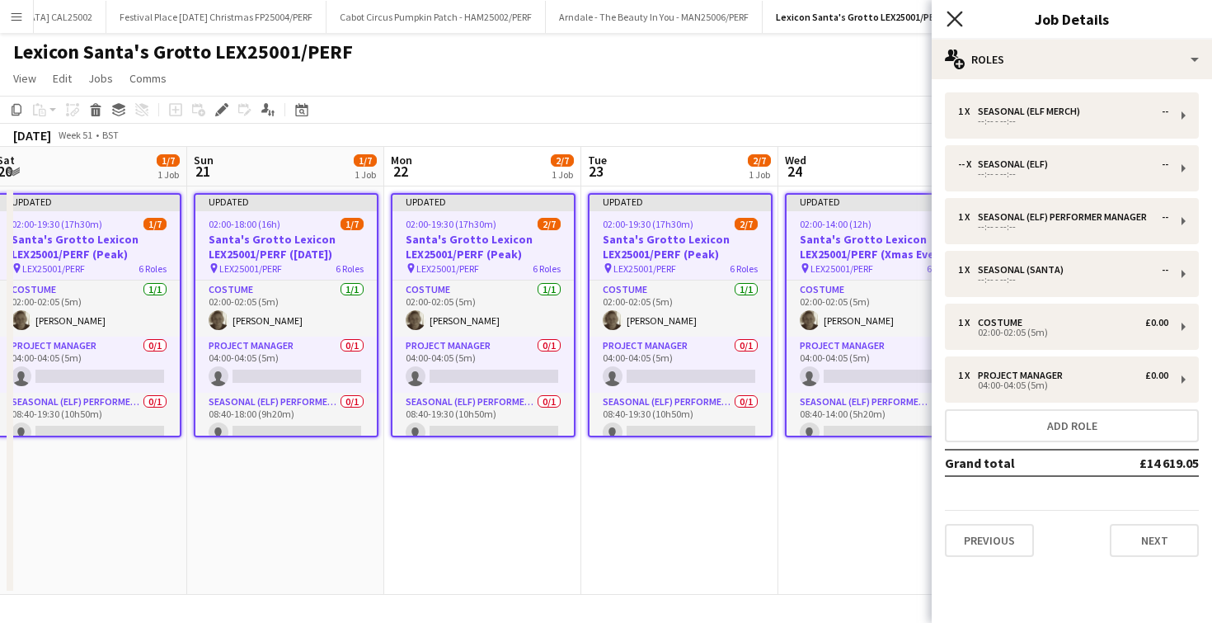
click at [961, 12] on icon at bounding box center [955, 19] width 16 height 16
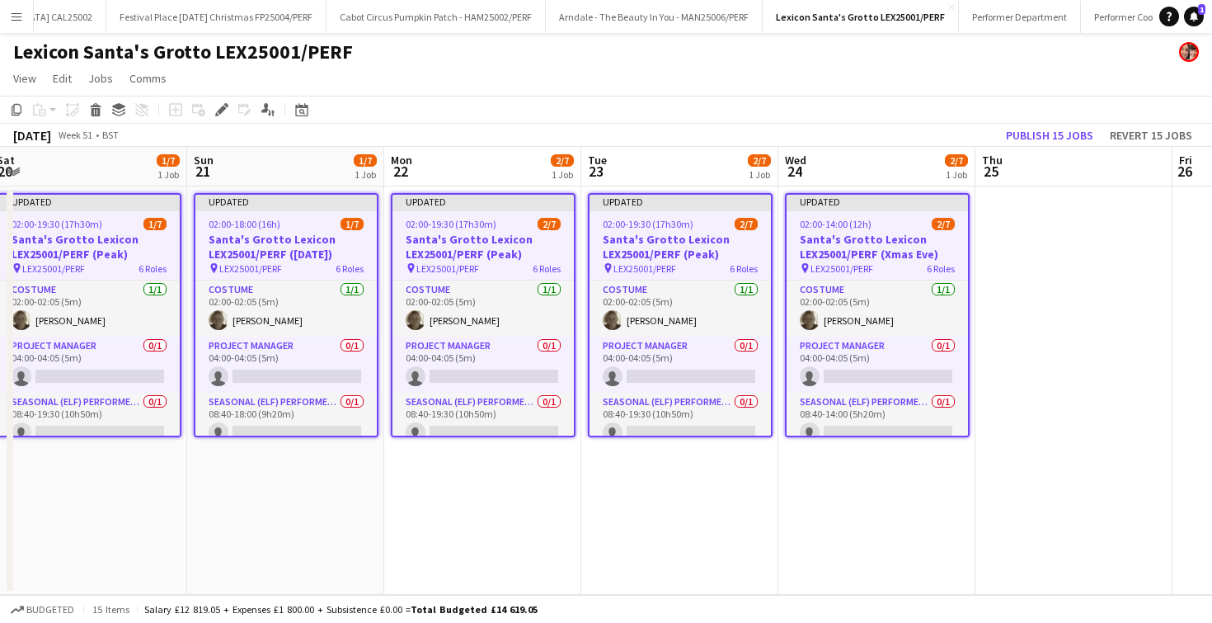
click at [876, 106] on app-toolbar "Copy Paste Paste Command V Paste with crew Command Shift V Paste linked Job [GE…" at bounding box center [606, 110] width 1212 height 28
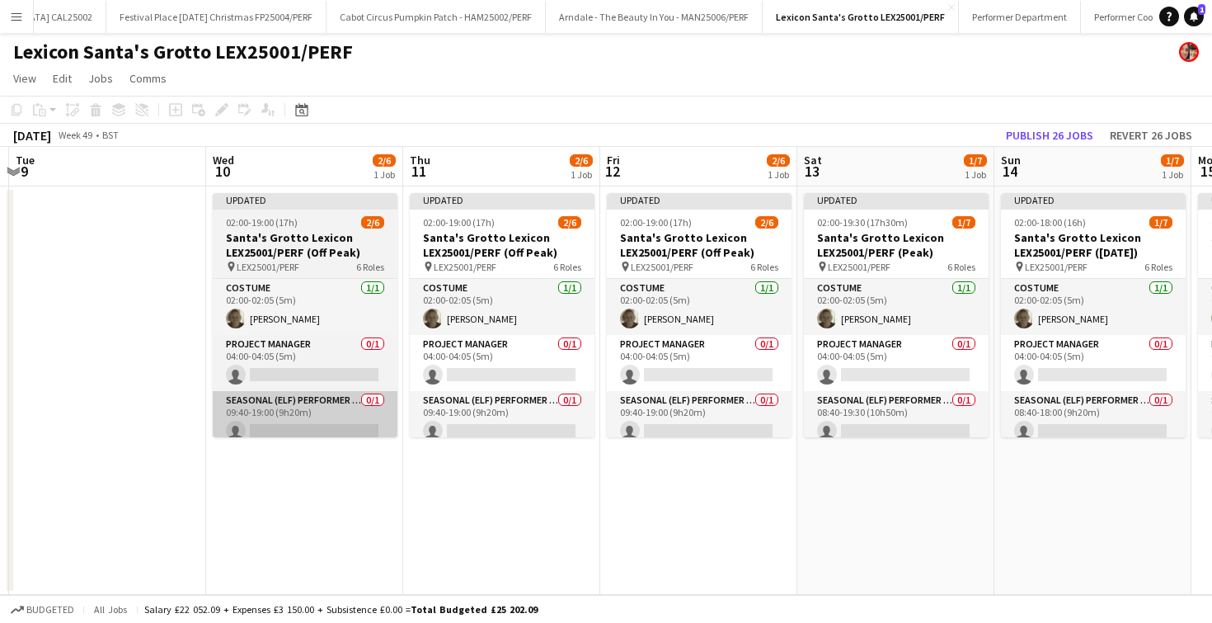
scroll to position [0, 595]
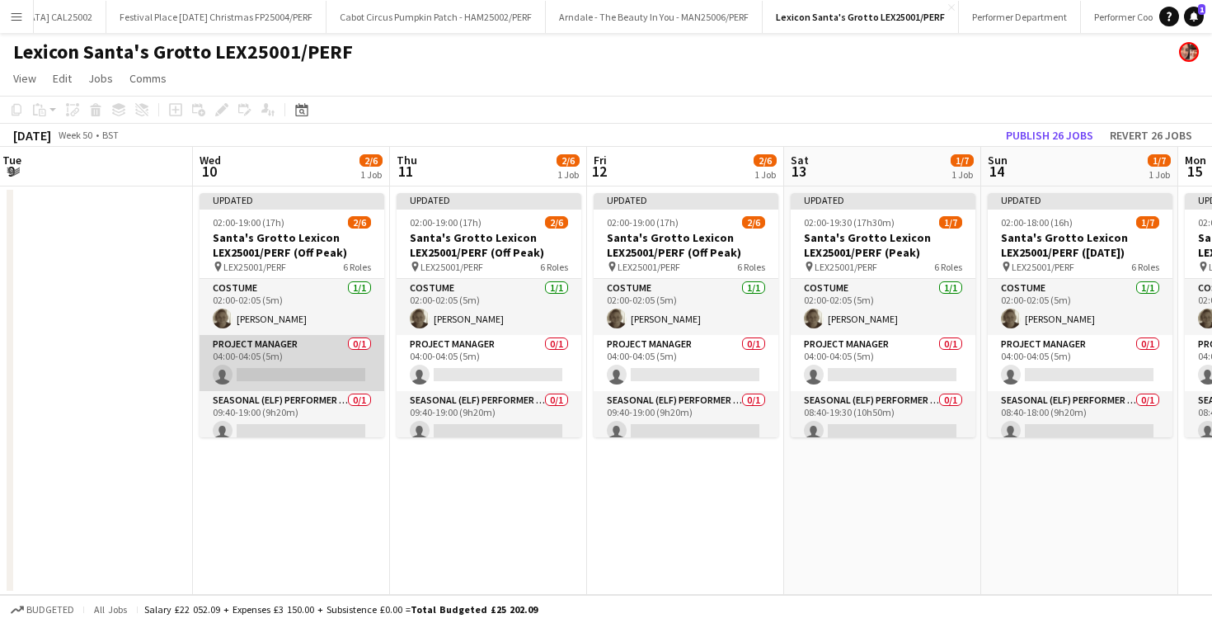
click at [262, 361] on app-card-role "Project Manager 0/1 04:00-04:05 (5m) single-neutral-actions" at bounding box center [292, 363] width 185 height 56
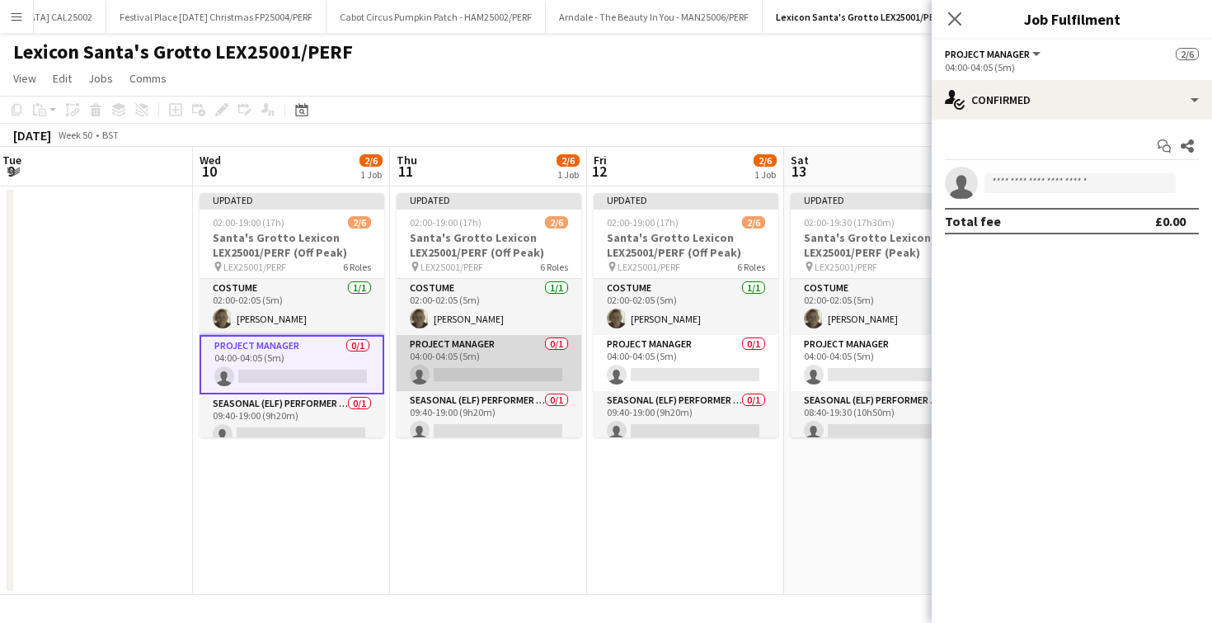
click at [466, 372] on app-card-role "Project Manager 0/1 04:00-04:05 (5m) single-neutral-actions" at bounding box center [489, 363] width 185 height 56
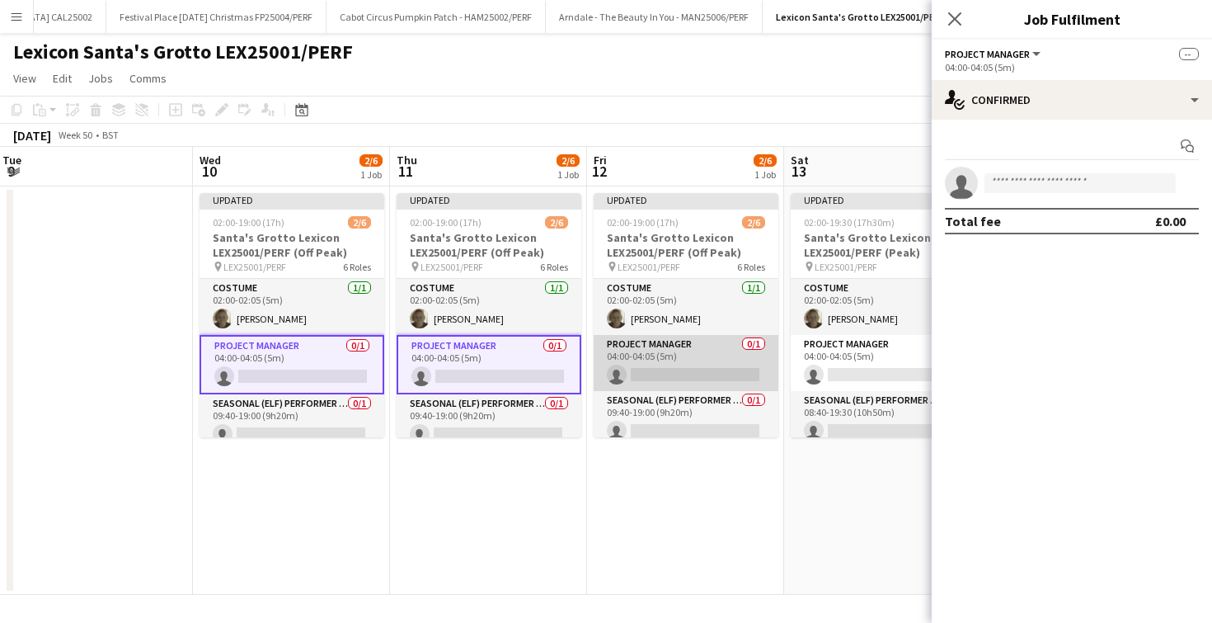
click at [642, 367] on app-card-role "Project Manager 0/1 04:00-04:05 (5m) single-neutral-actions" at bounding box center [686, 363] width 185 height 56
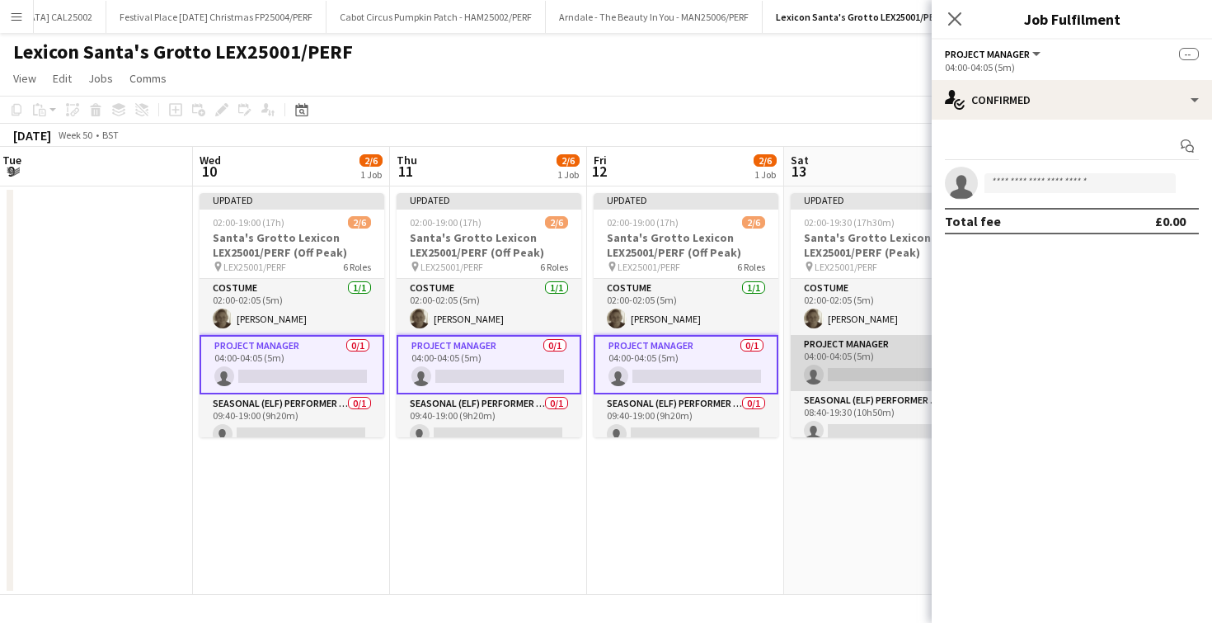
click at [830, 366] on app-card-role "Project Manager 0/1 04:00-04:05 (5m) single-neutral-actions" at bounding box center [883, 363] width 185 height 56
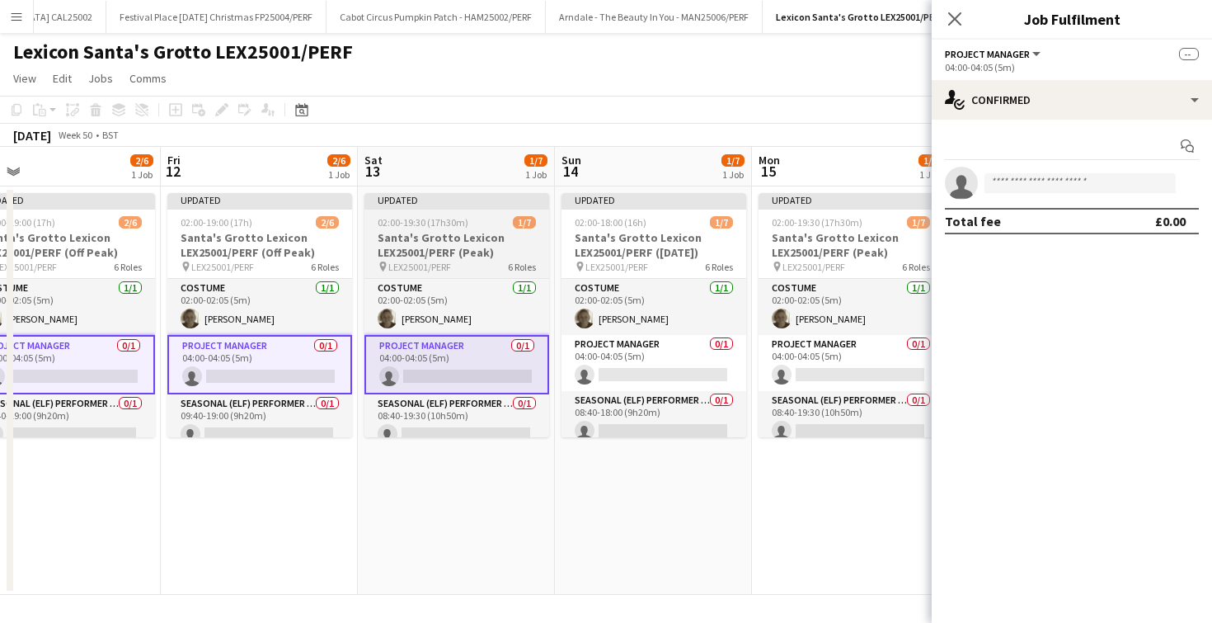
scroll to position [0, 641]
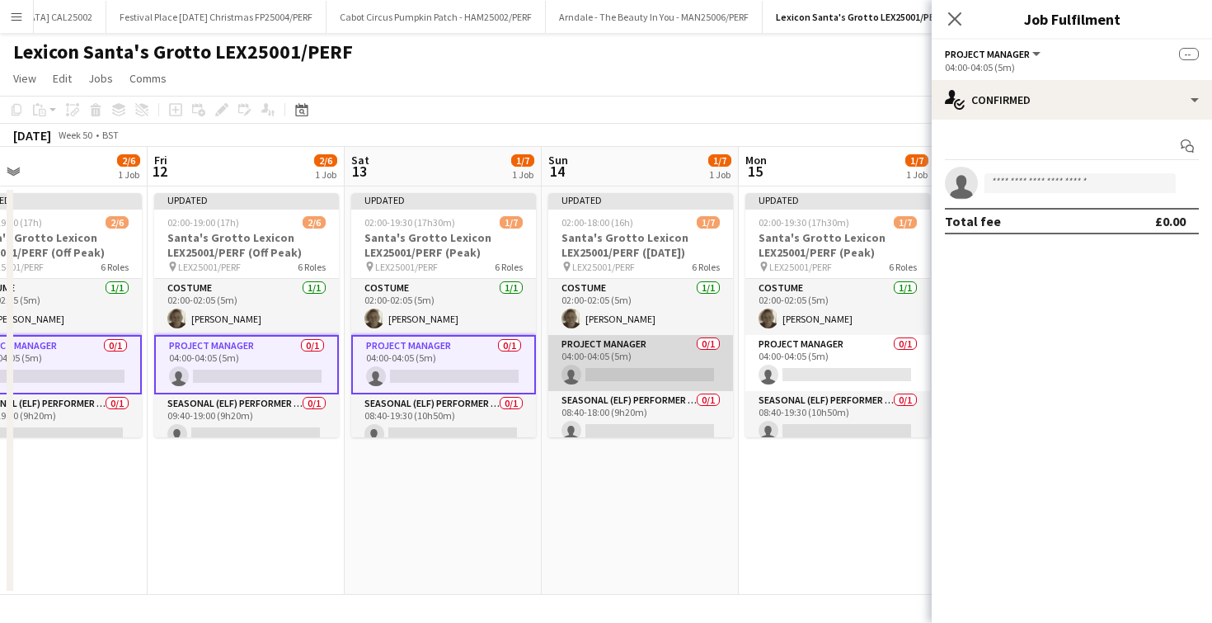
click at [670, 361] on app-card-role "Project Manager 0/1 04:00-04:05 (5m) single-neutral-actions" at bounding box center [640, 363] width 185 height 56
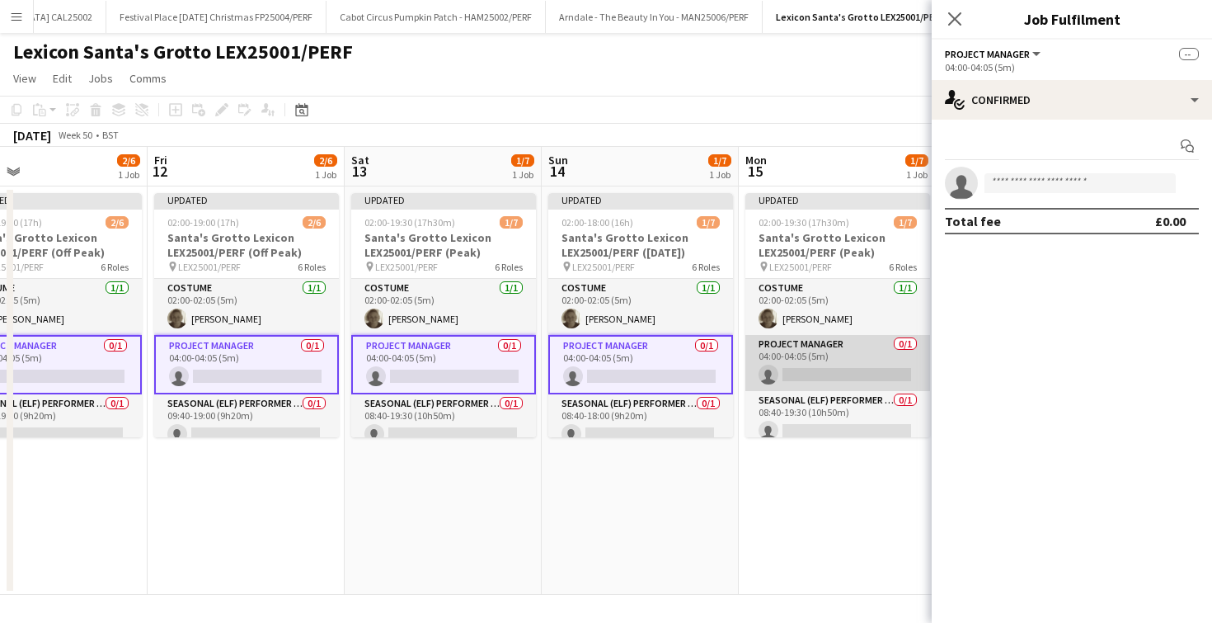
click at [778, 364] on app-card-role "Project Manager 0/1 04:00-04:05 (5m) single-neutral-actions" at bounding box center [837, 363] width 185 height 56
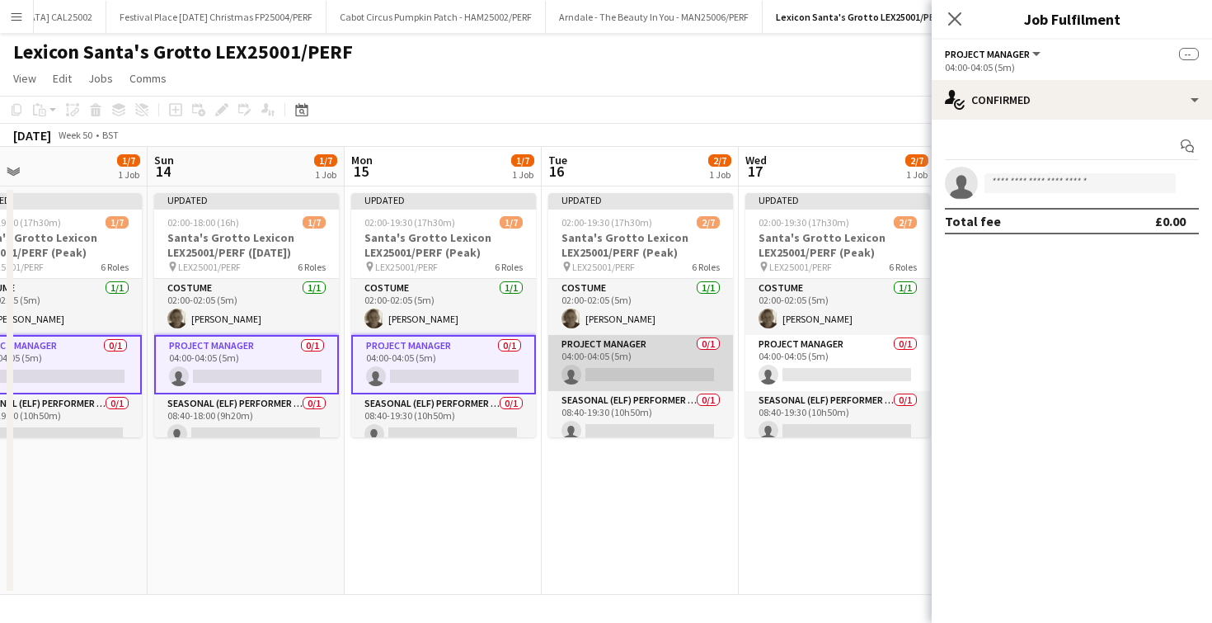
click at [634, 364] on app-card-role "Project Manager 0/1 04:00-04:05 (5m) single-neutral-actions" at bounding box center [640, 363] width 185 height 56
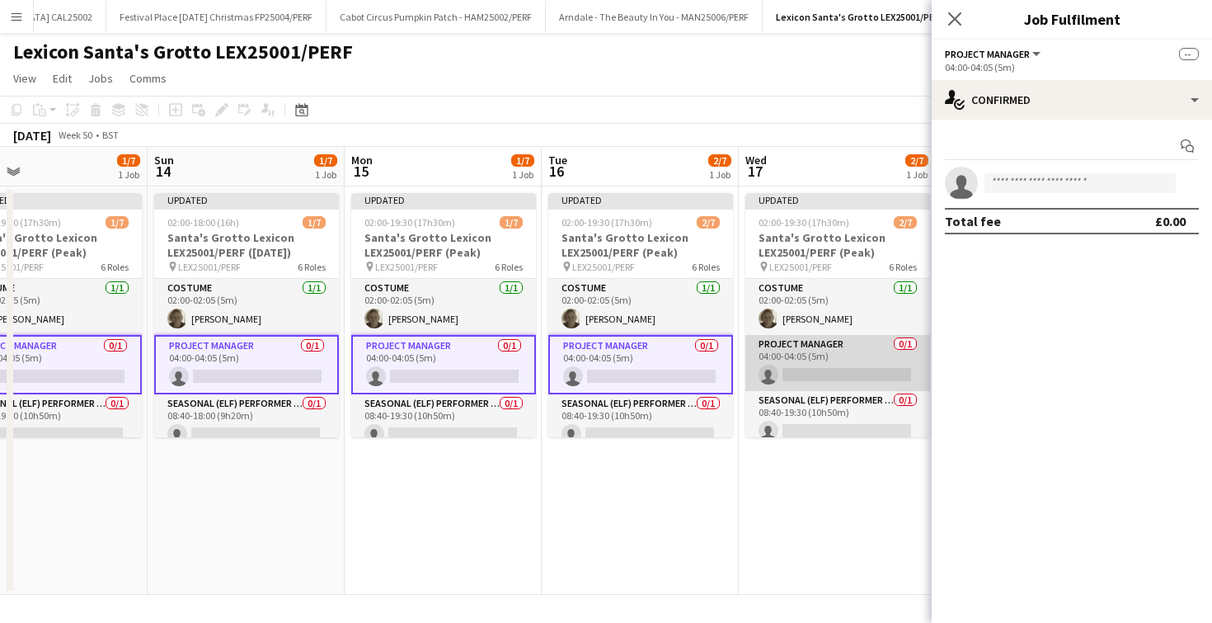
click at [805, 366] on app-card-role "Project Manager 0/1 04:00-04:05 (5m) single-neutral-actions" at bounding box center [837, 363] width 185 height 56
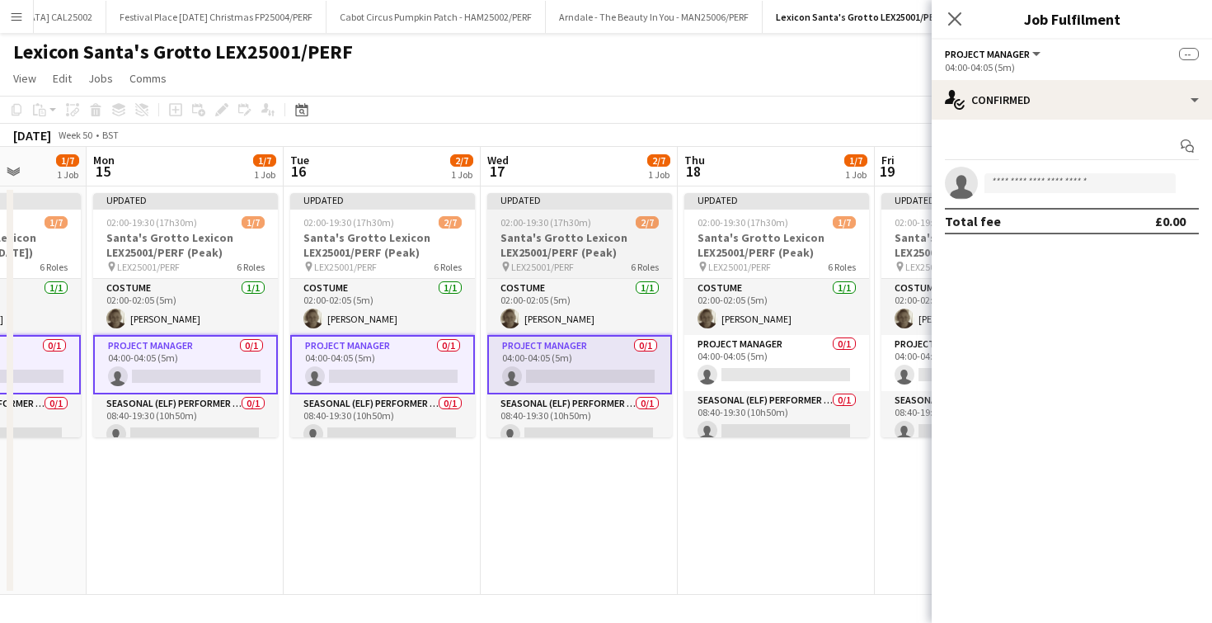
scroll to position [0, 570]
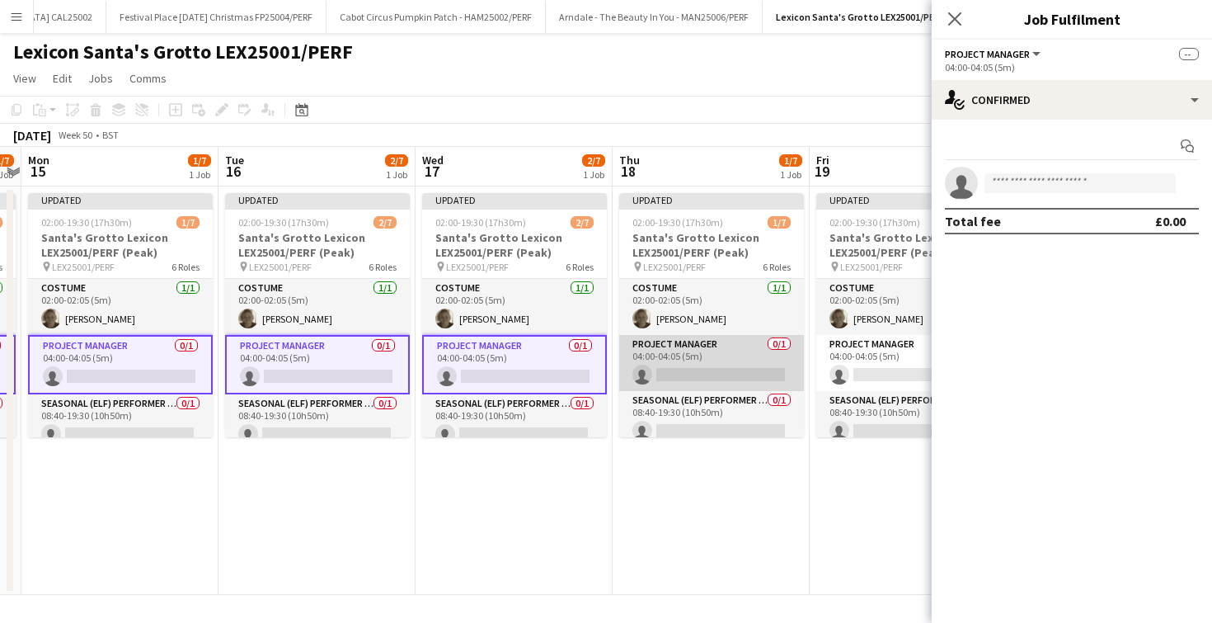
click at [744, 372] on app-card-role "Project Manager 0/1 04:00-04:05 (5m) single-neutral-actions" at bounding box center [711, 363] width 185 height 56
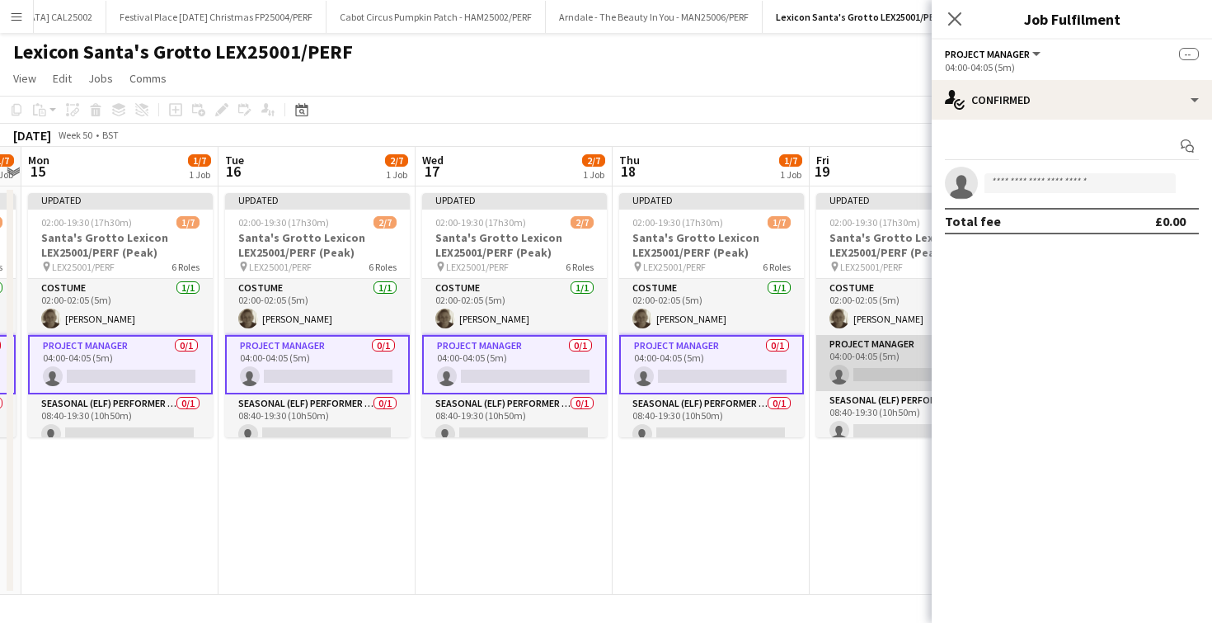
click at [852, 373] on app-card-role "Project Manager 0/1 04:00-04:05 (5m) single-neutral-actions" at bounding box center [908, 363] width 185 height 56
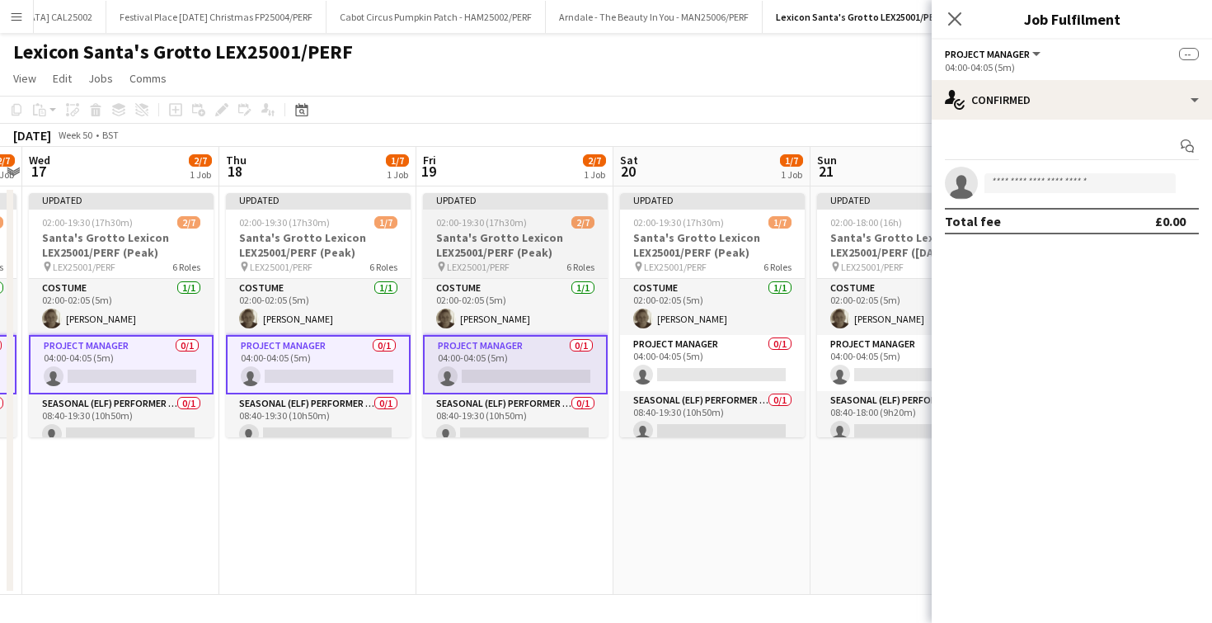
scroll to position [0, 587]
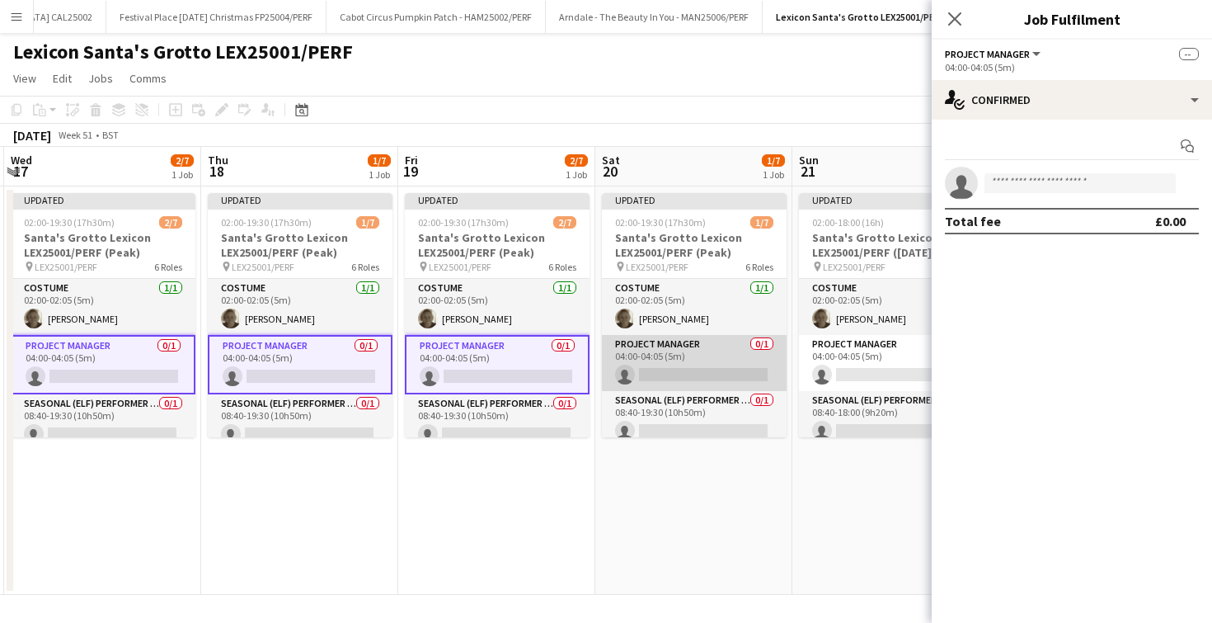
click at [706, 359] on app-card-role "Project Manager 0/1 04:00-04:05 (5m) single-neutral-actions" at bounding box center [694, 363] width 185 height 56
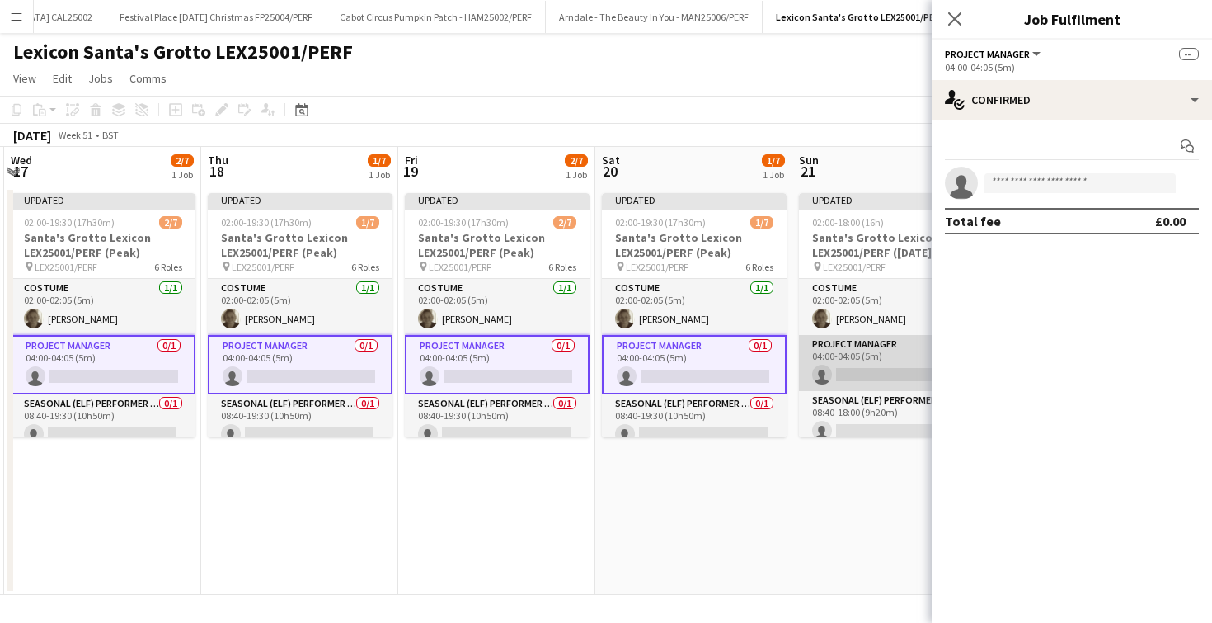
click at [864, 369] on app-card-role "Project Manager 0/1 04:00-04:05 (5m) single-neutral-actions" at bounding box center [891, 363] width 185 height 56
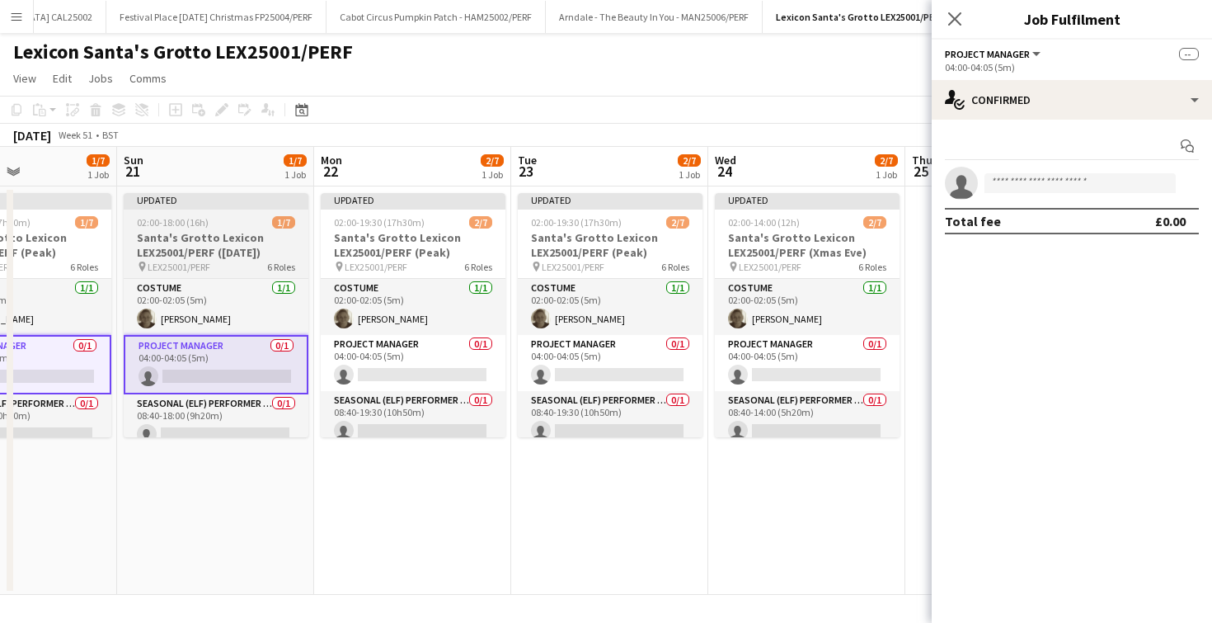
scroll to position [0, 480]
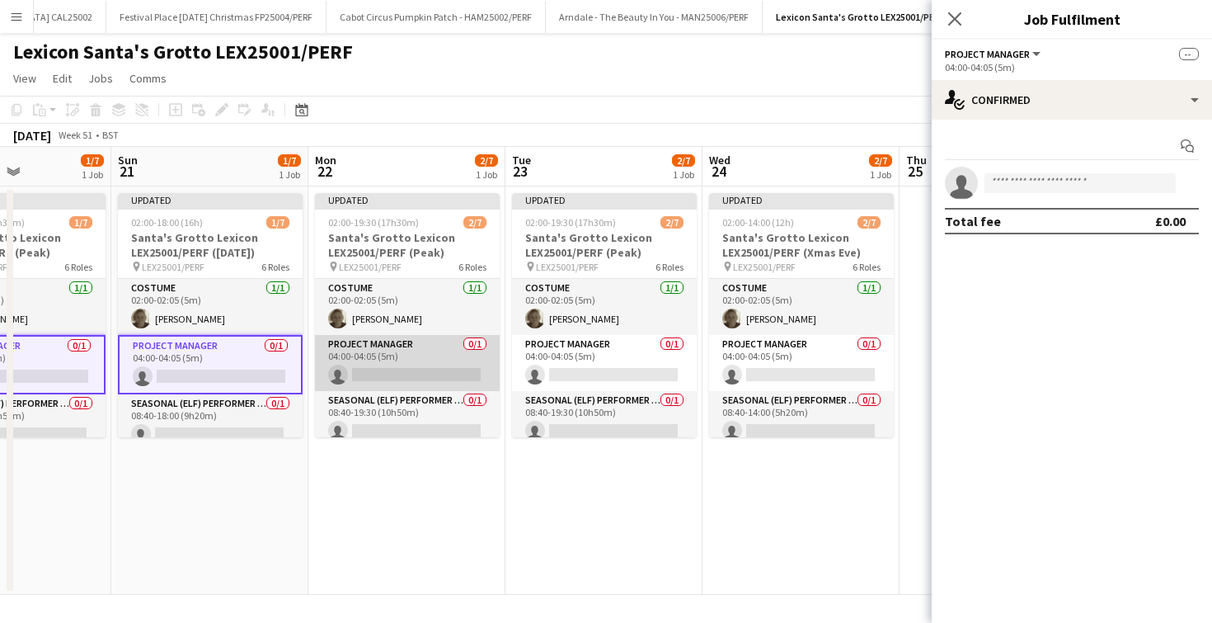
click at [364, 373] on app-card-role "Project Manager 0/1 04:00-04:05 (5m) single-neutral-actions" at bounding box center [407, 363] width 185 height 56
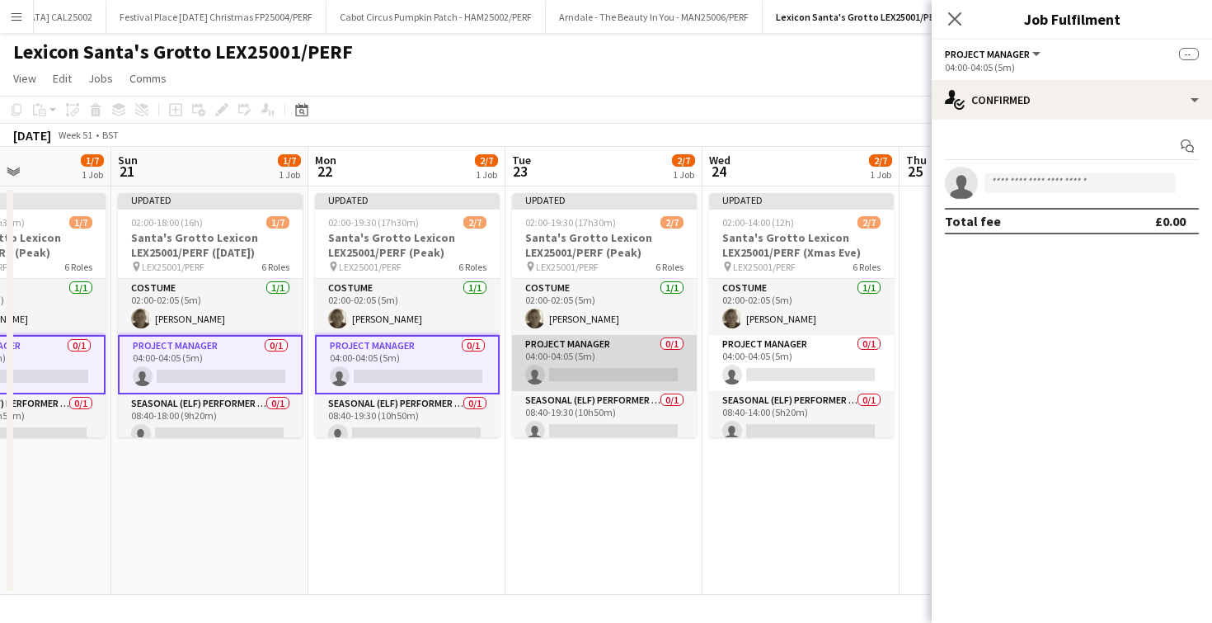
click at [547, 367] on app-card-role "Project Manager 0/1 04:00-04:05 (5m) single-neutral-actions" at bounding box center [604, 363] width 185 height 56
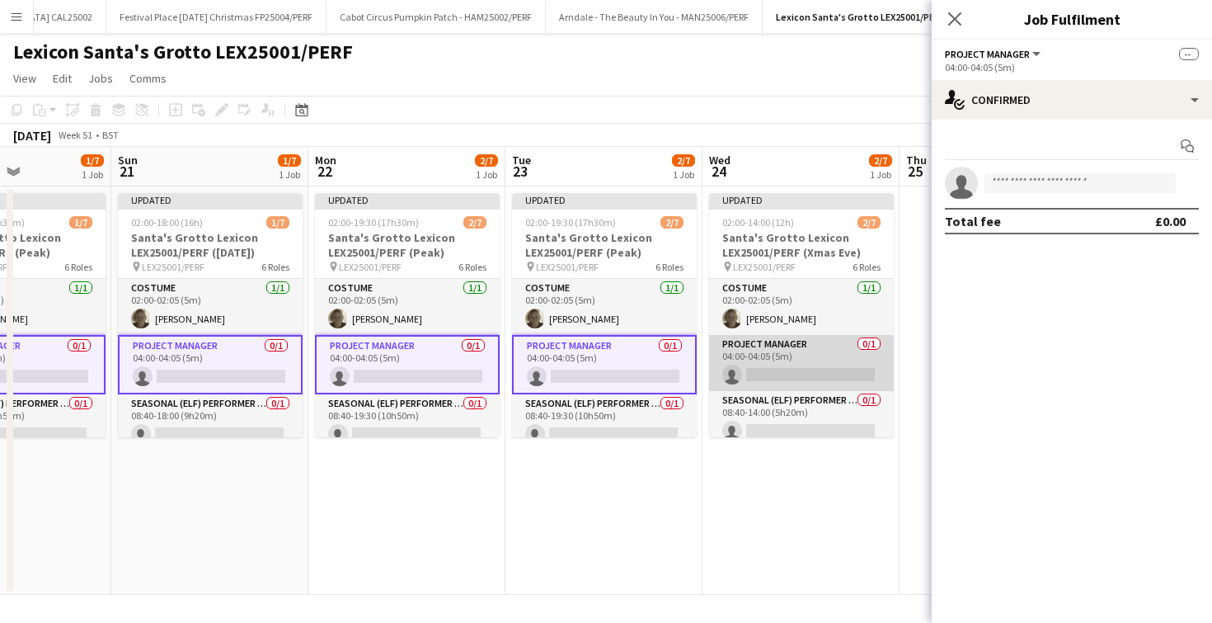
click at [778, 361] on app-card-role "Project Manager 0/1 04:00-04:05 (5m) single-neutral-actions" at bounding box center [801, 363] width 185 height 56
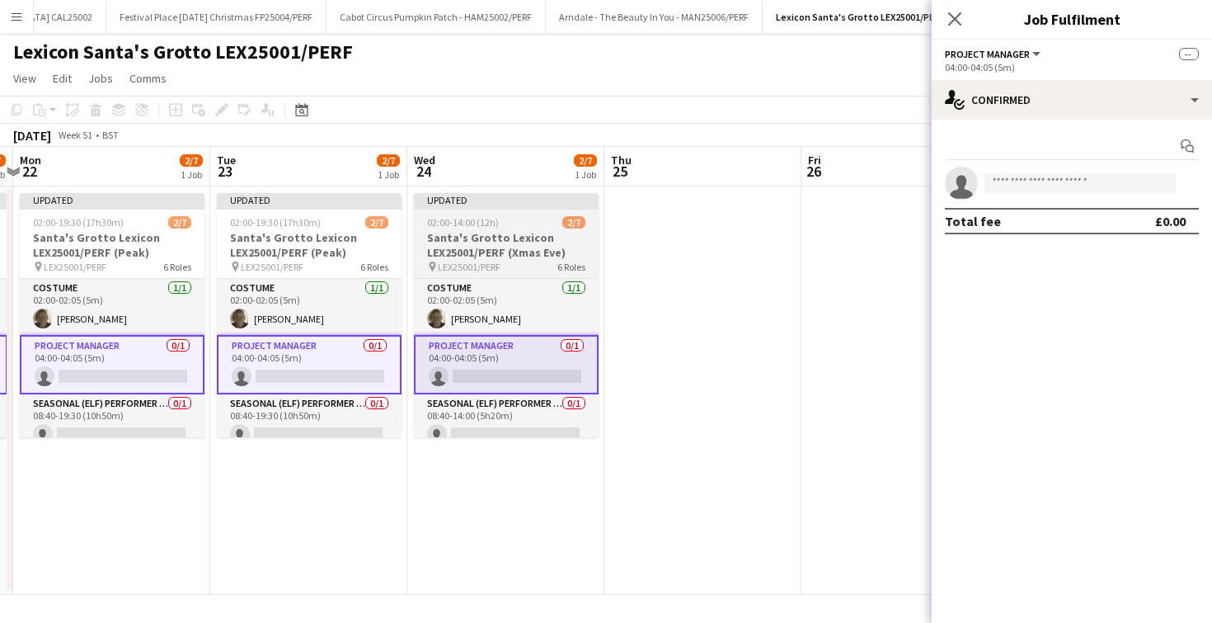
scroll to position [0, 781]
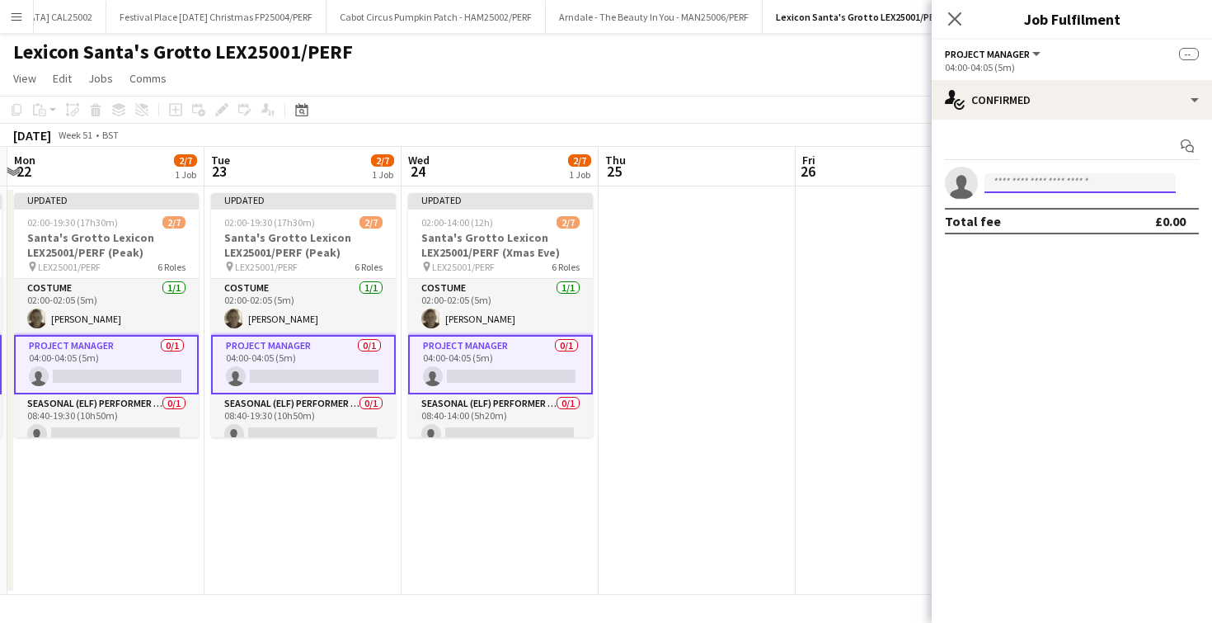
click at [1094, 173] on input at bounding box center [1079, 183] width 191 height 20
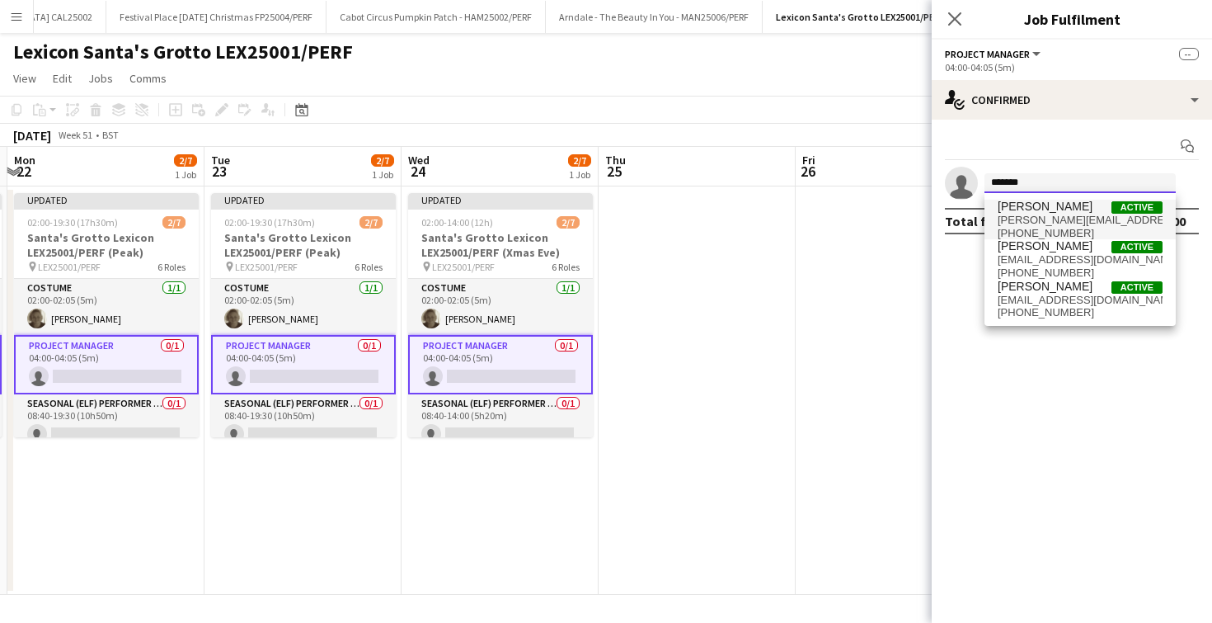
type input "*******"
click at [1072, 205] on span "[PERSON_NAME] Active" at bounding box center [1080, 207] width 165 height 14
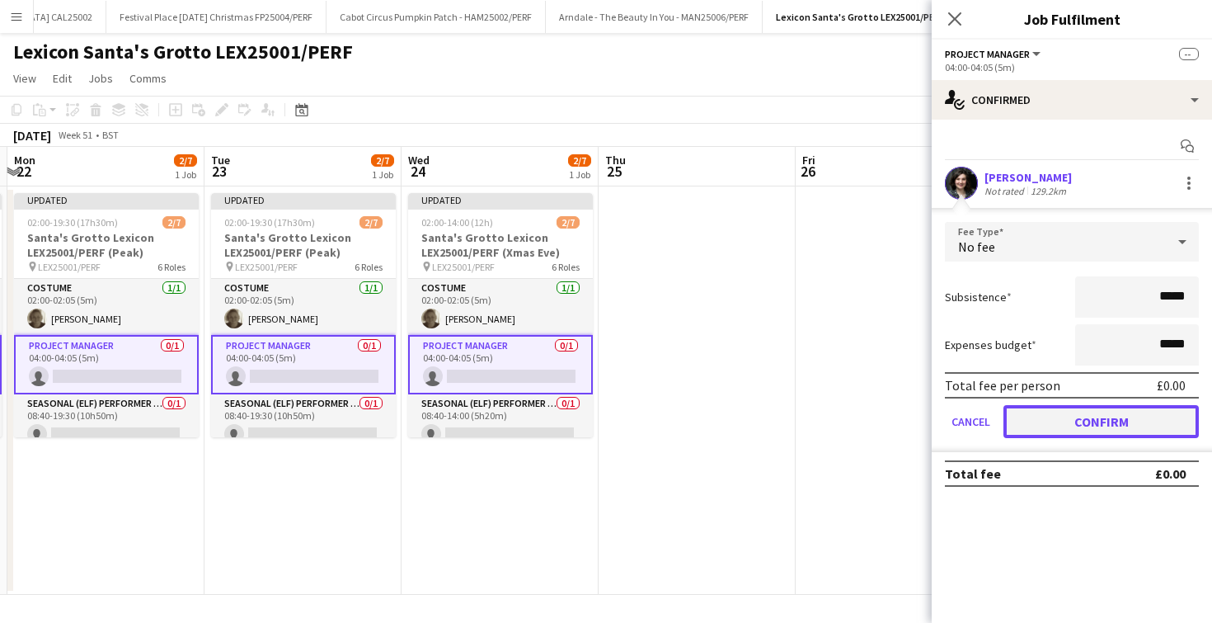
click at [1055, 420] on button "Confirm" at bounding box center [1100, 421] width 195 height 33
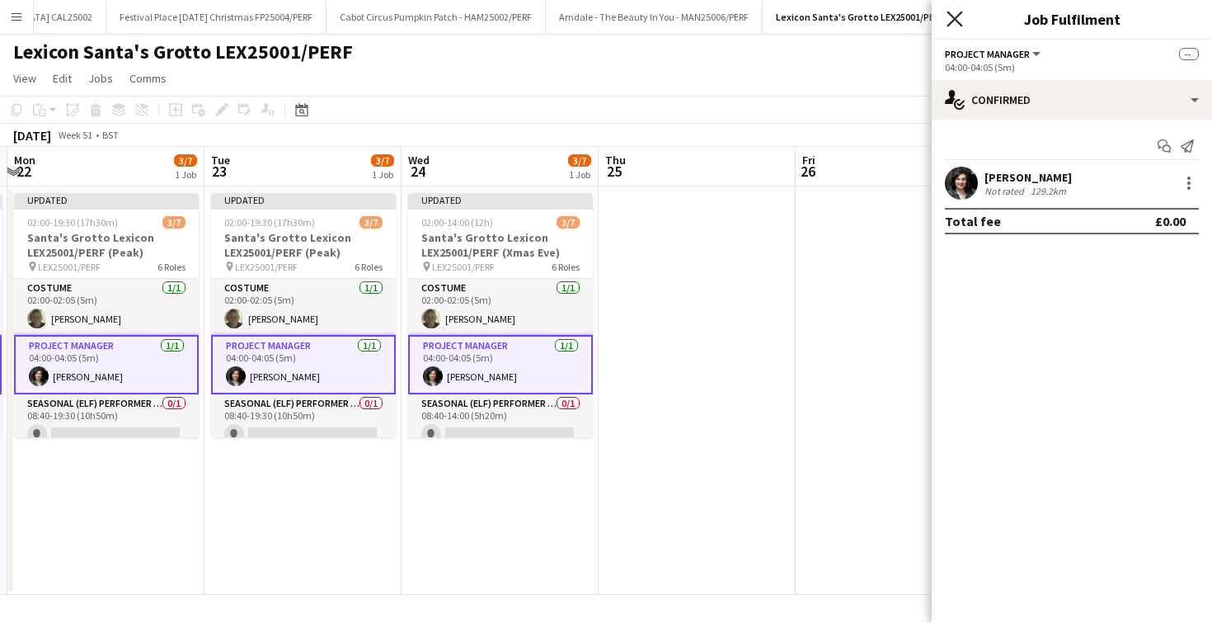
click at [953, 14] on icon "Close pop-in" at bounding box center [955, 19] width 16 height 16
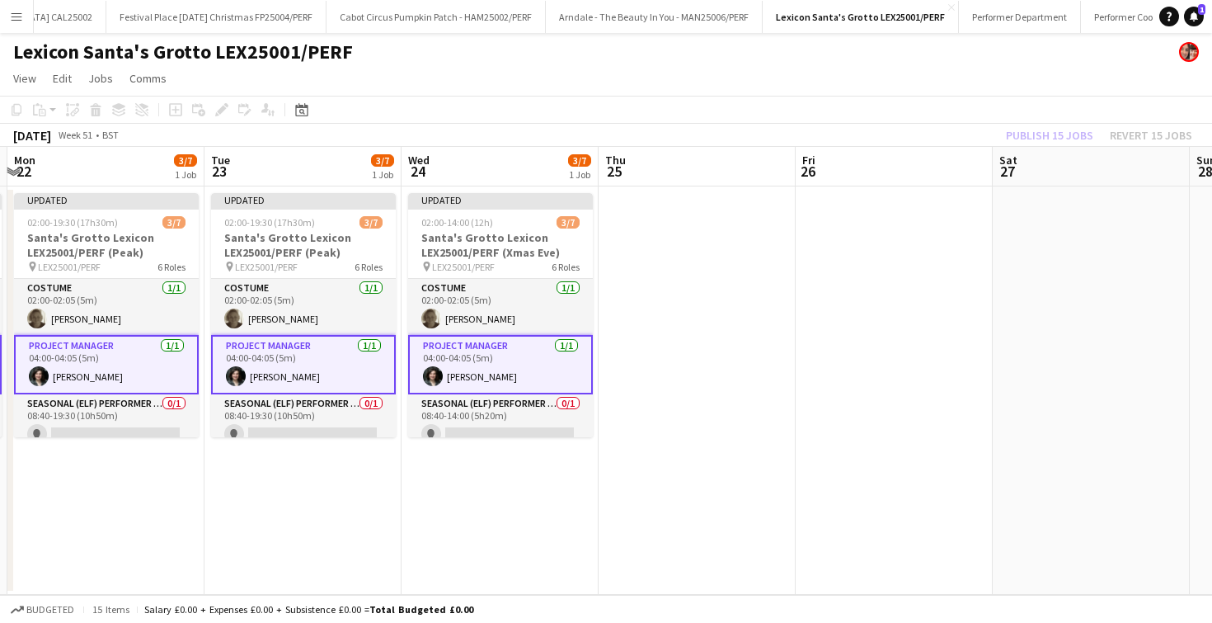
click at [774, 279] on app-date-cell at bounding box center [697, 390] width 197 height 408
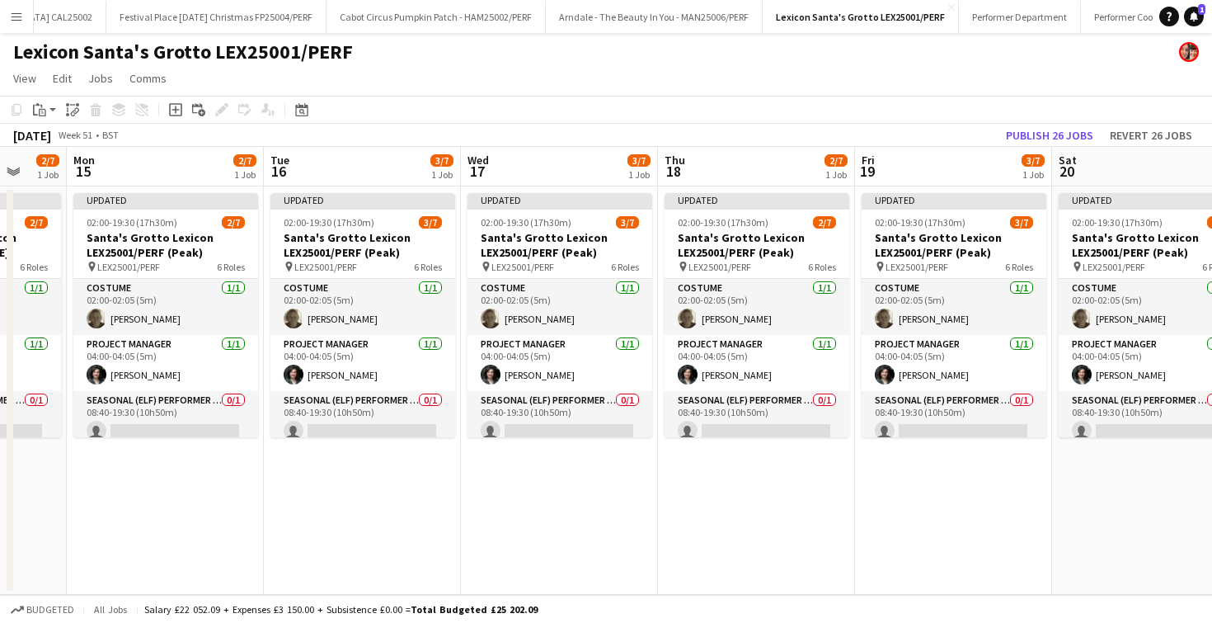
scroll to position [0, 394]
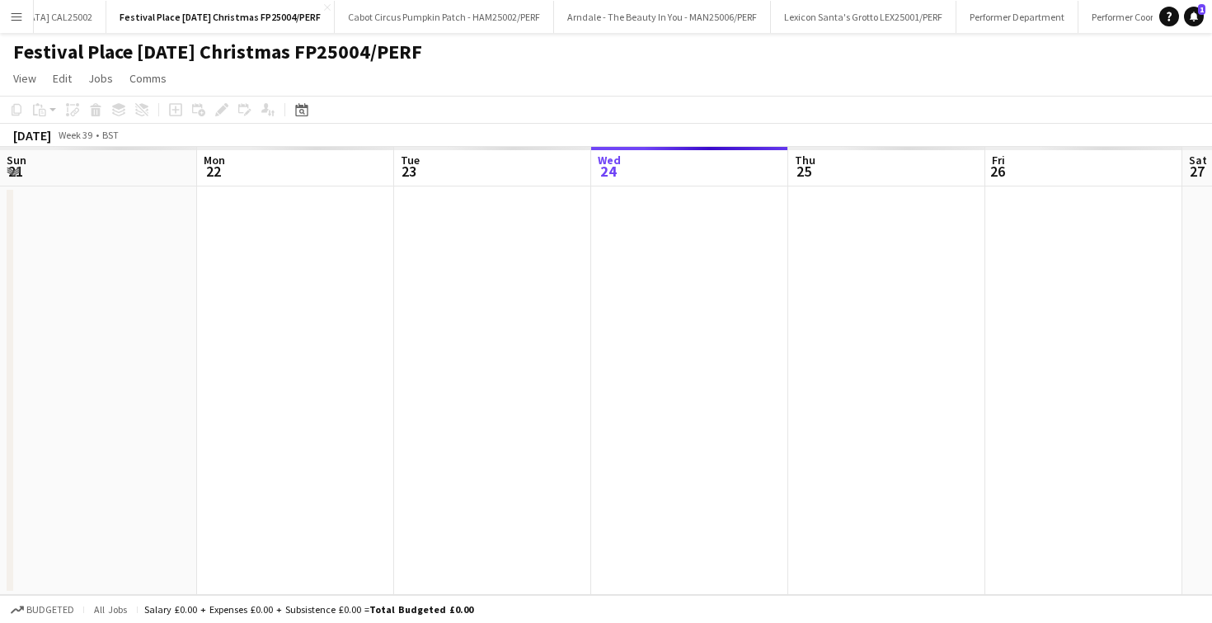
scroll to position [0, 394]
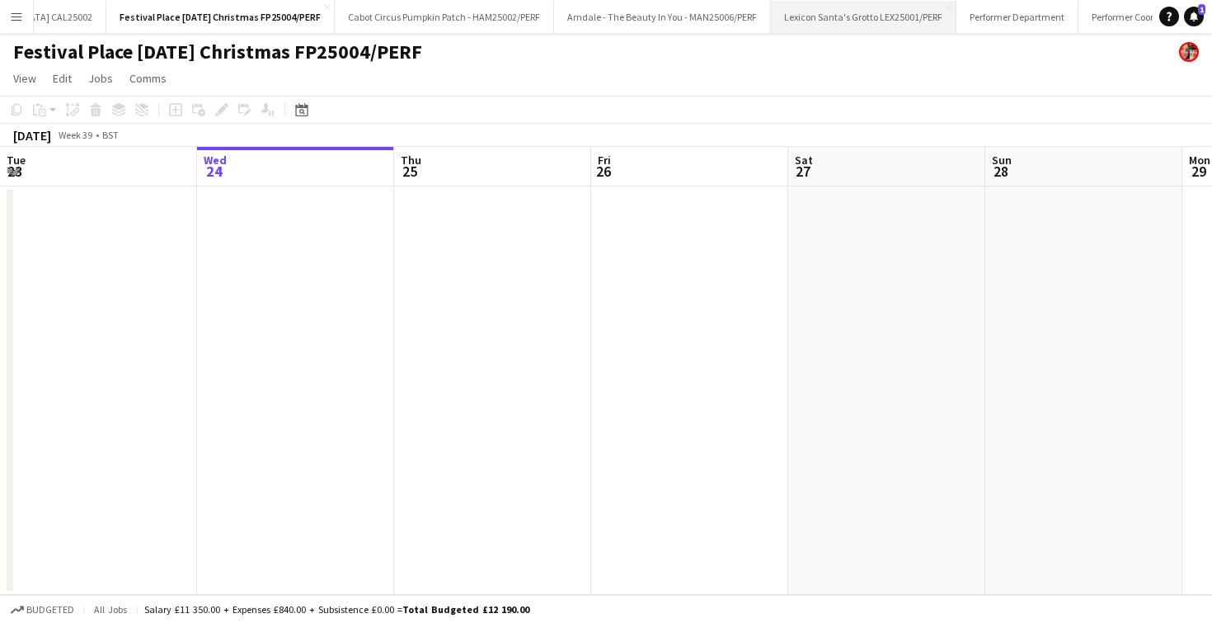
click at [771, 21] on button "Lexicon Santa's Grotto LEX25001/PERF Close" at bounding box center [864, 17] width 186 height 32
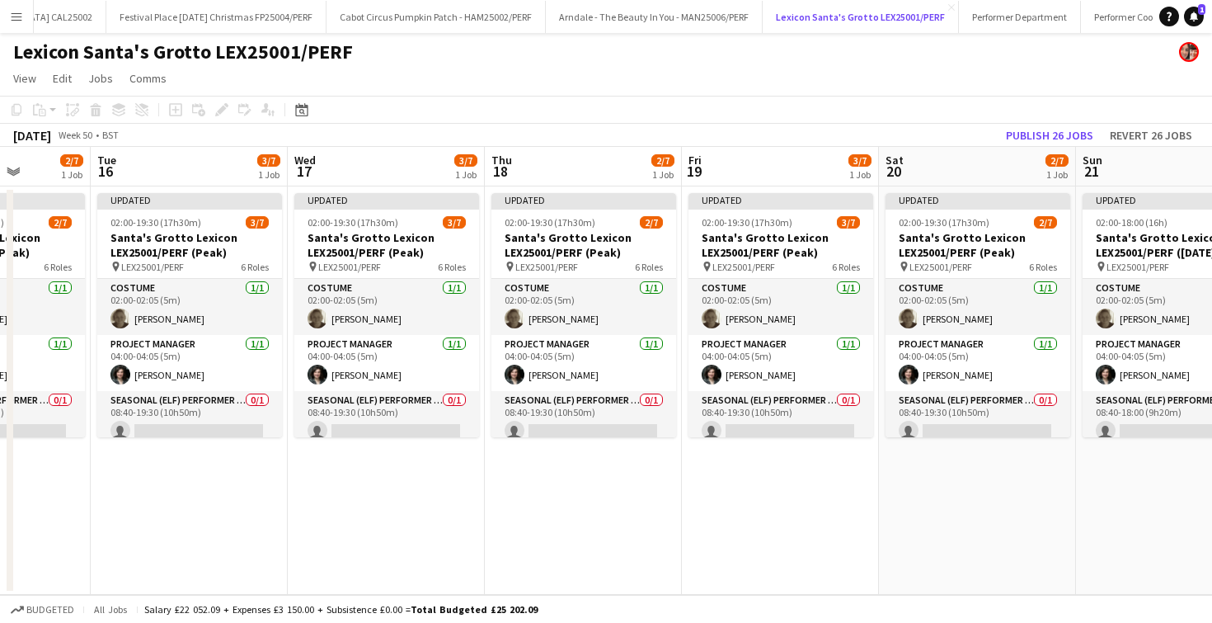
scroll to position [0, 747]
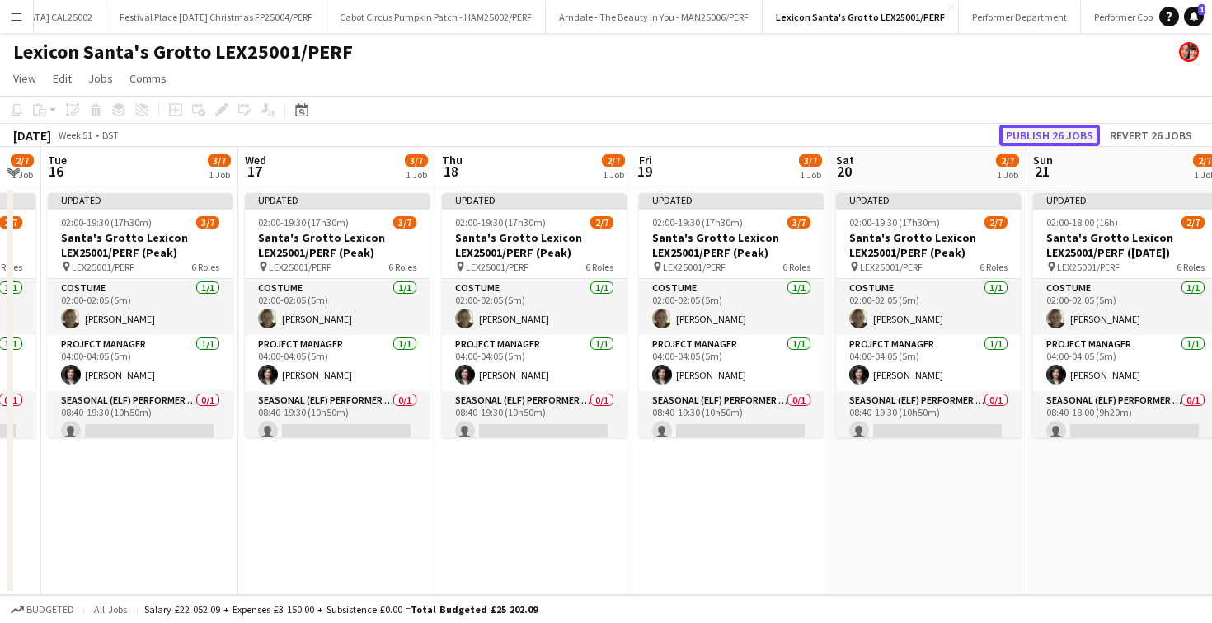
click at [1038, 139] on button "Publish 26 jobs" at bounding box center [1049, 135] width 101 height 21
